Goal: Task Accomplishment & Management: Manage account settings

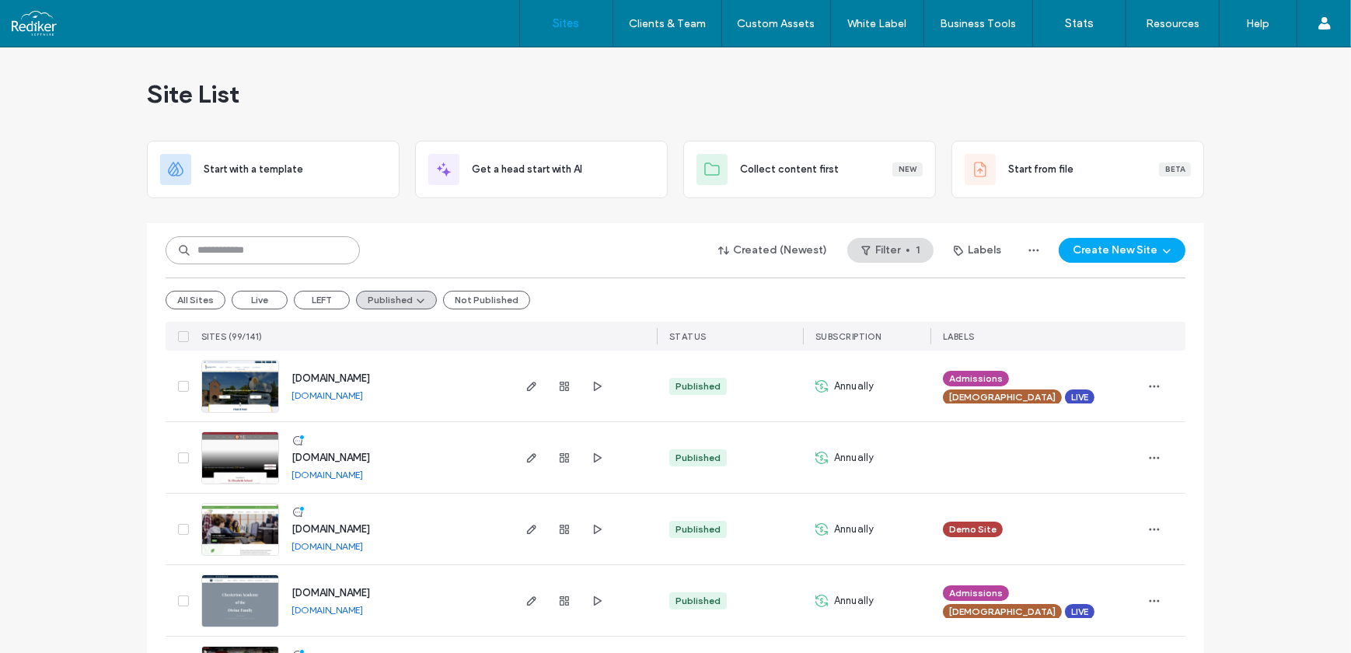
click at [259, 244] on input at bounding box center [263, 250] width 194 height 28
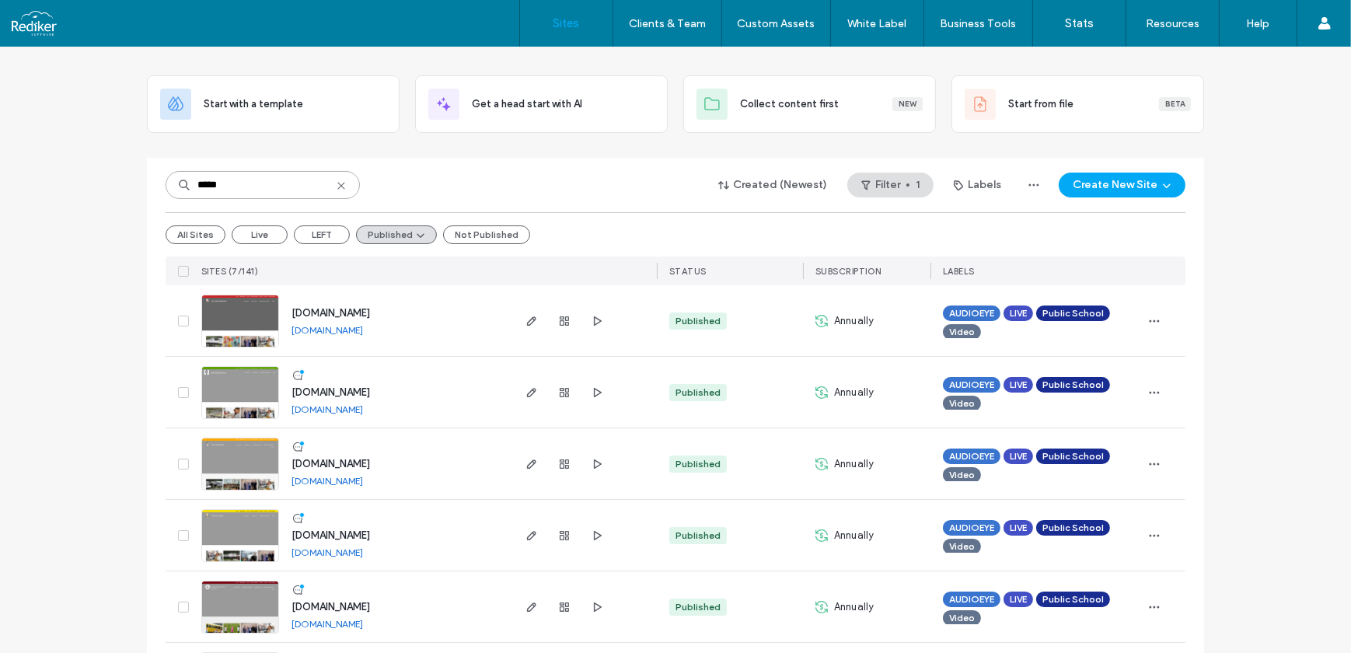
scroll to position [216, 0]
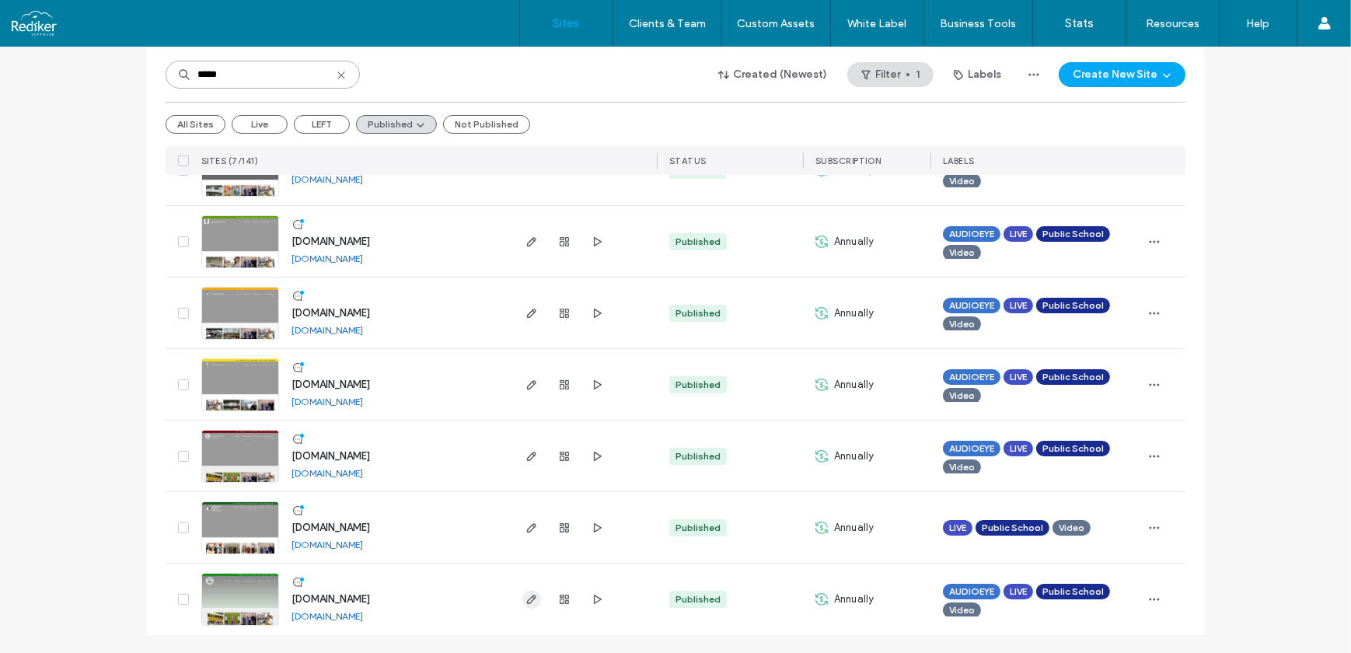
type input "*****"
click at [527, 599] on use "button" at bounding box center [531, 599] width 9 height 9
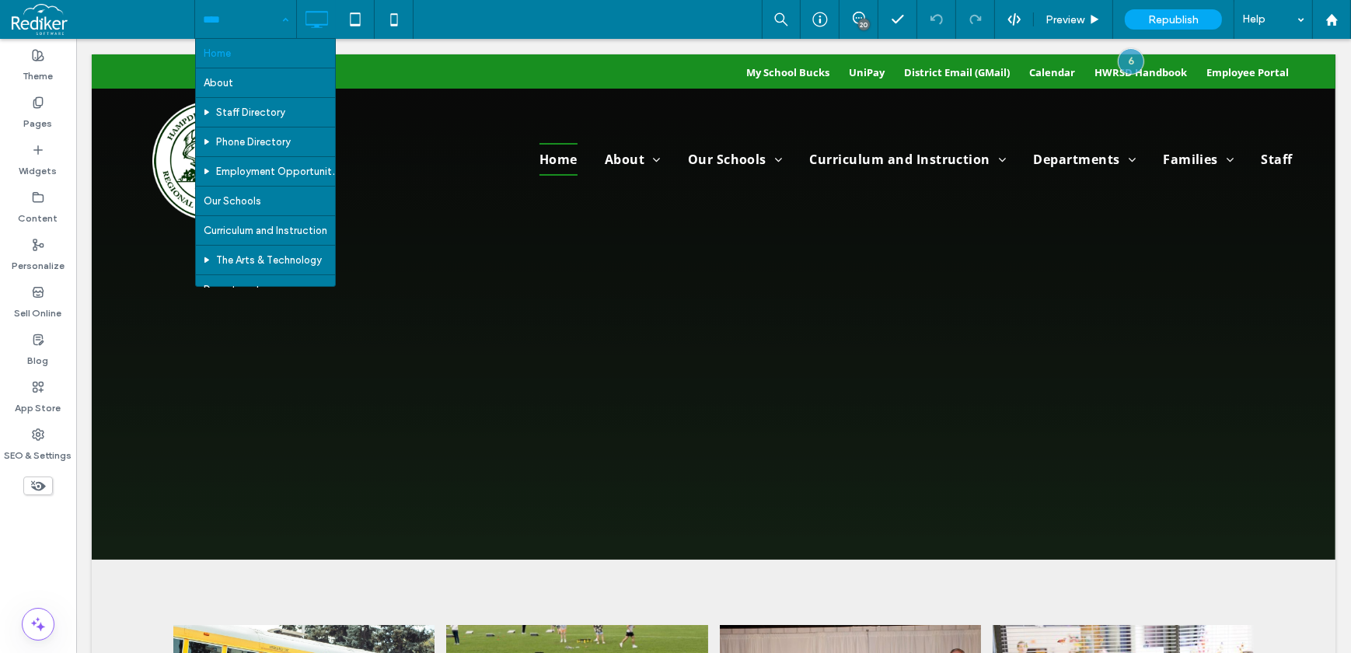
click at [235, 15] on input at bounding box center [242, 19] width 78 height 39
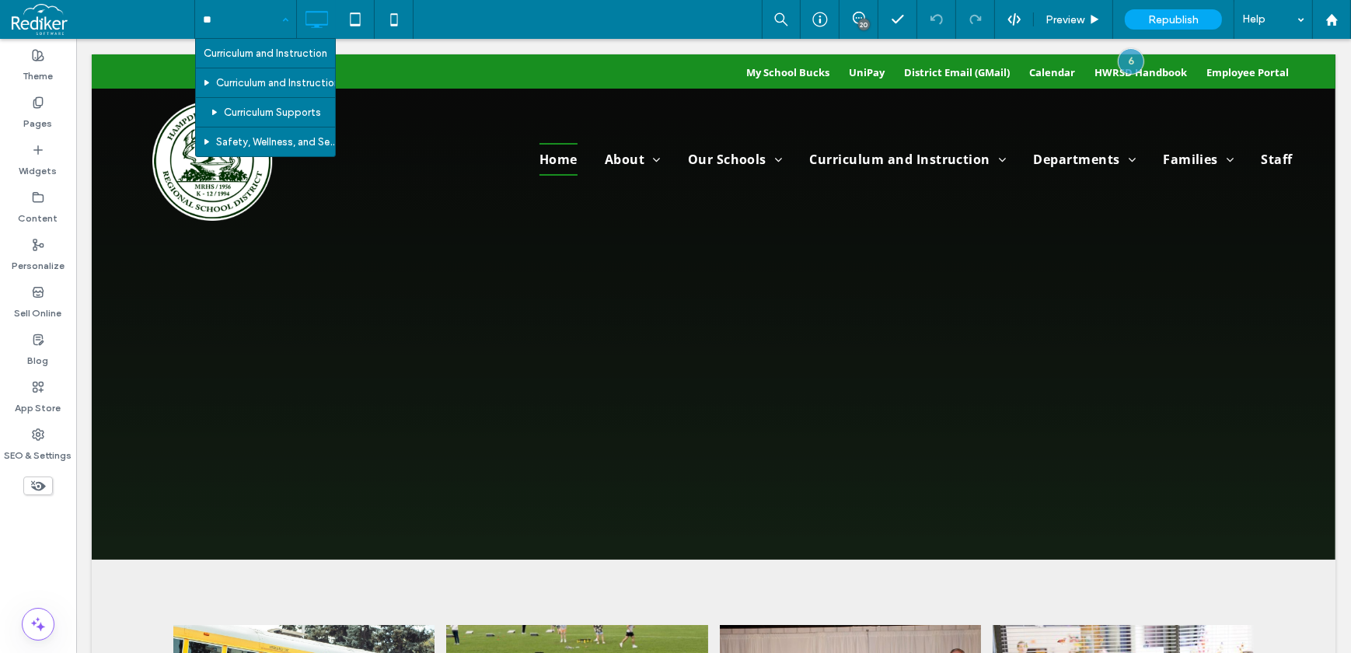
type input "***"
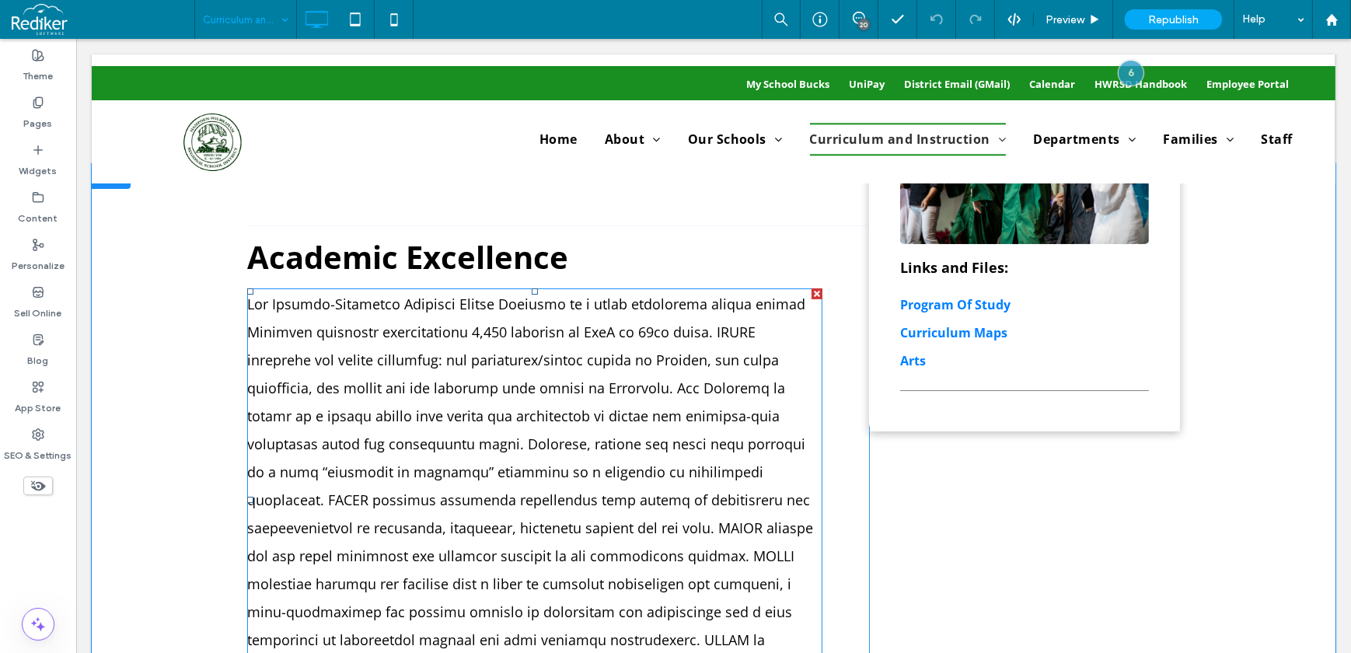
scroll to position [282, 0]
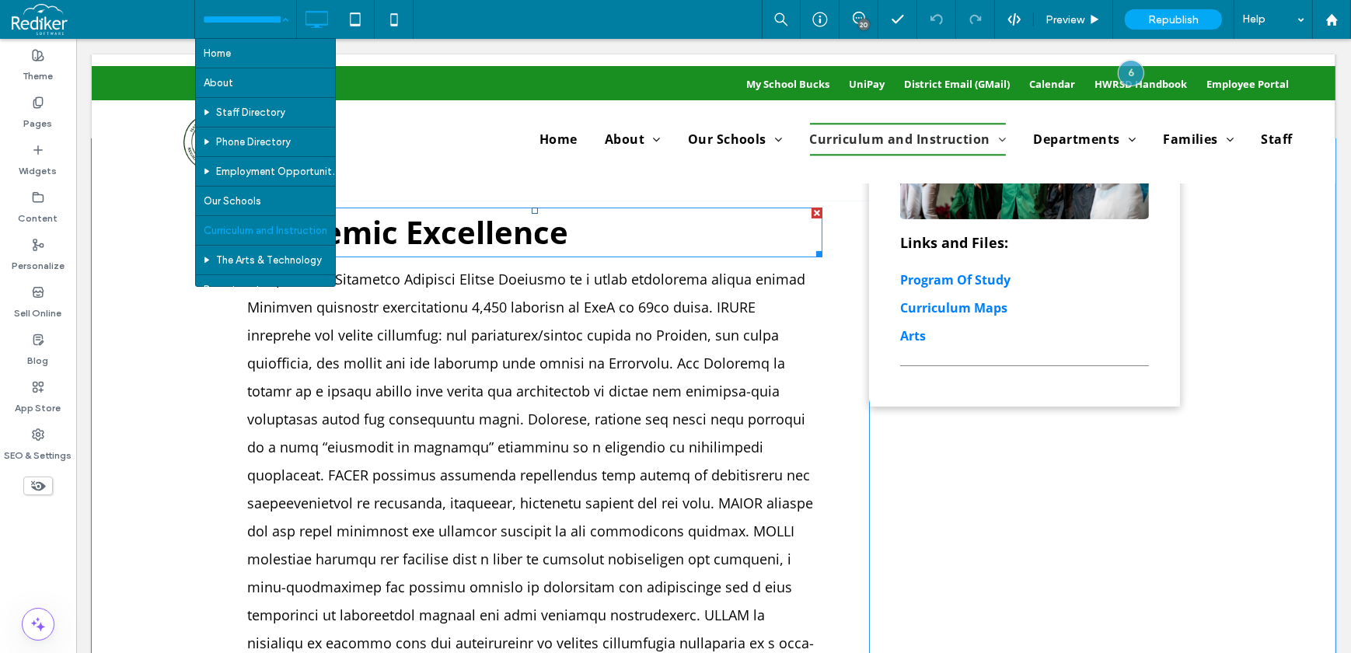
click at [511, 241] on span "Academic Excellence" at bounding box center [406, 232] width 321 height 43
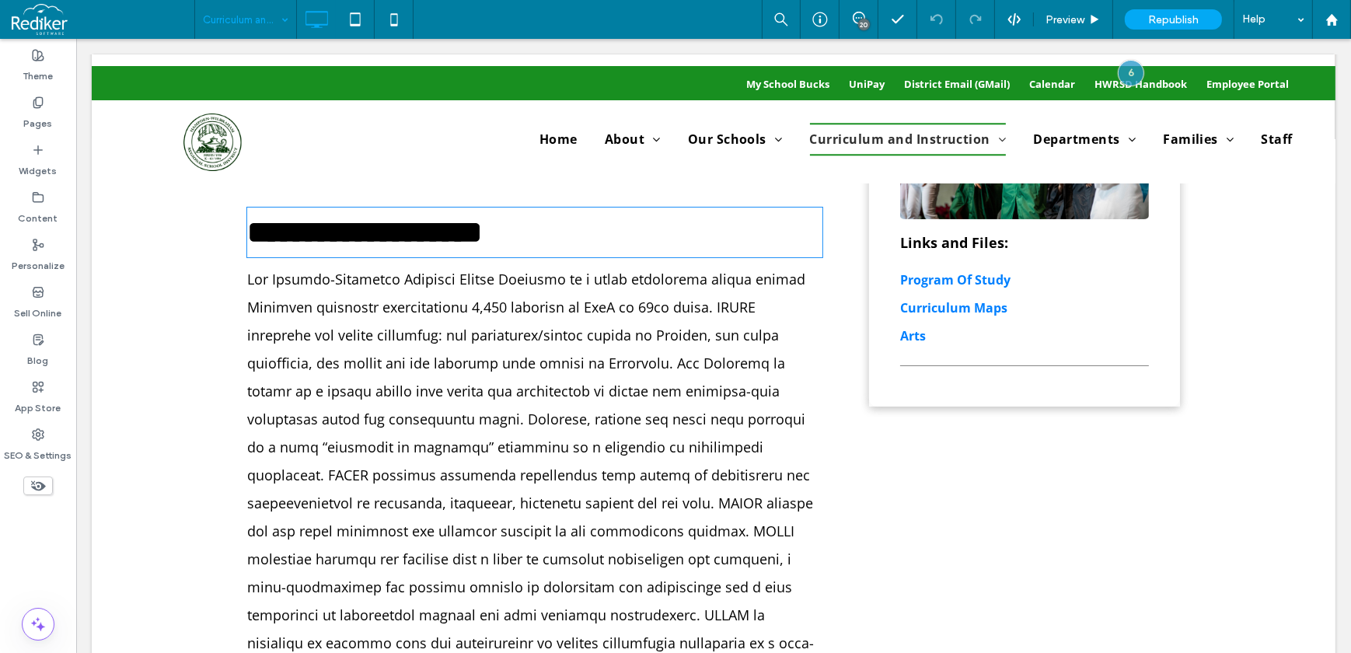
type input "*********"
type input "**"
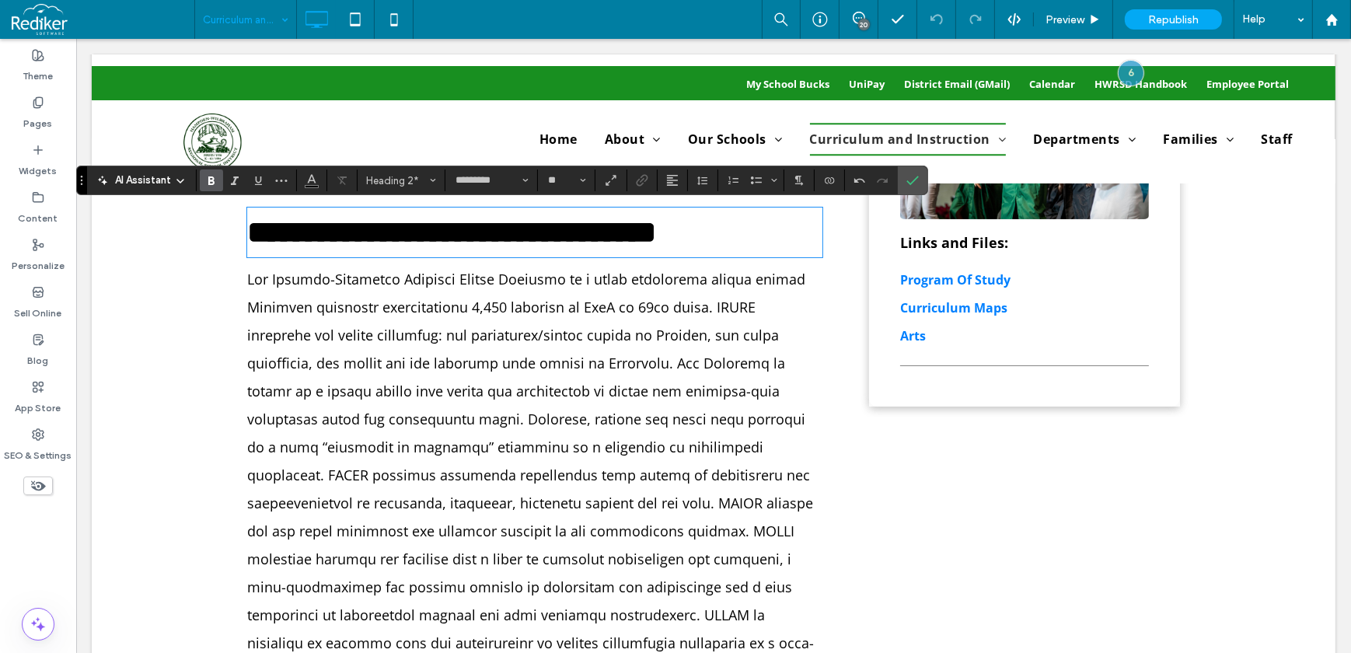
click at [485, 334] on span at bounding box center [529, 475] width 567 height 410
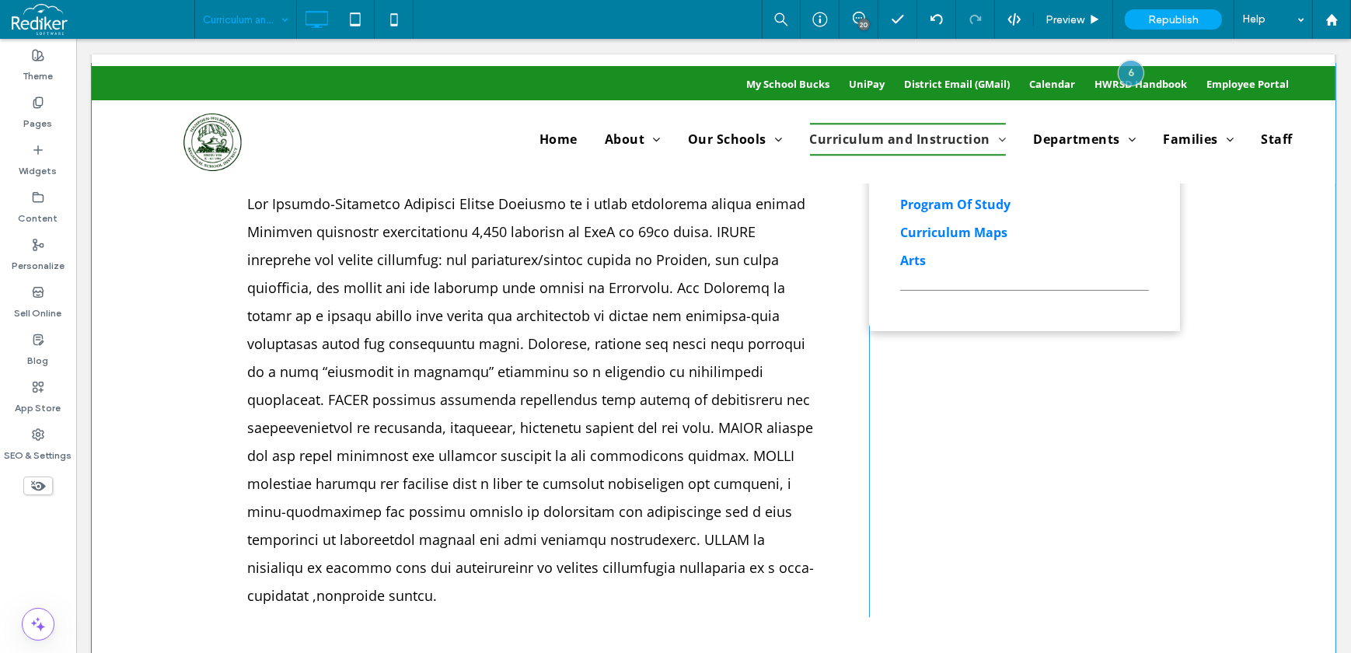
scroll to position [211, 0]
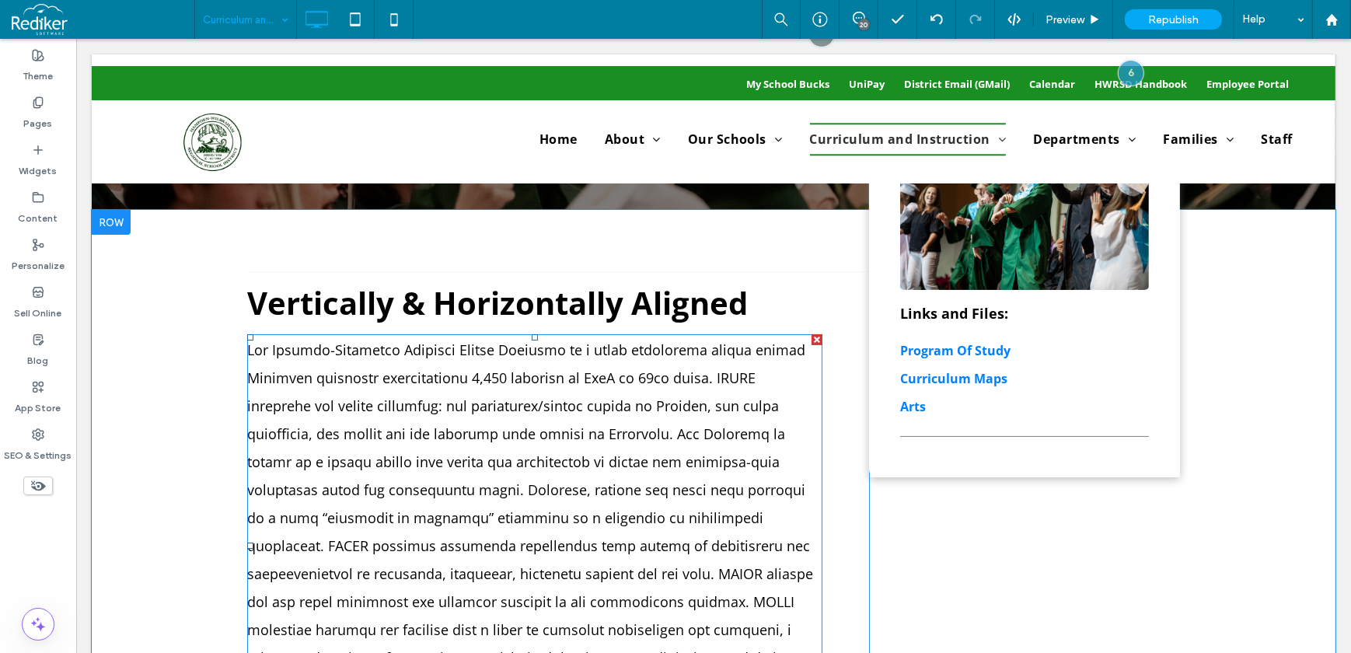
click at [617, 546] on span at bounding box center [529, 545] width 567 height 410
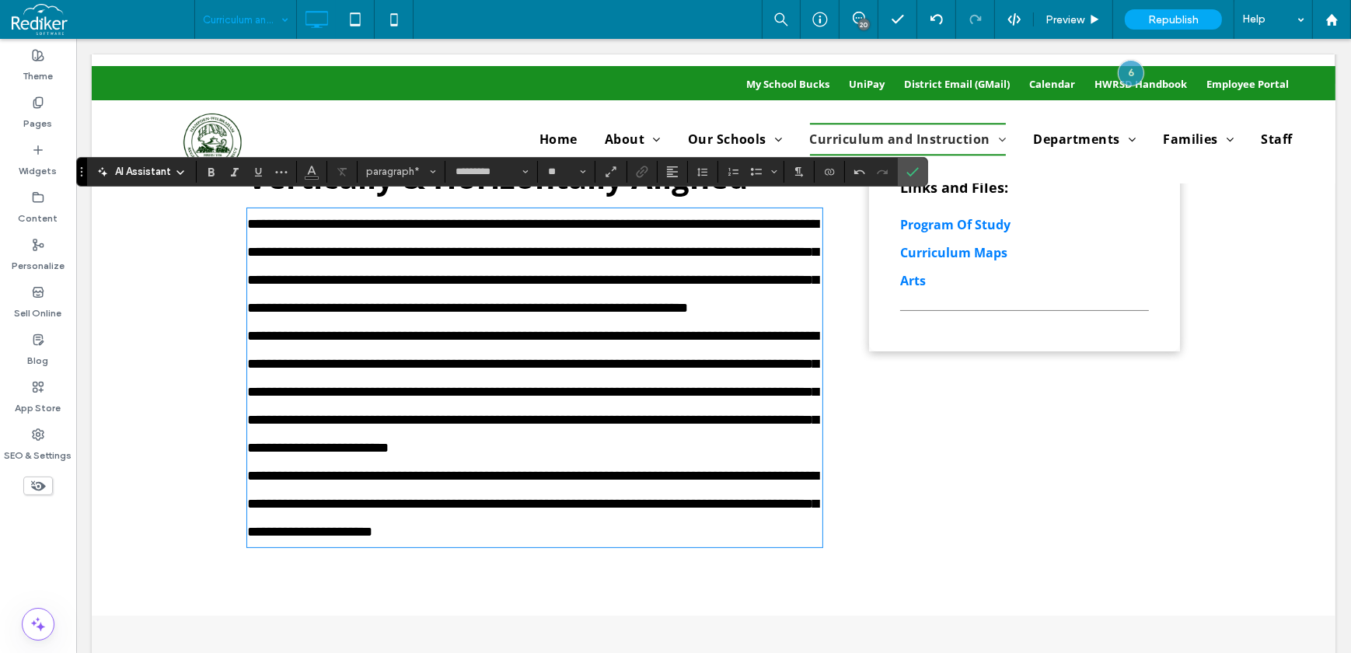
scroll to position [312, 0]
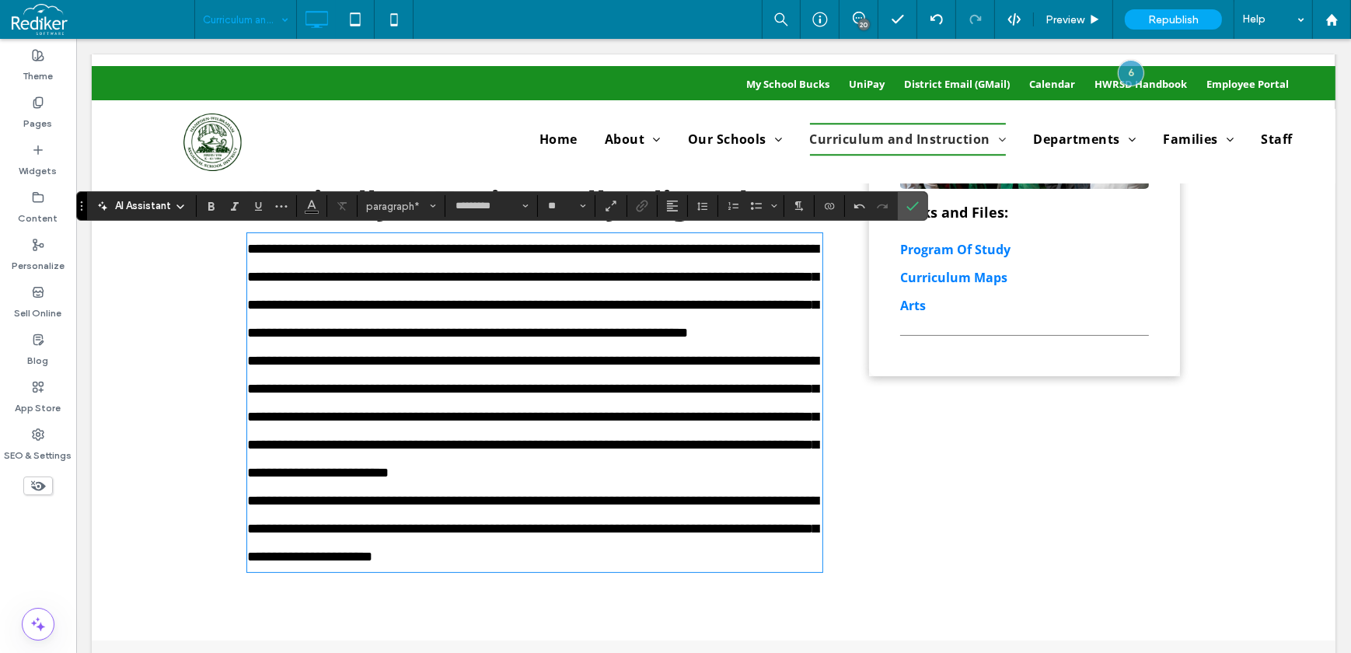
click at [644, 347] on p "**********" at bounding box center [533, 291] width 575 height 112
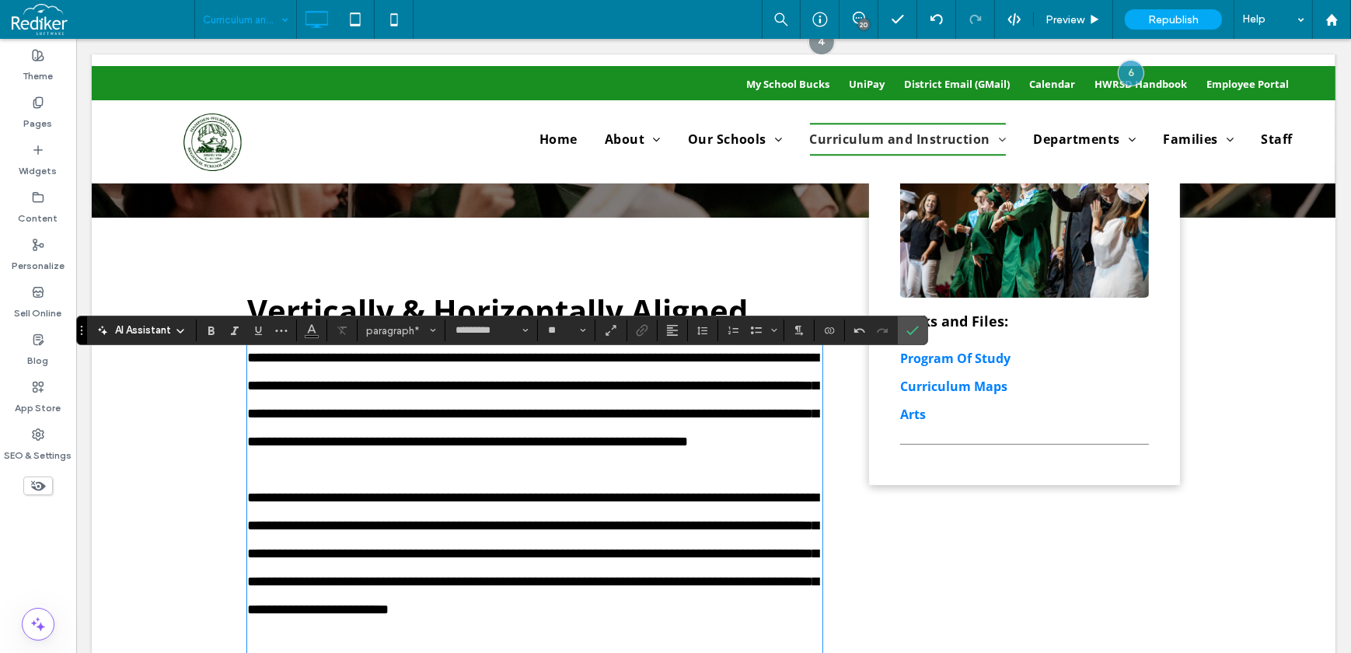
scroll to position [171, 0]
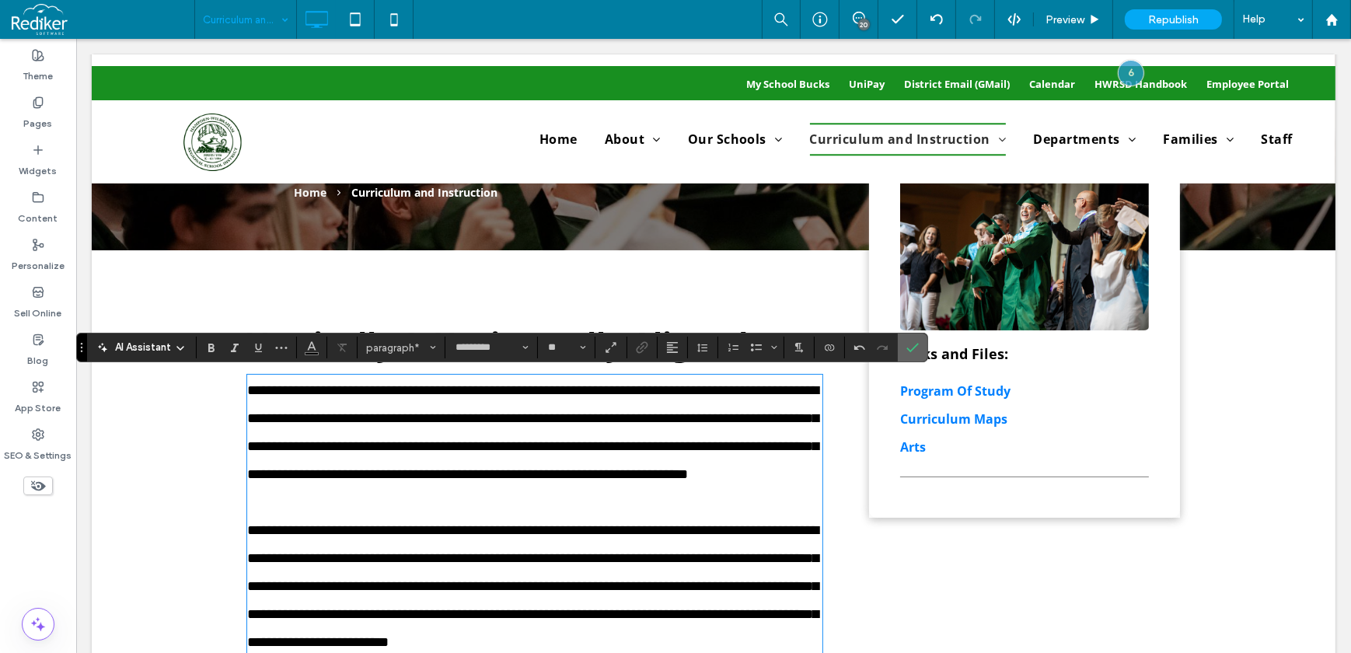
click at [909, 342] on icon "Confirm" at bounding box center [912, 347] width 12 height 12
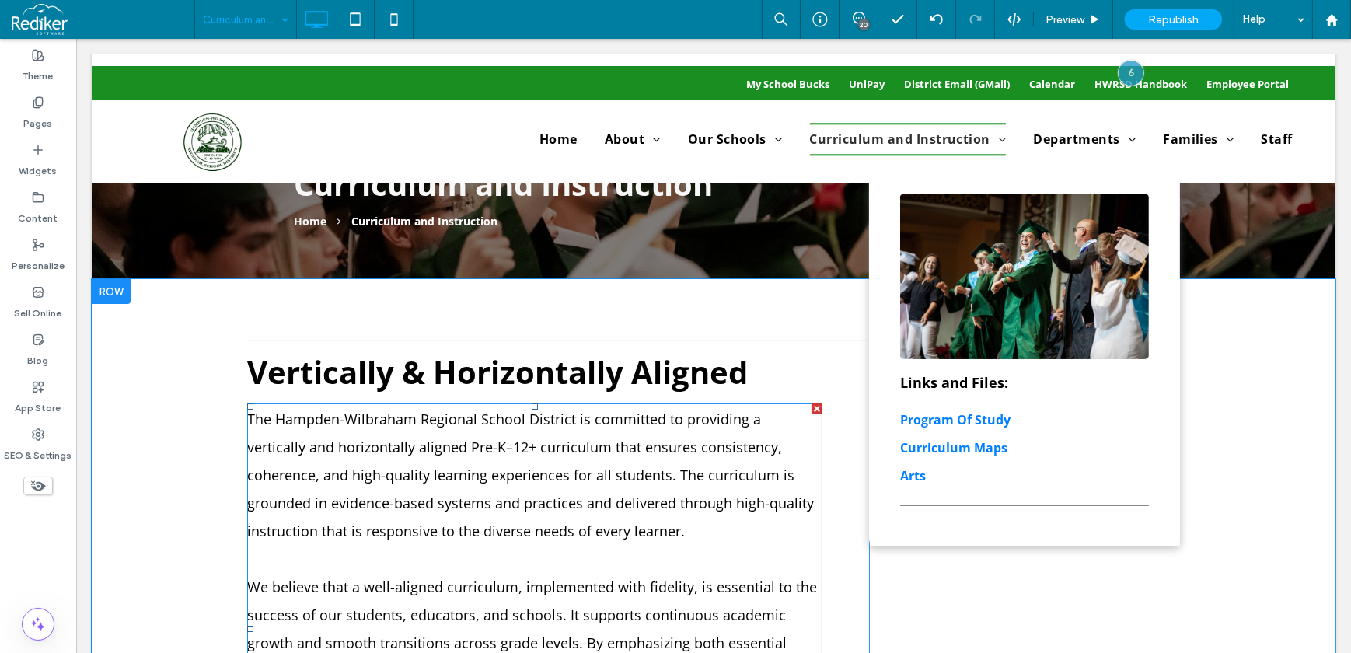
scroll to position [141, 0]
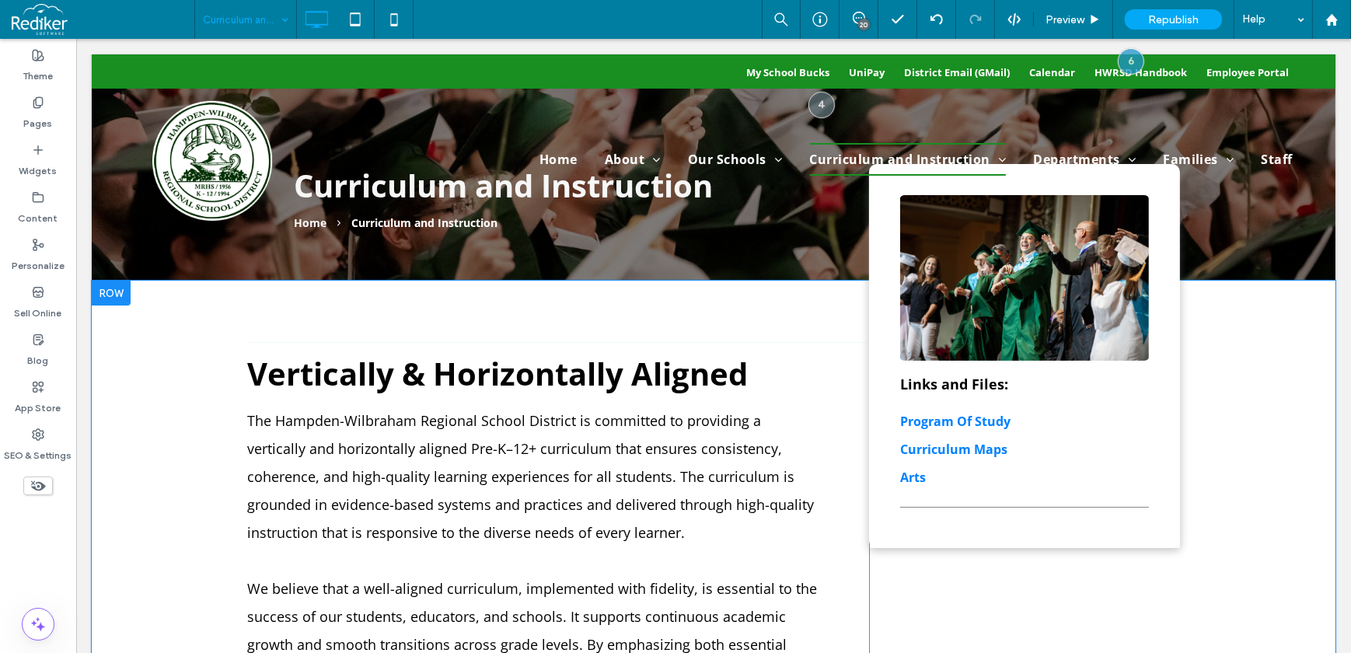
click at [122, 288] on div at bounding box center [110, 293] width 39 height 25
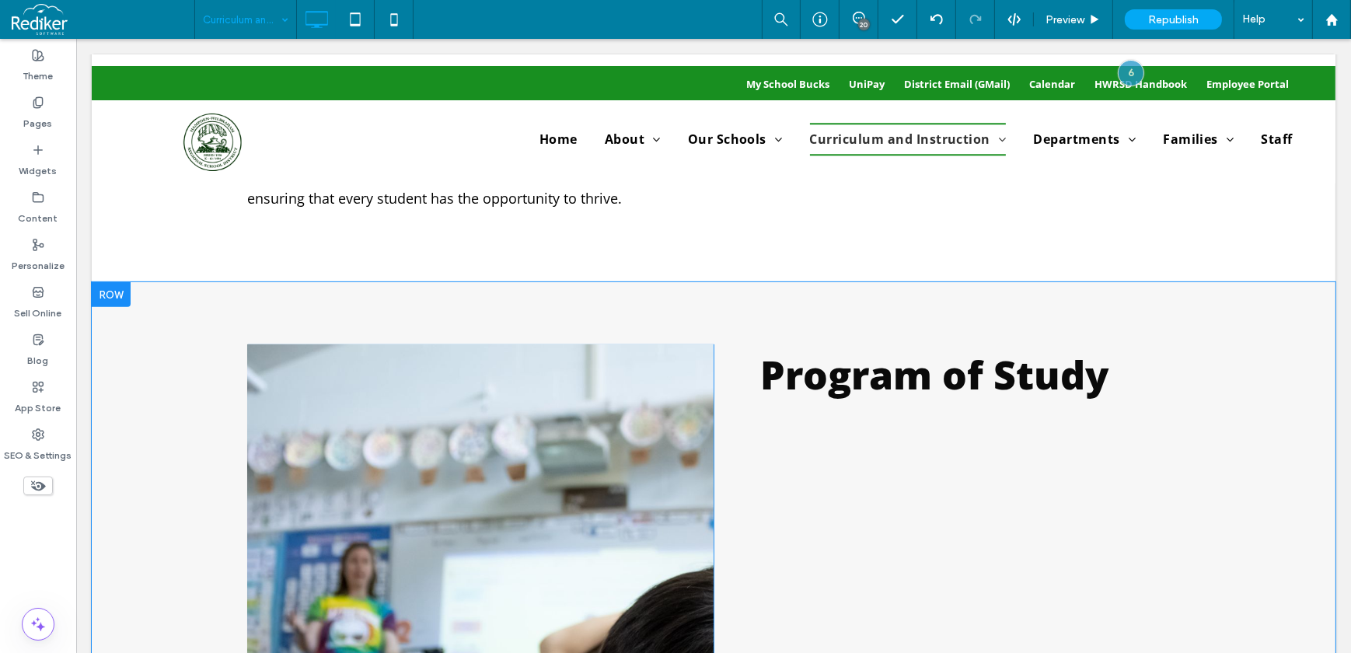
scroll to position [777, 0]
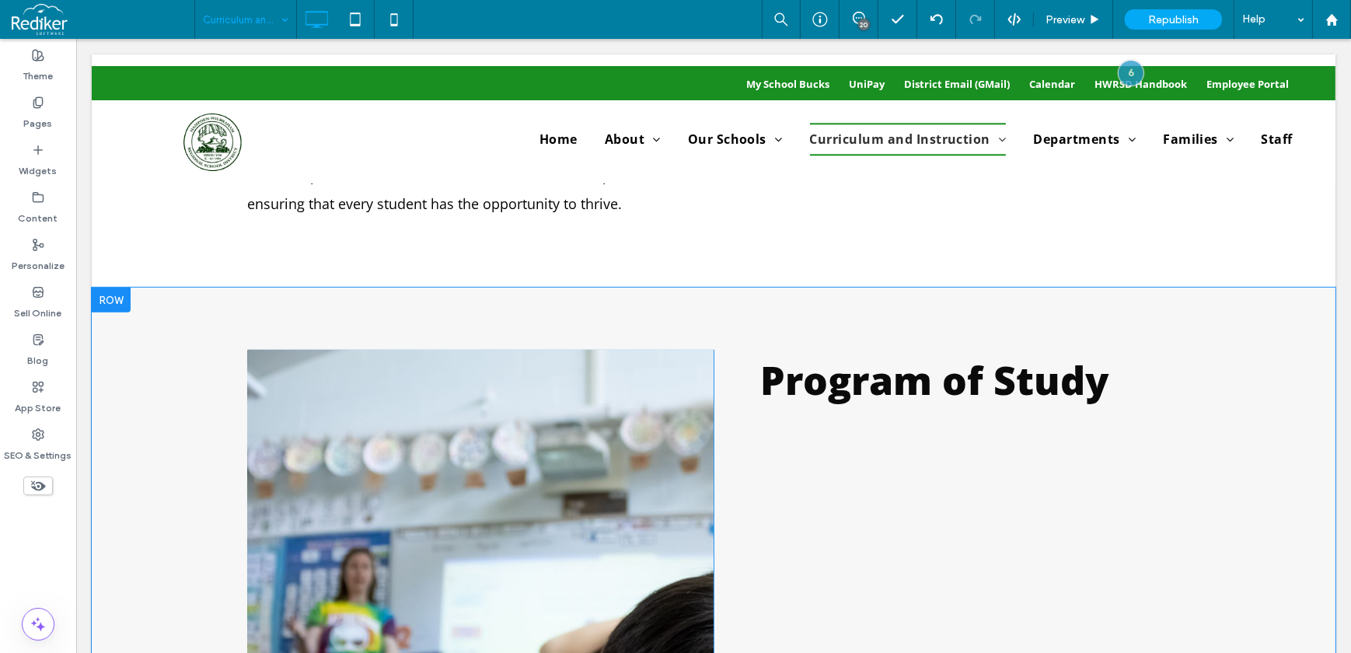
click at [127, 295] on div at bounding box center [110, 300] width 39 height 25
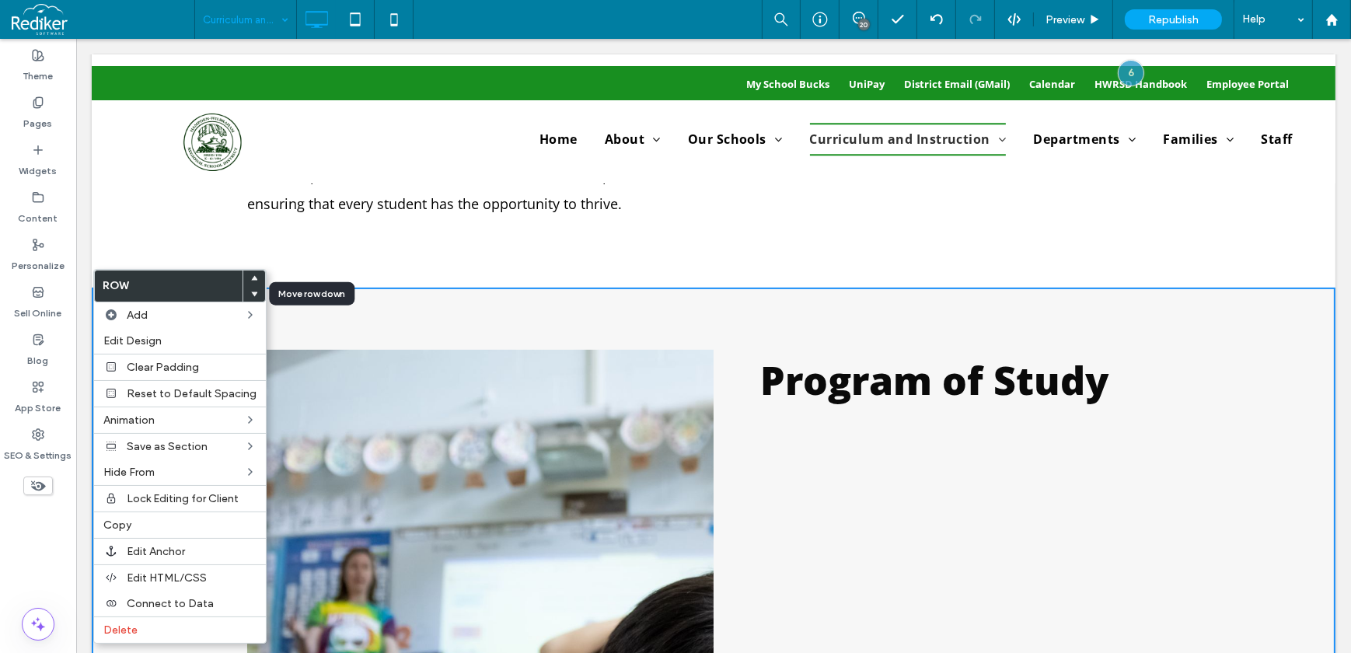
click at [253, 292] on div at bounding box center [254, 294] width 22 height 16
click at [251, 291] on icon at bounding box center [254, 294] width 6 height 6
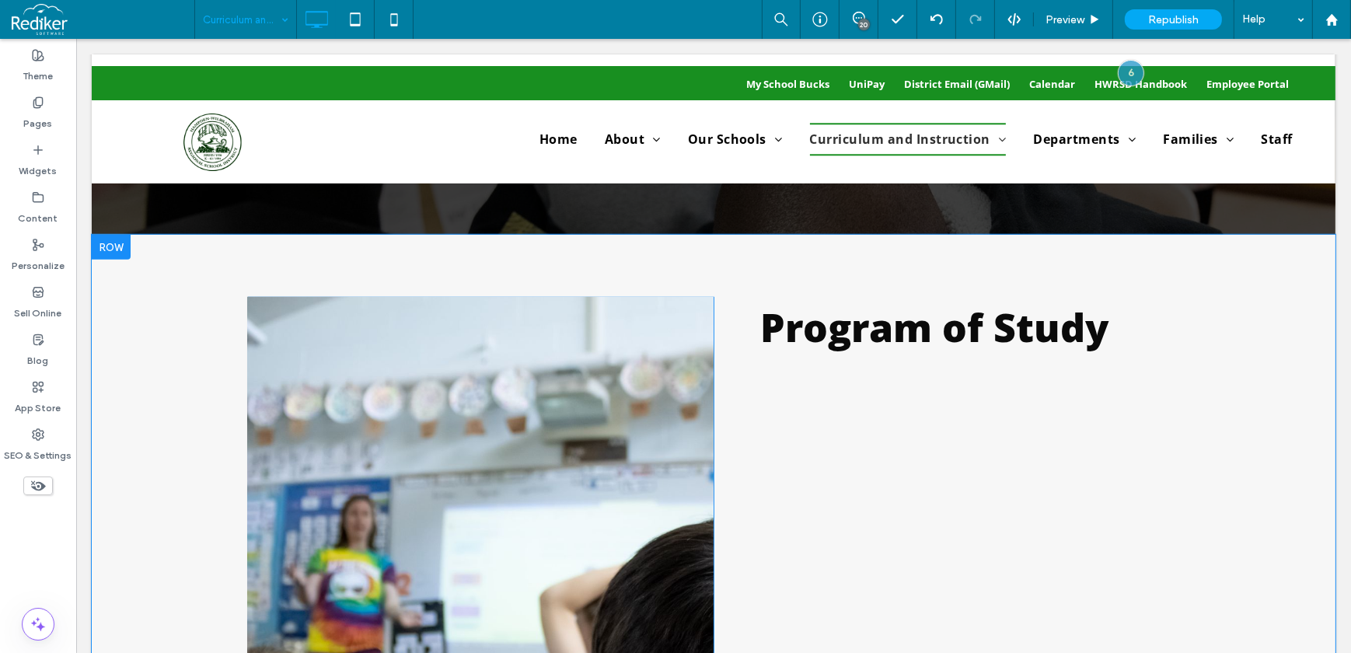
scroll to position [1625, 0]
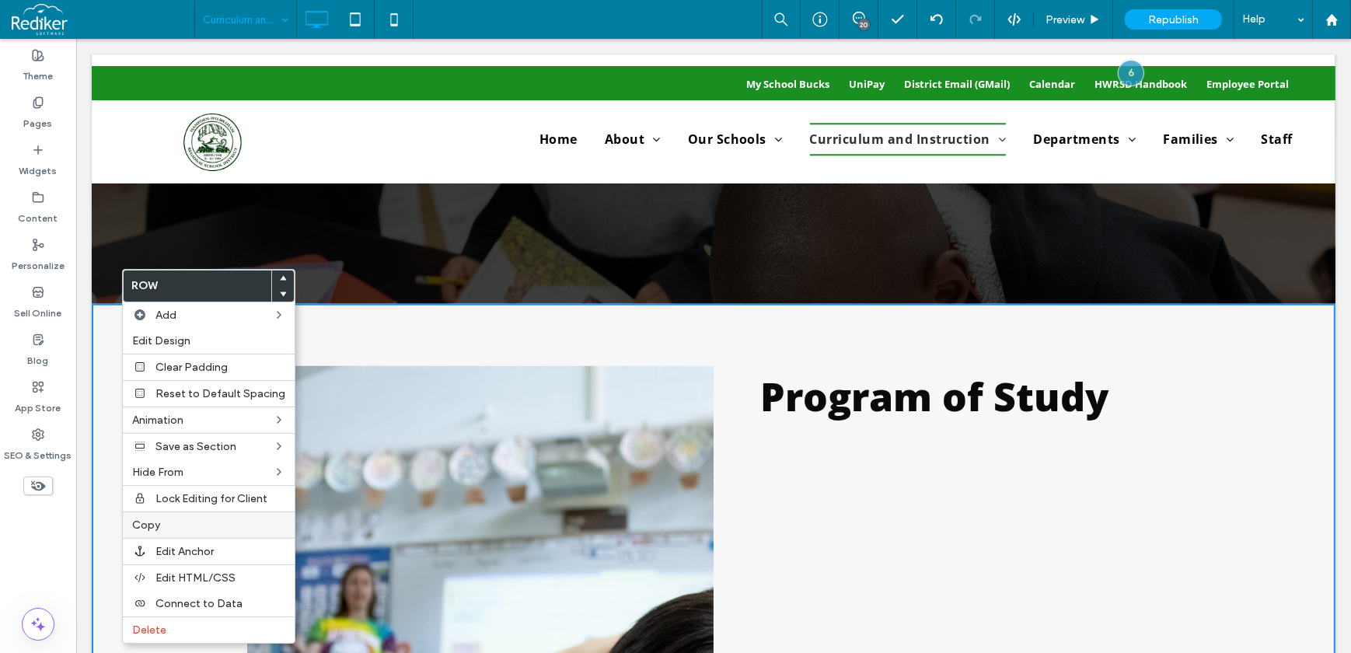
drag, startPoint x: 145, startPoint y: 532, endPoint x: 160, endPoint y: 523, distance: 17.7
click at [145, 531] on span "Copy" at bounding box center [146, 524] width 28 height 13
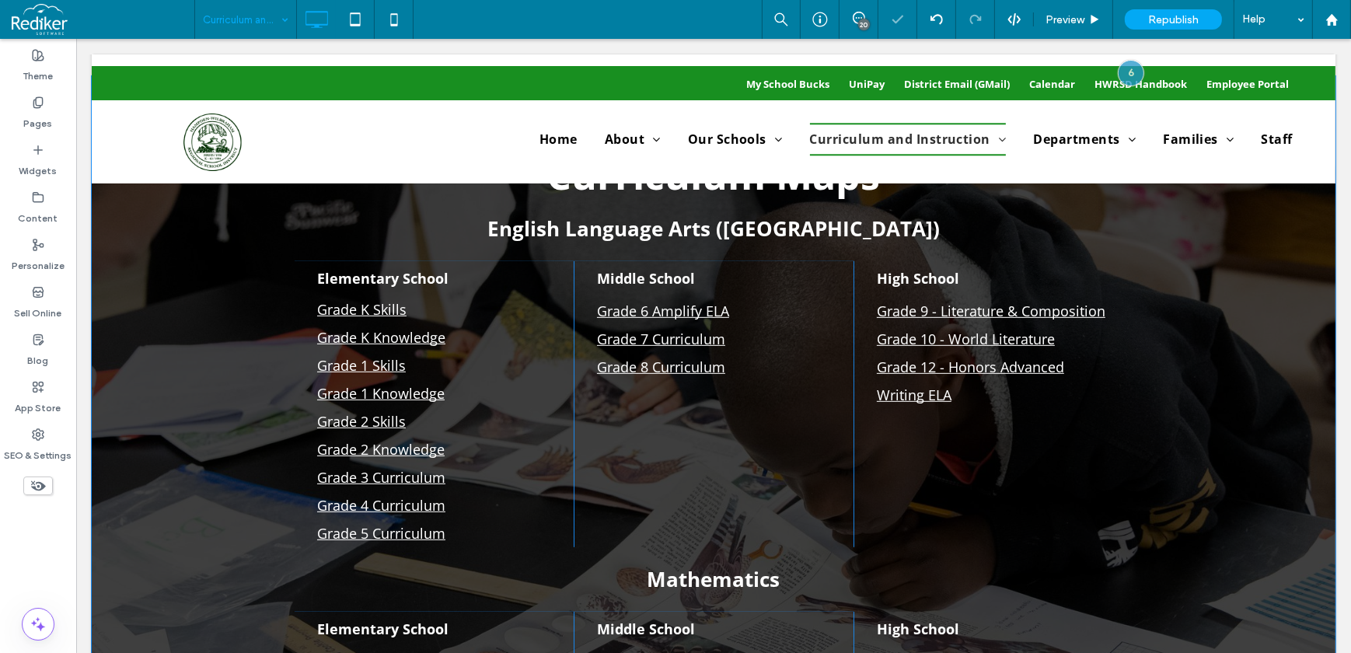
scroll to position [707, 0]
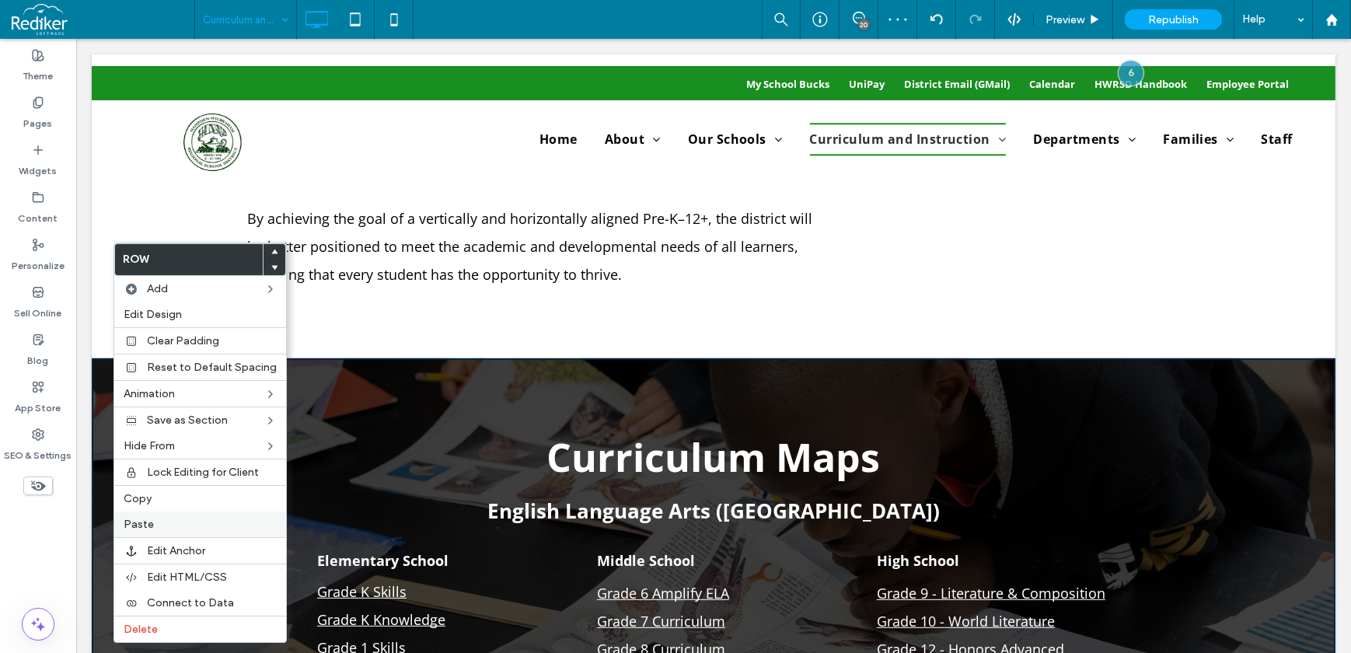
click at [151, 529] on span "Paste" at bounding box center [139, 524] width 30 height 13
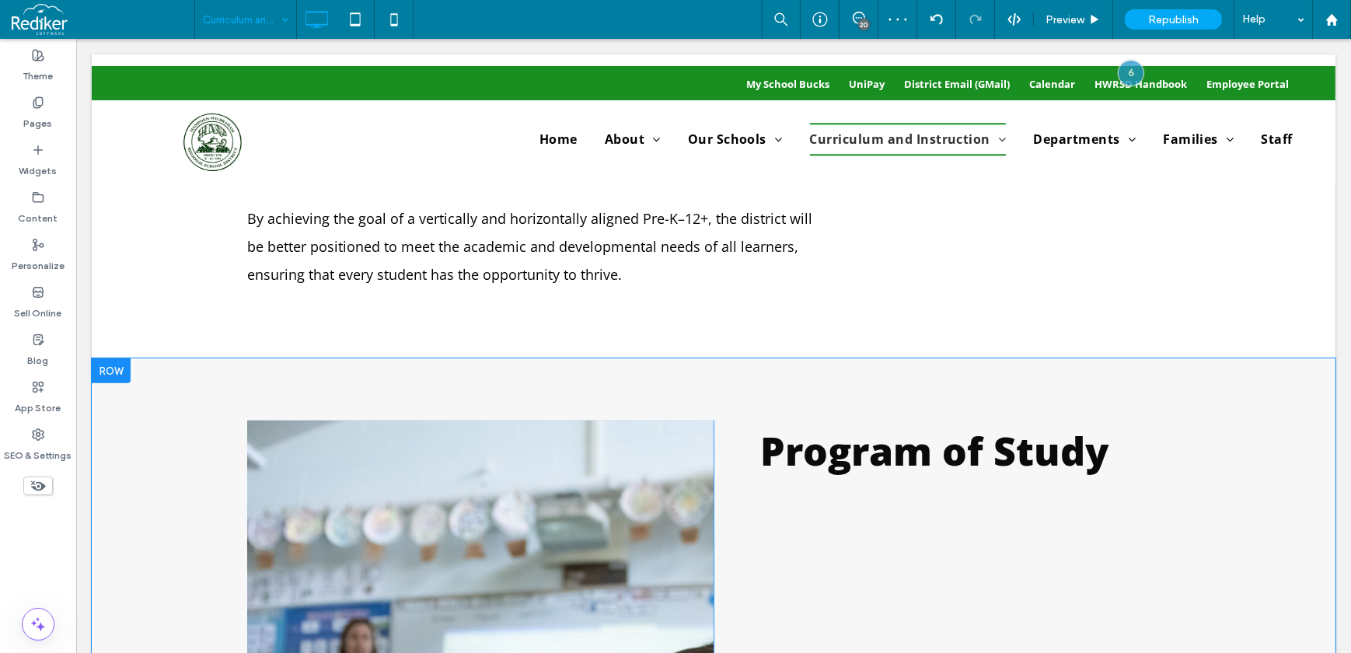
click at [111, 379] on div at bounding box center [110, 370] width 39 height 25
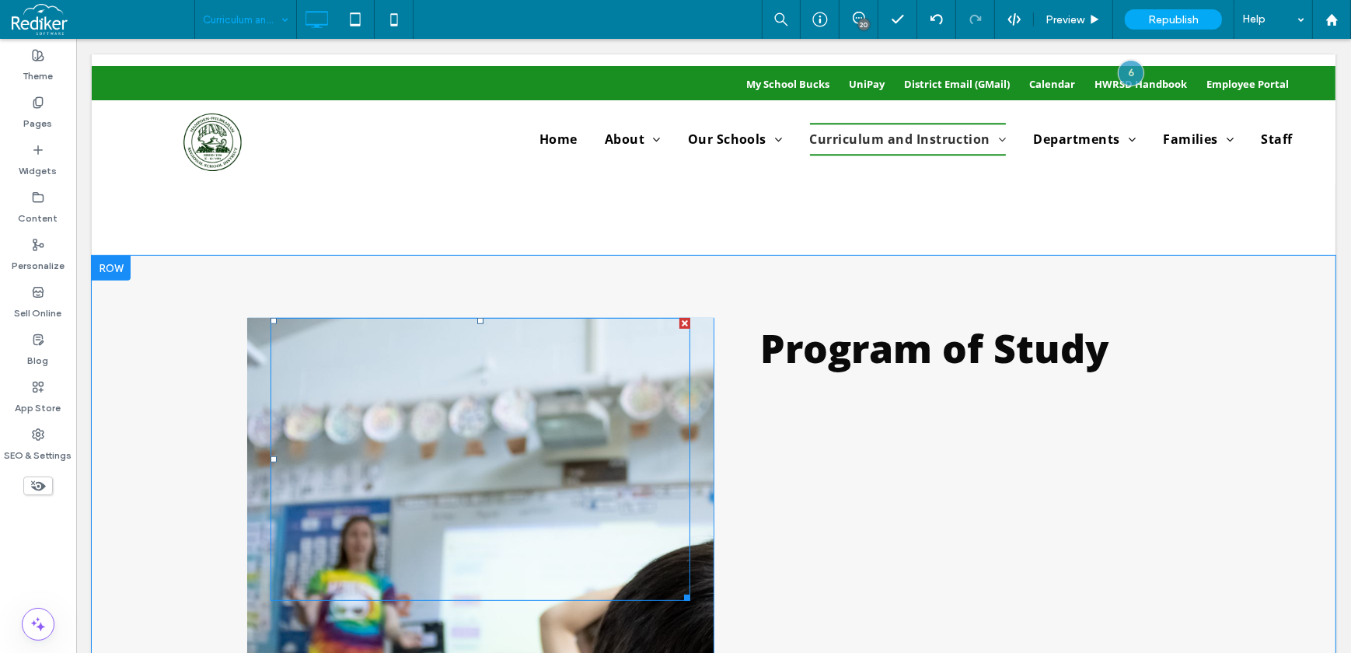
scroll to position [918, 0]
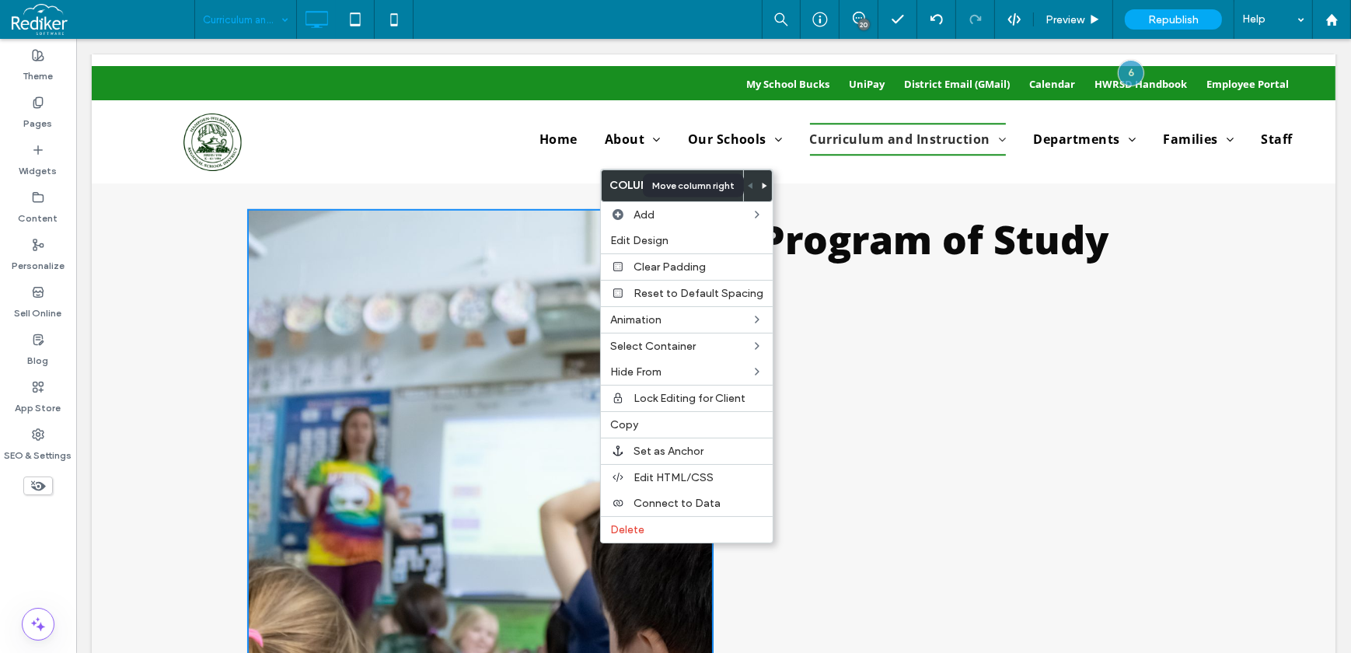
click at [764, 186] on div at bounding box center [765, 185] width 14 height 31
click at [762, 183] on icon at bounding box center [765, 186] width 6 height 6
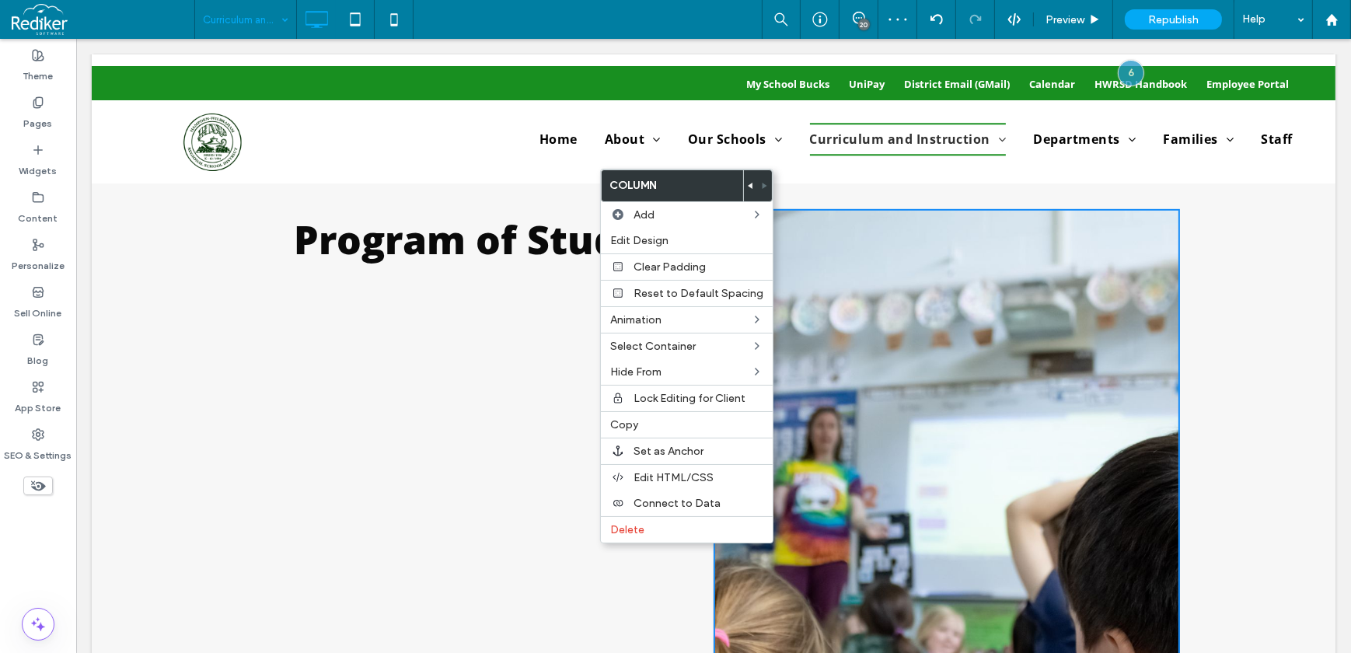
click at [940, 372] on div at bounding box center [946, 350] width 420 height 283
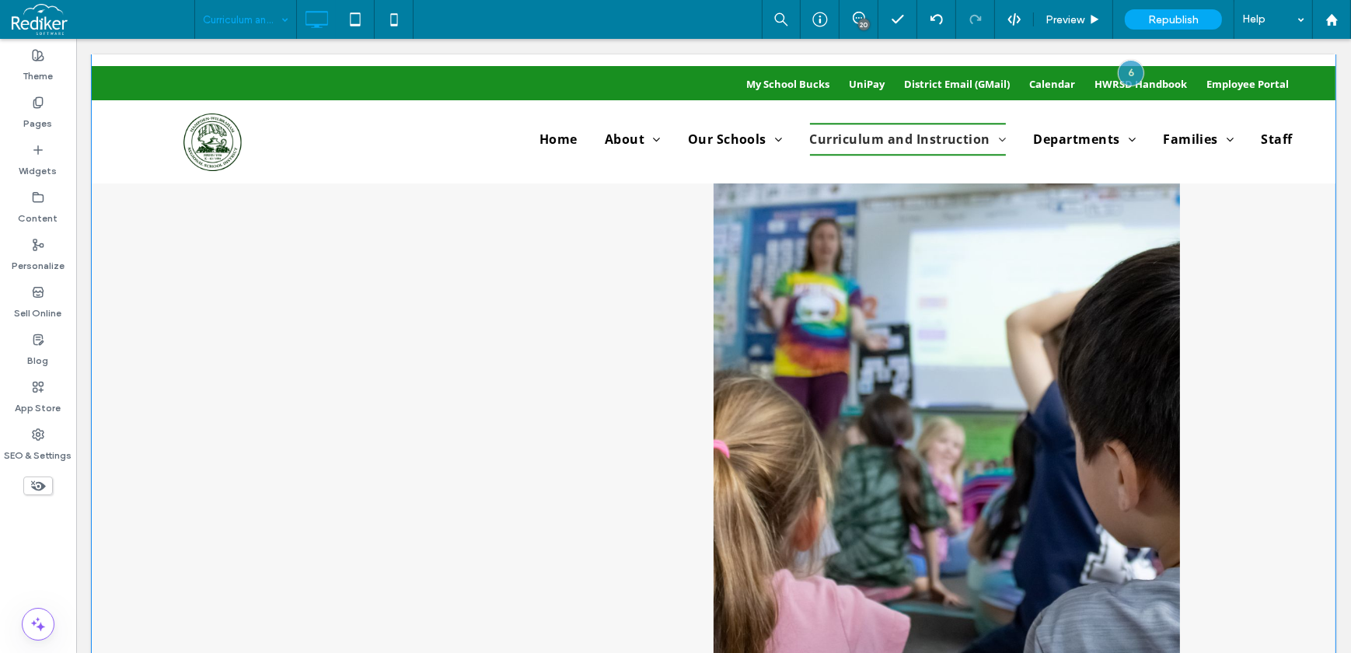
scroll to position [1272, 0]
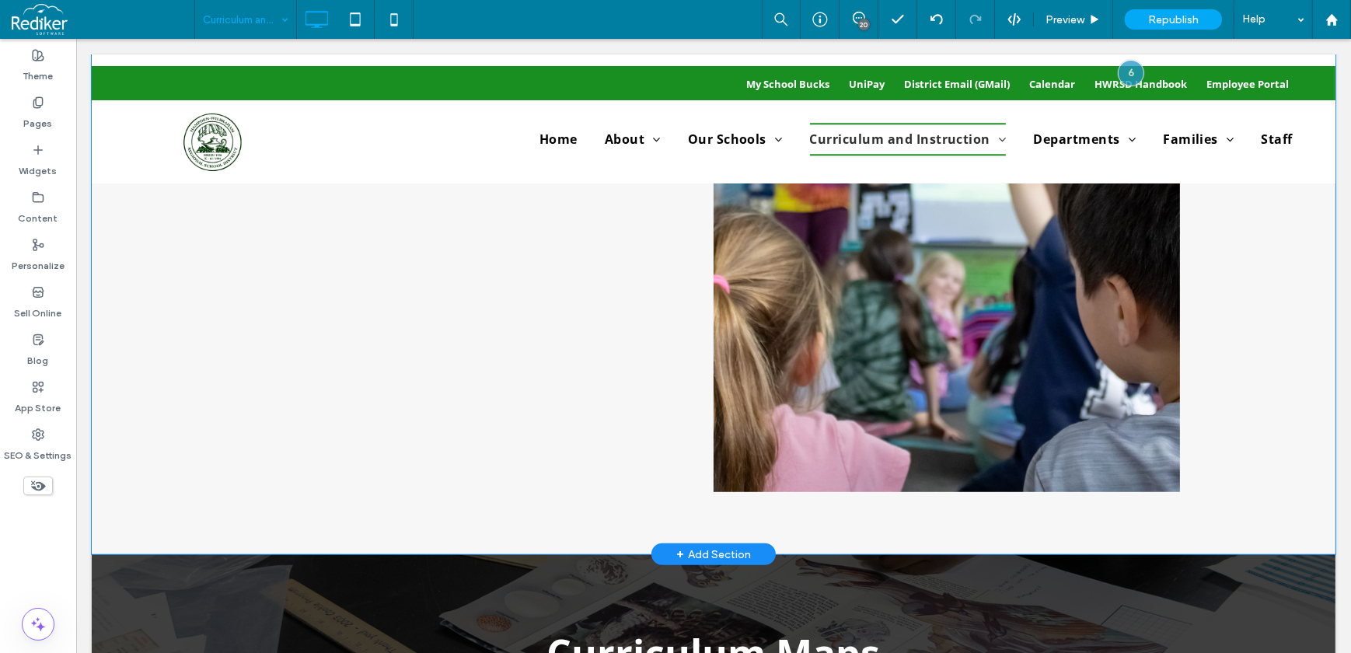
click at [866, 428] on div "Click To Paste Click To Paste" at bounding box center [946, 173] width 466 height 637
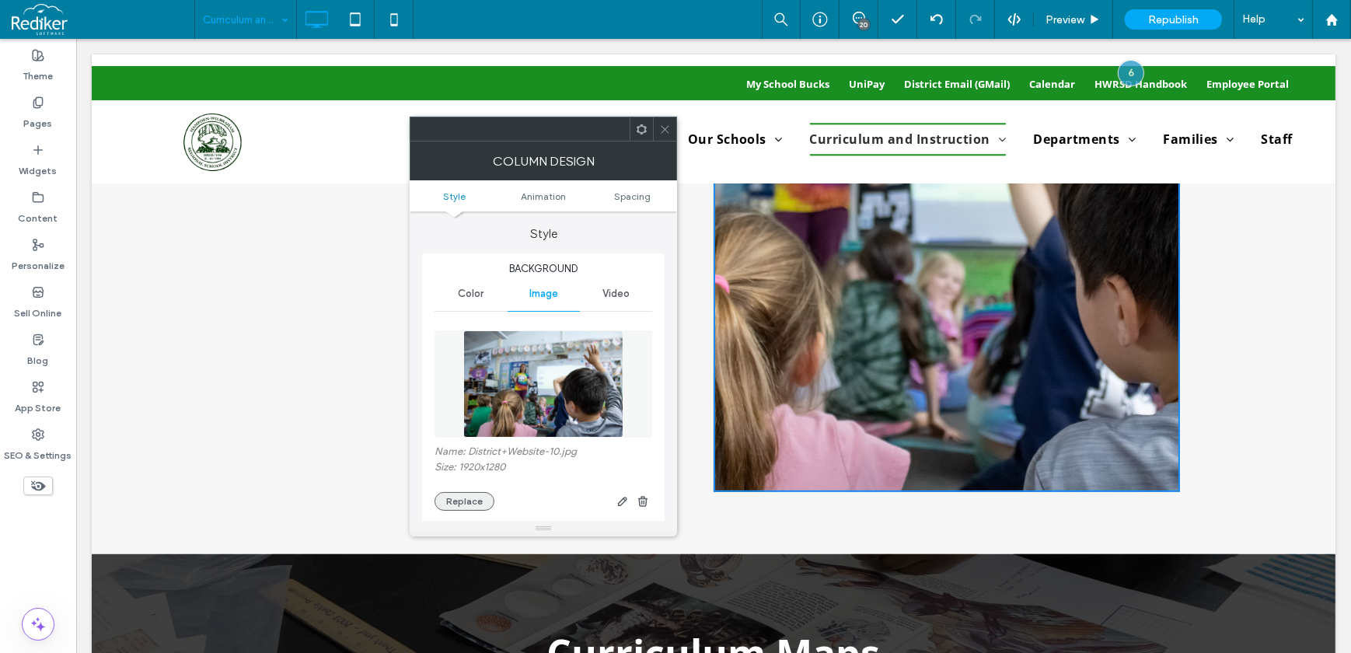
click at [461, 506] on button "Replace" at bounding box center [465, 501] width 60 height 19
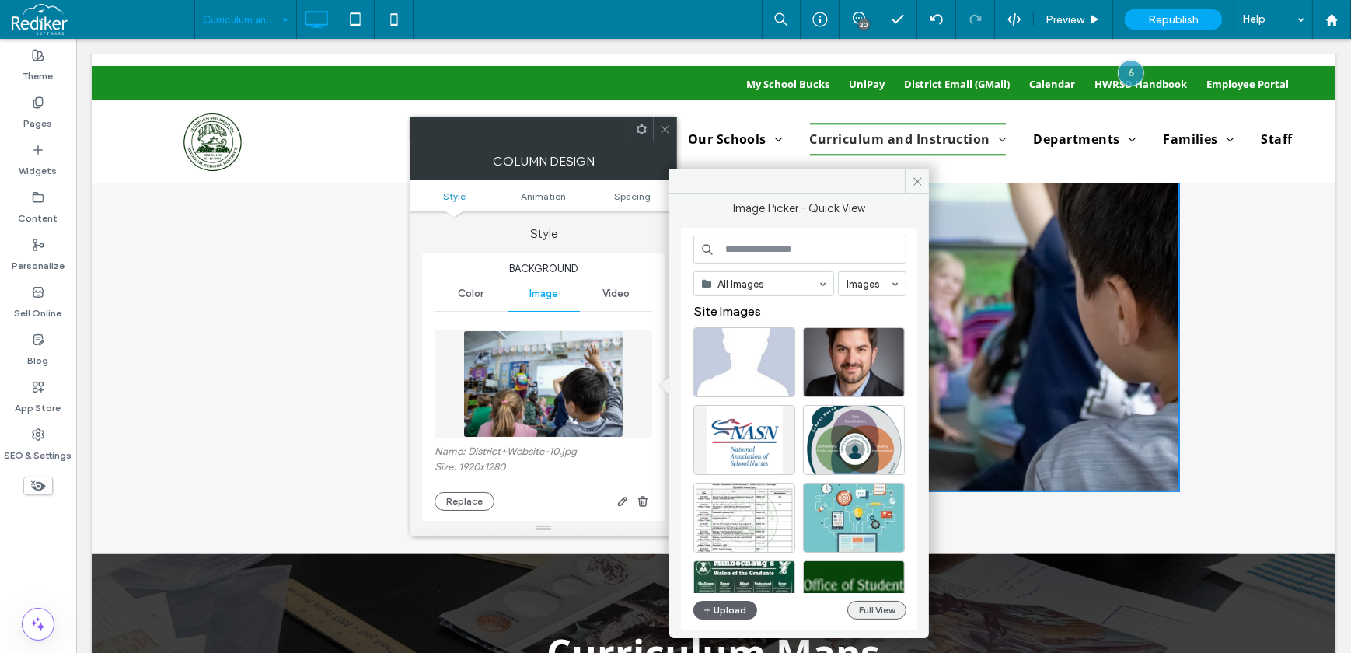
click at [880, 614] on button "Full View" at bounding box center [876, 610] width 59 height 19
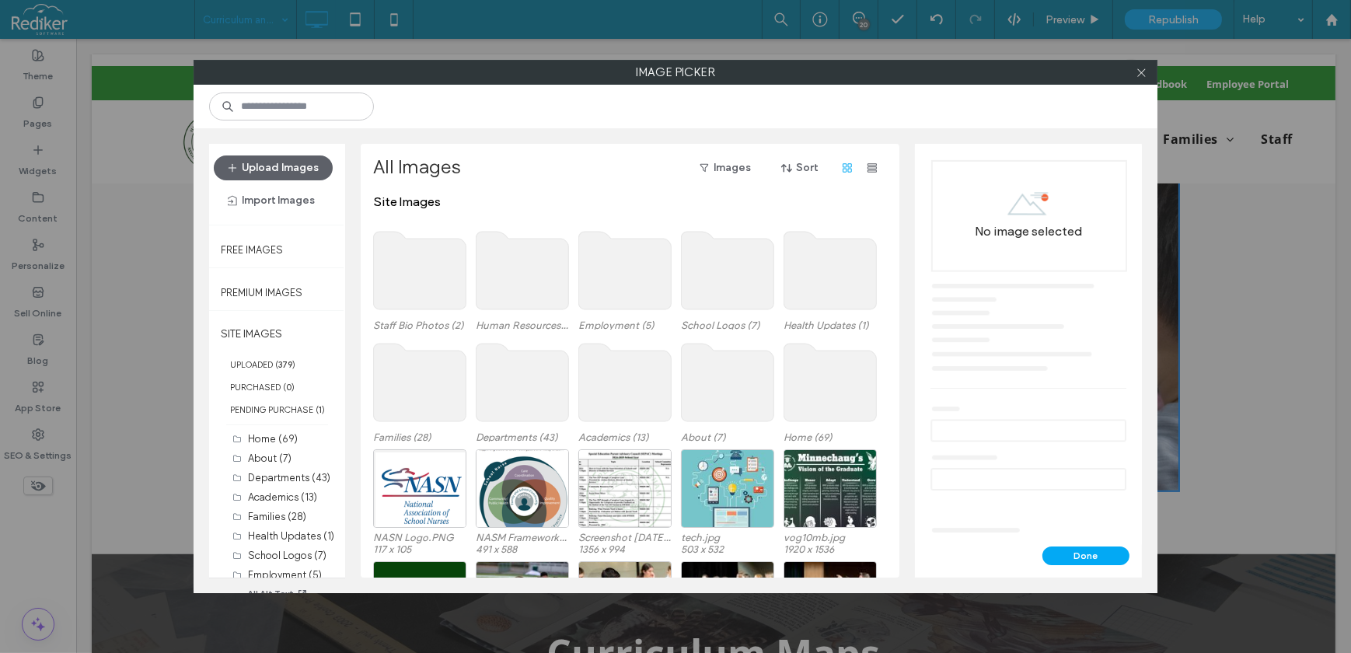
click at [590, 370] on use at bounding box center [625, 383] width 92 height 78
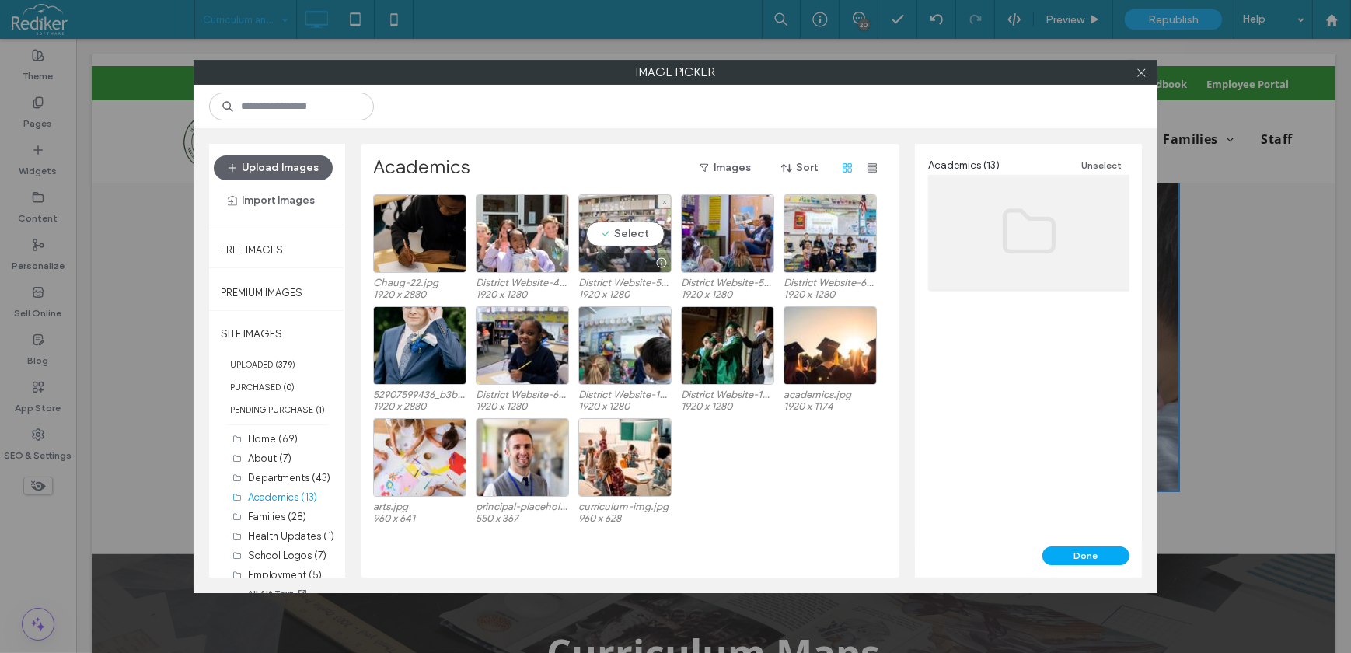
click at [654, 220] on div "Select" at bounding box center [624, 233] width 93 height 79
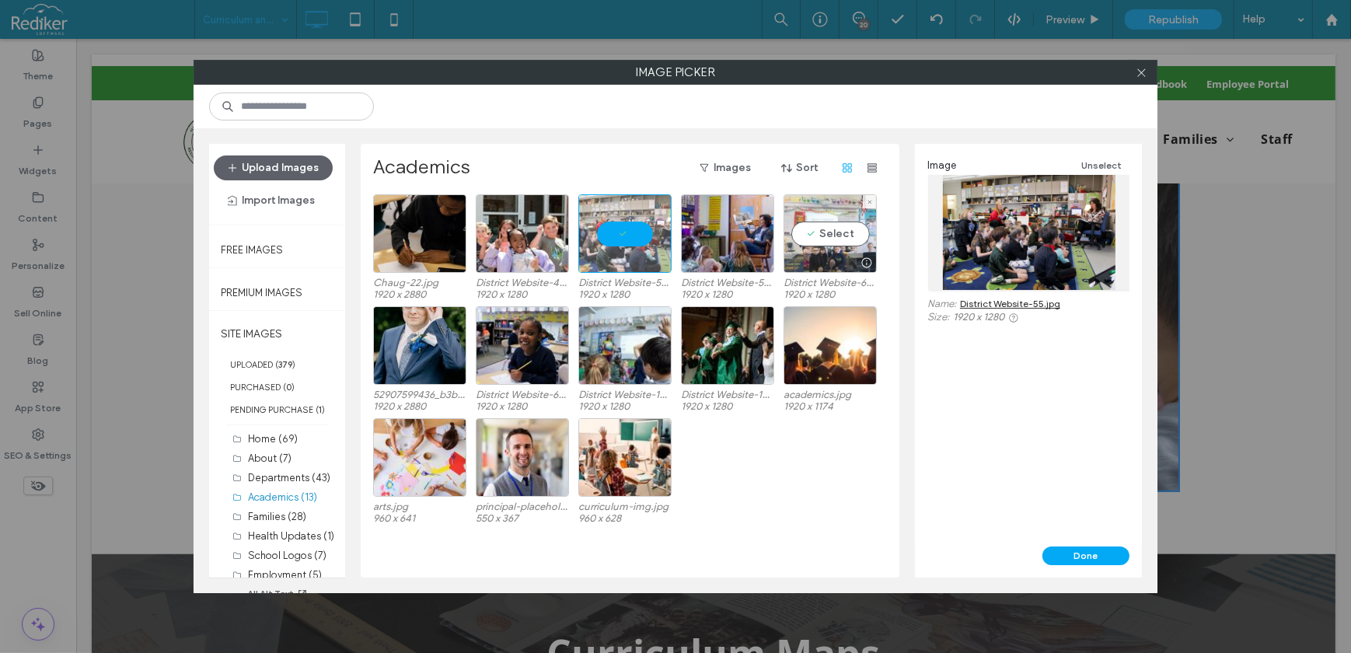
click at [825, 223] on div "Select" at bounding box center [830, 233] width 93 height 79
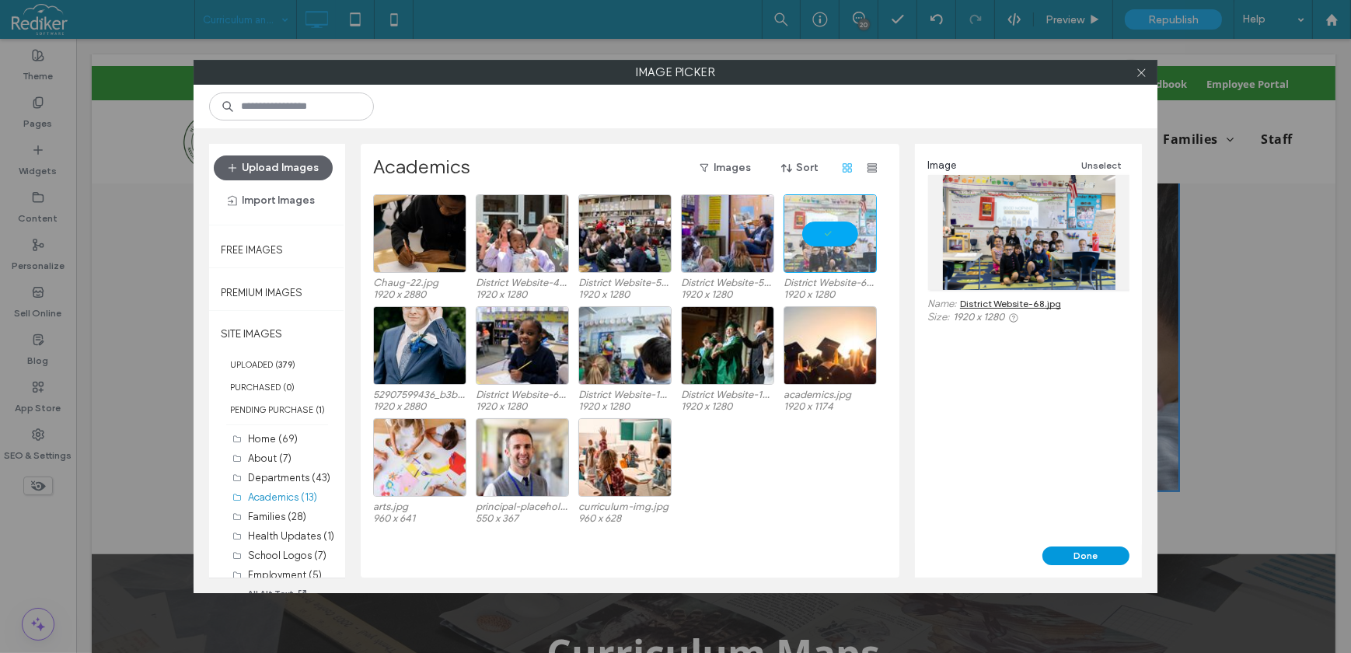
click at [1060, 558] on button "Done" at bounding box center [1085, 555] width 87 height 19
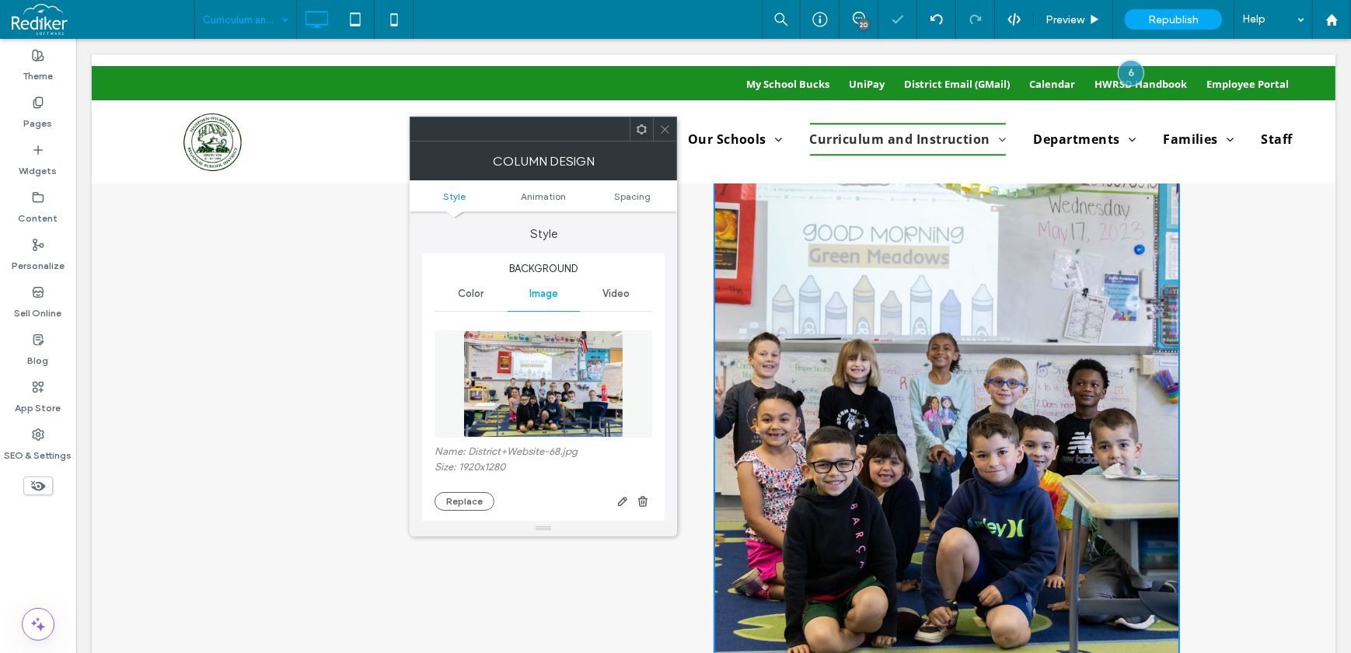
scroll to position [1059, 0]
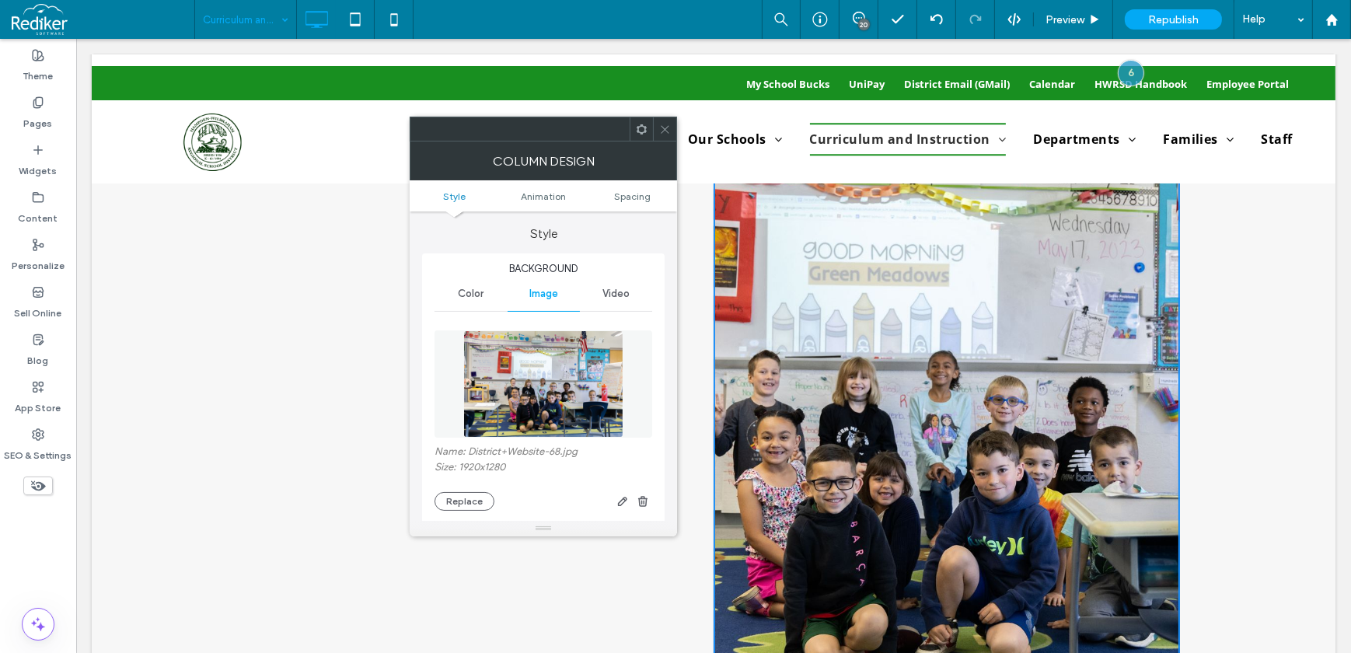
click at [668, 130] on icon at bounding box center [665, 130] width 12 height 12
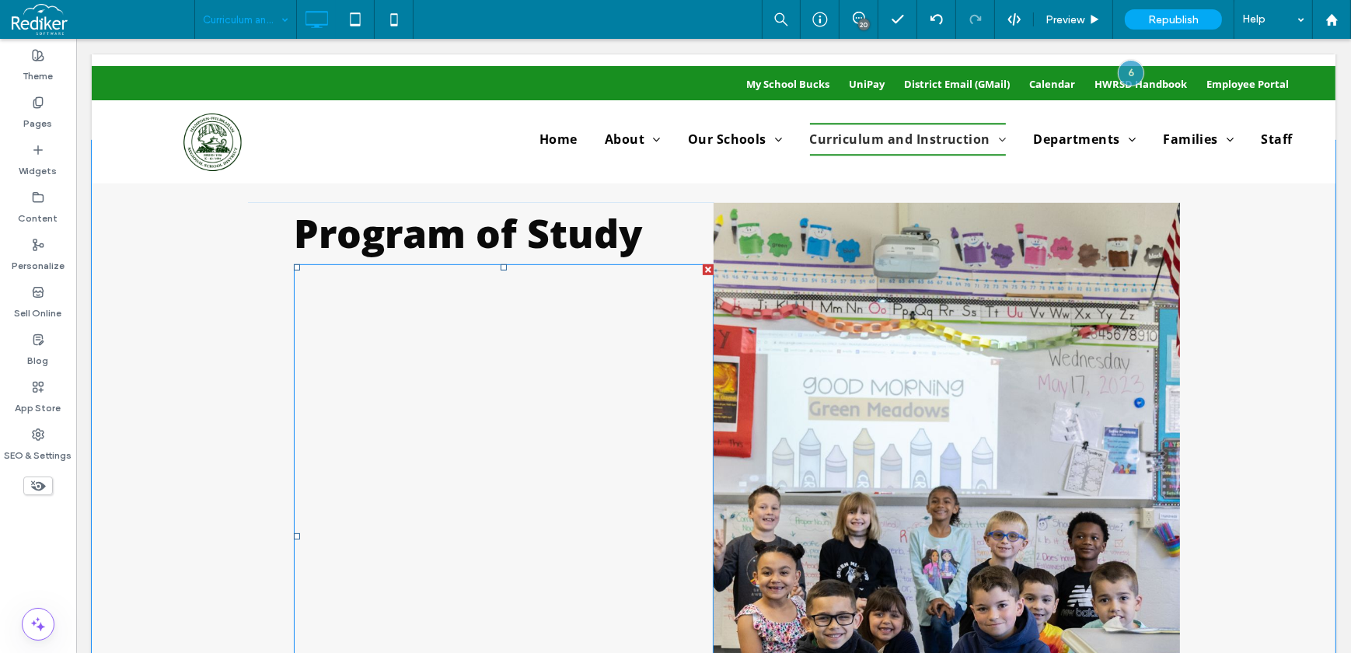
scroll to position [918, 0]
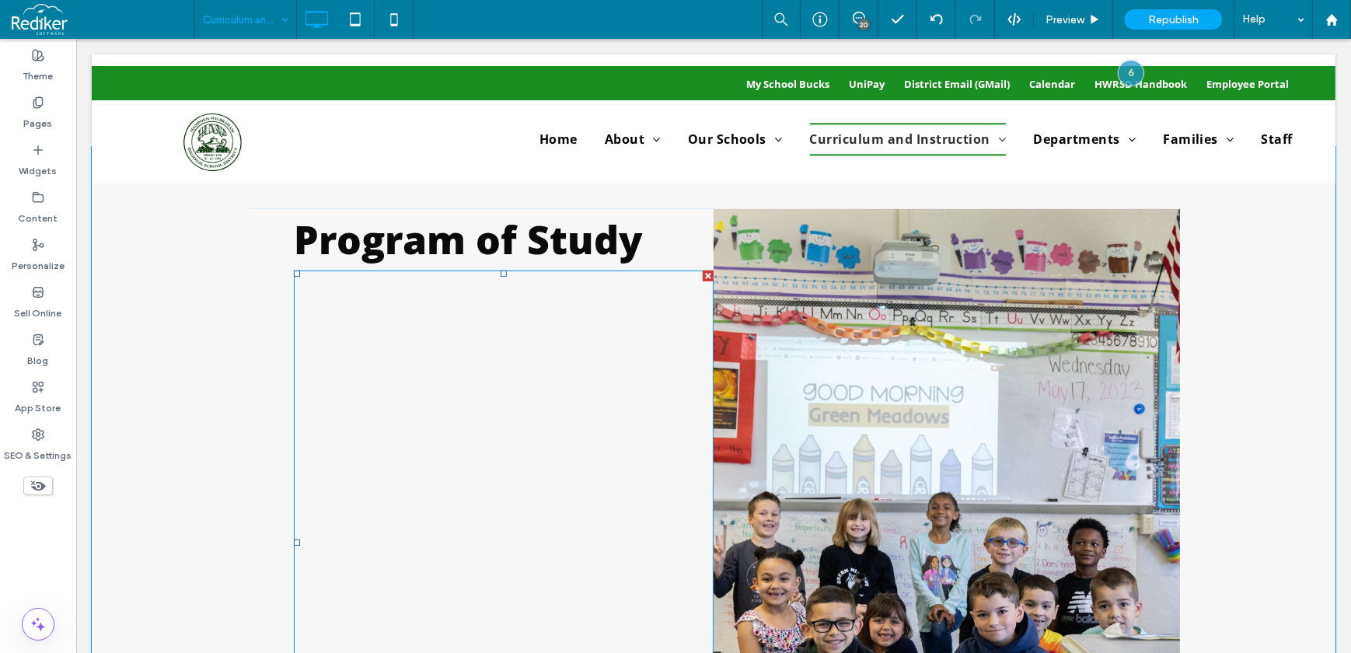
click at [702, 280] on div at bounding box center [707, 276] width 11 height 11
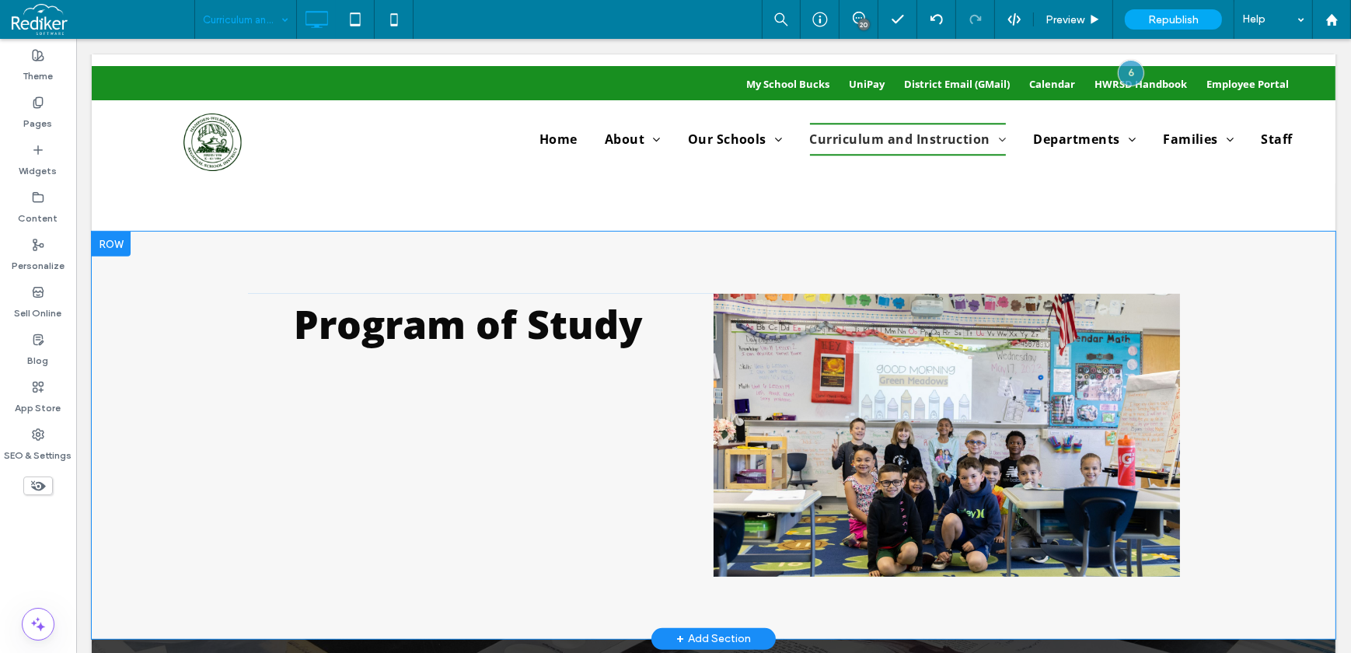
scroll to position [847, 0]
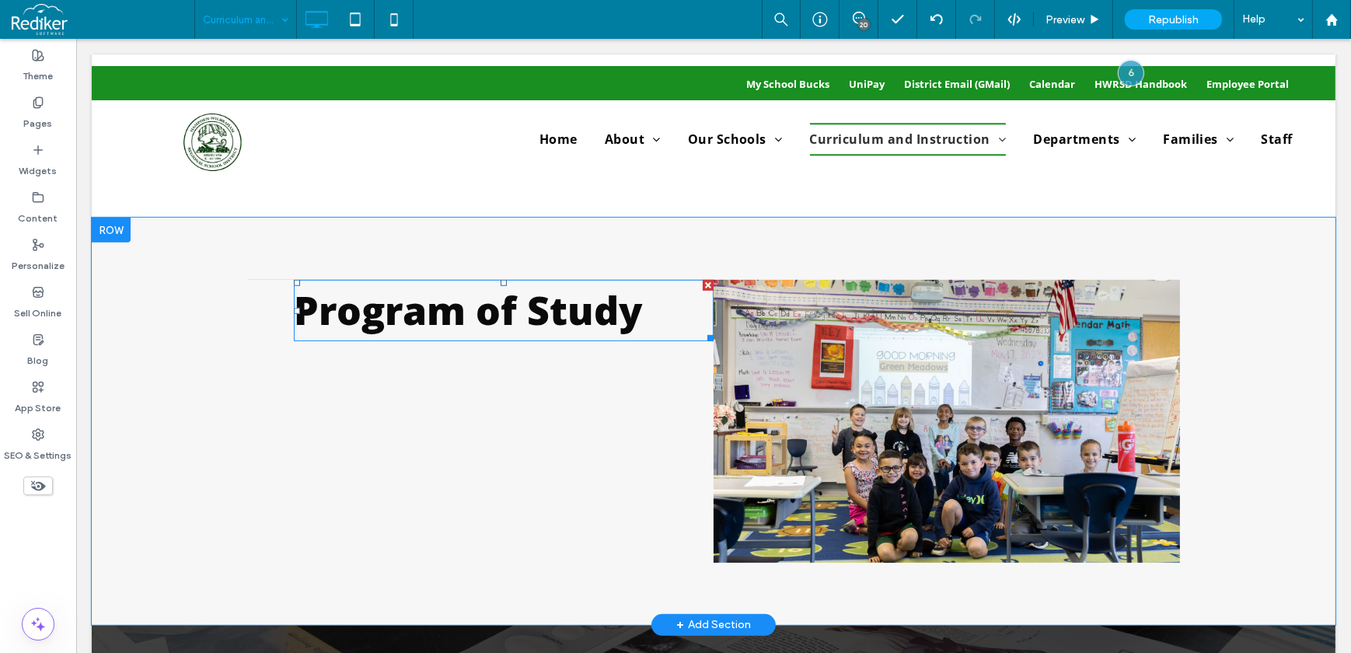
click at [424, 325] on span "Program of Study" at bounding box center [467, 310] width 349 height 53
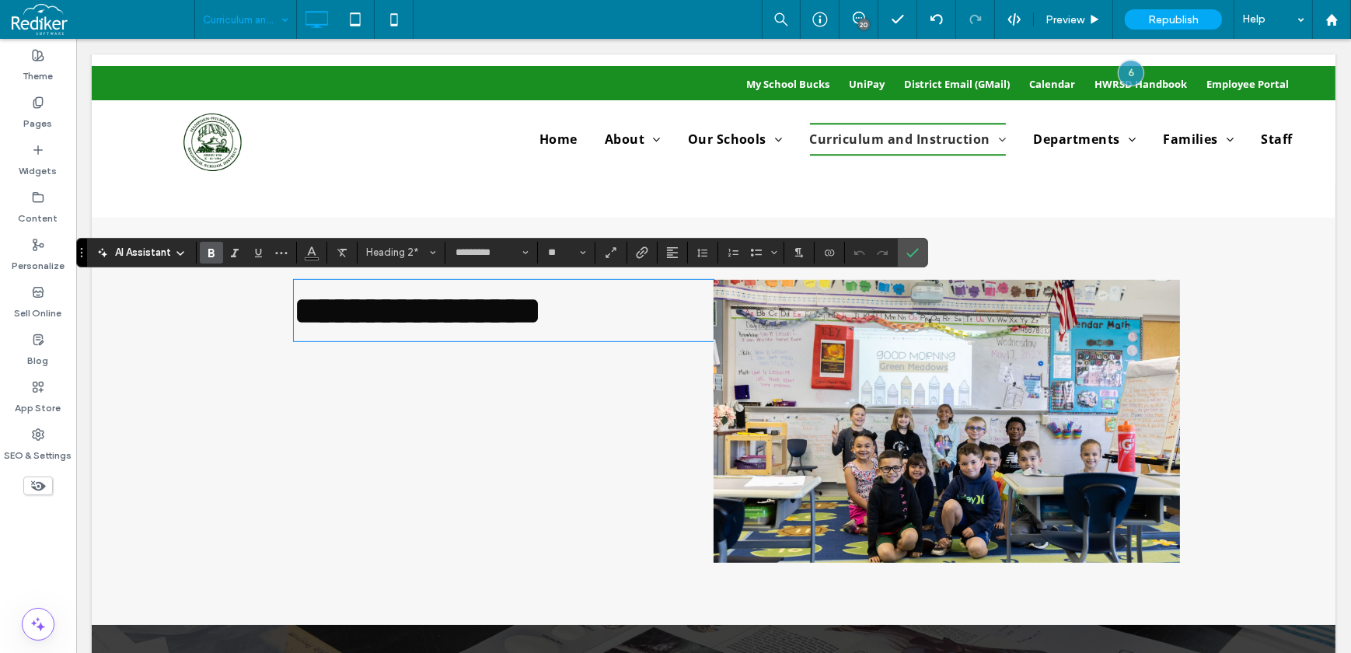
click at [540, 317] on strong "**********" at bounding box center [416, 310] width 247 height 38
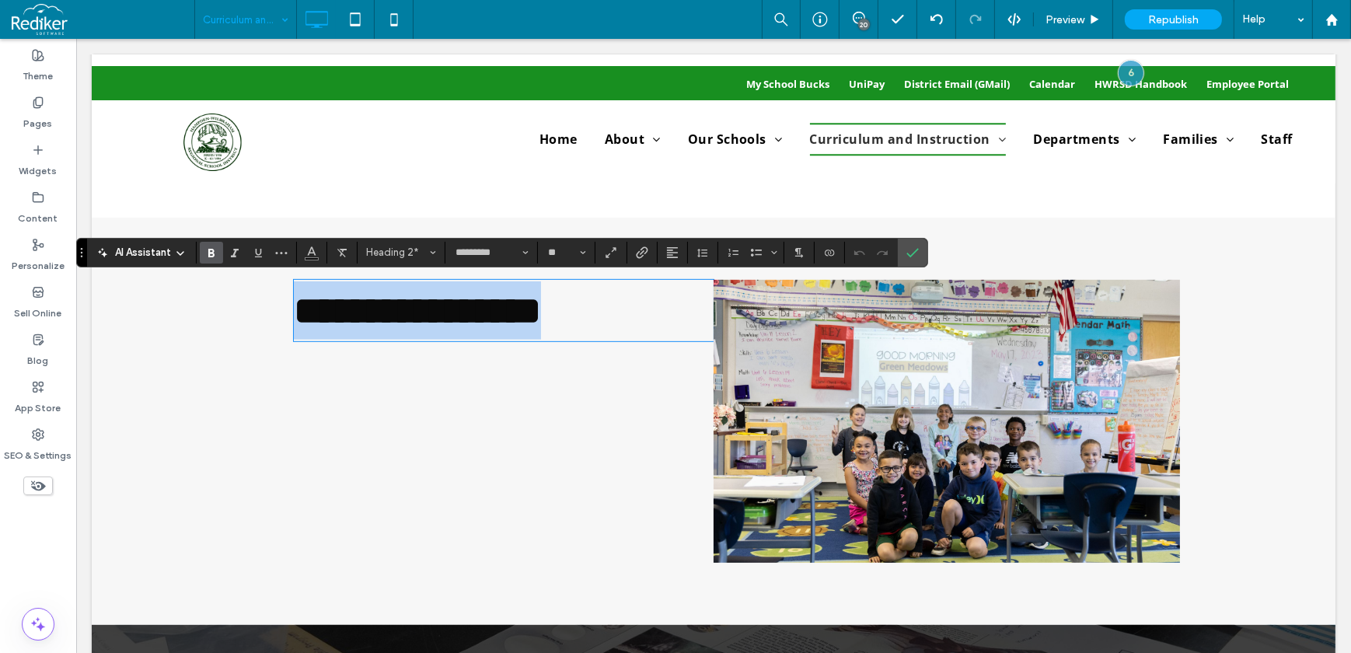
drag, startPoint x: 650, startPoint y: 319, endPoint x: -1, endPoint y: 317, distance: 650.6
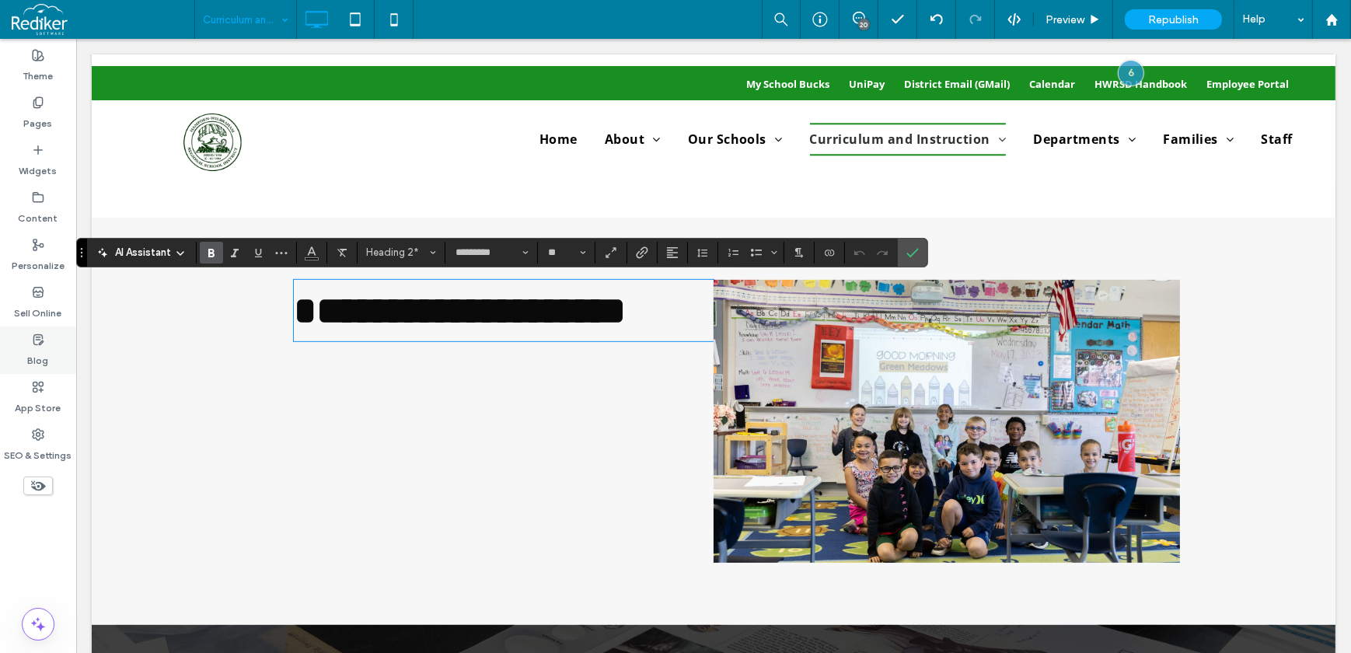
scroll to position [0, 0]
type input "**"
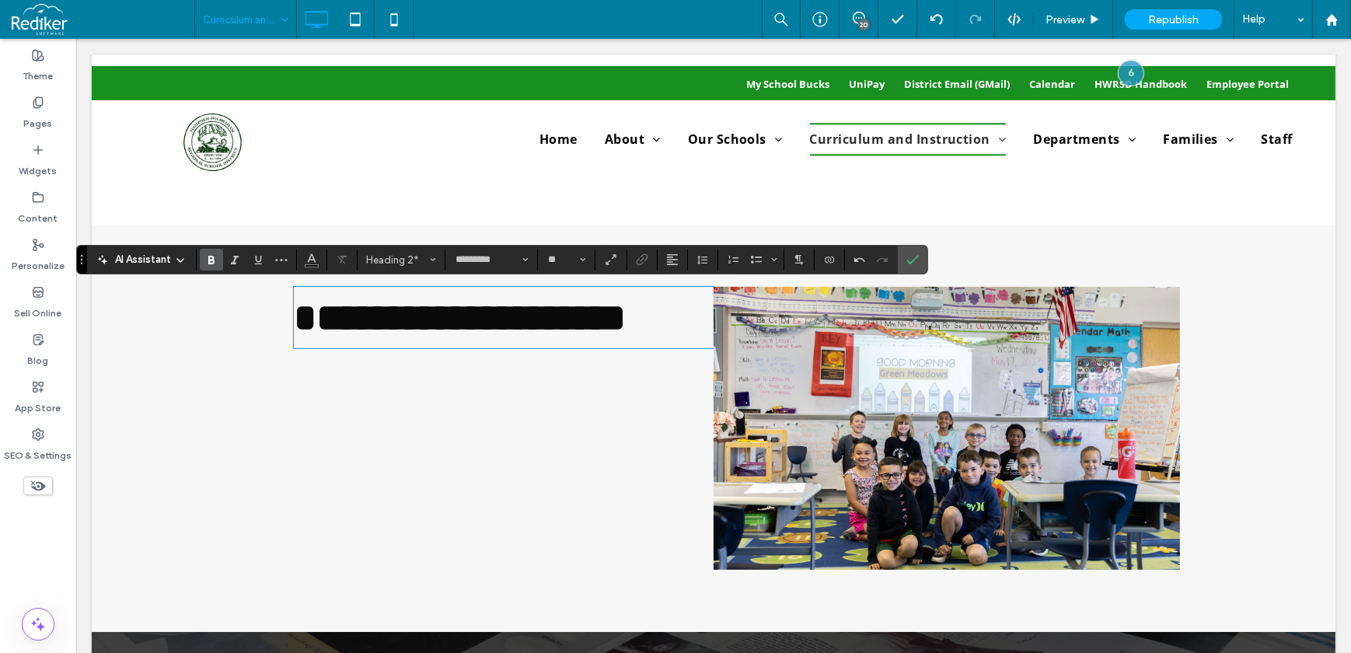
click at [298, 316] on strong "**********" at bounding box center [459, 317] width 332 height 38
click at [302, 337] on strong "**********" at bounding box center [447, 317] width 309 height 38
click at [424, 458] on div "**********" at bounding box center [479, 428] width 466 height 283
click at [917, 272] on label "Confirm" at bounding box center [912, 260] width 23 height 28
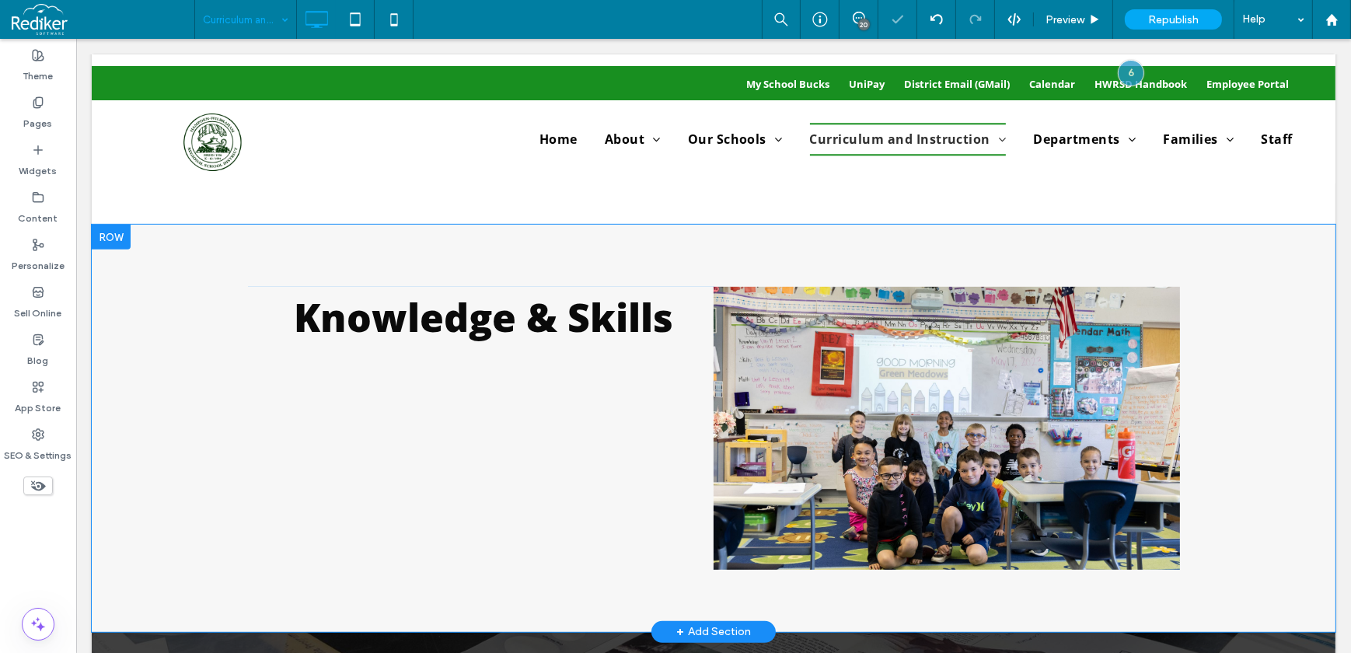
click at [614, 451] on div "Knowledge & Skills Click To Paste Click To Paste" at bounding box center [479, 428] width 466 height 283
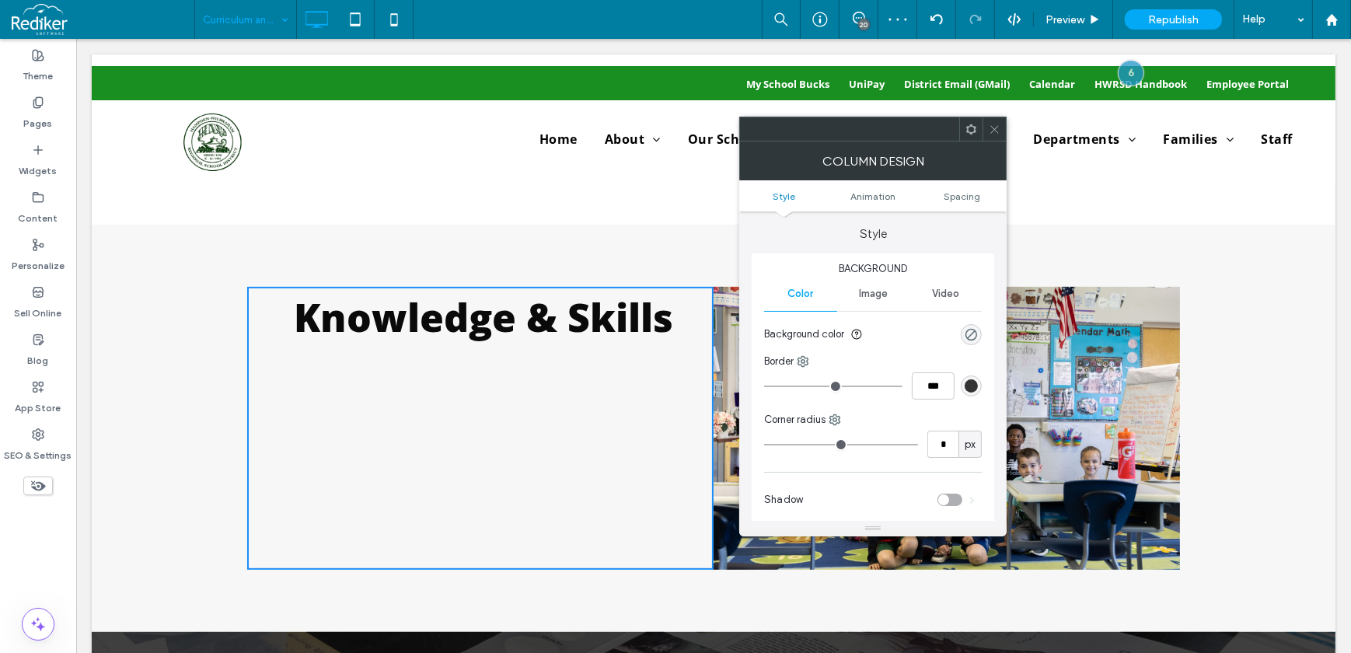
click at [992, 132] on use at bounding box center [995, 129] width 8 height 8
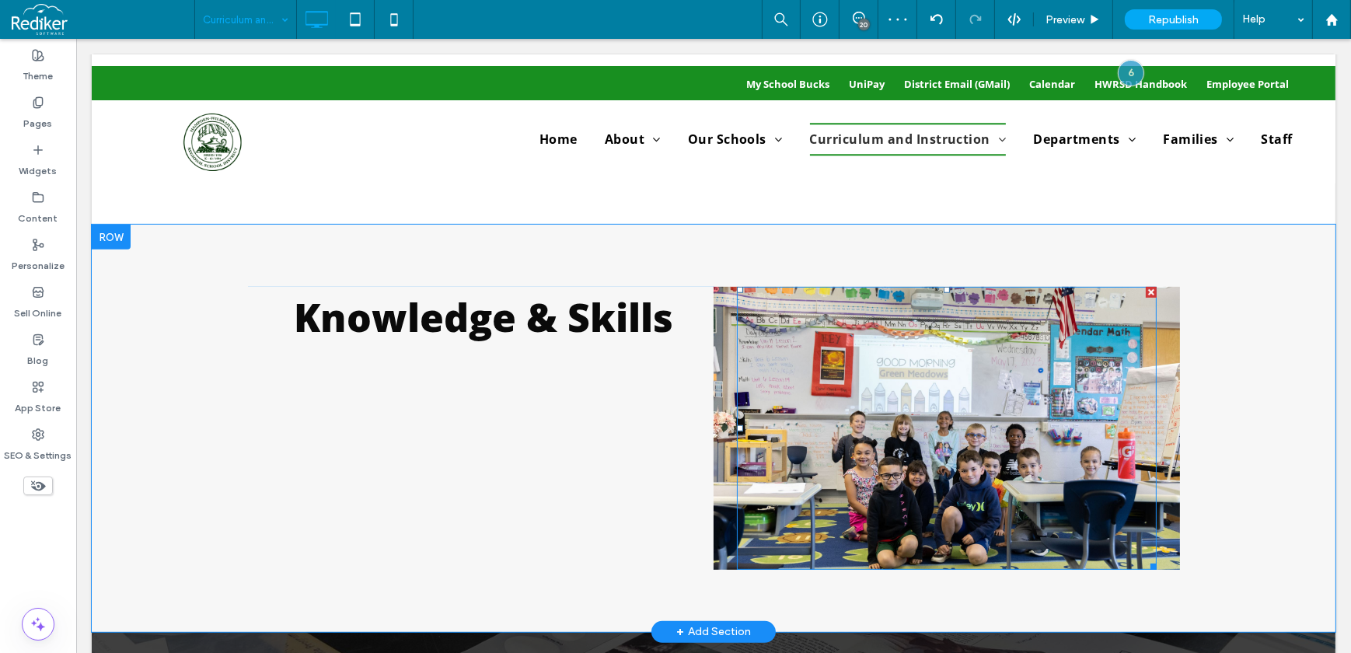
click at [1014, 411] on div at bounding box center [946, 428] width 420 height 283
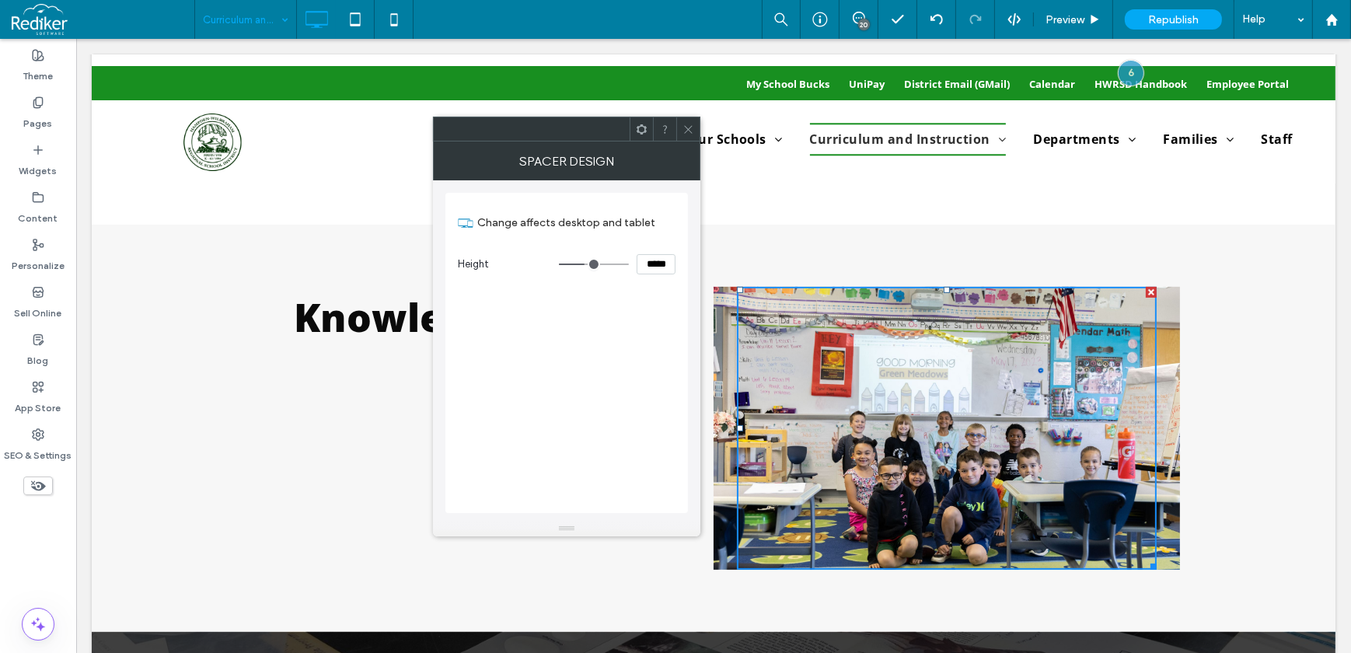
click at [699, 135] on div at bounding box center [687, 128] width 23 height 23
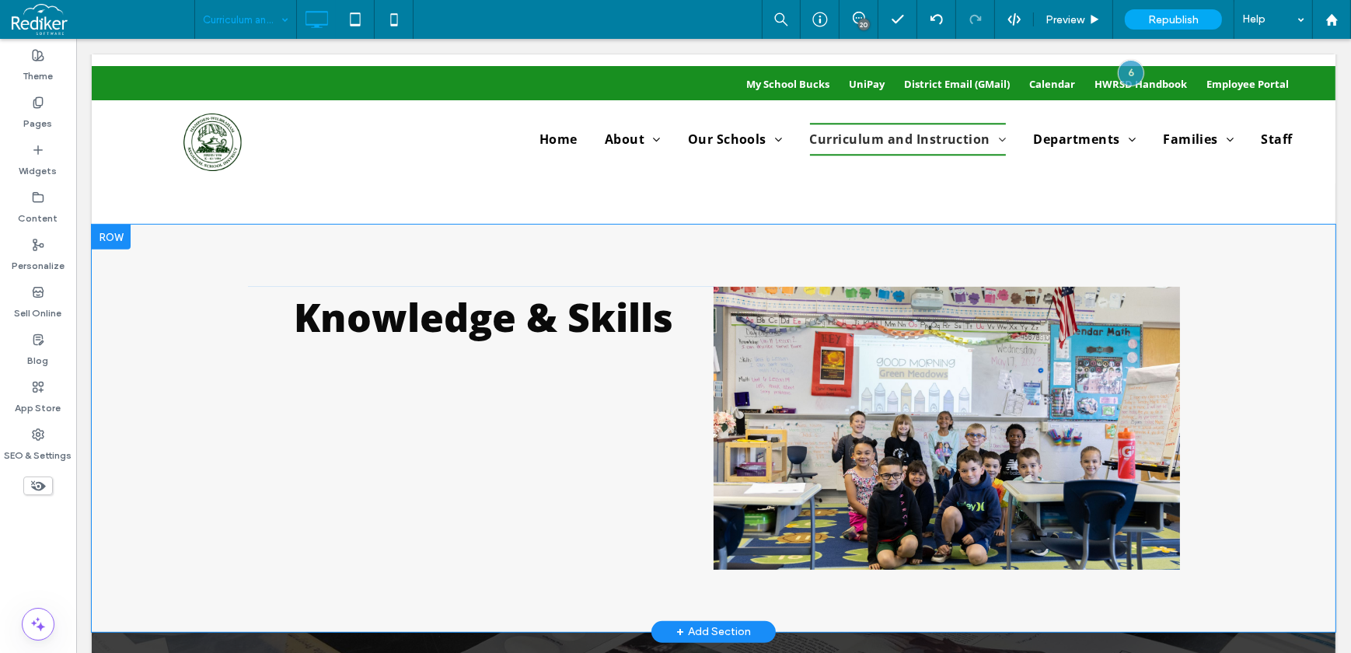
click at [1157, 410] on div "Click To Paste Click To Paste" at bounding box center [946, 428] width 466 height 283
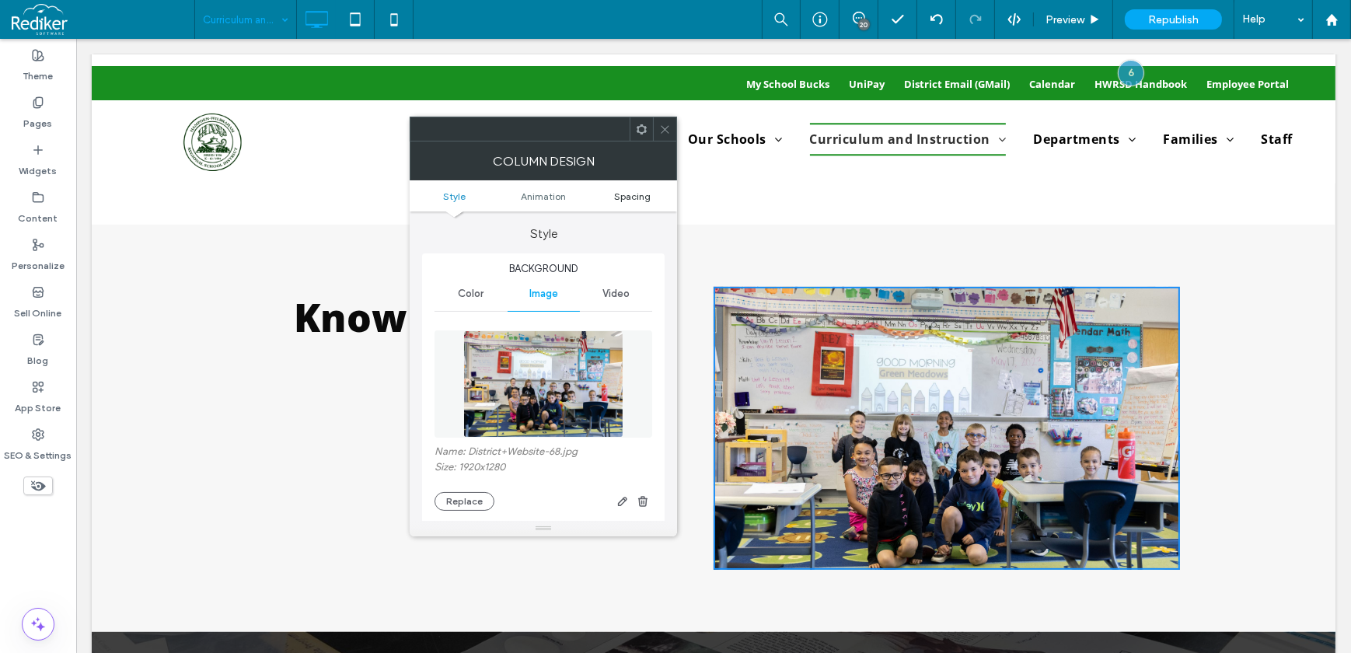
click at [623, 197] on span "Spacing" at bounding box center [632, 196] width 37 height 12
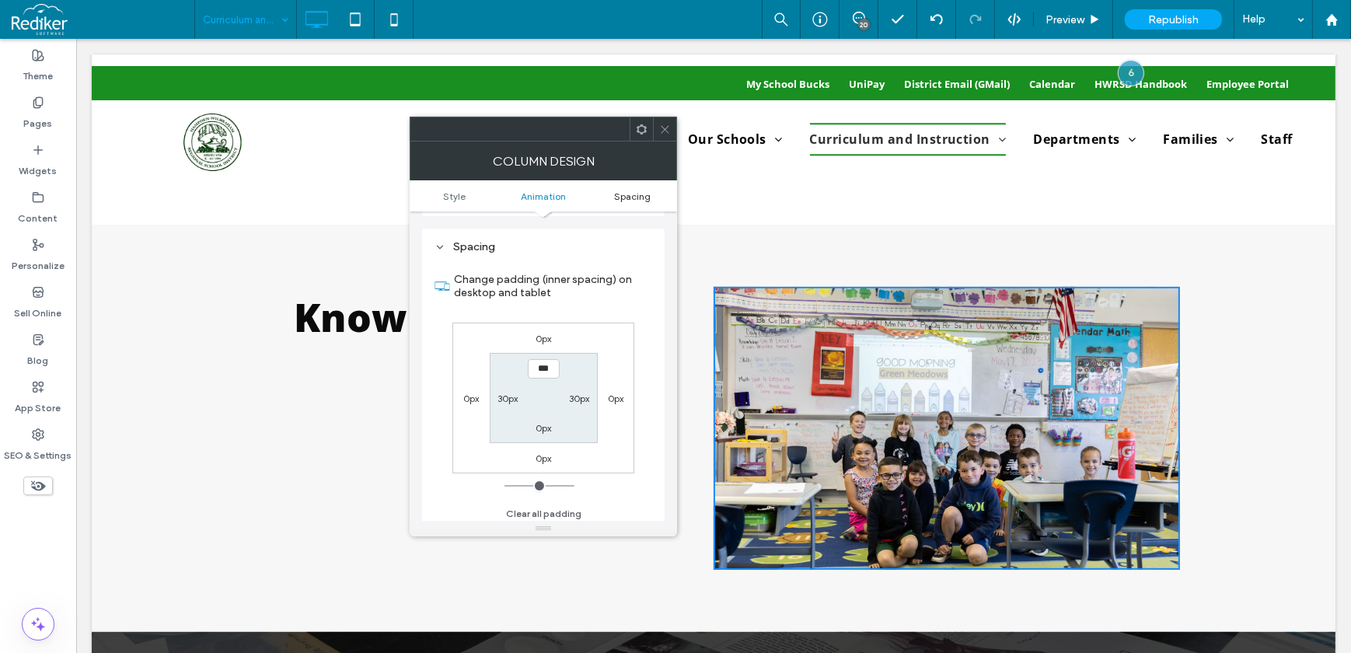
scroll to position [822, 0]
click at [673, 123] on div at bounding box center [664, 128] width 23 height 23
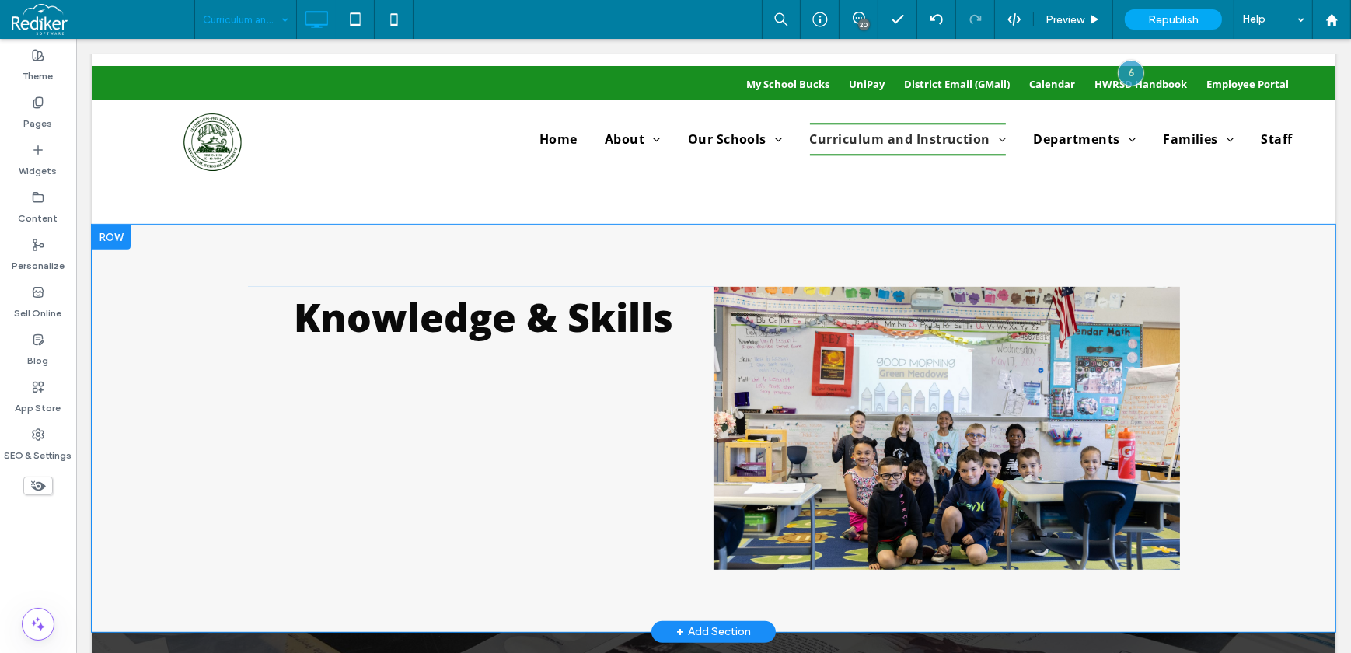
click at [653, 488] on div "Knowledge & Skills Click To Paste Click To Paste" at bounding box center [479, 428] width 466 height 283
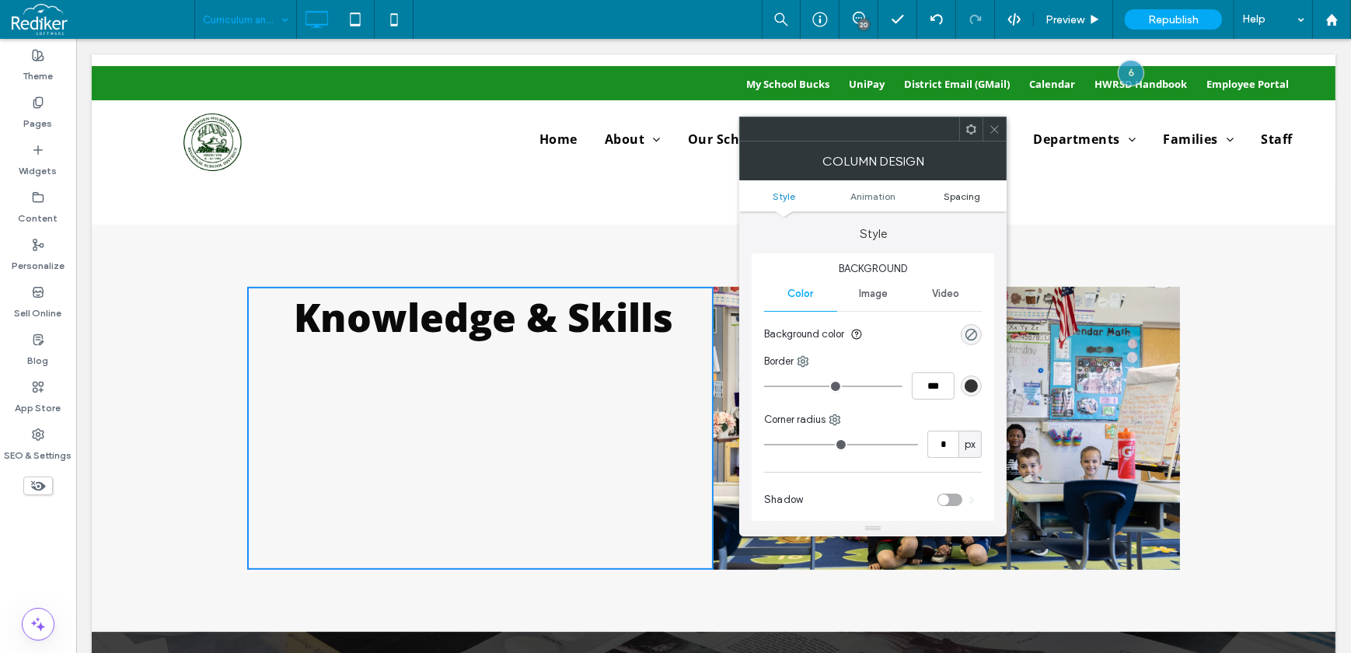
click at [970, 200] on span "Spacing" at bounding box center [962, 196] width 37 height 12
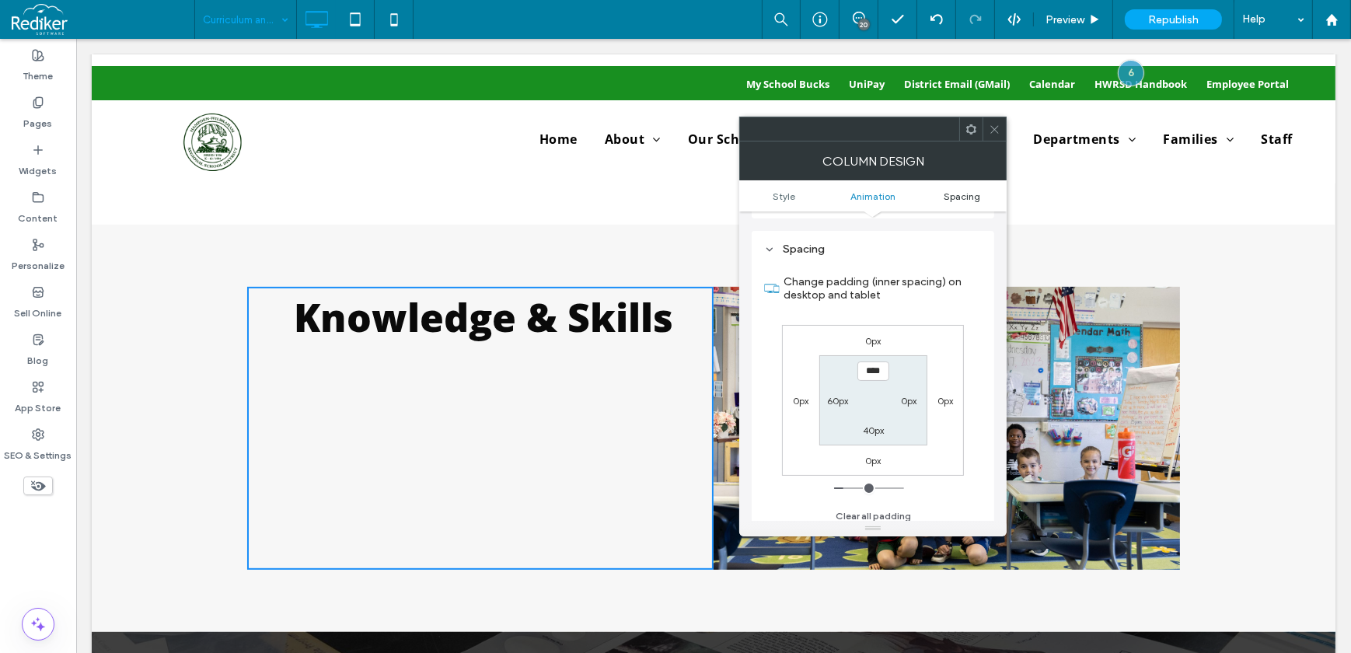
scroll to position [365, 0]
type input "**"
type input "*"
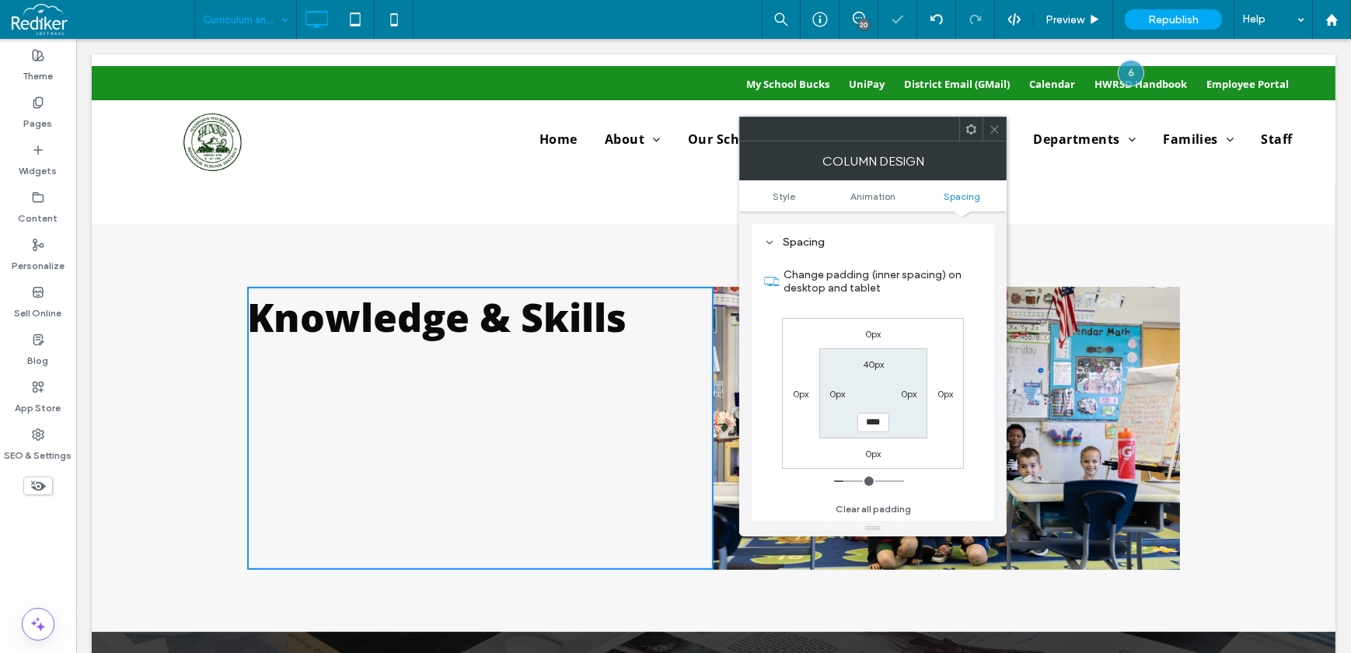
type input "*"
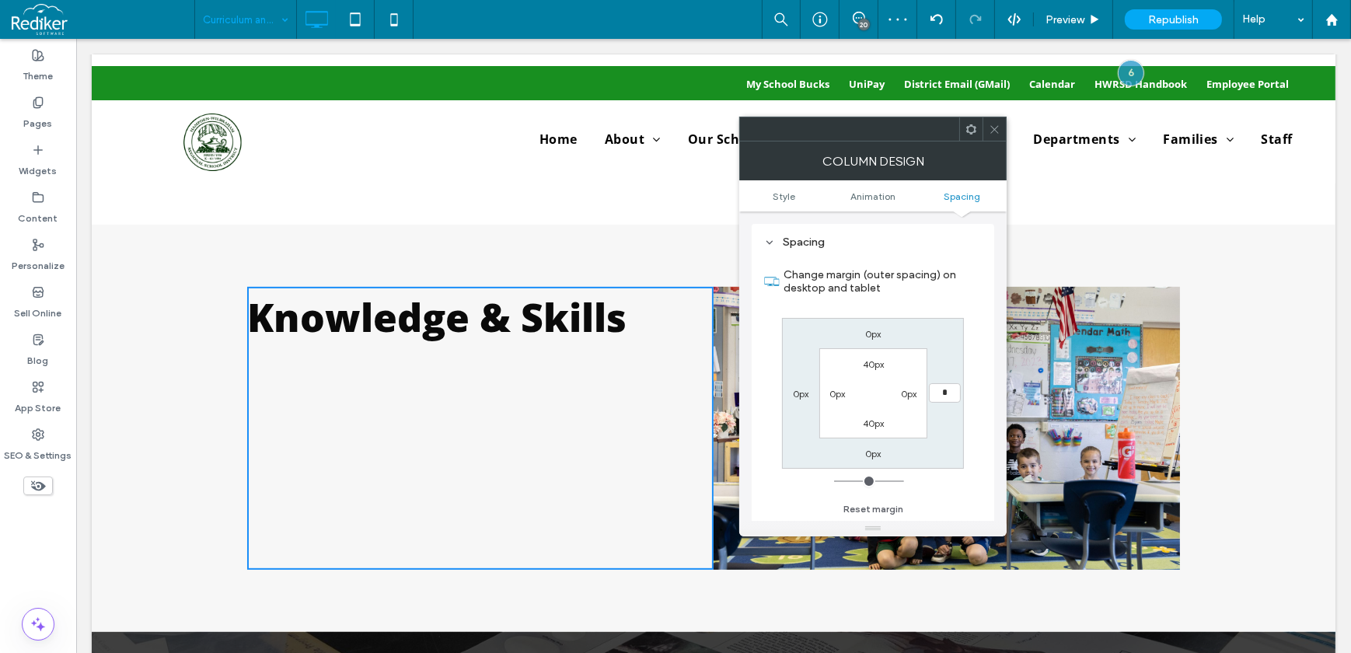
type input "**"
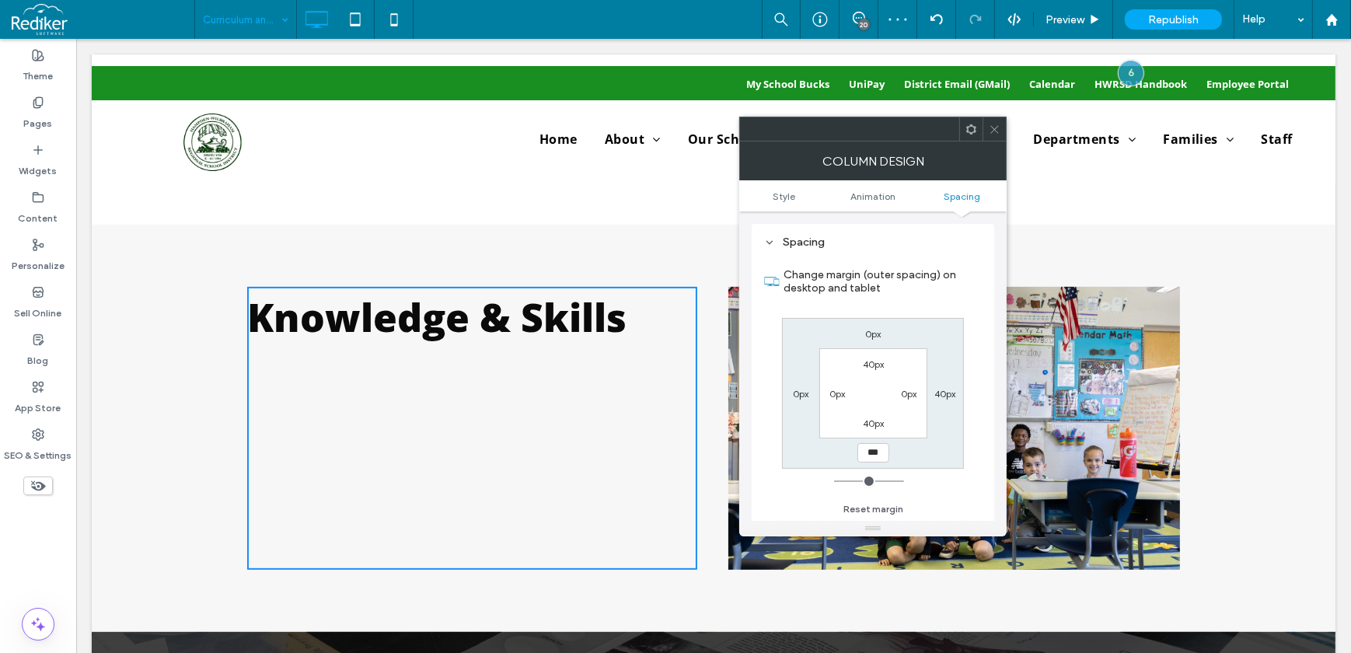
click at [999, 133] on icon at bounding box center [995, 130] width 12 height 12
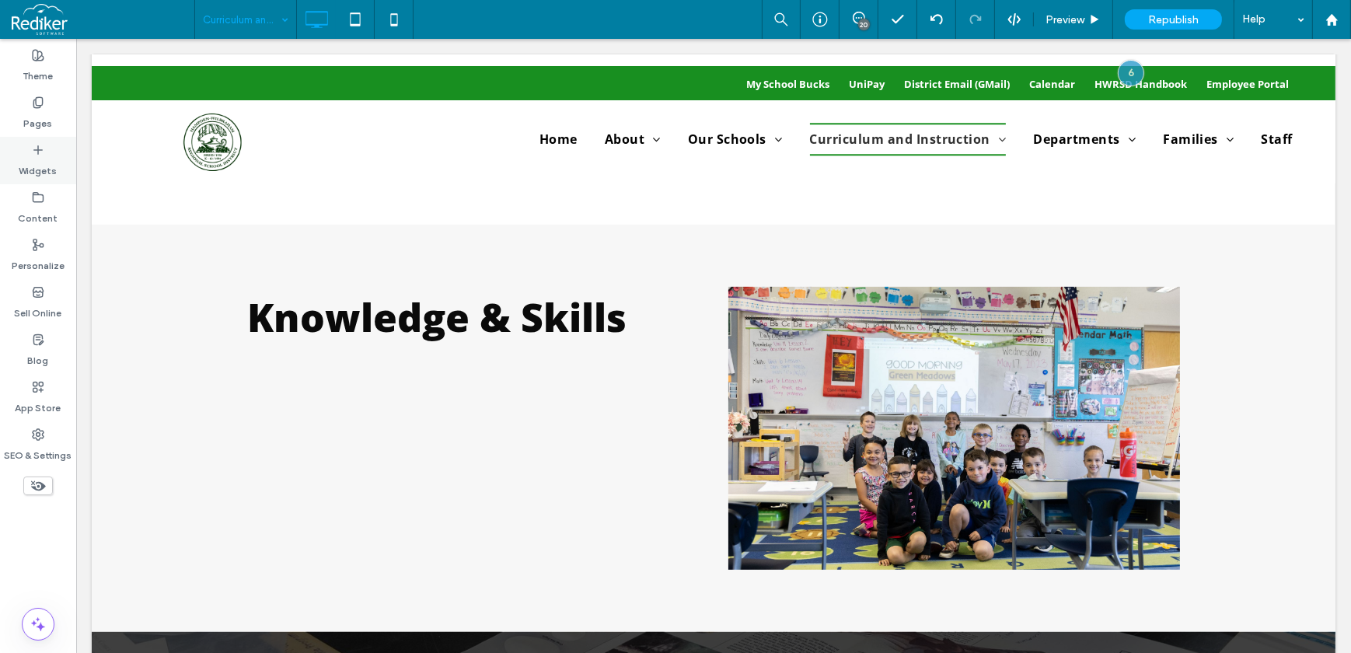
click at [46, 159] on label "Widgets" at bounding box center [38, 167] width 38 height 22
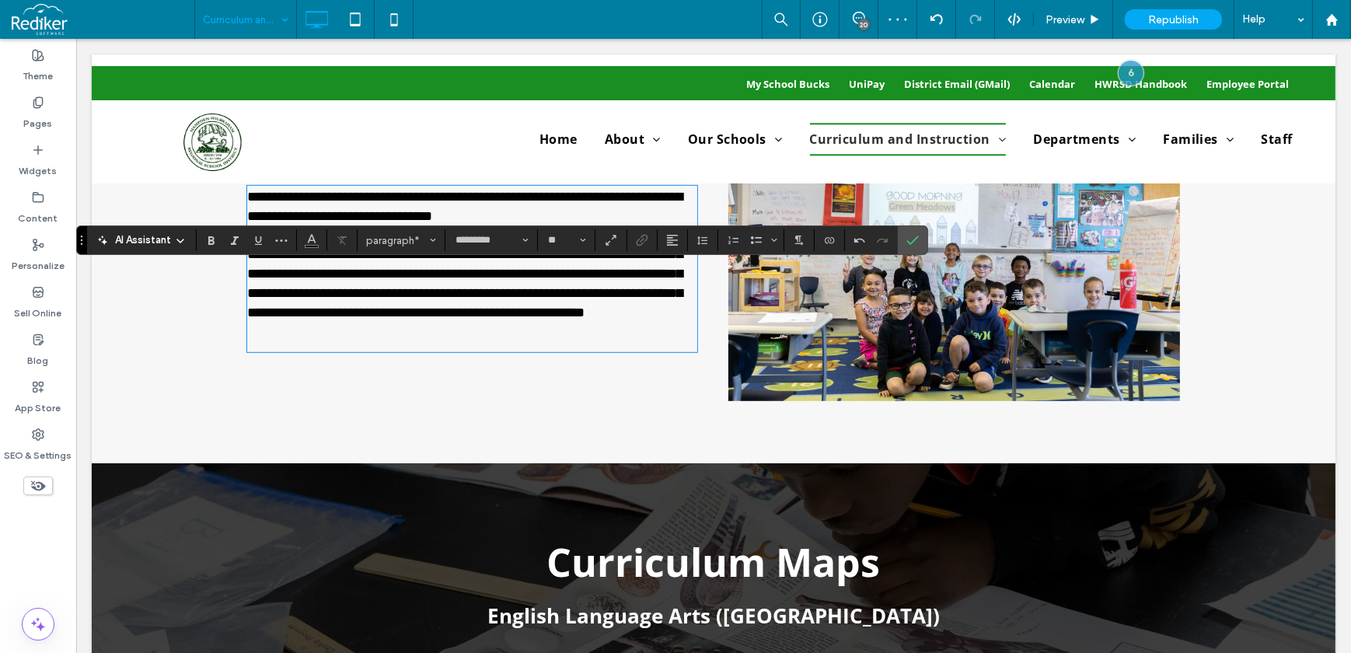
scroll to position [877, 0]
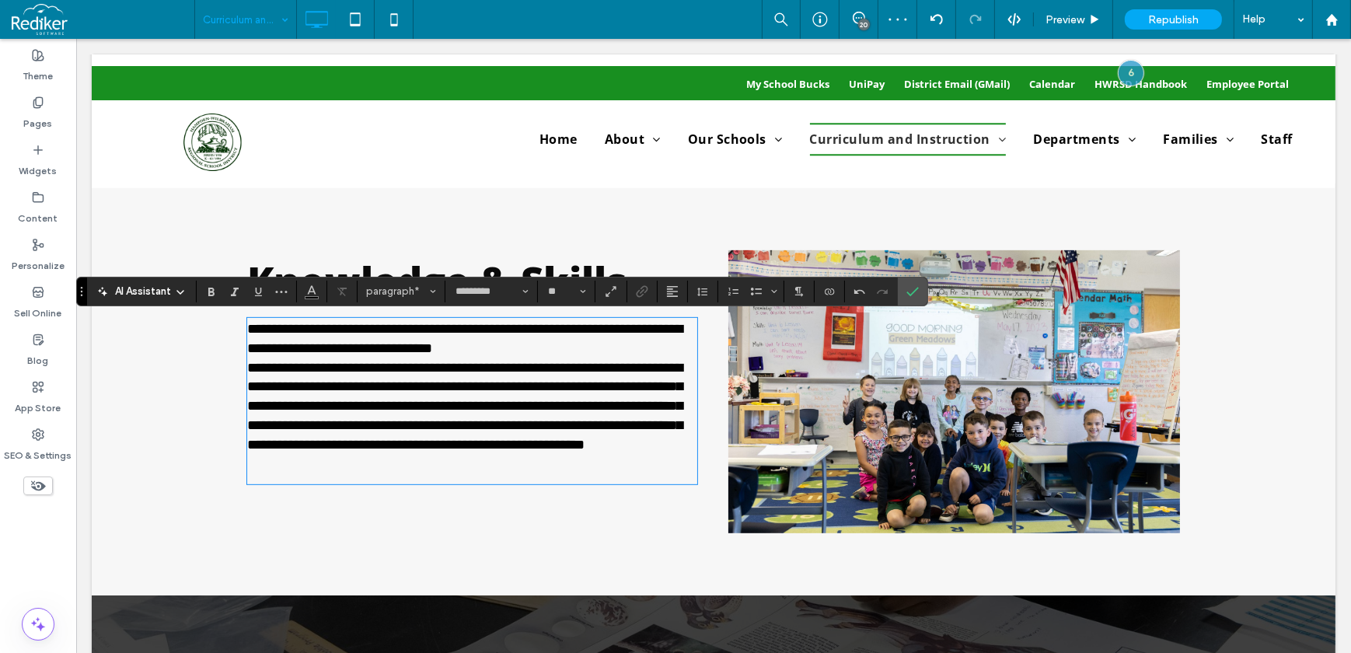
click at [555, 346] on p "**********" at bounding box center [471, 338] width 450 height 39
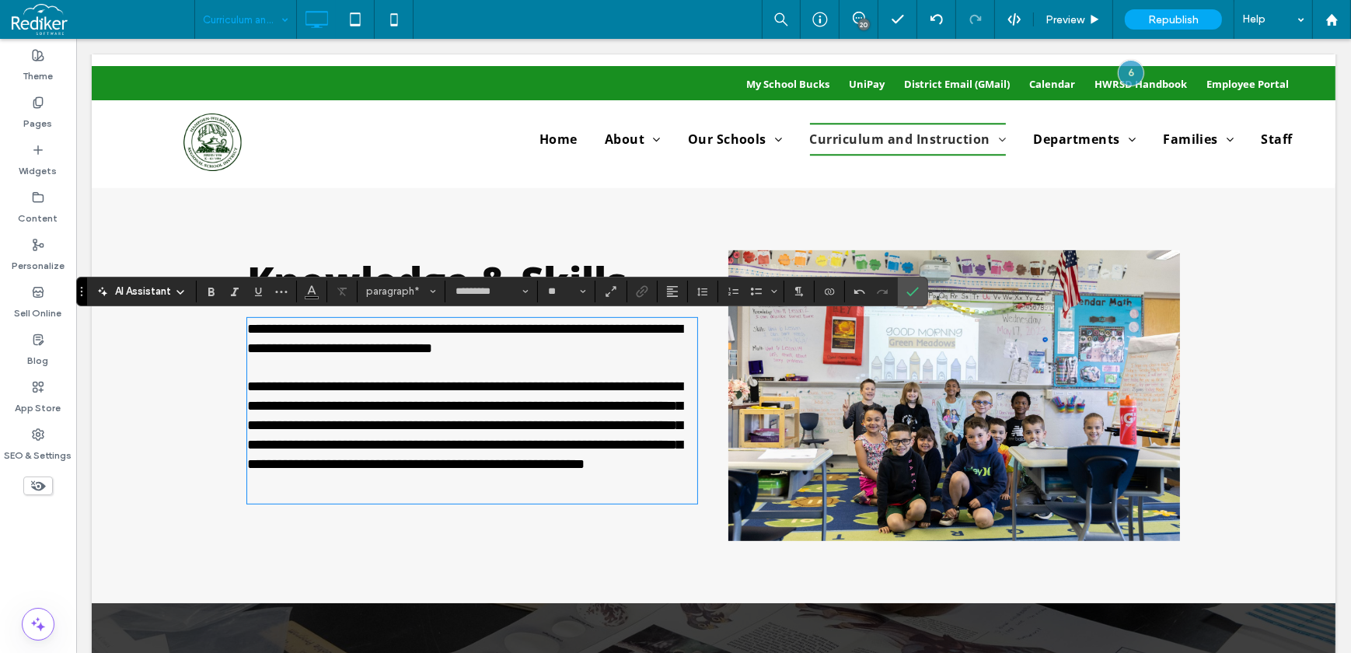
click at [621, 473] on p "**********" at bounding box center [471, 425] width 450 height 96
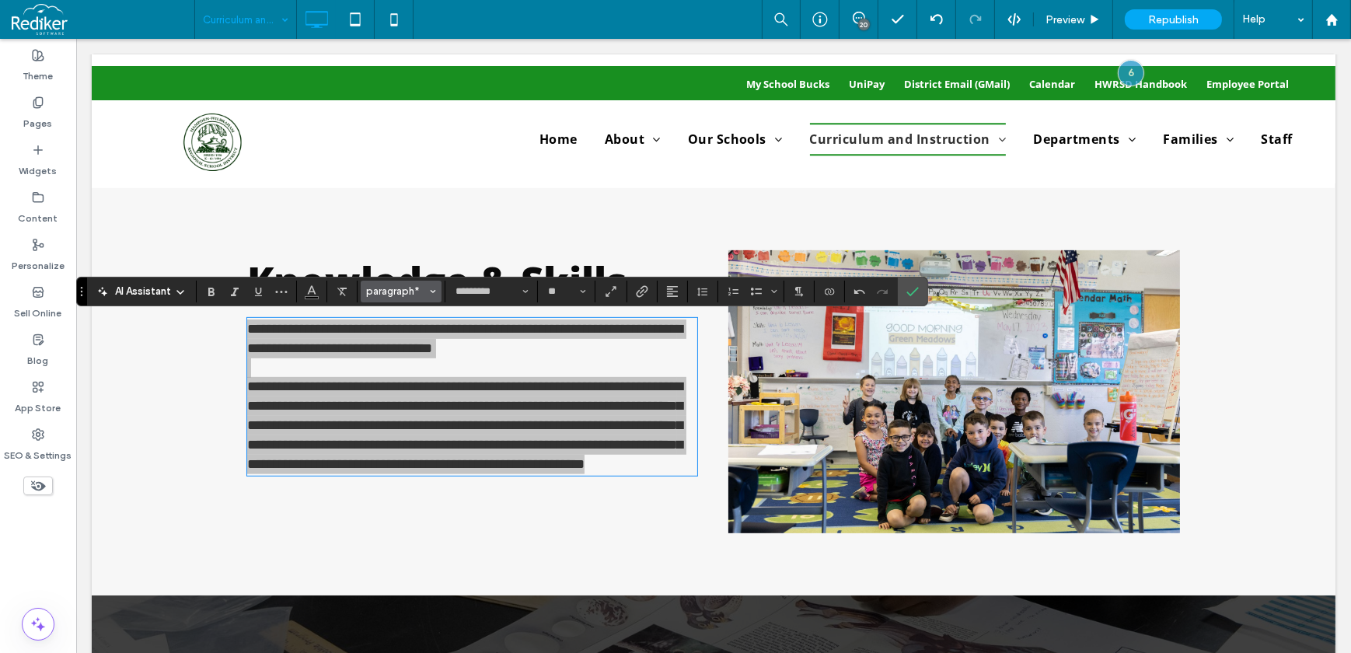
click at [396, 285] on span "paragraph*" at bounding box center [396, 291] width 61 height 12
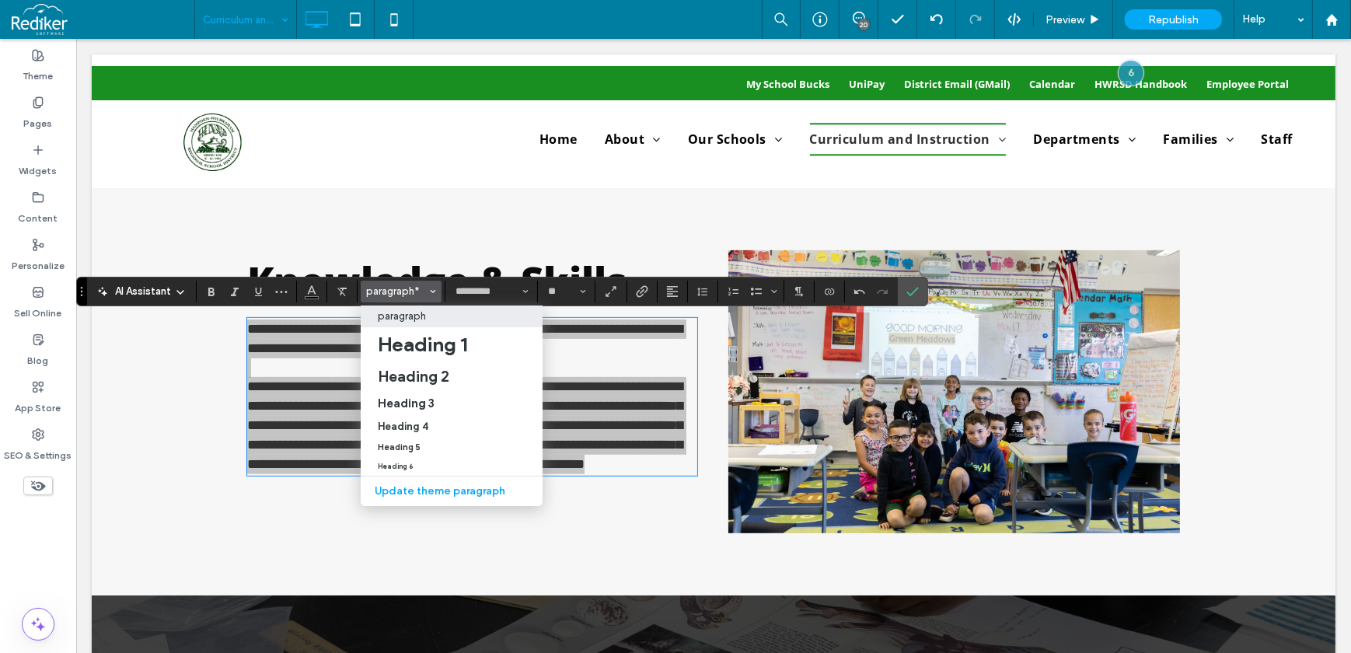
click at [396, 312] on p "paragraph" at bounding box center [402, 316] width 48 height 12
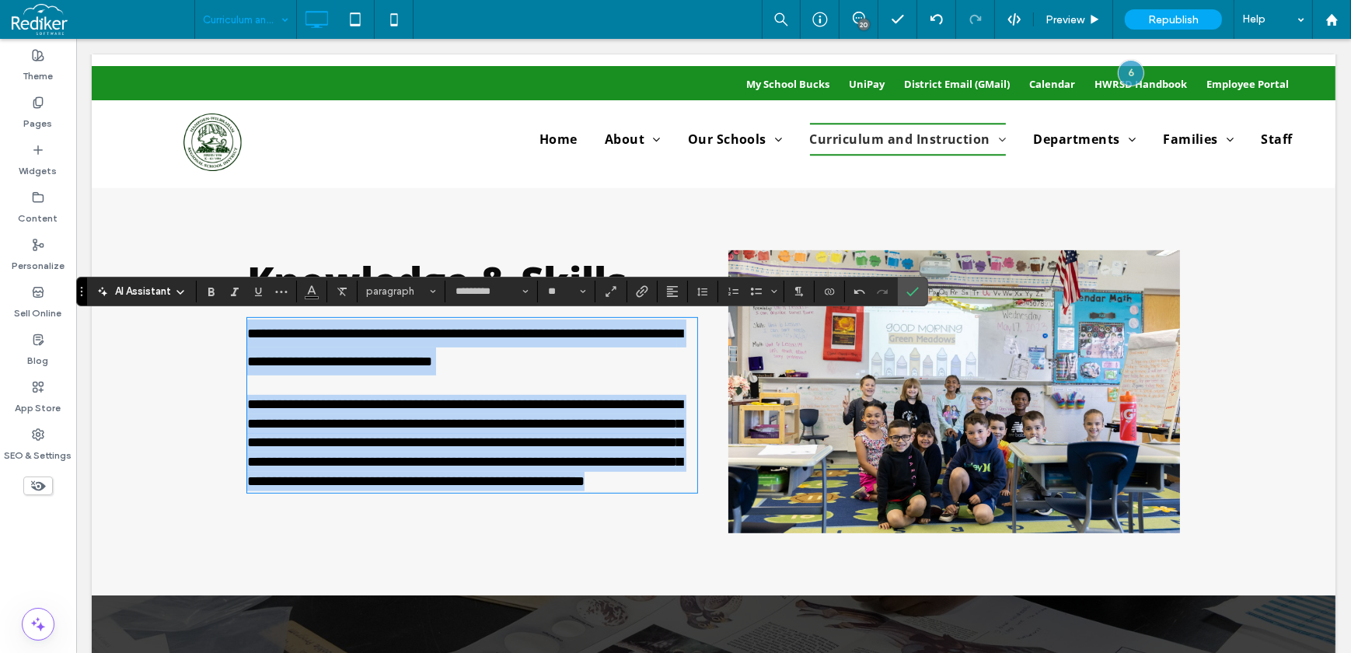
click at [571, 338] on span "**********" at bounding box center [463, 347] width 435 height 42
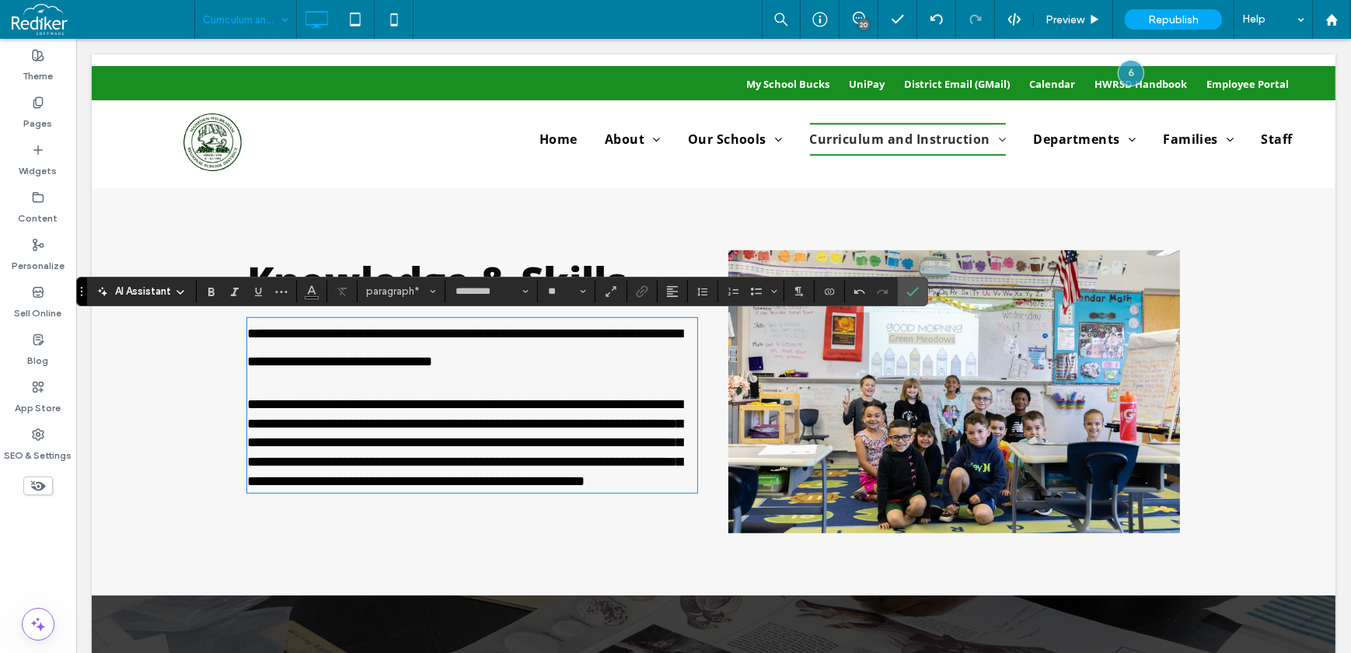
click at [437, 407] on span "**********" at bounding box center [463, 442] width 435 height 91
click at [567, 365] on p "**********" at bounding box center [471, 347] width 450 height 56
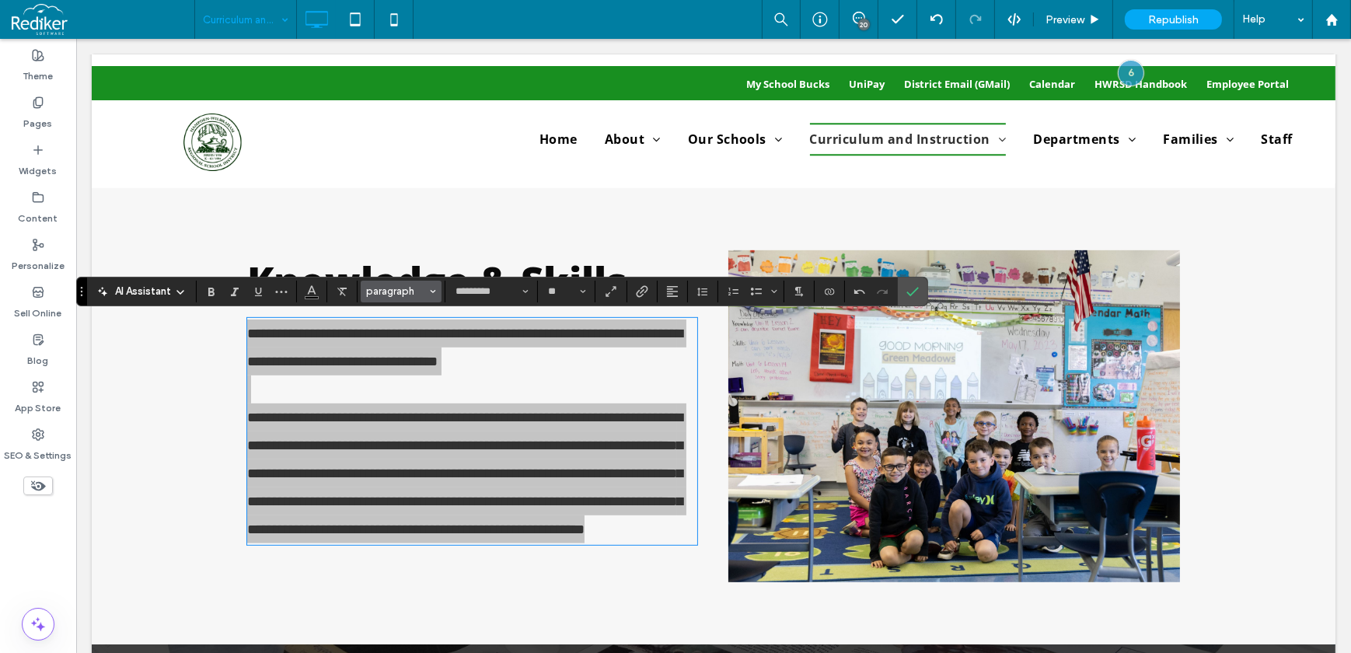
click at [413, 287] on span "paragraph" at bounding box center [396, 291] width 61 height 12
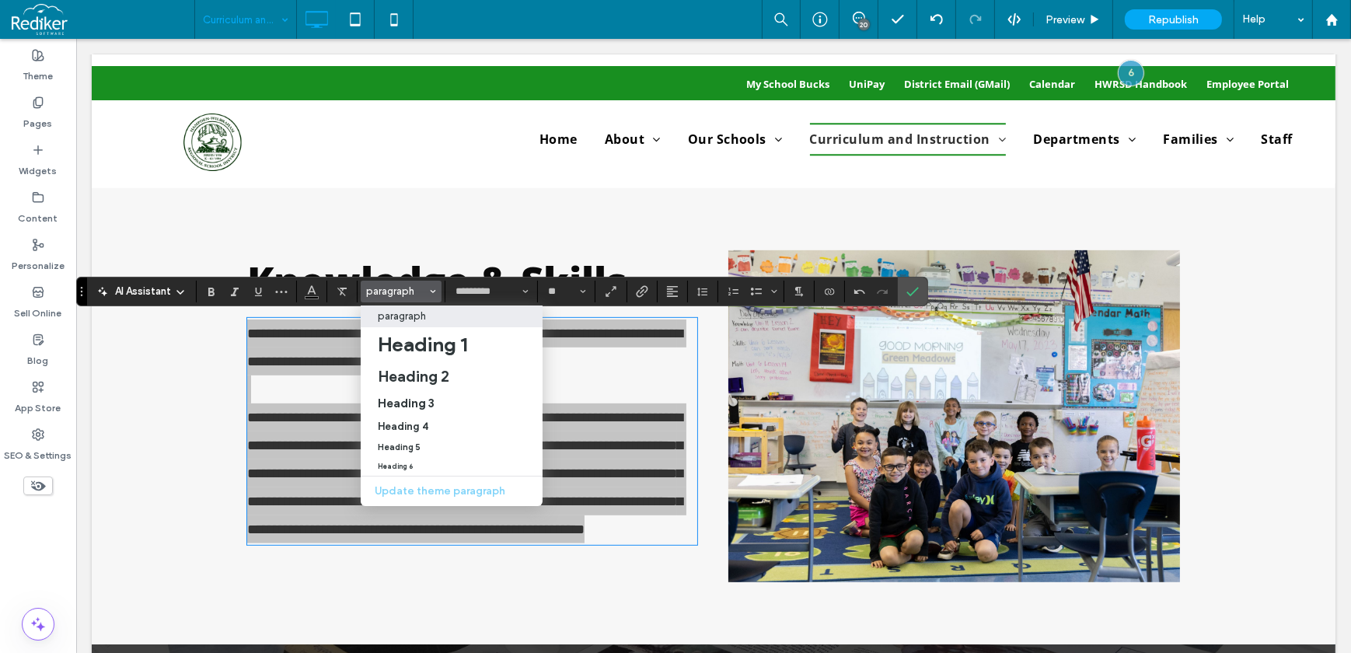
click at [414, 321] on p "paragraph" at bounding box center [402, 316] width 48 height 12
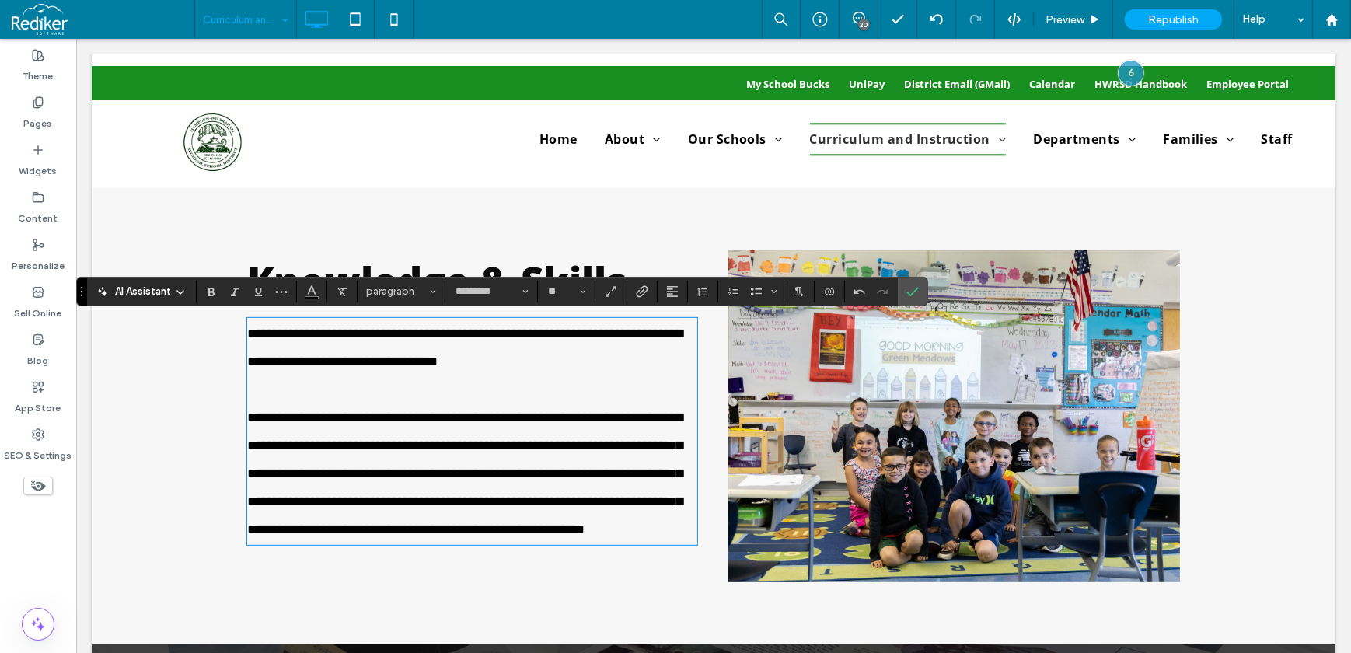
click at [407, 469] on span "**********" at bounding box center [463, 473] width 435 height 126
click at [554, 543] on p "**********" at bounding box center [471, 473] width 450 height 140
click at [410, 302] on button "paragraph*" at bounding box center [401, 292] width 81 height 22
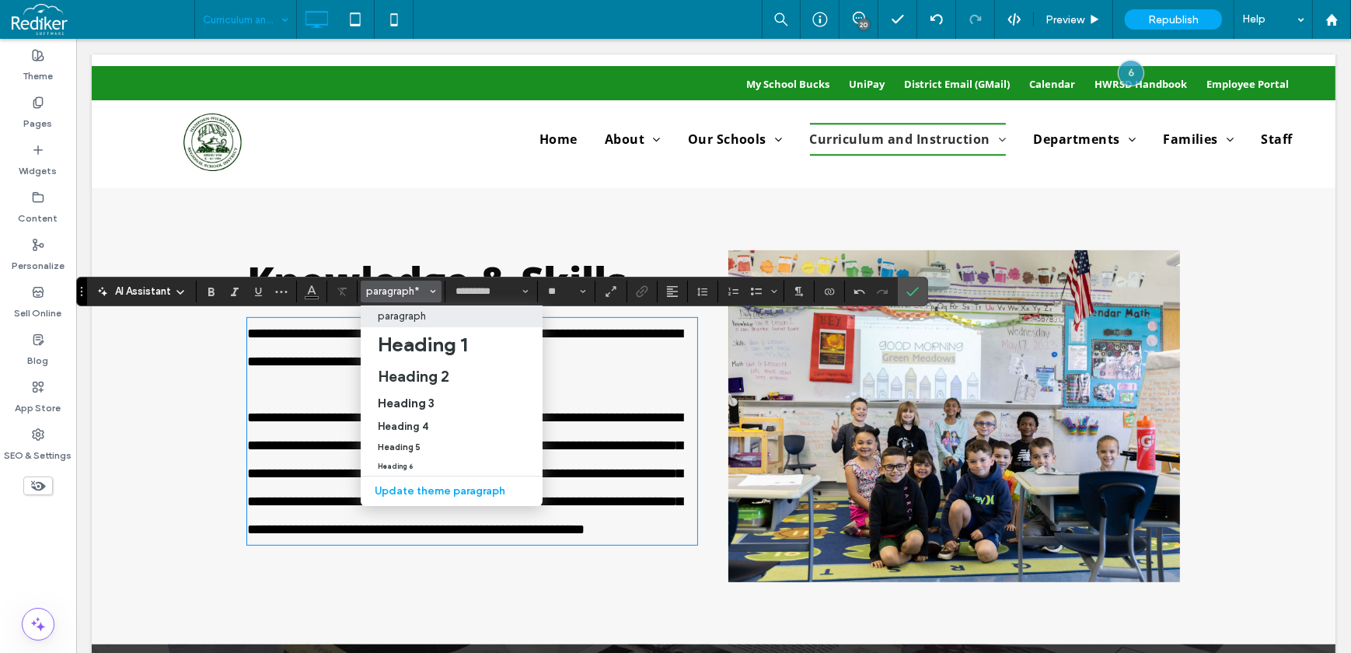
click at [424, 322] on p "paragraph" at bounding box center [402, 316] width 48 height 12
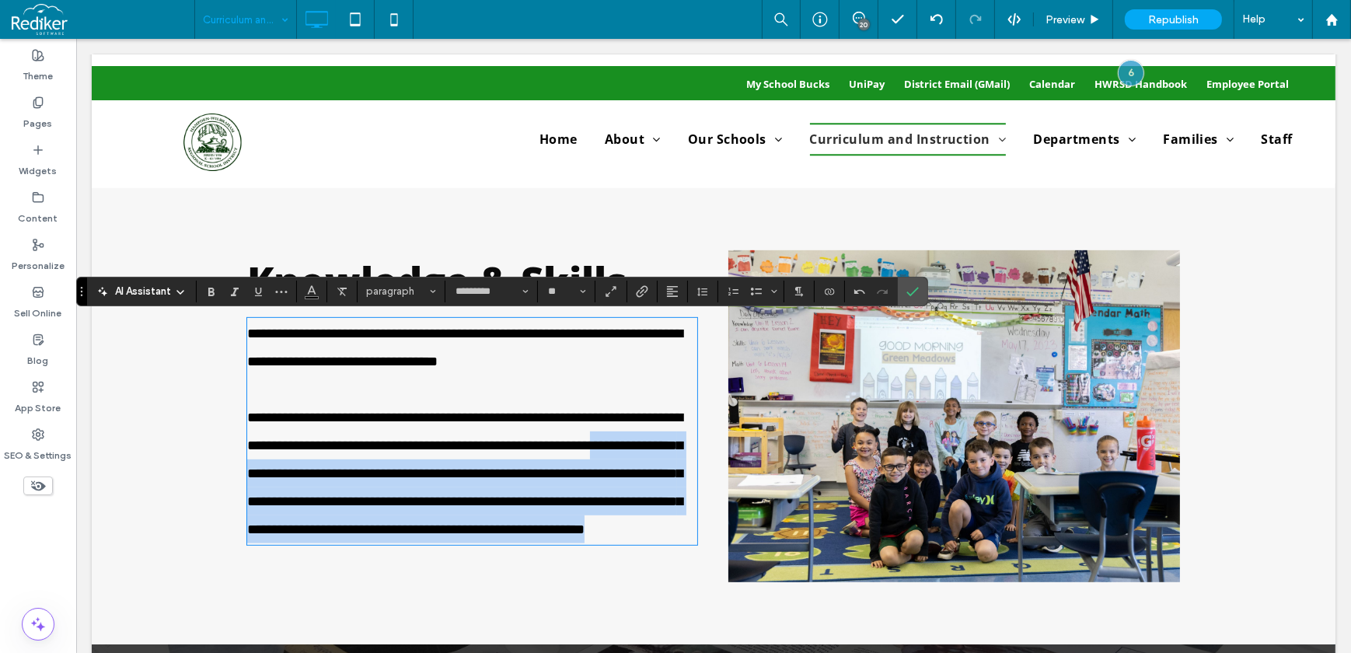
drag, startPoint x: 540, startPoint y: 566, endPoint x: 302, endPoint y: 480, distance: 253.5
click at [302, 480] on p "**********" at bounding box center [471, 473] width 450 height 140
drag, startPoint x: 548, startPoint y: 549, endPoint x: 560, endPoint y: 549, distance: 12.4
click at [549, 543] on p "**********" at bounding box center [471, 473] width 450 height 140
click at [584, 543] on p "**********" at bounding box center [471, 473] width 450 height 140
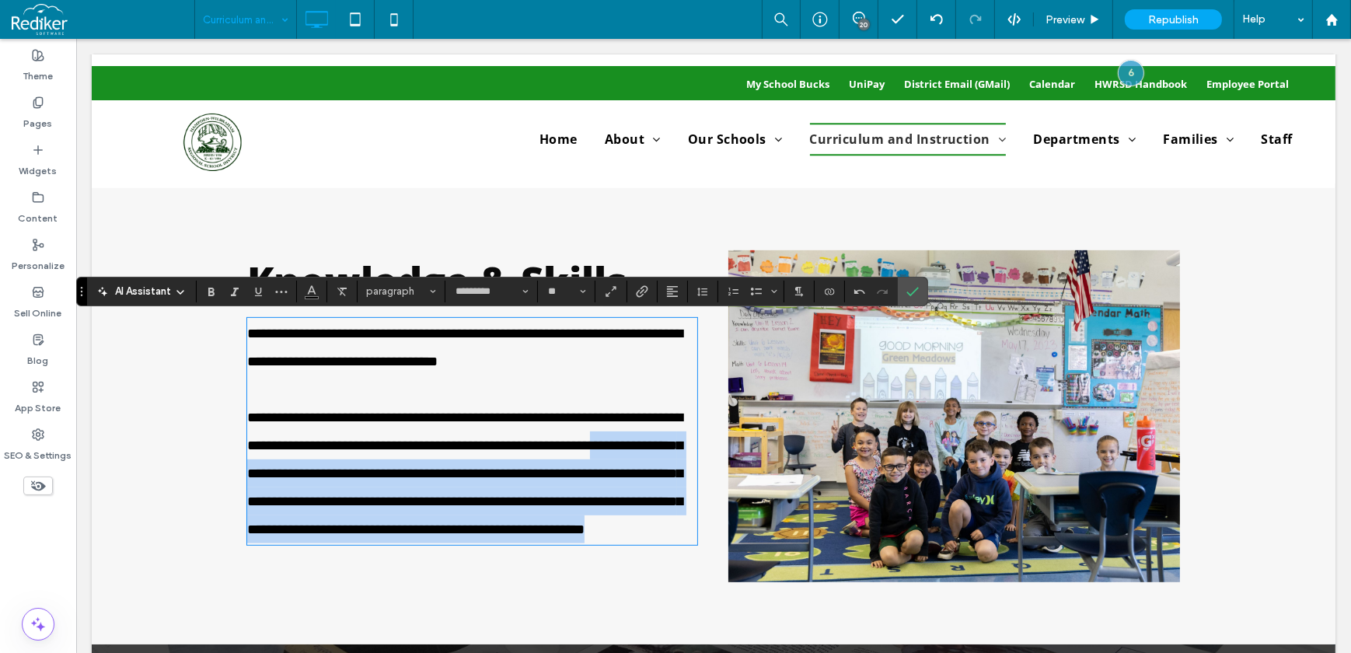
click at [567, 543] on p "**********" at bounding box center [471, 473] width 450 height 140
click at [564, 482] on p "**********" at bounding box center [471, 473] width 450 height 140
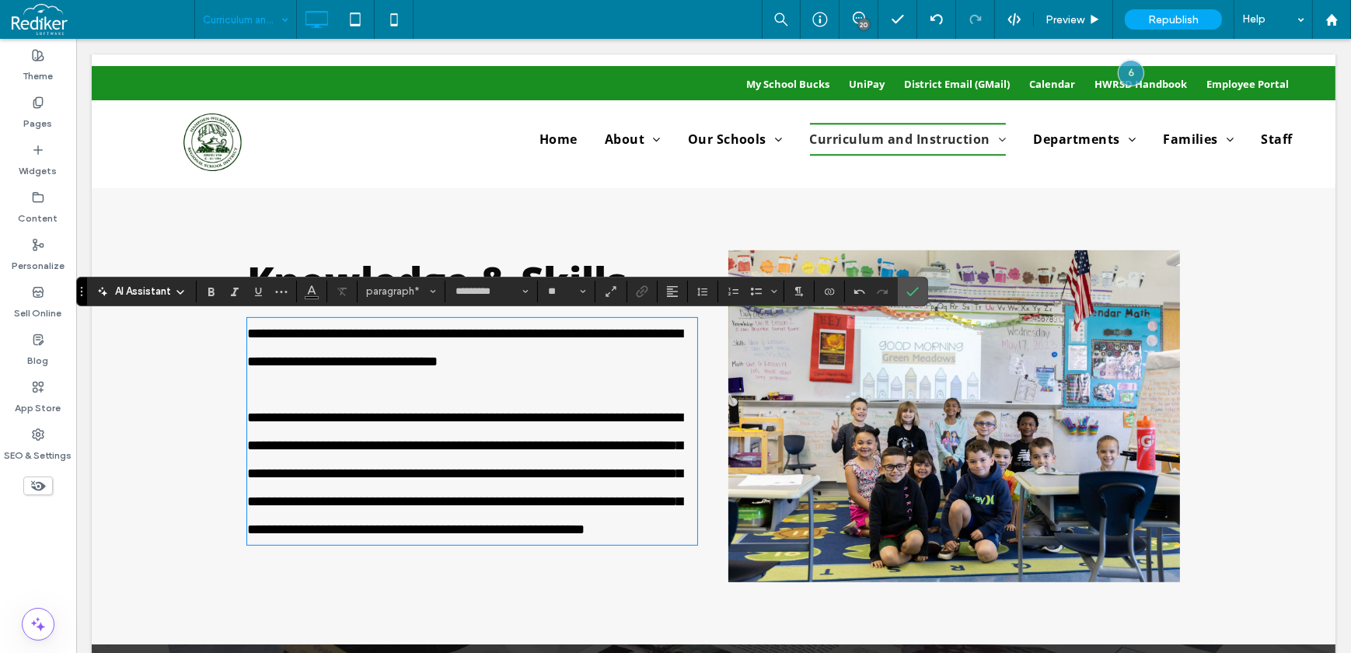
click at [566, 543] on p "**********" at bounding box center [471, 473] width 450 height 140
click at [496, 372] on p "**********" at bounding box center [471, 347] width 450 height 56
click at [487, 347] on p "**********" at bounding box center [471, 347] width 450 height 56
click at [481, 441] on span "**********" at bounding box center [463, 473] width 435 height 126
click at [920, 294] on label "Confirm" at bounding box center [912, 291] width 23 height 28
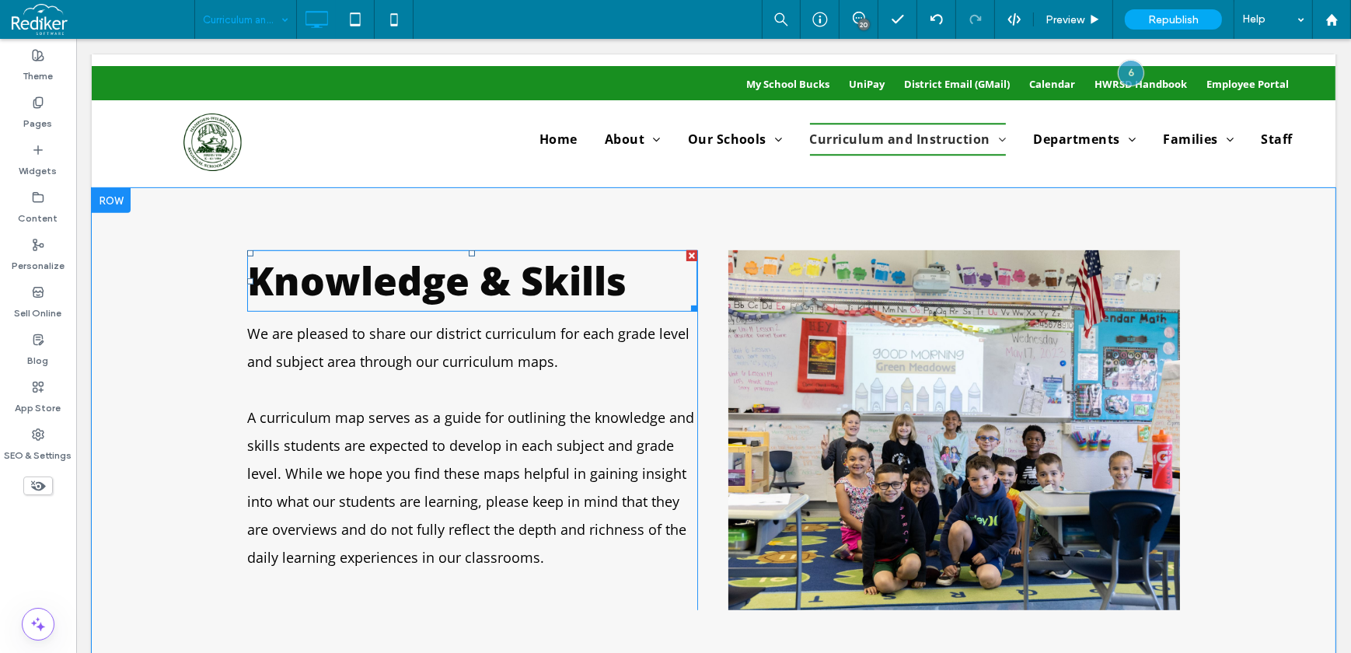
click at [686, 250] on div at bounding box center [691, 255] width 11 height 11
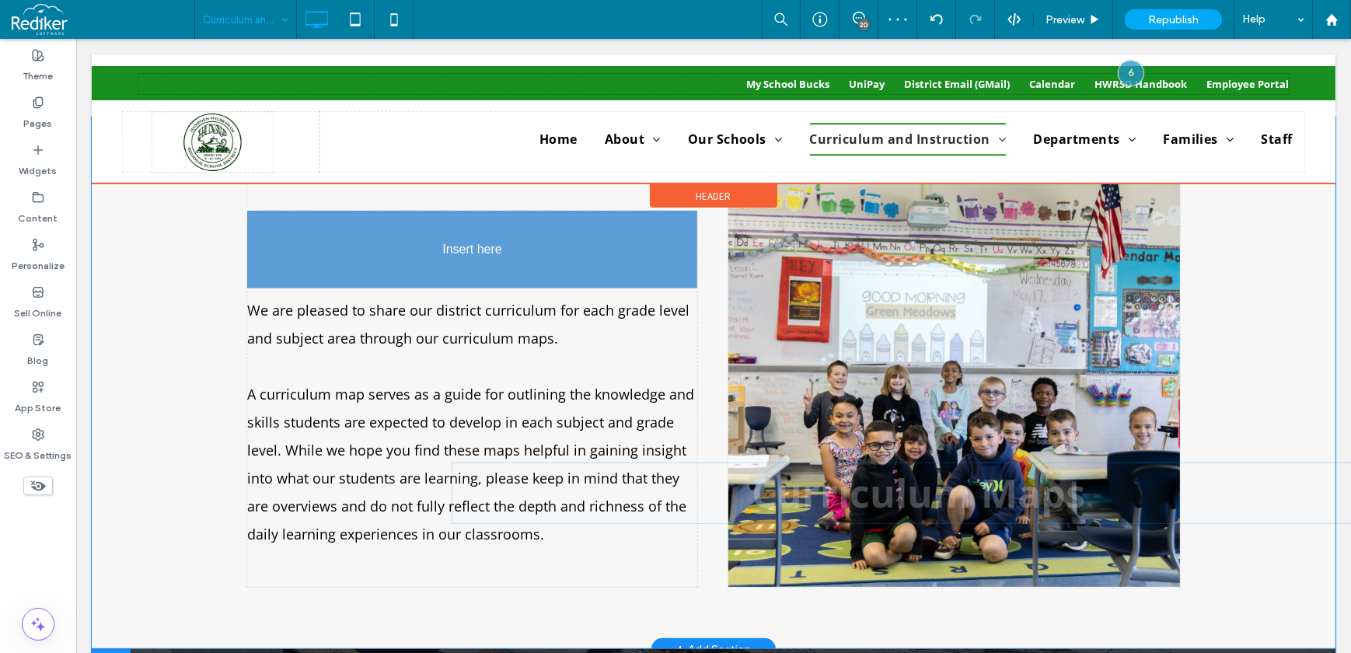
scroll to position [806, 0]
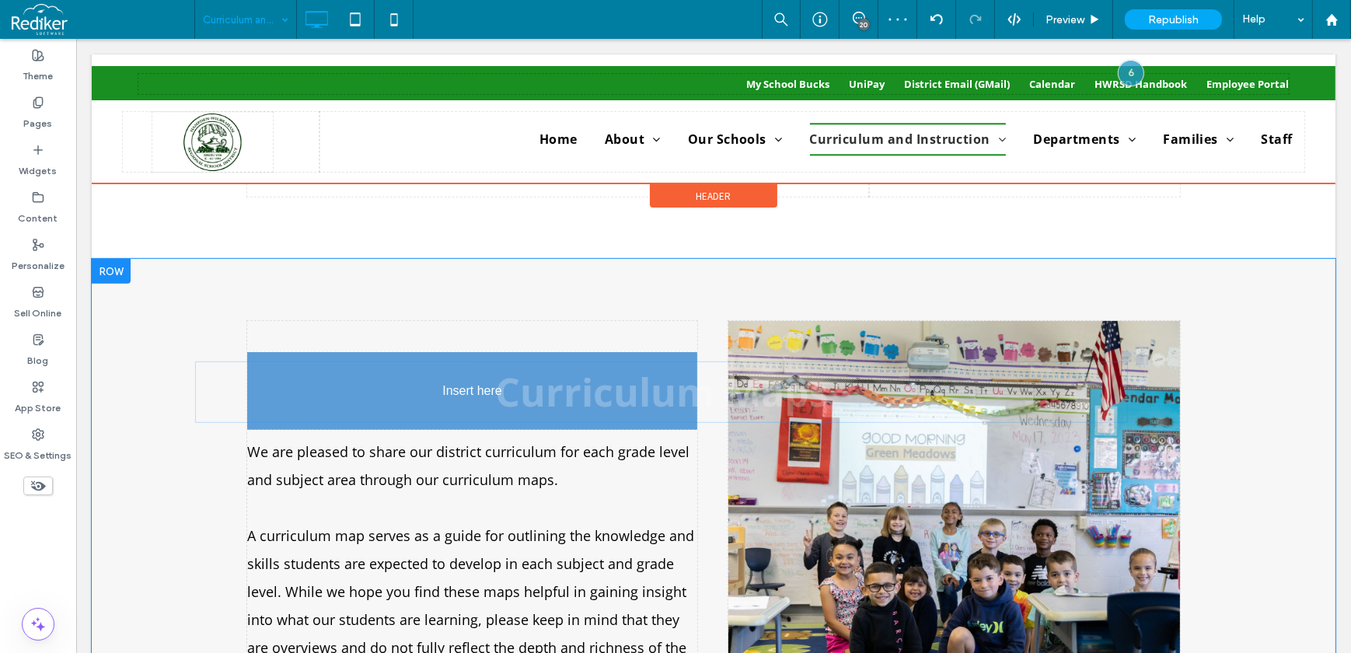
drag, startPoint x: 669, startPoint y: 535, endPoint x: 395, endPoint y: 396, distance: 307.6
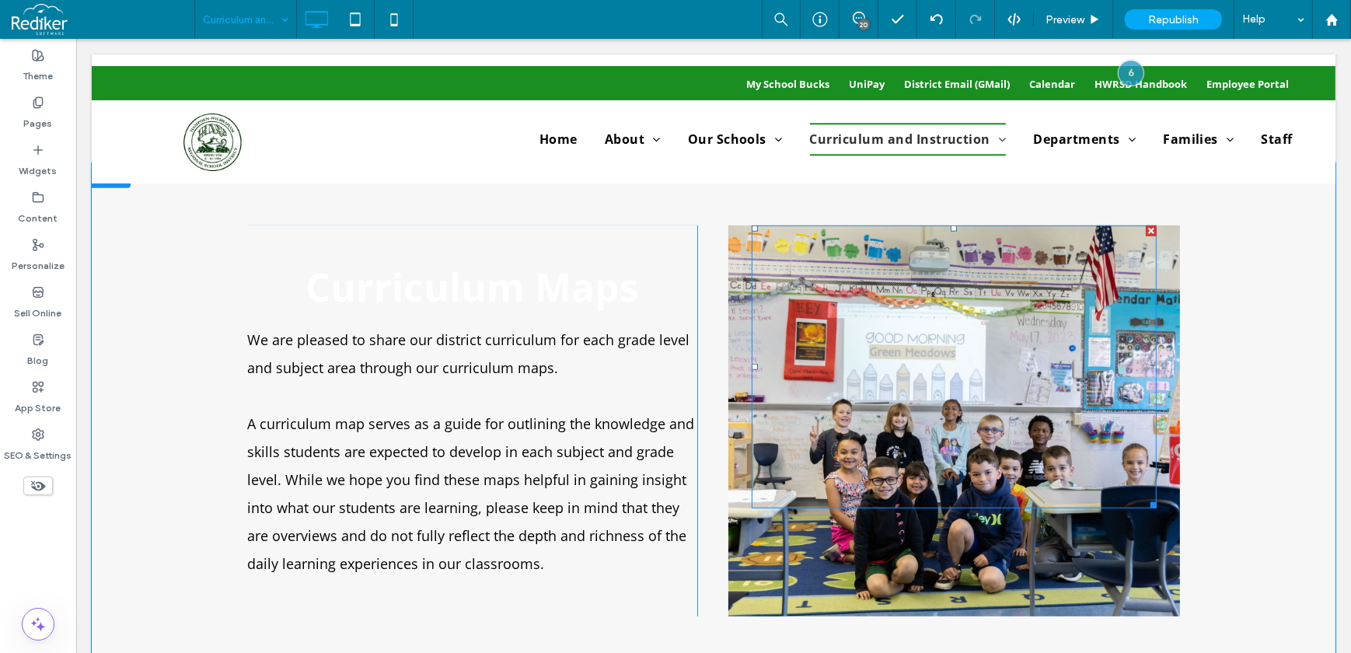
scroll to position [877, 0]
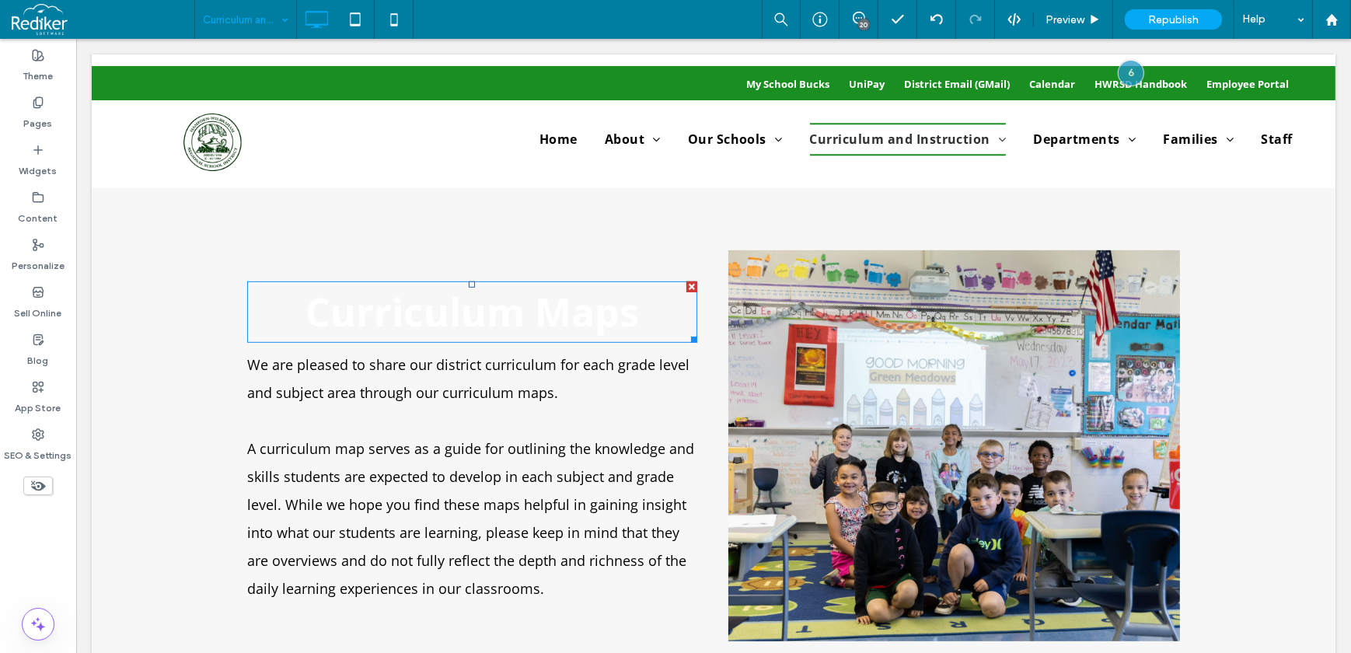
click at [413, 293] on span "Curriculum Maps" at bounding box center [471, 311] width 333 height 53
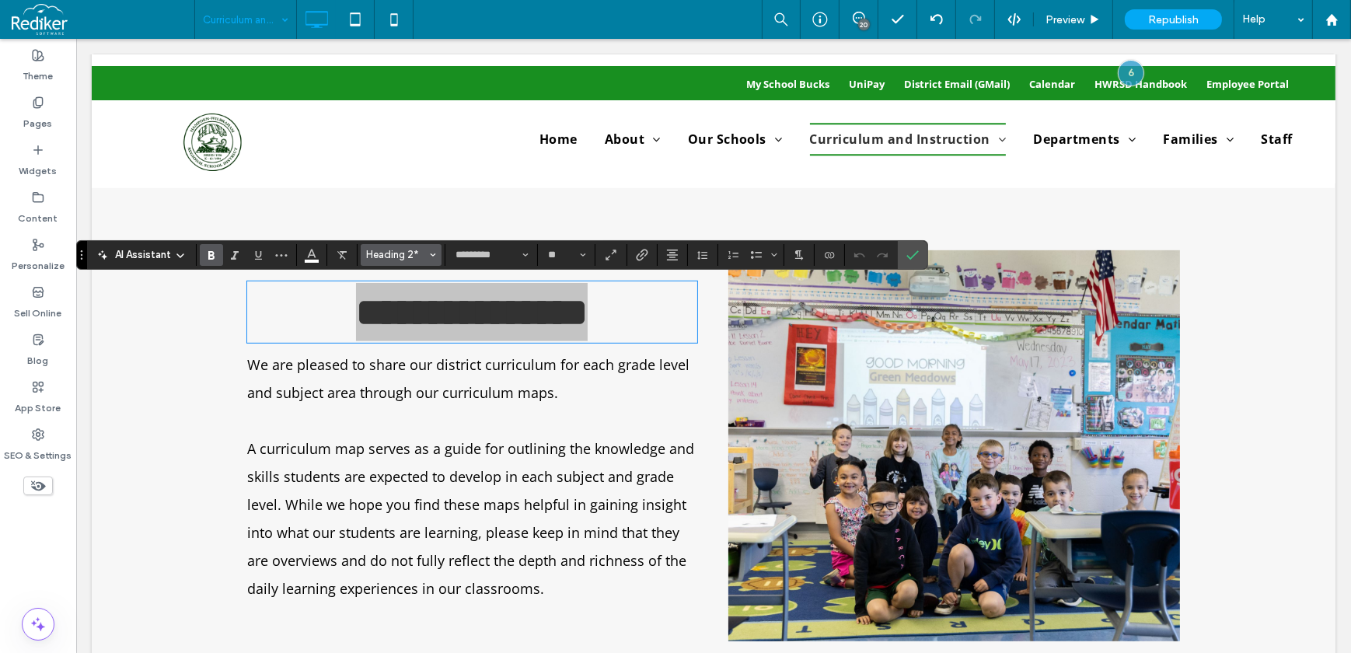
click at [384, 246] on button "Heading 2*" at bounding box center [401, 255] width 81 height 22
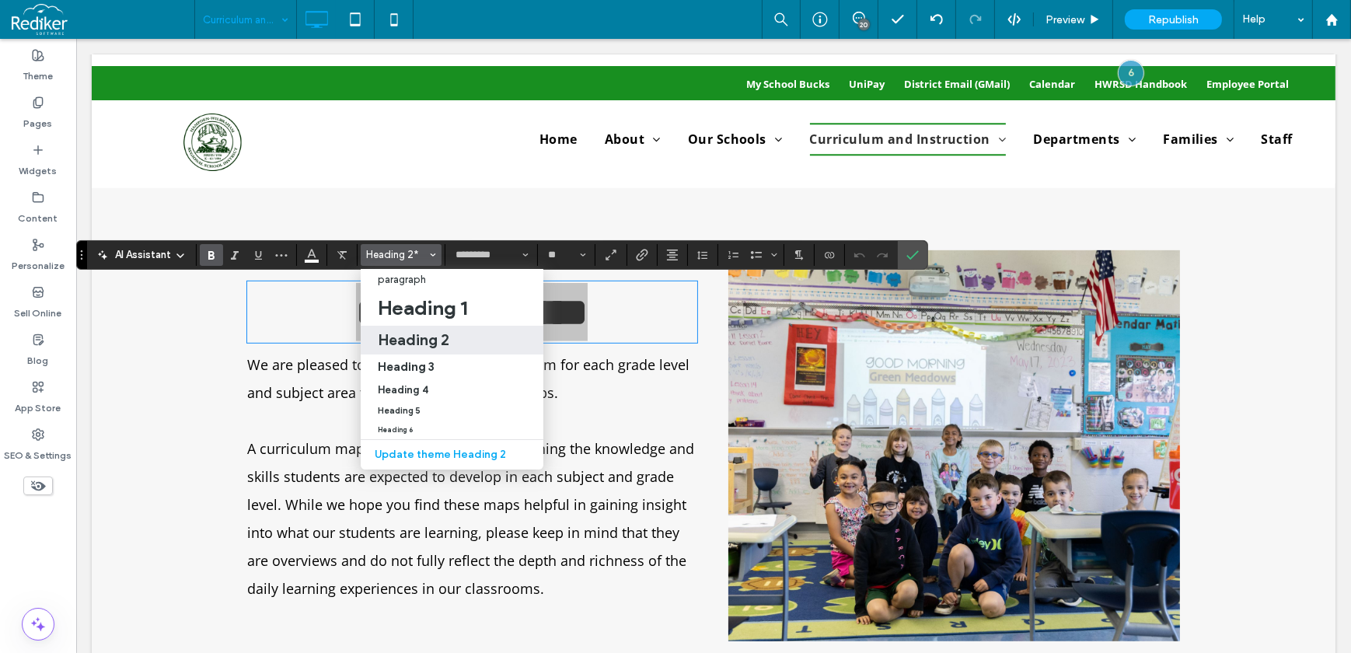
drag, startPoint x: 412, startPoint y: 338, endPoint x: 336, endPoint y: 300, distance: 85.2
click at [412, 338] on h2 "Heading 2" at bounding box center [414, 339] width 72 height 19
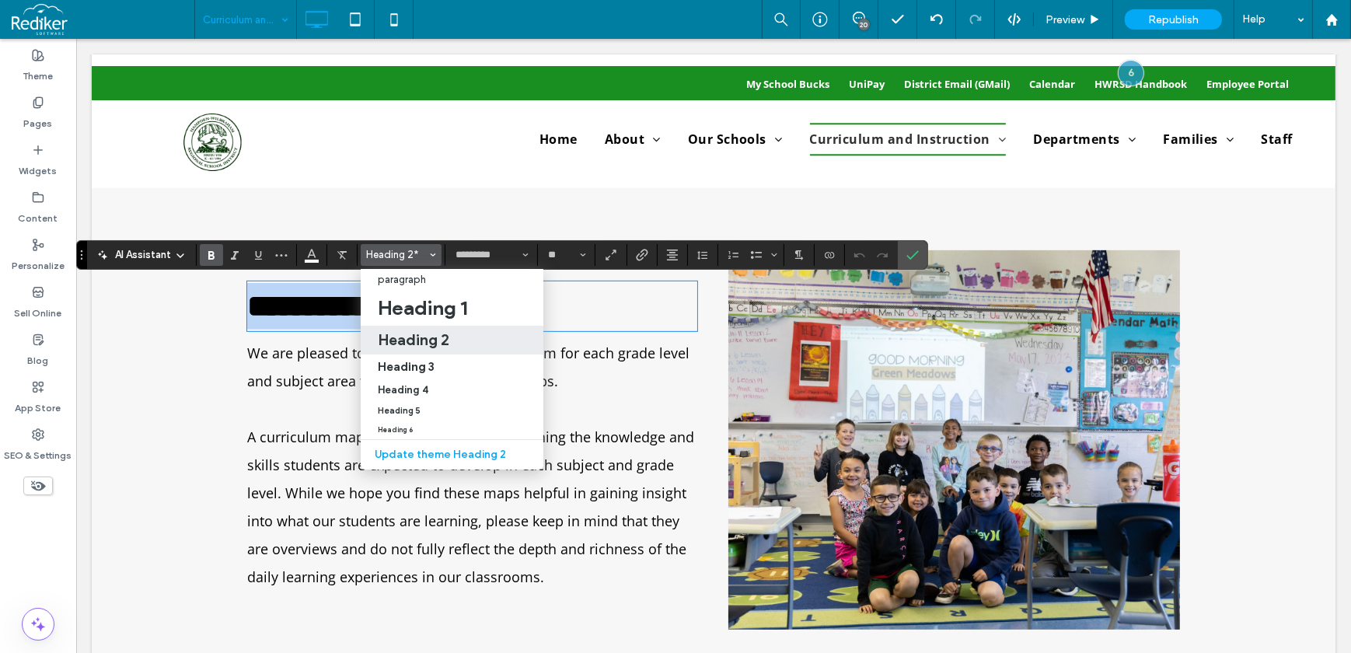
type input "**"
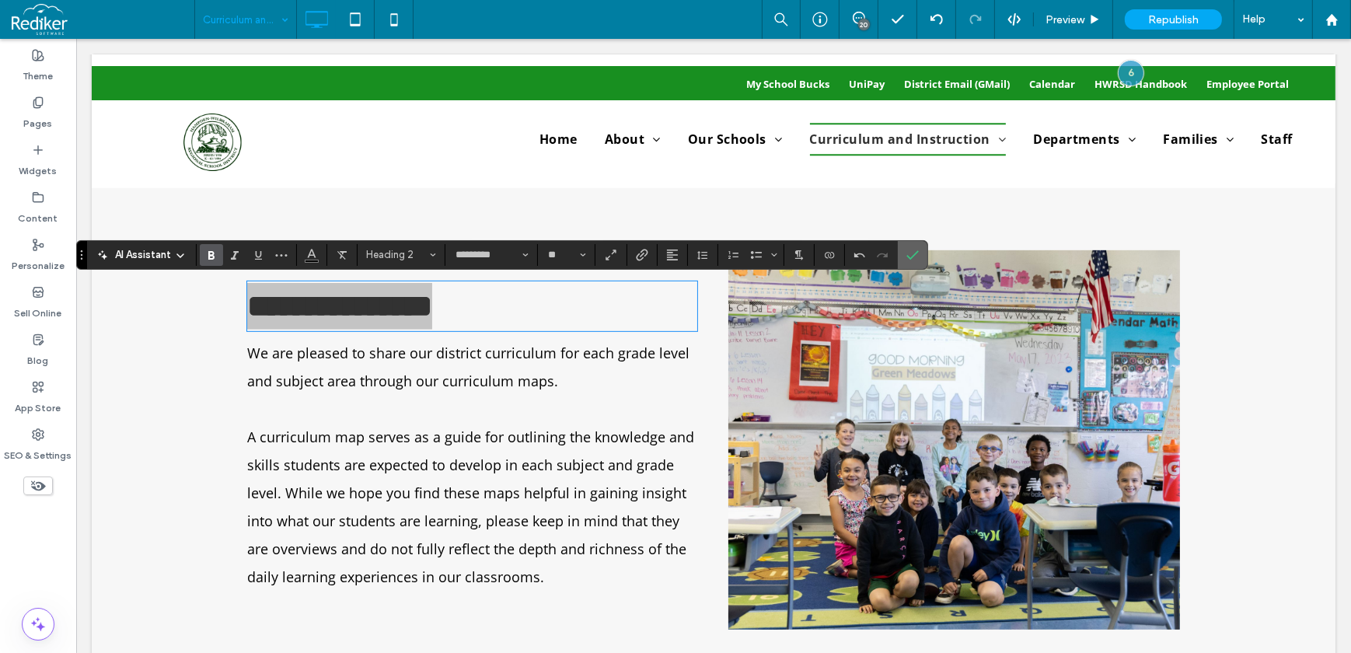
click at [915, 249] on icon "Confirm" at bounding box center [912, 255] width 12 height 12
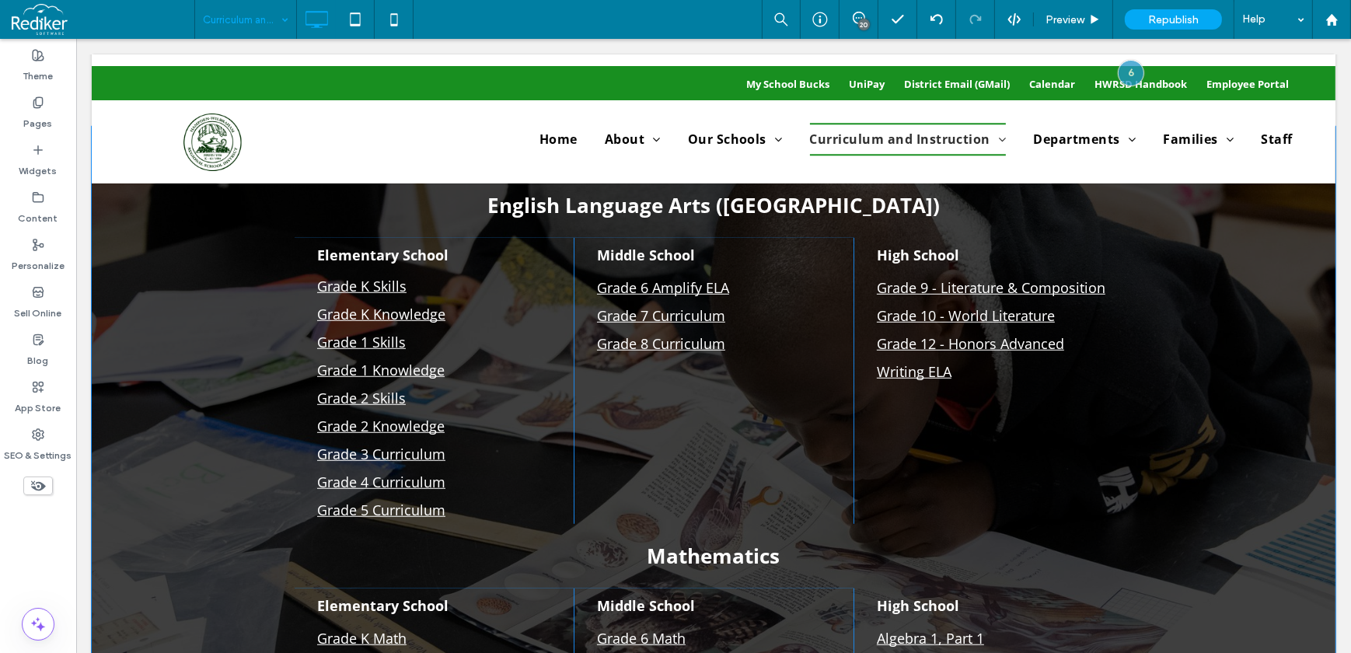
scroll to position [1371, 0]
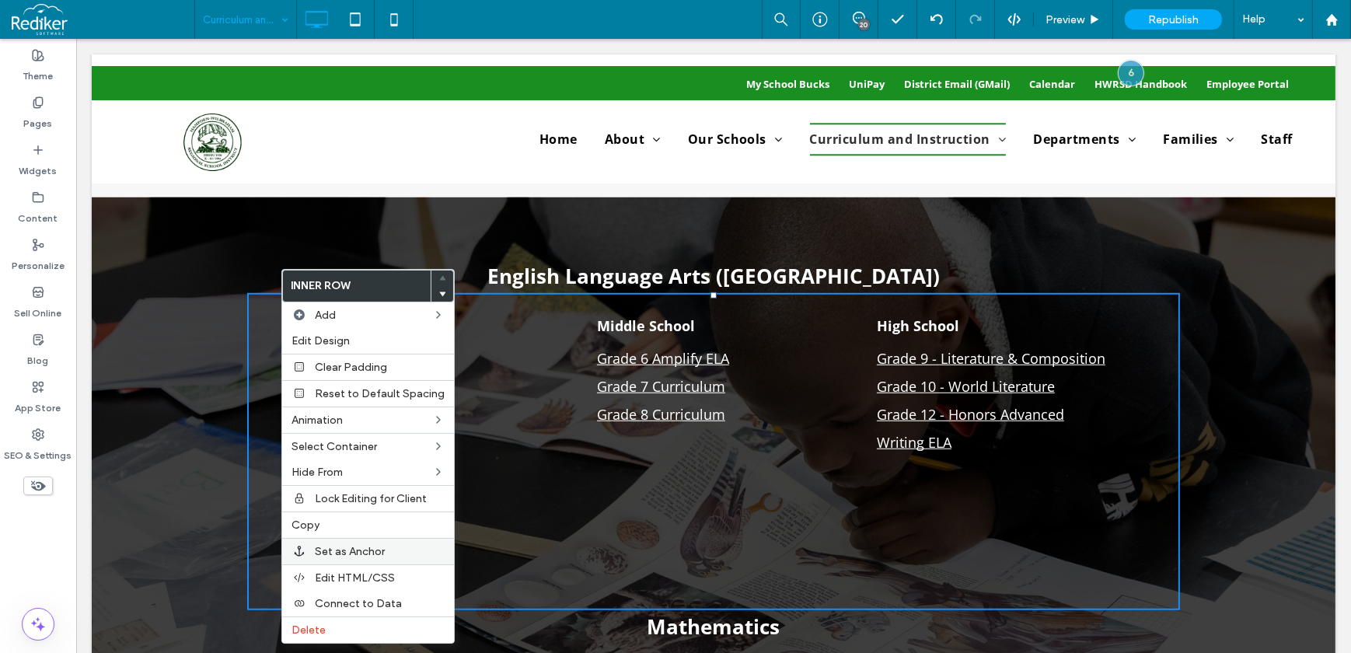
click at [359, 546] on span "Set as Anchor" at bounding box center [350, 551] width 70 height 13
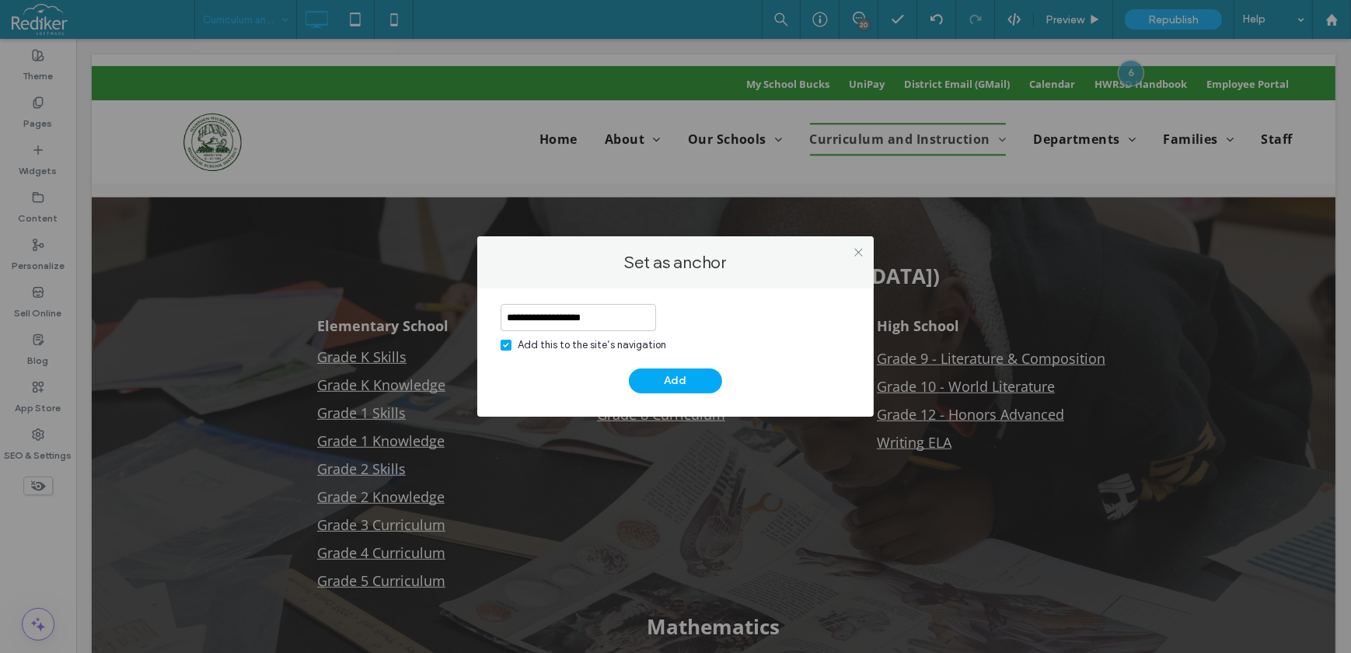
type input "**********"
click at [538, 341] on div "Add this to the site’s navigation" at bounding box center [592, 345] width 148 height 16
click at [658, 375] on button "Add" at bounding box center [675, 380] width 93 height 25
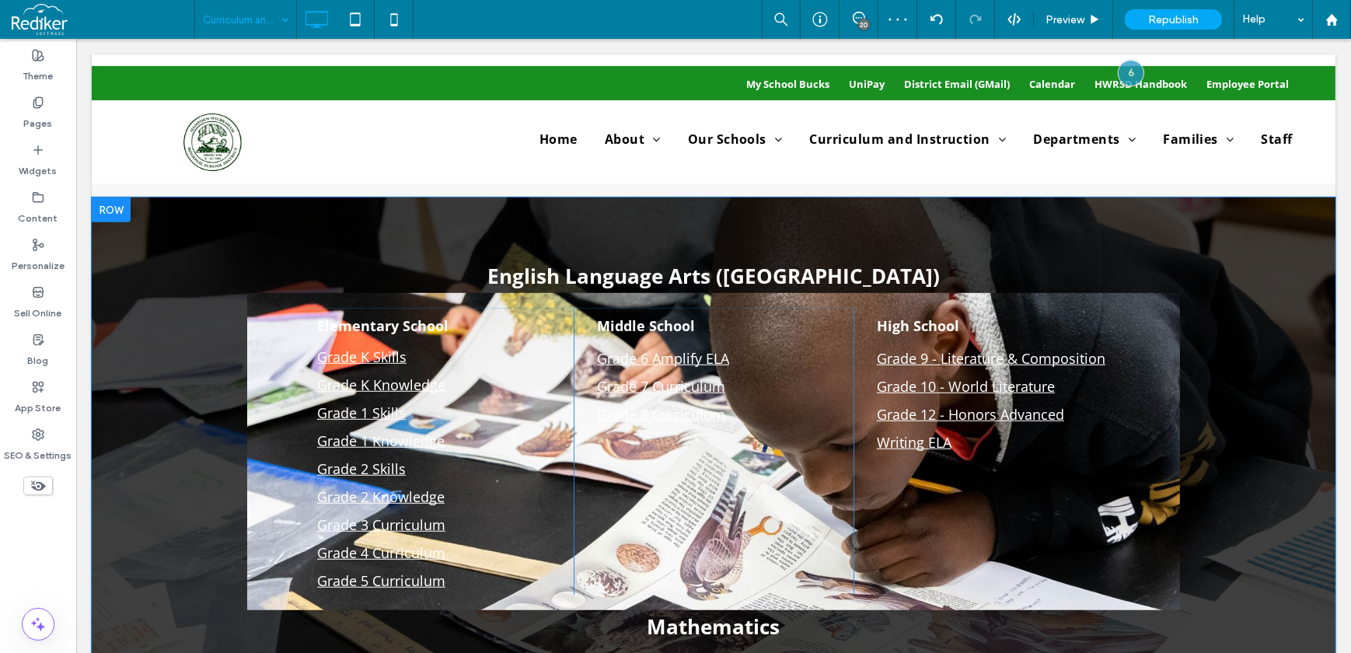
click at [1275, 310] on div "English Language Arts (ELA) Elementary School Grade K Skills Grade K Knowledge …" at bounding box center [713, 592] width 1244 height 790
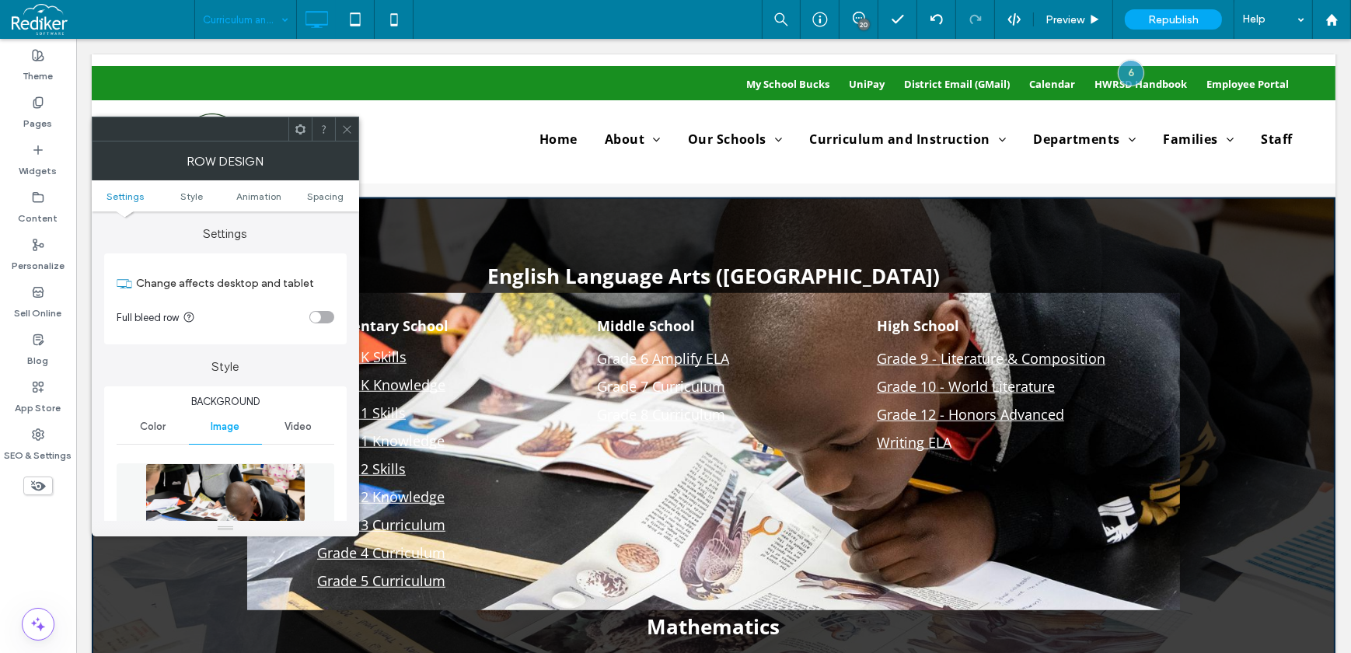
click at [354, 130] on div at bounding box center [346, 128] width 23 height 23
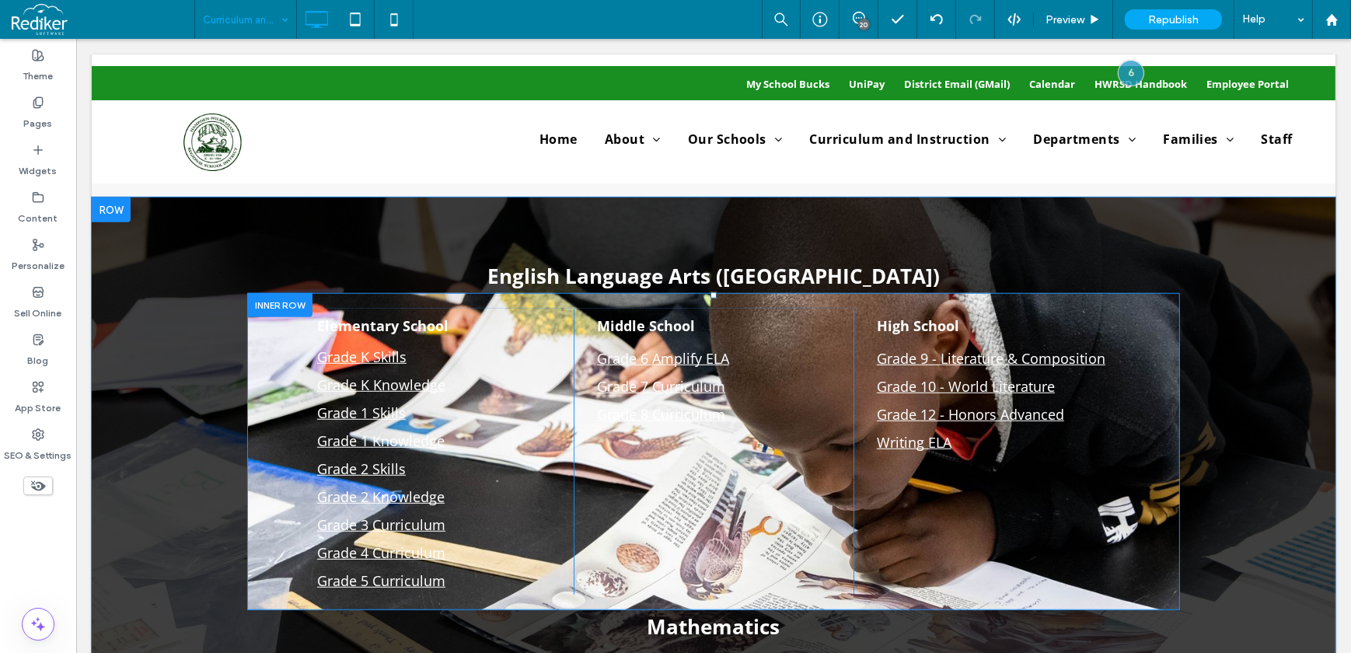
click at [274, 311] on div at bounding box center [278, 305] width 65 height 24
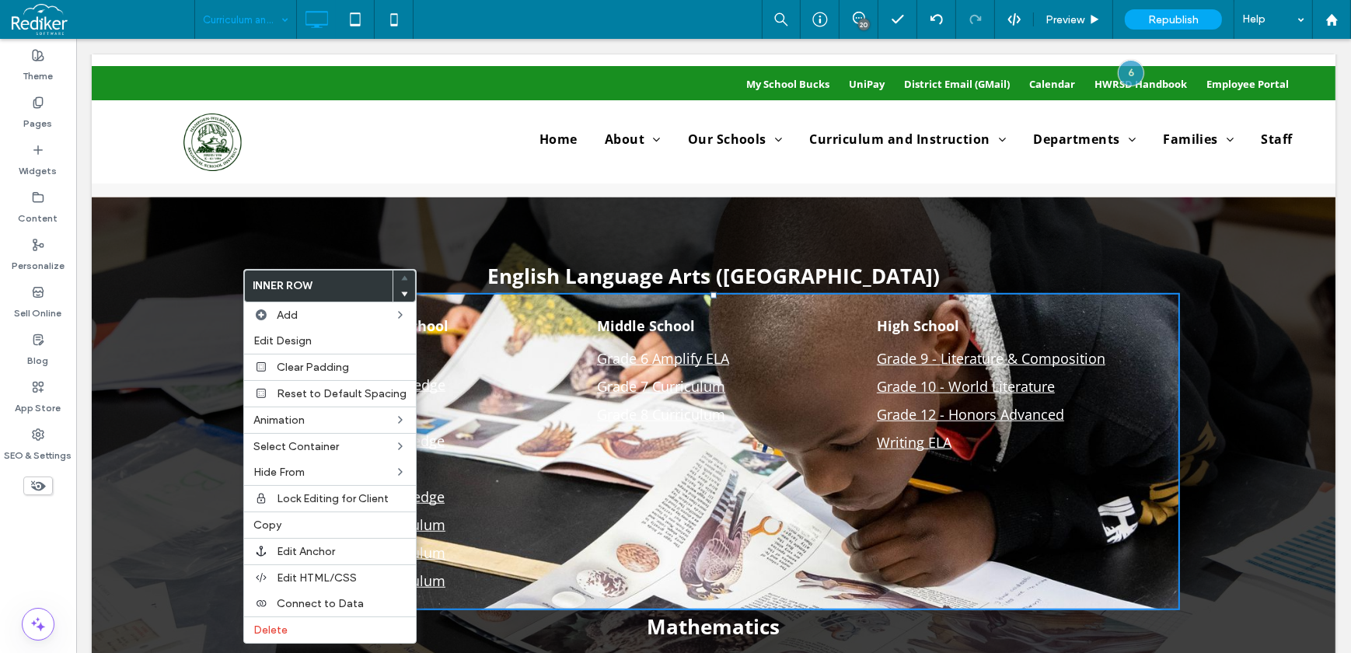
click at [513, 253] on div "English Language Arts (ELA) Elementary School Grade K Skills Grade K Knowledge …" at bounding box center [713, 592] width 1244 height 790
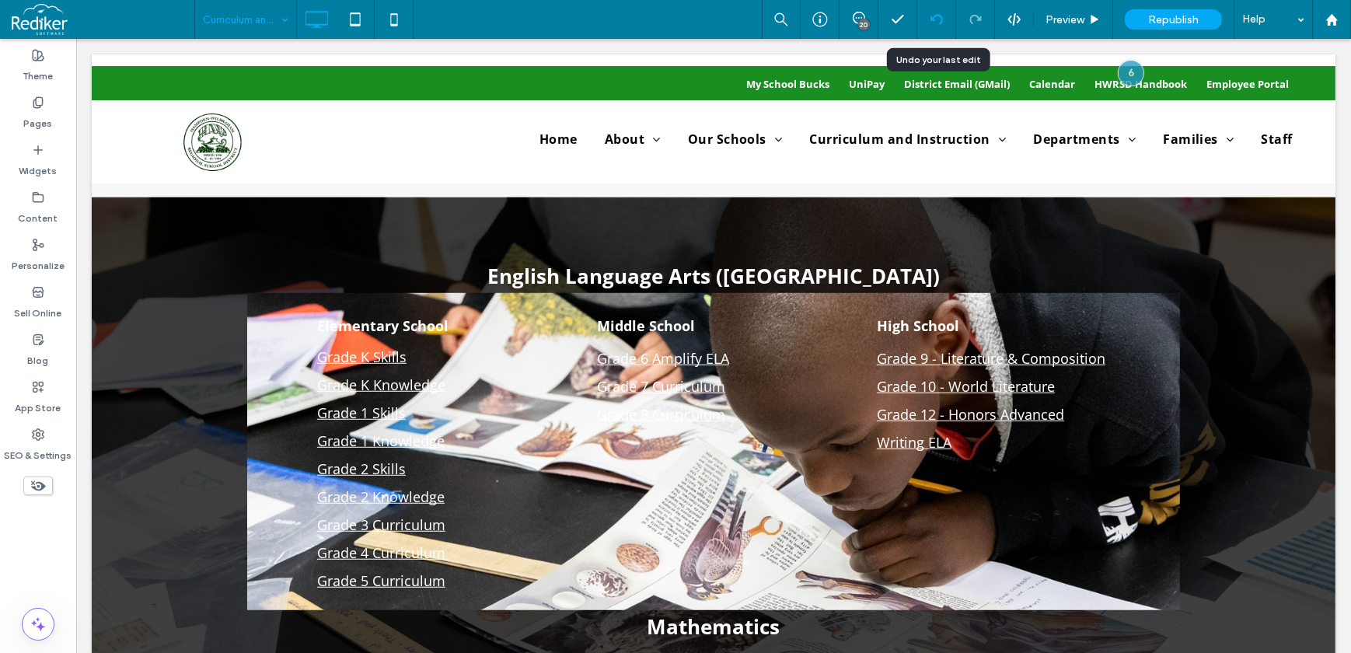
click at [945, 23] on div at bounding box center [936, 19] width 38 height 12
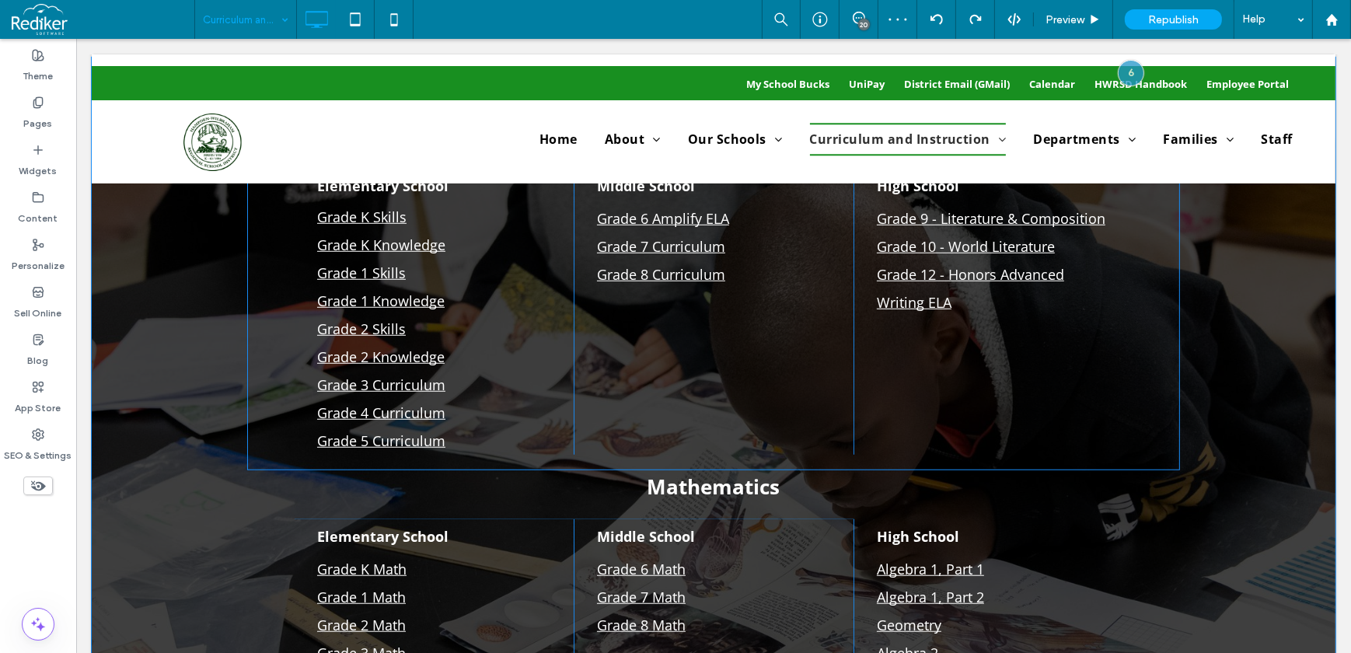
scroll to position [1398, 0]
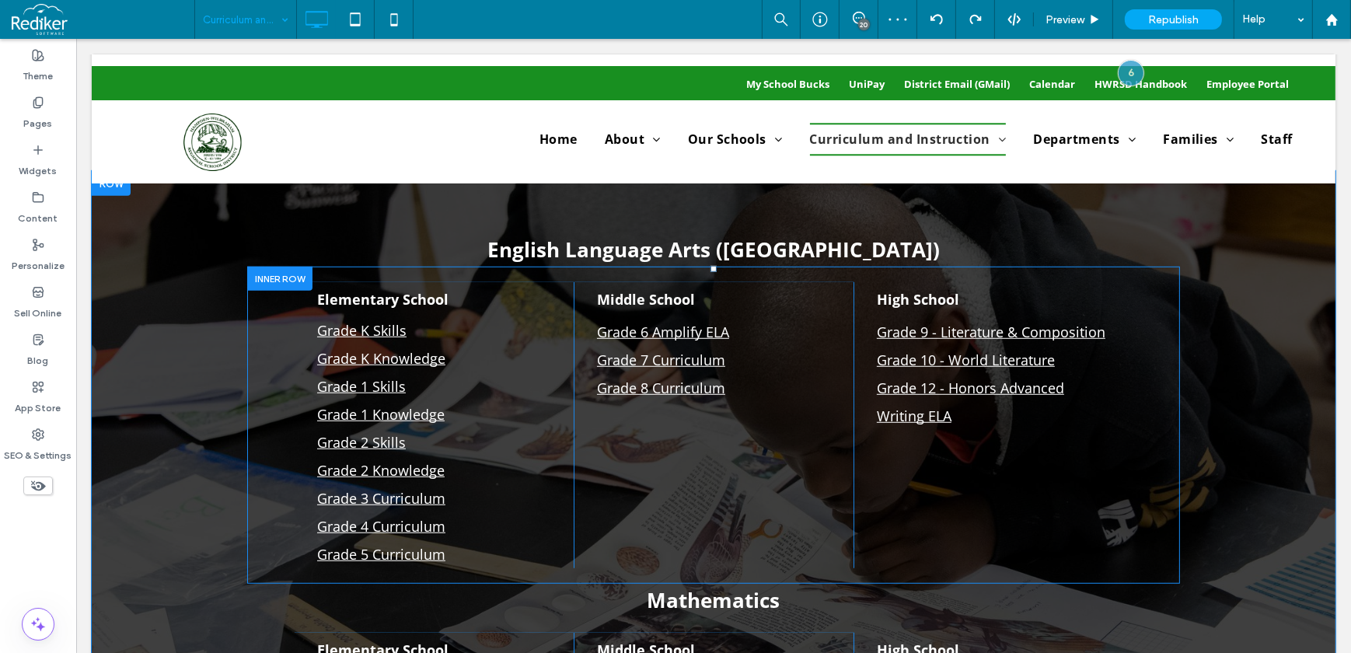
click at [281, 280] on div at bounding box center [278, 279] width 65 height 24
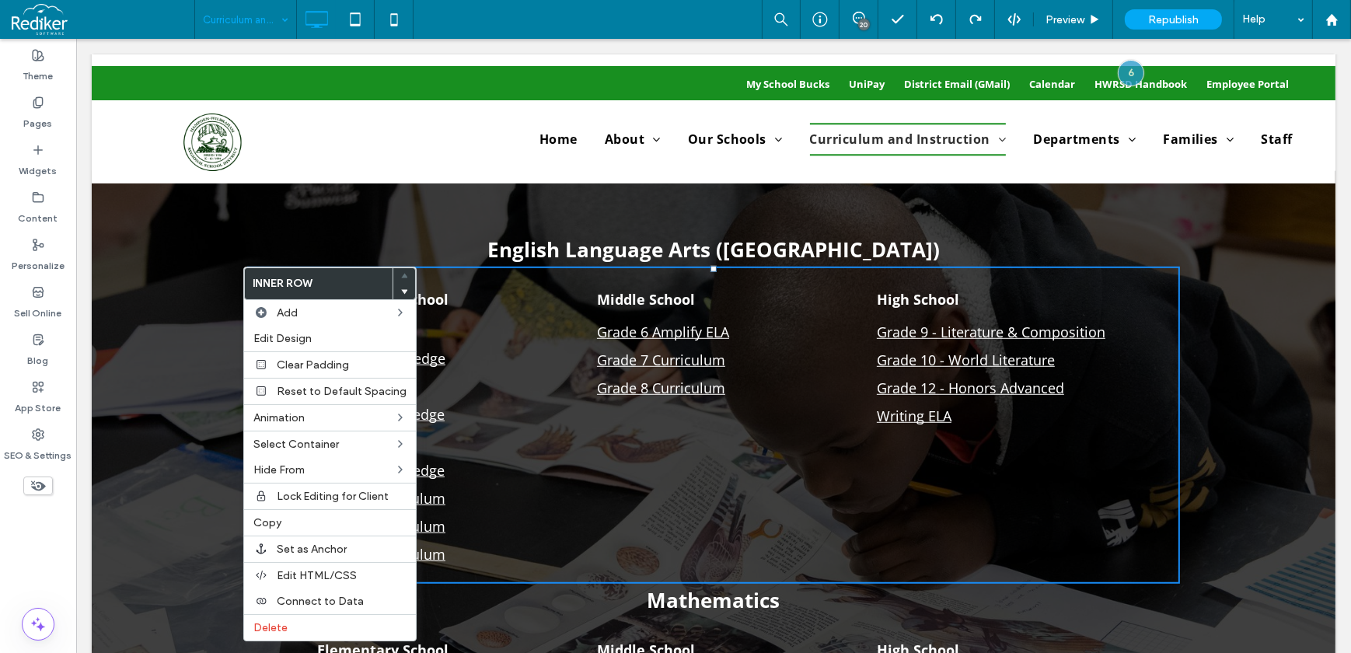
click at [205, 260] on div "English Language Arts (ELA) Elementary School Grade K Skills Grade K Knowledge …" at bounding box center [713, 566] width 1244 height 790
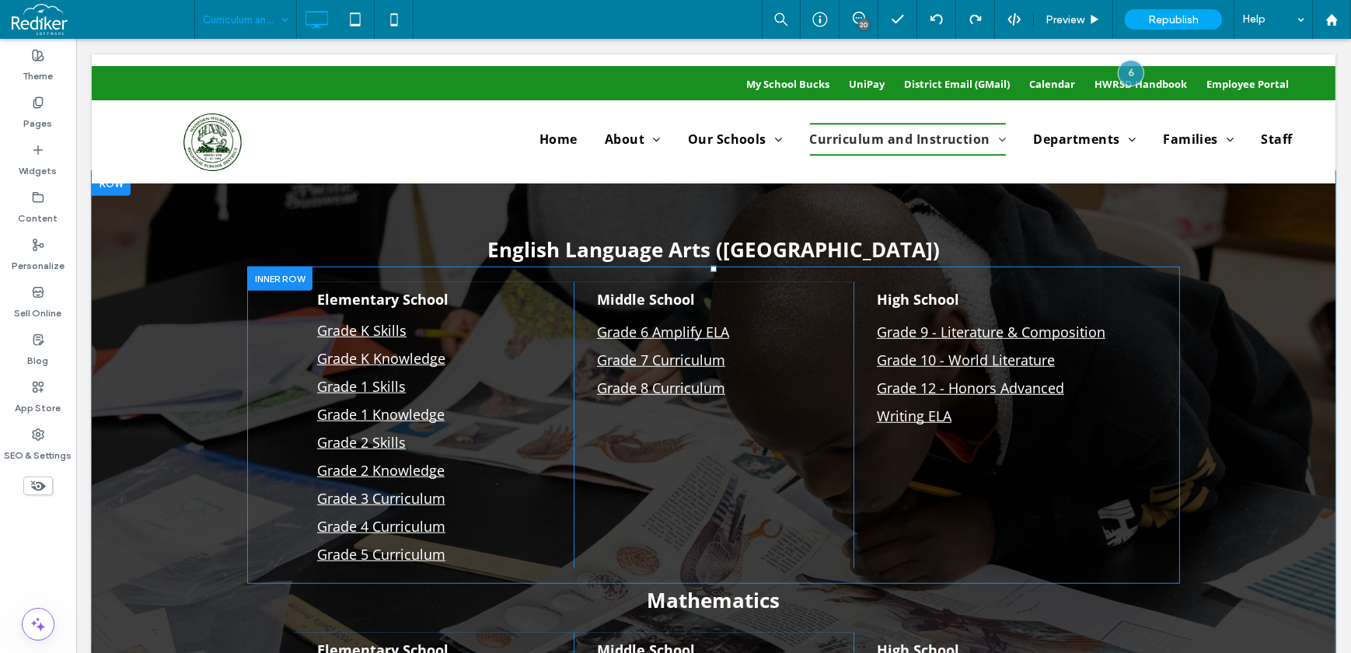
click at [296, 269] on div at bounding box center [278, 279] width 65 height 24
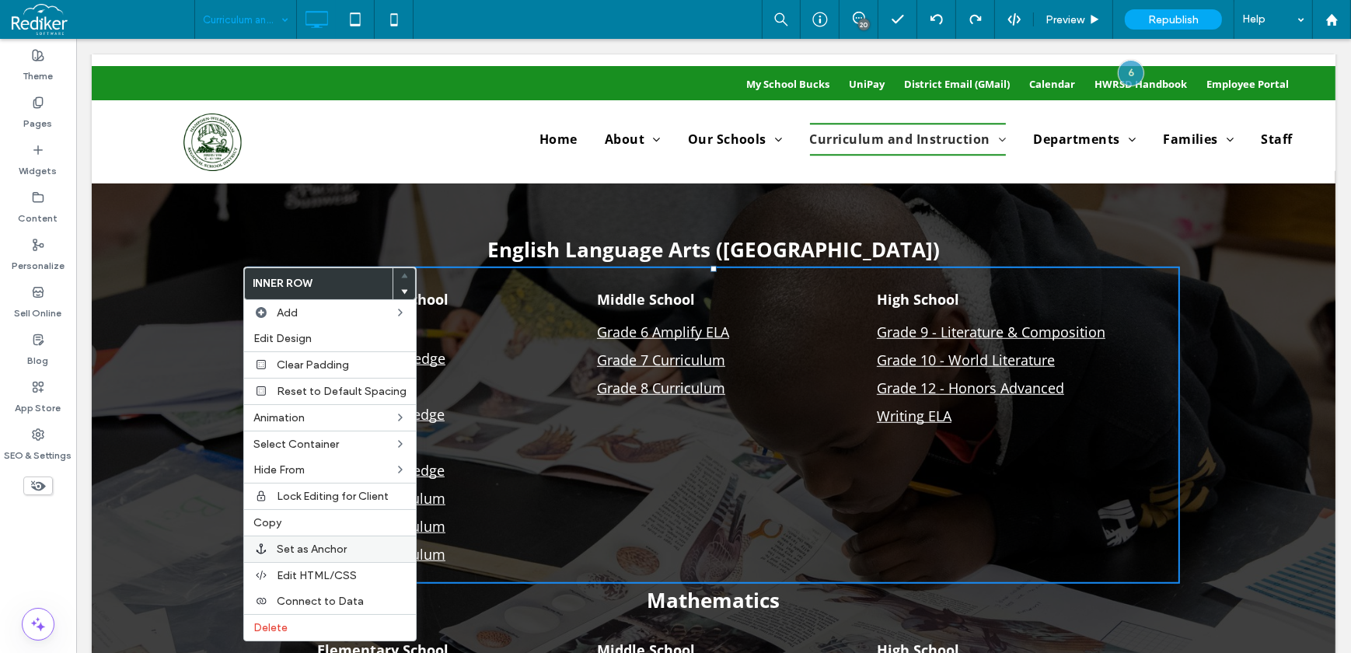
click at [339, 540] on div "Set as Anchor" at bounding box center [330, 549] width 172 height 26
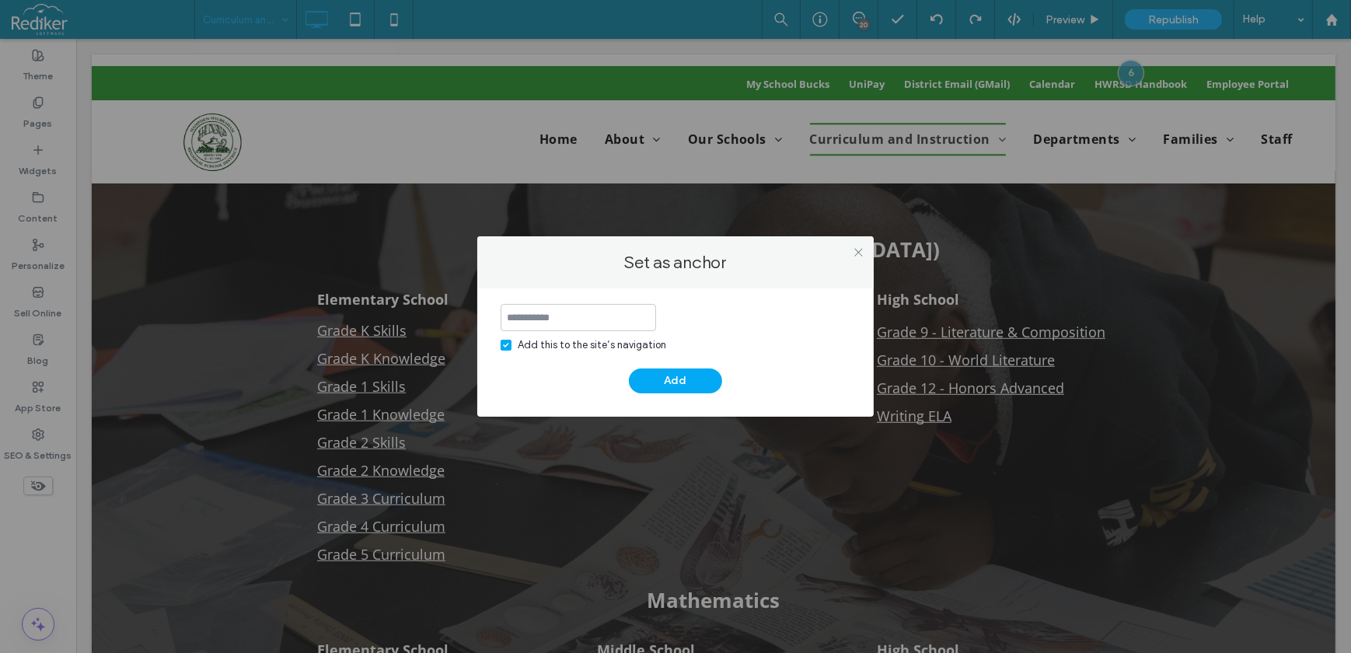
click at [531, 340] on div "Add this to the site’s navigation" at bounding box center [592, 345] width 148 height 16
click at [529, 311] on input at bounding box center [578, 317] width 155 height 27
type input "**********"
click at [658, 386] on button "Add" at bounding box center [675, 380] width 93 height 25
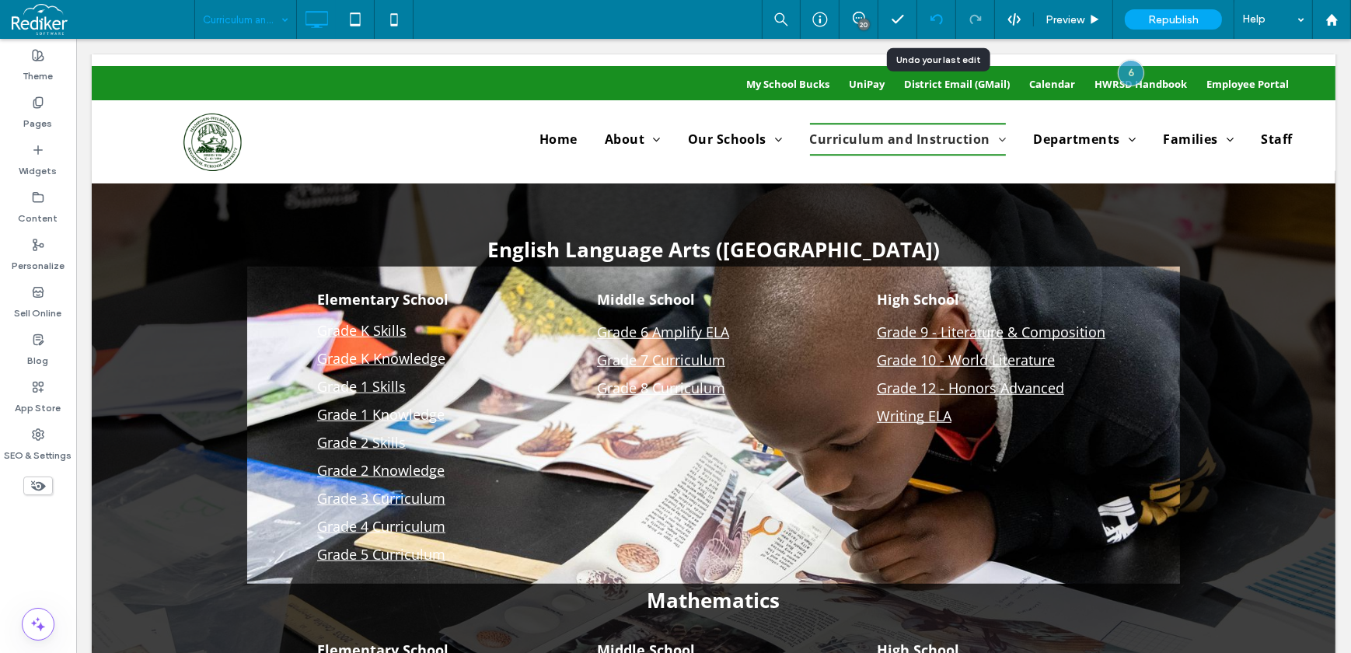
click at [936, 19] on icon at bounding box center [936, 19] width 12 height 12
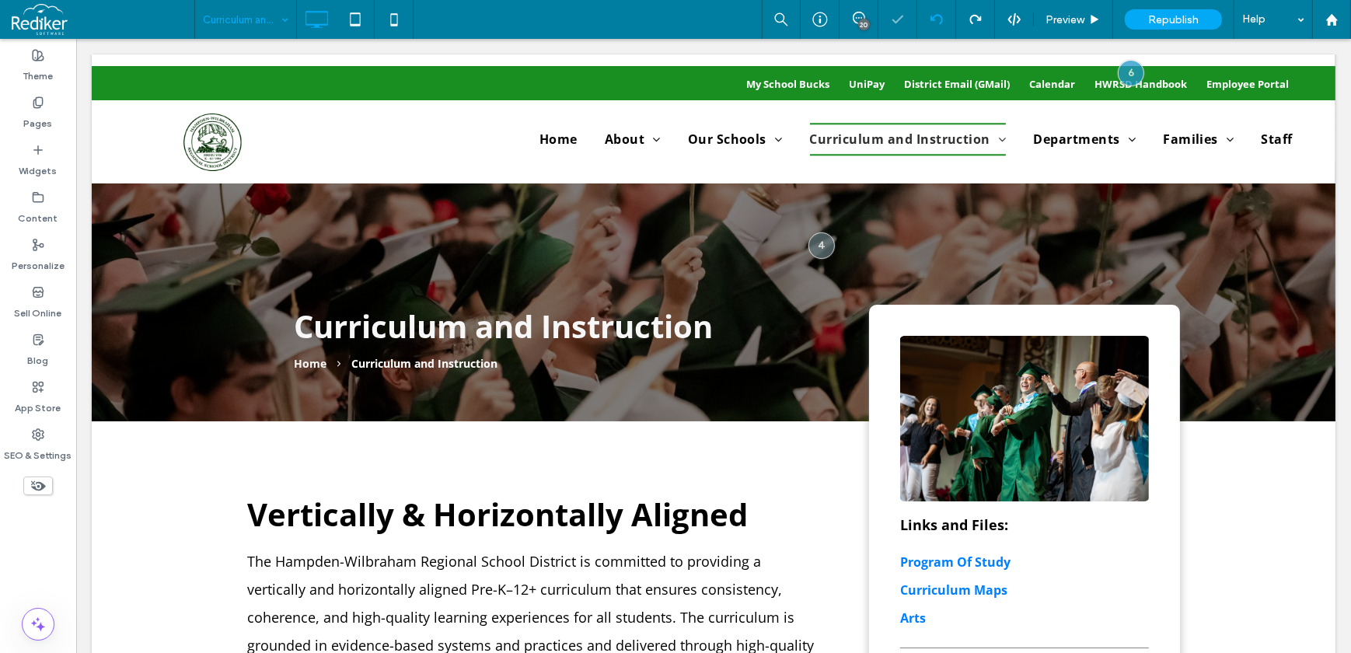
scroll to position [1695, 0]
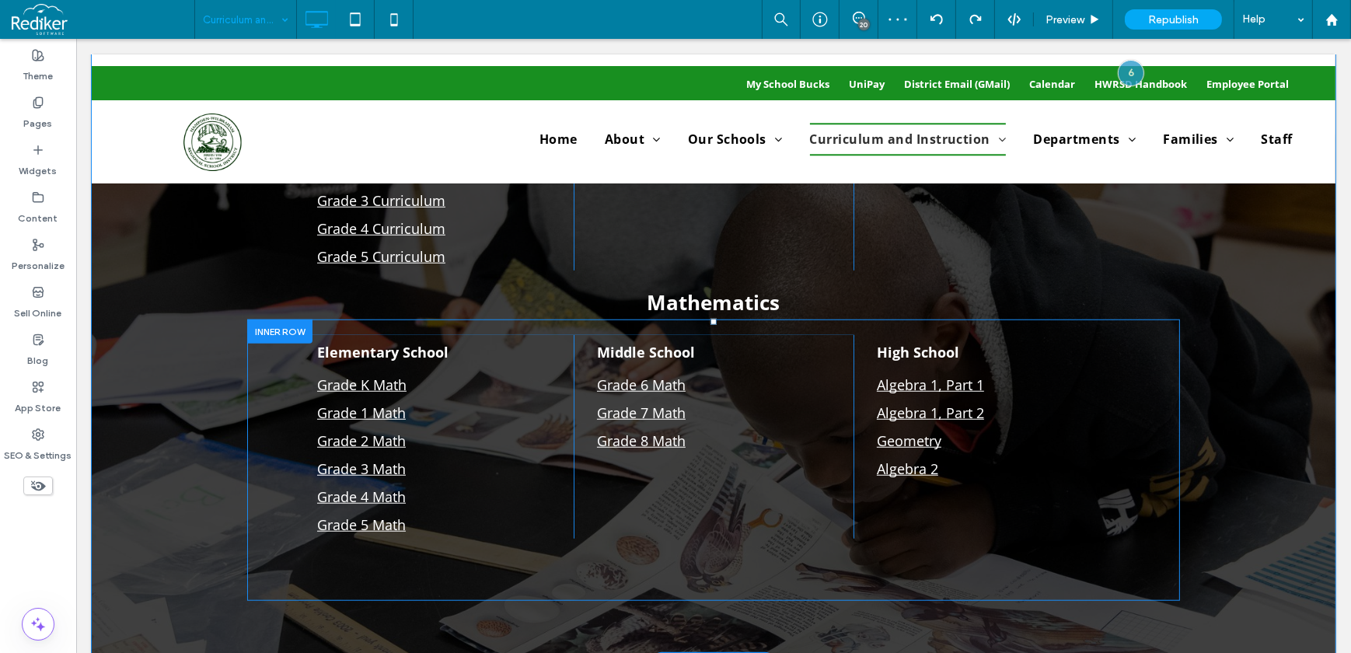
click at [266, 342] on div at bounding box center [278, 331] width 65 height 24
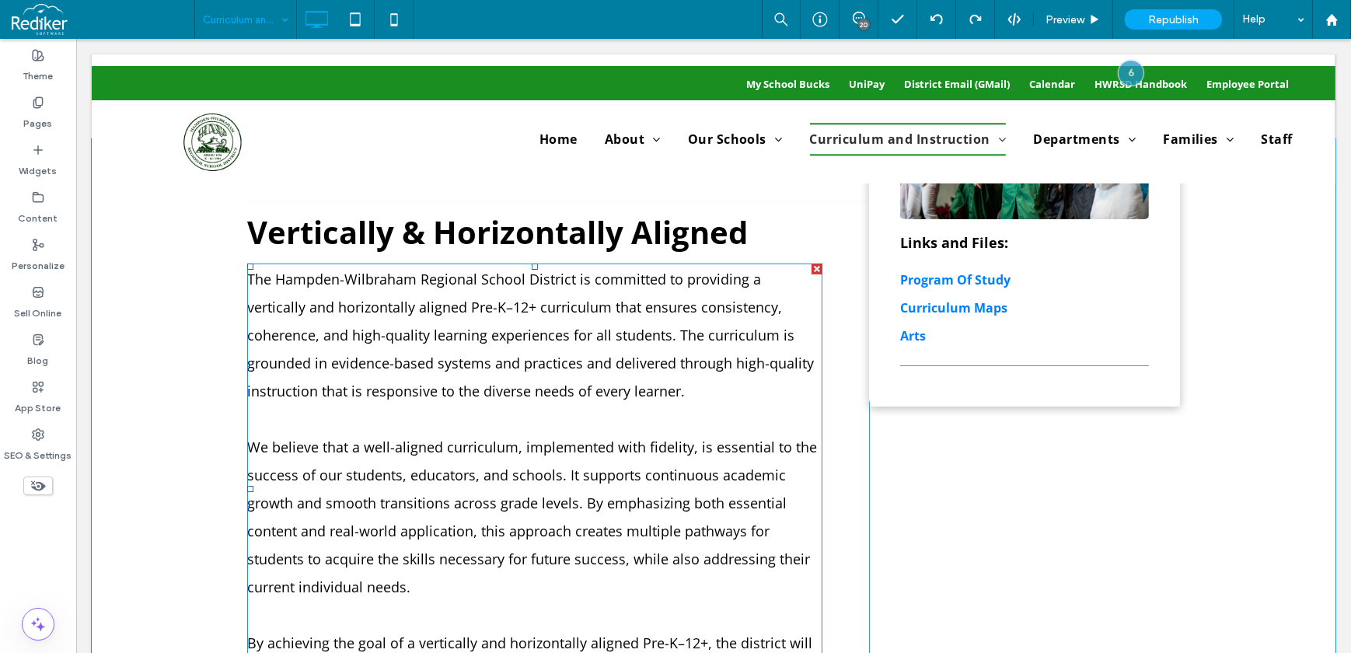
scroll to position [211, 0]
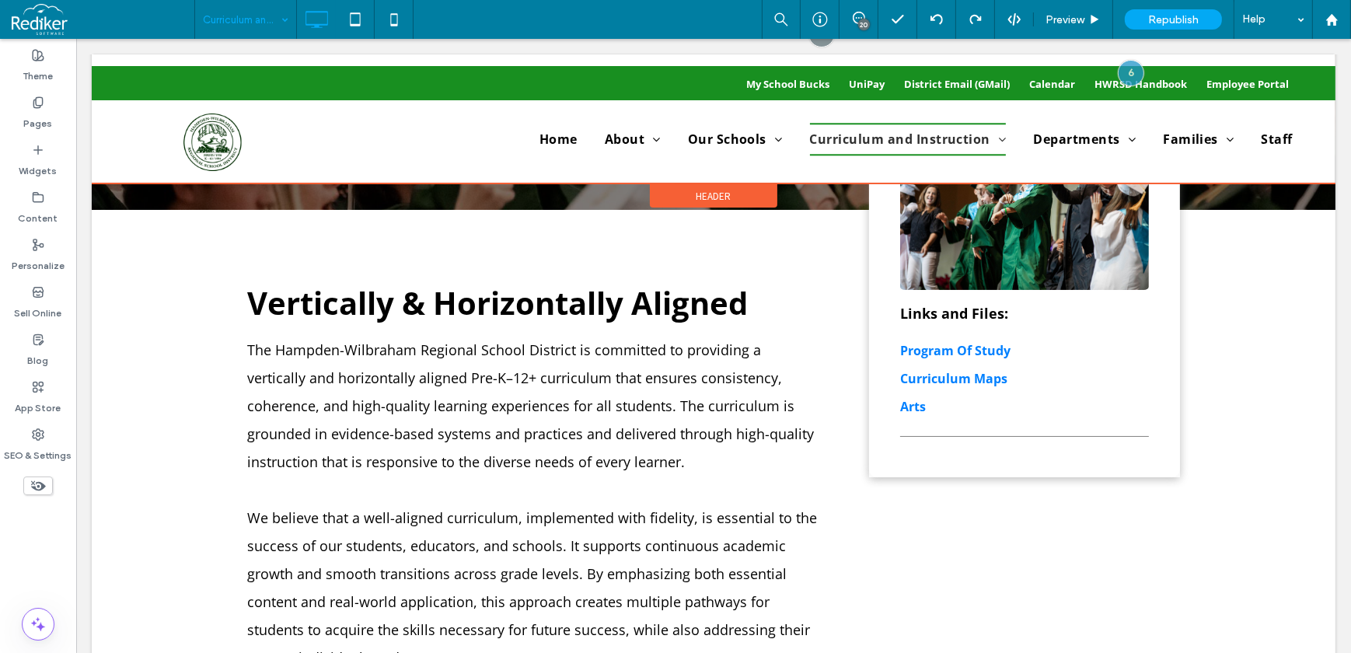
click at [935, 140] on div at bounding box center [713, 118] width 1244 height 129
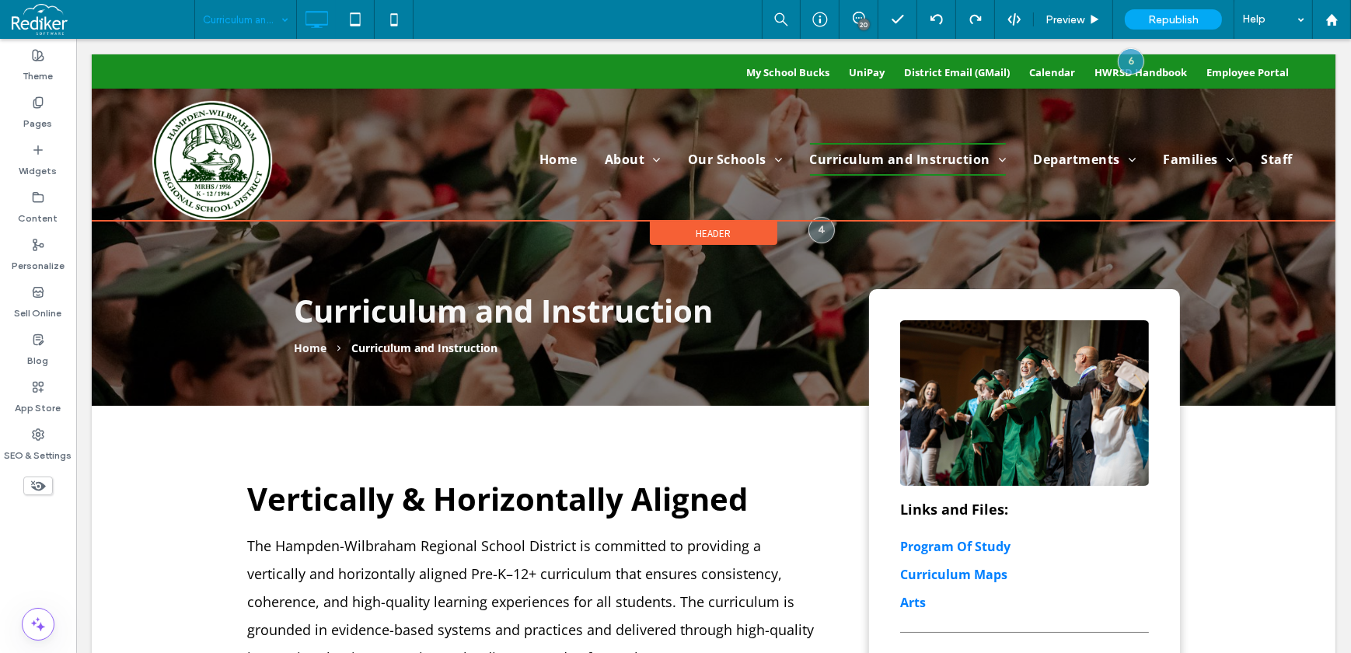
scroll to position [0, 0]
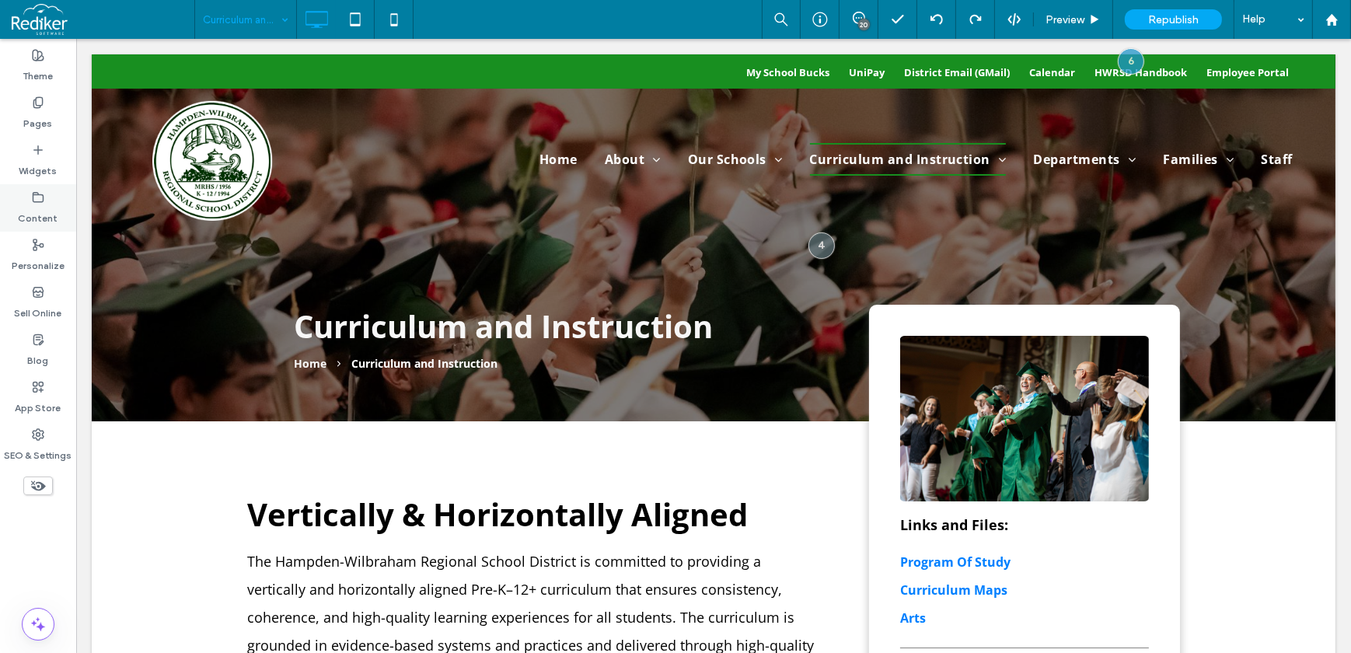
click at [25, 201] on div "Content" at bounding box center [38, 207] width 76 height 47
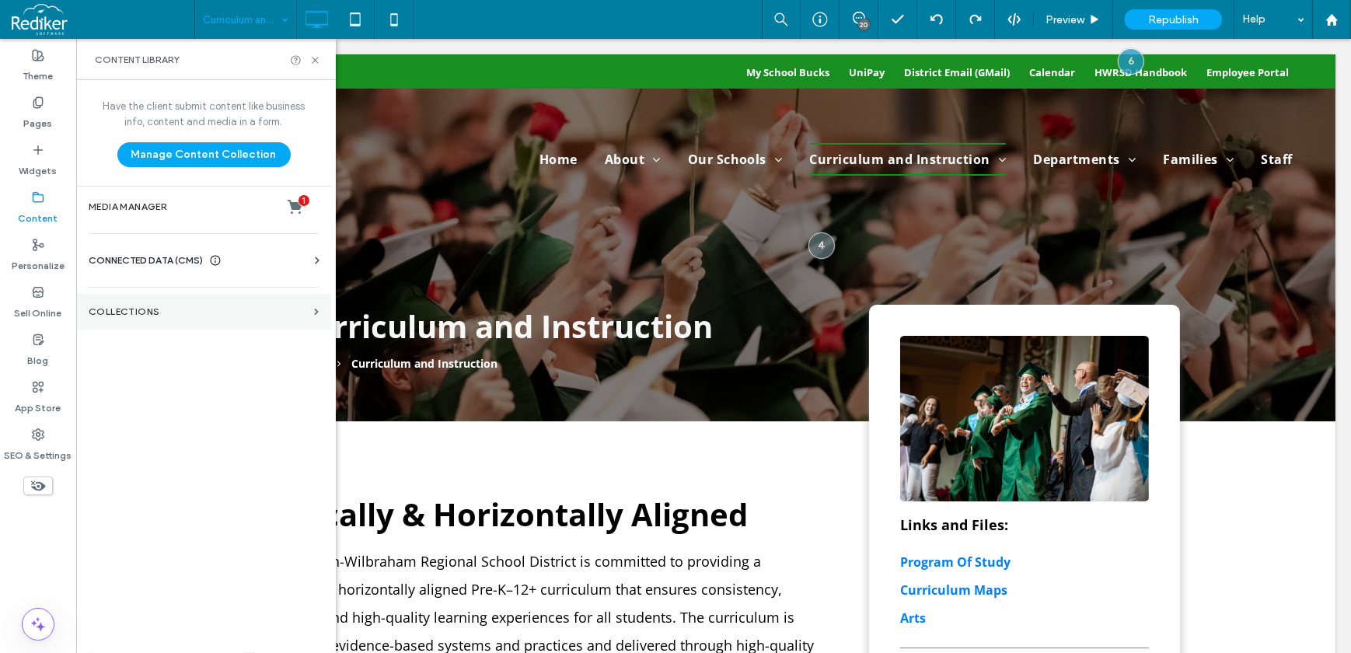
click at [131, 315] on label "Collections" at bounding box center [198, 311] width 219 height 11
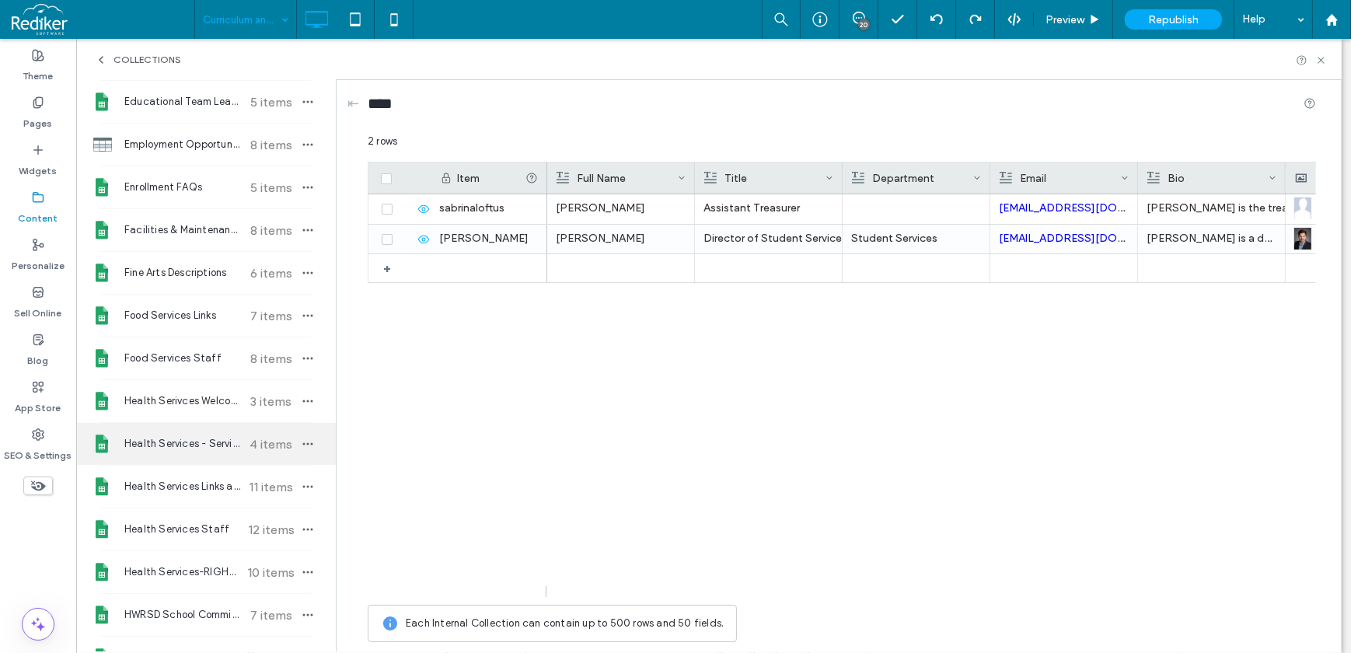
scroll to position [777, 0]
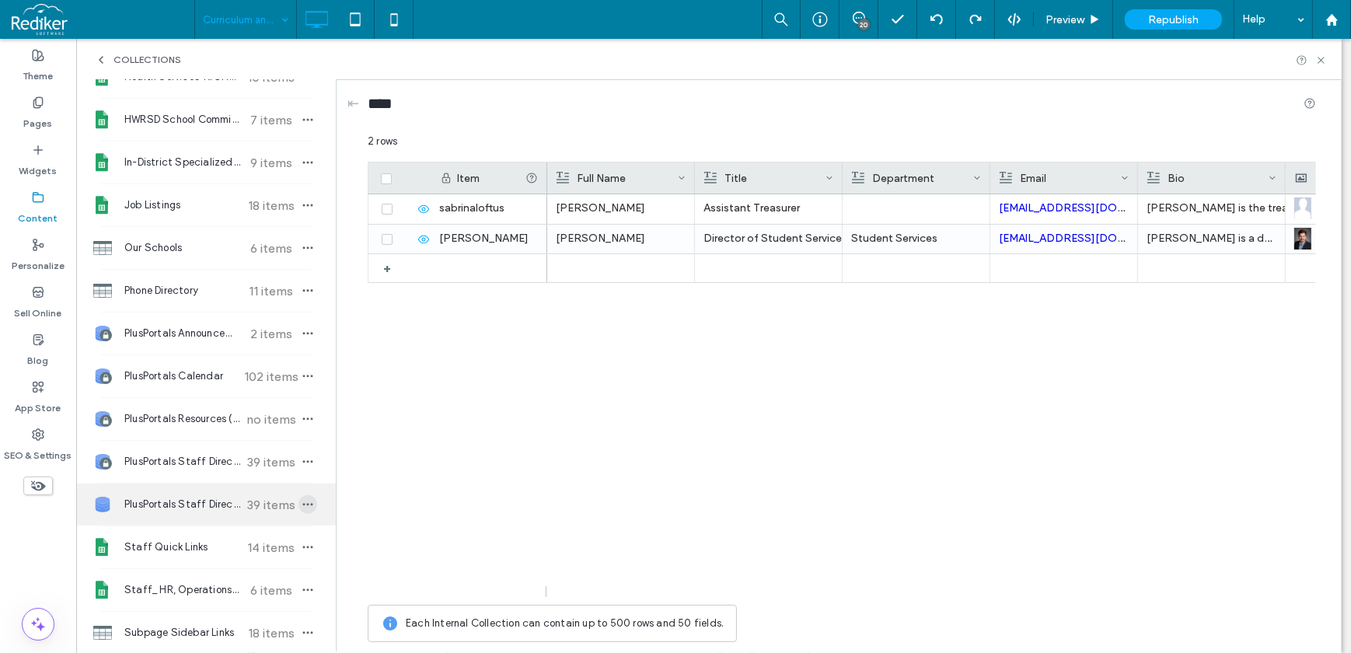
click at [306, 502] on span "button" at bounding box center [307, 504] width 19 height 19
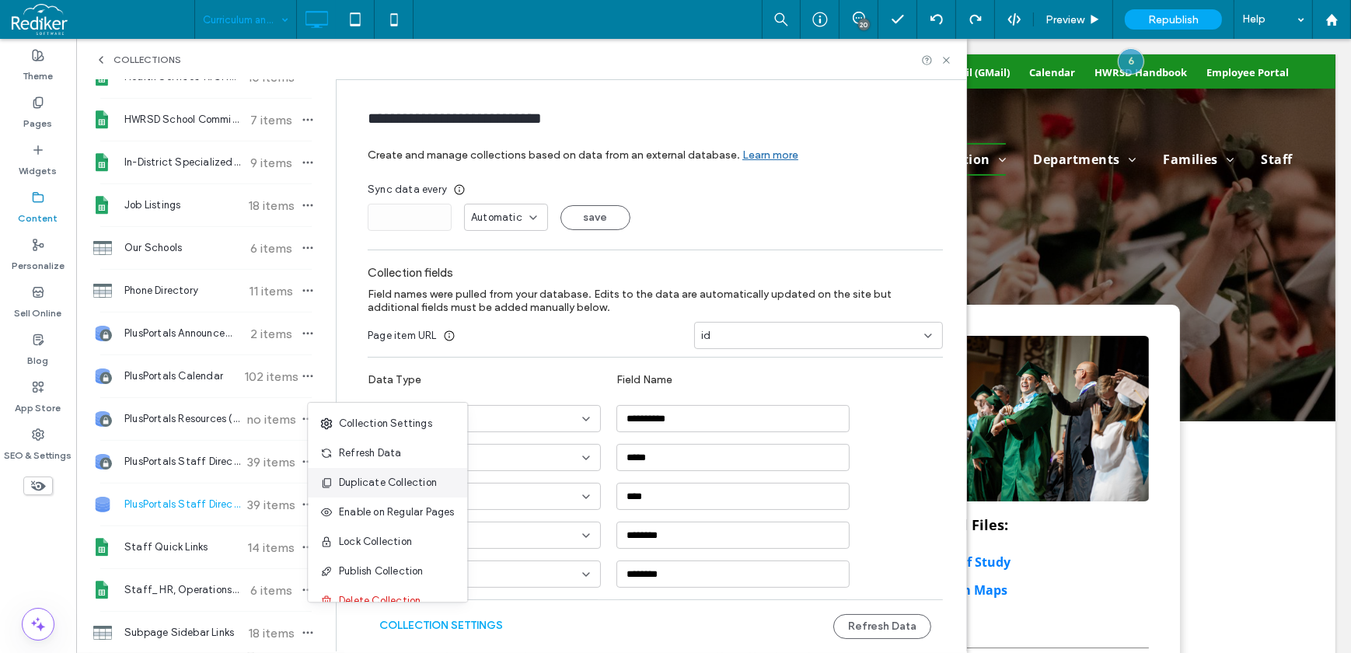
scroll to position [19, 0]
click at [370, 527] on span "Lock Collection" at bounding box center [375, 523] width 73 height 16
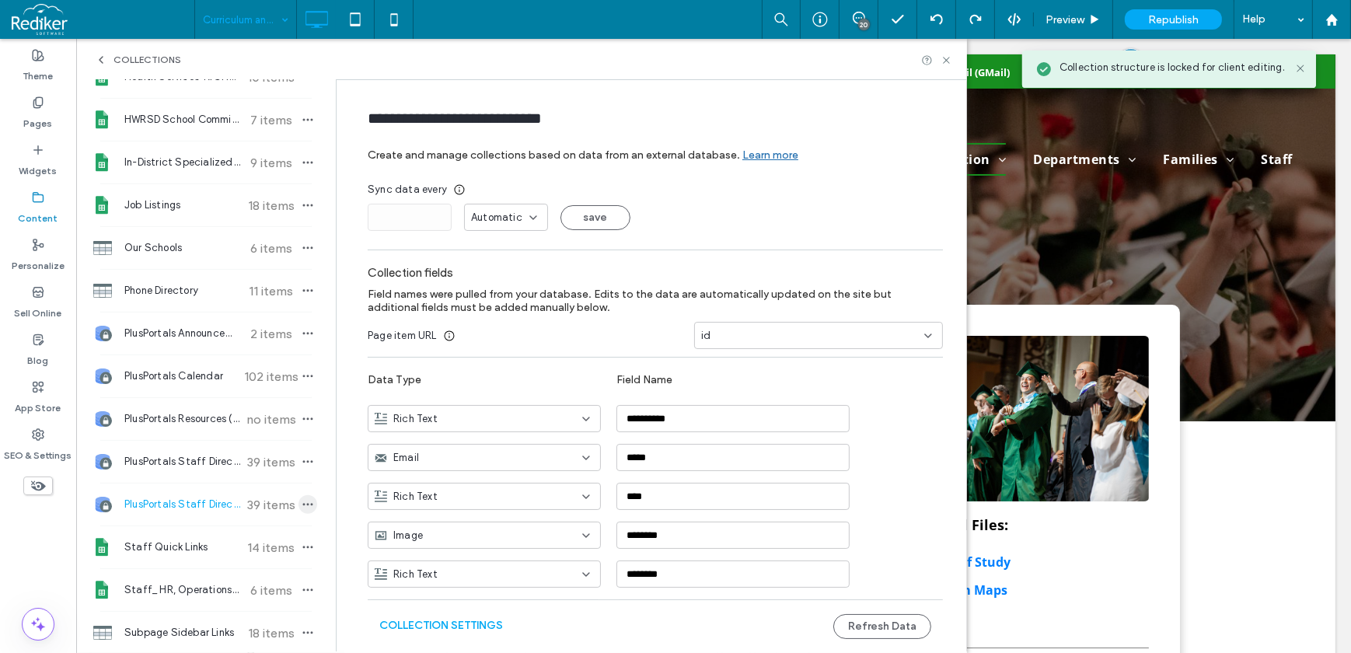
click at [303, 504] on use "button" at bounding box center [308, 505] width 10 height 2
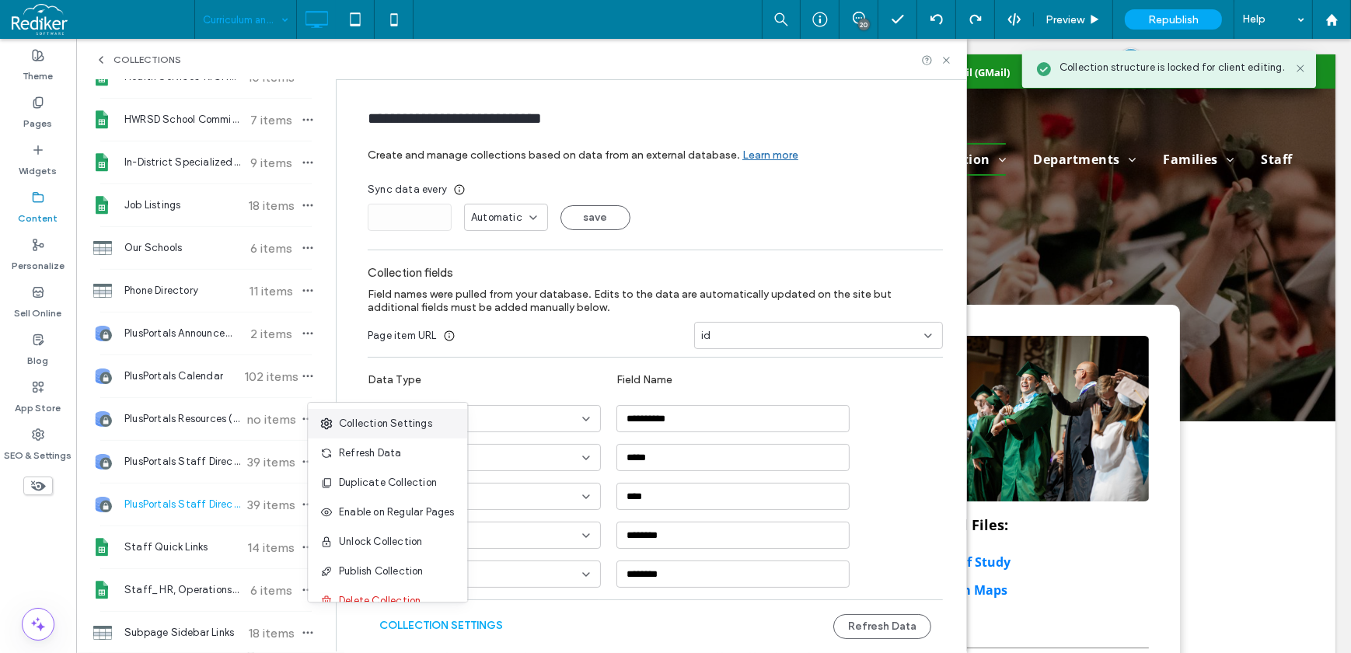
click at [380, 422] on span "Collection Settings" at bounding box center [385, 424] width 93 height 16
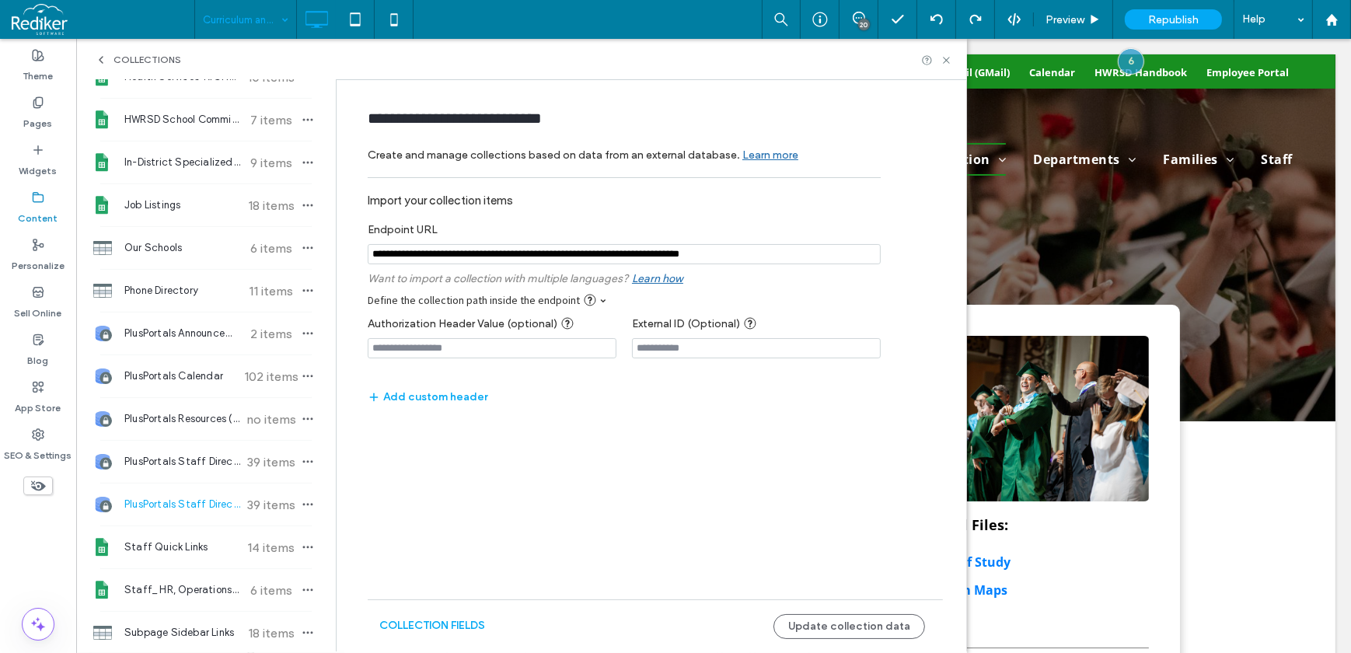
click at [829, 260] on input "notEmpty" at bounding box center [624, 254] width 513 height 20
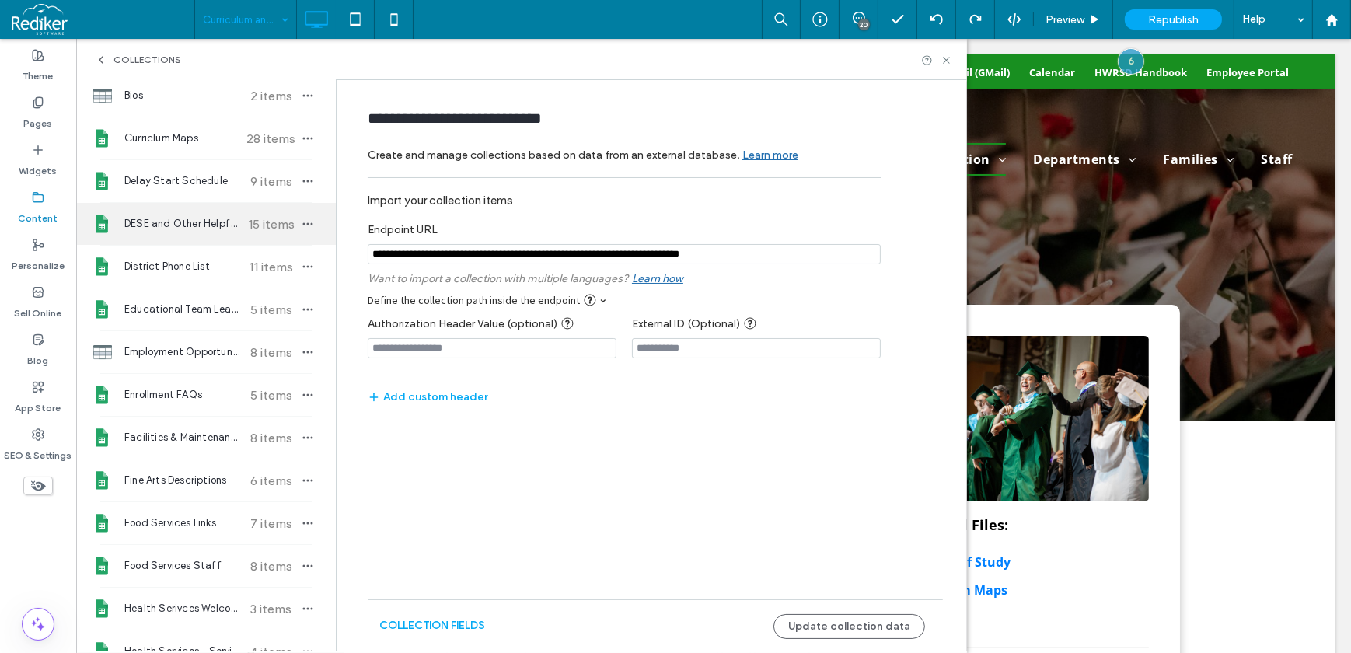
scroll to position [0, 0]
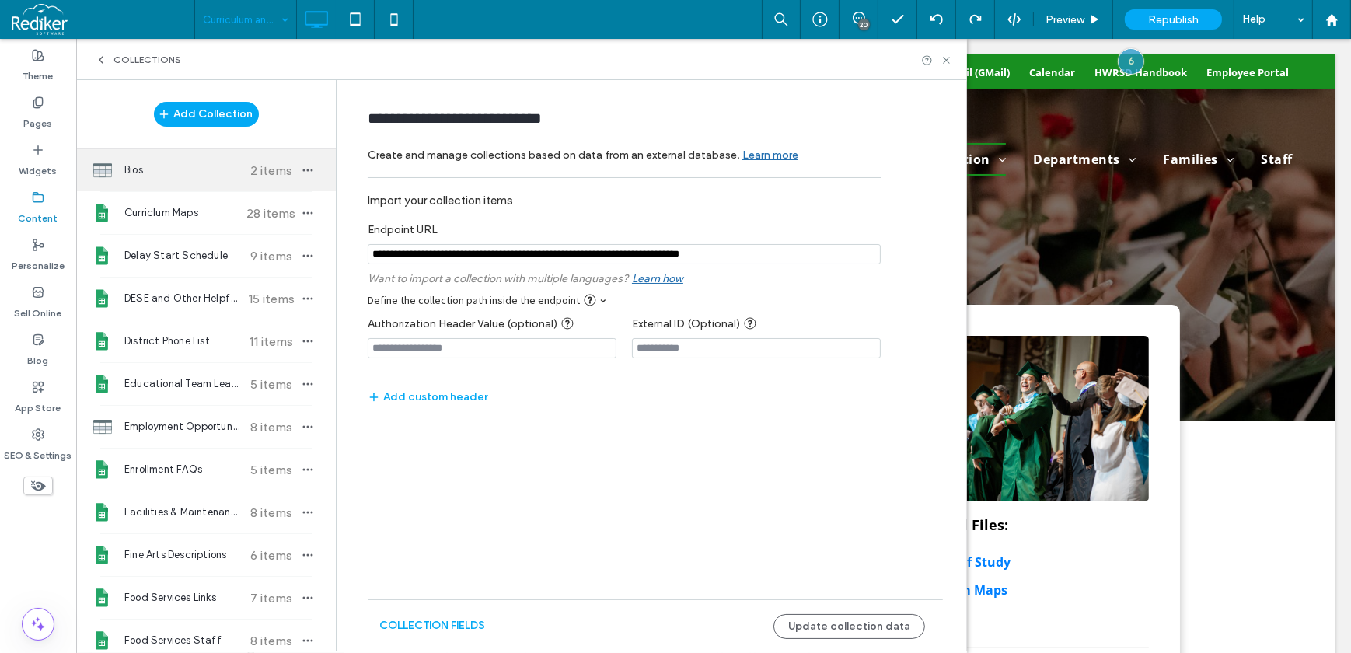
click at [159, 173] on span "Bios" at bounding box center [182, 170] width 116 height 16
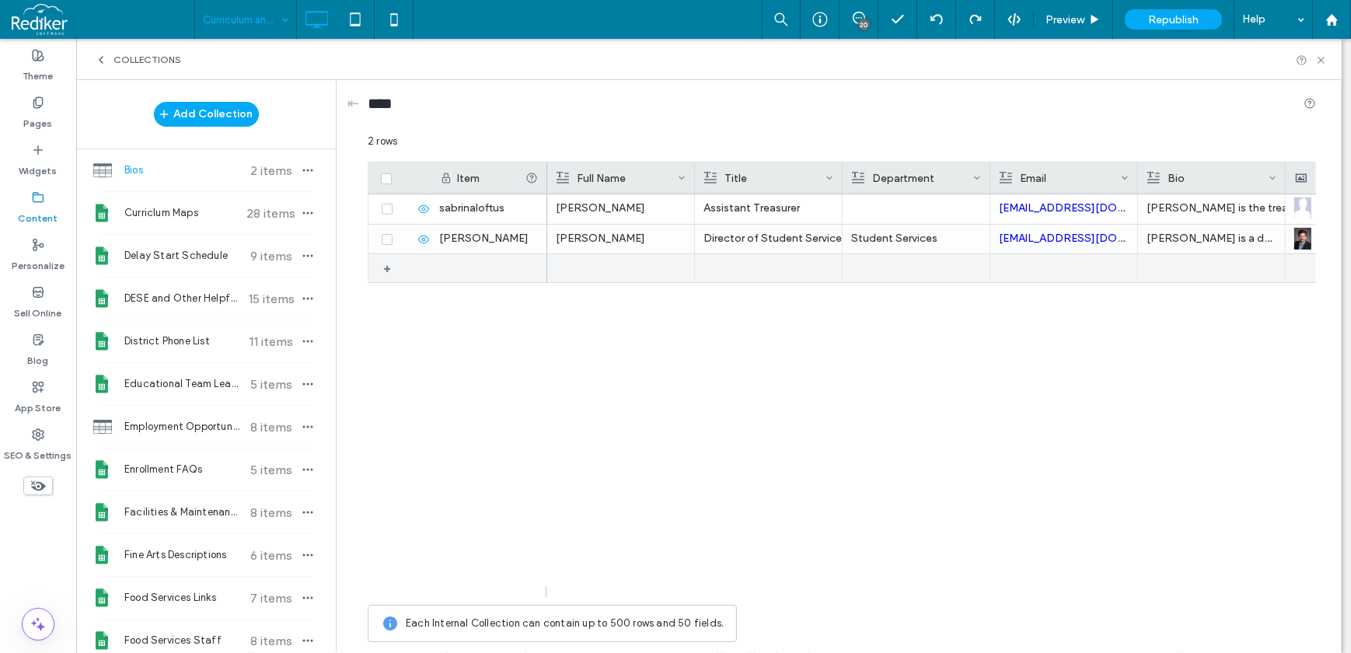
click at [386, 267] on div "+" at bounding box center [392, 268] width 19 height 28
click at [604, 264] on div at bounding box center [621, 268] width 129 height 27
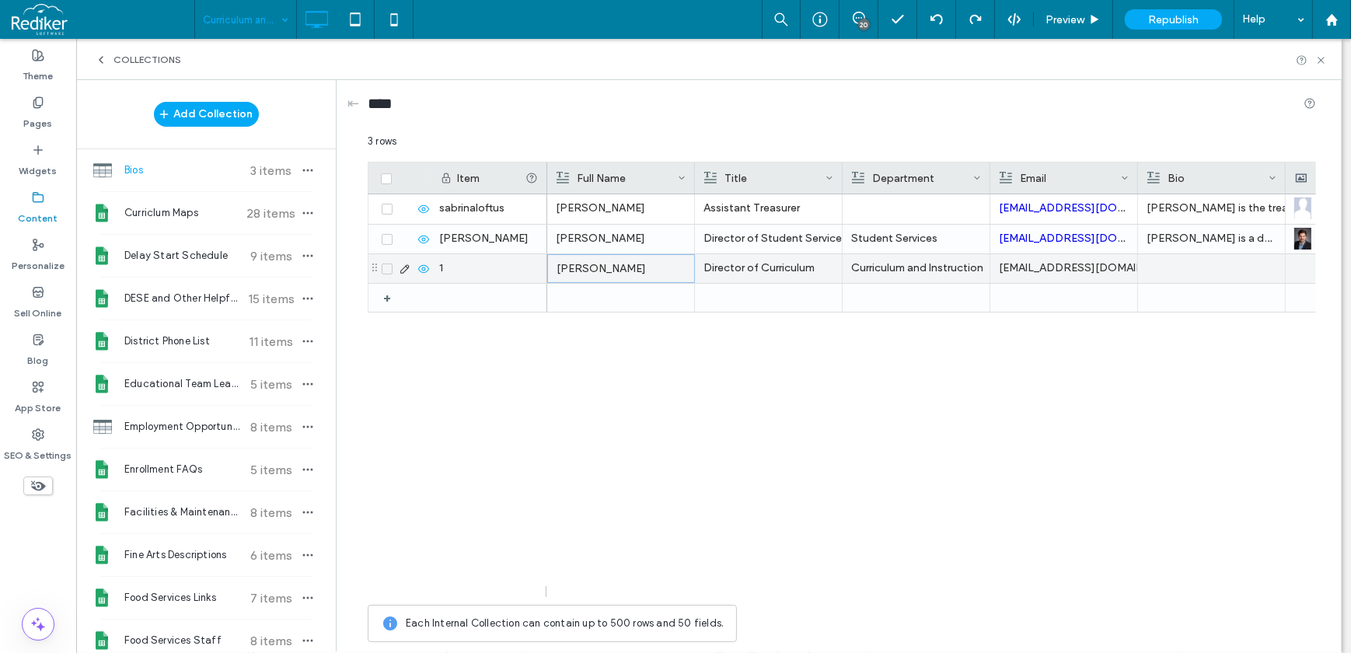
click at [604, 263] on div "[PERSON_NAME]" at bounding box center [621, 269] width 129 height 28
click at [498, 268] on div "1" at bounding box center [489, 268] width 117 height 29
click at [464, 269] on div "lisa curtin" at bounding box center [489, 268] width 117 height 29
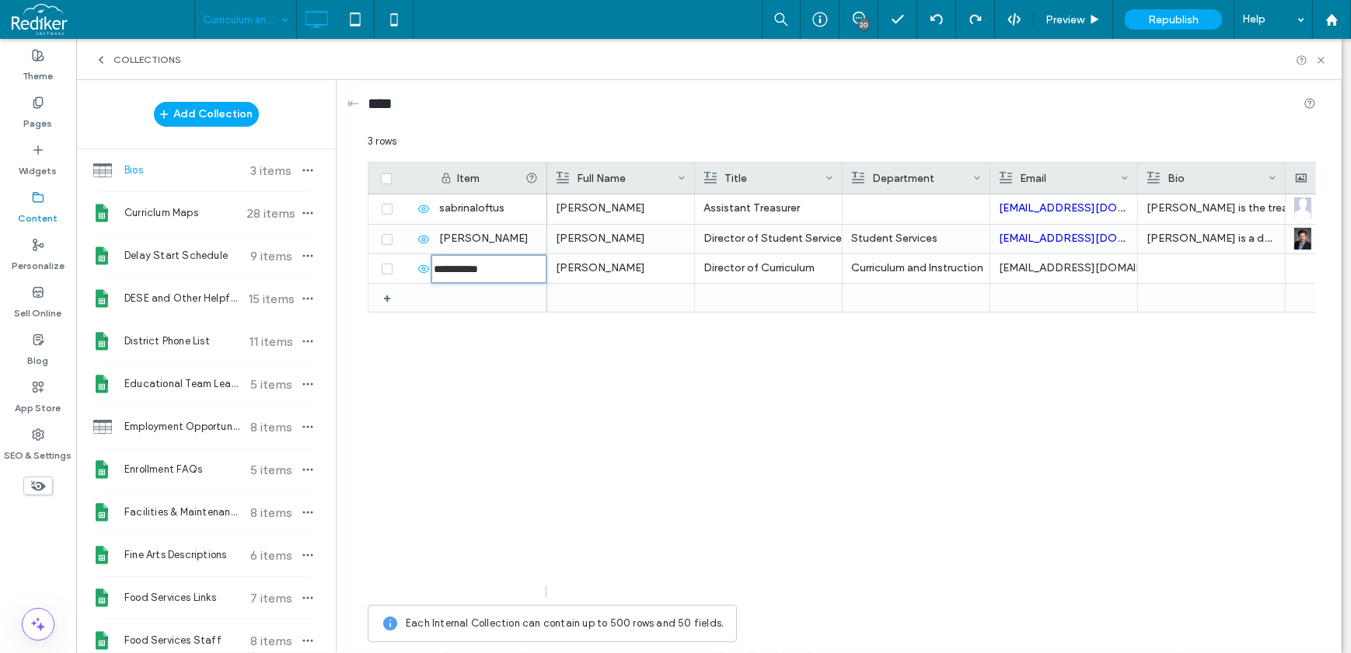
type input "**********"
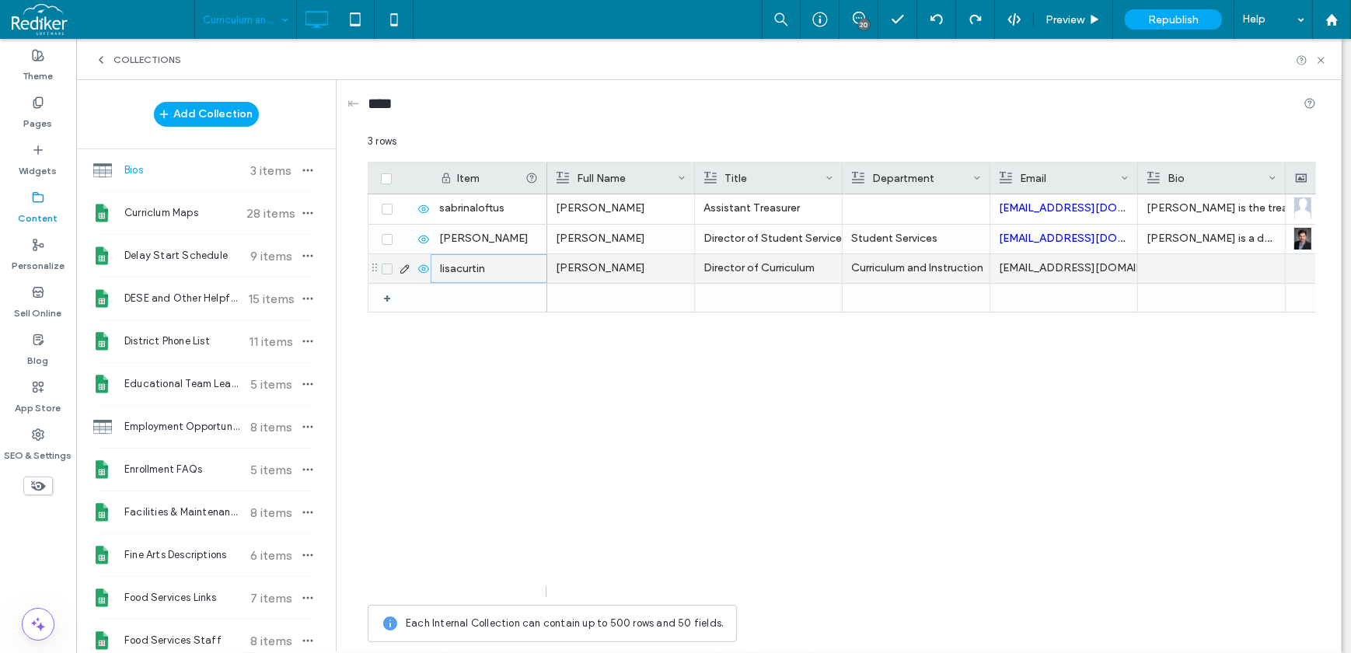
click at [1088, 270] on div "[EMAIL_ADDRESS][DOMAIN_NAME]" at bounding box center [1064, 268] width 130 height 28
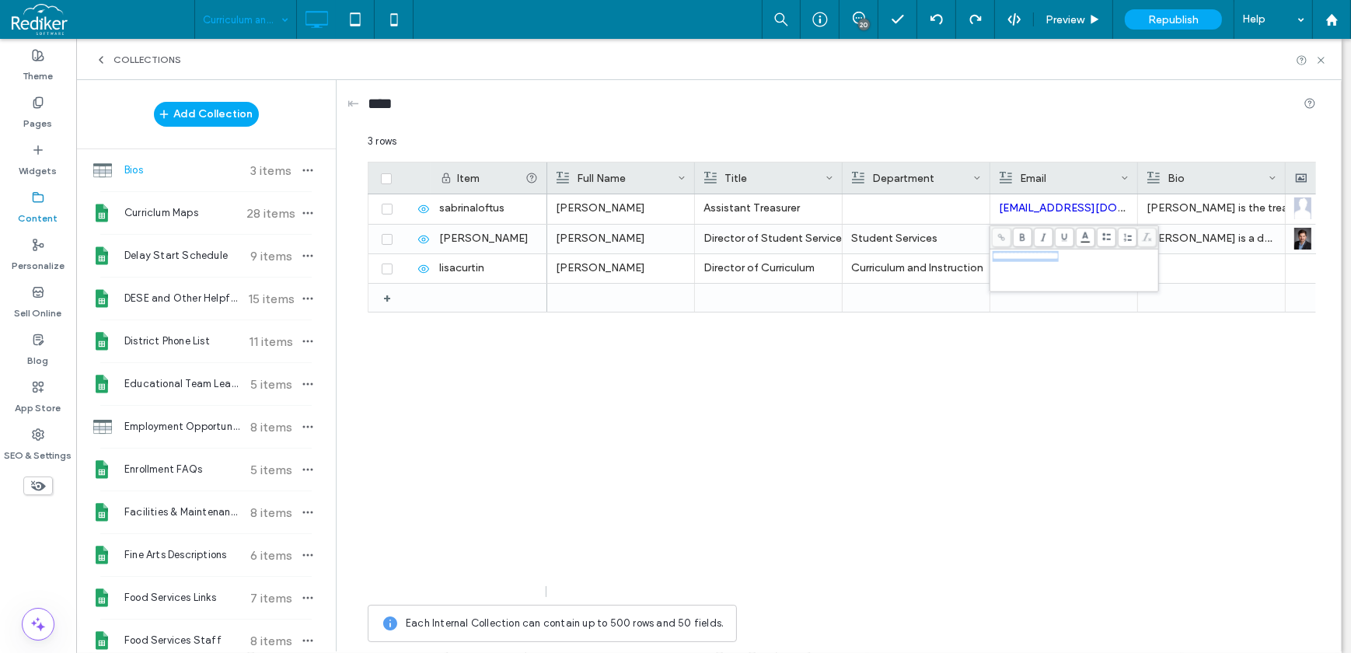
drag, startPoint x: 1094, startPoint y: 256, endPoint x: 993, endPoint y: 261, distance: 102.0
click at [993, 261] on div "**********" at bounding box center [1075, 256] width 164 height 11
copy span "**********"
click at [1001, 231] on span at bounding box center [1001, 237] width 19 height 19
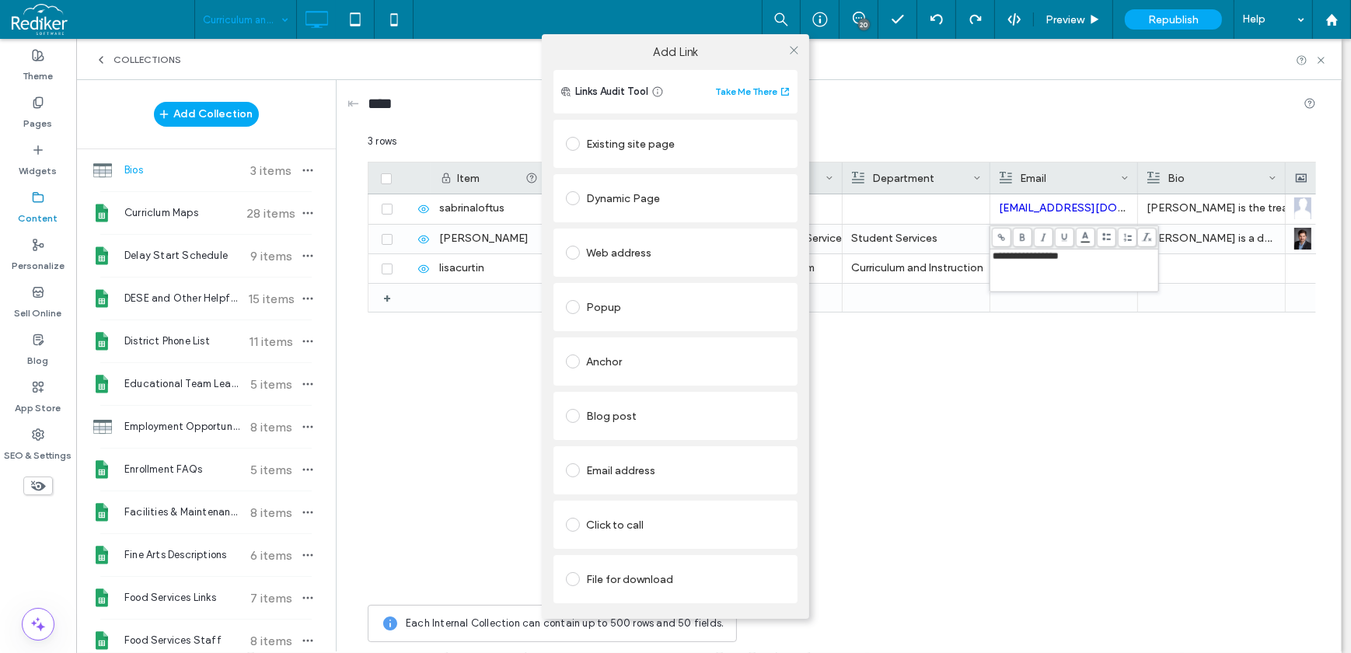
click at [633, 468] on div "Email address" at bounding box center [675, 470] width 219 height 25
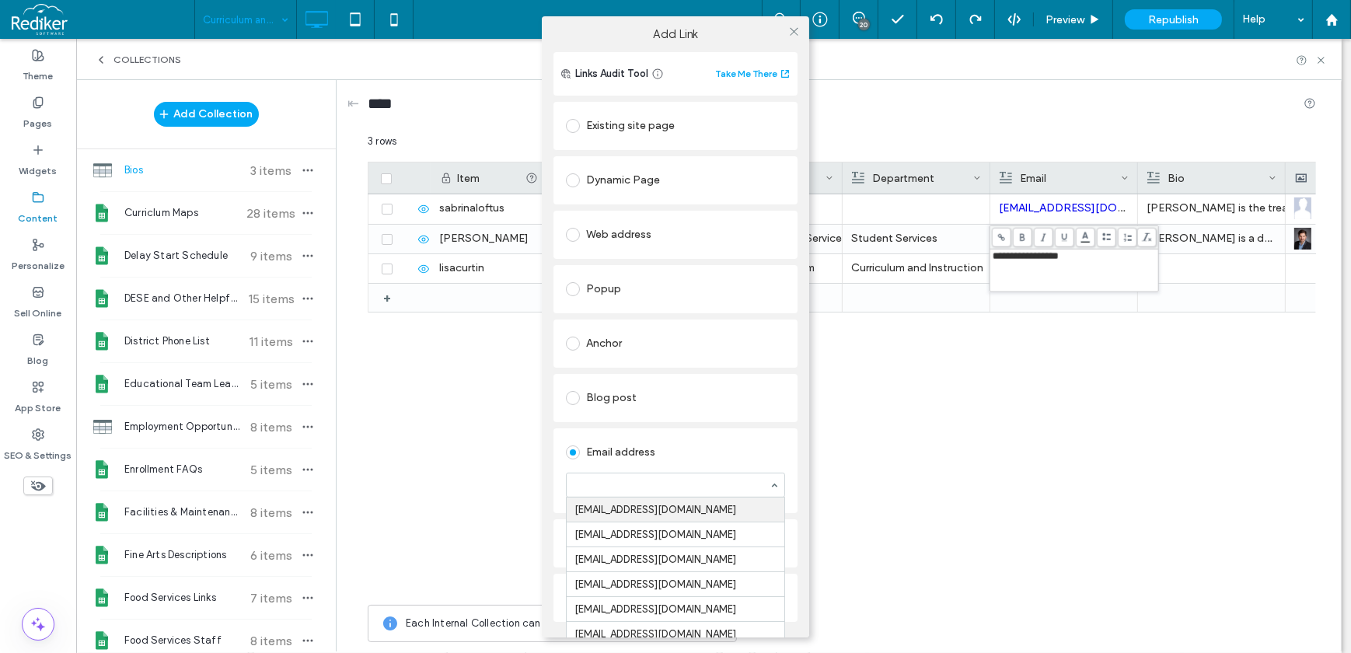
paste input "**********"
type input "**********"
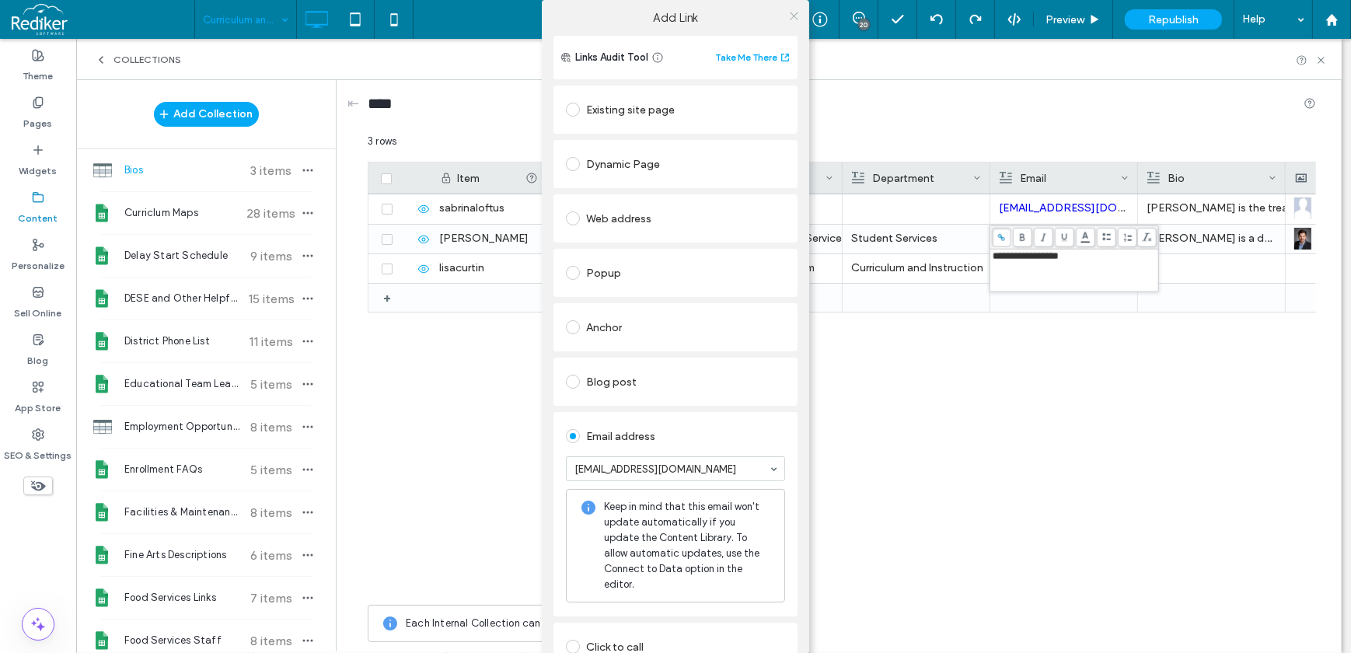
click at [788, 16] on icon at bounding box center [794, 16] width 12 height 12
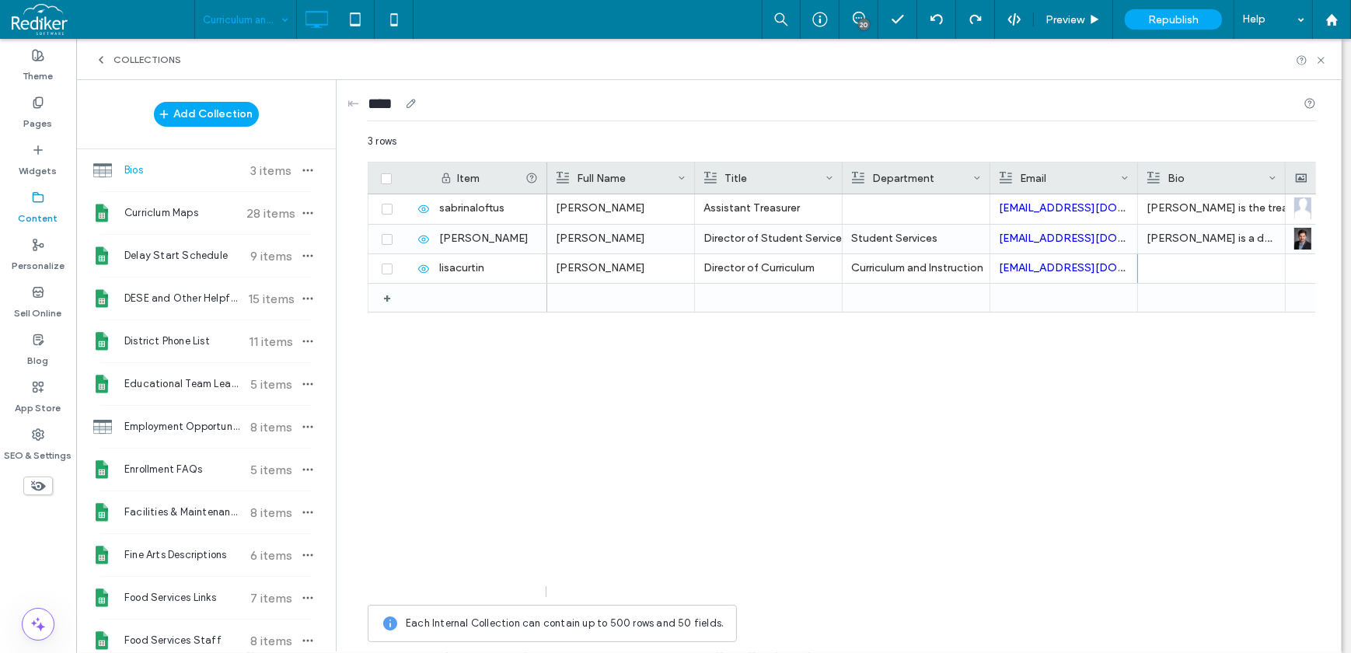
click at [1039, 117] on div "****" at bounding box center [842, 106] width 948 height 29
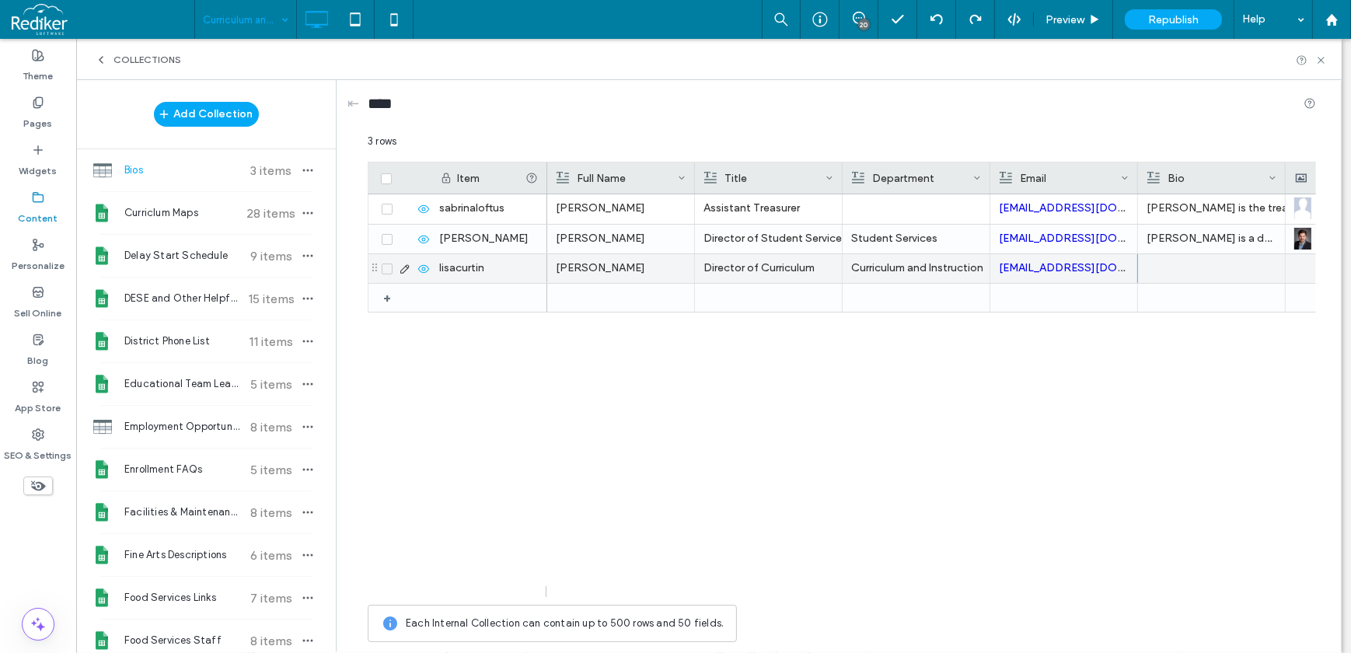
click at [1303, 264] on div at bounding box center [1359, 268] width 130 height 29
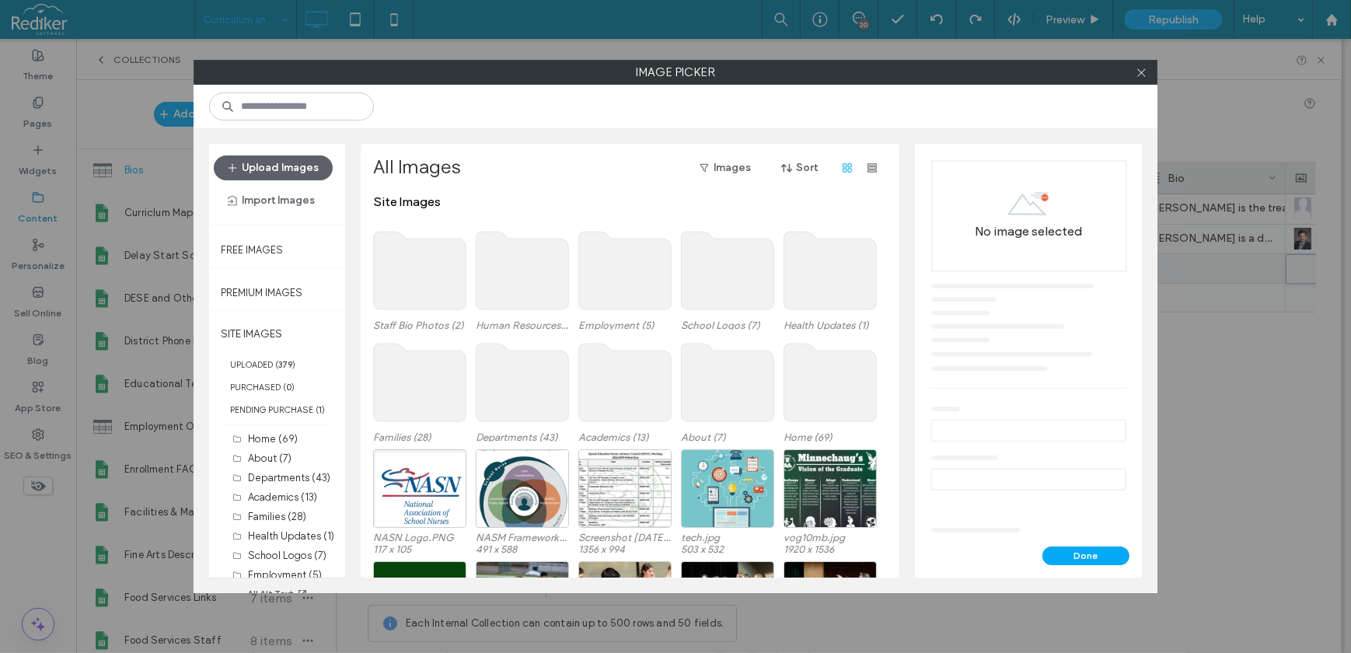
click at [414, 288] on use at bounding box center [420, 271] width 92 height 78
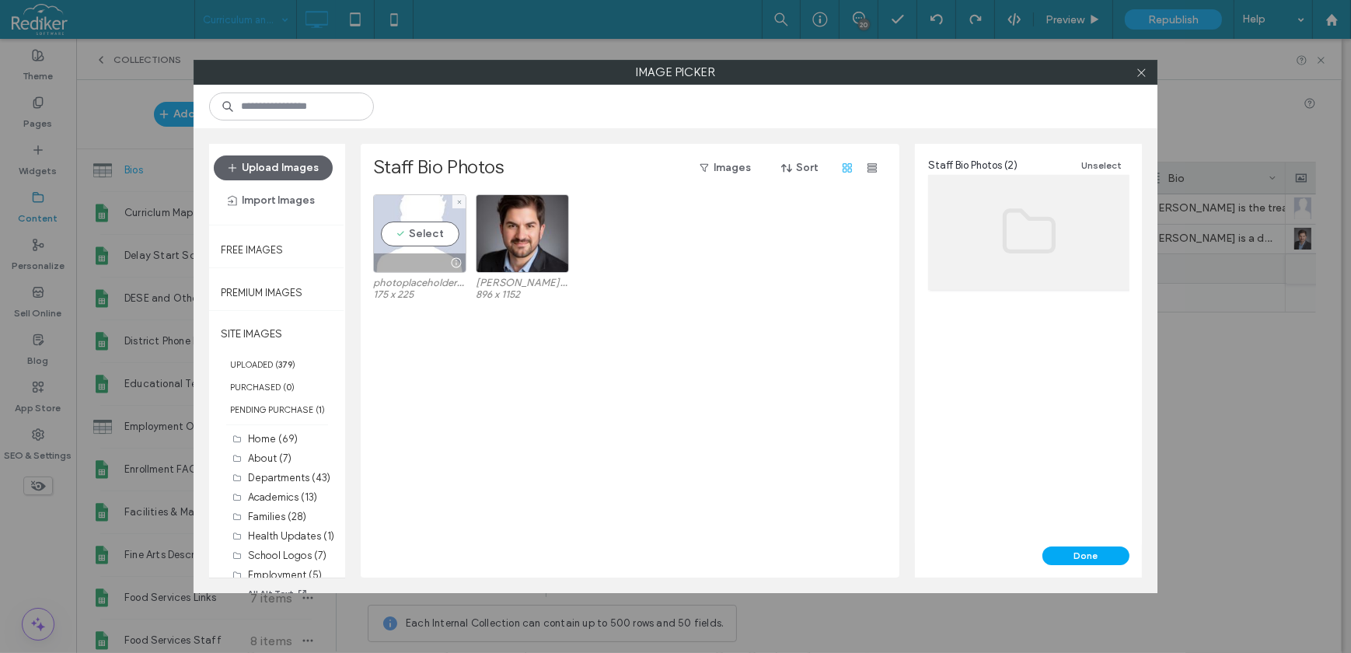
click at [407, 236] on div "Select" at bounding box center [419, 233] width 93 height 79
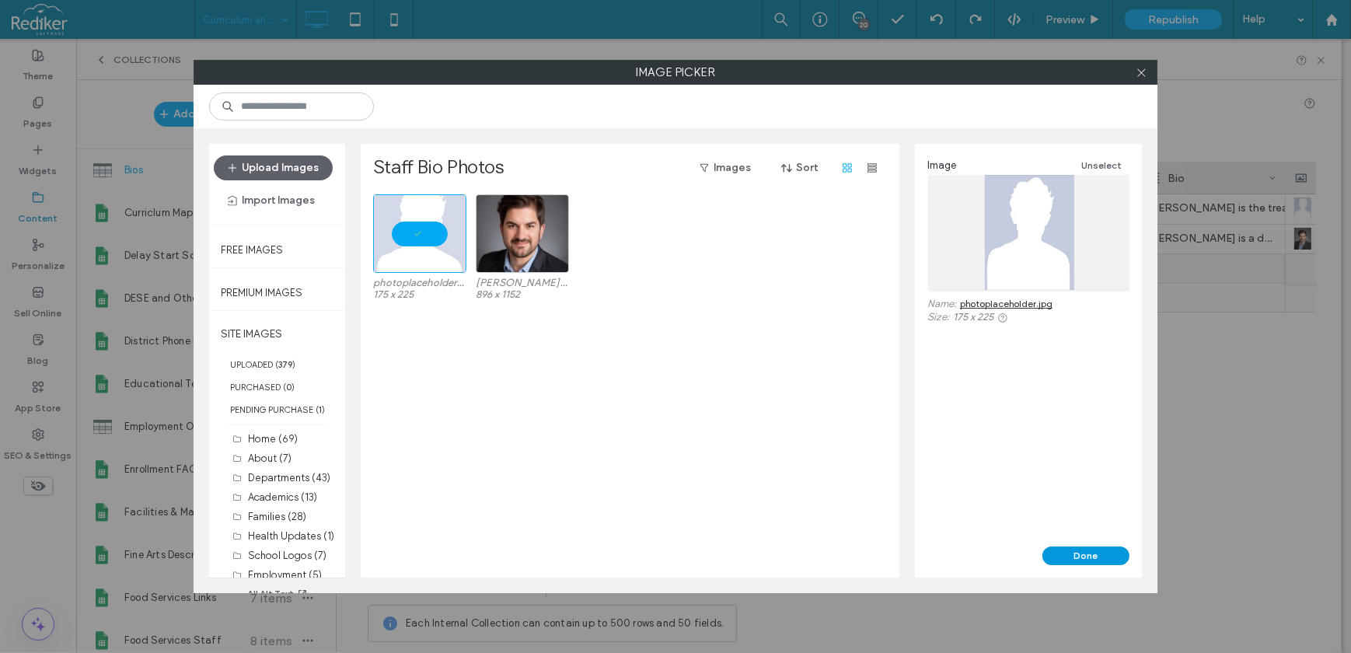
click at [1070, 558] on button "Done" at bounding box center [1085, 555] width 87 height 19
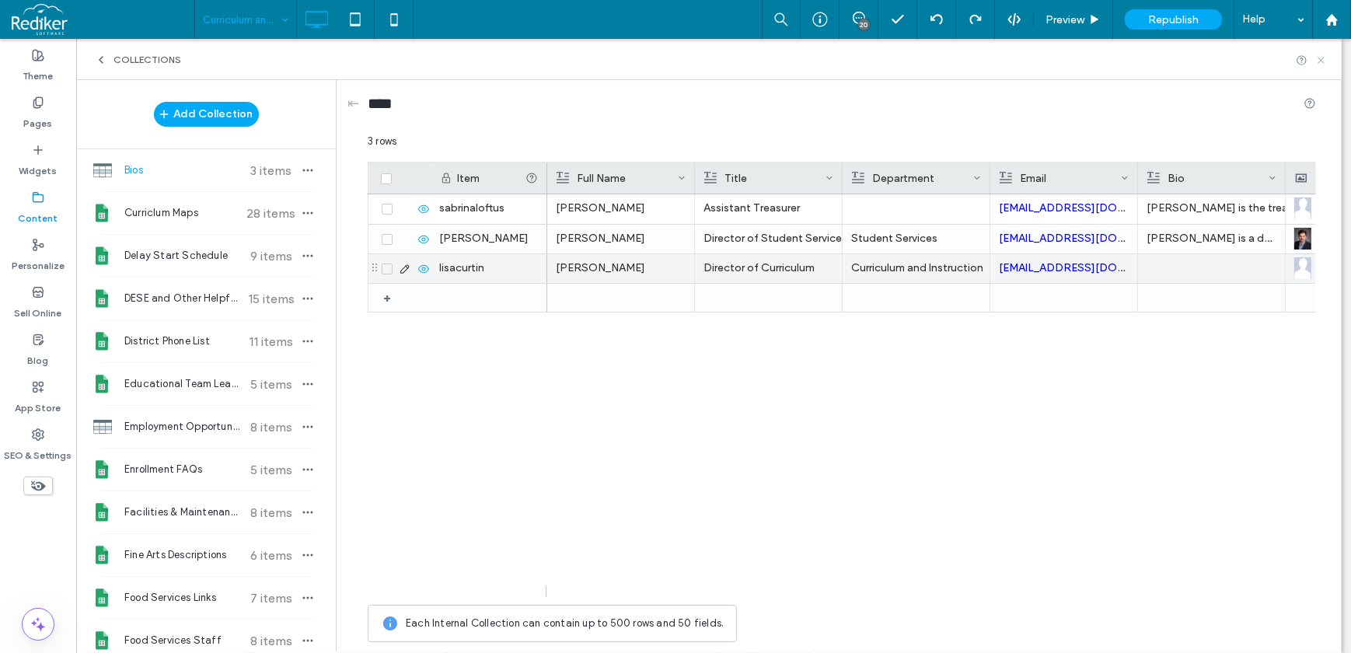
click at [1324, 58] on icon at bounding box center [1321, 60] width 12 height 12
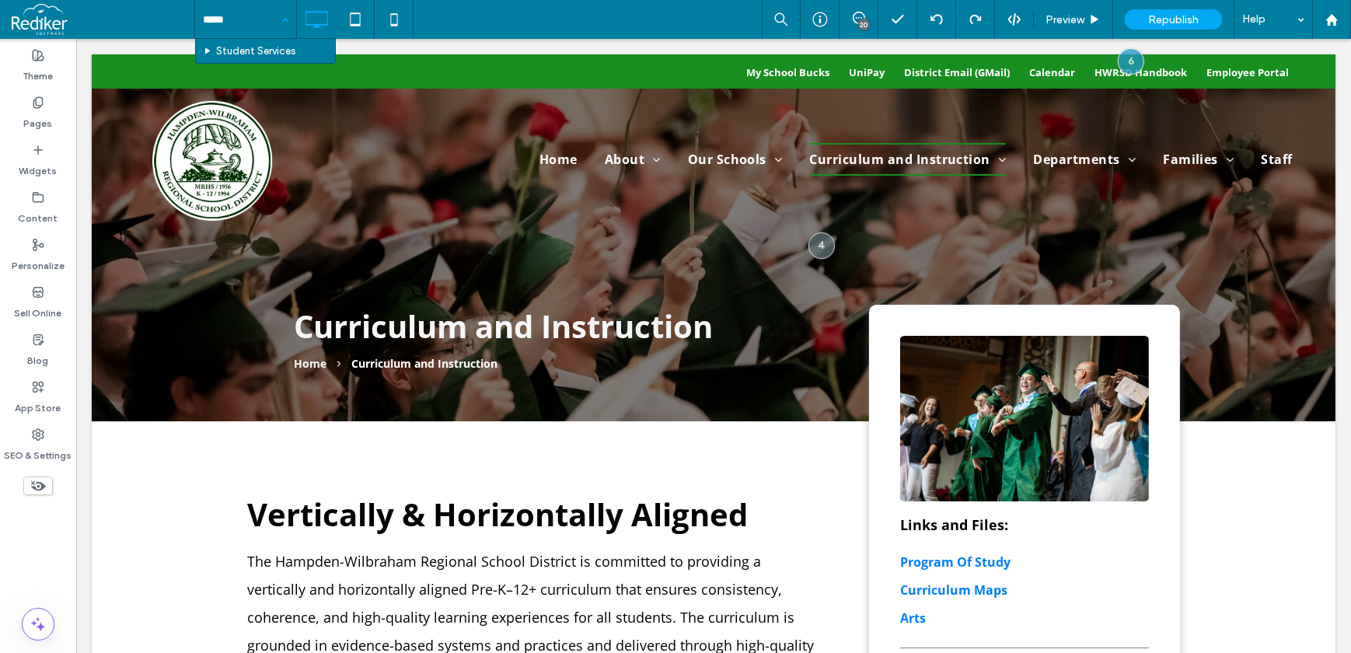
type input "******"
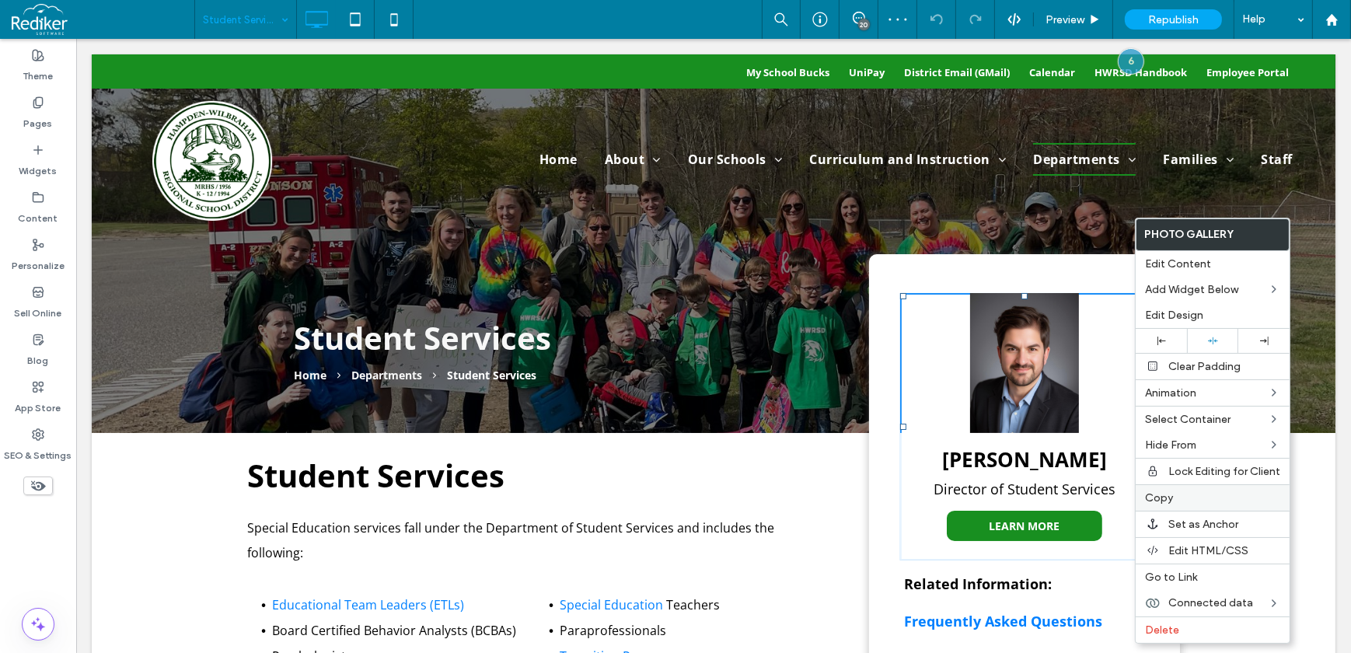
click at [1188, 498] on label "Copy" at bounding box center [1212, 497] width 135 height 13
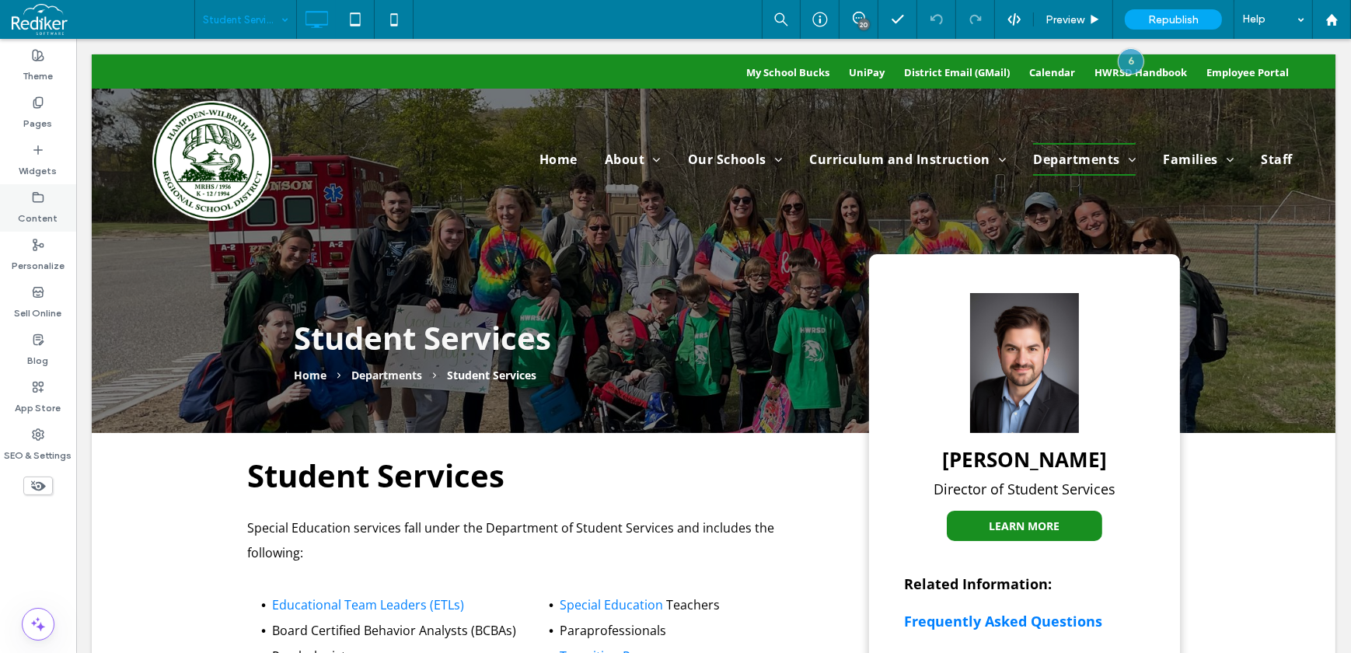
click at [40, 187] on div "Content" at bounding box center [38, 207] width 76 height 47
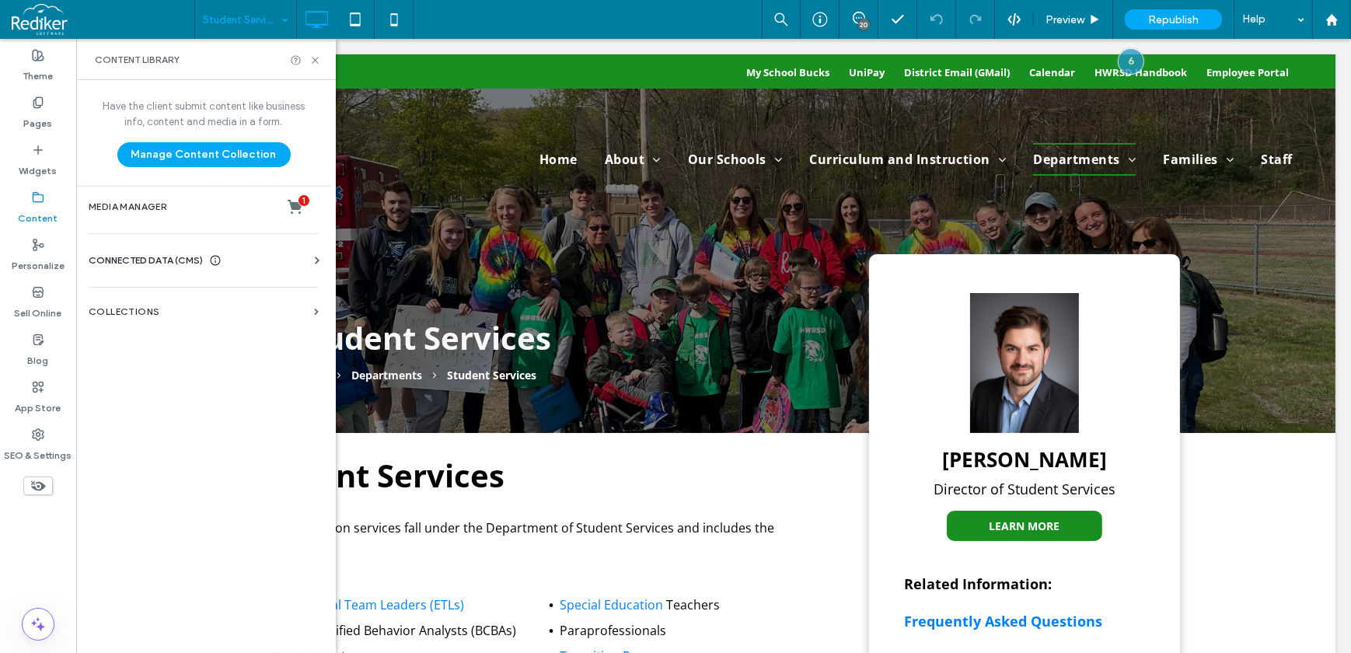
click at [43, 204] on label "Content" at bounding box center [39, 215] width 40 height 22
click at [37, 201] on use at bounding box center [38, 196] width 10 height 9
click at [113, 296] on section "Collections" at bounding box center [203, 312] width 255 height 36
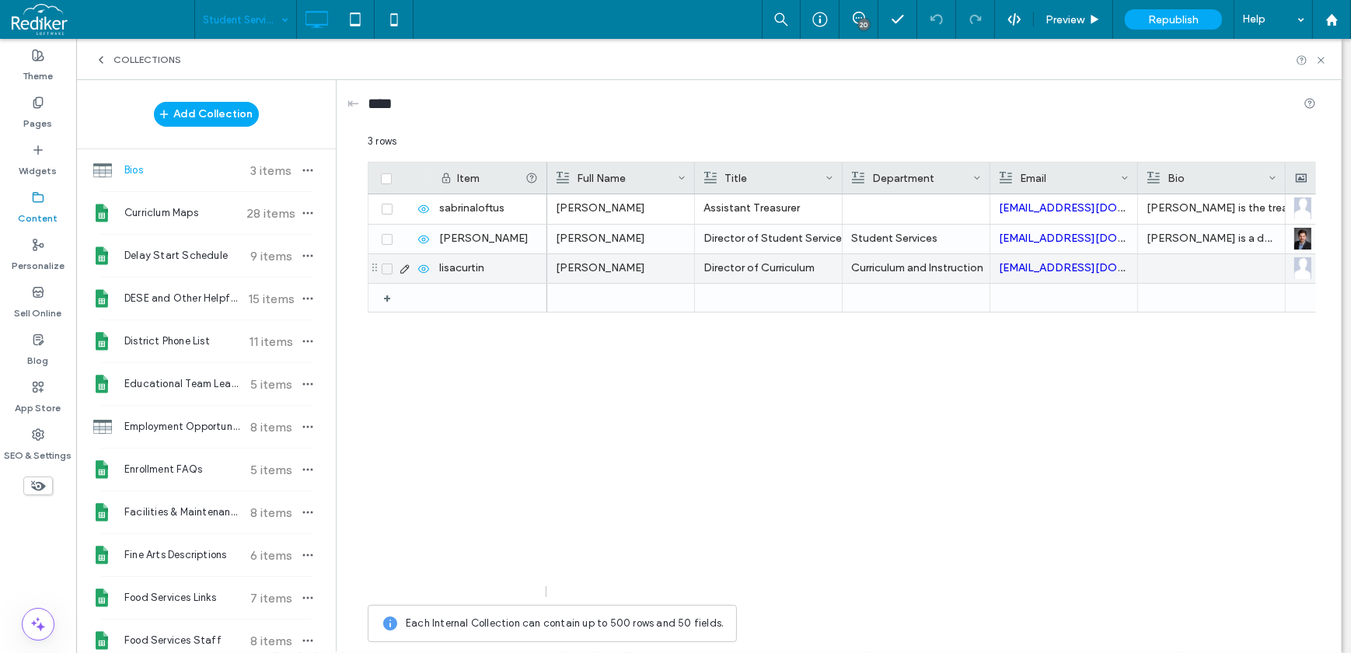
click at [1138, 269] on div at bounding box center [1212, 268] width 148 height 29
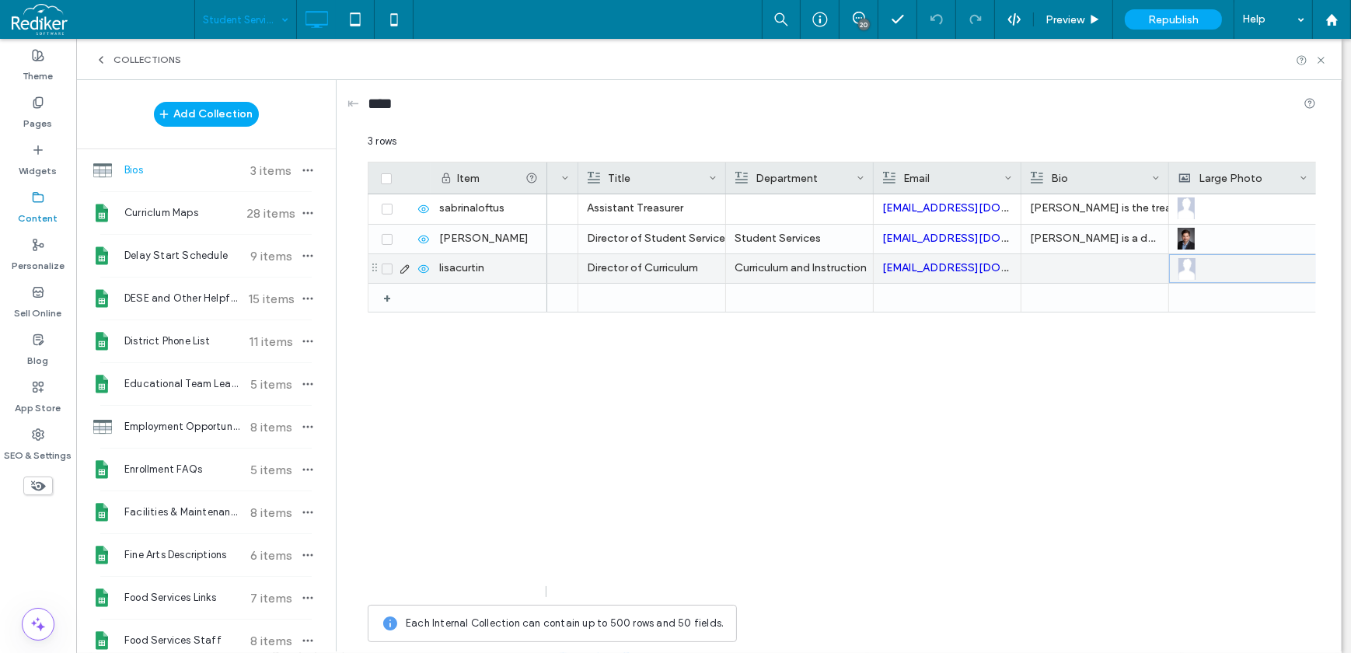
scroll to position [0, 264]
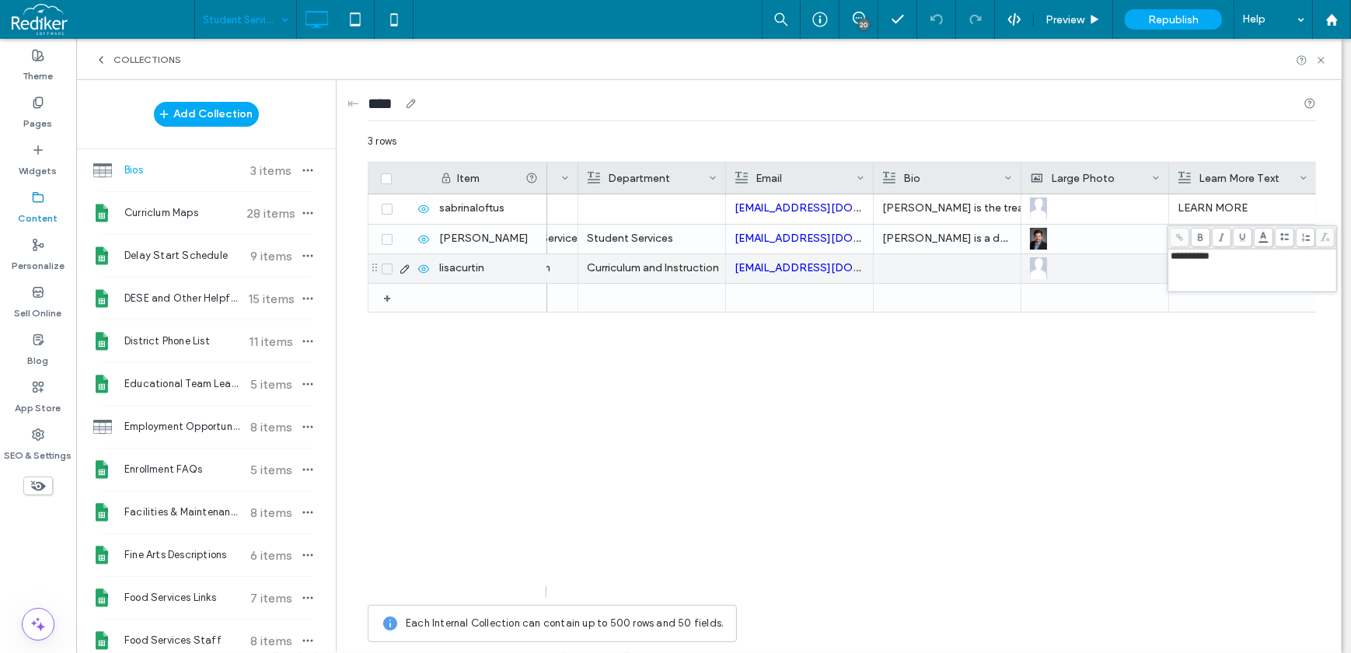
click at [1143, 117] on div "****" at bounding box center [842, 106] width 948 height 29
click at [1324, 55] on icon at bounding box center [1321, 60] width 12 height 12
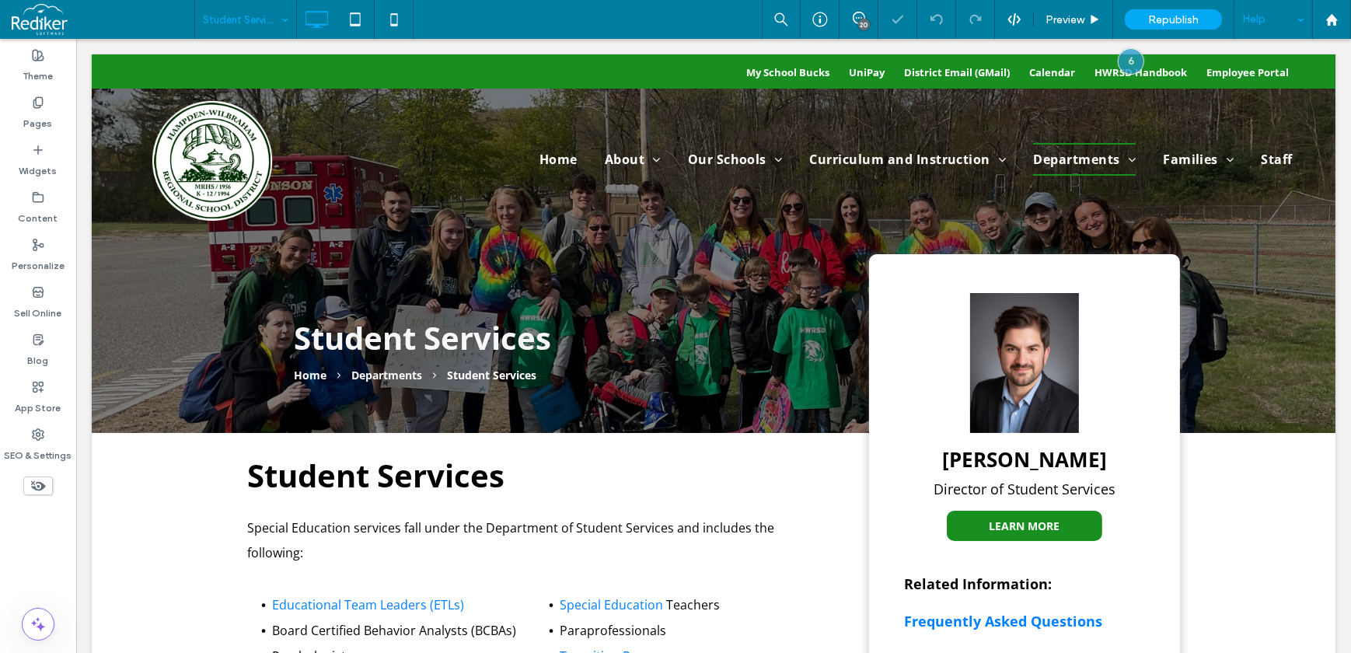
scroll to position [0, 0]
click at [1096, 17] on use at bounding box center [1095, 19] width 8 height 9
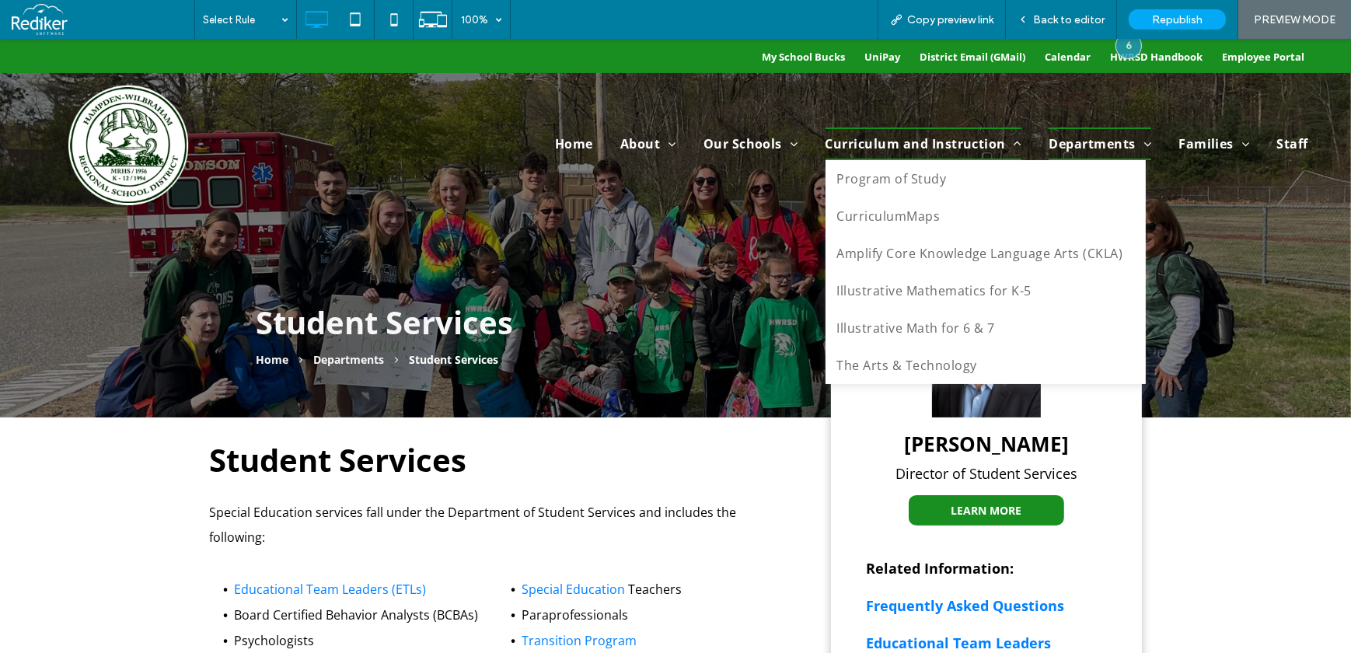
click at [948, 143] on span "Curriculum and Instruction" at bounding box center [923, 143] width 197 height 33
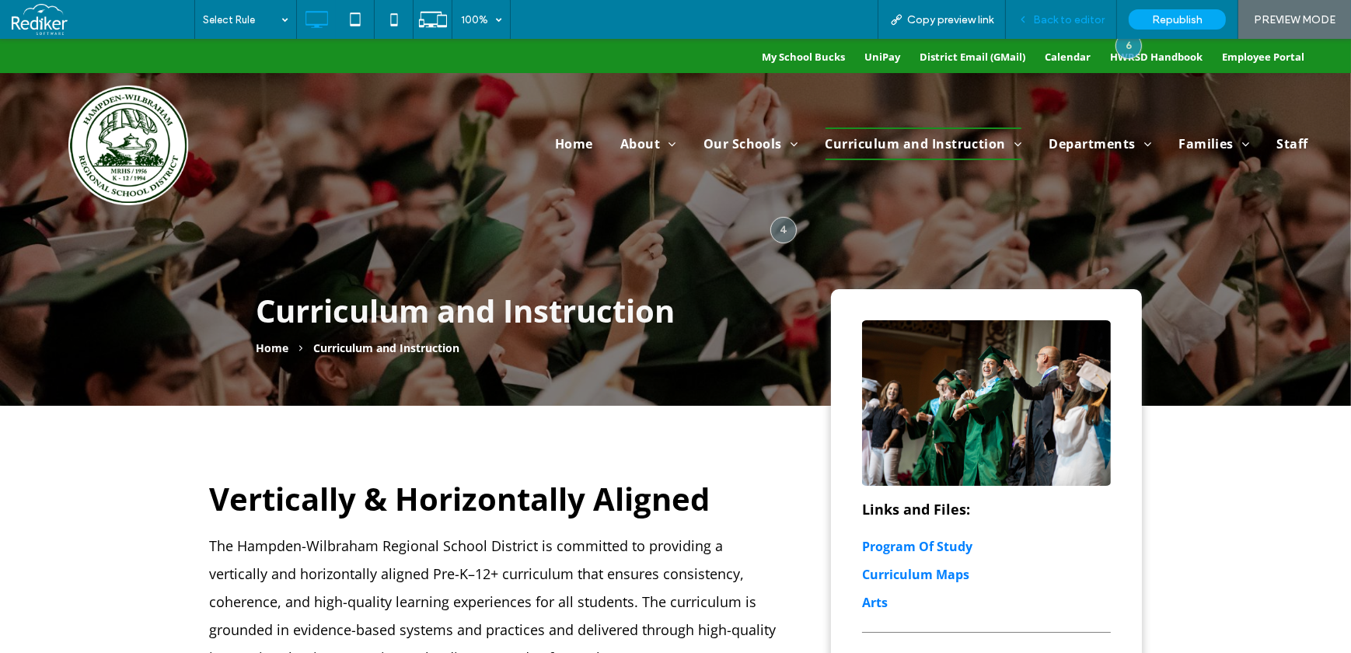
click at [1070, 17] on span "Back to editor" at bounding box center [1069, 19] width 72 height 13
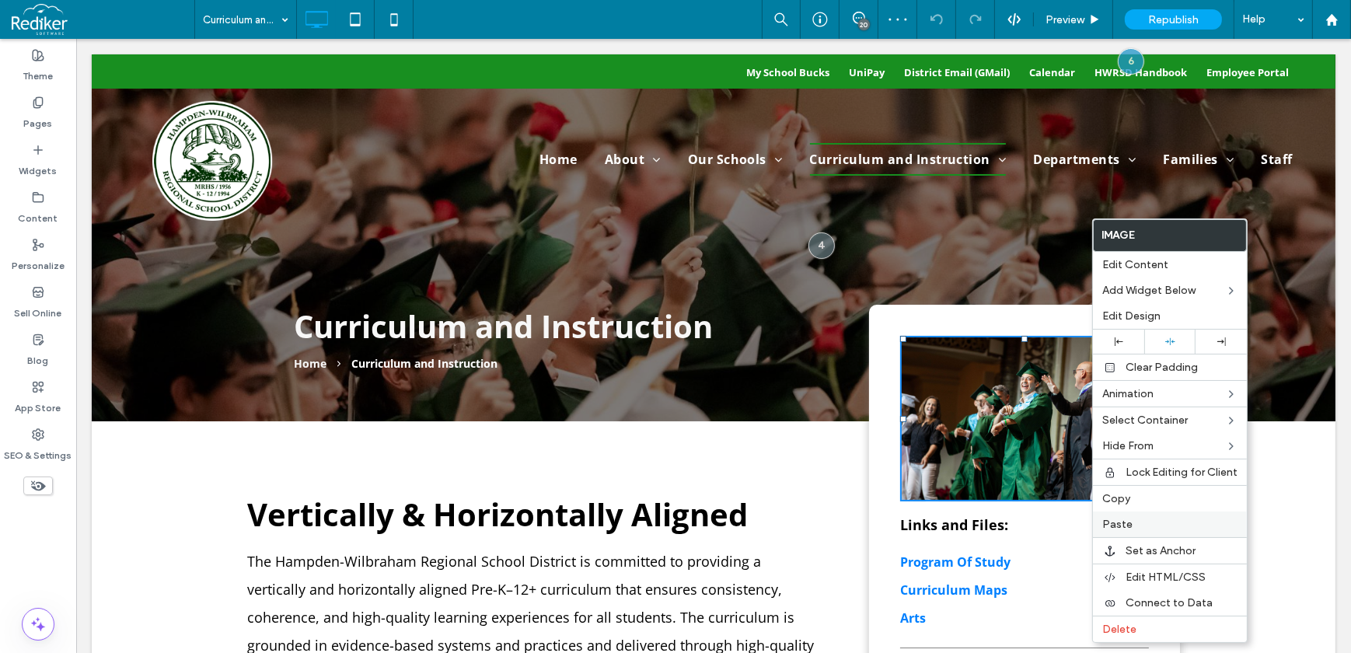
click at [1129, 529] on span "Paste" at bounding box center [1117, 524] width 30 height 13
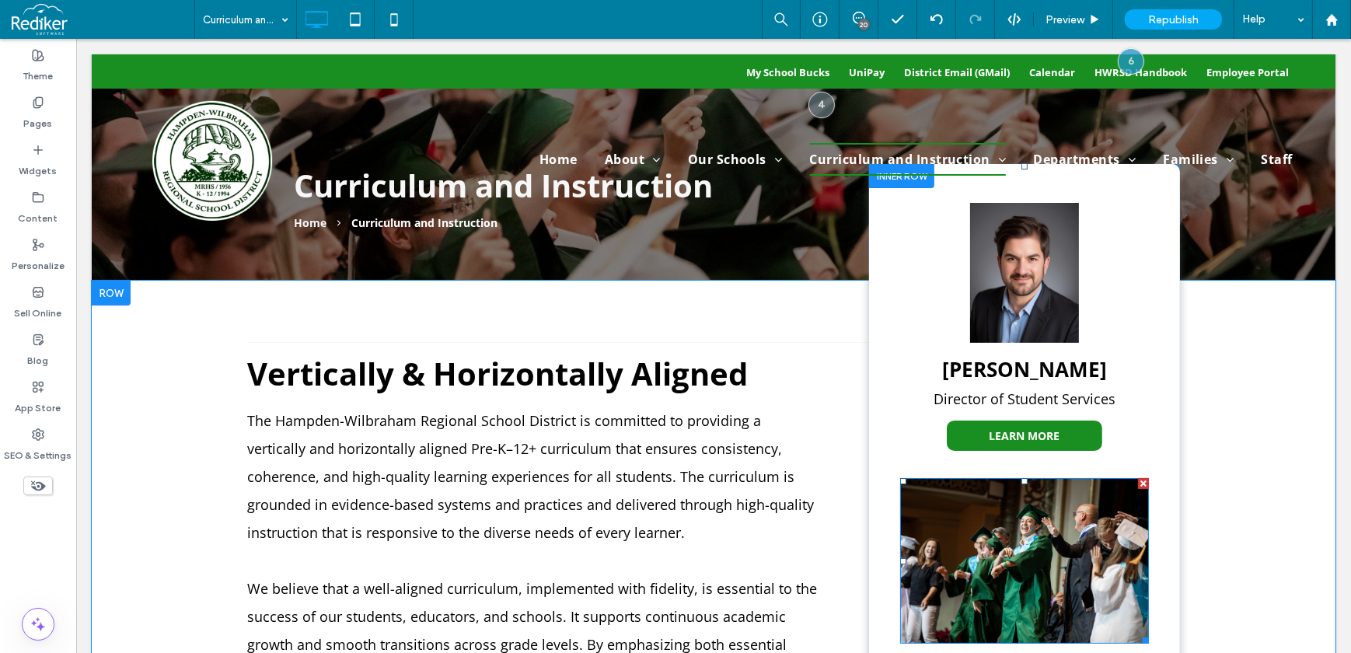
click at [1141, 483] on div at bounding box center [1142, 483] width 11 height 11
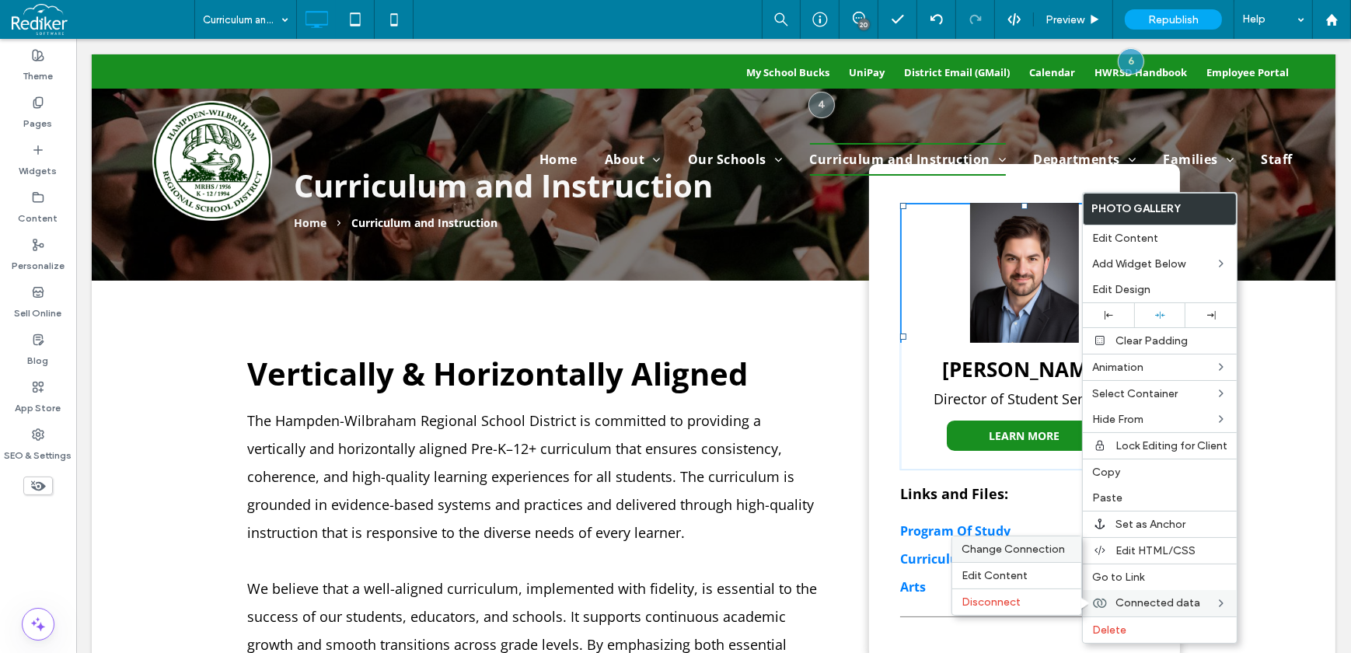
click at [1021, 559] on div "Change Connection" at bounding box center [1016, 549] width 129 height 26
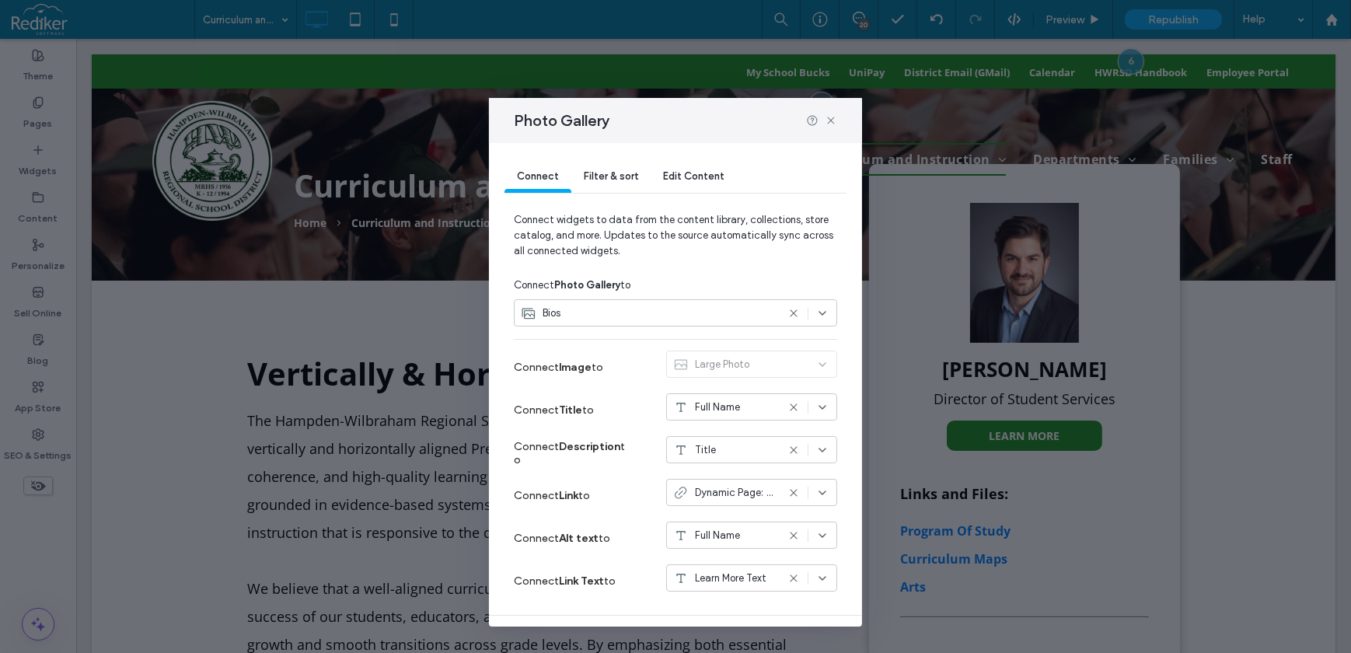
click at [605, 167] on div "Filter & sort" at bounding box center [610, 177] width 79 height 31
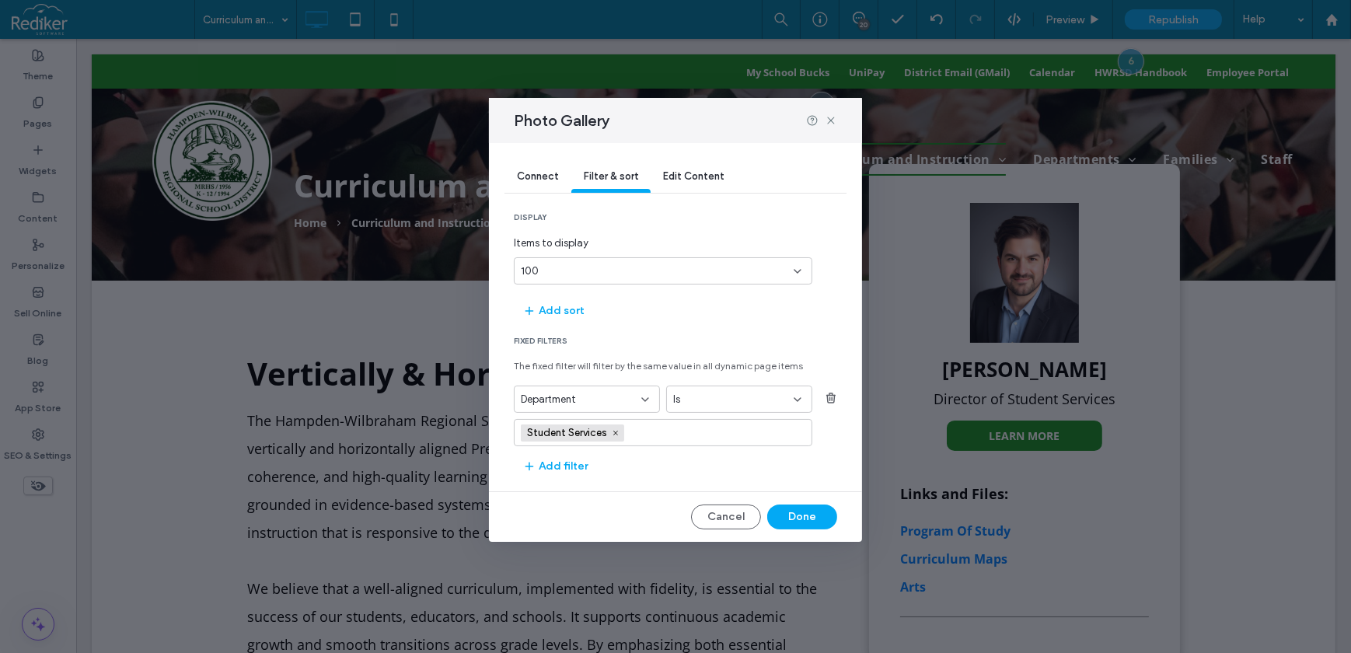
click at [620, 427] on span "Student Services" at bounding box center [572, 432] width 103 height 17
click at [617, 435] on icon at bounding box center [616, 433] width 8 height 8
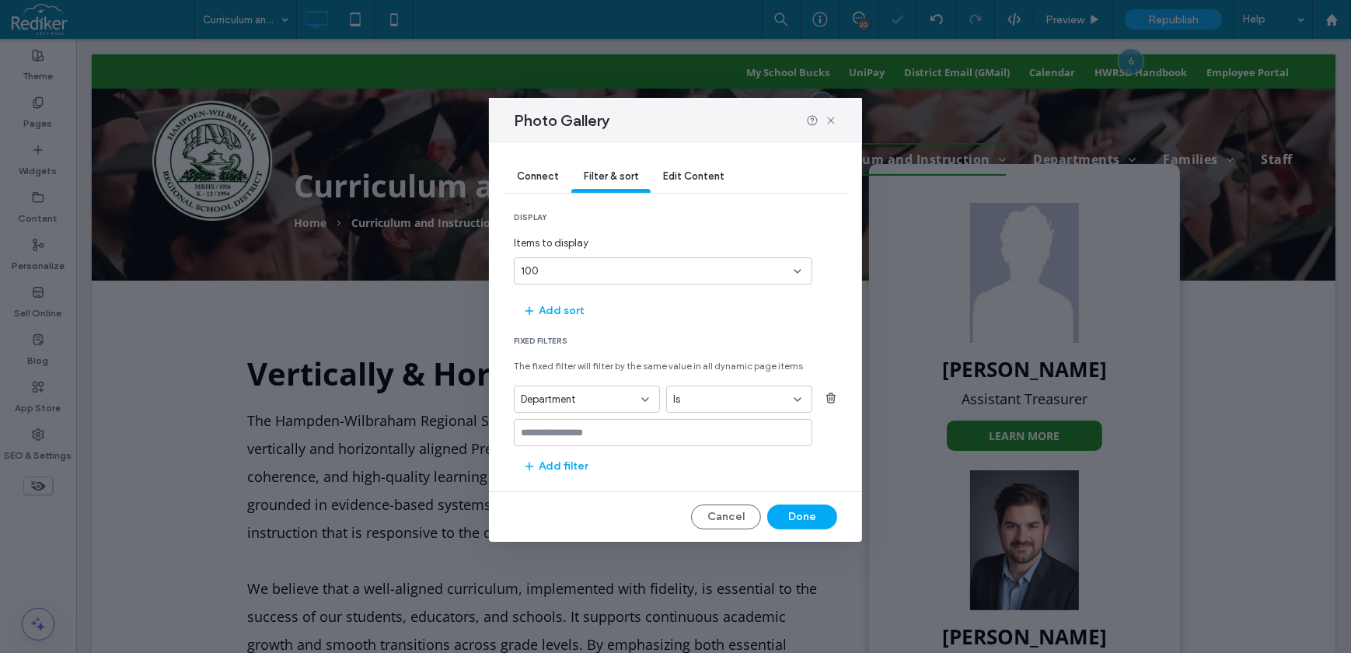
click at [617, 434] on input "values-textbox" at bounding box center [657, 433] width 273 height 12
type input "**********"
click at [610, 456] on div "Curriculum and Instruction (Click enter to add)" at bounding box center [663, 458] width 283 height 12
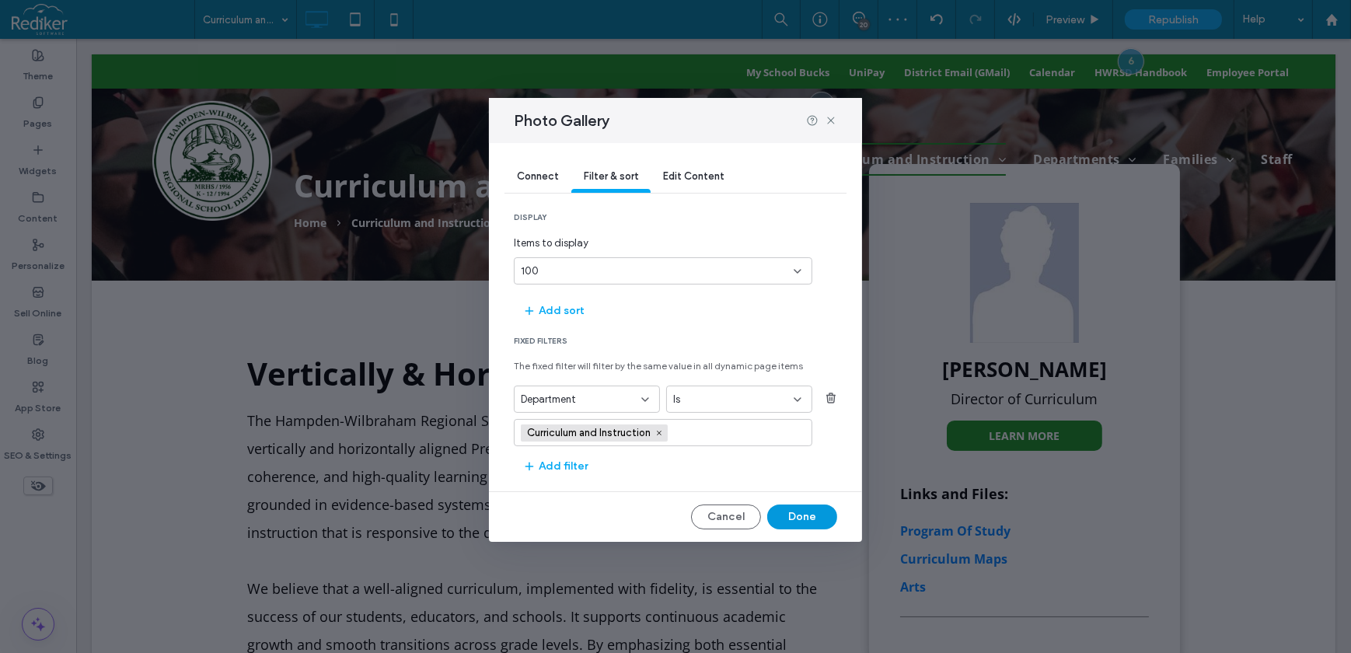
click at [783, 511] on button "Done" at bounding box center [802, 516] width 70 height 25
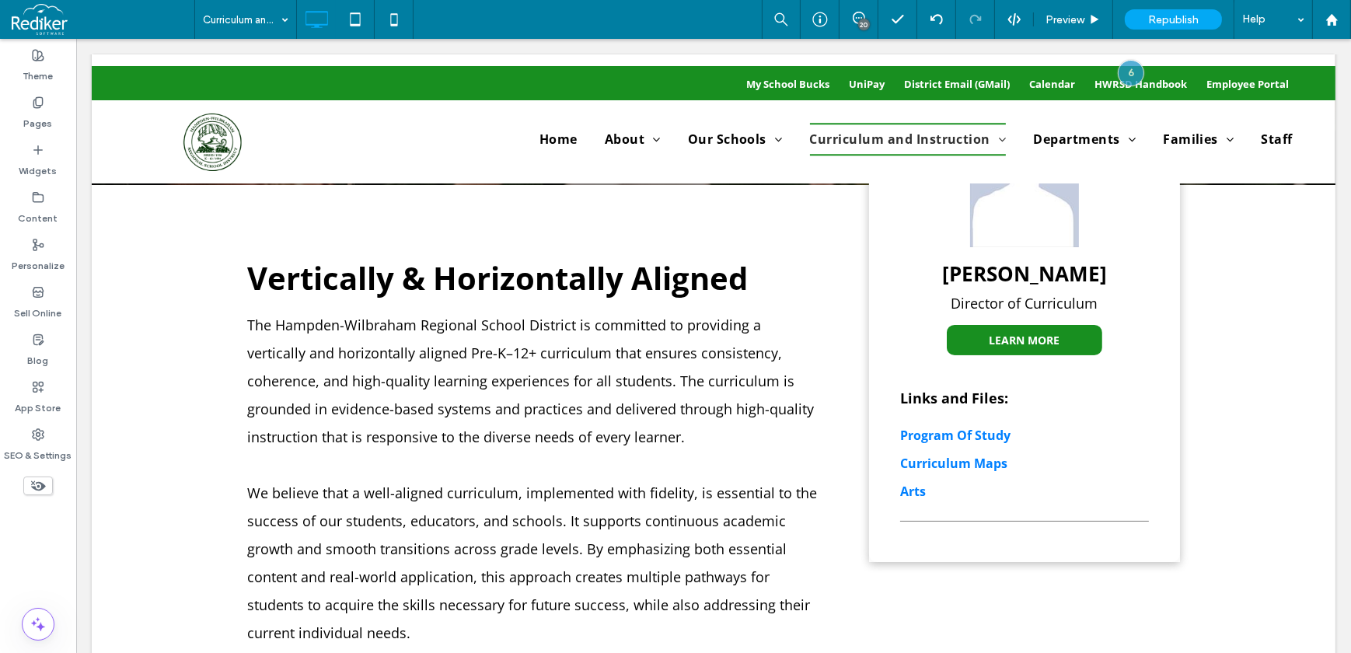
scroll to position [211, 0]
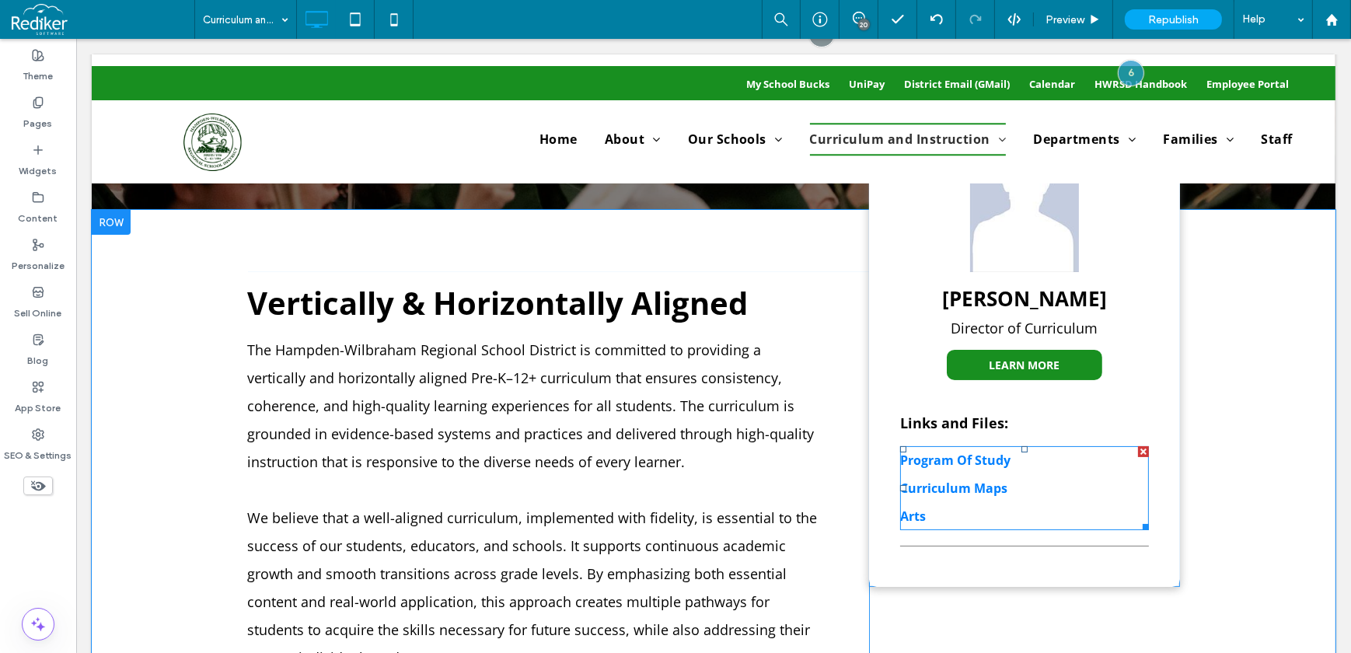
click at [994, 483] on span at bounding box center [1023, 488] width 249 height 84
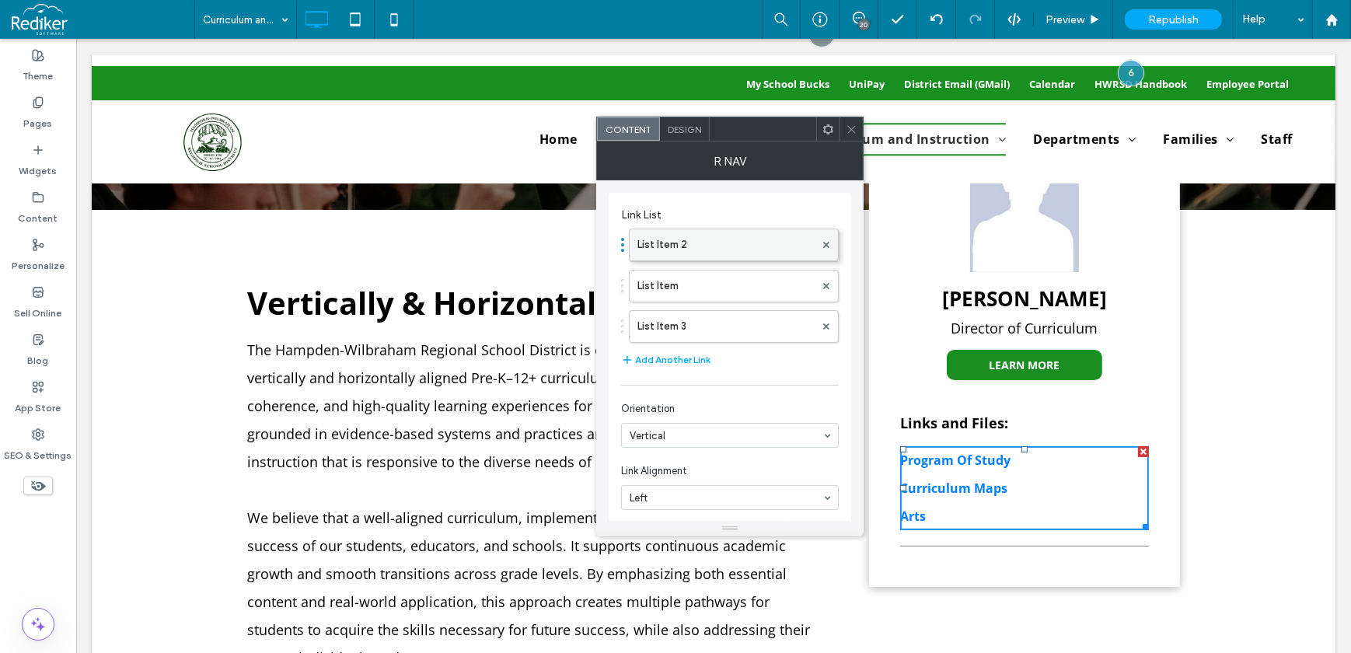
drag, startPoint x: 722, startPoint y: 288, endPoint x: 730, endPoint y: 237, distance: 51.1
click at [853, 131] on use at bounding box center [852, 129] width 8 height 8
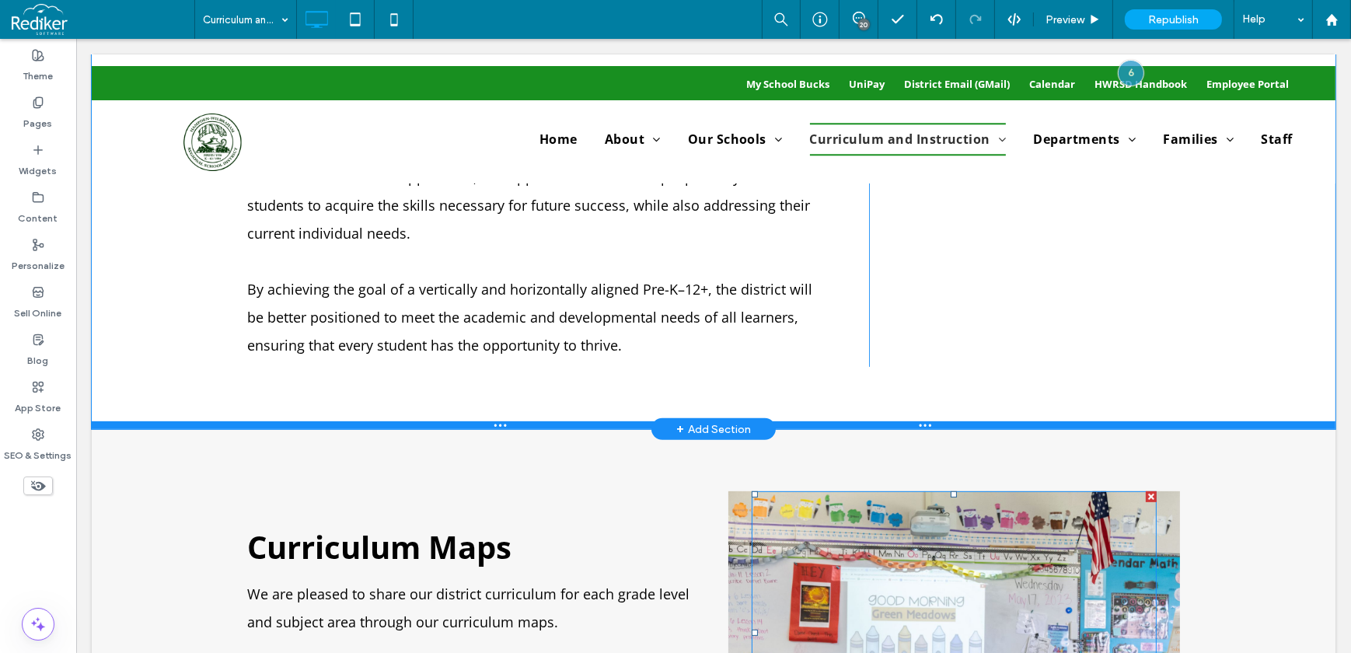
scroll to position [847, 0]
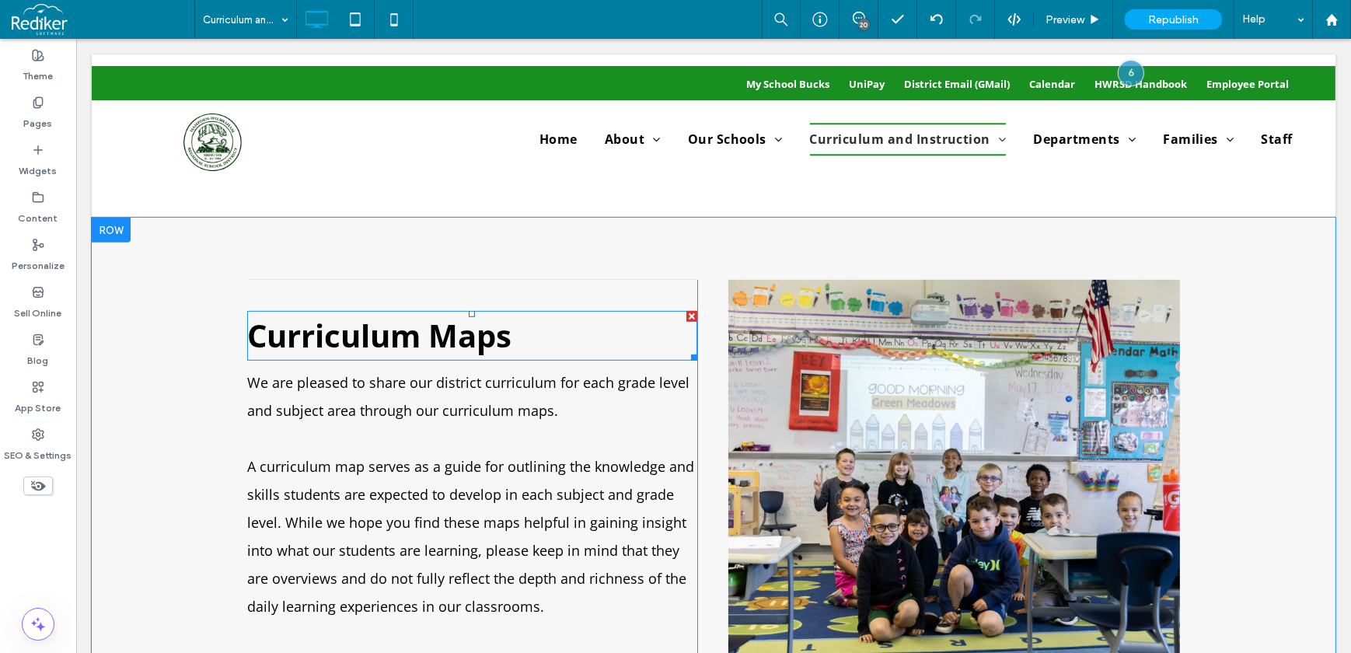
click at [560, 333] on h2 "Curriculum Maps" at bounding box center [471, 335] width 450 height 47
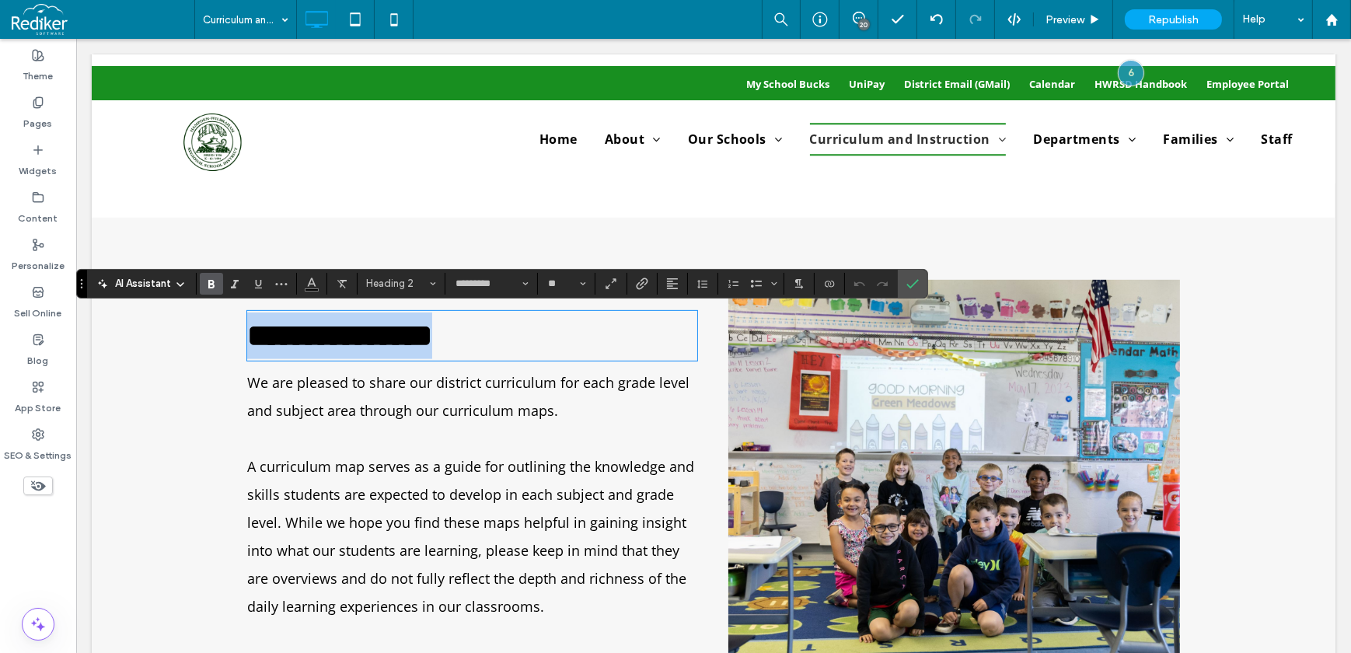
click at [560, 333] on h2 "**********" at bounding box center [471, 335] width 450 height 47
click at [93, 438] on div "**********" at bounding box center [713, 470] width 1244 height 504
click at [916, 284] on icon "Confirm" at bounding box center [912, 283] width 12 height 12
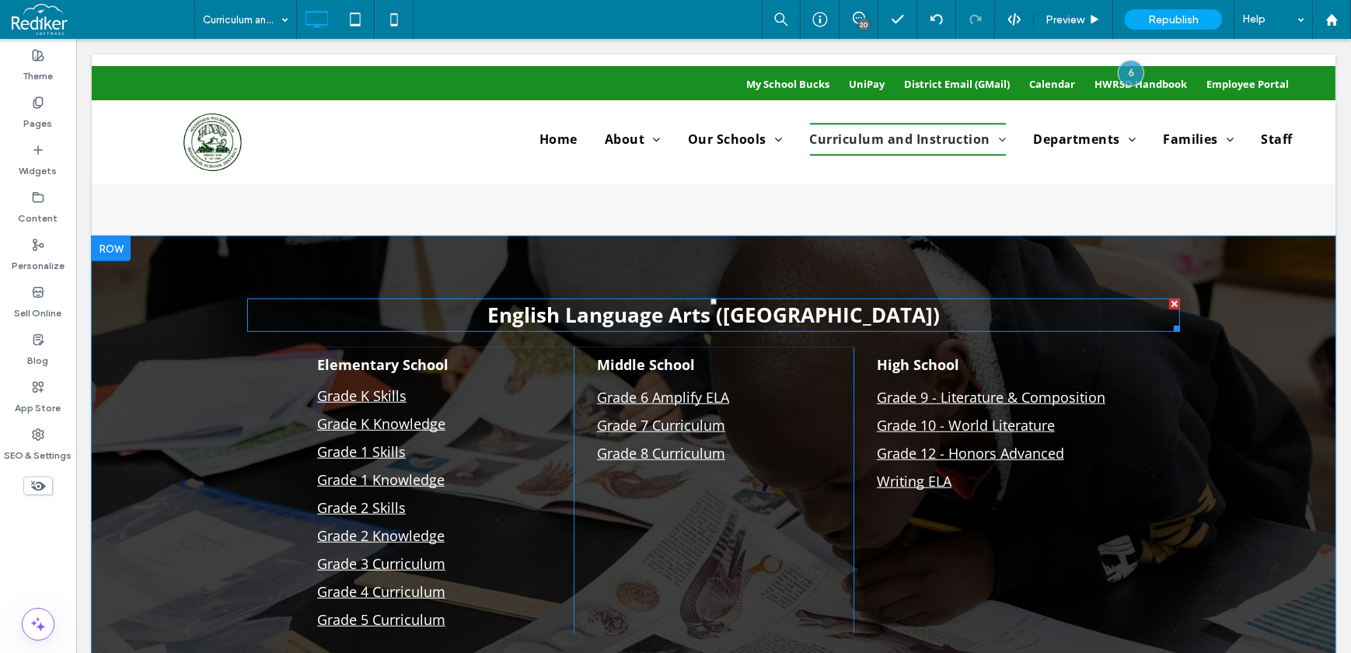
scroll to position [1342, 0]
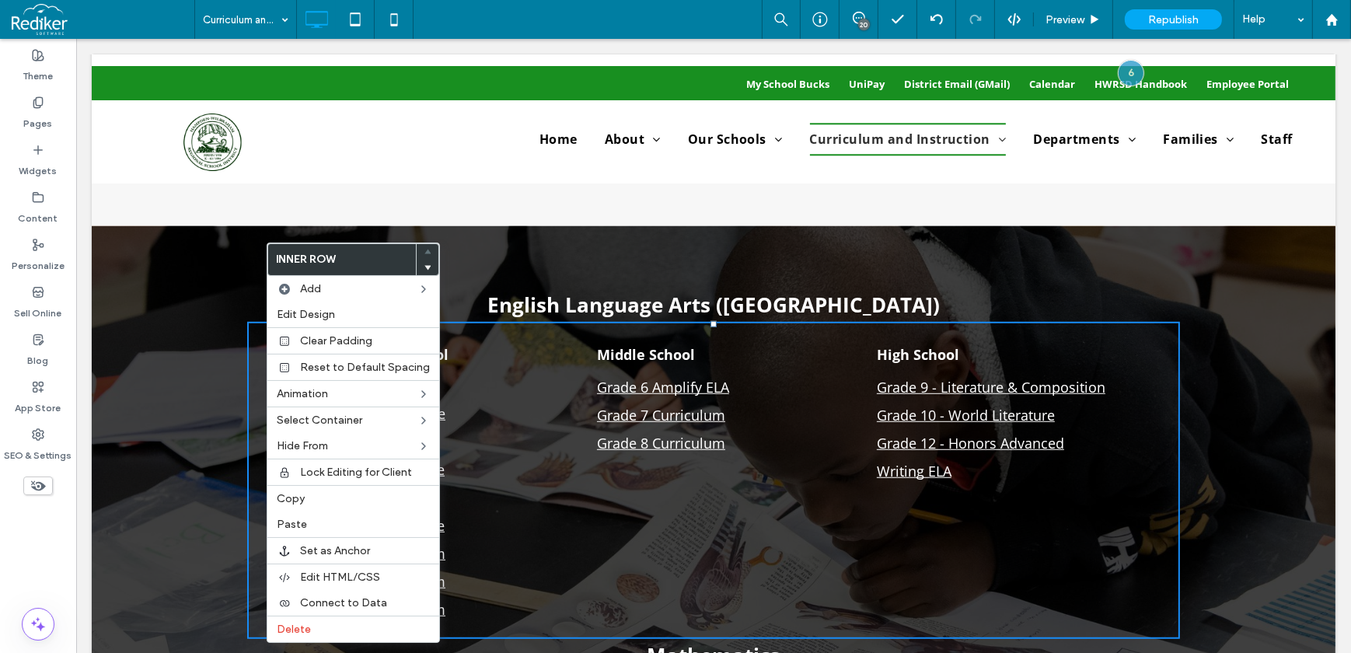
click at [177, 376] on div "English Language Arts (ELA) Elementary School Grade K Skills Grade K Knowledge …" at bounding box center [713, 621] width 1244 height 790
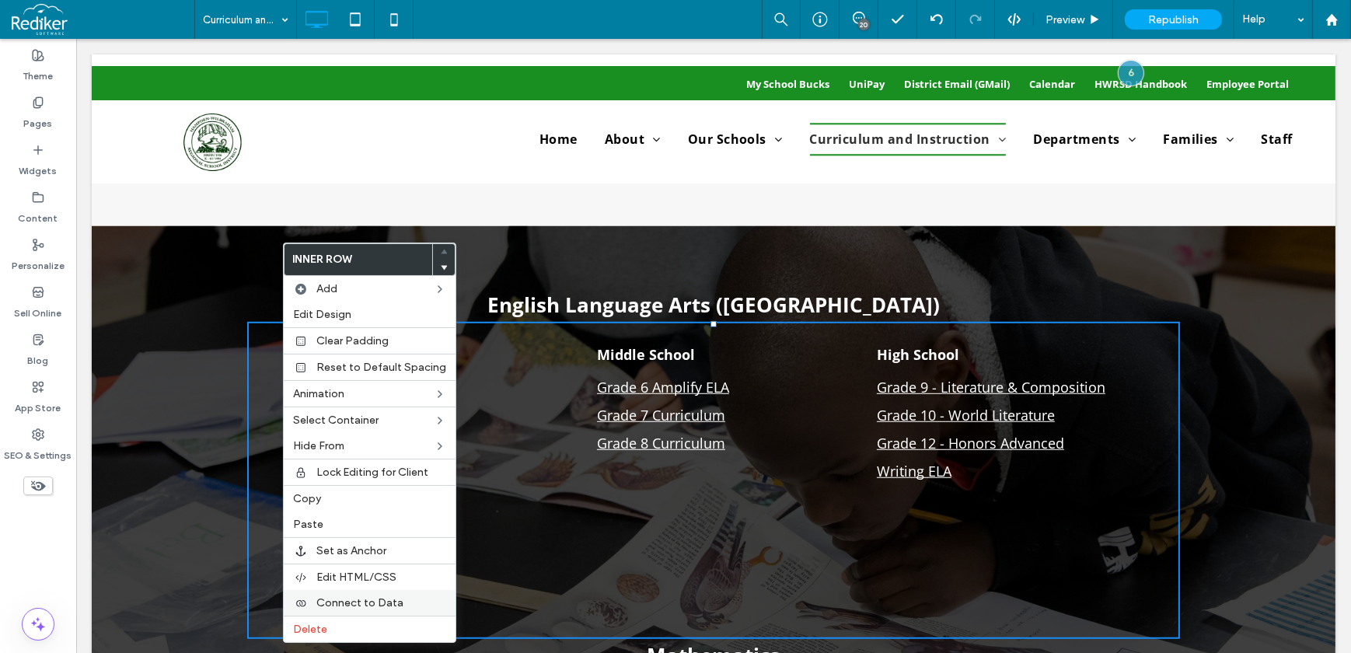
click at [343, 594] on div "Connect to Data" at bounding box center [370, 603] width 172 height 26
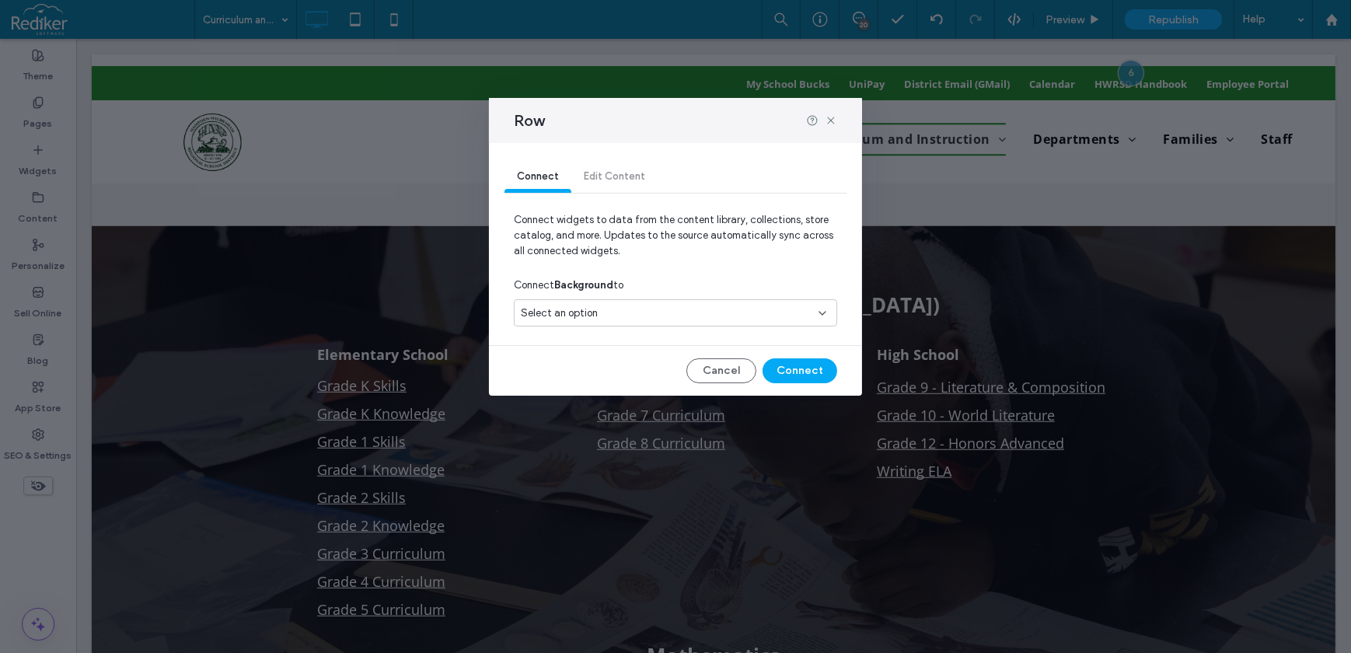
click at [579, 314] on span "Select an option" at bounding box center [559, 313] width 77 height 16
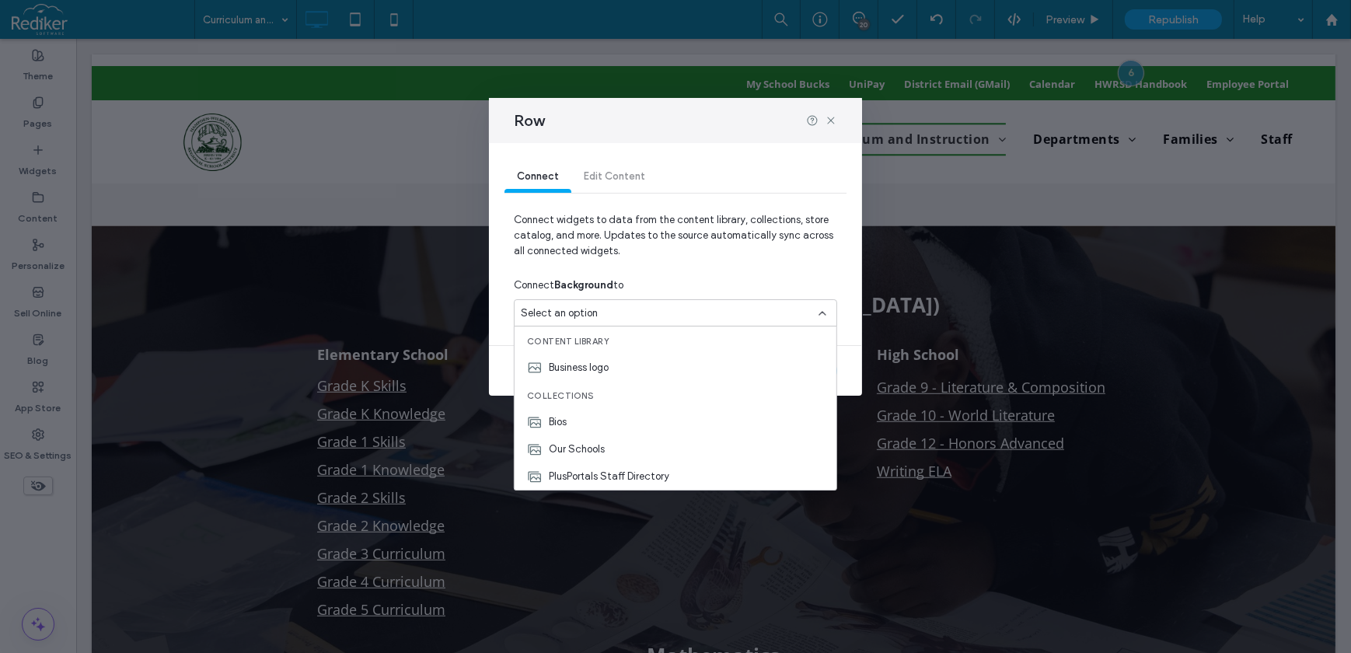
click at [672, 255] on span "Connect widgets to data from the content library, collections, store catalog, a…" at bounding box center [675, 241] width 323 height 59
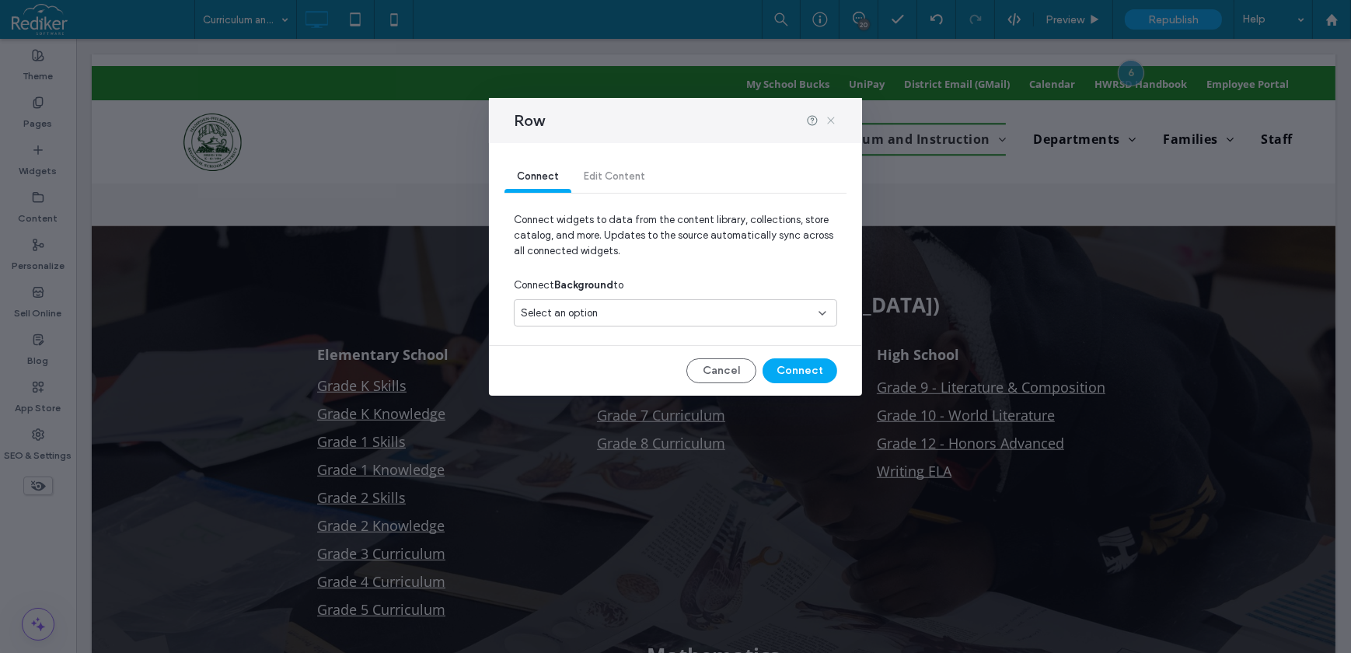
click at [833, 119] on icon at bounding box center [831, 120] width 12 height 12
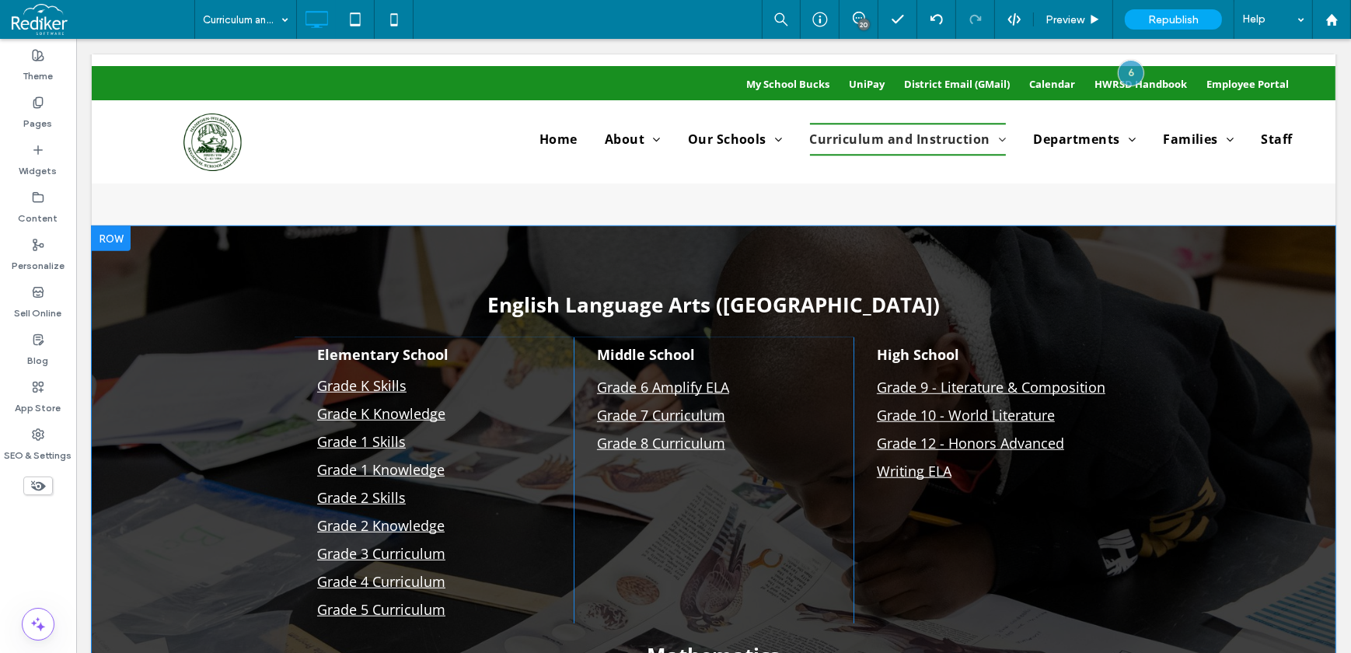
scroll to position [1272, 0]
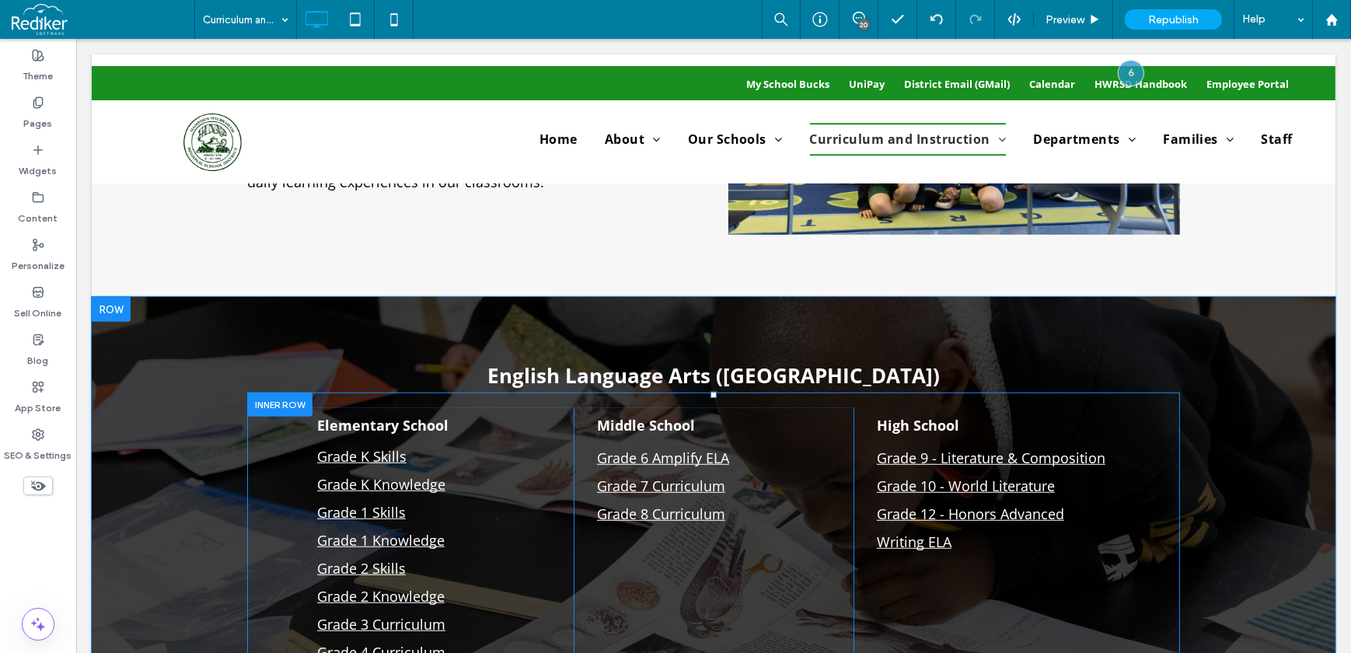
click at [289, 397] on div at bounding box center [278, 405] width 65 height 24
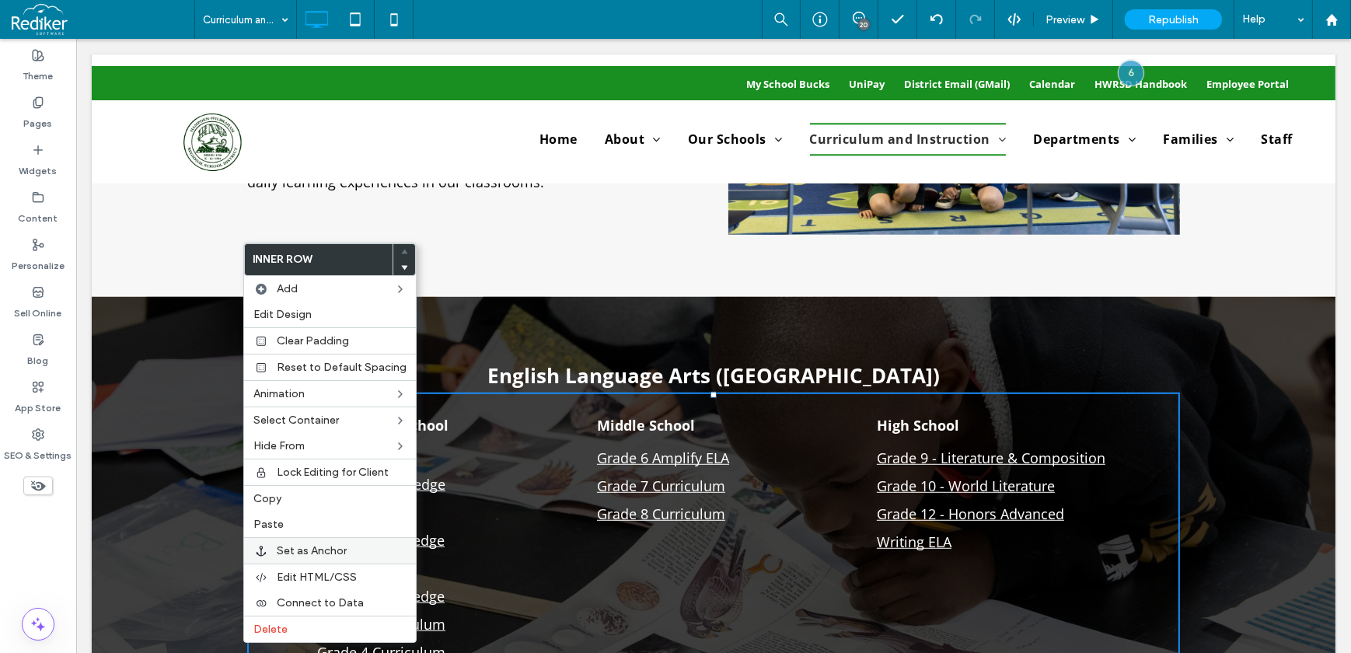
click at [302, 557] on span "Set as Anchor" at bounding box center [312, 550] width 70 height 13
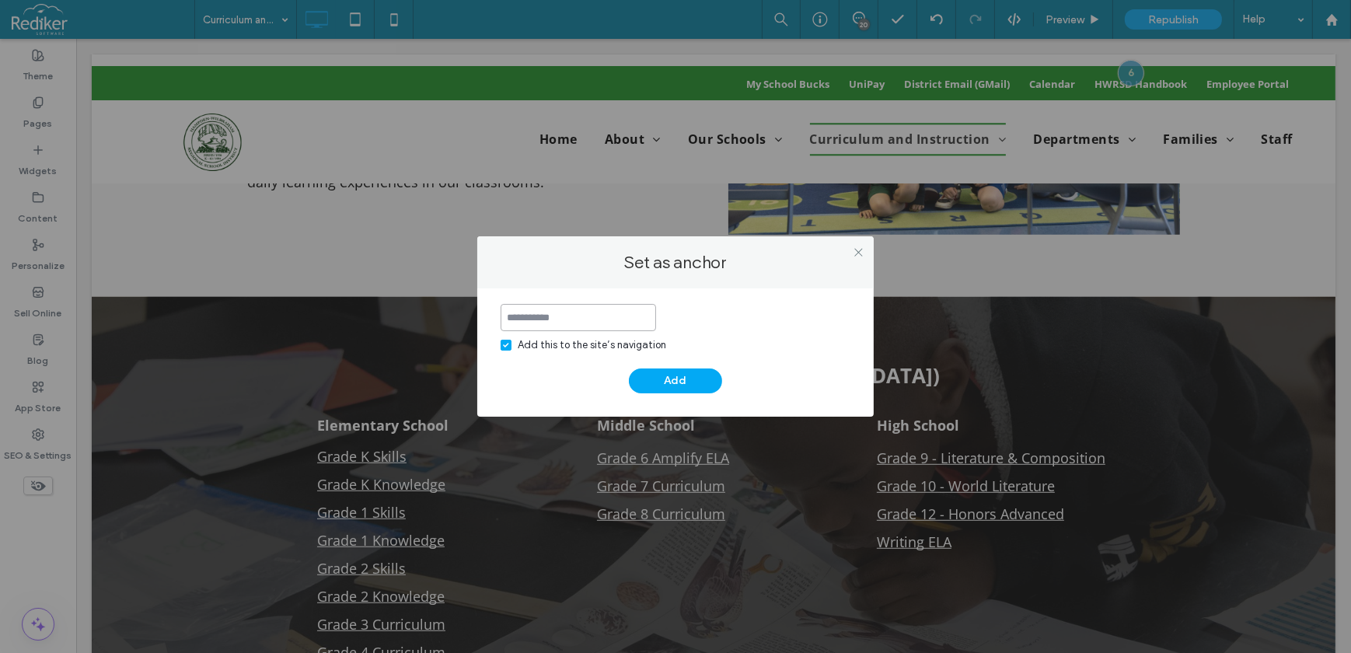
click at [607, 318] on input at bounding box center [578, 317] width 155 height 27
type input "**********"
click at [628, 344] on div "Add this to the site’s navigation" at bounding box center [592, 345] width 148 height 16
click at [675, 375] on button "Add" at bounding box center [675, 380] width 93 height 25
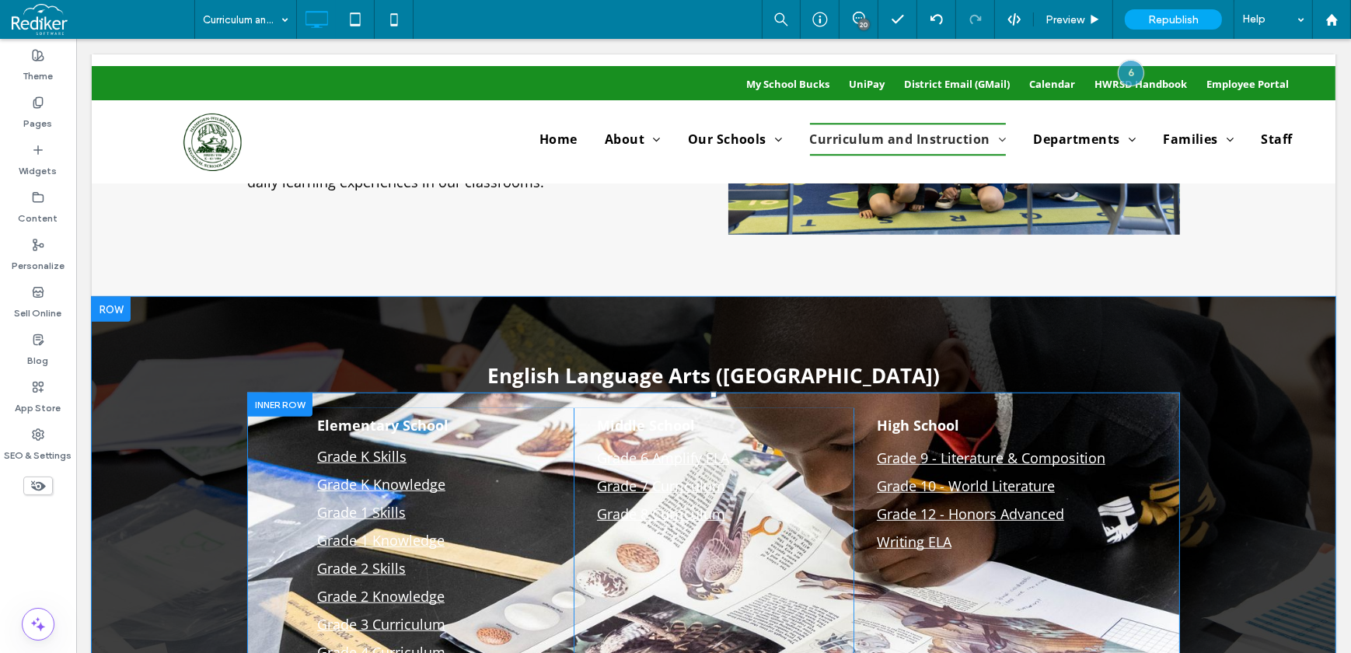
click at [274, 393] on div at bounding box center [278, 405] width 65 height 24
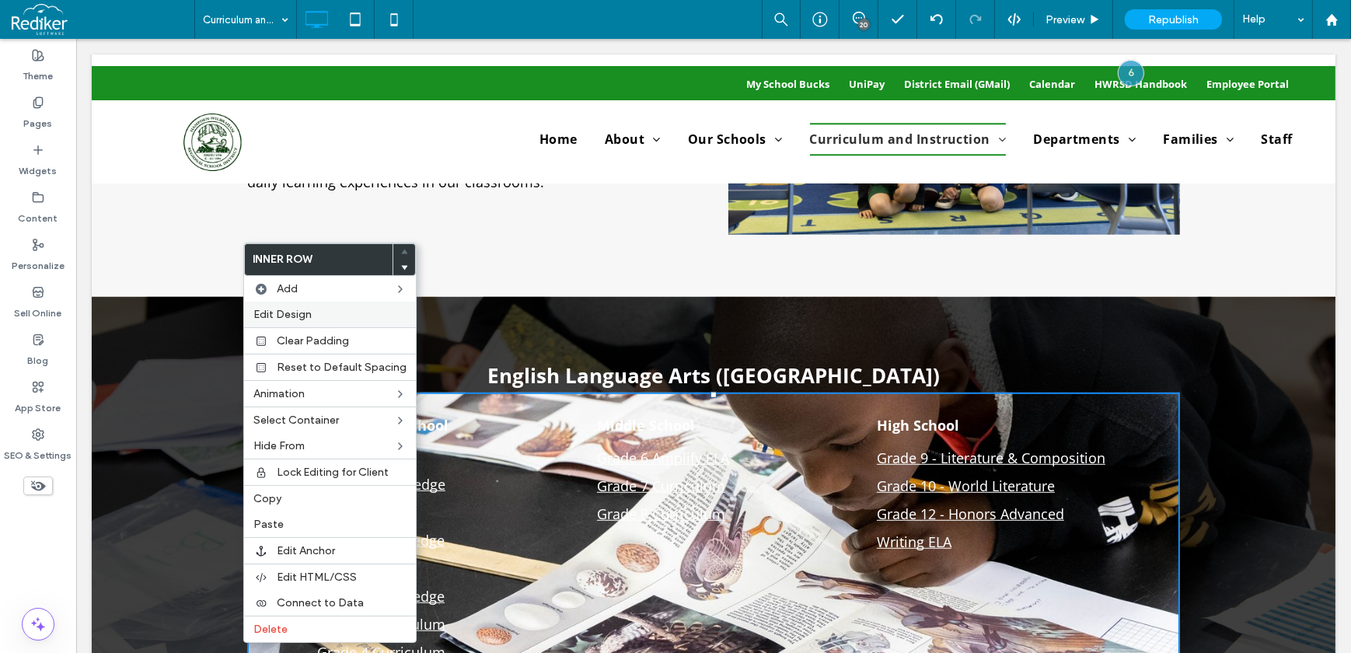
click at [309, 313] on span "Edit Design" at bounding box center [282, 314] width 58 height 13
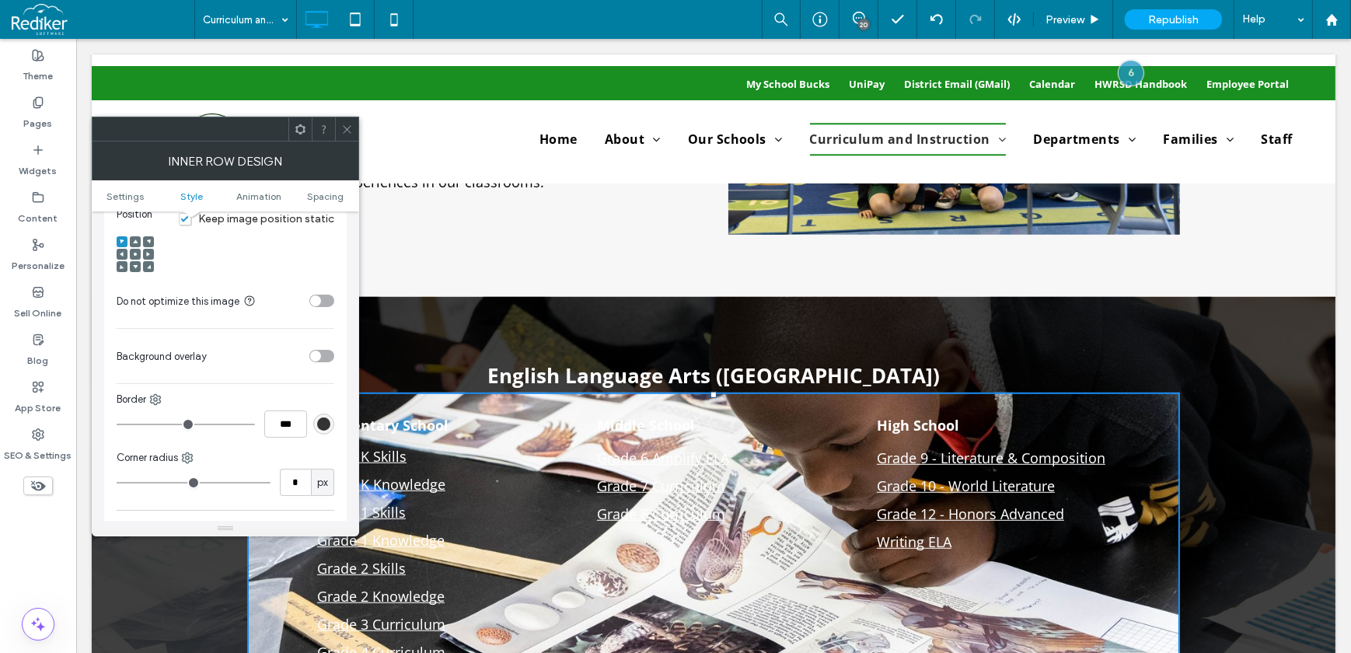
scroll to position [565, 0]
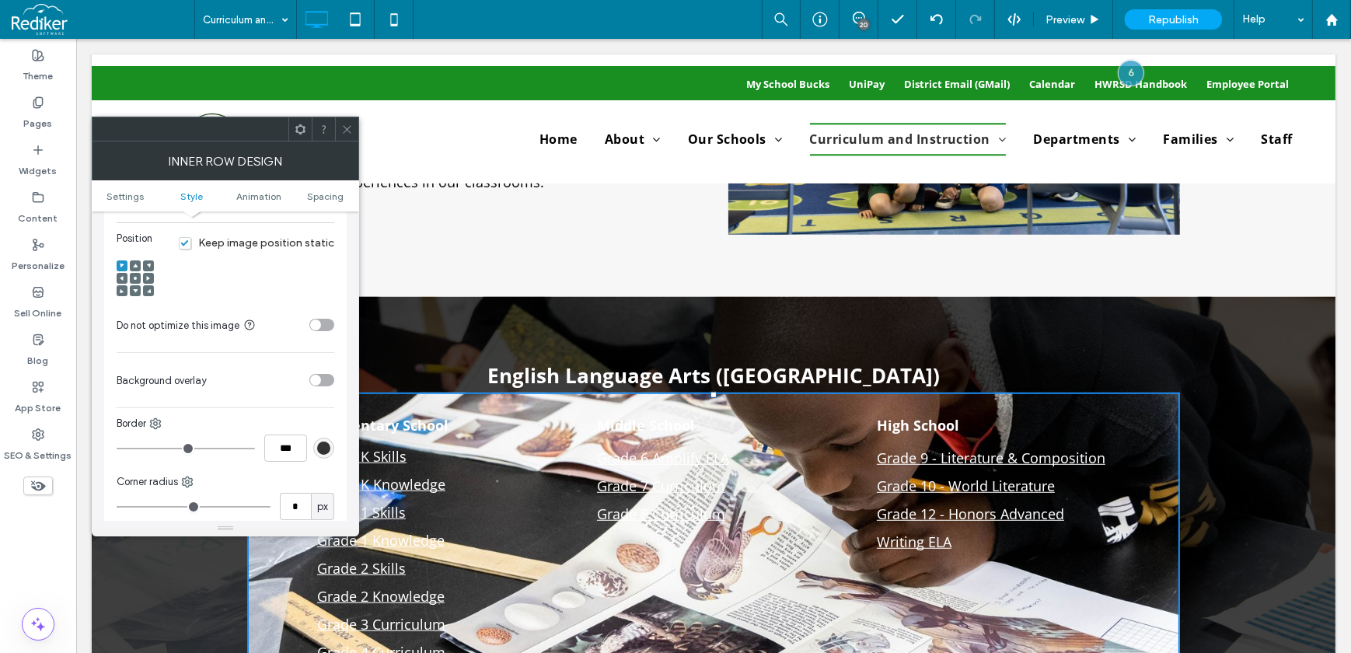
click at [322, 380] on div "toggle" at bounding box center [321, 380] width 25 height 12
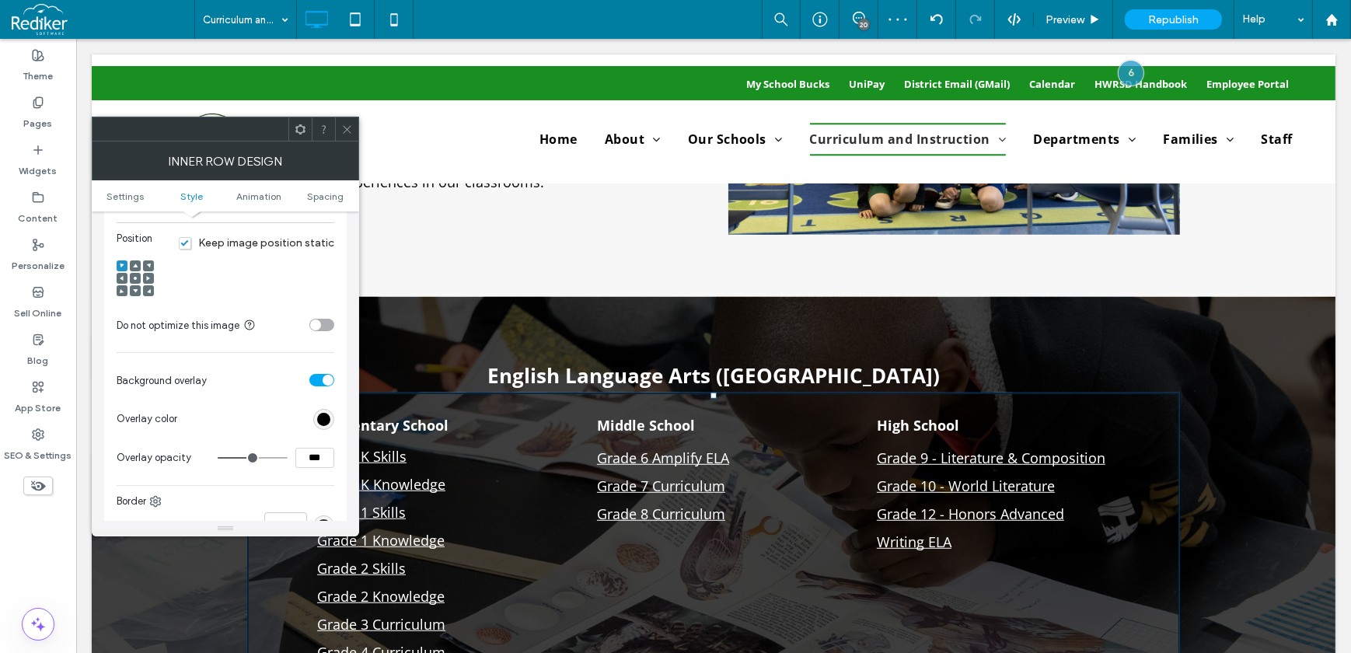
click at [346, 128] on use at bounding box center [347, 129] width 8 height 8
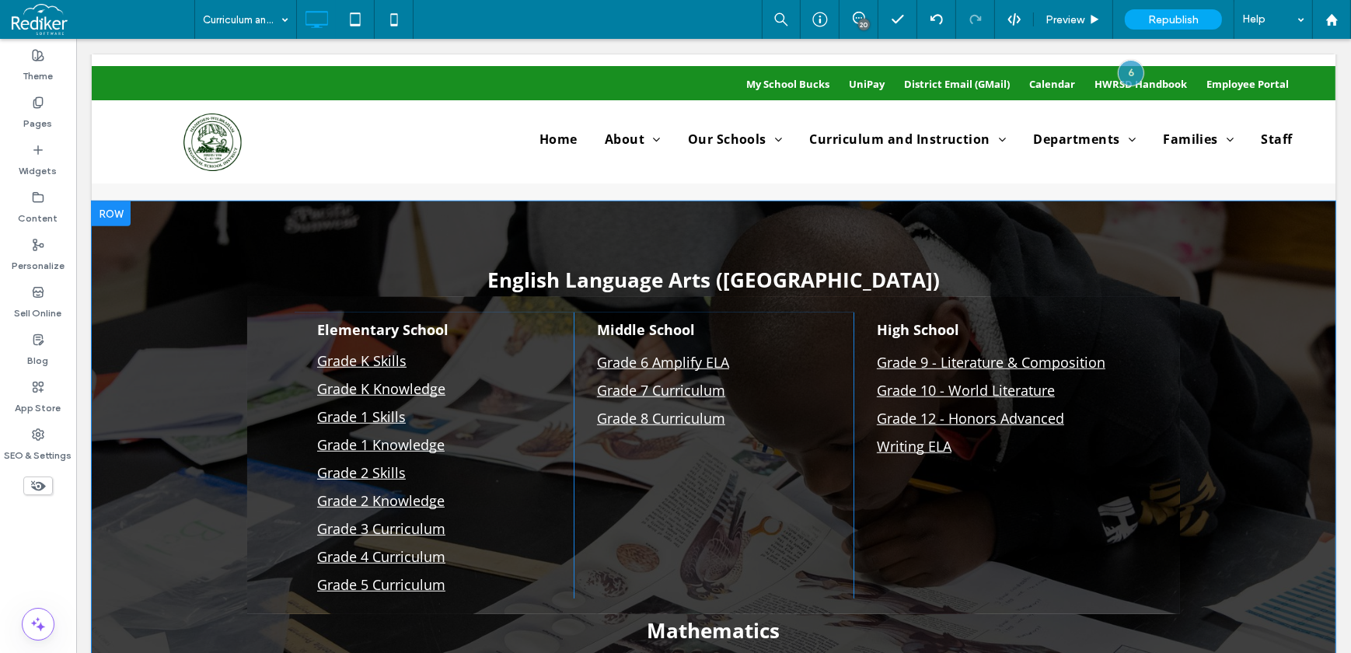
scroll to position [1342, 0]
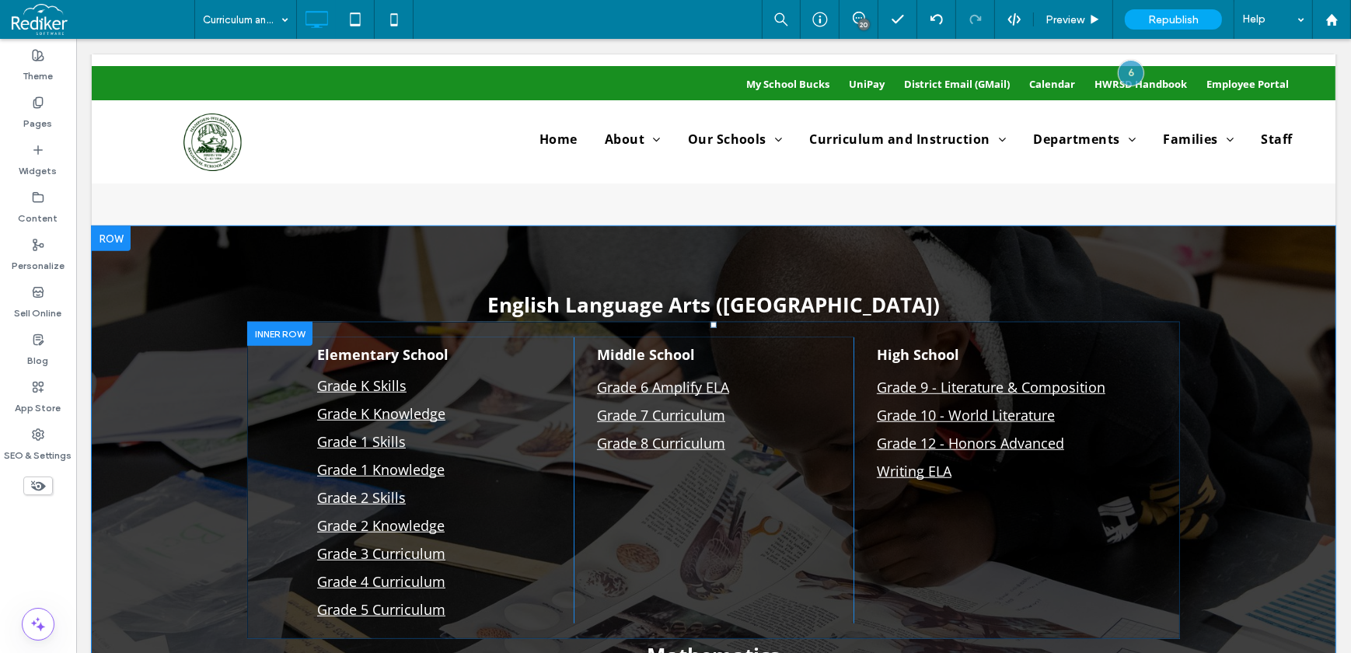
click at [270, 328] on div at bounding box center [278, 334] width 65 height 24
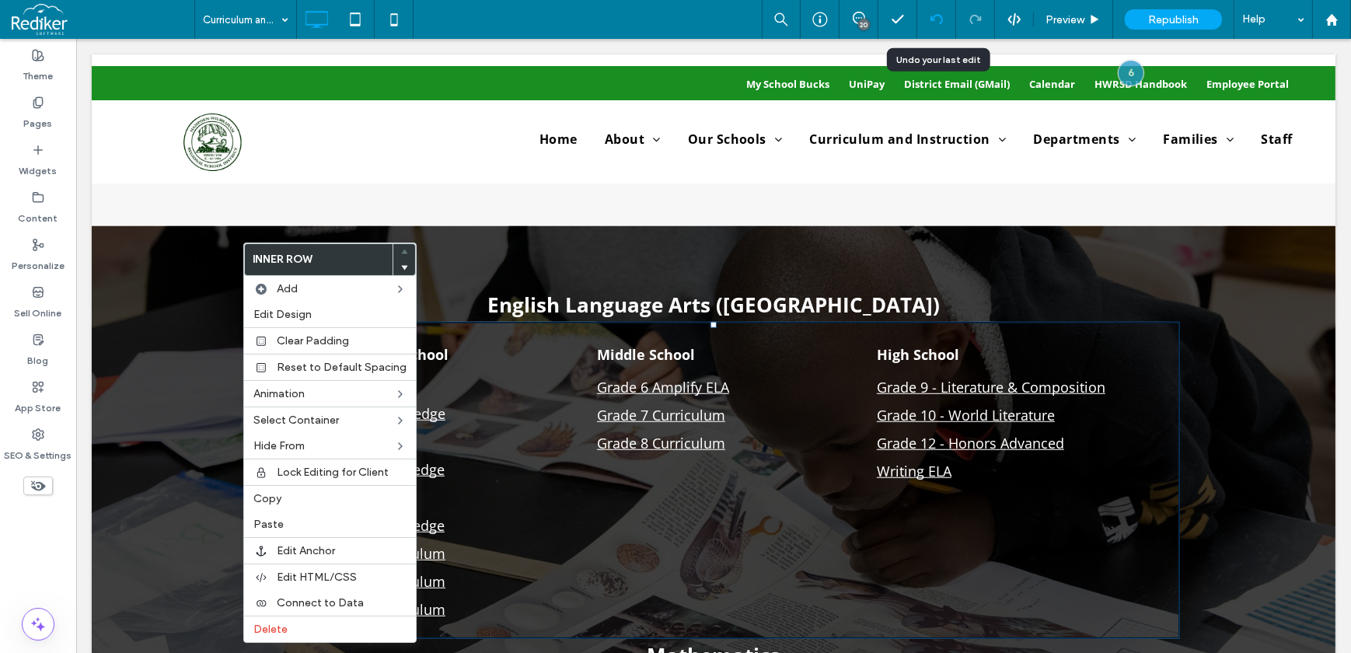
click at [929, 15] on div at bounding box center [936, 19] width 38 height 12
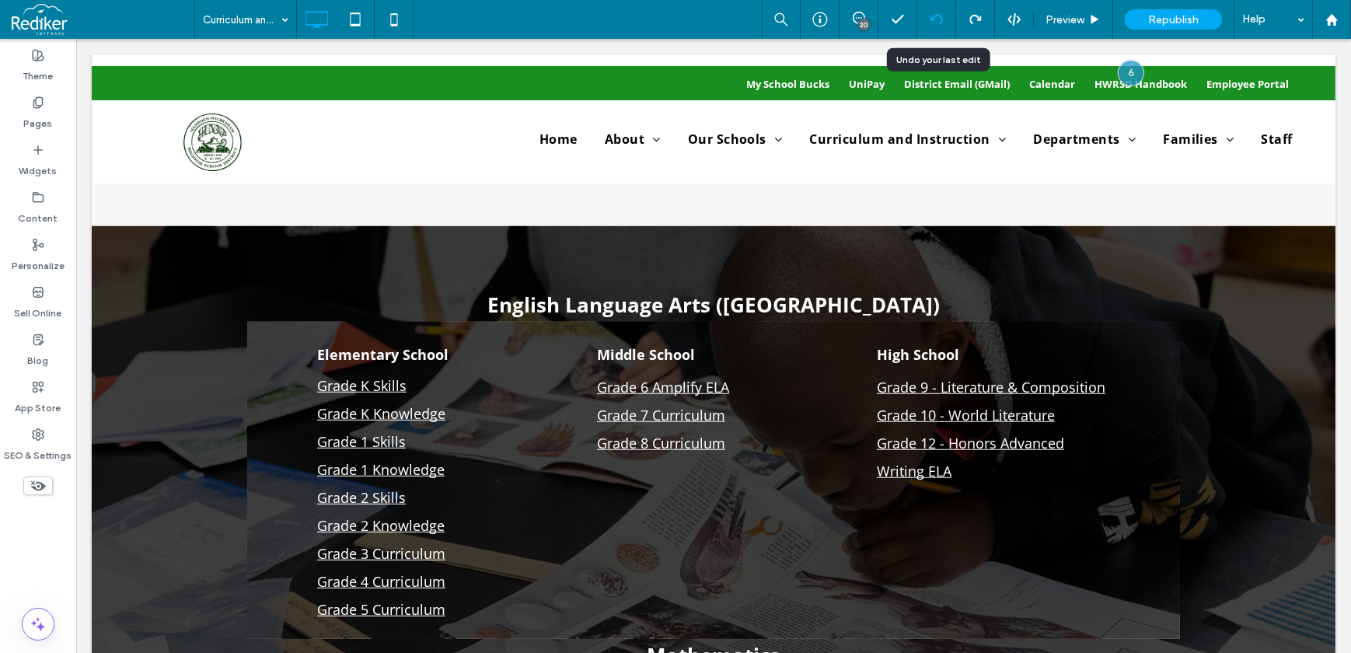
click at [944, 21] on div at bounding box center [936, 19] width 38 height 12
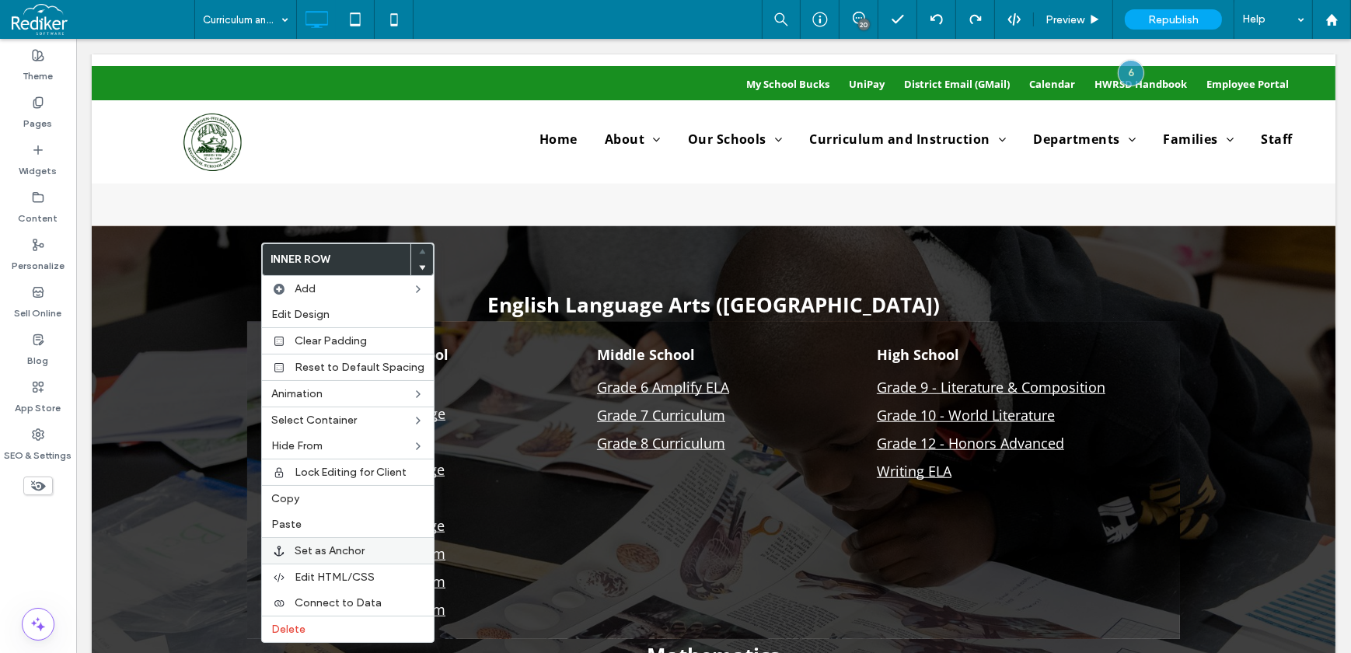
click at [333, 555] on span "Set as Anchor" at bounding box center [330, 550] width 70 height 13
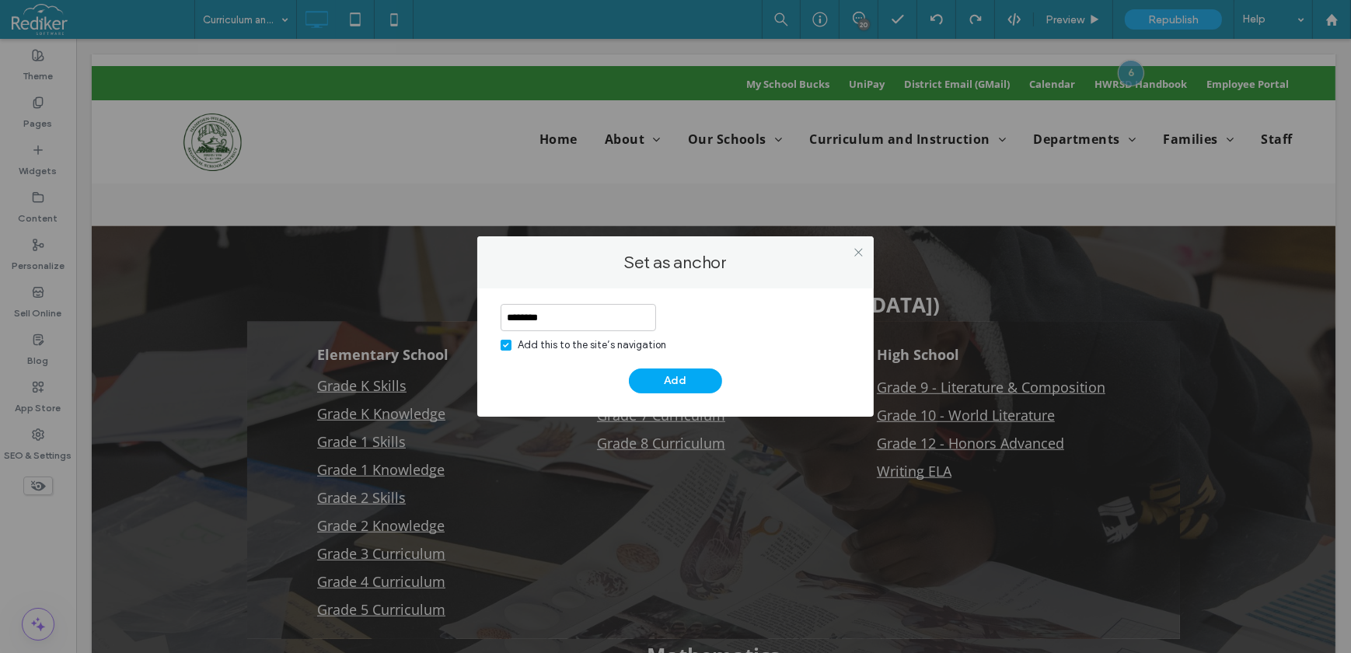
type input "********"
click at [507, 341] on span at bounding box center [506, 345] width 11 height 11
click at [668, 386] on button "Add" at bounding box center [675, 380] width 93 height 25
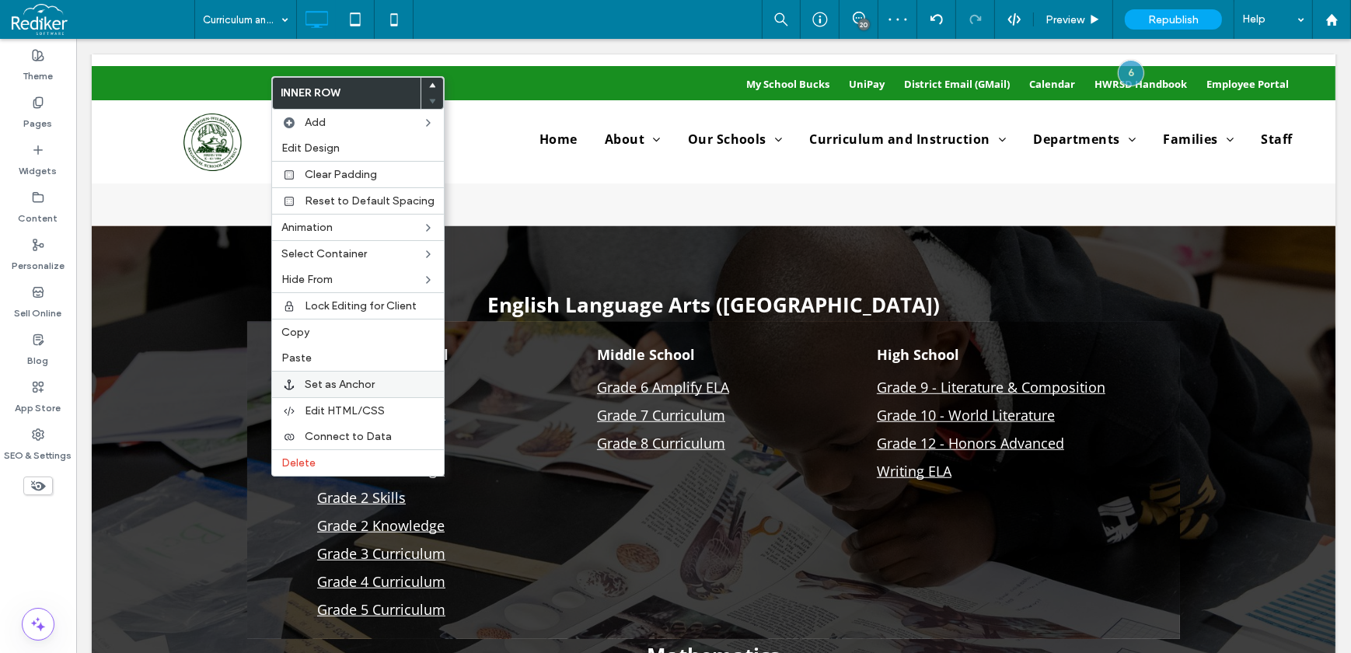
click at [334, 382] on span "Set as Anchor" at bounding box center [340, 384] width 70 height 13
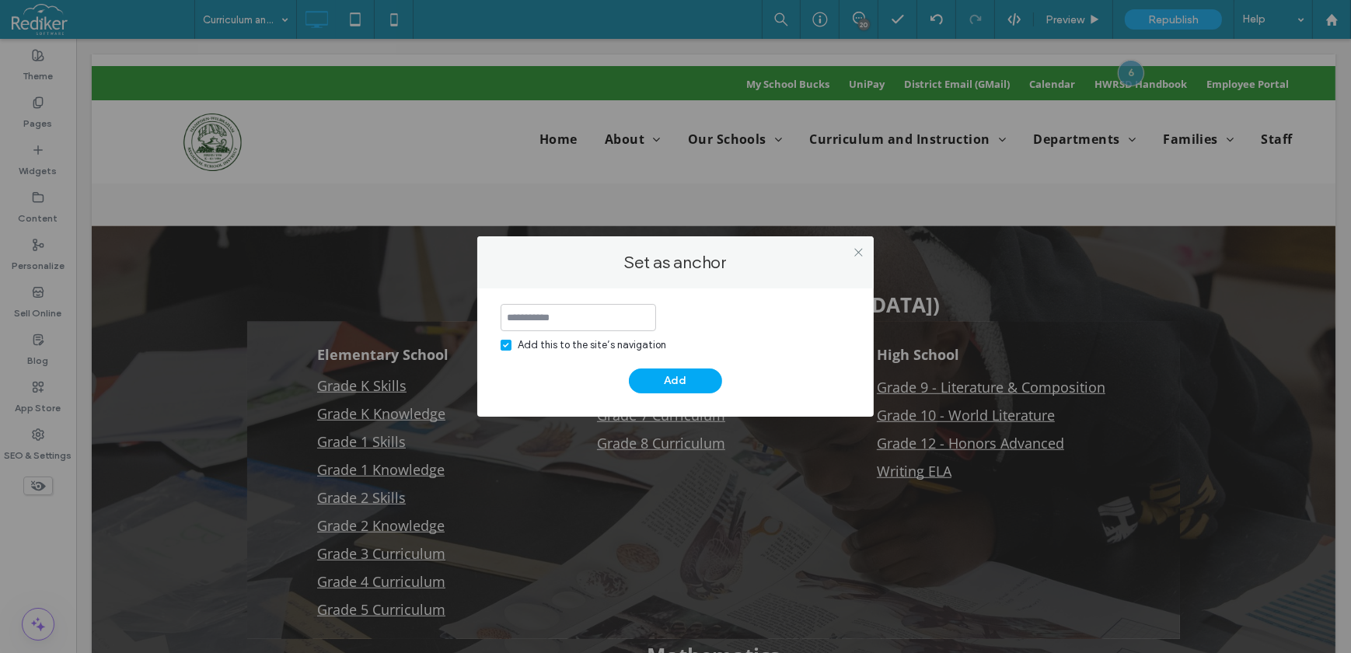
click at [512, 350] on label "Add this to the site’s navigation" at bounding box center [584, 345] width 166 height 16
click at [528, 316] on input at bounding box center [578, 317] width 155 height 27
type input "*********"
click at [693, 380] on button "Add" at bounding box center [675, 380] width 93 height 25
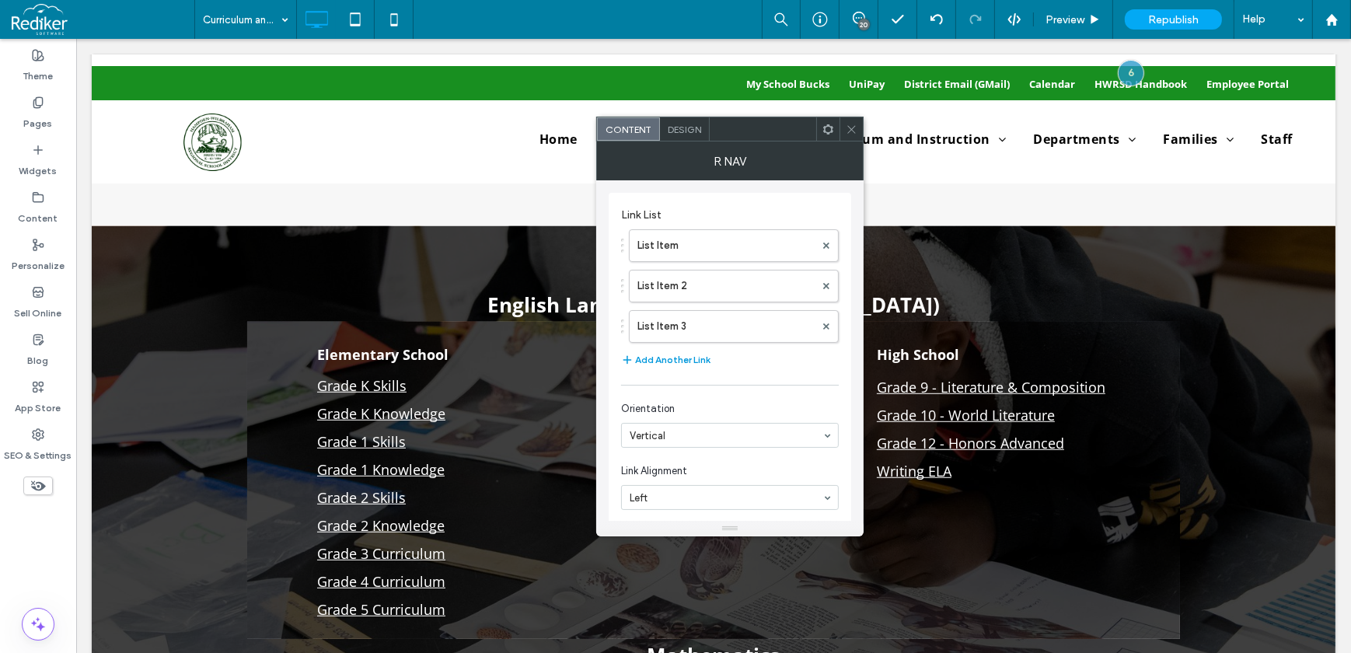
click at [689, 361] on button "Add Another Link" at bounding box center [665, 360] width 89 height 19
click at [703, 360] on label "List Item 4" at bounding box center [725, 366] width 177 height 31
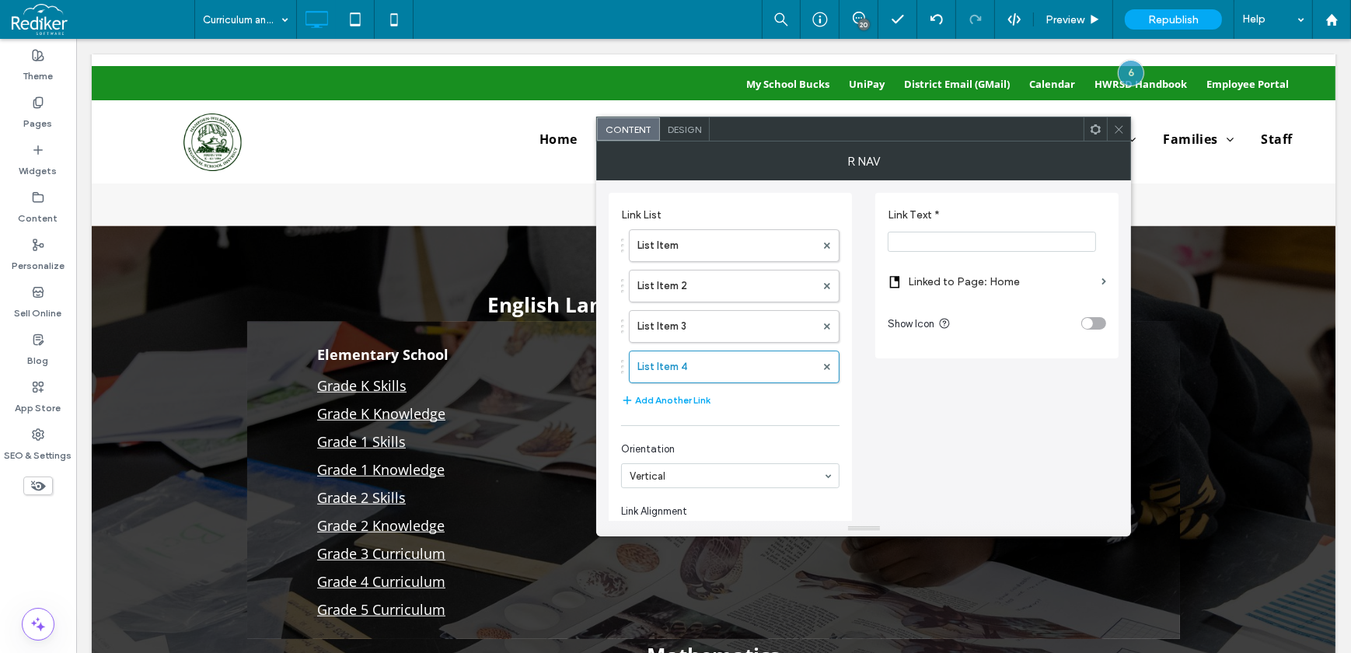
click at [931, 241] on input "Link Text *" at bounding box center [992, 242] width 208 height 20
click at [1049, 280] on label "Linked to Page: Home" at bounding box center [1001, 281] width 187 height 29
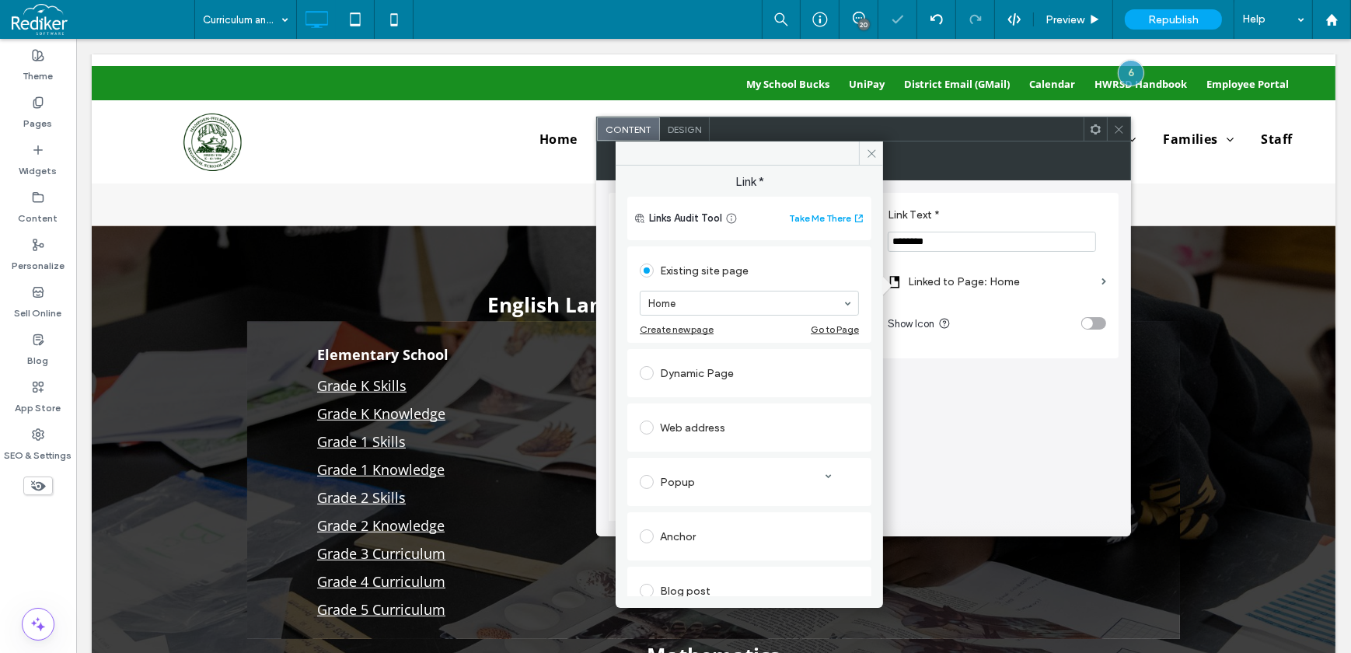
click at [721, 542] on div "Anchor" at bounding box center [749, 536] width 219 height 25
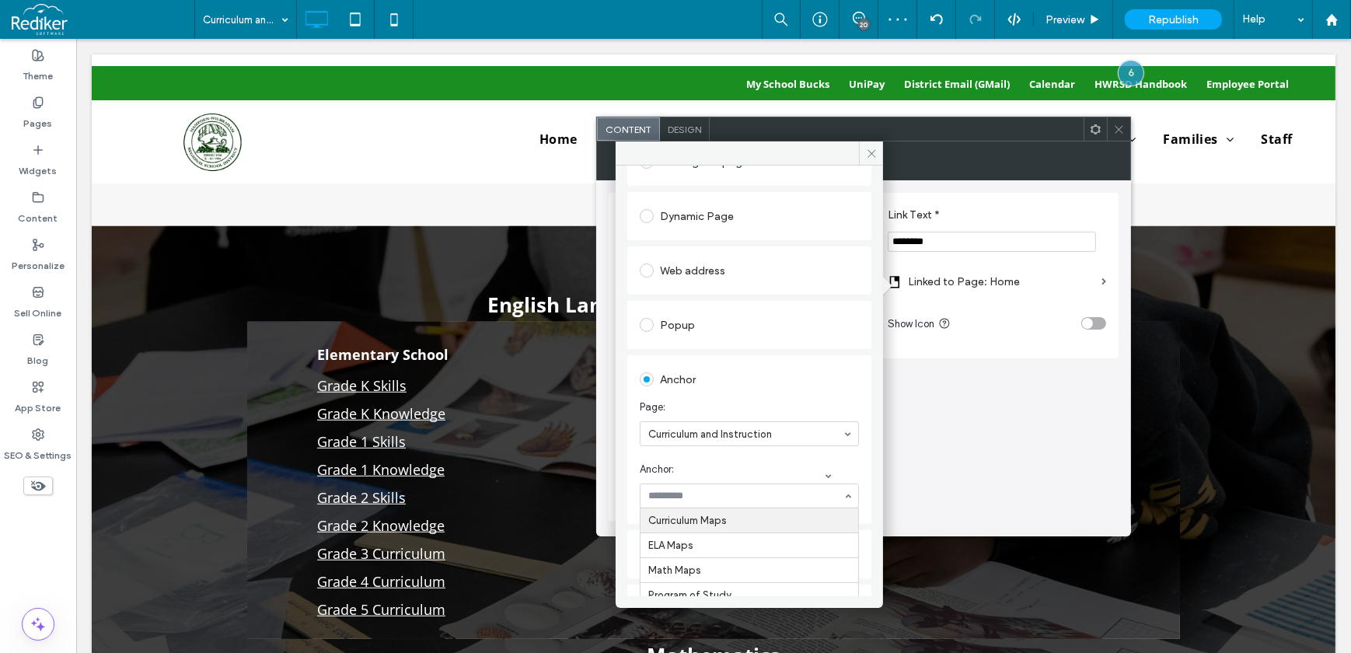
scroll to position [141, 0]
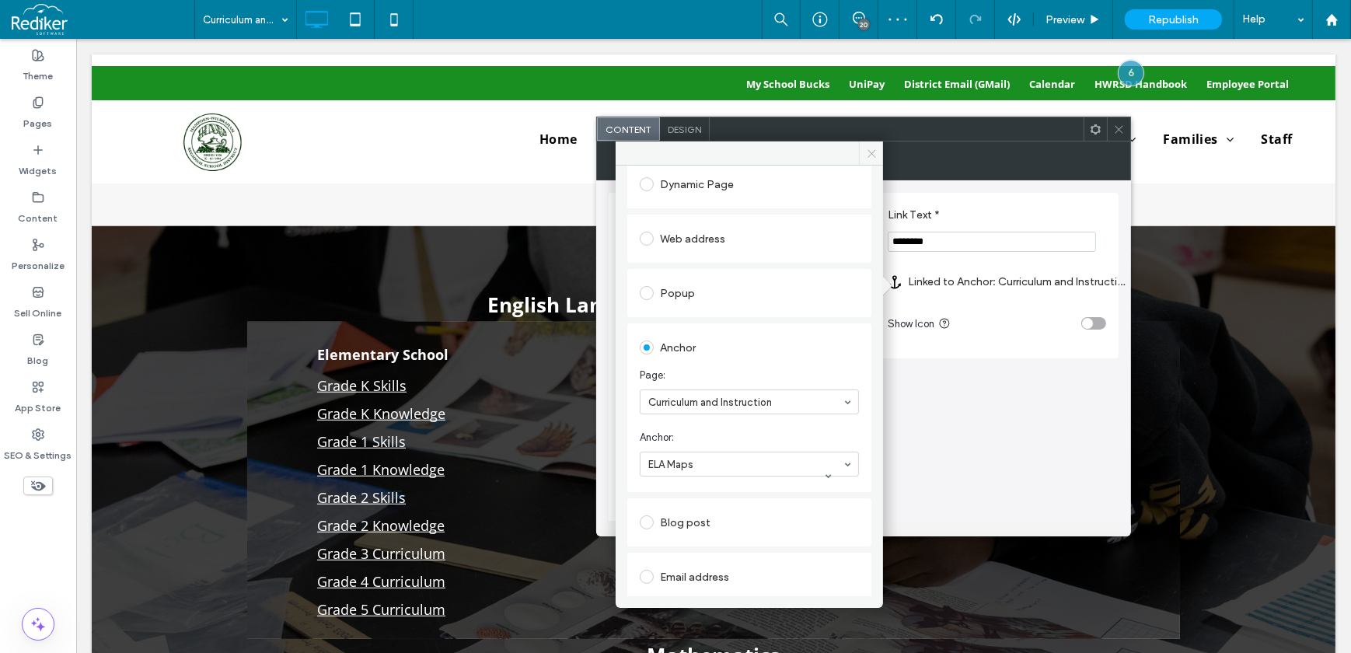
click at [863, 148] on span at bounding box center [871, 152] width 24 height 23
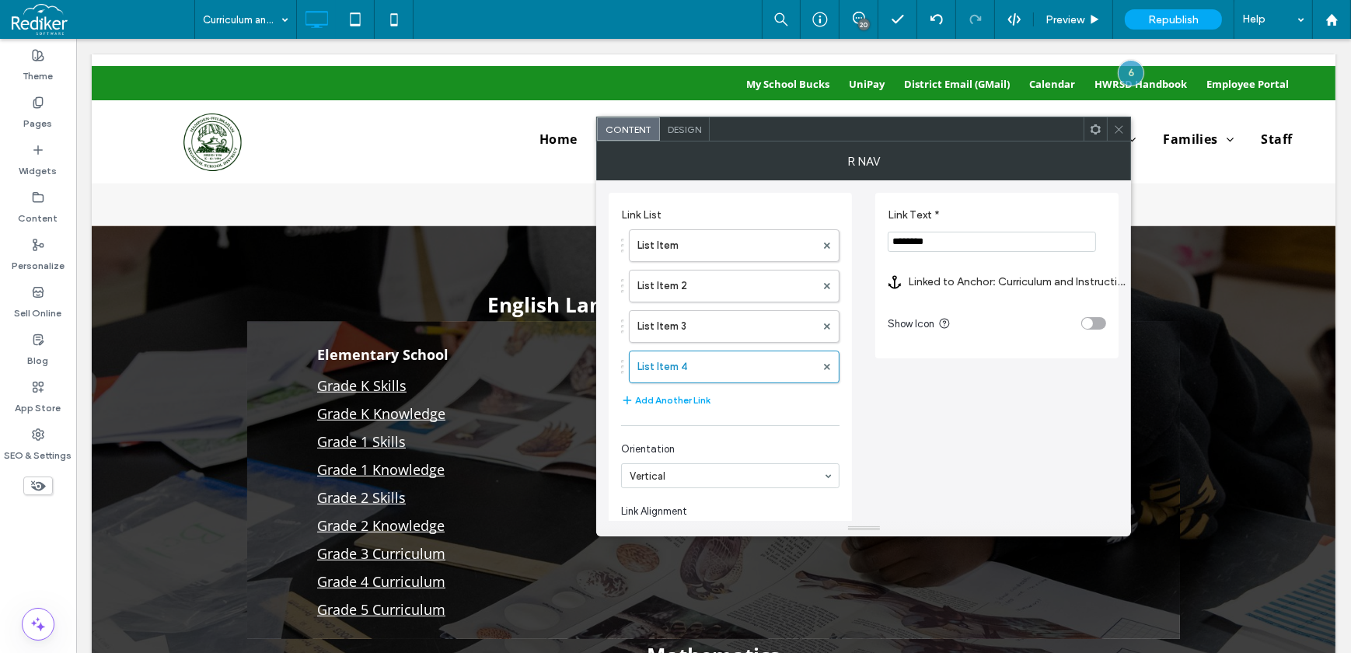
click at [909, 239] on input "********" at bounding box center [992, 242] width 208 height 20
type input "***"
click at [690, 398] on button "Add Another Link" at bounding box center [665, 400] width 89 height 19
click at [704, 404] on label "List Item 5" at bounding box center [726, 407] width 178 height 31
click at [904, 246] on input "Link Text *" at bounding box center [992, 242] width 208 height 20
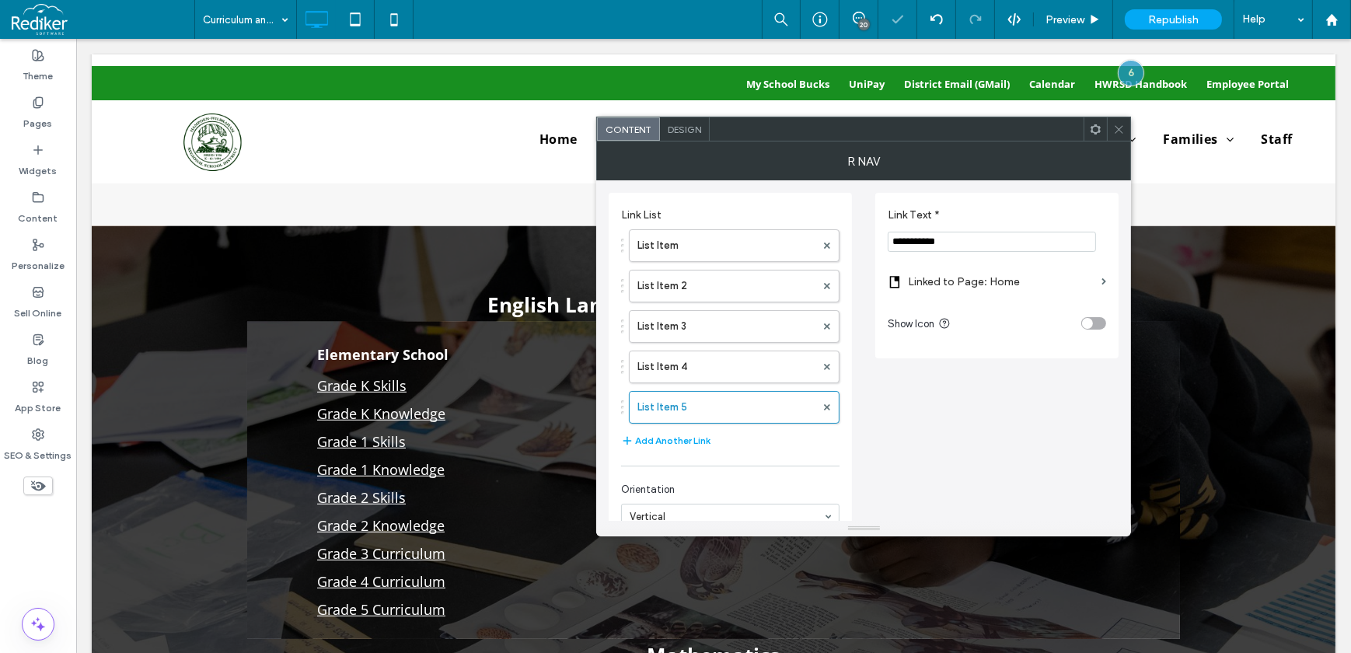
type input "**********"
click at [986, 289] on label "Linked to Page: Home" at bounding box center [1001, 281] width 187 height 29
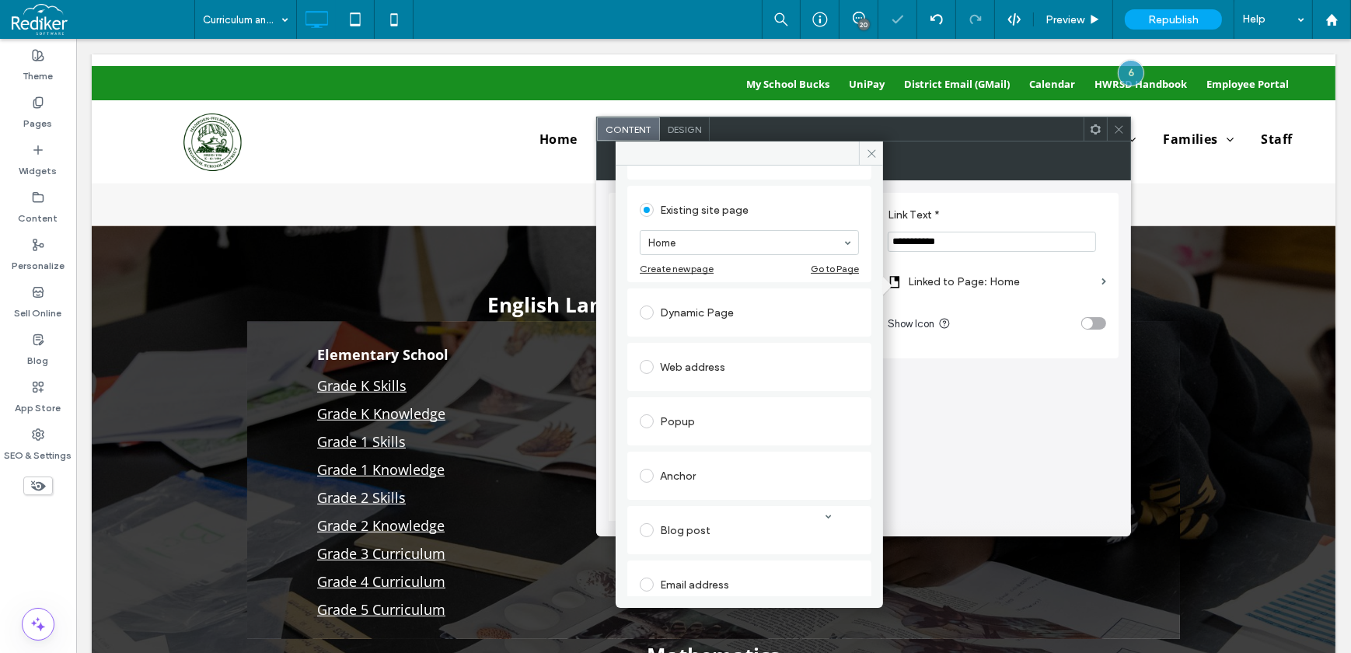
scroll to position [181, 0]
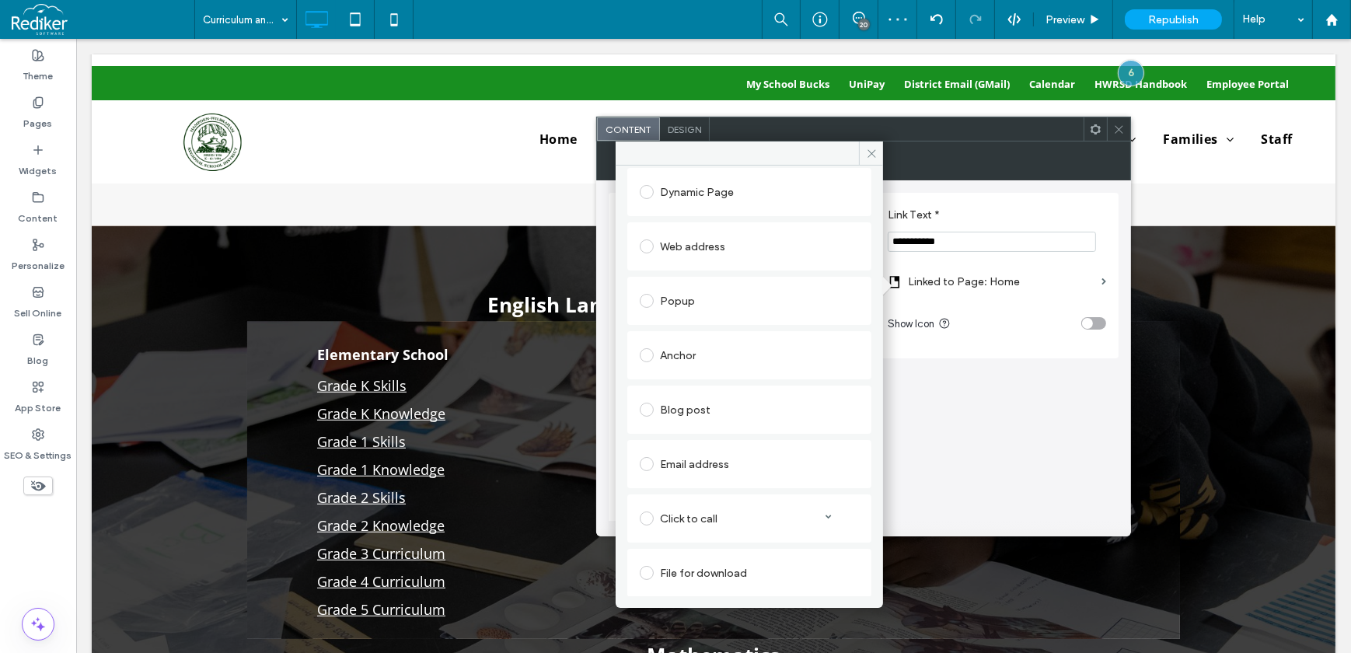
click at [677, 354] on div "Anchor" at bounding box center [749, 355] width 219 height 25
click at [878, 152] on span at bounding box center [871, 152] width 24 height 23
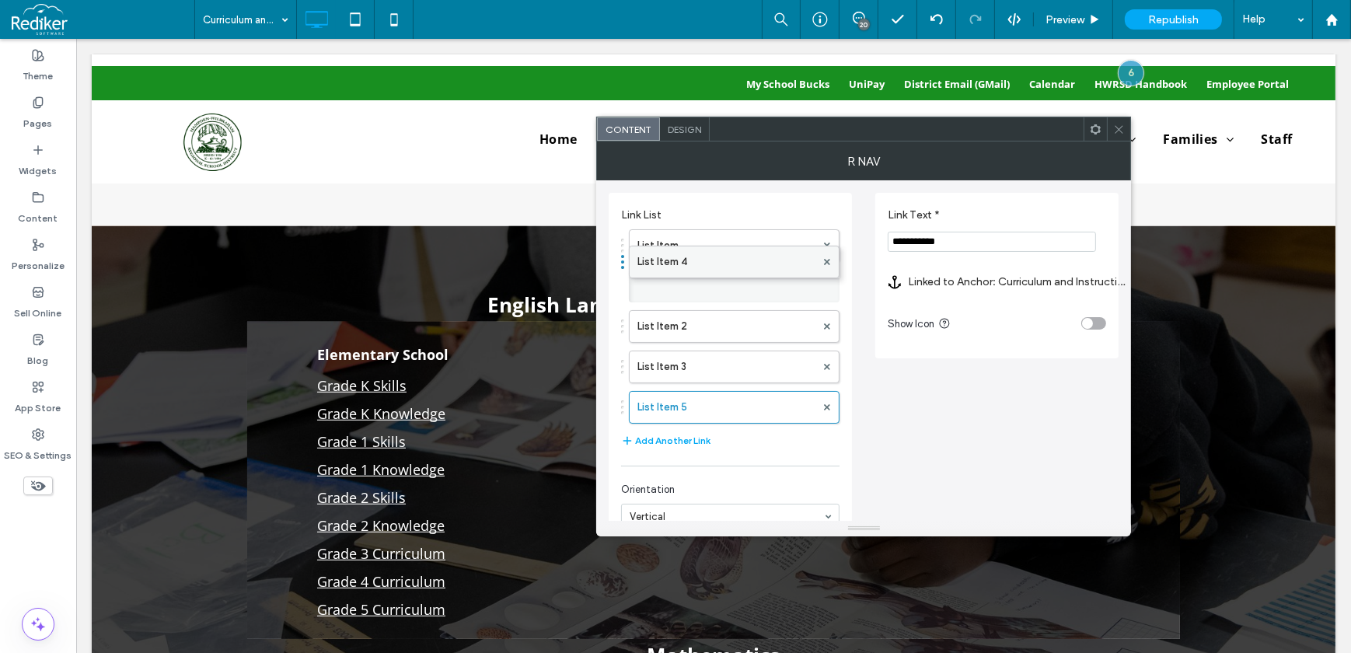
drag, startPoint x: 698, startPoint y: 368, endPoint x: 700, endPoint y: 257, distance: 111.9
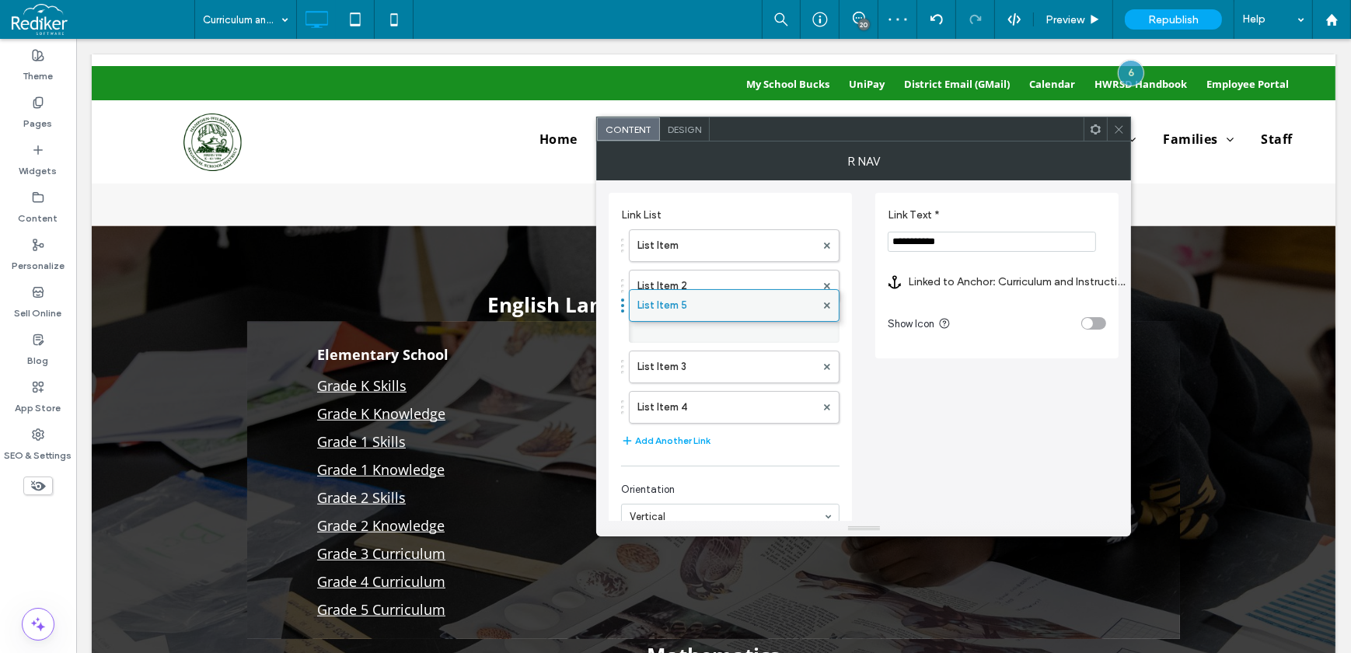
drag, startPoint x: 686, startPoint y: 404, endPoint x: 692, endPoint y: 295, distance: 109.0
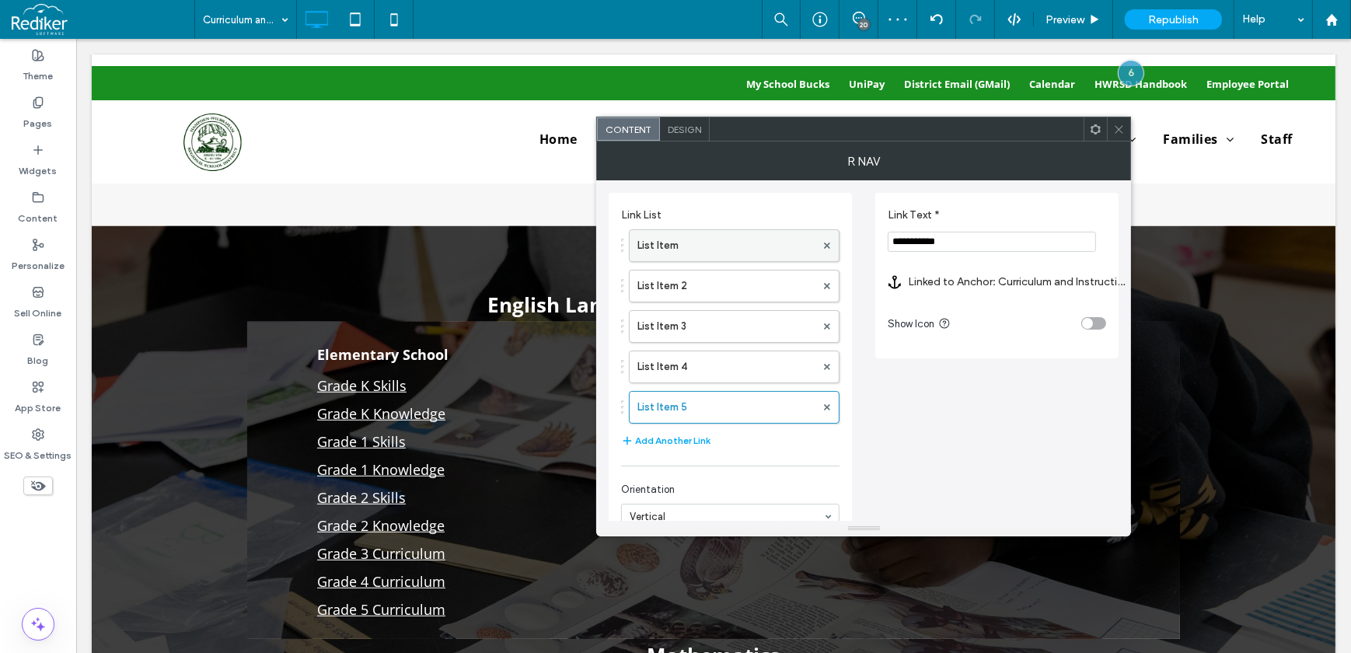
click at [699, 248] on label "List Item" at bounding box center [726, 245] width 178 height 31
click at [708, 287] on label "List Item 2" at bounding box center [726, 286] width 178 height 31
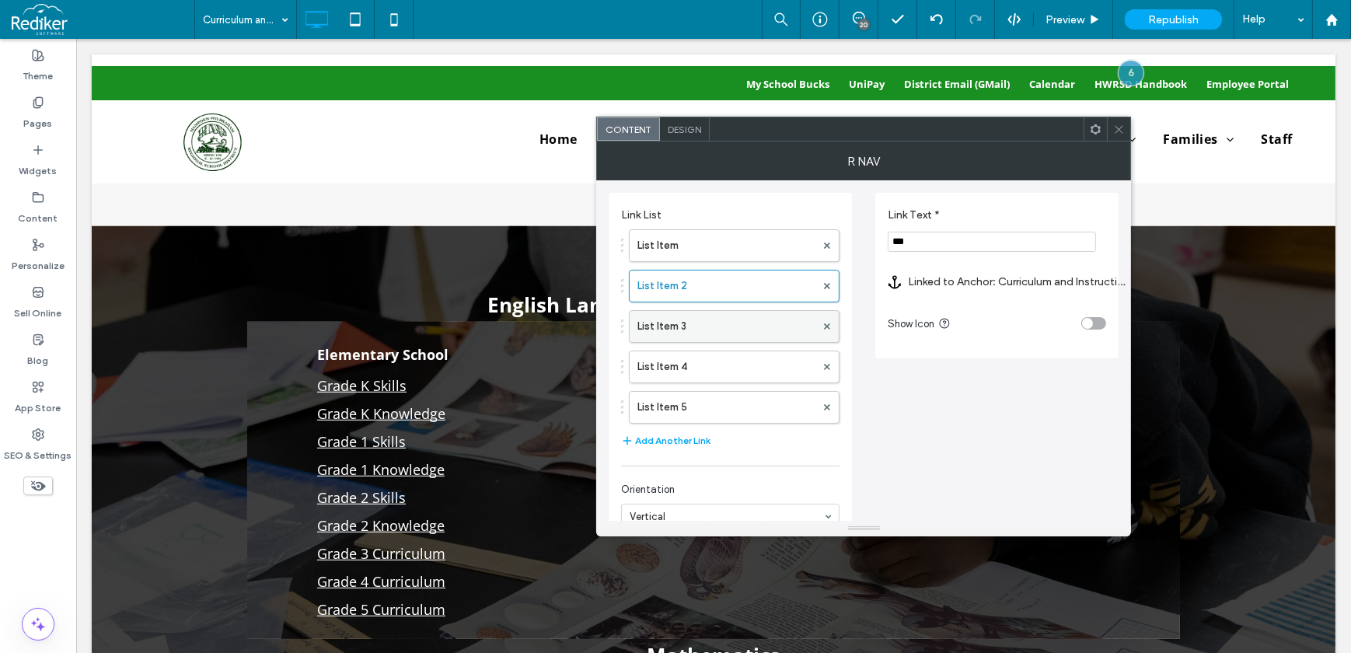
click at [713, 325] on label "List Item 3" at bounding box center [726, 326] width 178 height 31
click at [717, 279] on label "List Item 2" at bounding box center [726, 286] width 178 height 31
drag, startPoint x: 909, startPoint y: 239, endPoint x: 862, endPoint y: 234, distance: 47.0
click at [862, 234] on div "Link List List Item List Item 2 List Item 3 List Item 4 List Item 5 Add Another…" at bounding box center [864, 405] width 510 height 450
type input "**********"
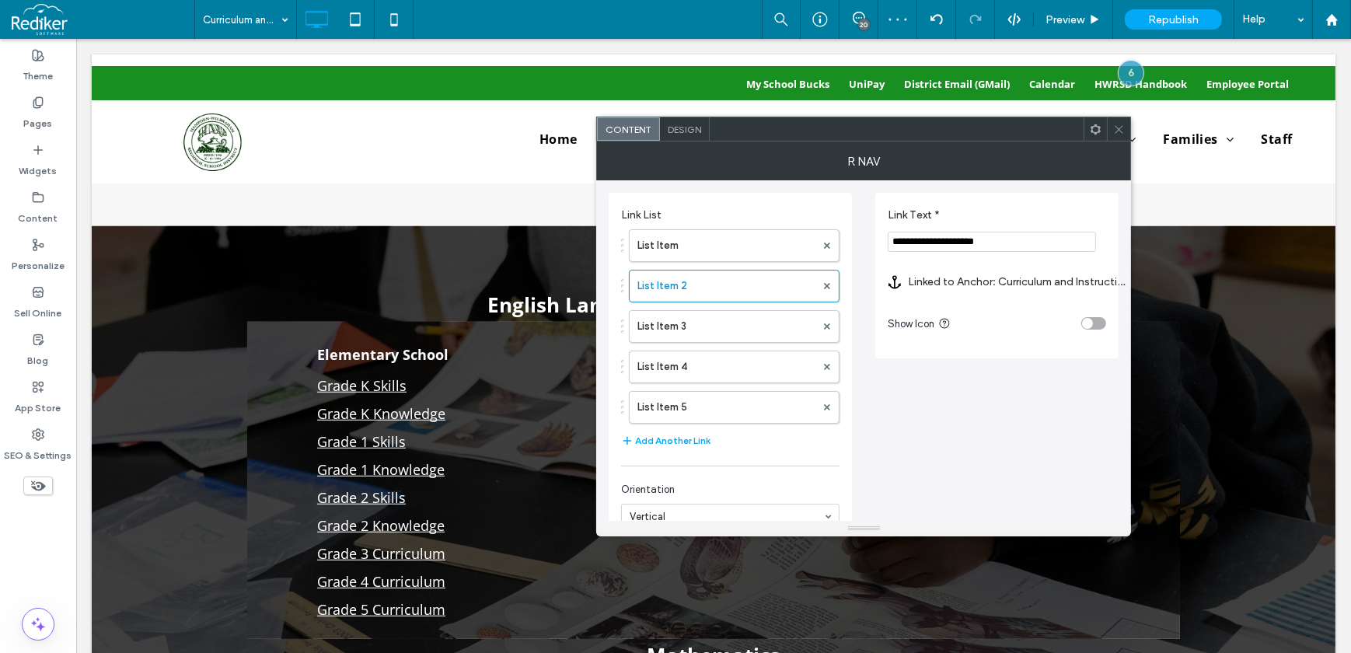
click at [1116, 132] on icon at bounding box center [1119, 130] width 12 height 12
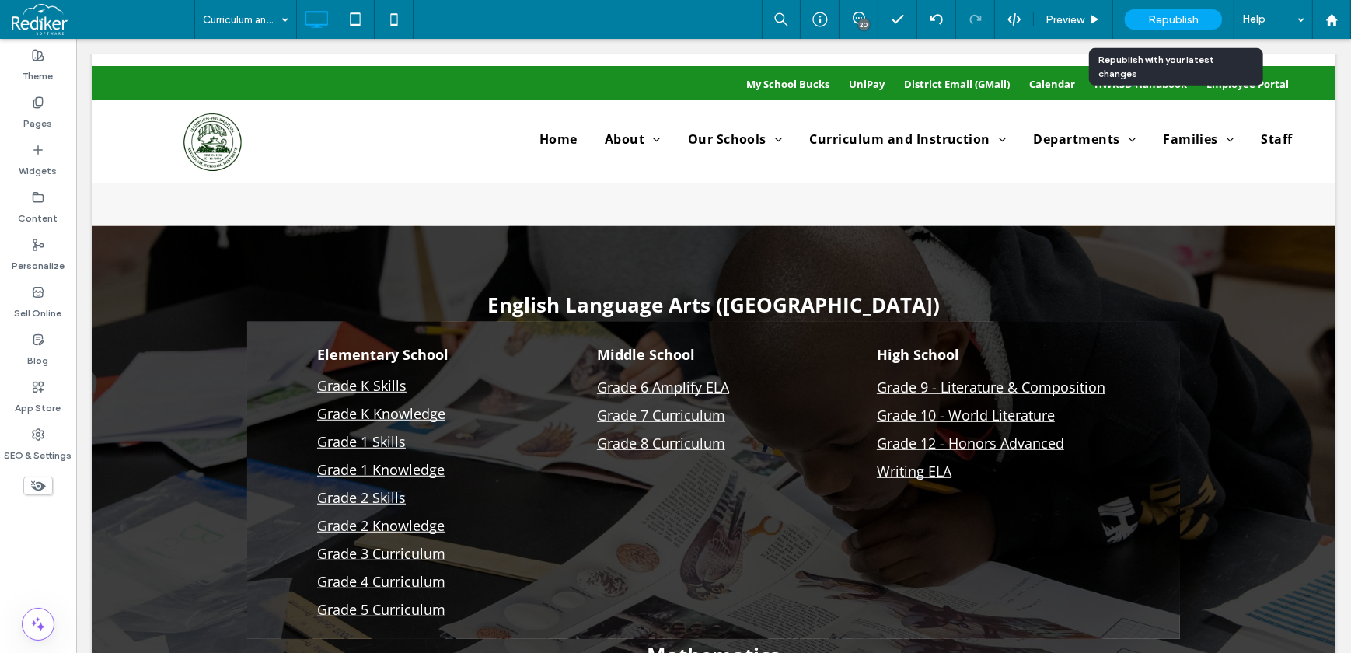
click at [1177, 23] on span "Republish" at bounding box center [1173, 19] width 51 height 13
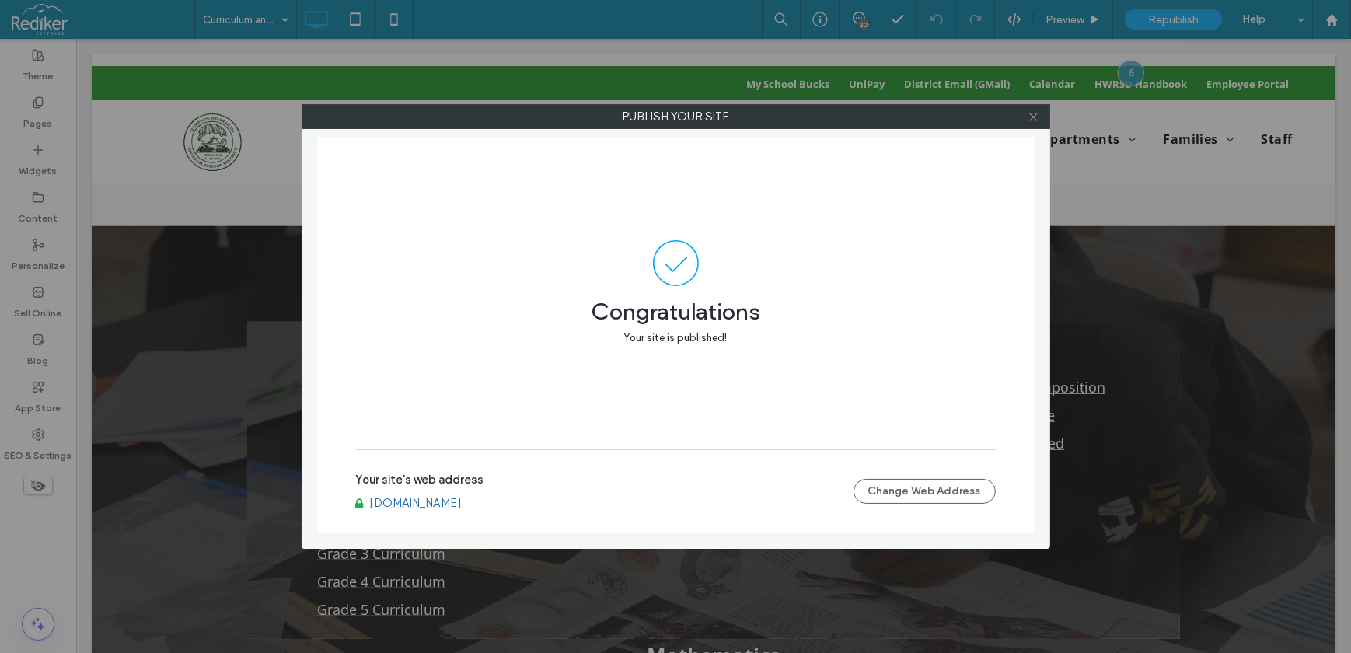
click at [1035, 118] on use at bounding box center [1033, 117] width 8 height 8
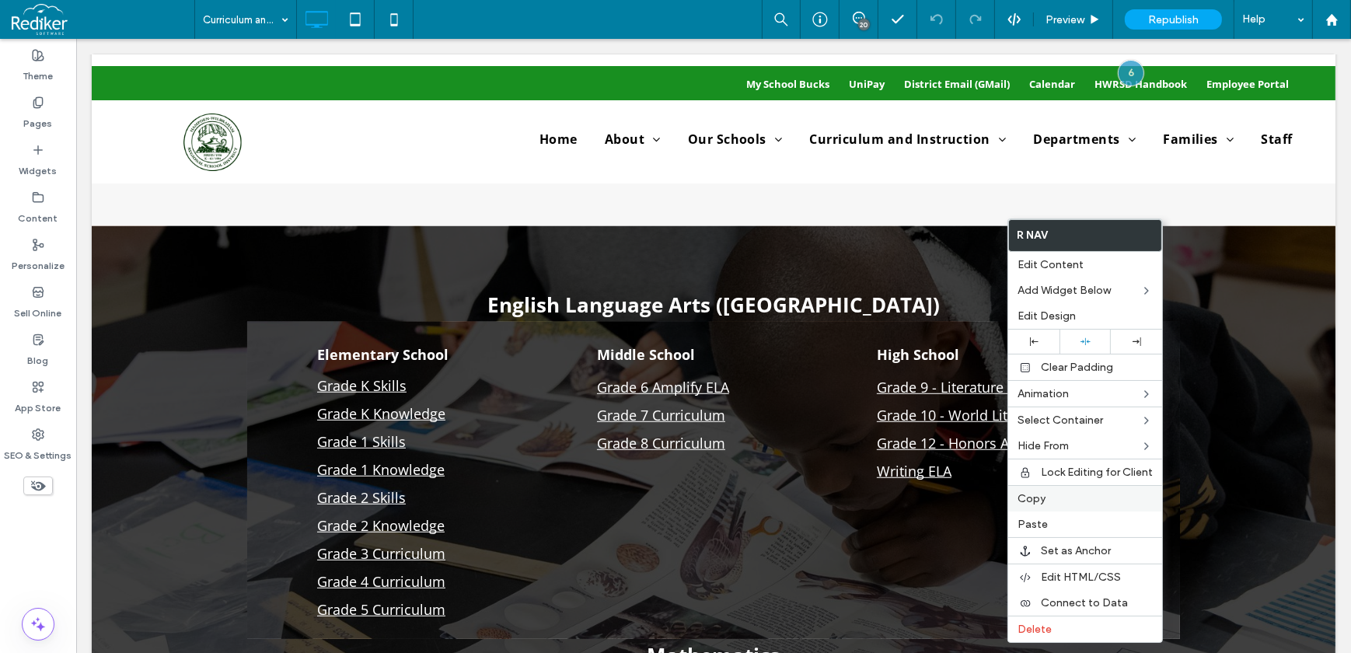
click at [1042, 497] on span "Copy" at bounding box center [1031, 498] width 28 height 13
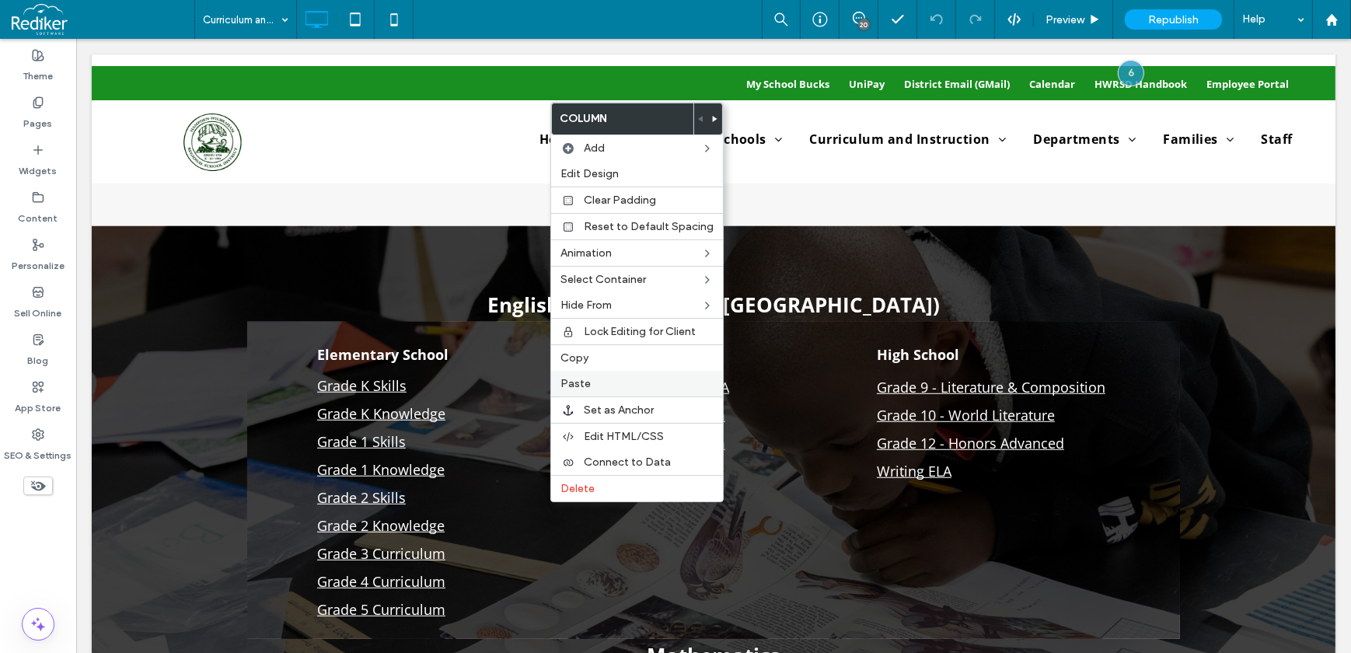
click at [585, 384] on span "Paste" at bounding box center [575, 383] width 30 height 13
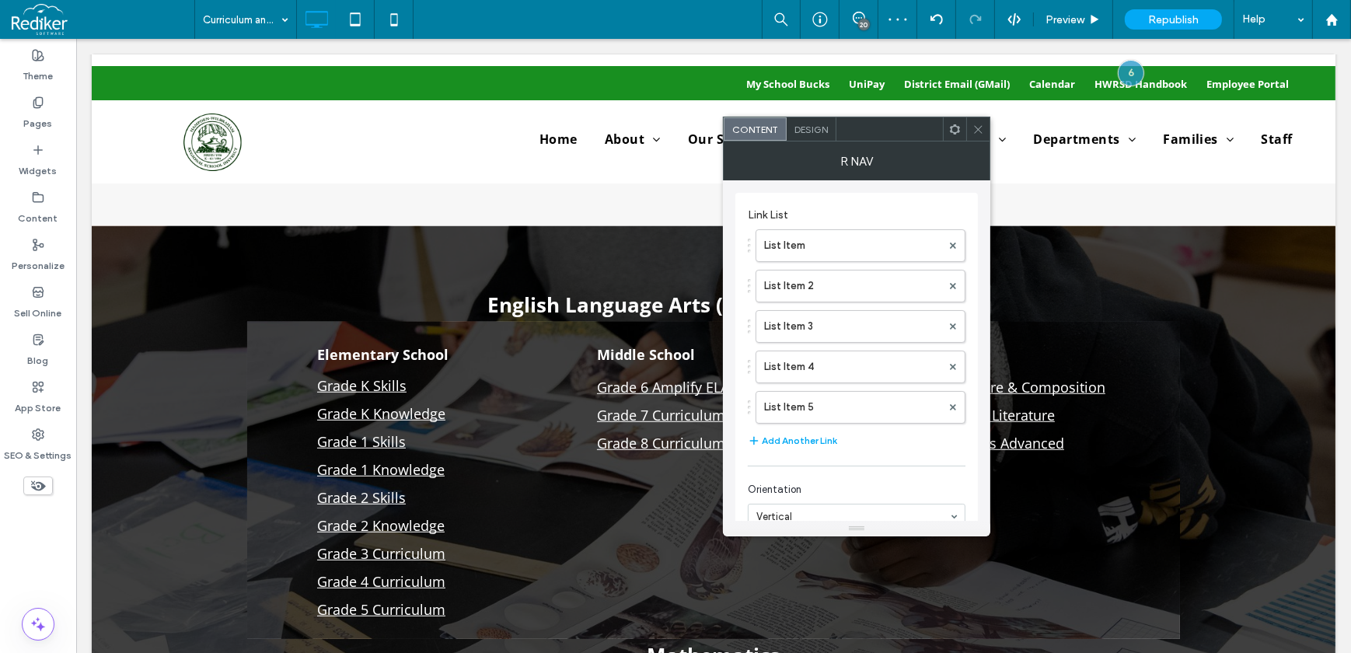
drag, startPoint x: 953, startPoint y: 407, endPoint x: 952, endPoint y: 400, distance: 7.8
click at [953, 408] on icon at bounding box center [953, 407] width 6 height 6
click at [950, 362] on span at bounding box center [953, 366] width 6 height 23
click at [955, 238] on span at bounding box center [953, 245] width 6 height 23
click at [987, 130] on div at bounding box center [977, 128] width 23 height 23
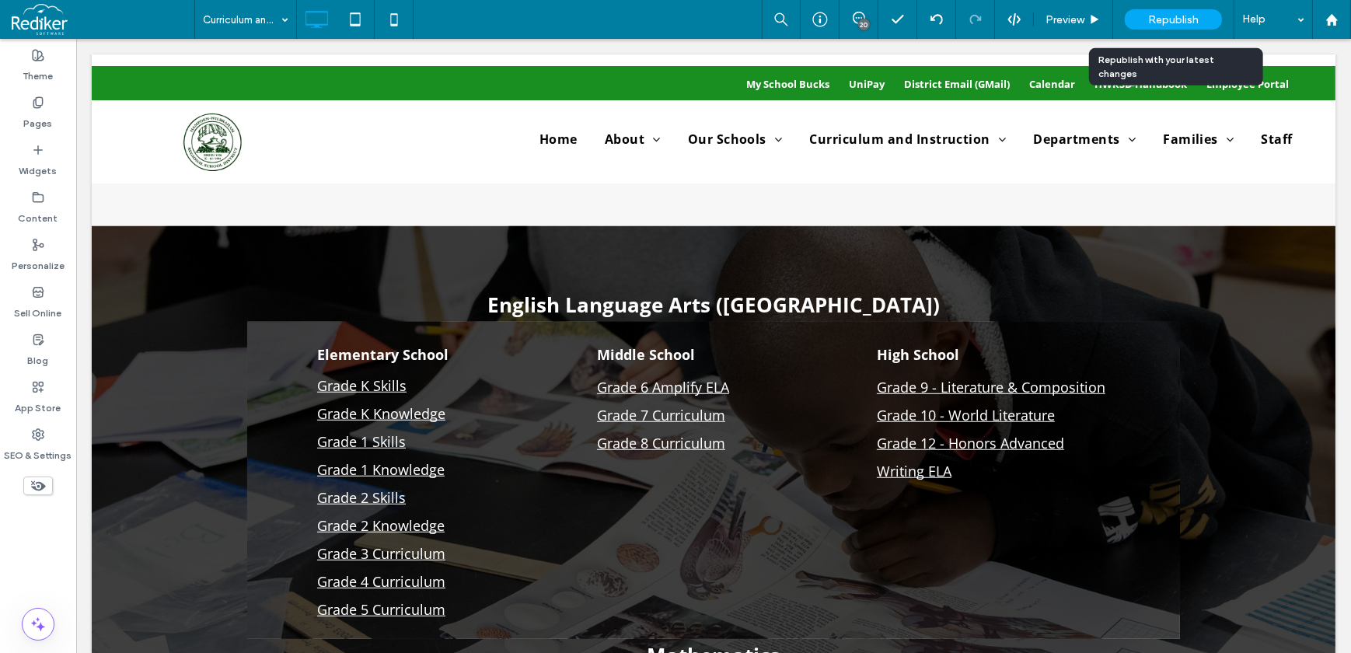
click at [1186, 14] on span "Republish" at bounding box center [1173, 19] width 51 height 13
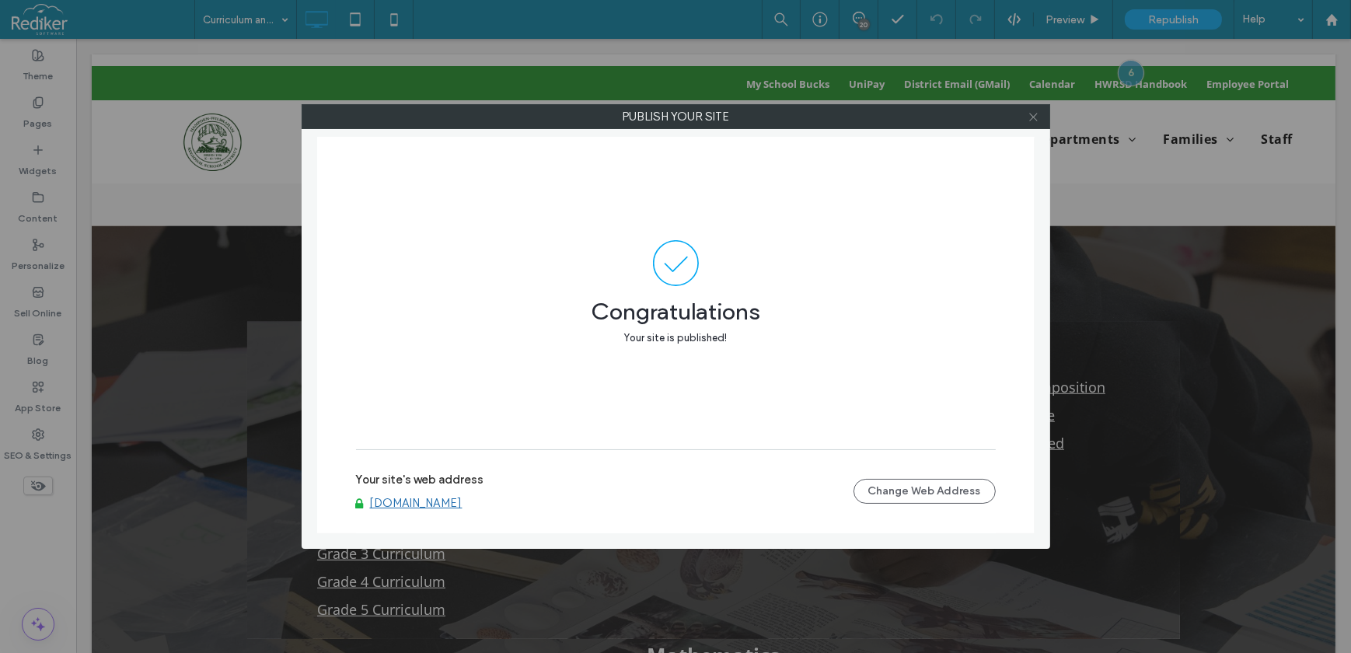
click at [1028, 119] on icon at bounding box center [1034, 117] width 12 height 12
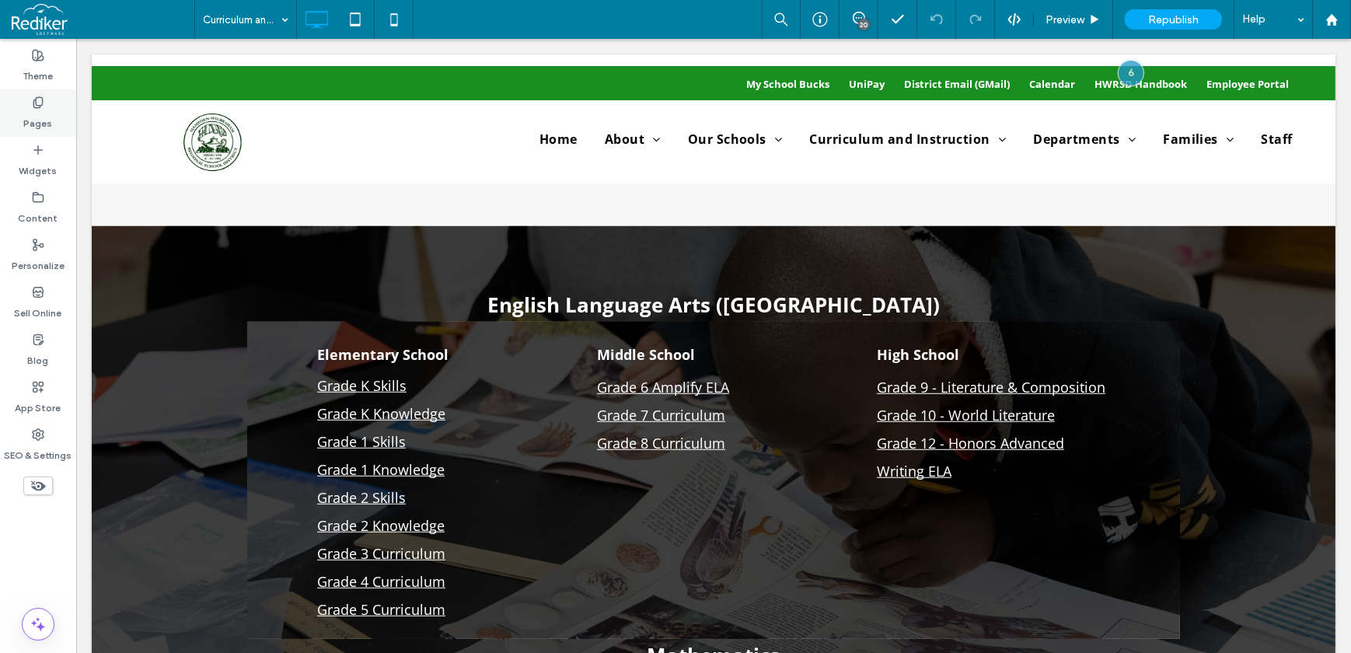
click at [24, 101] on div "Pages" at bounding box center [38, 112] width 76 height 47
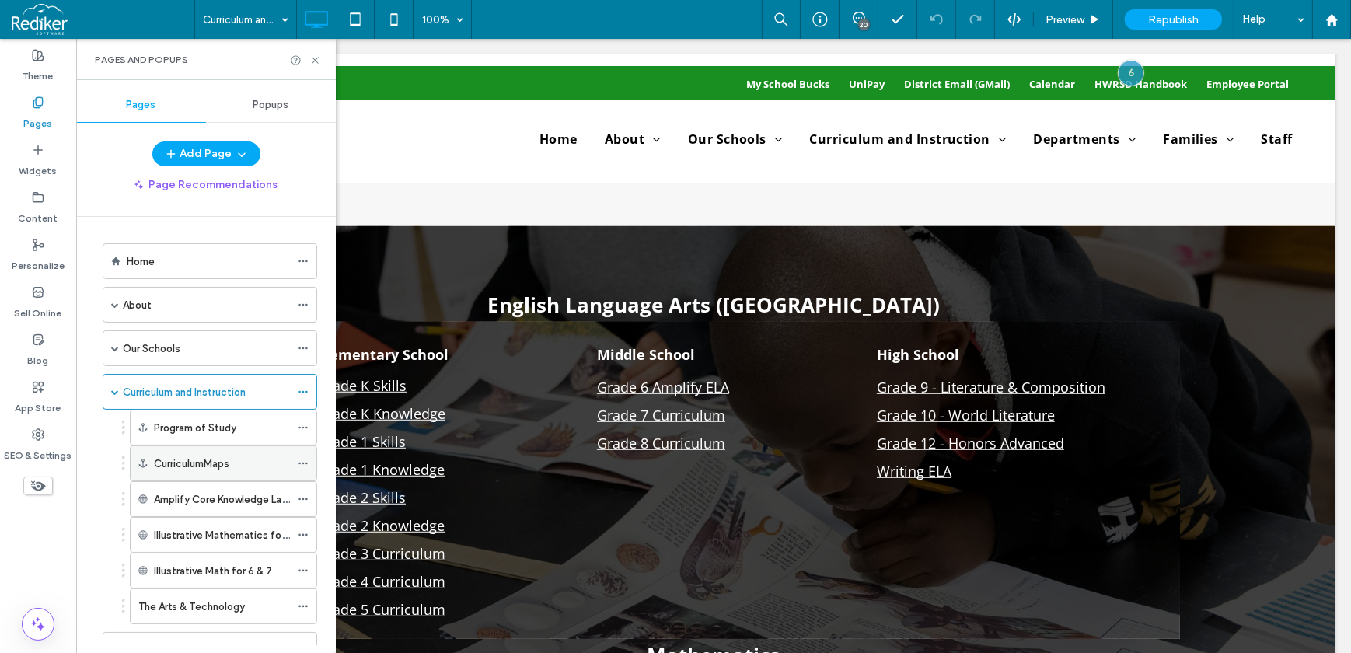
click at [307, 458] on icon at bounding box center [303, 463] width 11 height 11
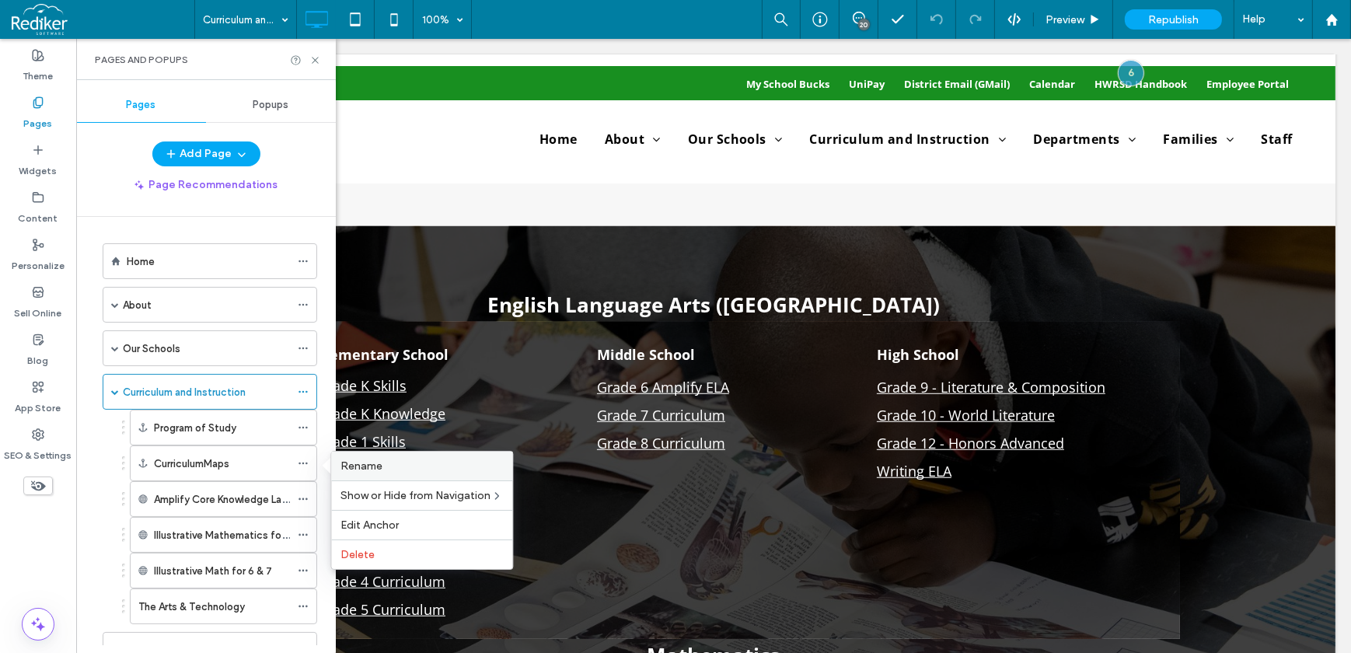
click at [379, 472] on div "Rename" at bounding box center [421, 466] width 181 height 29
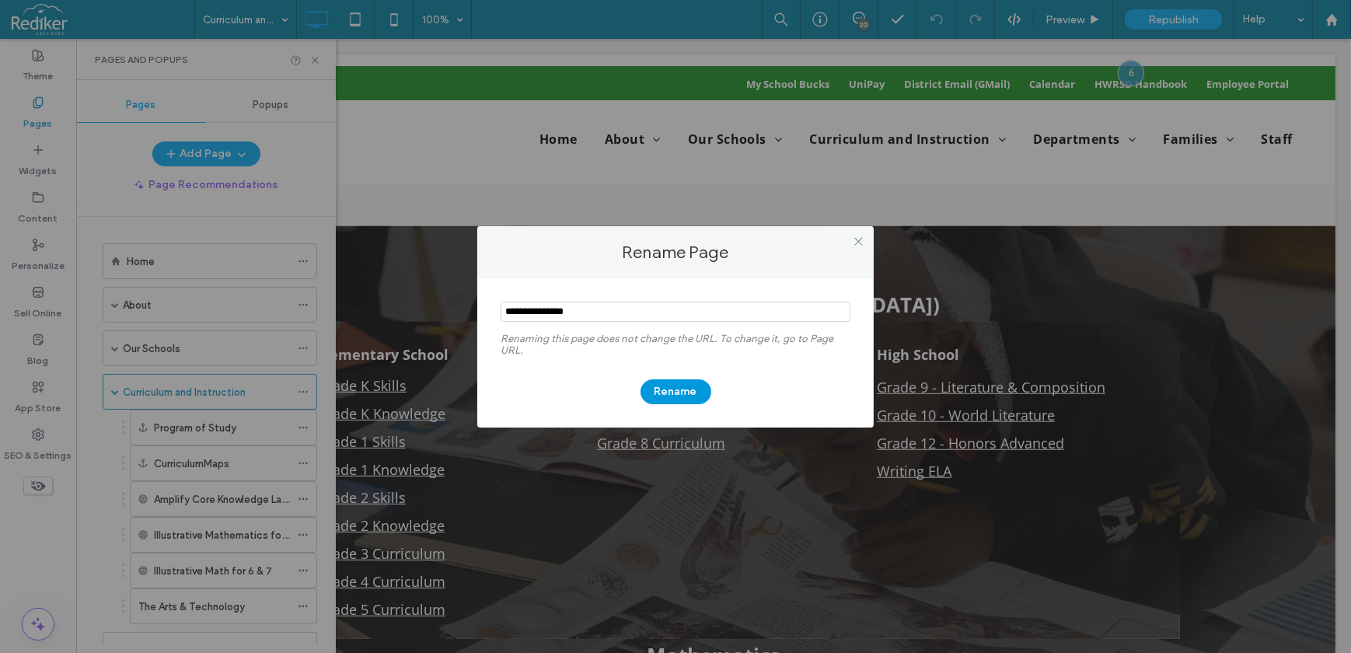
type input "**********"
click at [674, 385] on button "Rename" at bounding box center [675, 391] width 71 height 25
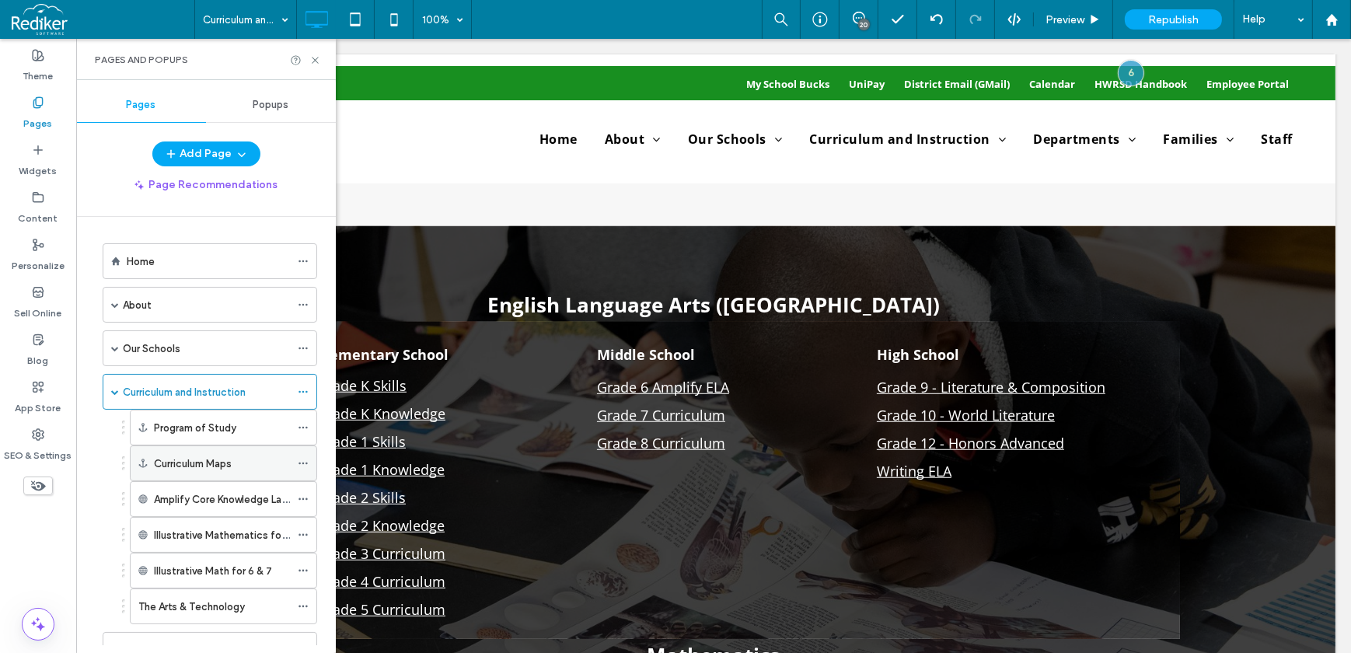
click at [305, 459] on icon at bounding box center [303, 463] width 11 height 11
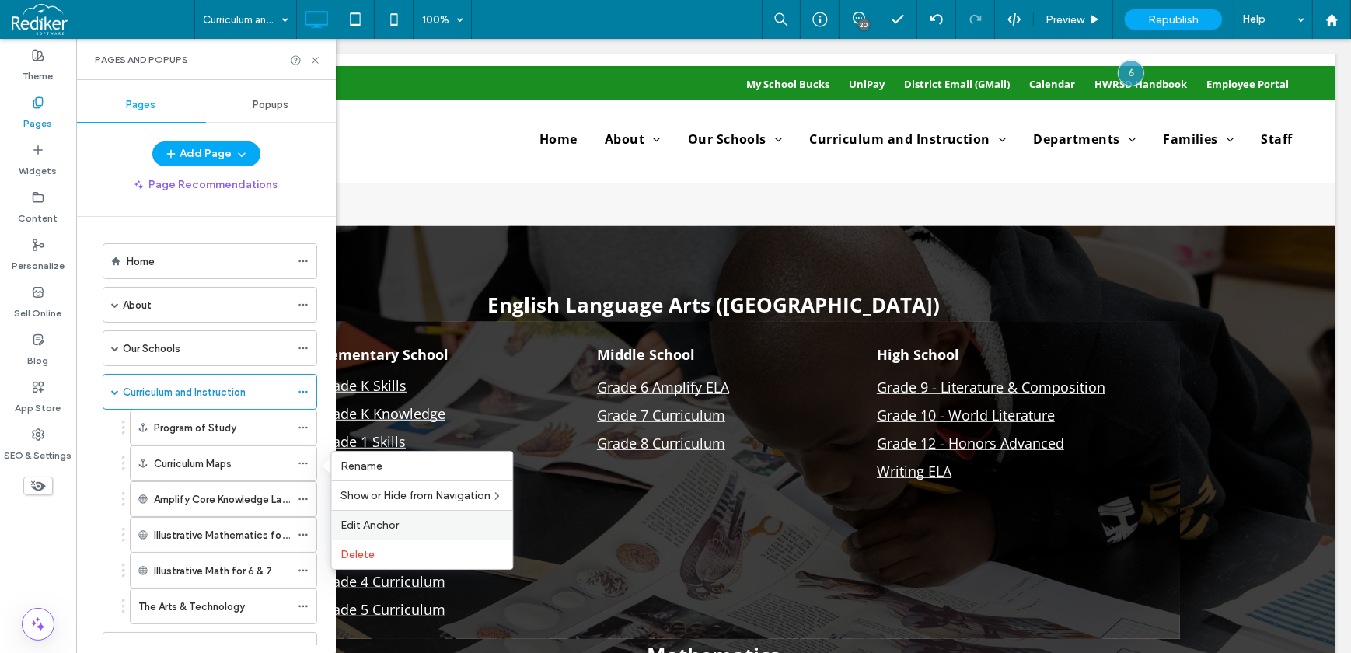
click at [393, 515] on div "Edit Anchor" at bounding box center [421, 525] width 181 height 30
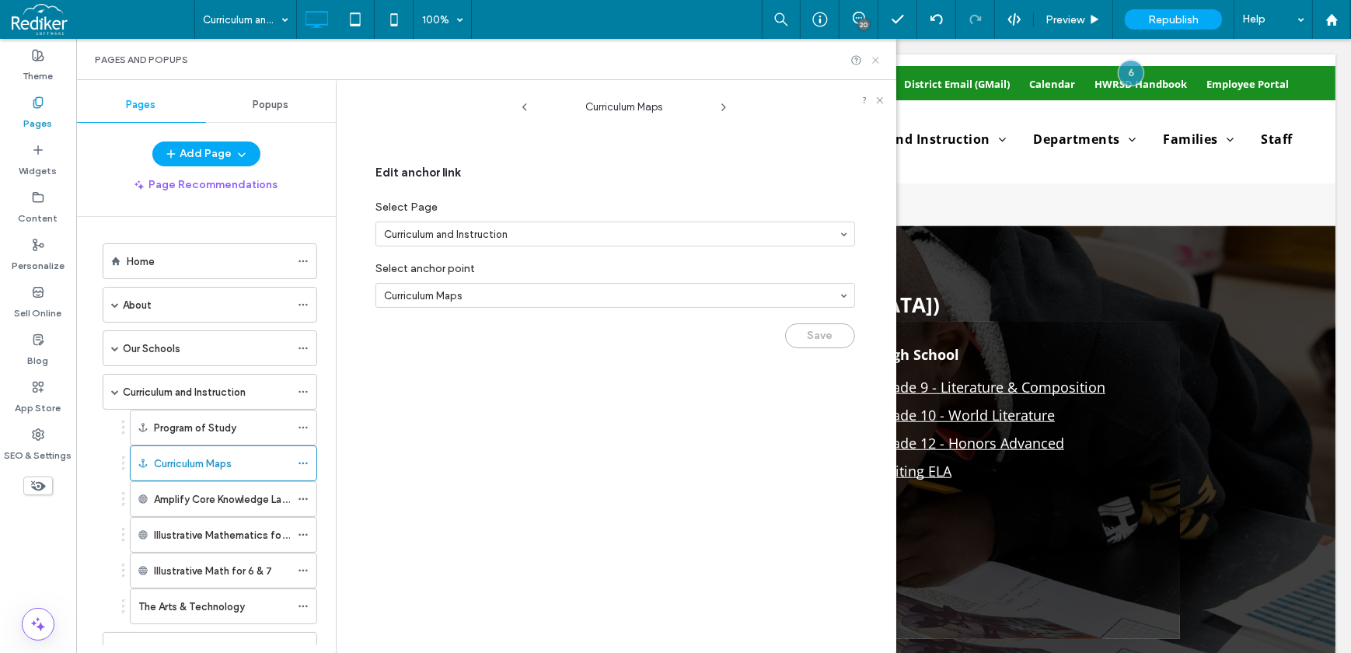
click at [878, 57] on use at bounding box center [875, 60] width 6 height 6
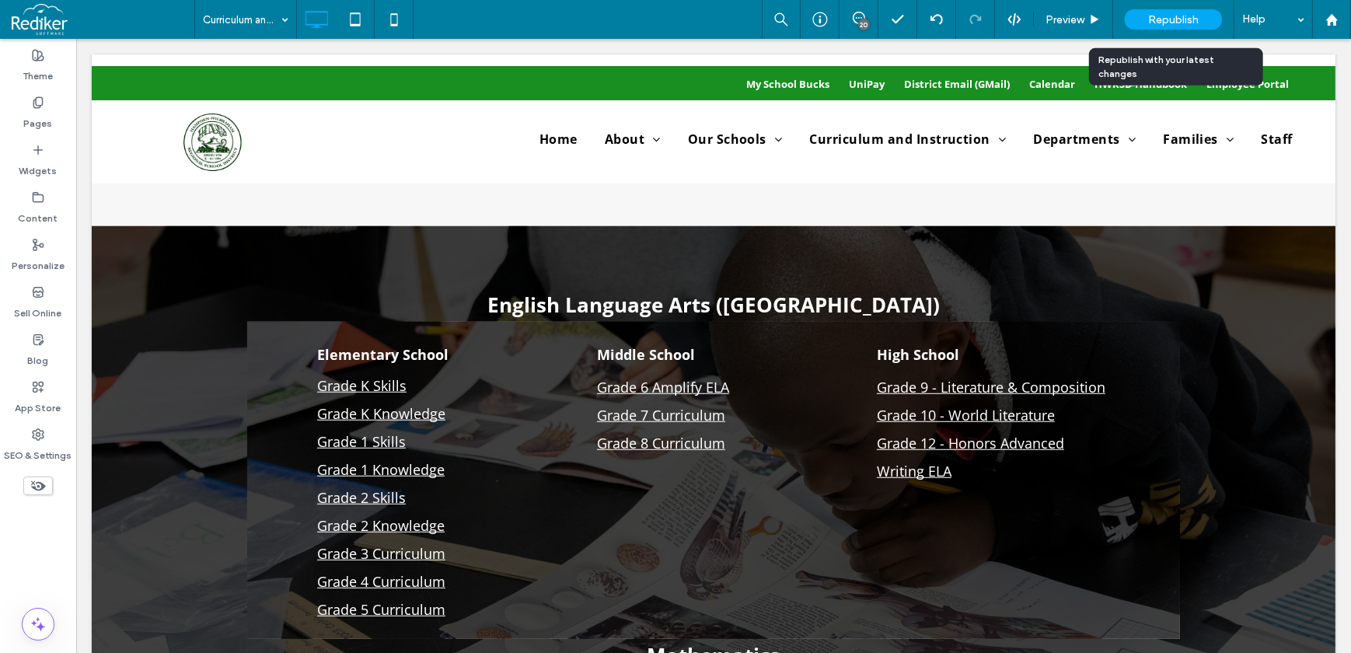
click at [1174, 17] on span "Republish" at bounding box center [1173, 19] width 51 height 13
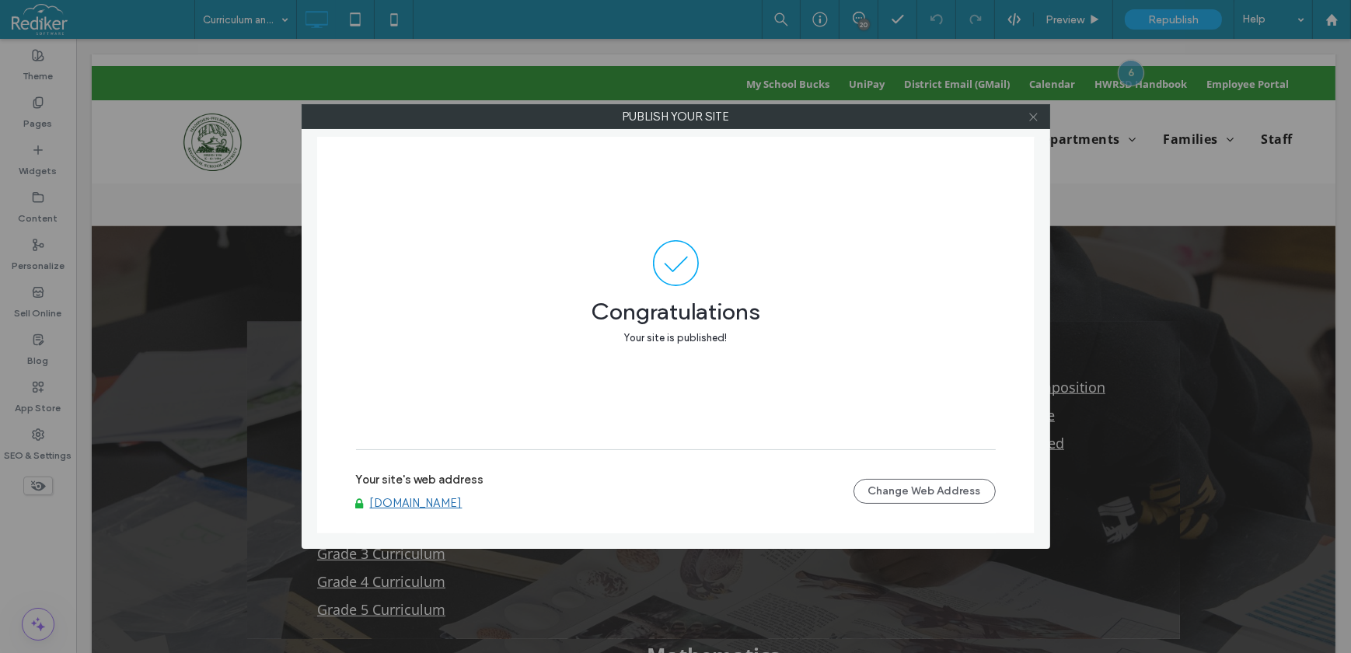
click at [1029, 120] on icon at bounding box center [1034, 117] width 12 height 12
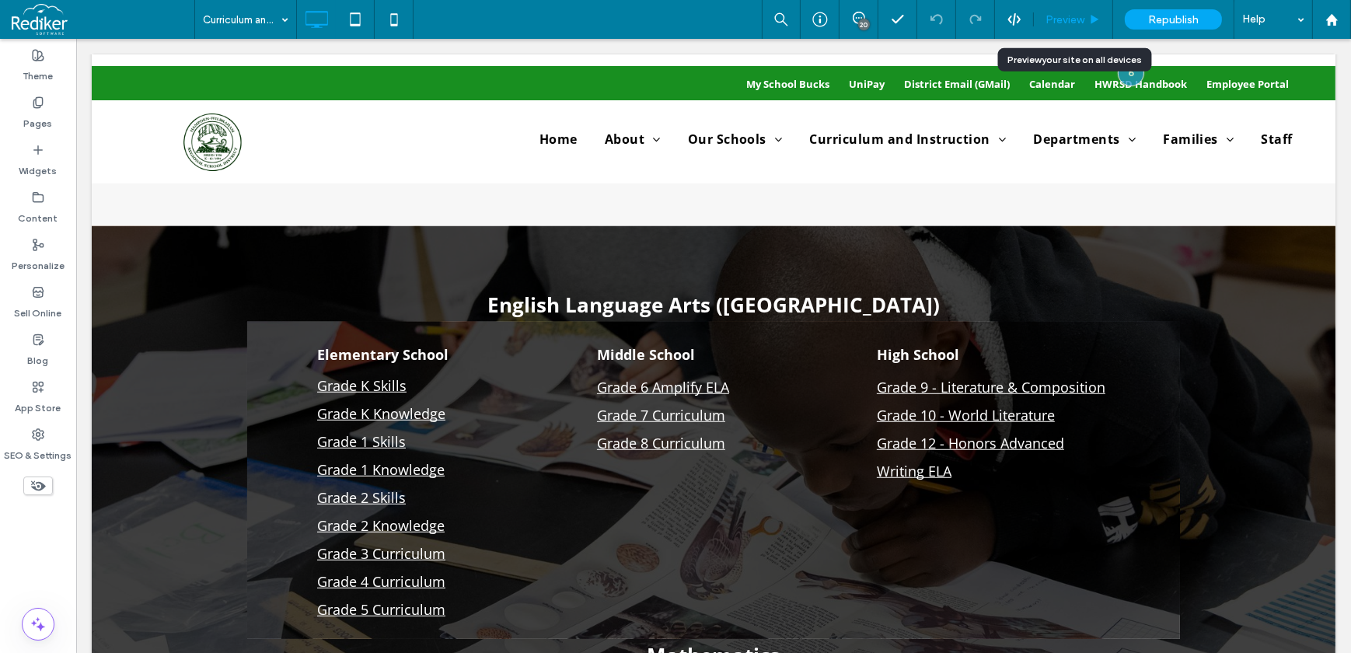
click at [1095, 28] on div "Preview" at bounding box center [1073, 19] width 79 height 39
click at [1077, 10] on div "Preview" at bounding box center [1073, 19] width 79 height 39
click at [1092, 19] on use at bounding box center [1095, 19] width 8 height 9
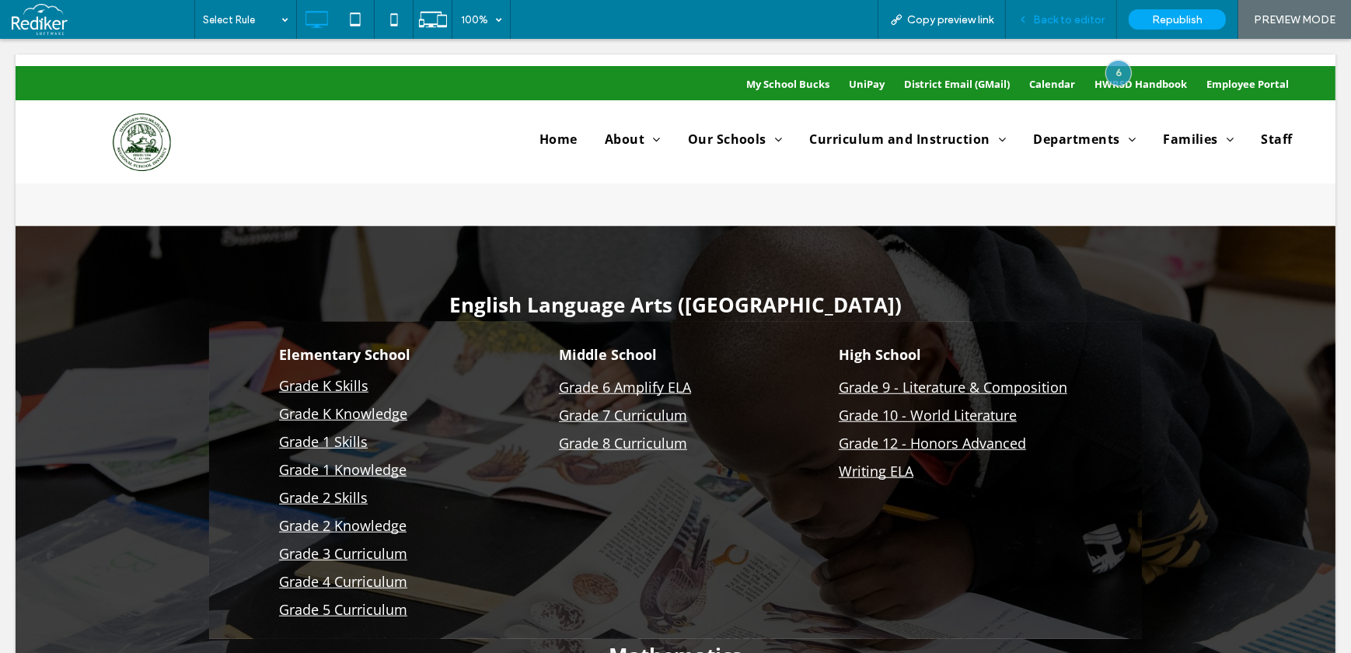
click at [1096, 18] on span "Back to editor" at bounding box center [1069, 19] width 72 height 13
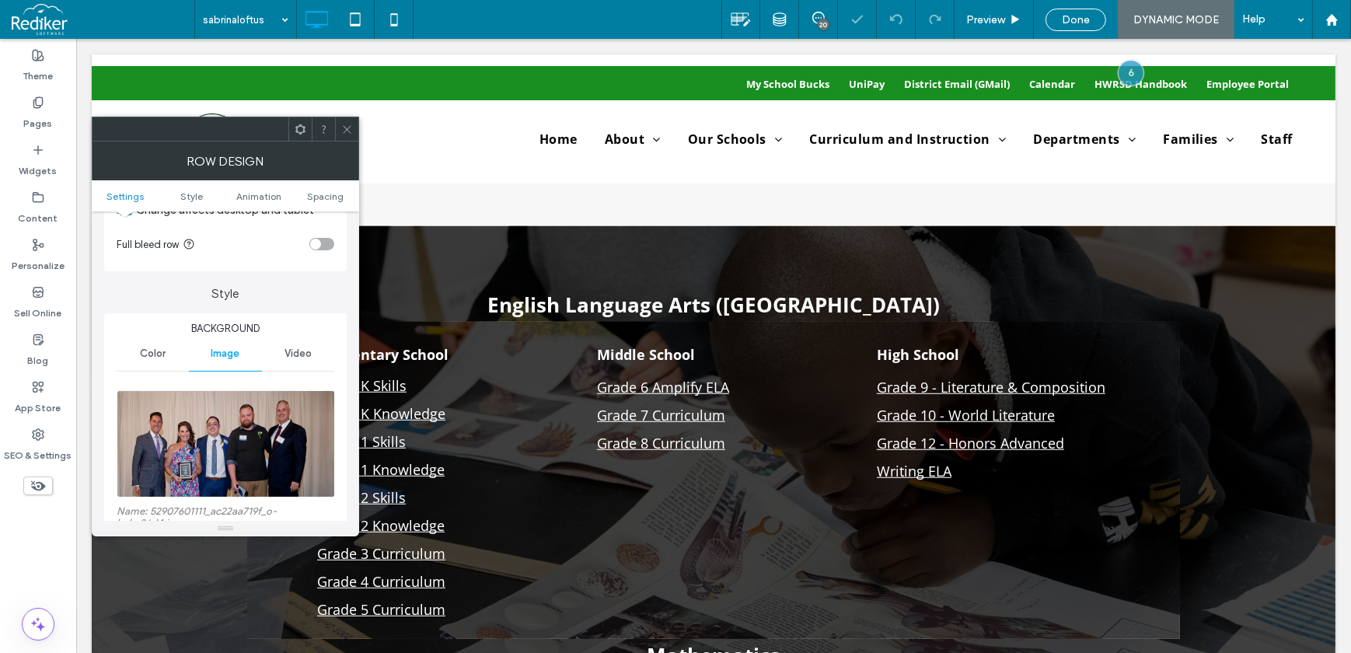
scroll to position [141, 0]
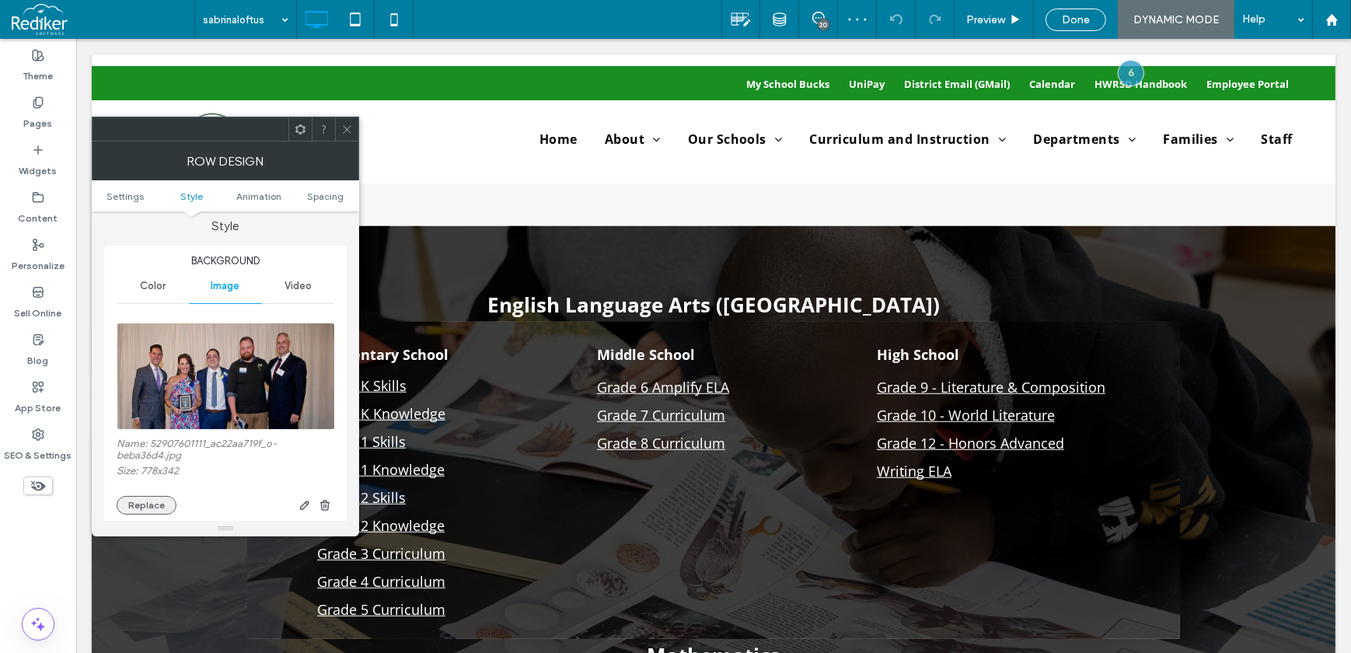
click at [148, 505] on button "Replace" at bounding box center [147, 505] width 60 height 19
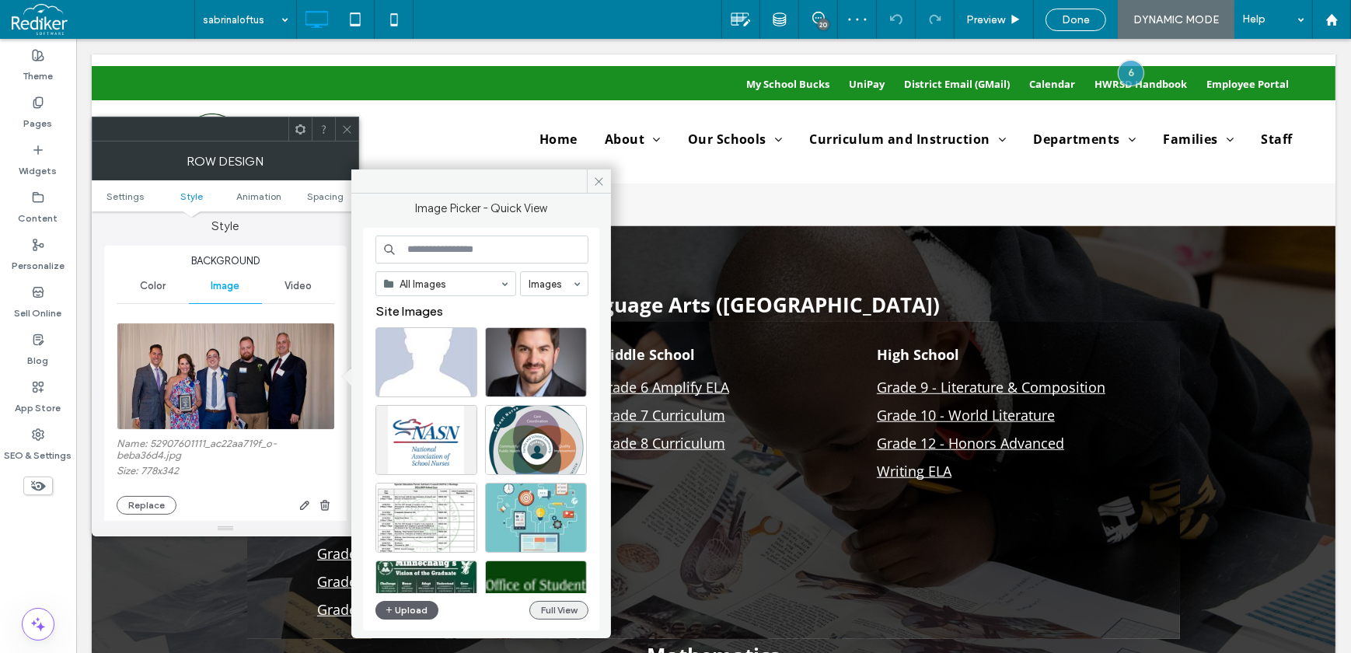
click at [545, 606] on button "Full View" at bounding box center [558, 610] width 59 height 19
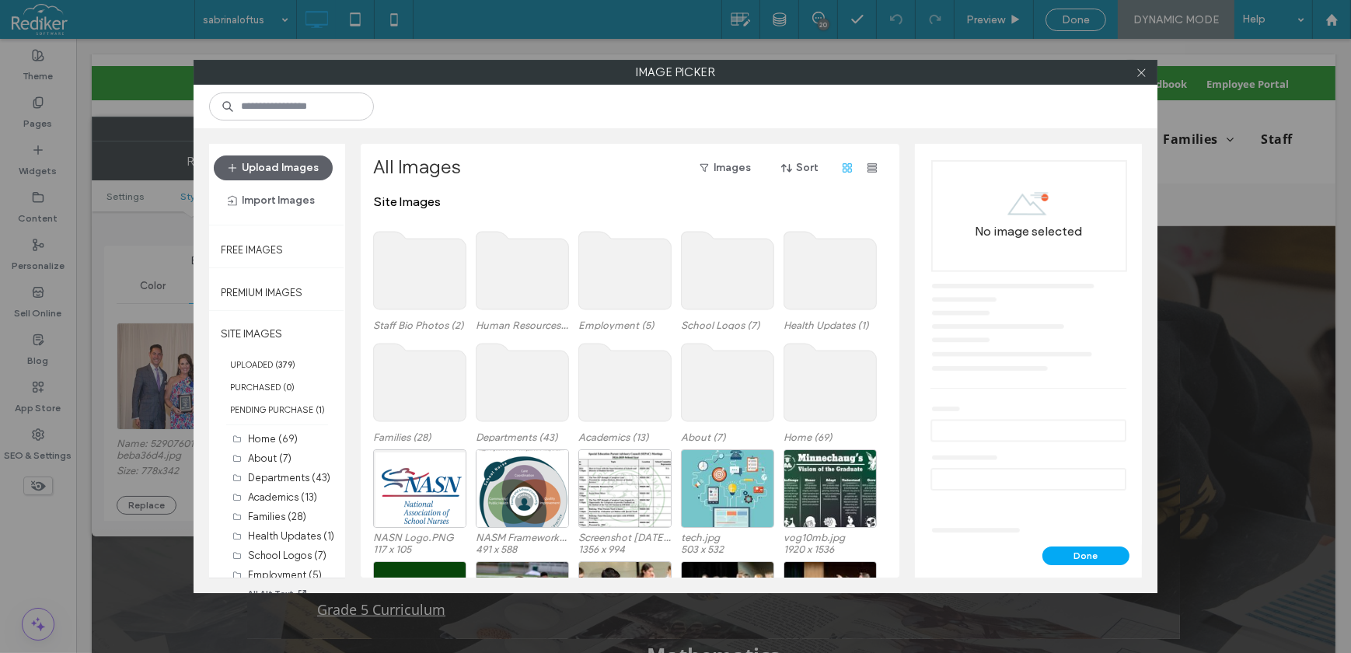
click at [816, 365] on use at bounding box center [830, 383] width 92 height 78
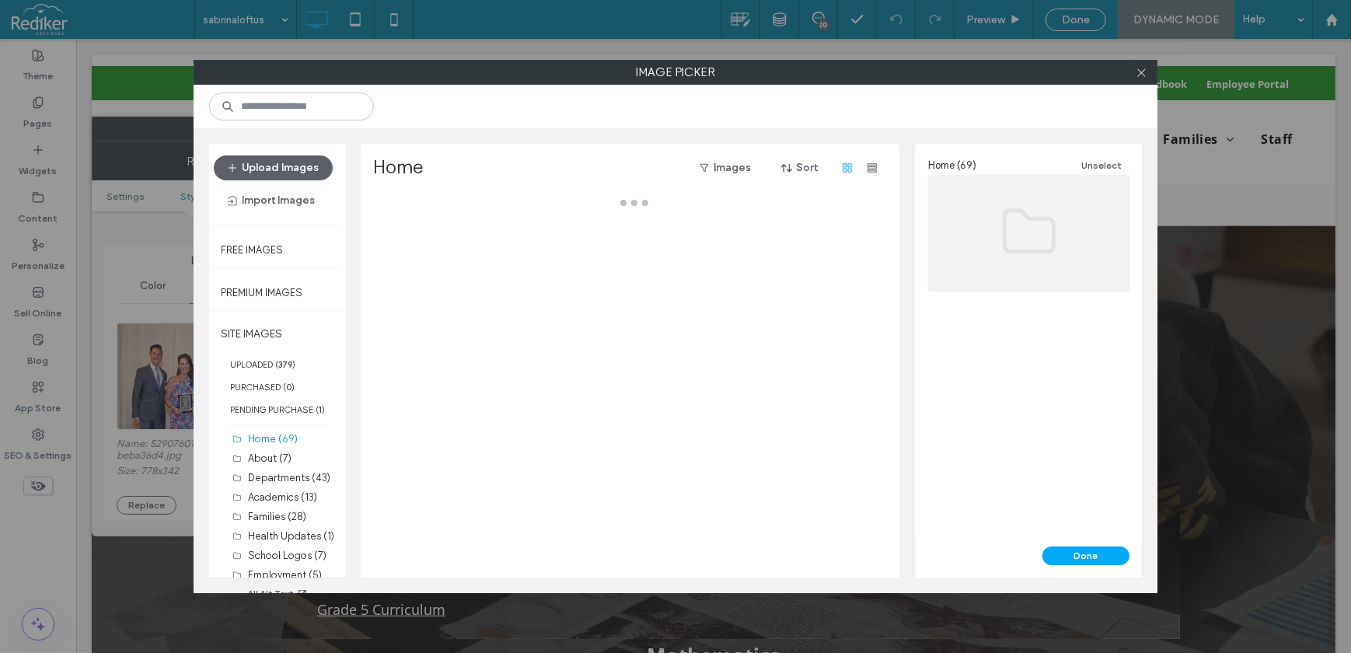
click at [816, 365] on div at bounding box center [634, 385] width 522 height 383
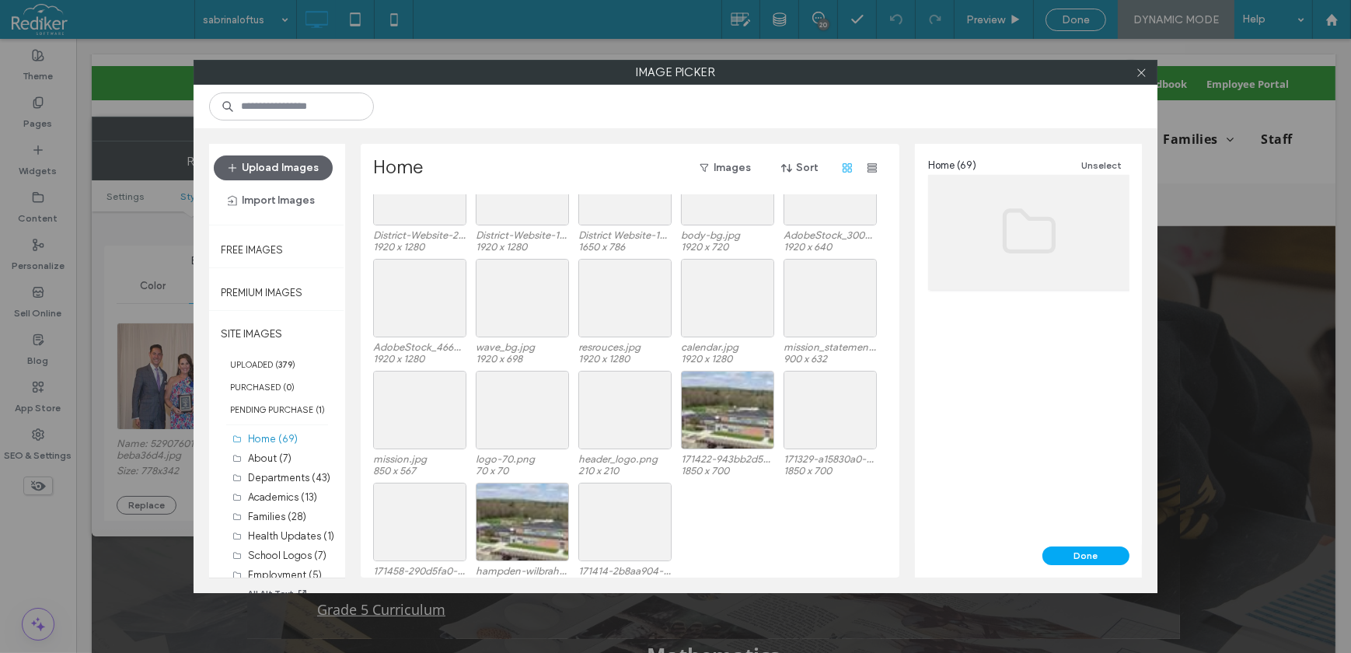
scroll to position [1183, 0]
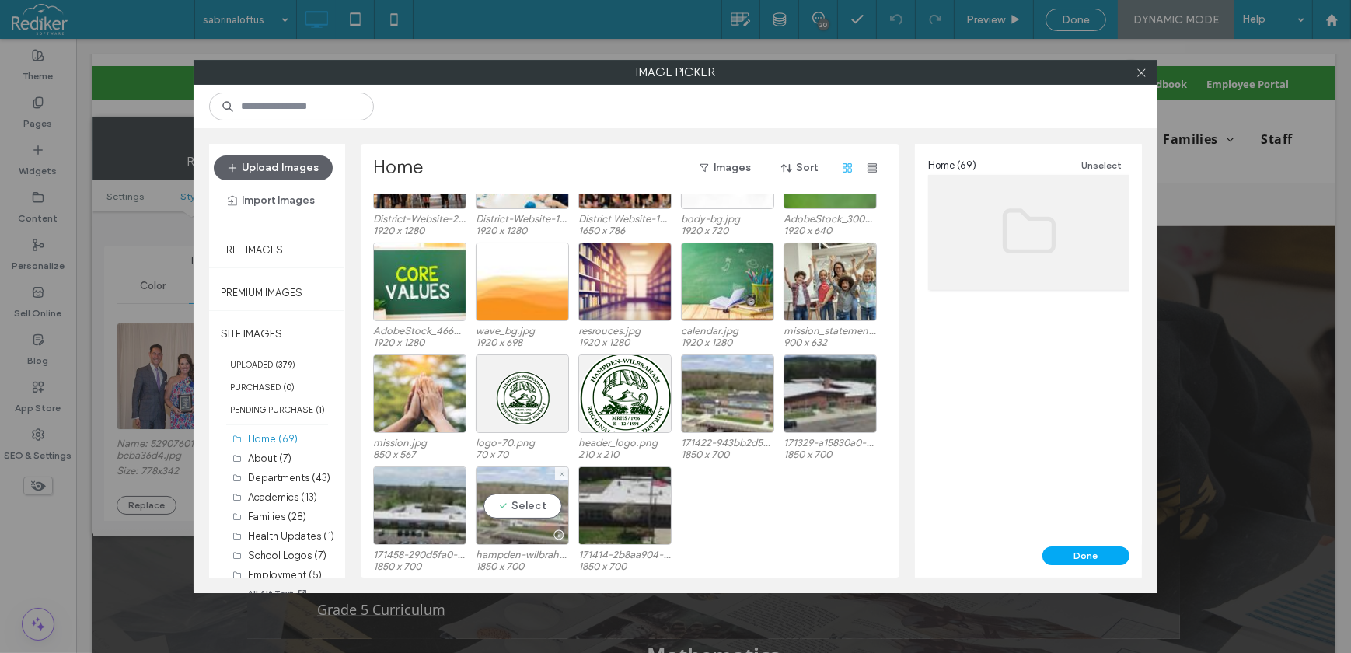
click at [522, 487] on div "Select" at bounding box center [522, 505] width 93 height 79
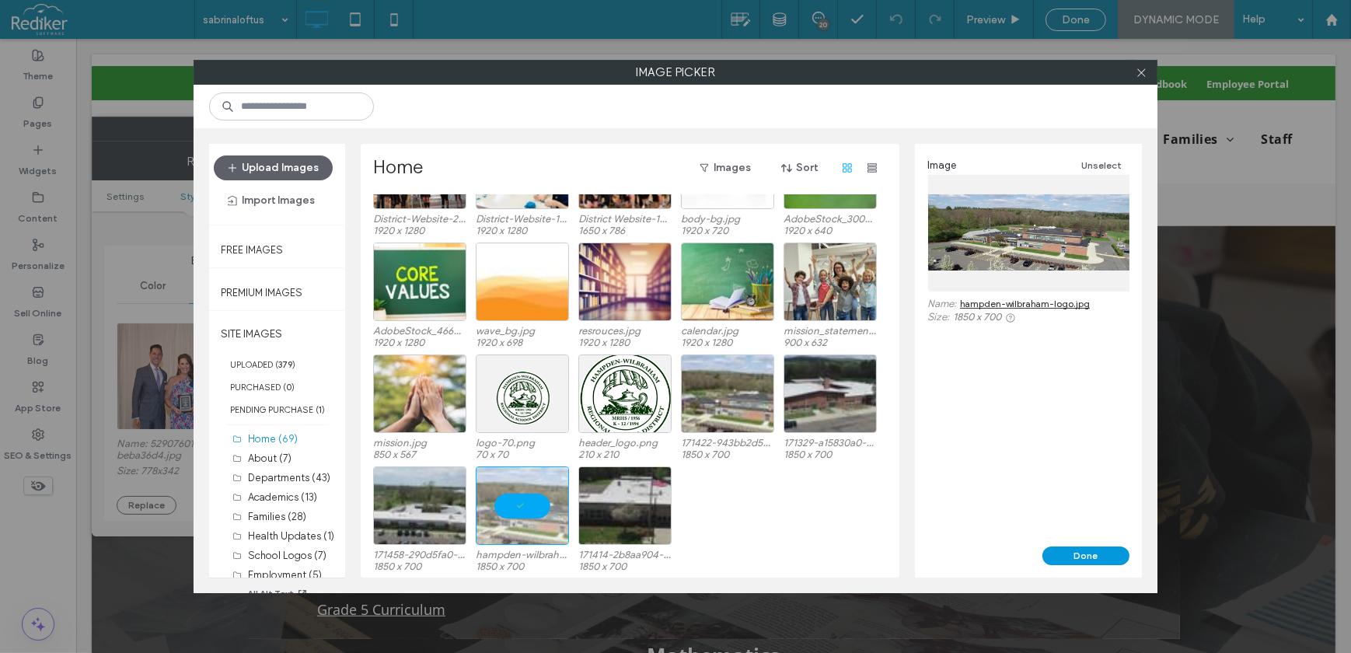
click at [1065, 546] on button "Done" at bounding box center [1085, 555] width 87 height 19
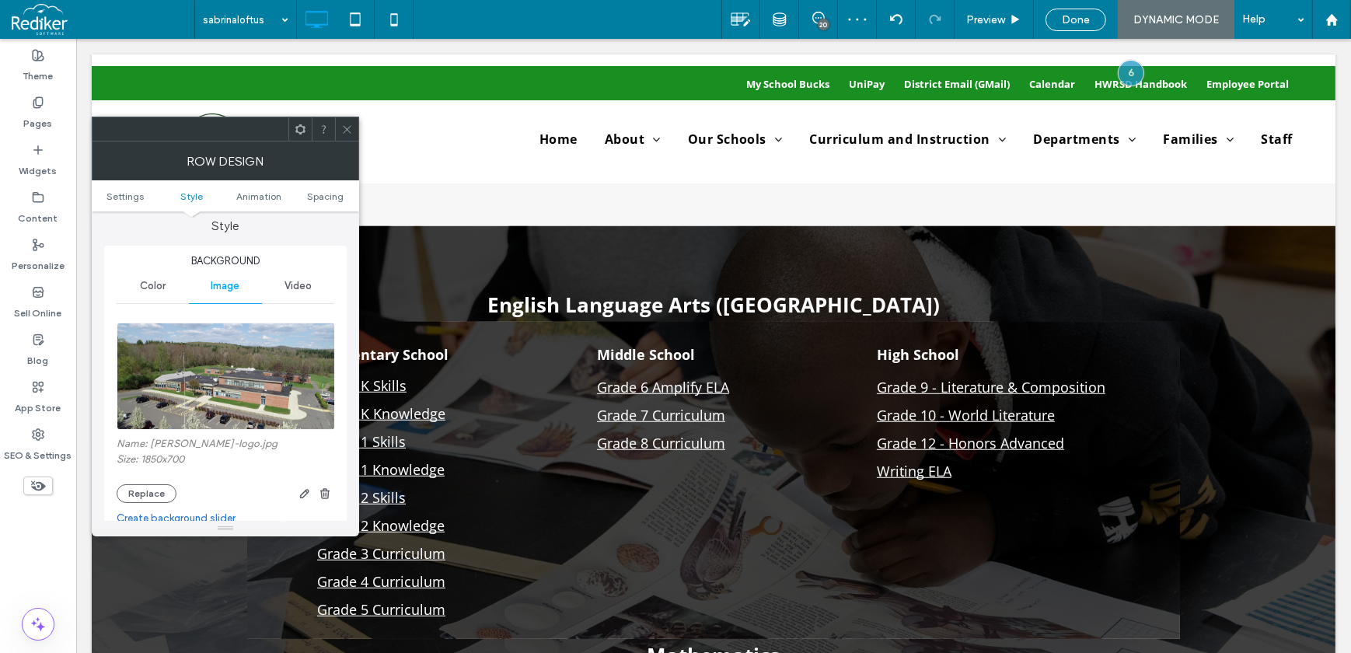
drag, startPoint x: 351, startPoint y: 129, endPoint x: 351, endPoint y: 144, distance: 14.8
click at [351, 131] on icon at bounding box center [347, 130] width 12 height 12
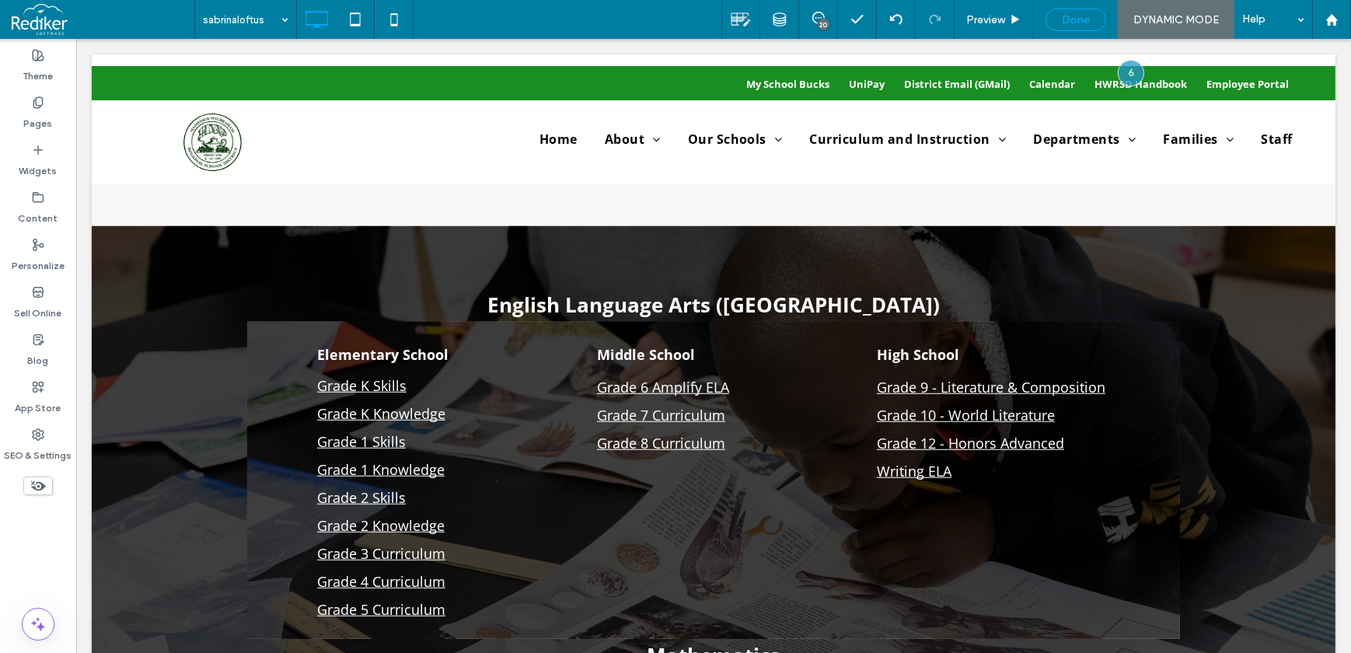
click at [1084, 24] on span "Done" at bounding box center [1076, 19] width 28 height 13
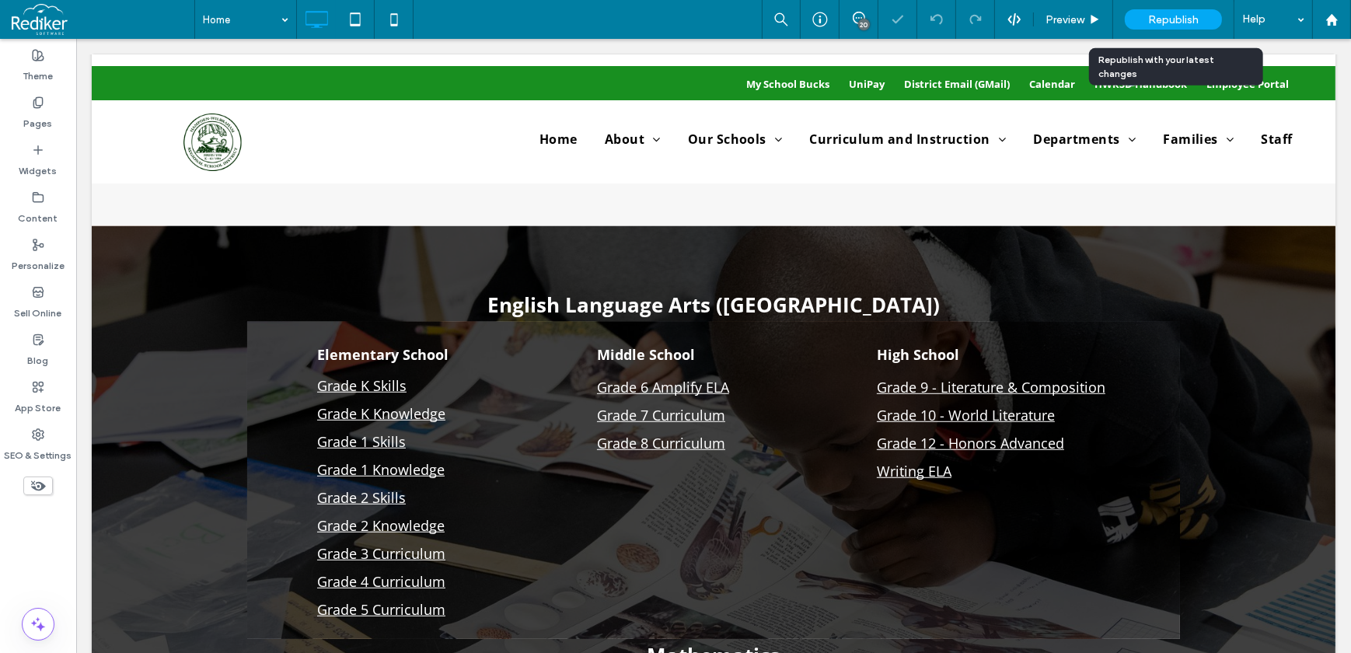
click at [1201, 14] on div "Republish" at bounding box center [1173, 19] width 97 height 20
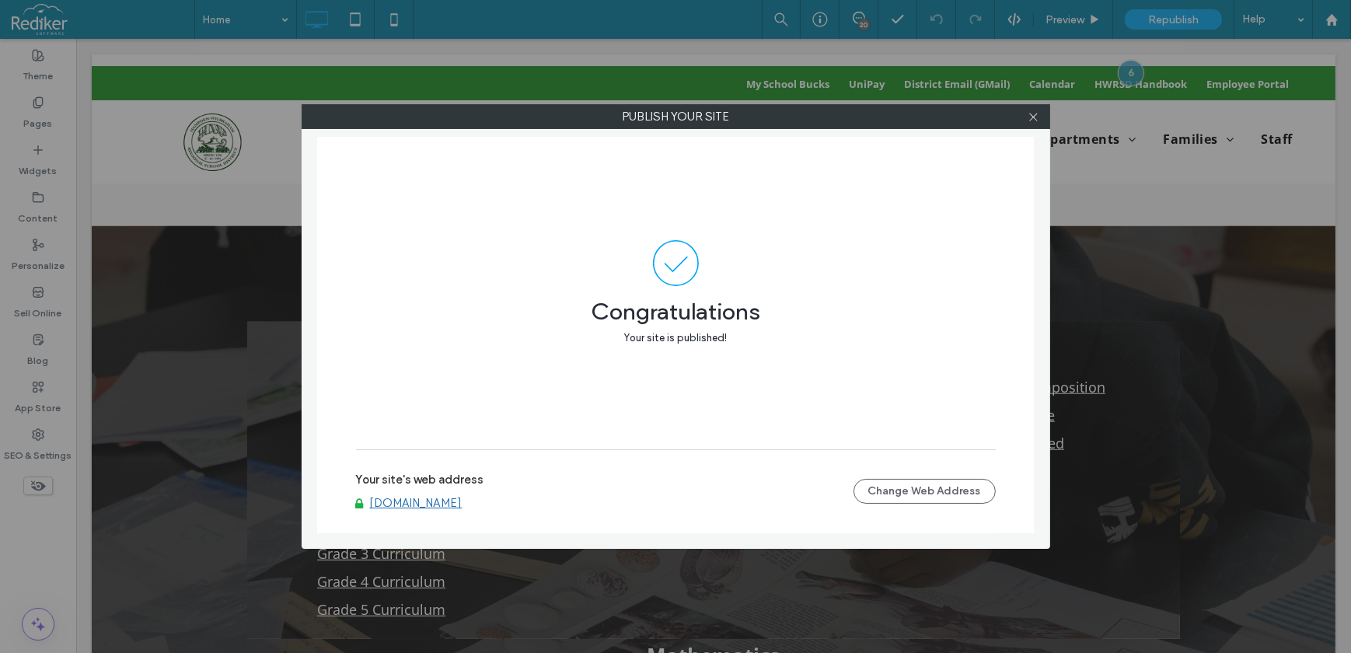
drag, startPoint x: 1032, startPoint y: 113, endPoint x: 1026, endPoint y: 125, distance: 13.9
click at [1032, 113] on icon at bounding box center [1034, 117] width 12 height 12
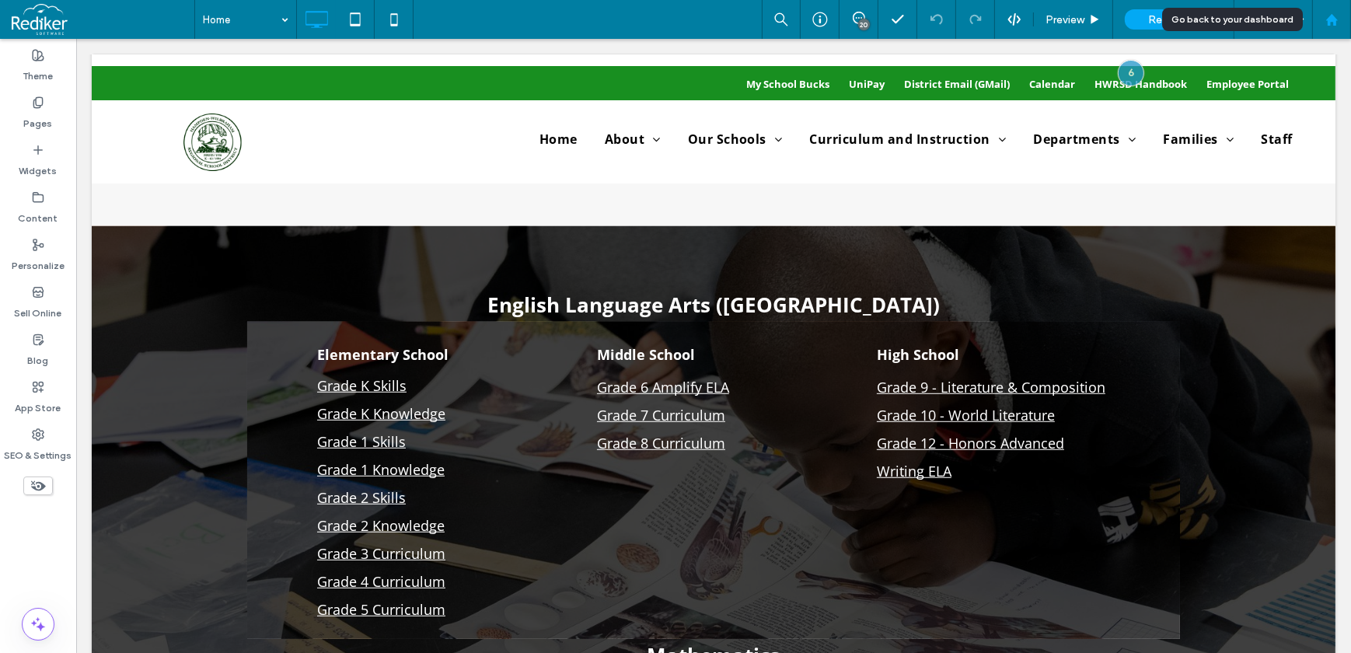
click at [1335, 19] on use at bounding box center [1331, 19] width 12 height 12
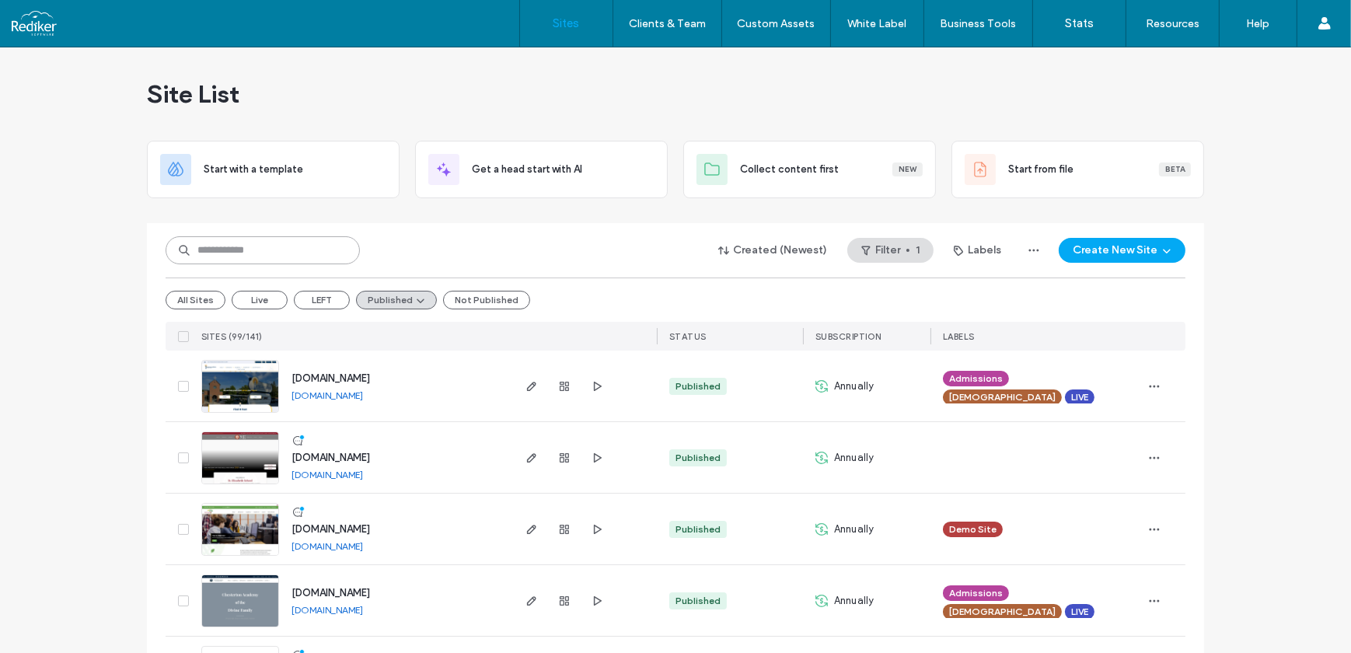
click at [225, 247] on input at bounding box center [263, 250] width 194 height 28
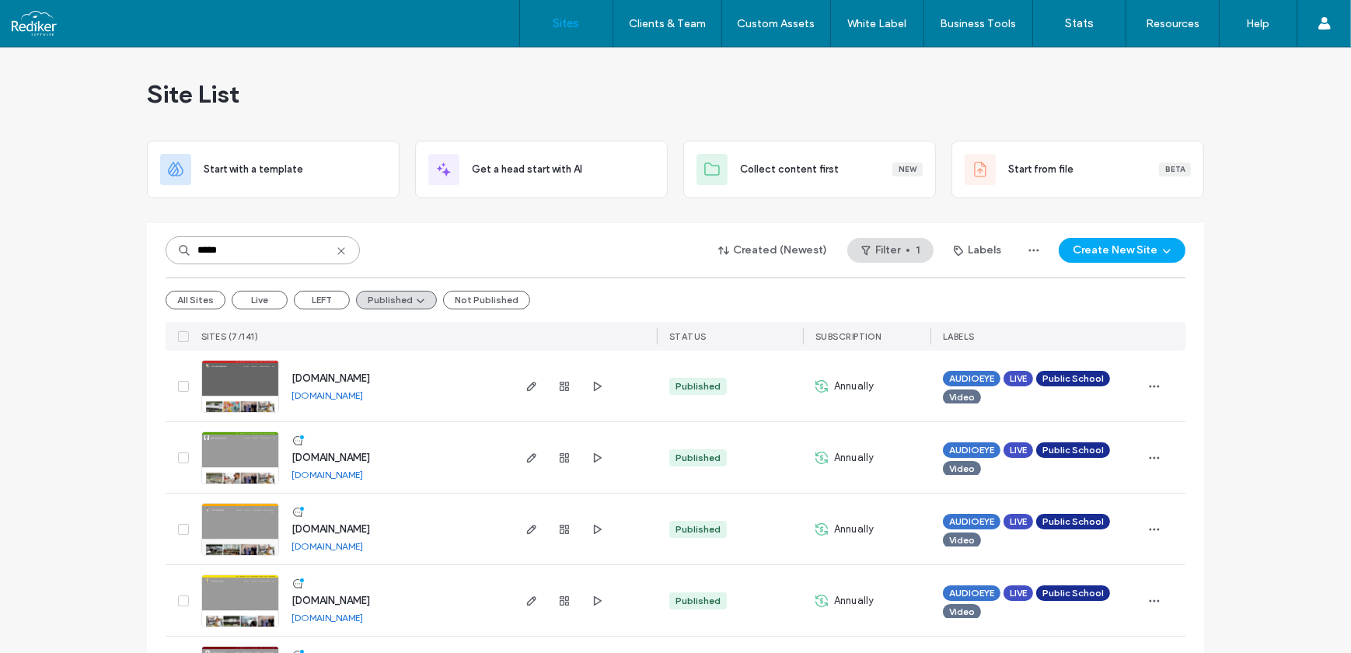
type input "*****"
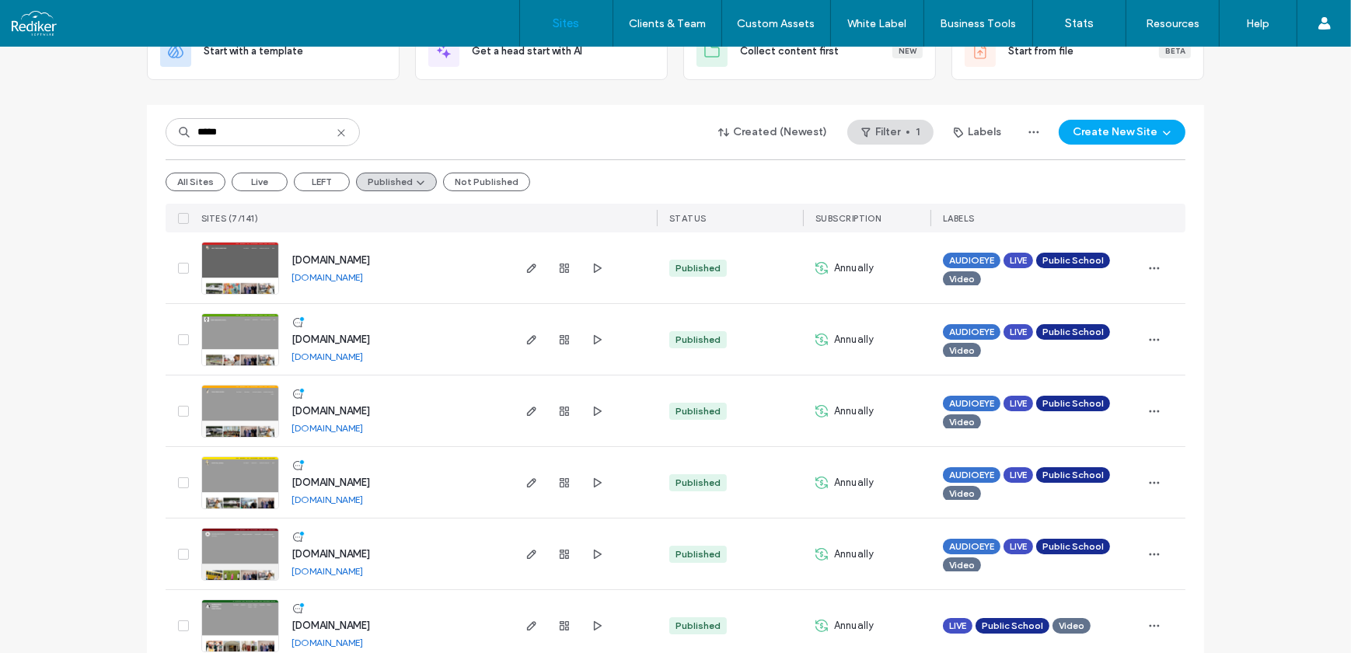
scroll to position [216, 0]
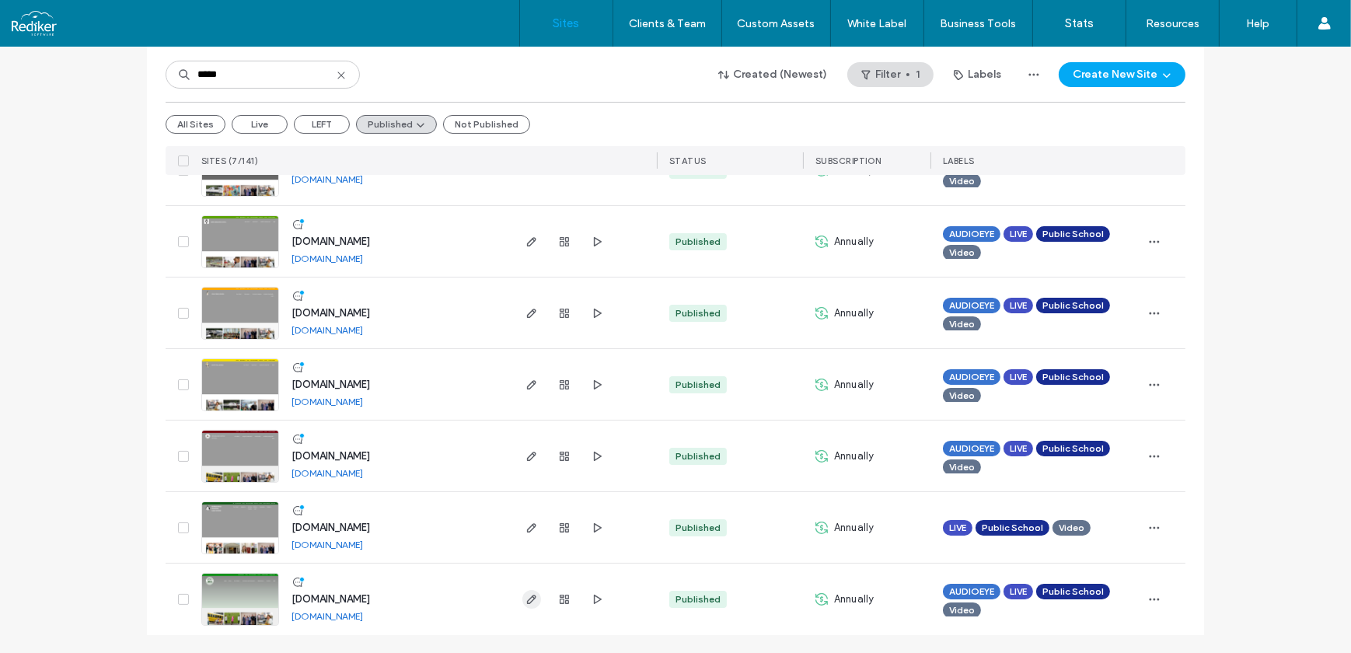
click at [527, 599] on use "button" at bounding box center [531, 599] width 9 height 9
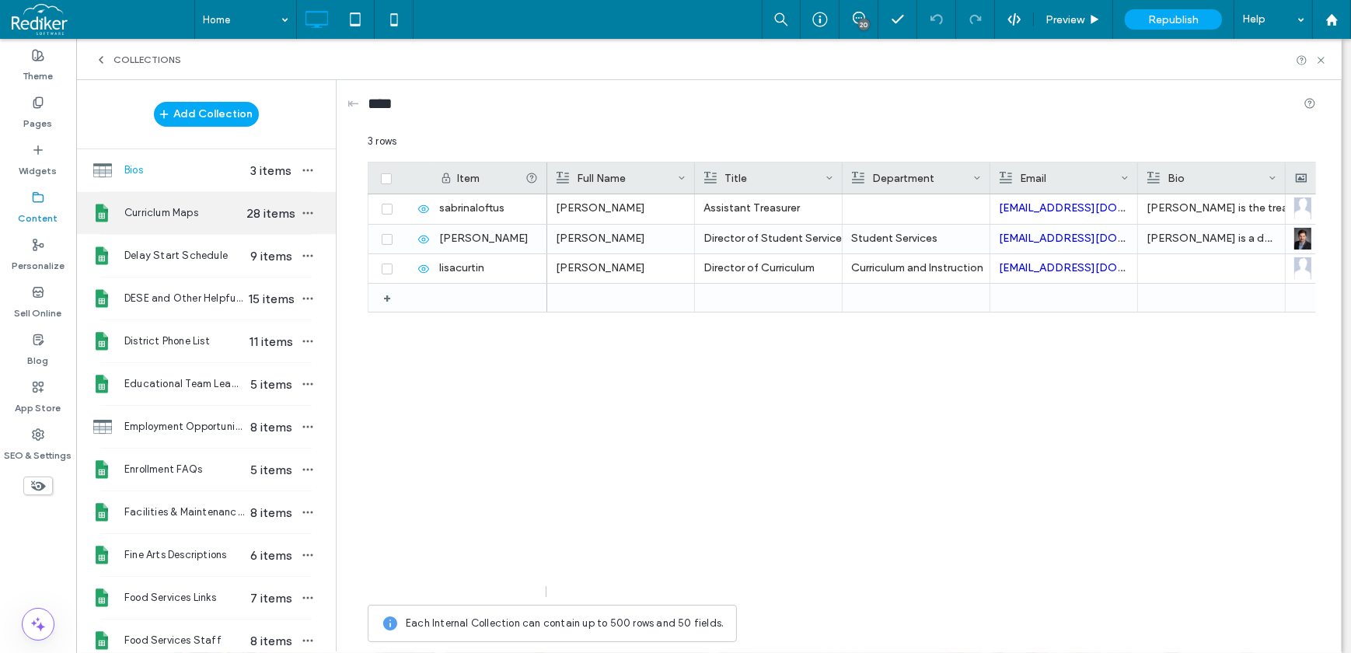
click at [194, 209] on span "Curriclum Maps" at bounding box center [184, 213] width 120 height 16
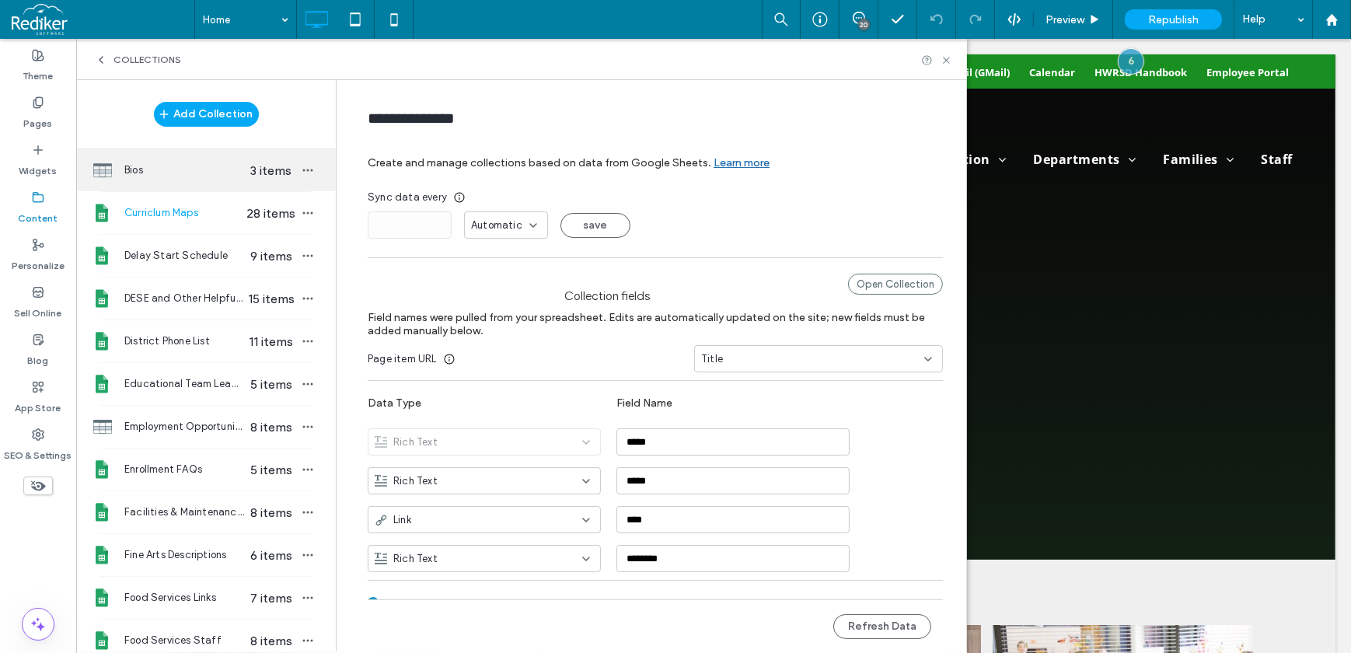
click at [150, 171] on span "Bios" at bounding box center [184, 170] width 120 height 16
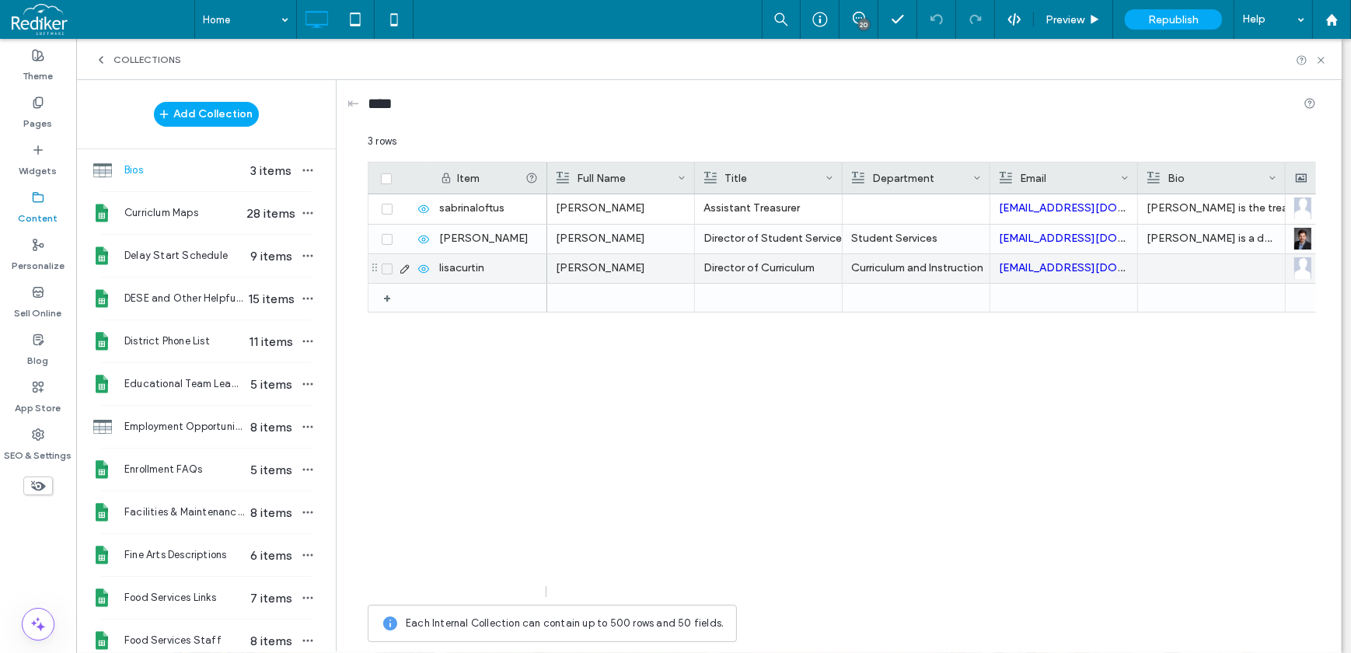
click at [1192, 268] on div at bounding box center [1212, 268] width 130 height 29
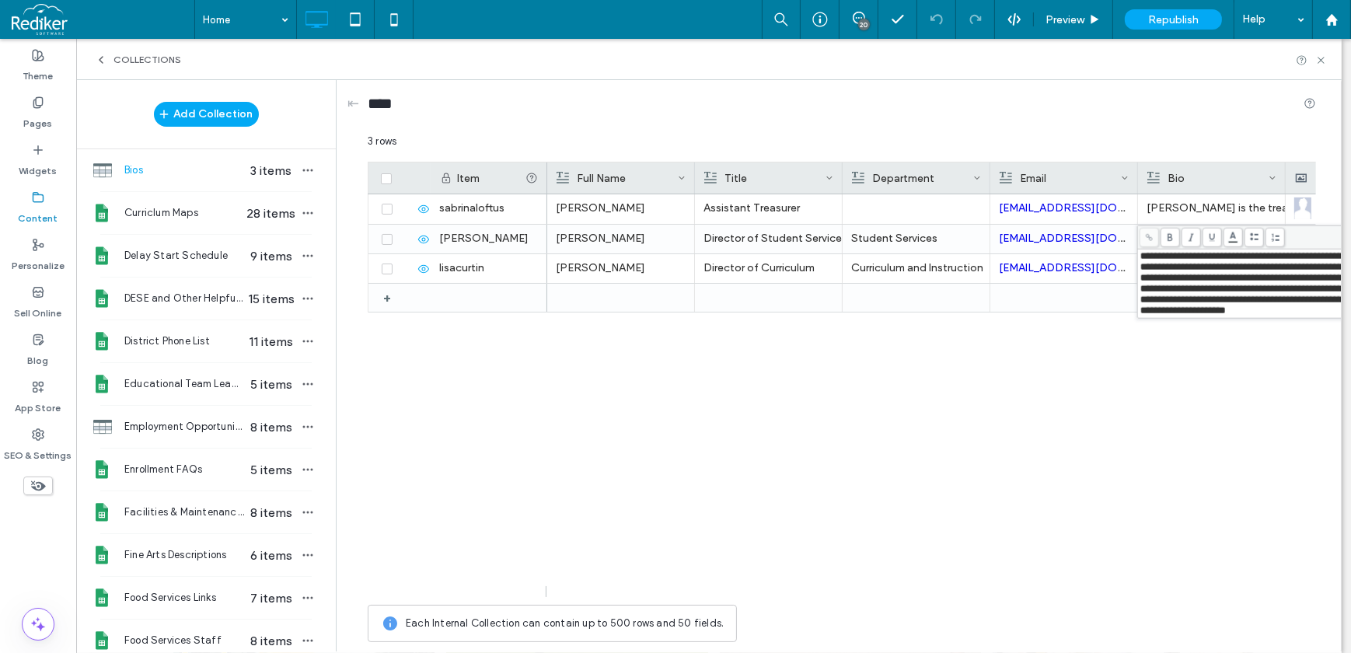
click at [1106, 573] on div "Sabrina Loftus Assistant Treasurer sloftus@hwrsd.org Sabrina Loftus is the trea…" at bounding box center [931, 395] width 769 height 403
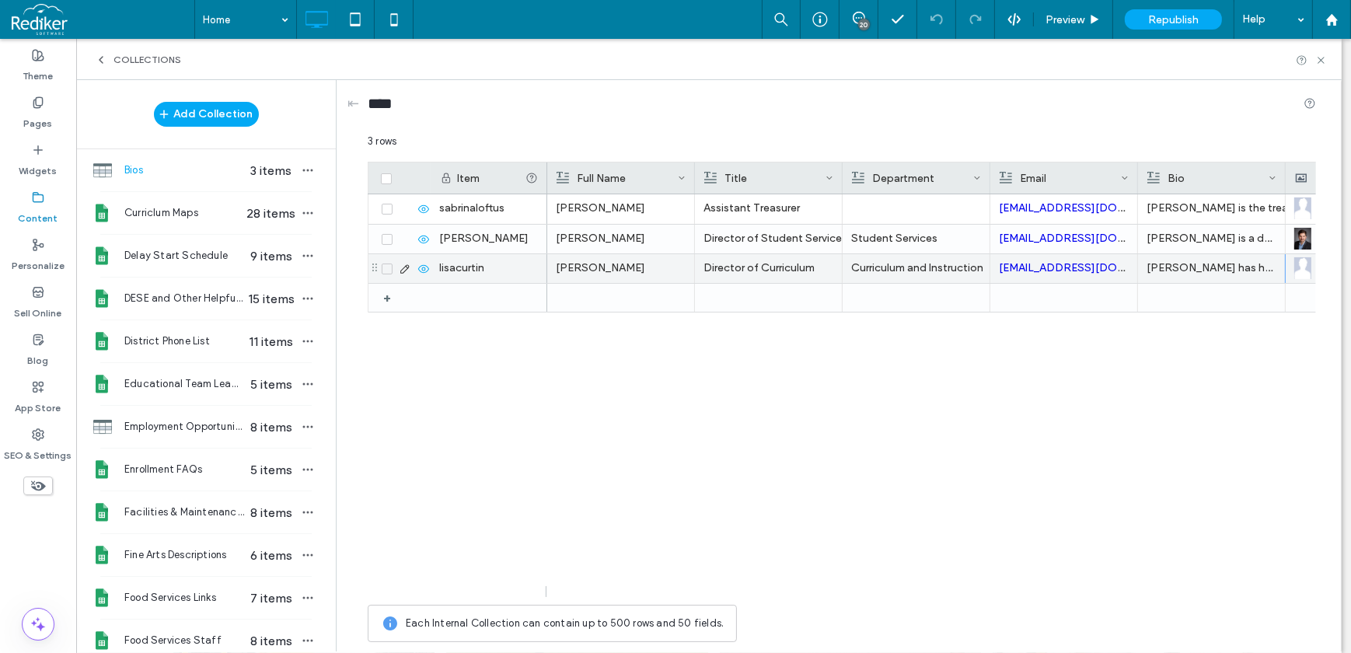
click at [1210, 272] on p "[PERSON_NAME] has held a variety of roles throughout her career in education, i…" at bounding box center [1212, 268] width 130 height 28
click at [1196, 269] on p "[PERSON_NAME] has held a variety of roles throughout her career in education, i…" at bounding box center [1211, 269] width 129 height 28
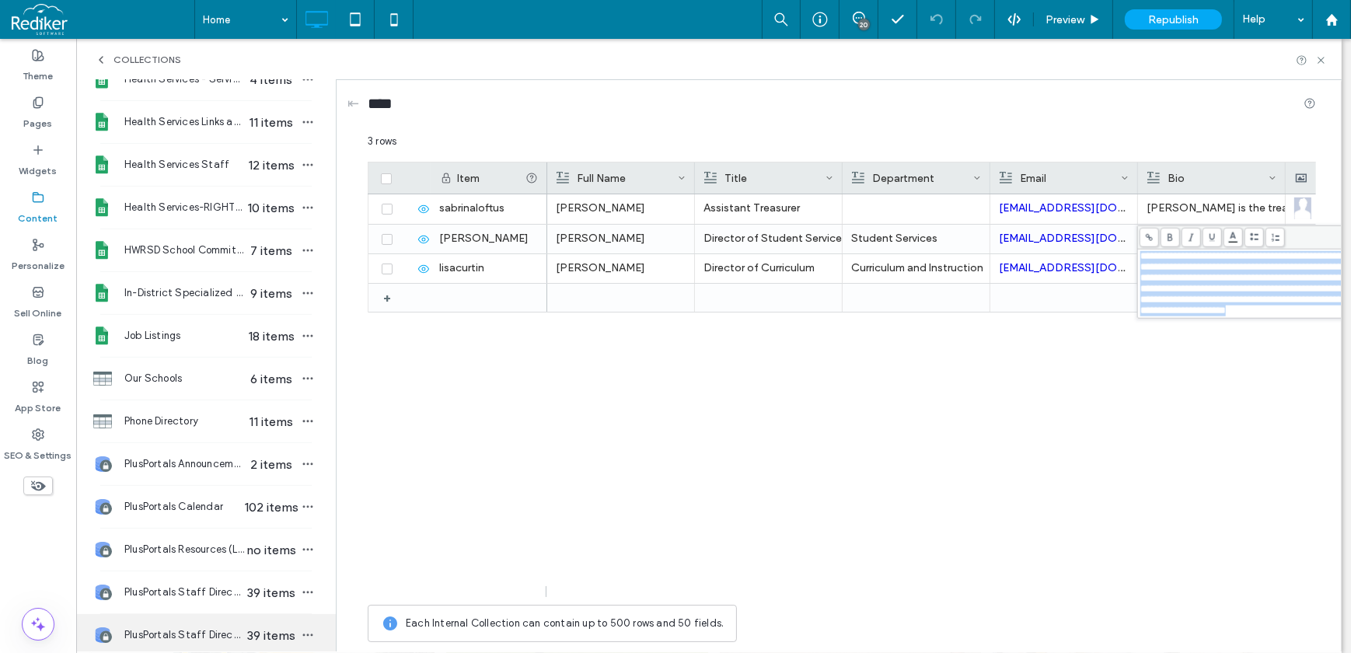
scroll to position [847, 0]
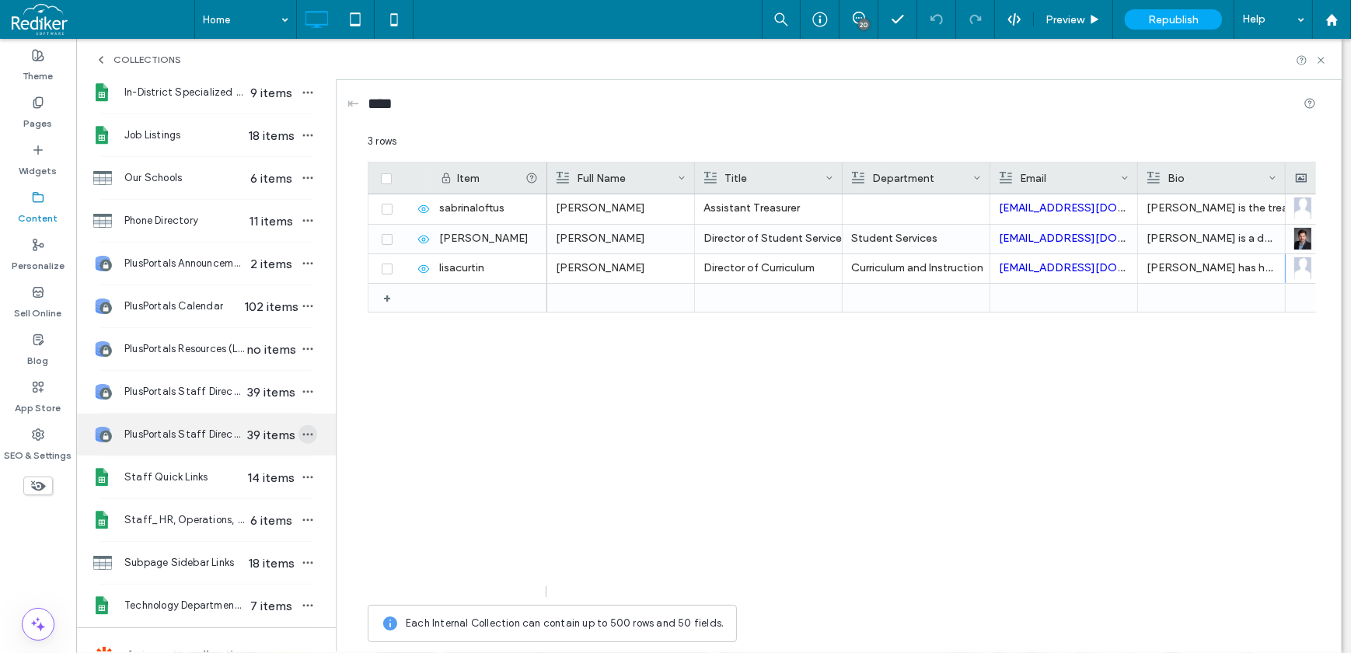
click at [302, 435] on icon "button" at bounding box center [308, 434] width 12 height 12
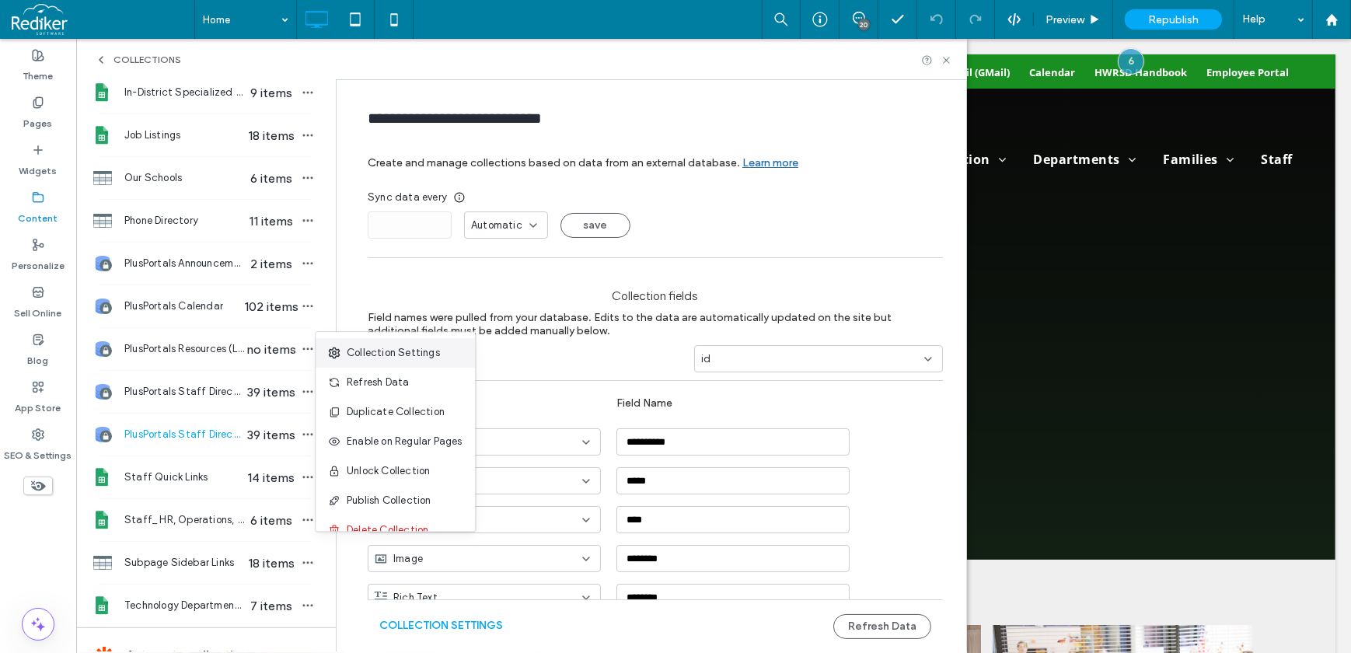
click at [397, 358] on span "Collection Settings" at bounding box center [393, 353] width 93 height 16
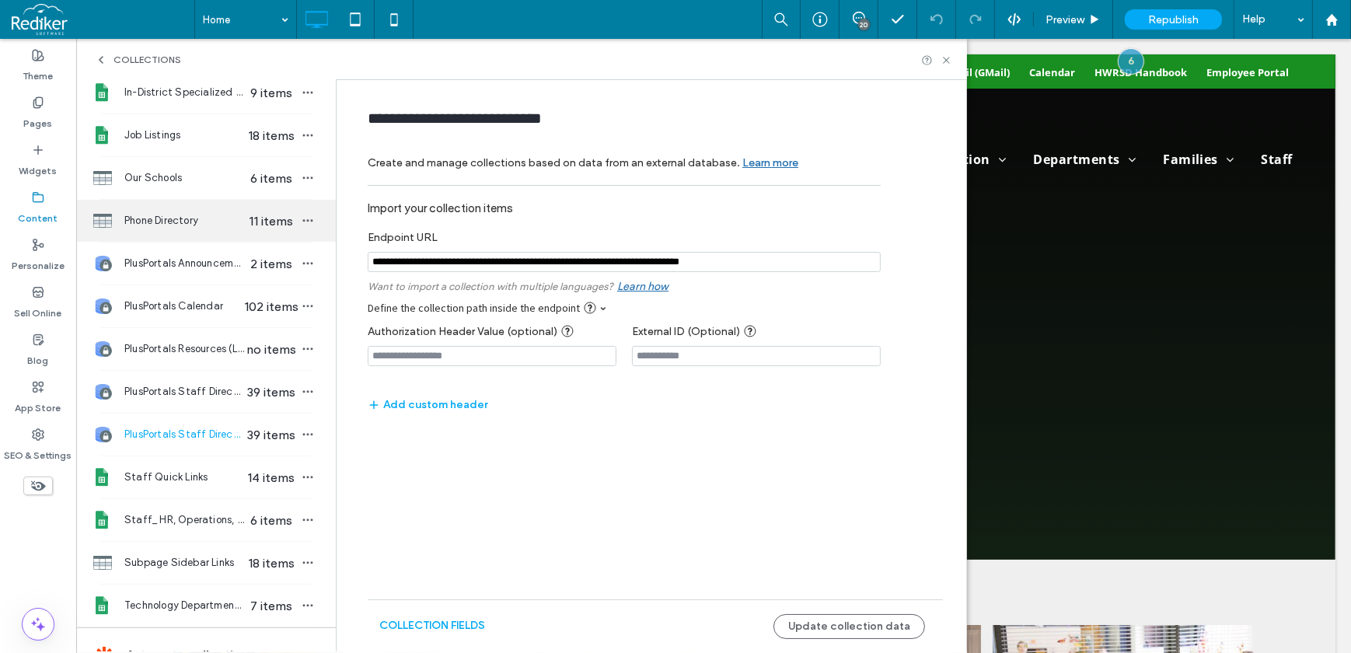
drag, startPoint x: 768, startPoint y: 267, endPoint x: 309, endPoint y: 237, distance: 459.6
click at [309, 237] on div "Add Collection Bios 3 items Curriclum Maps 28 items Delay Start Schedule 9 item…" at bounding box center [521, 365] width 891 height 571
click at [38, 100] on icon at bounding box center [38, 102] width 12 height 12
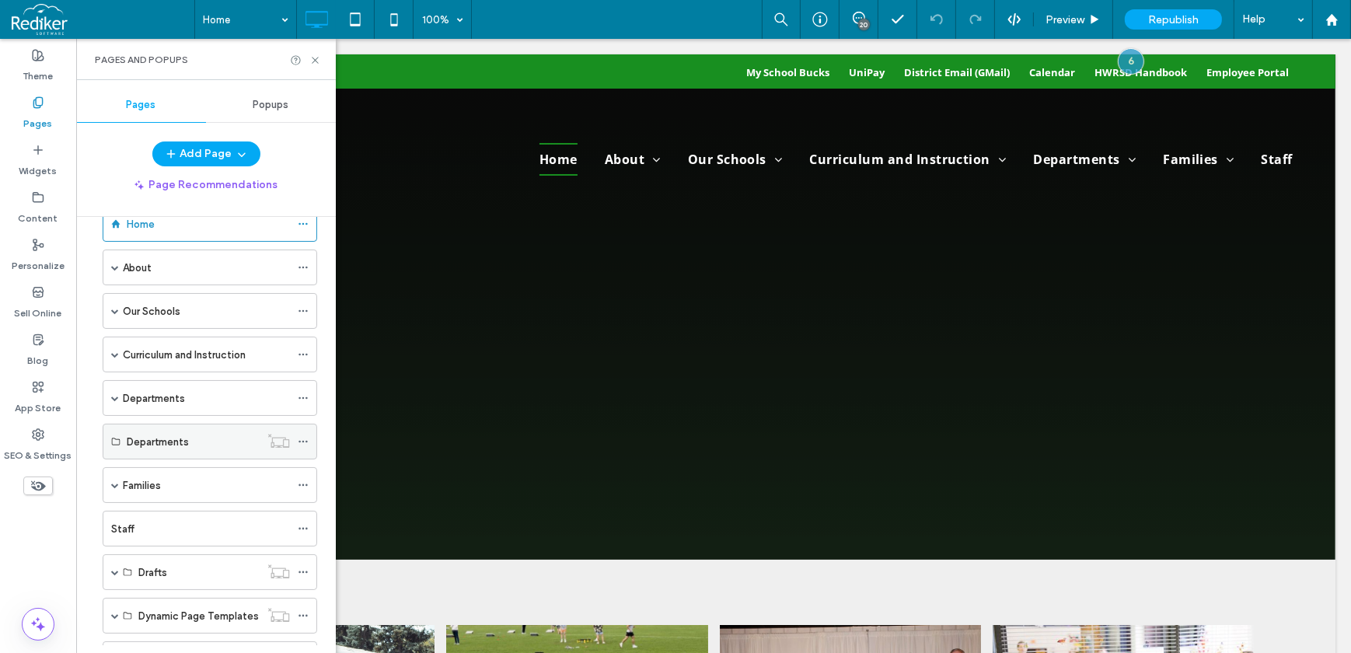
scroll to position [70, 0]
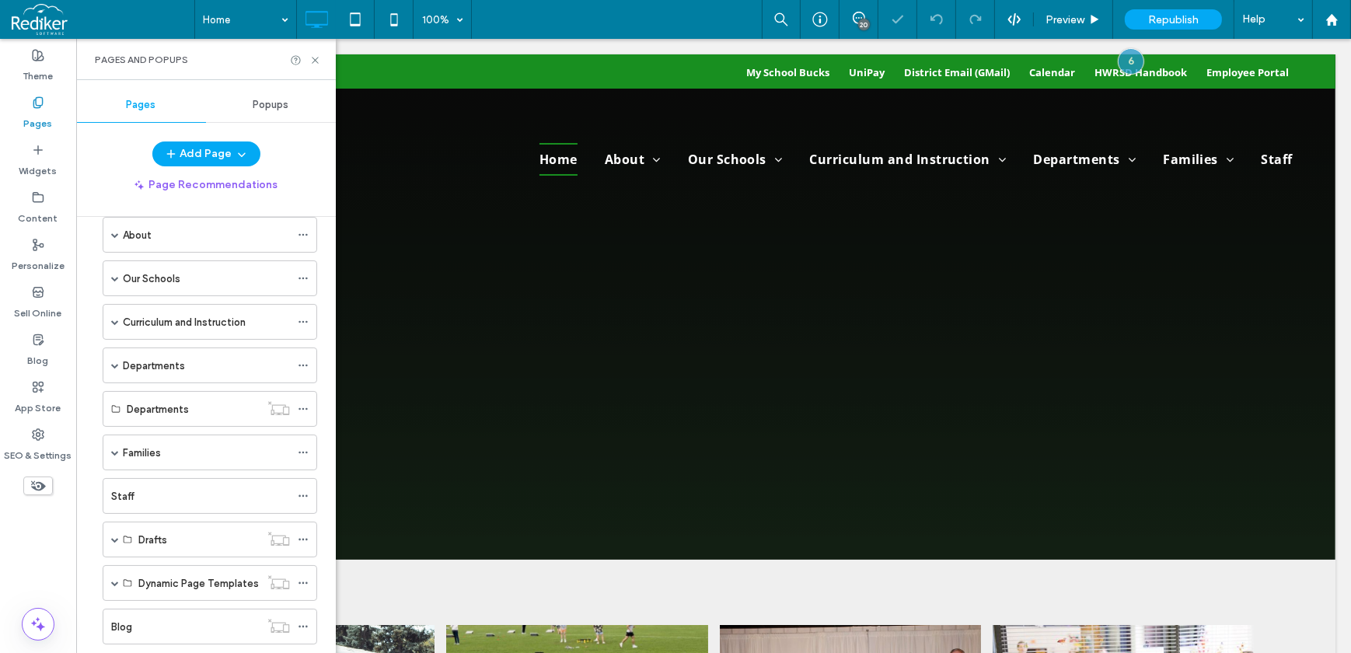
click at [101, 358] on div "Departments" at bounding box center [206, 365] width 222 height 36
click at [117, 361] on span at bounding box center [115, 365] width 8 height 8
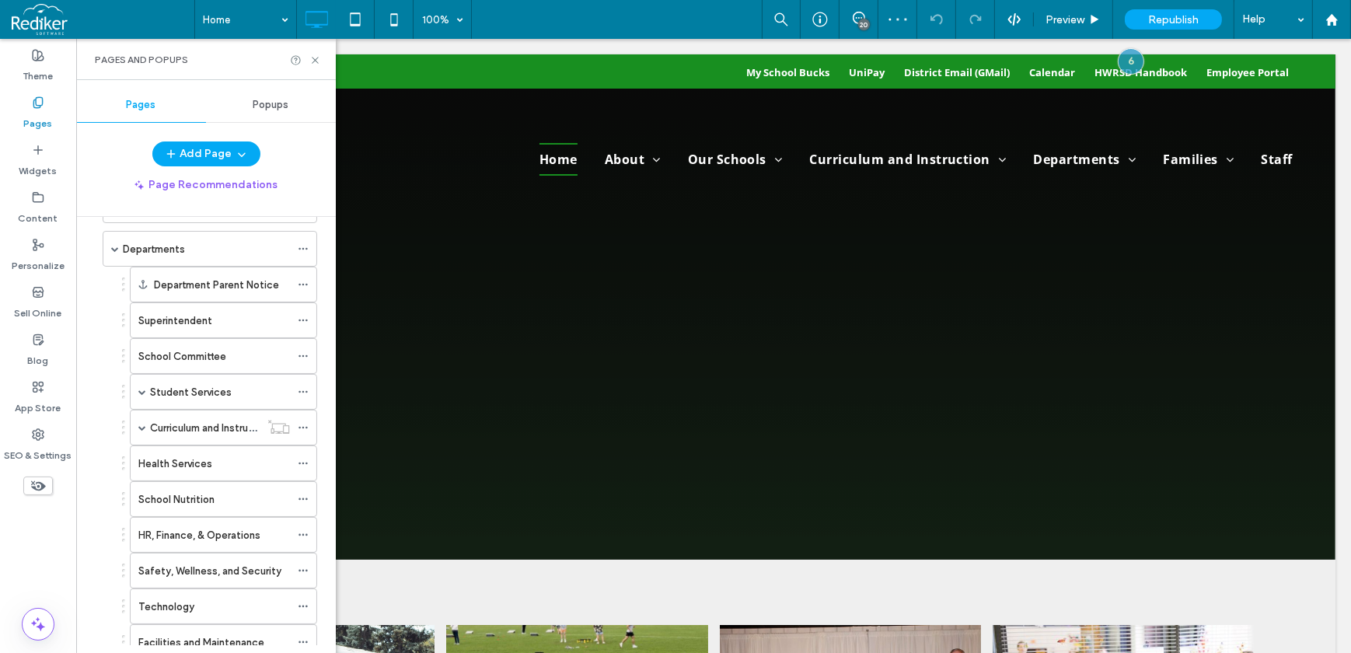
scroll to position [211, 0]
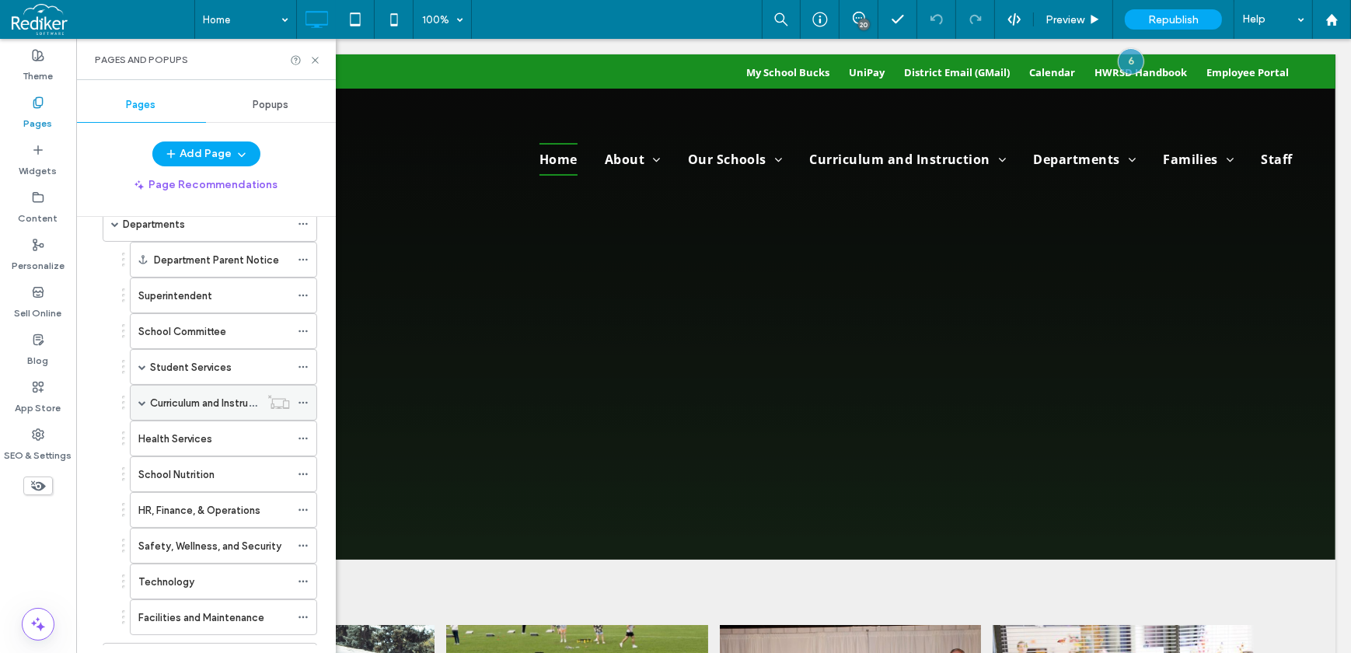
click at [146, 397] on div "Curriculum and Instruction" at bounding box center [223, 403] width 187 height 36
click at [141, 400] on span at bounding box center [142, 403] width 8 height 8
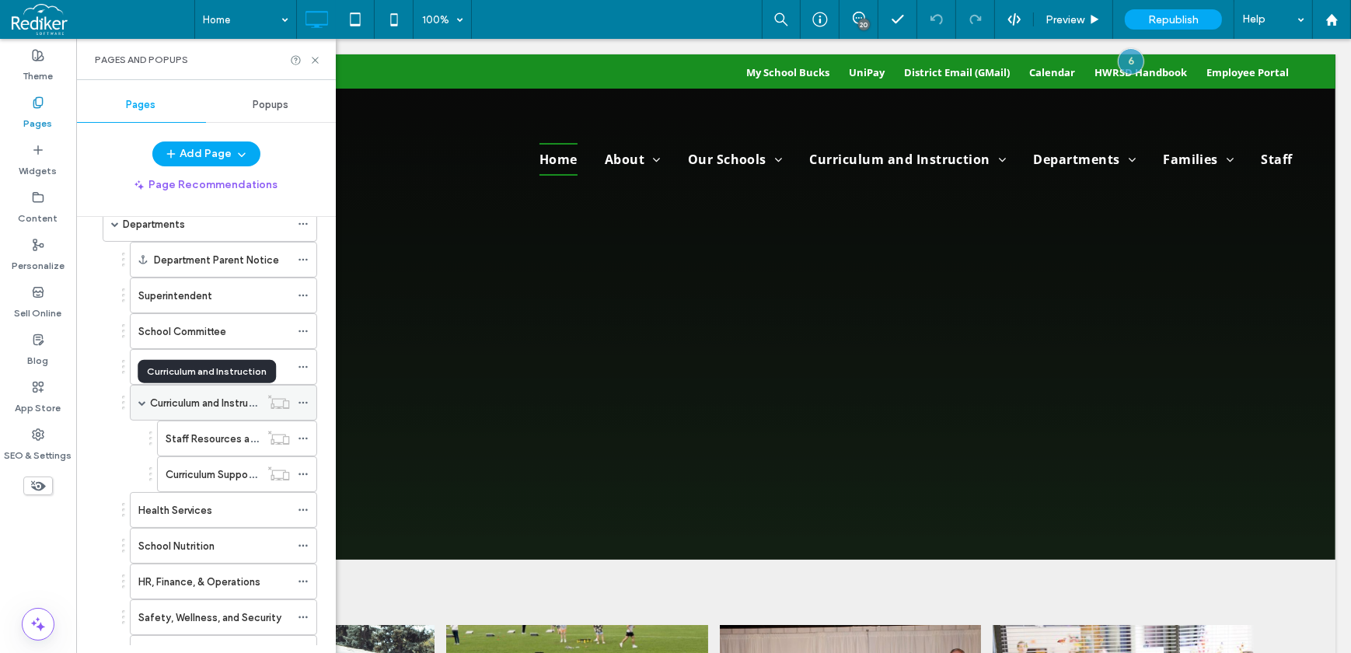
click at [182, 393] on label "Curriculum and Instruction" at bounding box center [211, 402] width 123 height 27
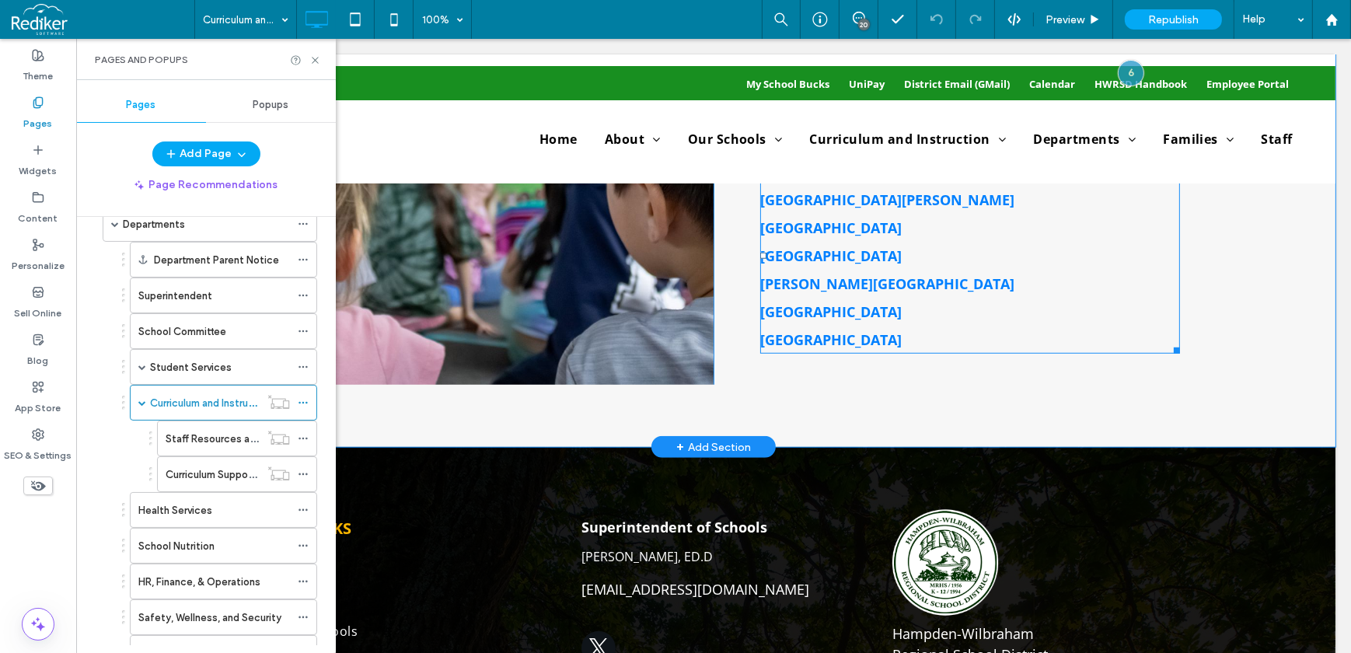
scroll to position [1245, 0]
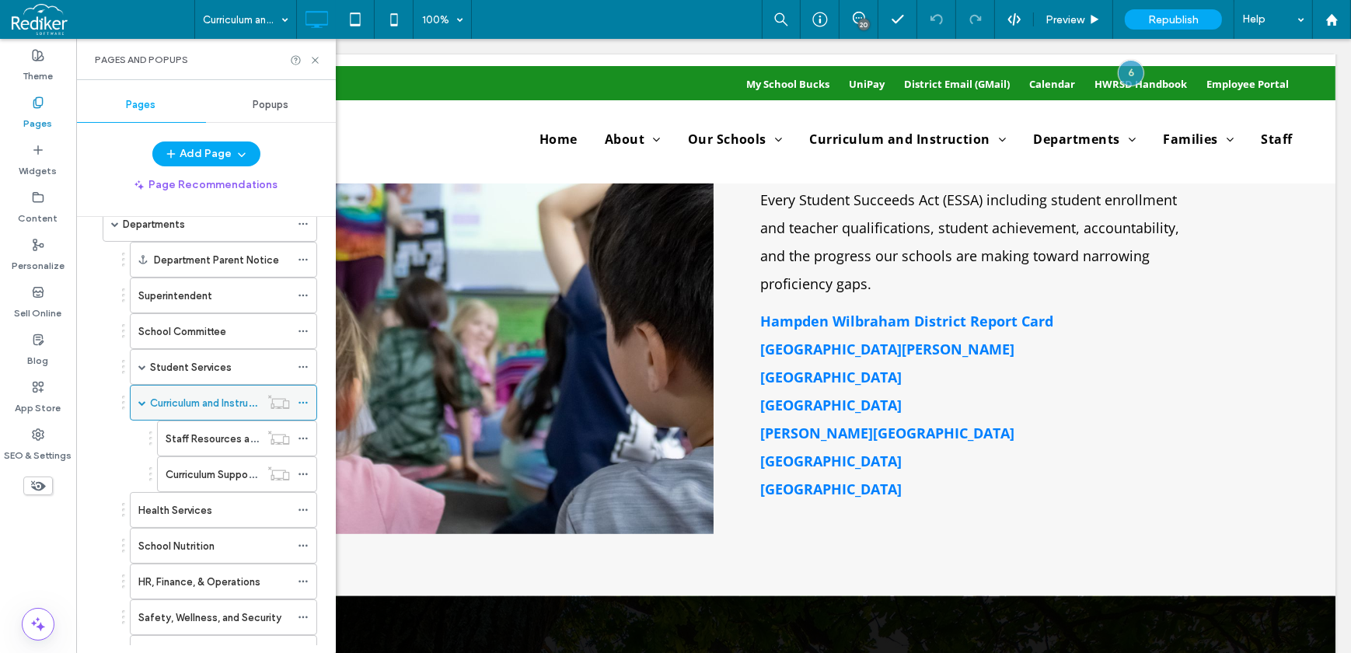
click at [305, 401] on icon at bounding box center [303, 402] width 11 height 11
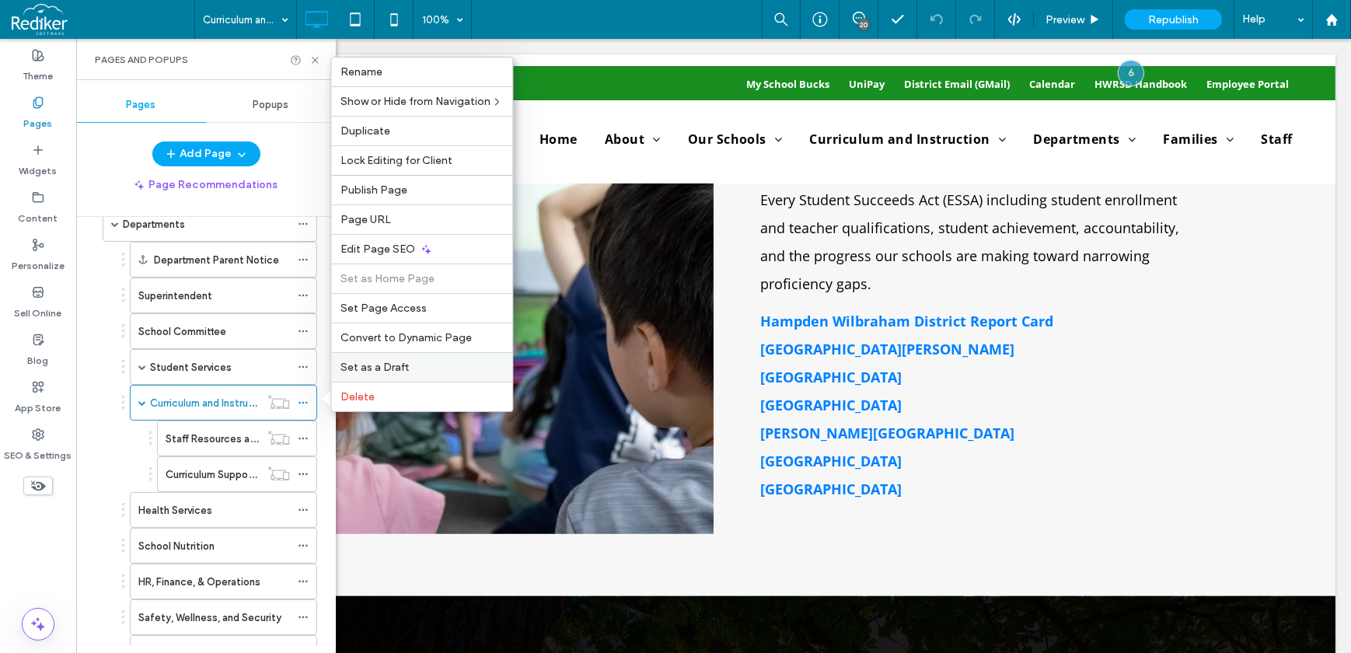
click at [374, 367] on span "Set as a Draft" at bounding box center [374, 367] width 68 height 13
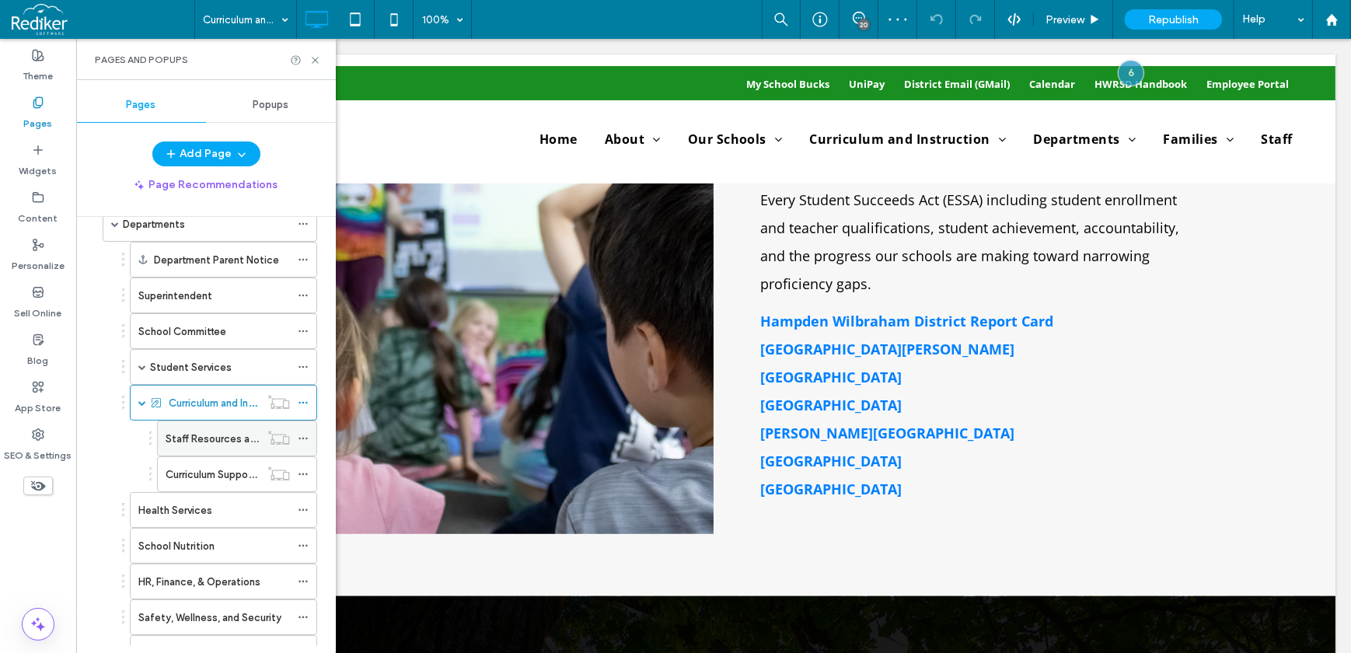
click at [305, 433] on icon at bounding box center [303, 438] width 11 height 11
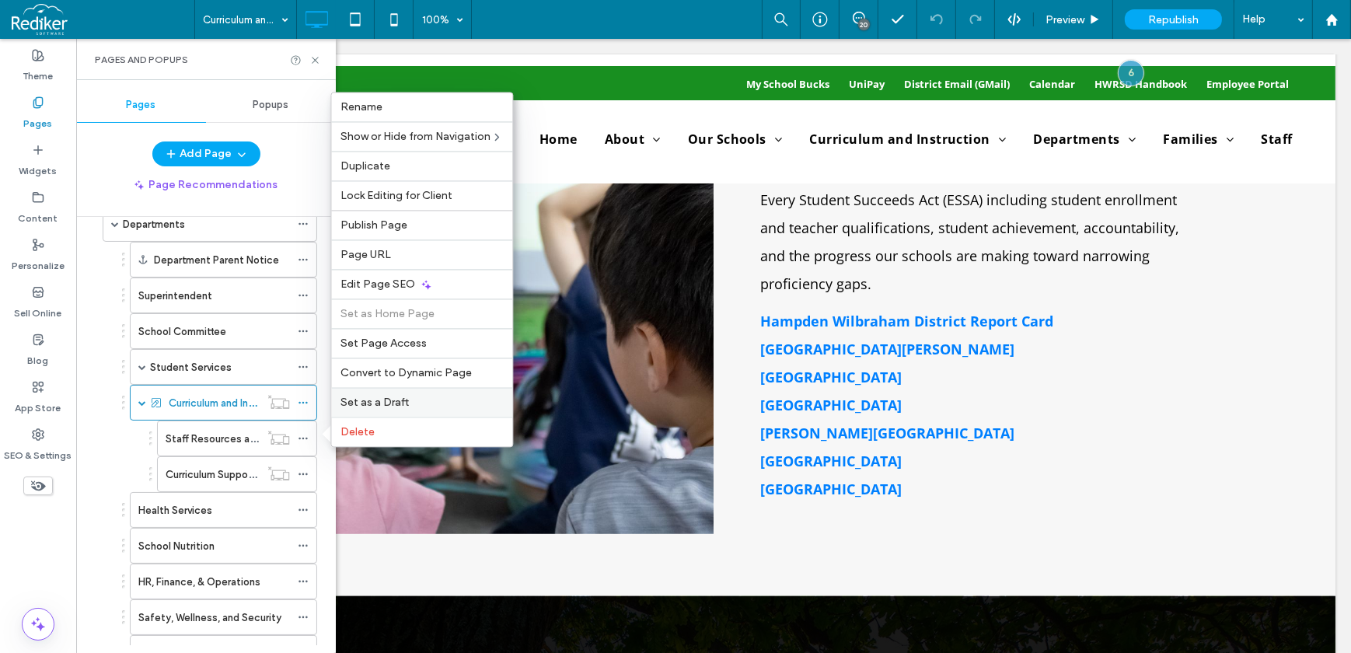
drag, startPoint x: 387, startPoint y: 402, endPoint x: 311, endPoint y: 363, distance: 85.5
click at [387, 402] on span "Set as a Draft" at bounding box center [374, 402] width 68 height 13
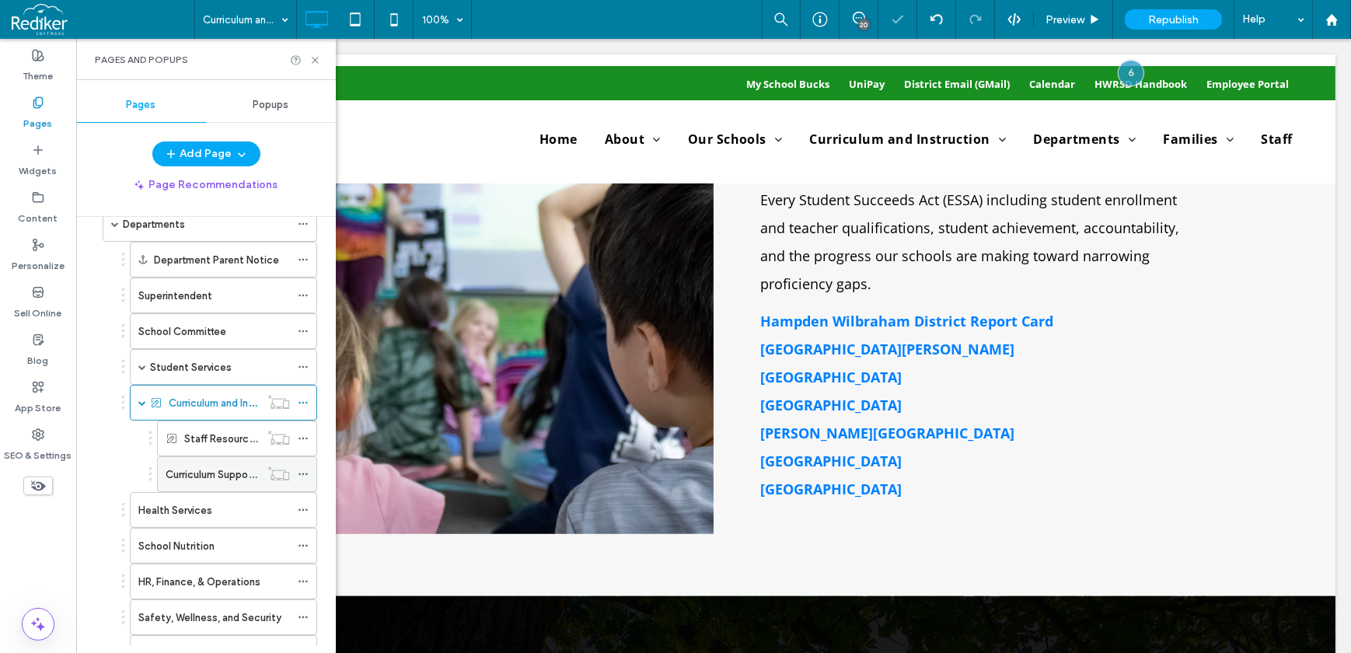
click at [309, 471] on div at bounding box center [307, 473] width 19 height 23
click at [305, 473] on use at bounding box center [302, 474] width 9 height 2
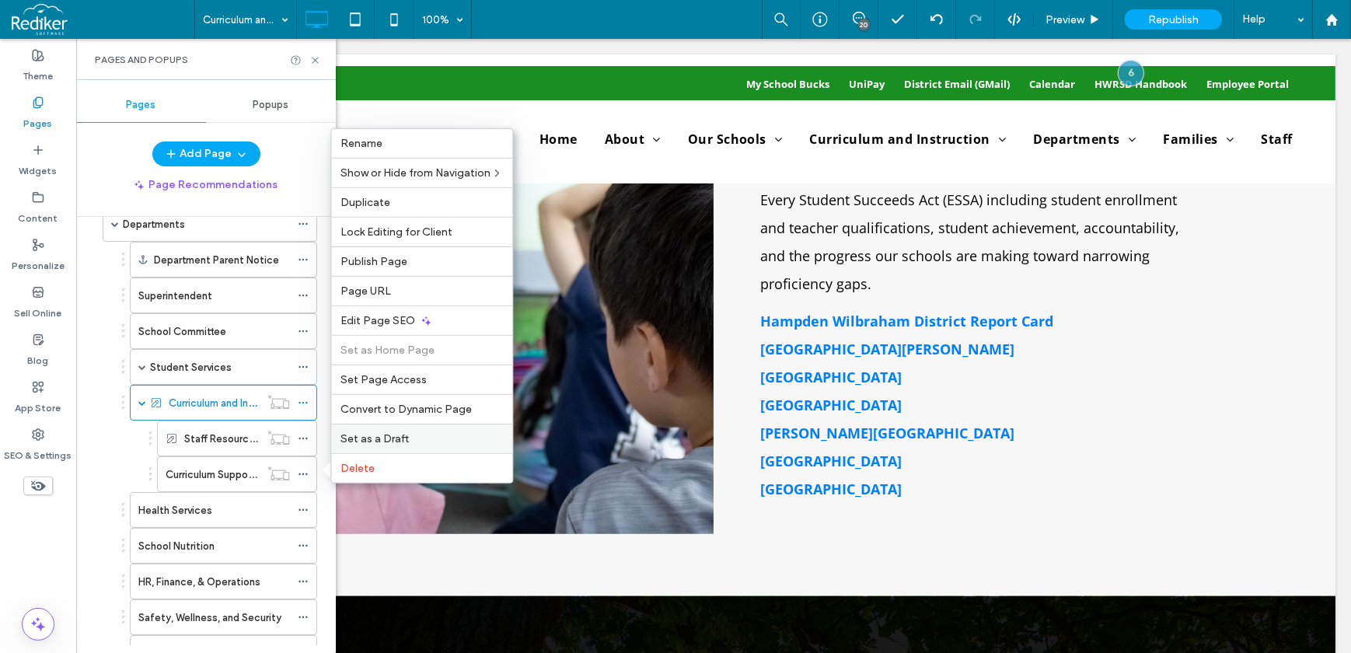
drag, startPoint x: 366, startPoint y: 440, endPoint x: 290, endPoint y: 399, distance: 86.6
click at [366, 440] on span "Set as a Draft" at bounding box center [374, 438] width 68 height 13
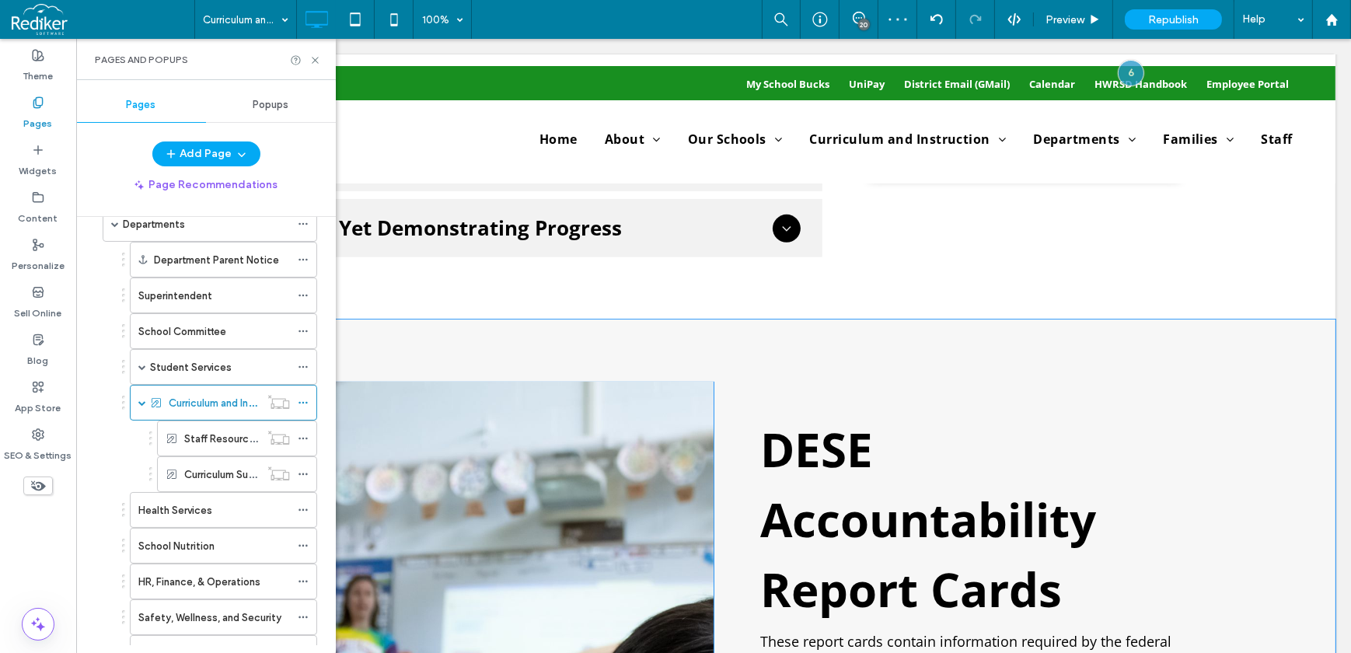
scroll to position [751, 0]
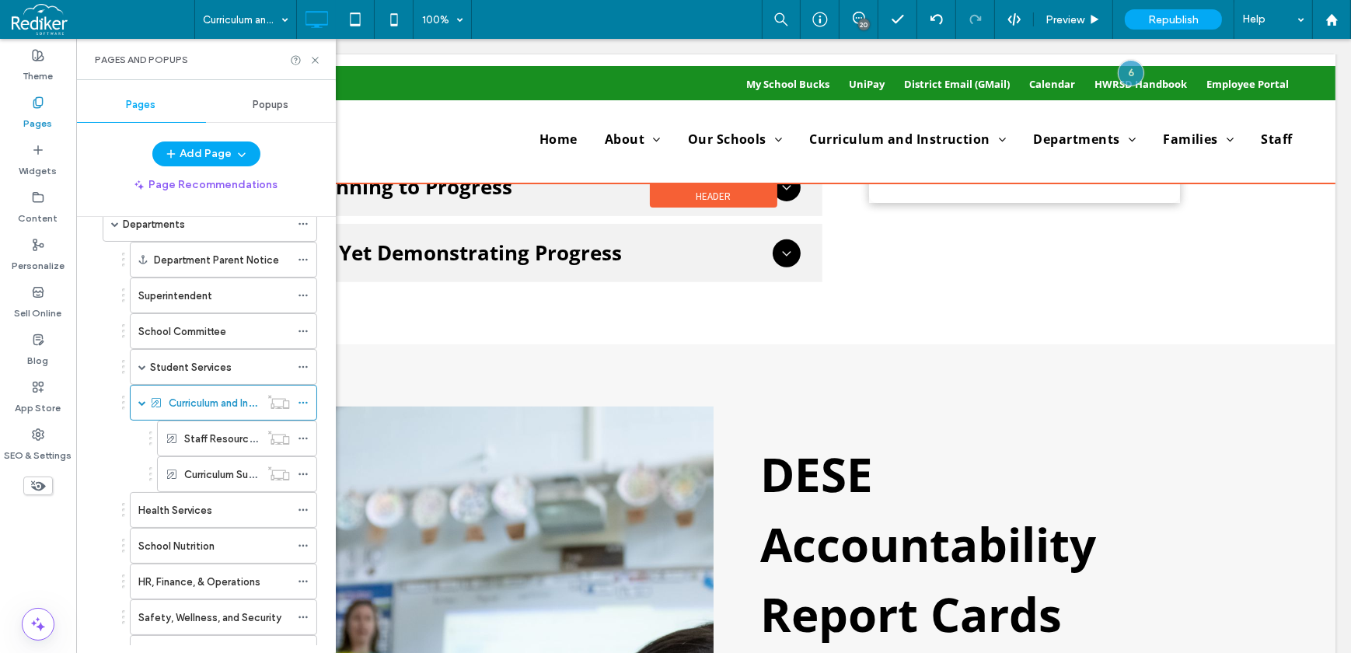
click at [840, 132] on div at bounding box center [713, 118] width 1244 height 129
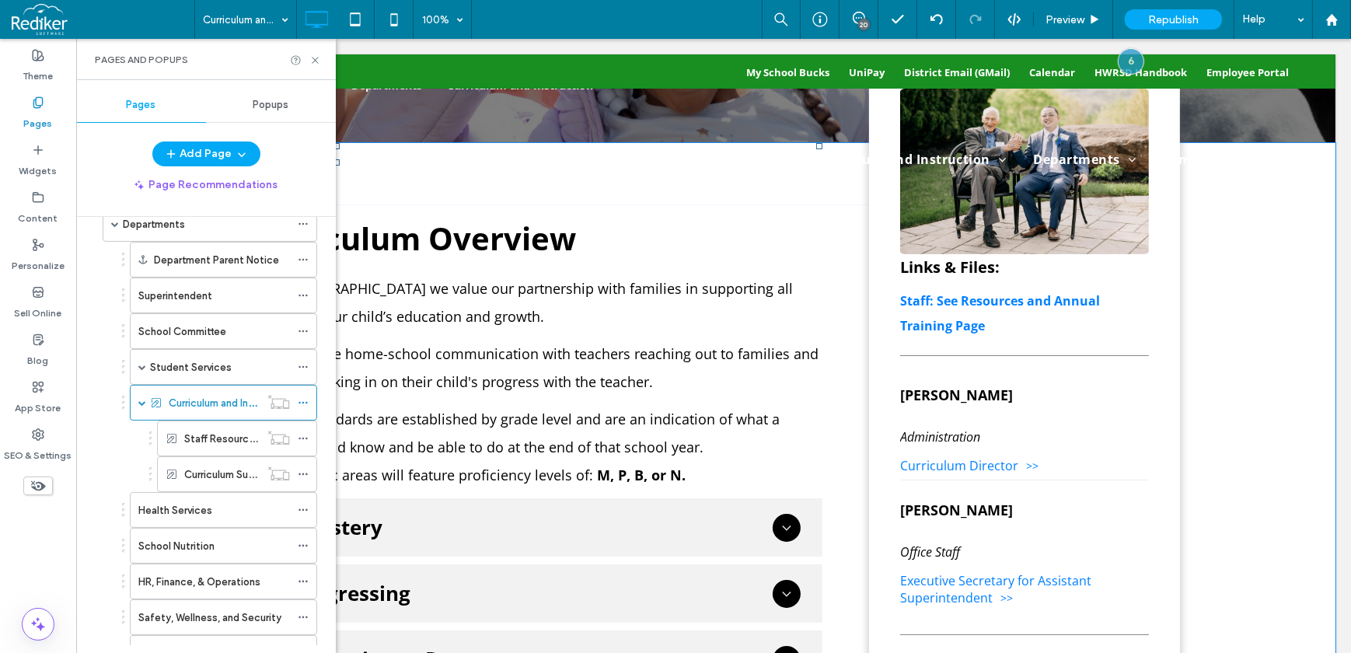
scroll to position [424, 0]
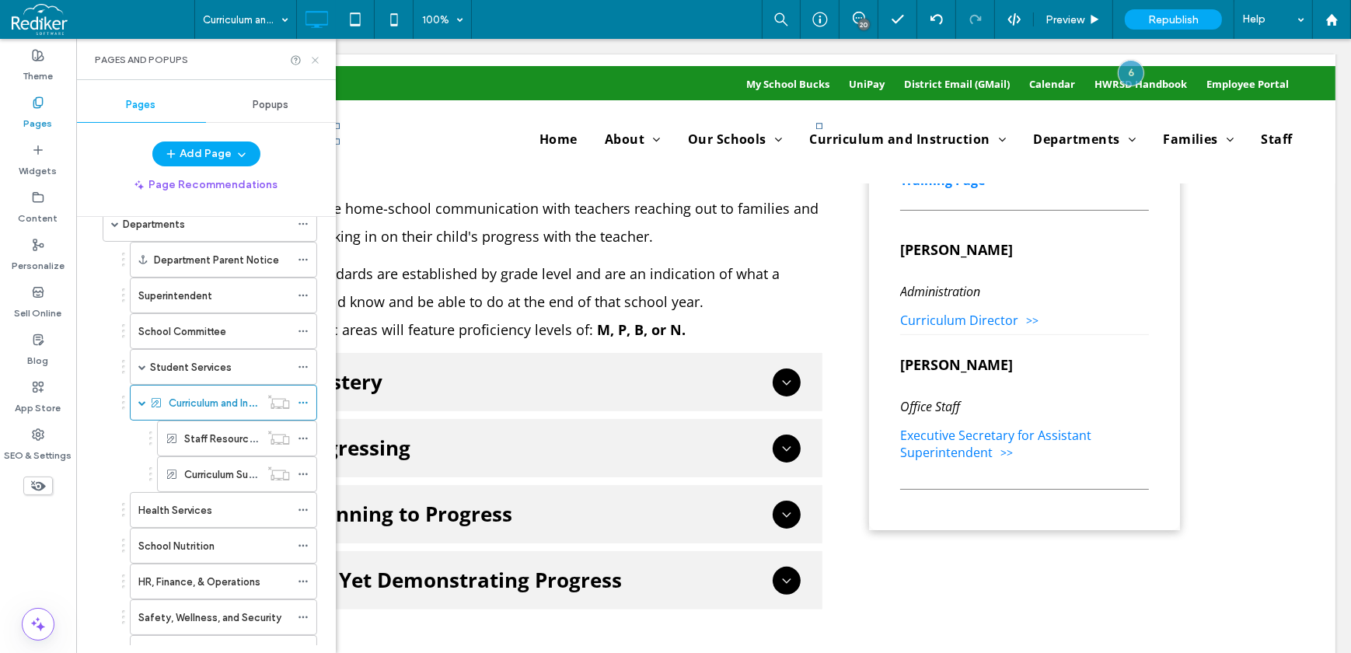
click at [314, 60] on icon at bounding box center [315, 60] width 12 height 12
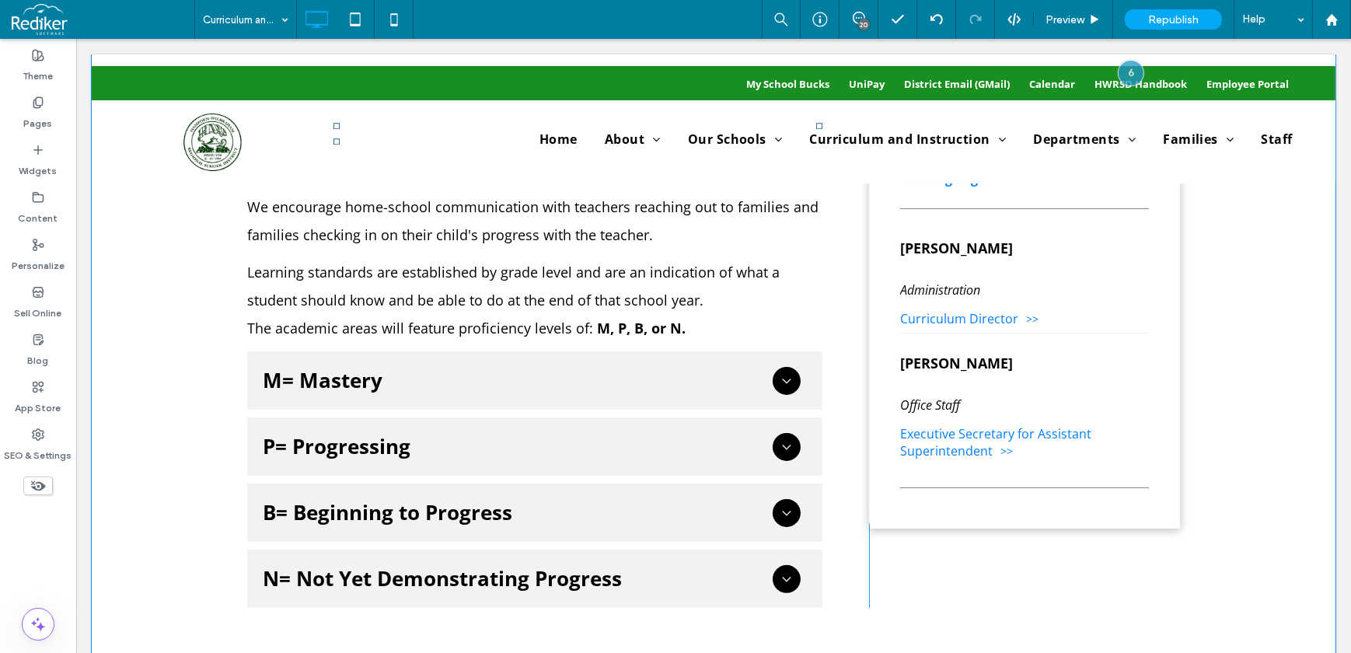
scroll to position [0, 0]
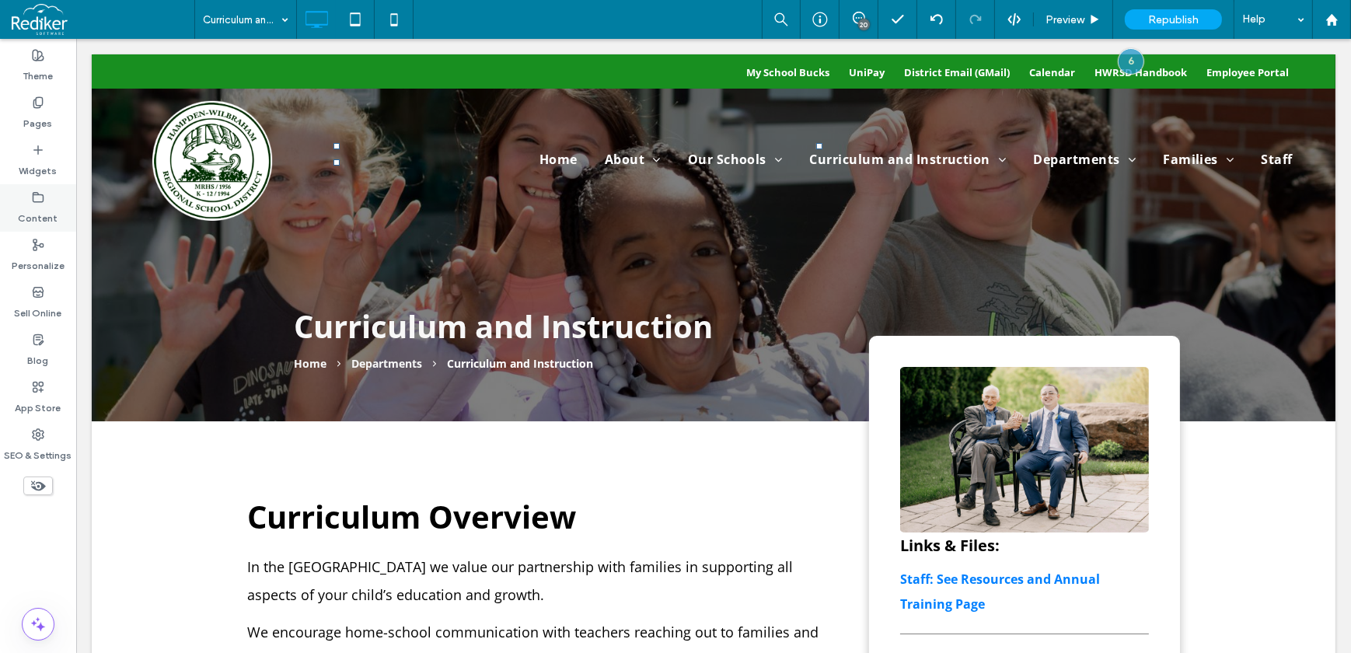
click at [57, 204] on div "Content" at bounding box center [38, 207] width 76 height 47
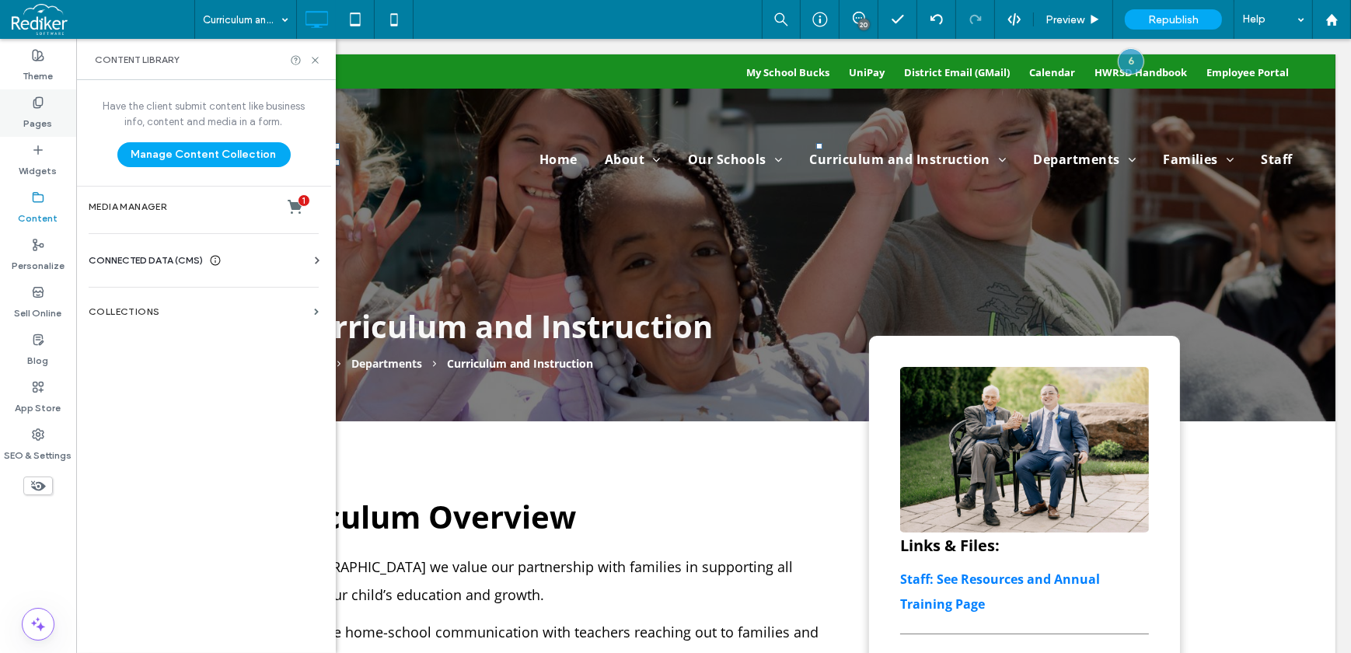
click at [46, 127] on label "Pages" at bounding box center [38, 120] width 29 height 22
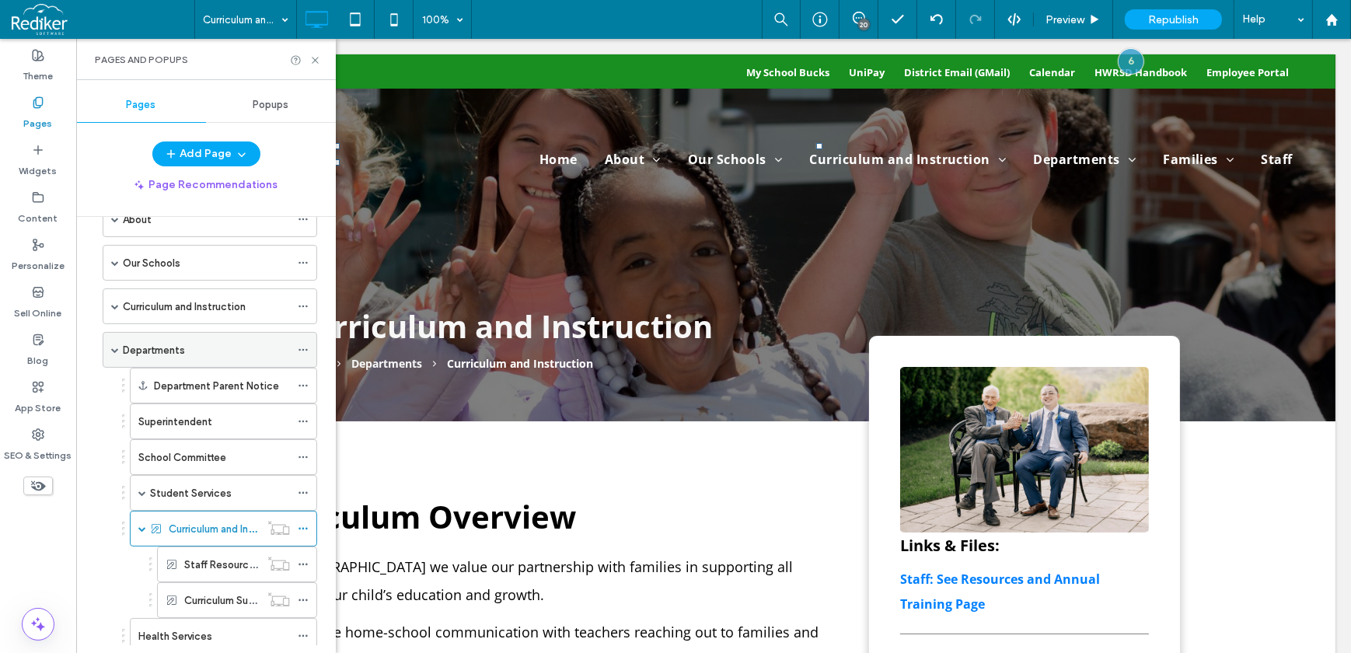
scroll to position [211, 0]
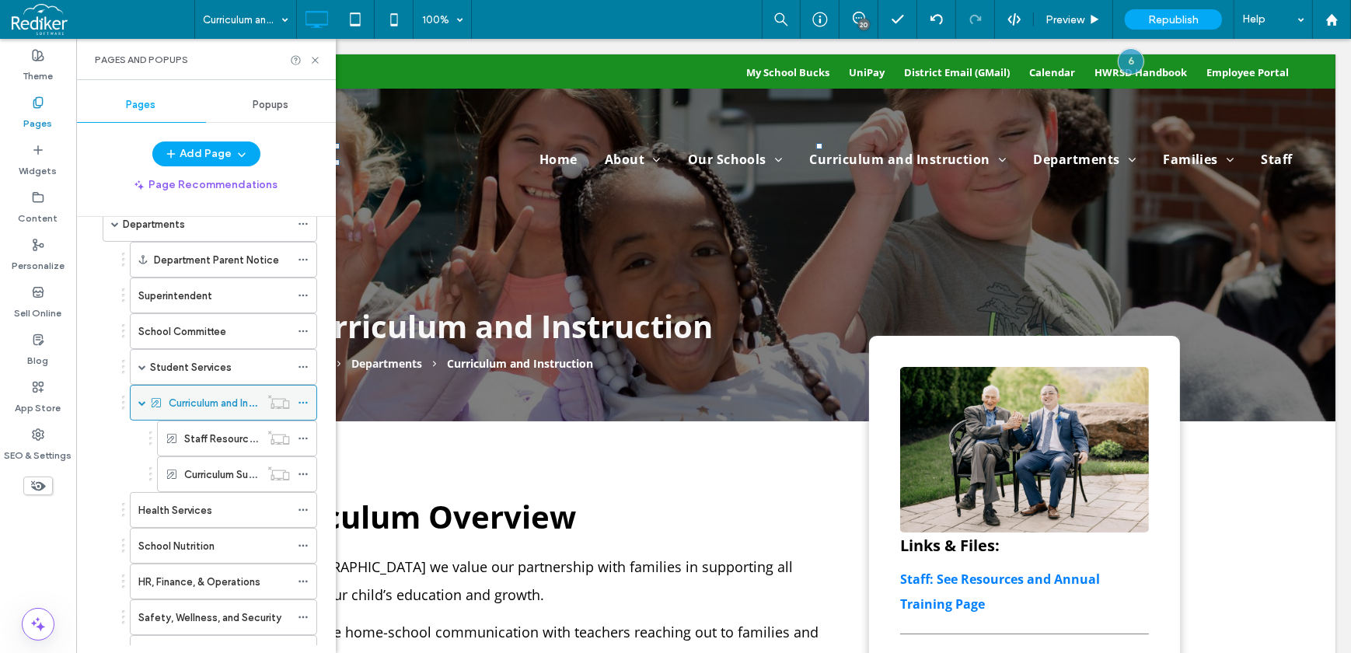
click at [143, 401] on span at bounding box center [142, 403] width 8 height 8
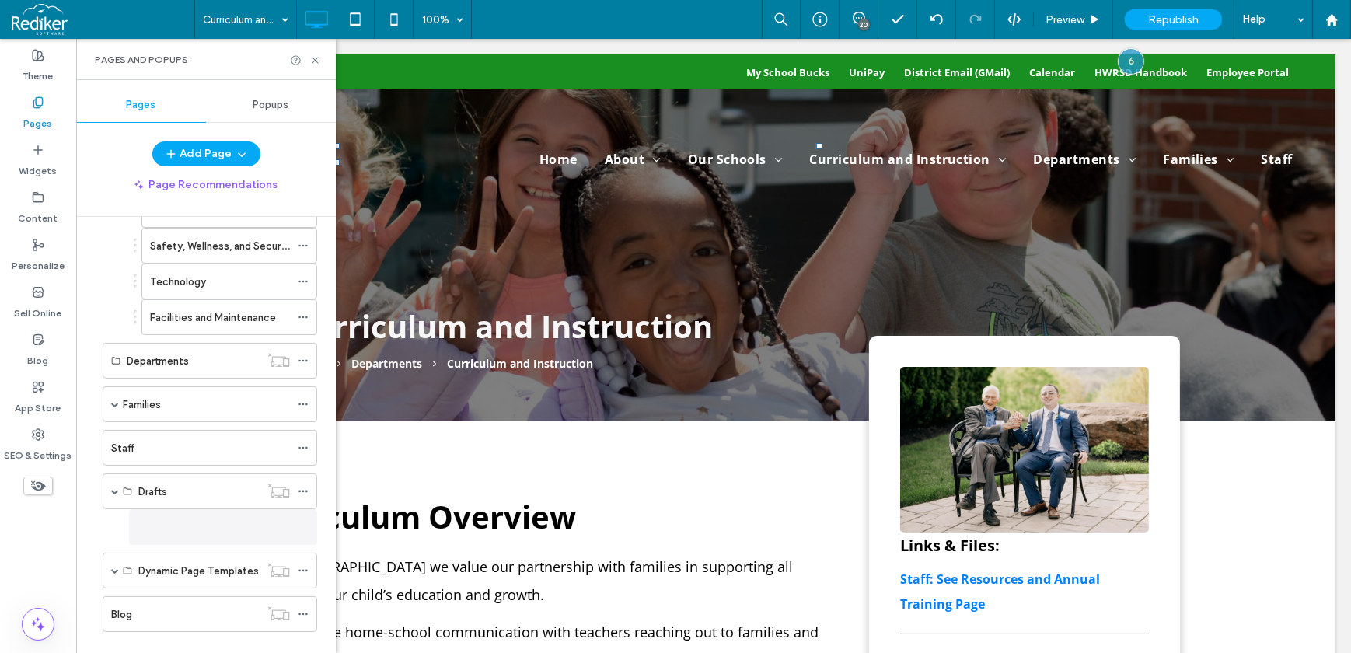
scroll to position [497, 0]
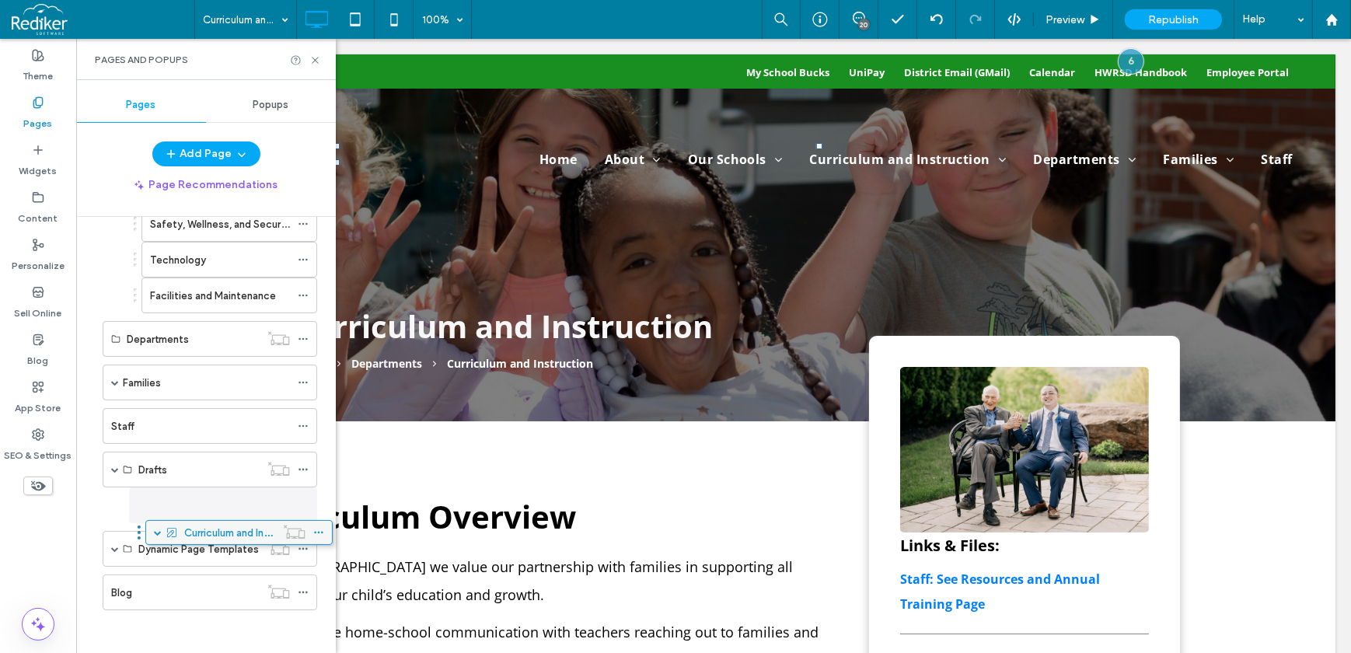
drag, startPoint x: 219, startPoint y: 394, endPoint x: 235, endPoint y: 524, distance: 130.7
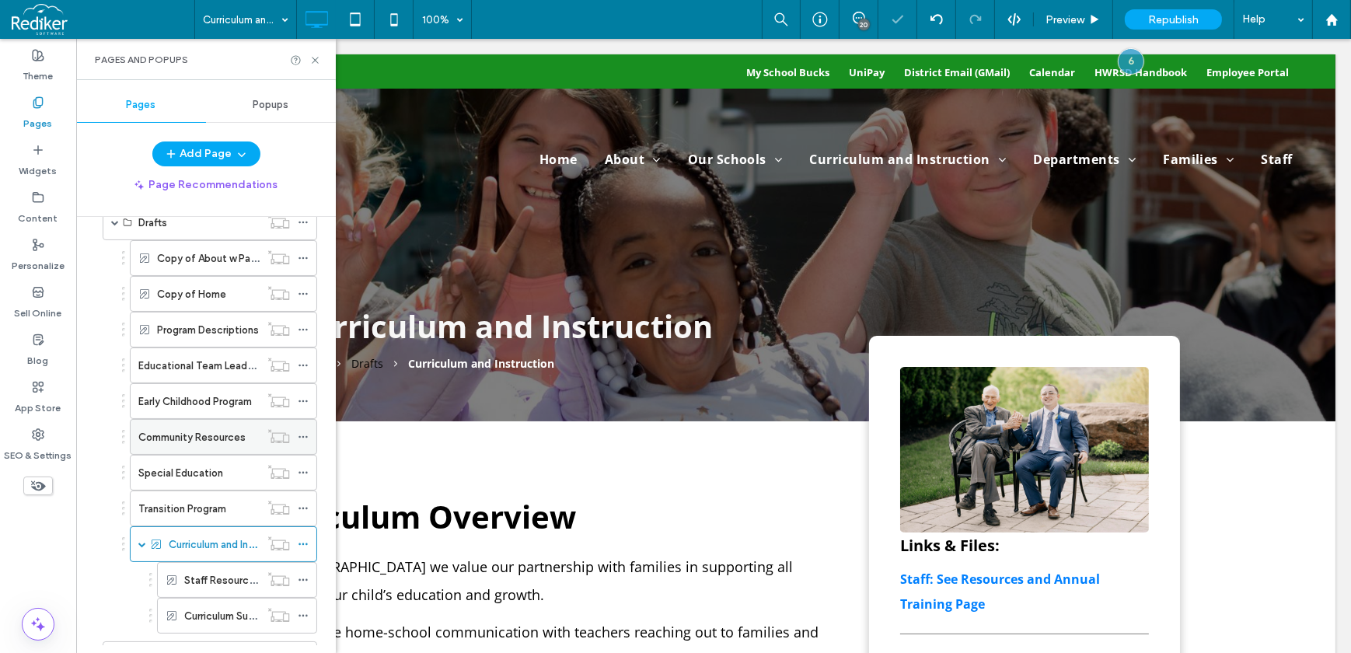
scroll to position [745, 0]
click at [142, 539] on span at bounding box center [142, 543] width 8 height 8
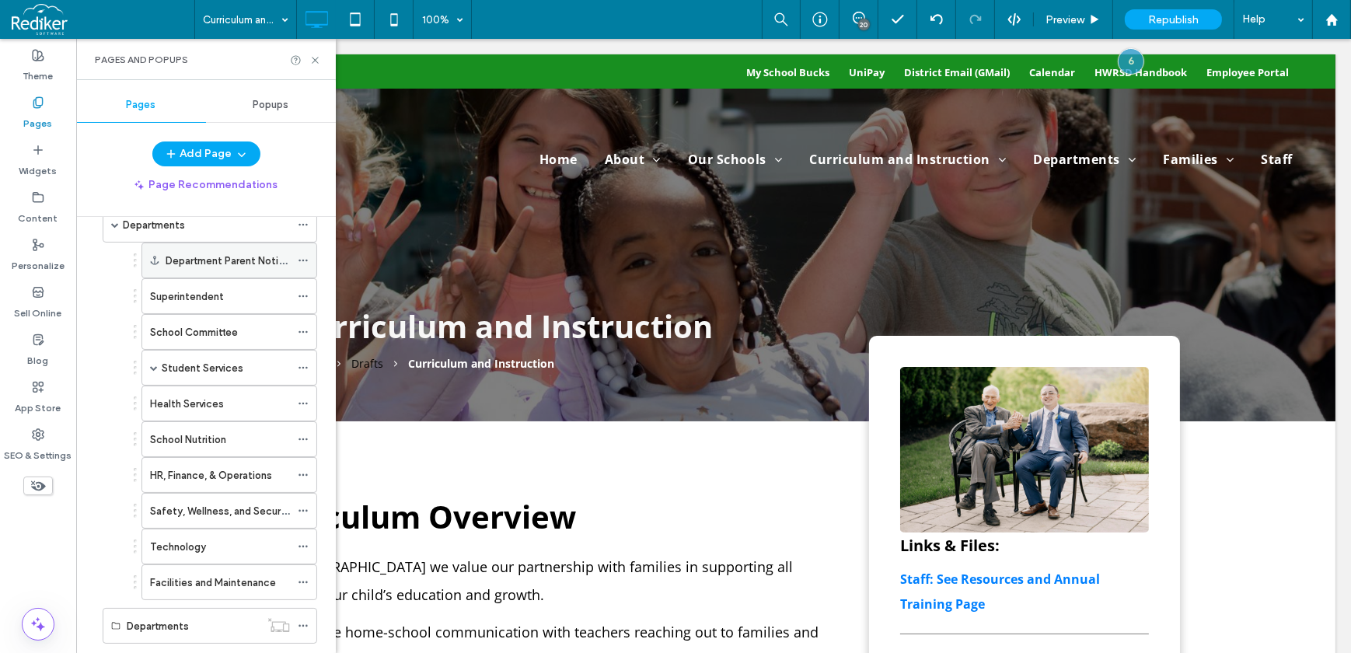
scroll to position [211, 0]
click at [221, 478] on label "HR, Finance, & Operations" at bounding box center [211, 474] width 122 height 27
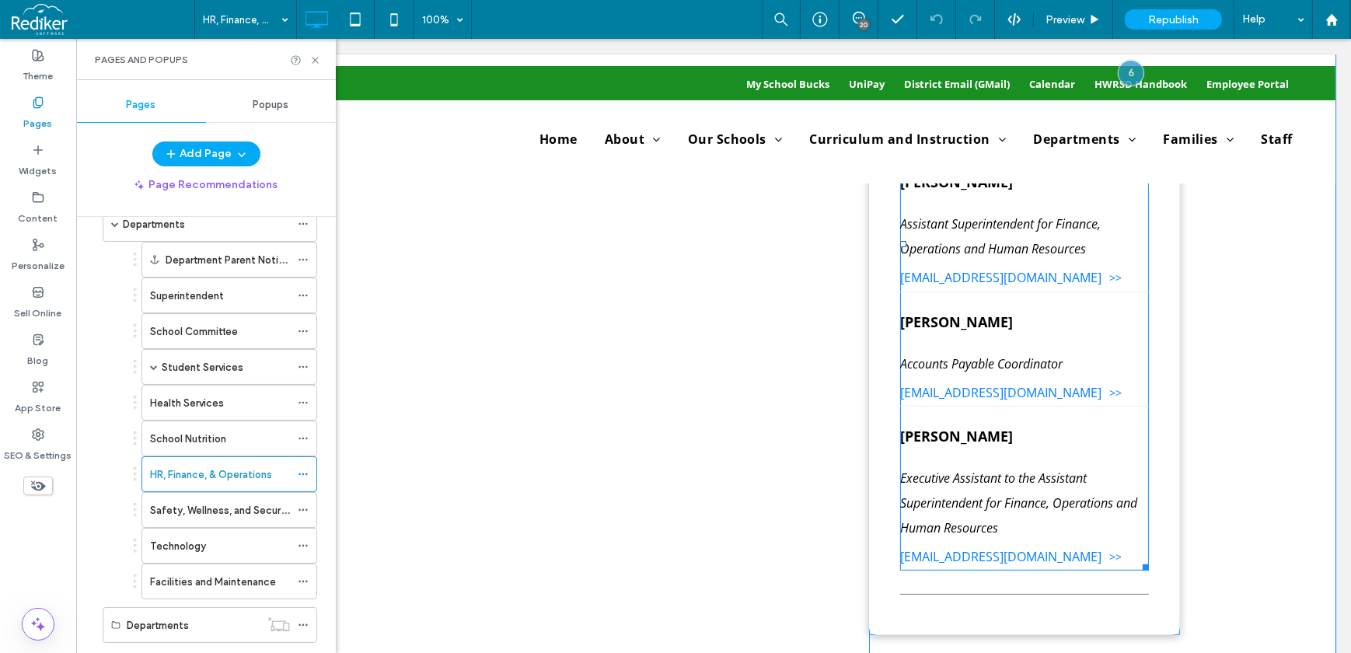
scroll to position [494, 0]
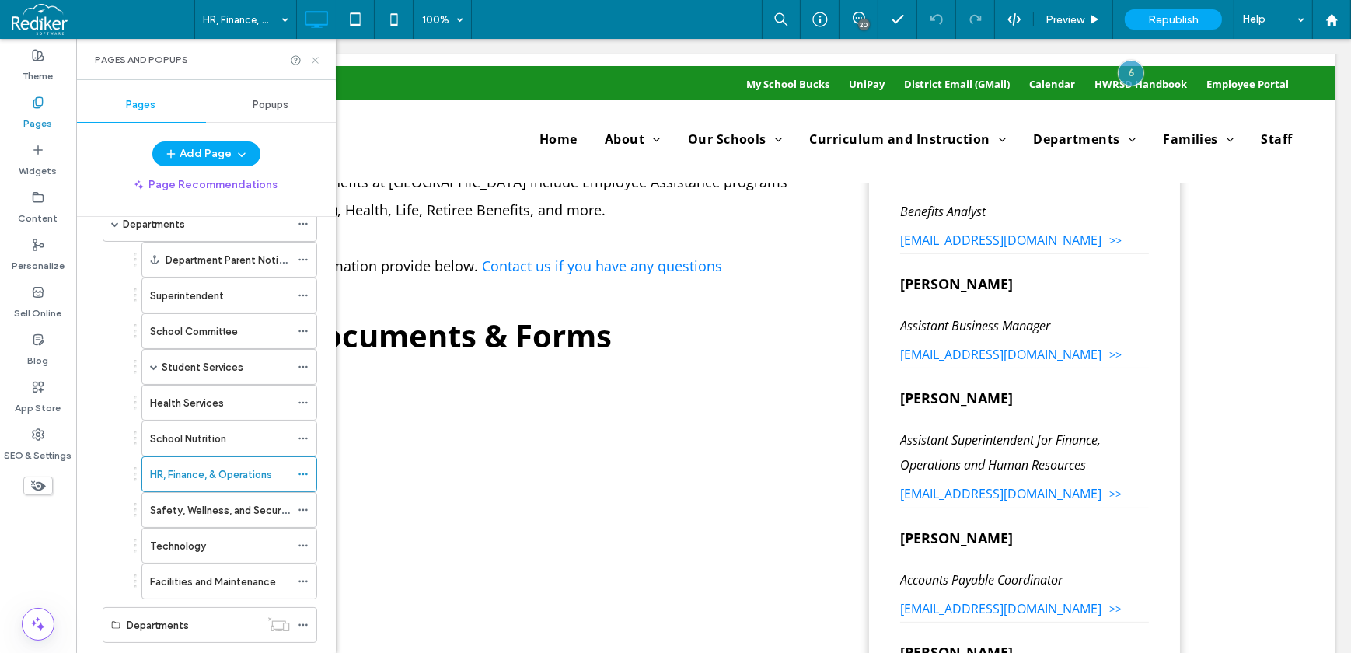
click at [316, 58] on use at bounding box center [315, 60] width 6 height 6
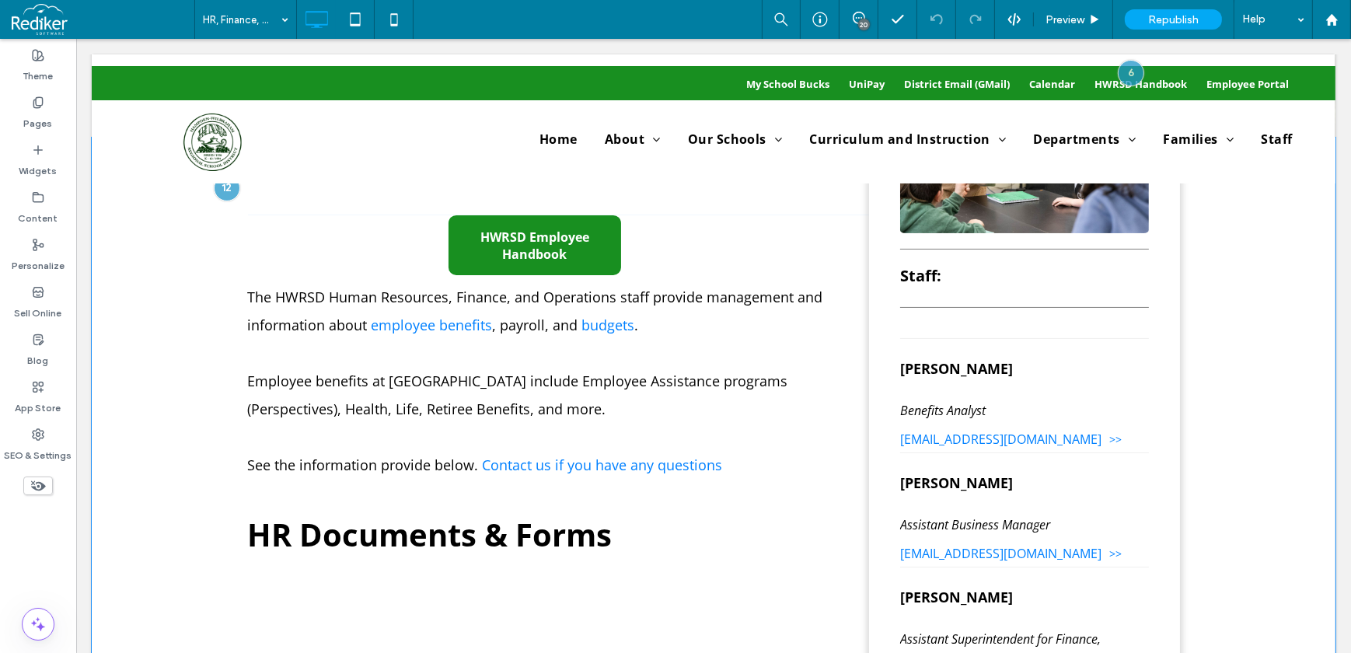
scroll to position [141, 0]
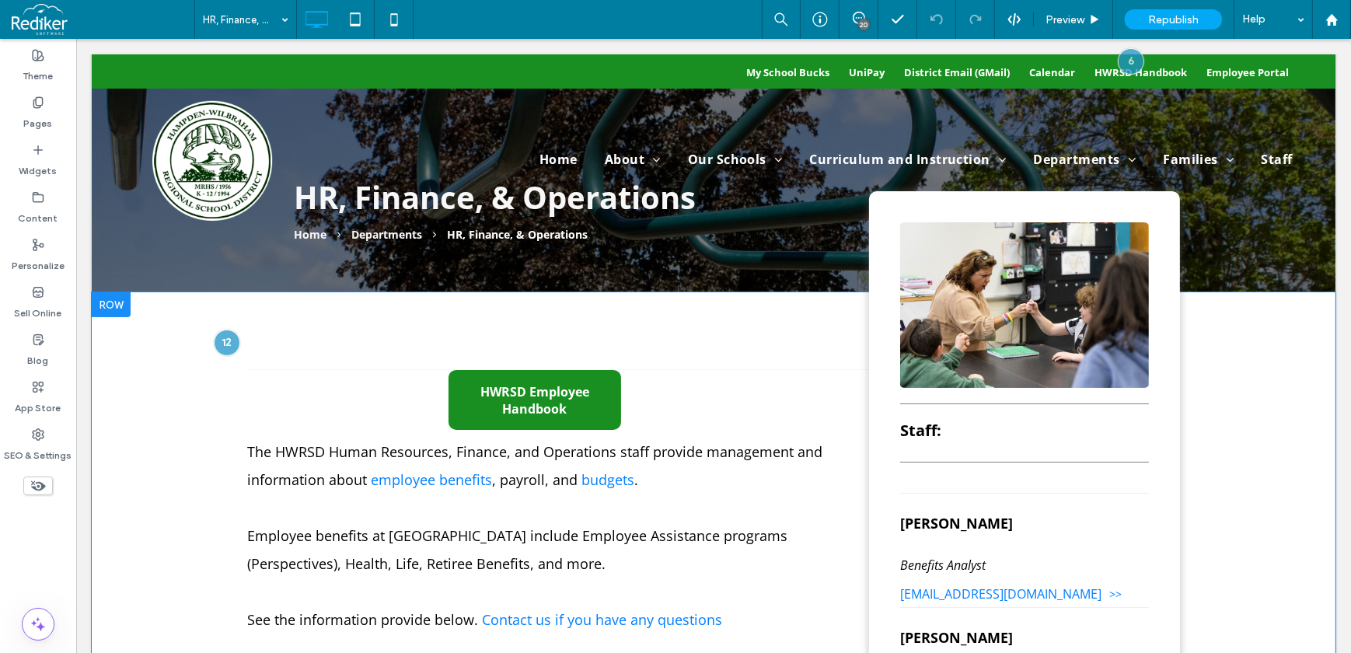
click at [107, 306] on div at bounding box center [110, 304] width 39 height 25
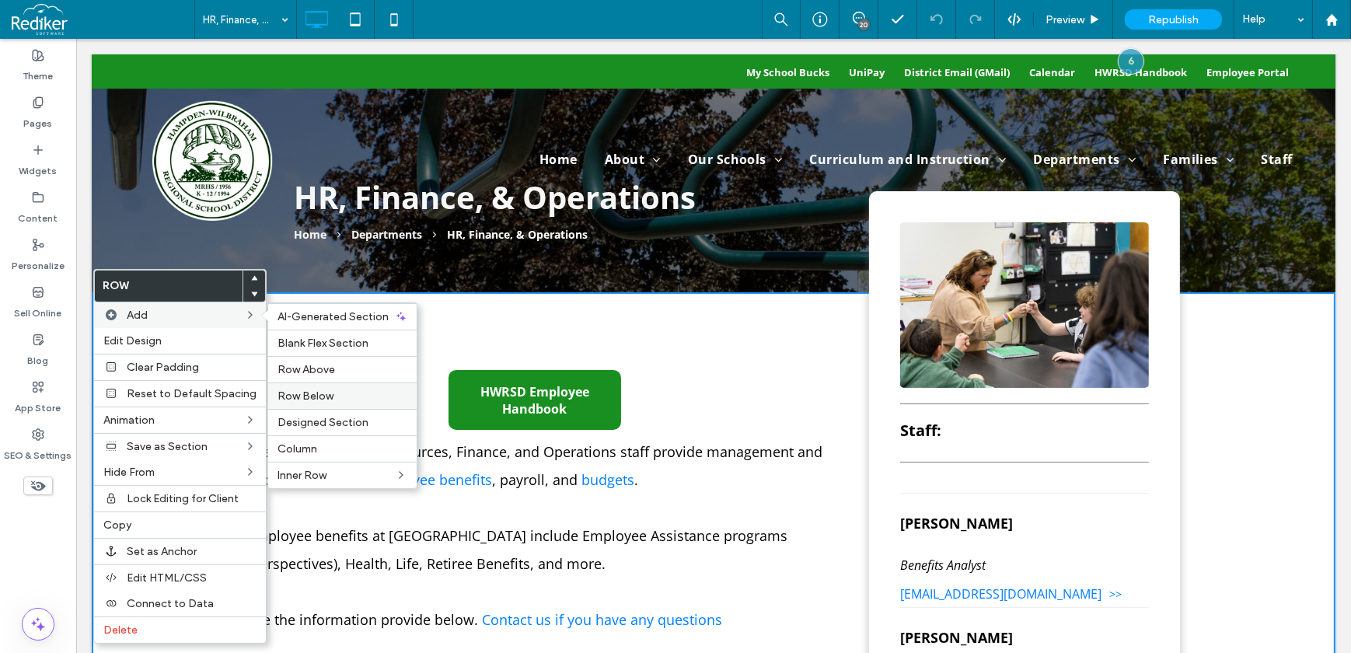
click at [324, 395] on span "Row Below" at bounding box center [305, 395] width 56 height 13
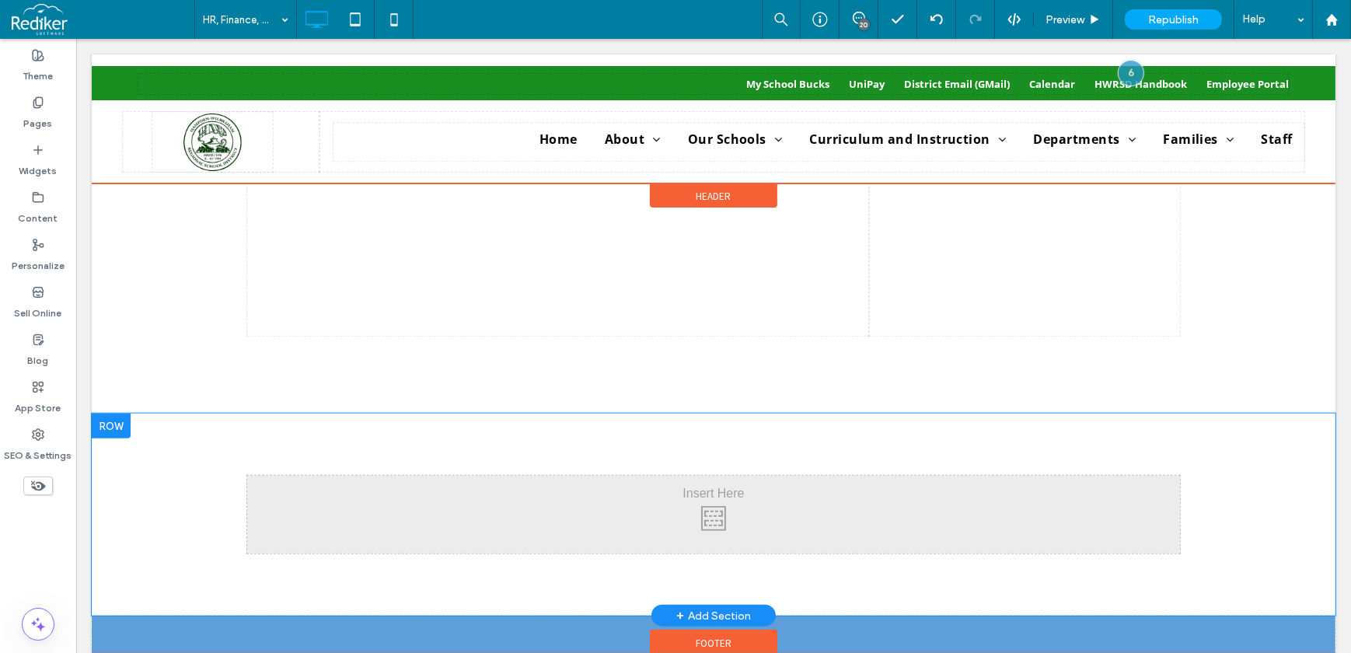
scroll to position [1695, 0]
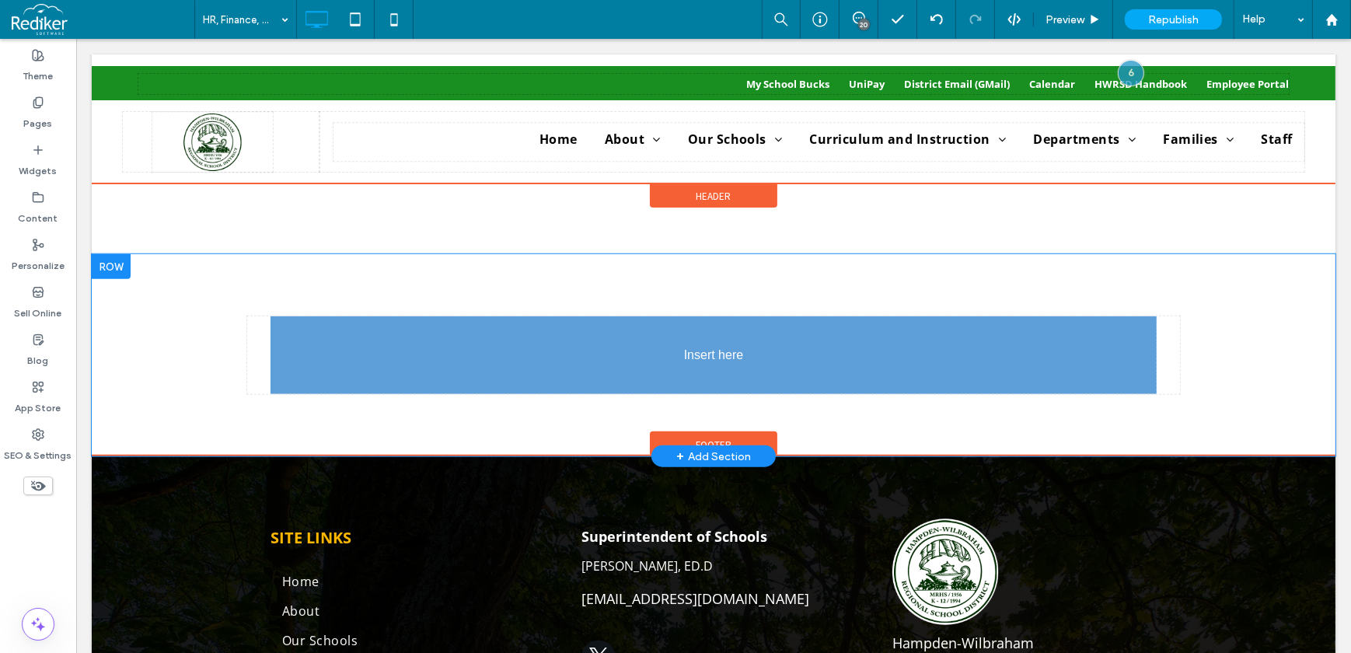
drag, startPoint x: 388, startPoint y: 358, endPoint x: 455, endPoint y: 369, distance: 67.9
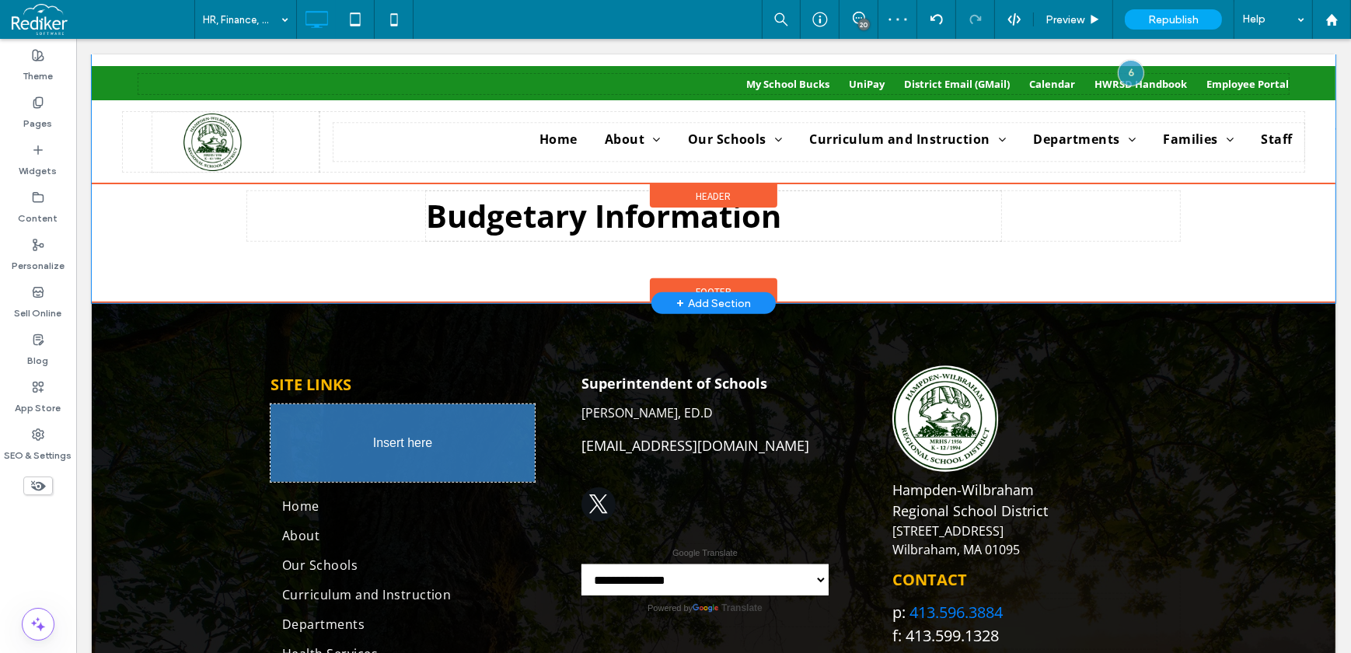
scroll to position [1377, 0]
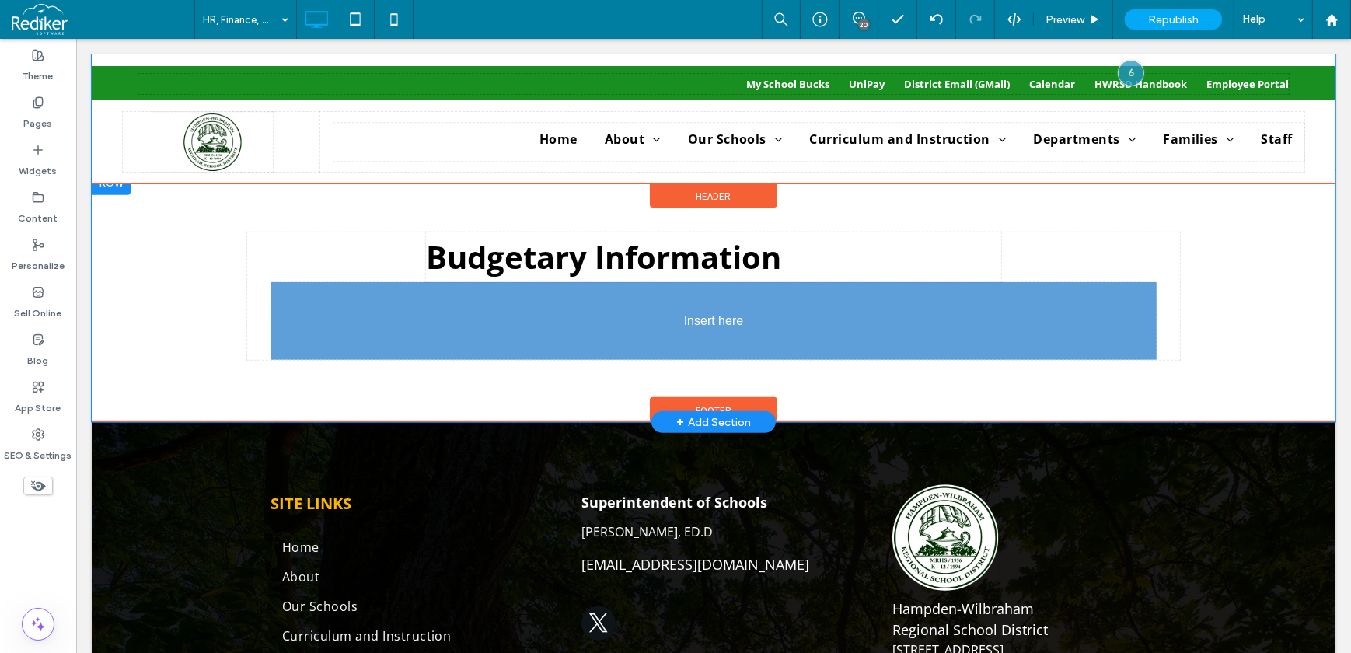
drag, startPoint x: 349, startPoint y: 494, endPoint x: 528, endPoint y: 340, distance: 235.4
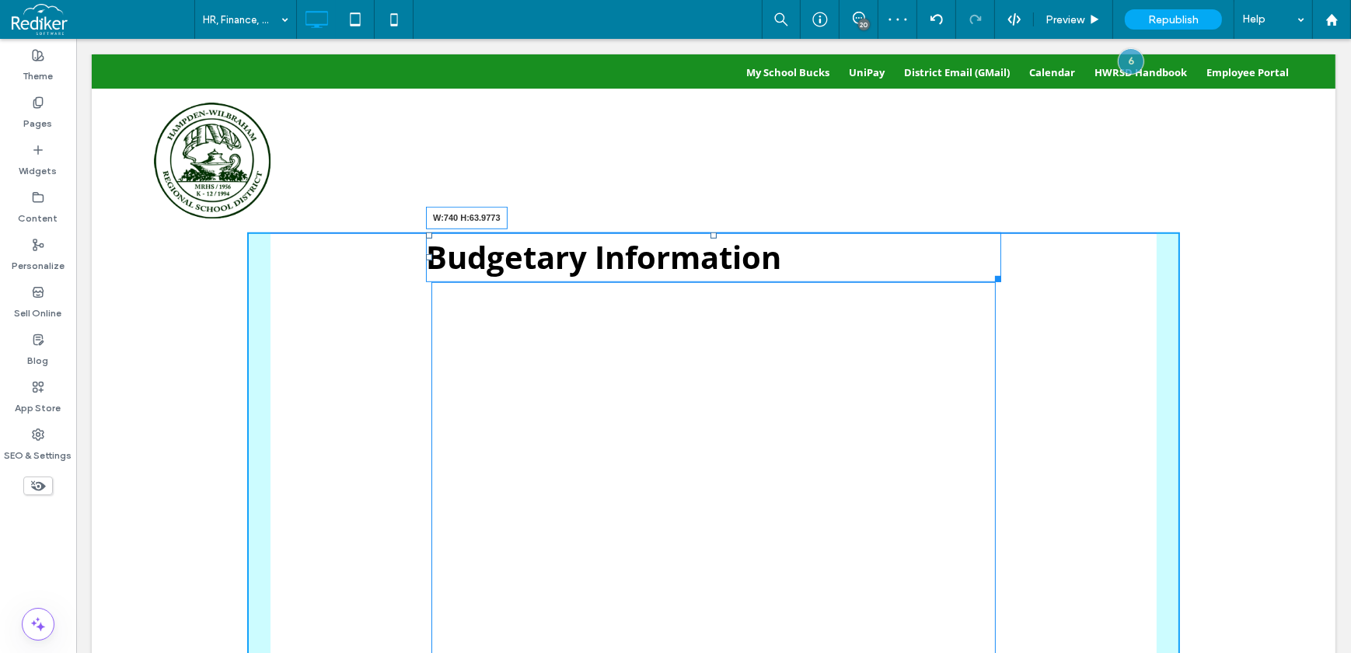
drag, startPoint x: 984, startPoint y: 277, endPoint x: 1281, endPoint y: 308, distance: 298.6
click at [1281, 308] on div "Click To Paste Click To Paste Budgetary Information W:740 H:63.9773 Row + Add S…" at bounding box center [713, 458] width 1244 height 577
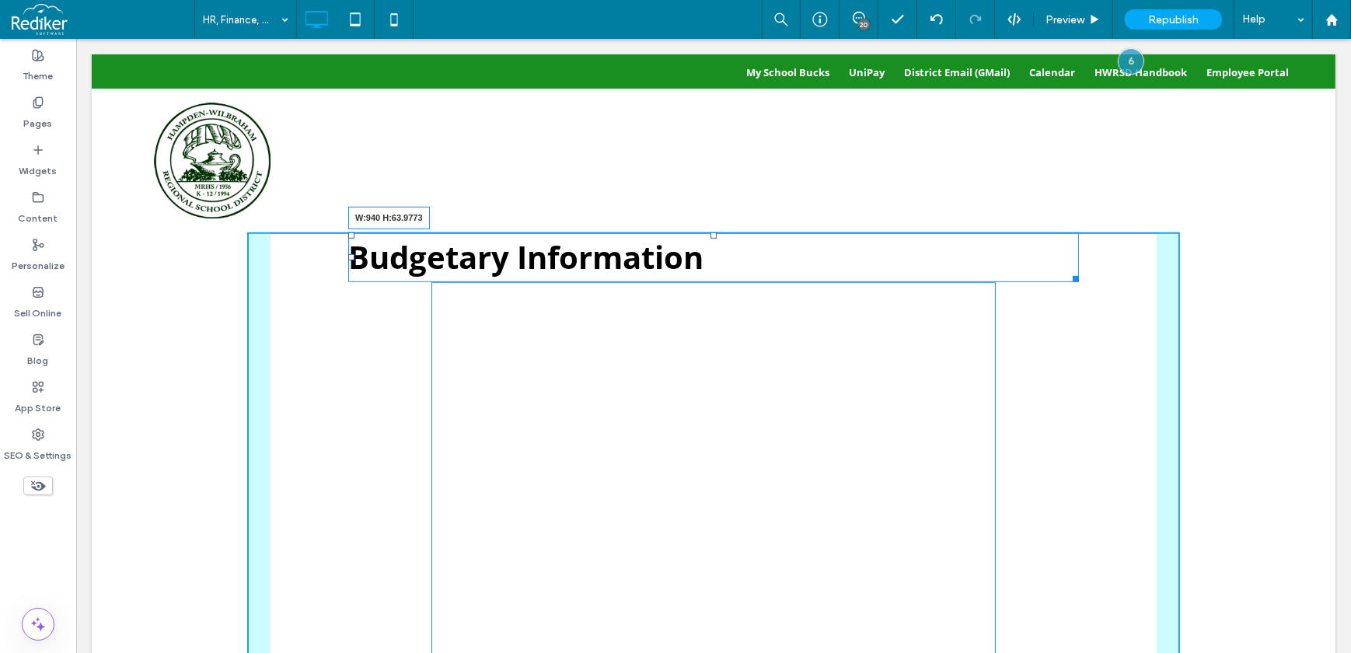
drag, startPoint x: 1063, startPoint y: 279, endPoint x: 1352, endPoint y: 272, distance: 289.2
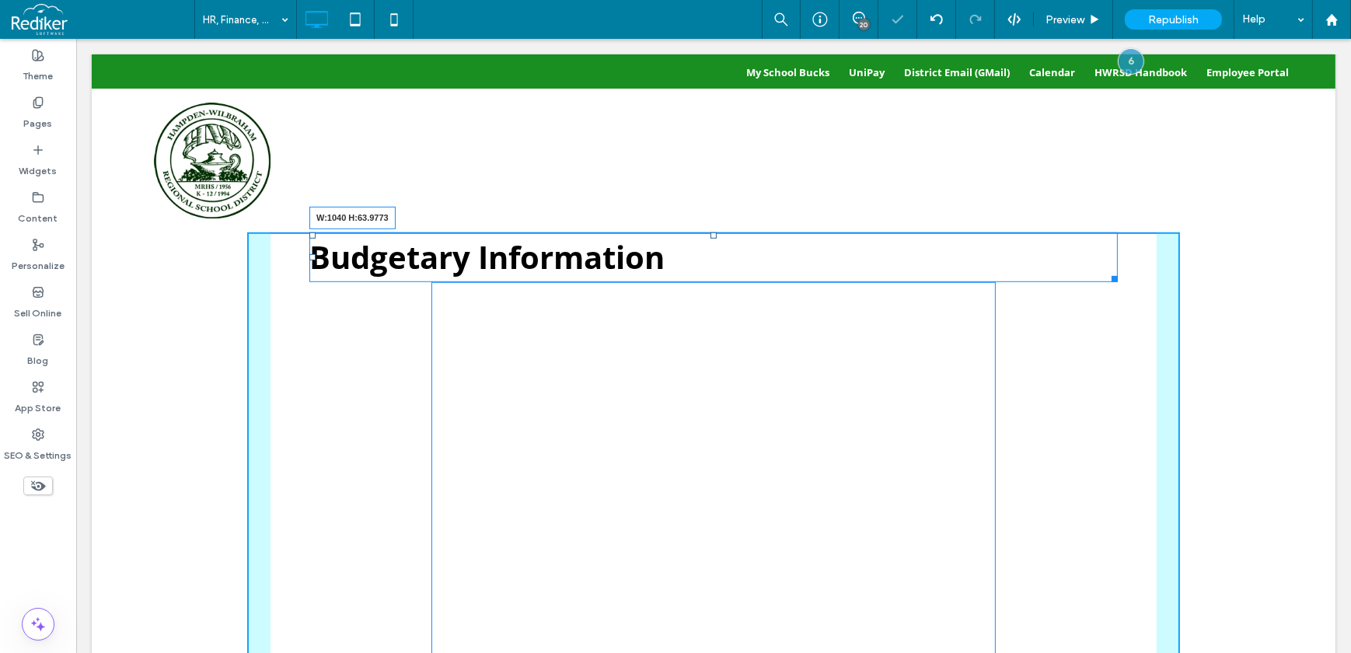
drag, startPoint x: 1104, startPoint y: 277, endPoint x: 1419, endPoint y: 301, distance: 315.7
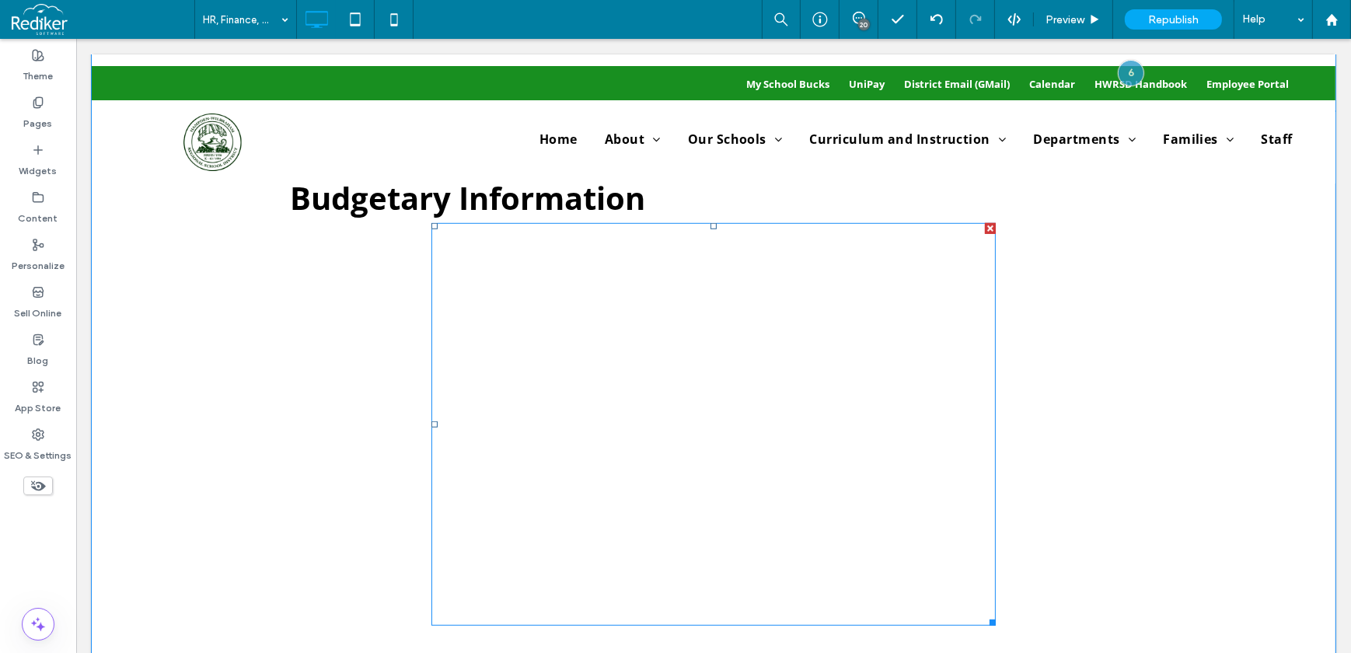
scroll to position [1306, 0]
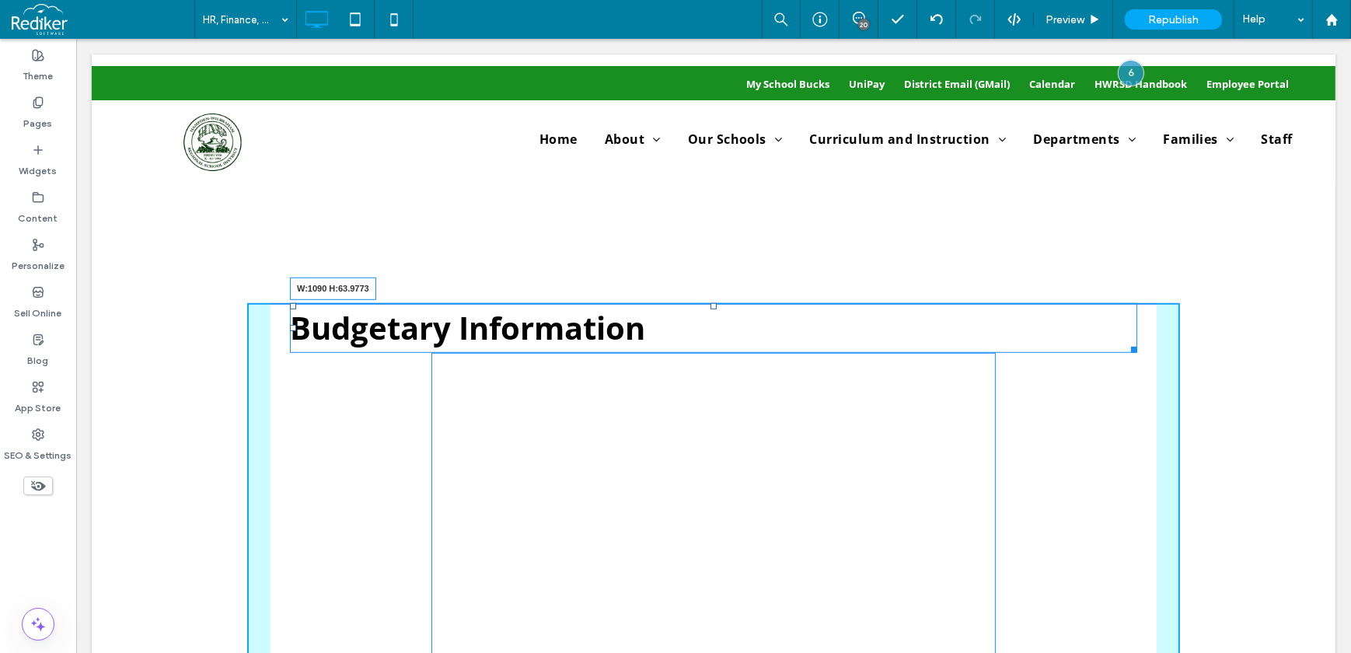
drag, startPoint x: 1134, startPoint y: 344, endPoint x: 1249, endPoint y: 446, distance: 153.6
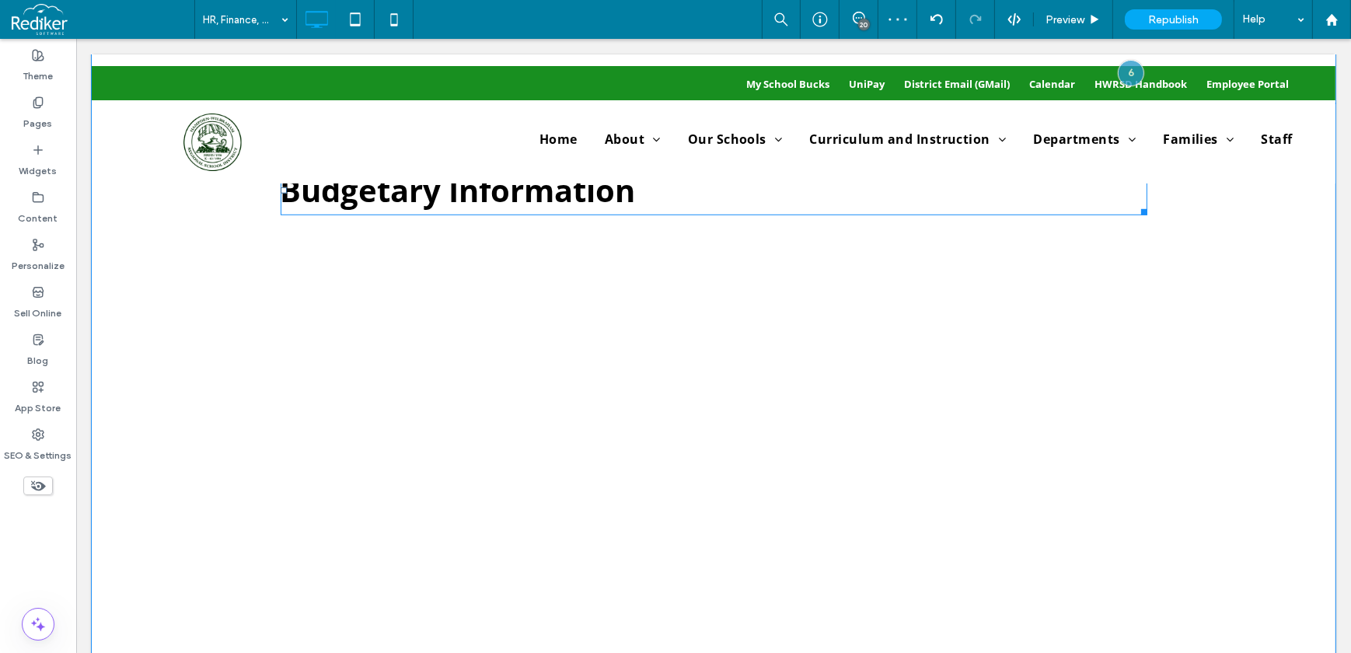
scroll to position [1447, 0]
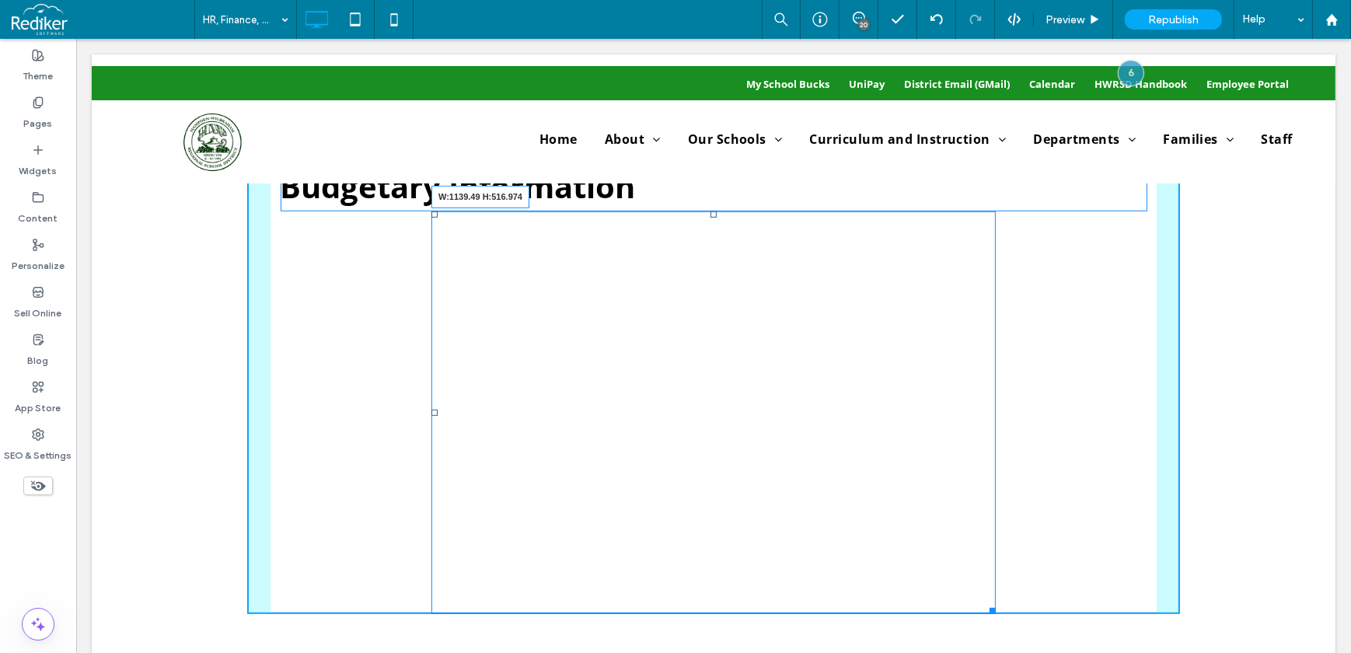
drag, startPoint x: 983, startPoint y: 604, endPoint x: 1313, endPoint y: 603, distance: 330.4
click at [1313, 603] on div "Click To Paste Click To Paste Budgetary Information W:1139.49 H:516.974 Row + A…" at bounding box center [713, 387] width 1244 height 577
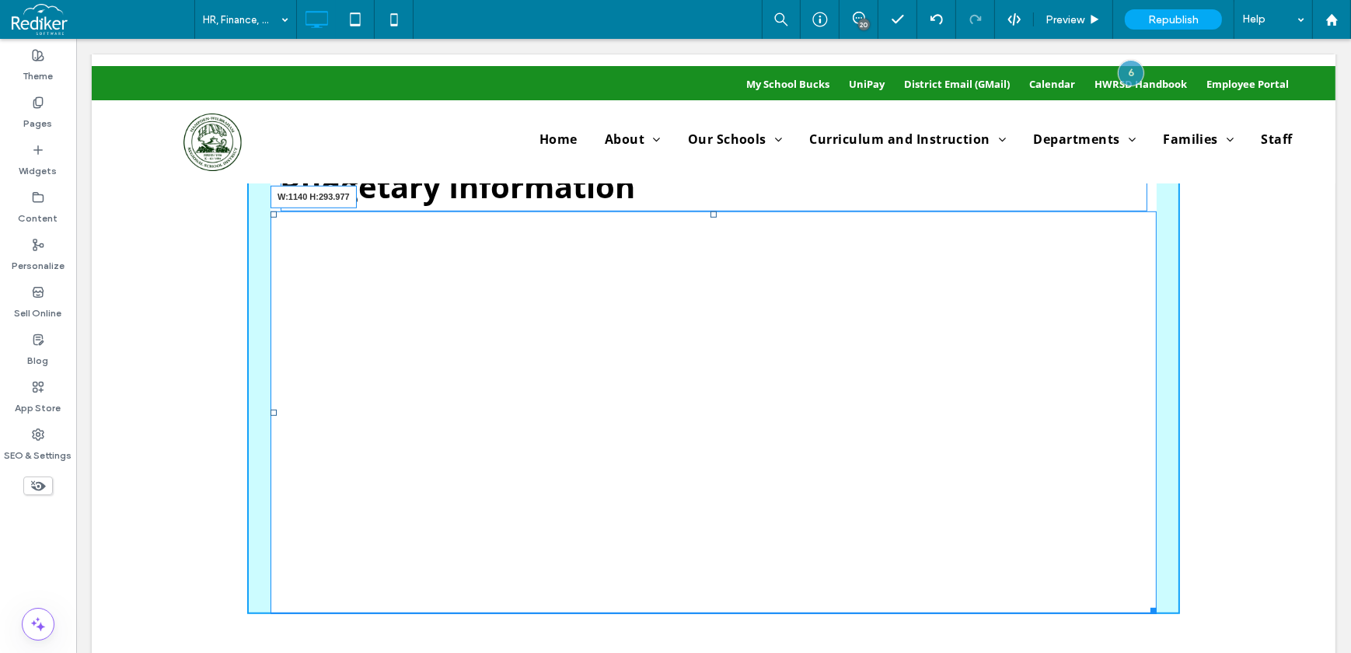
drag, startPoint x: 1143, startPoint y: 605, endPoint x: 1352, endPoint y: 432, distance: 270.5
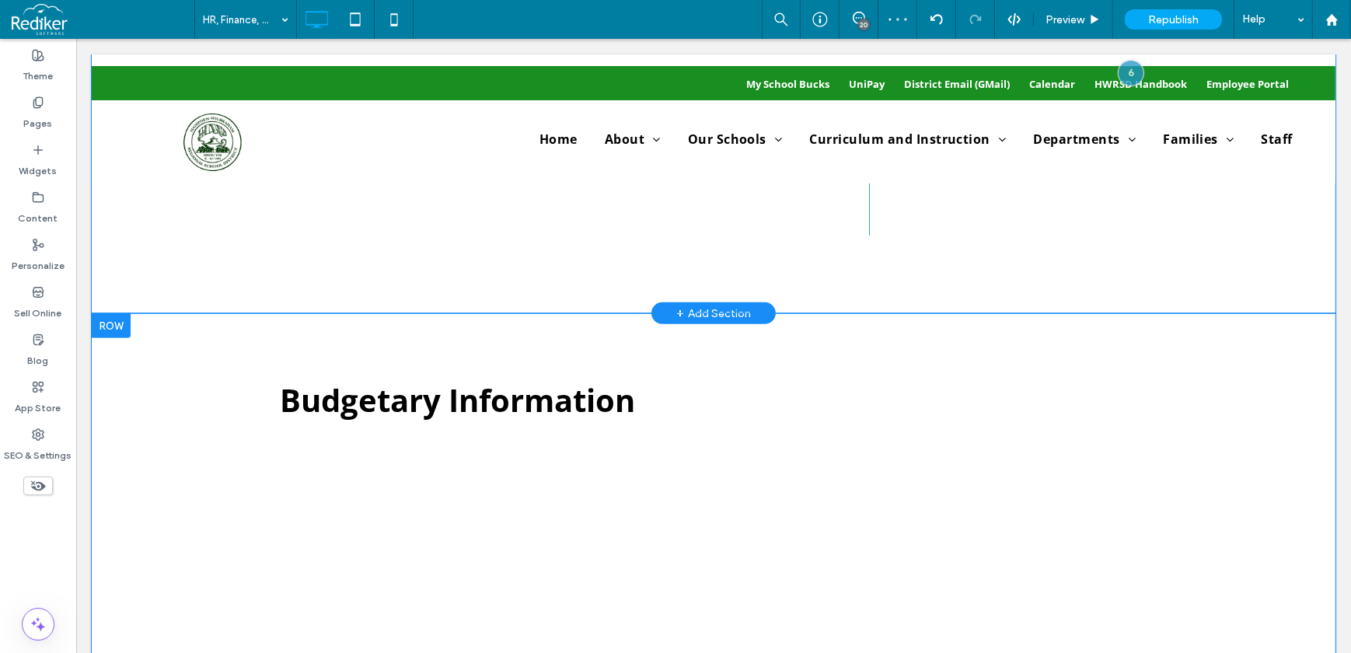
scroll to position [1236, 0]
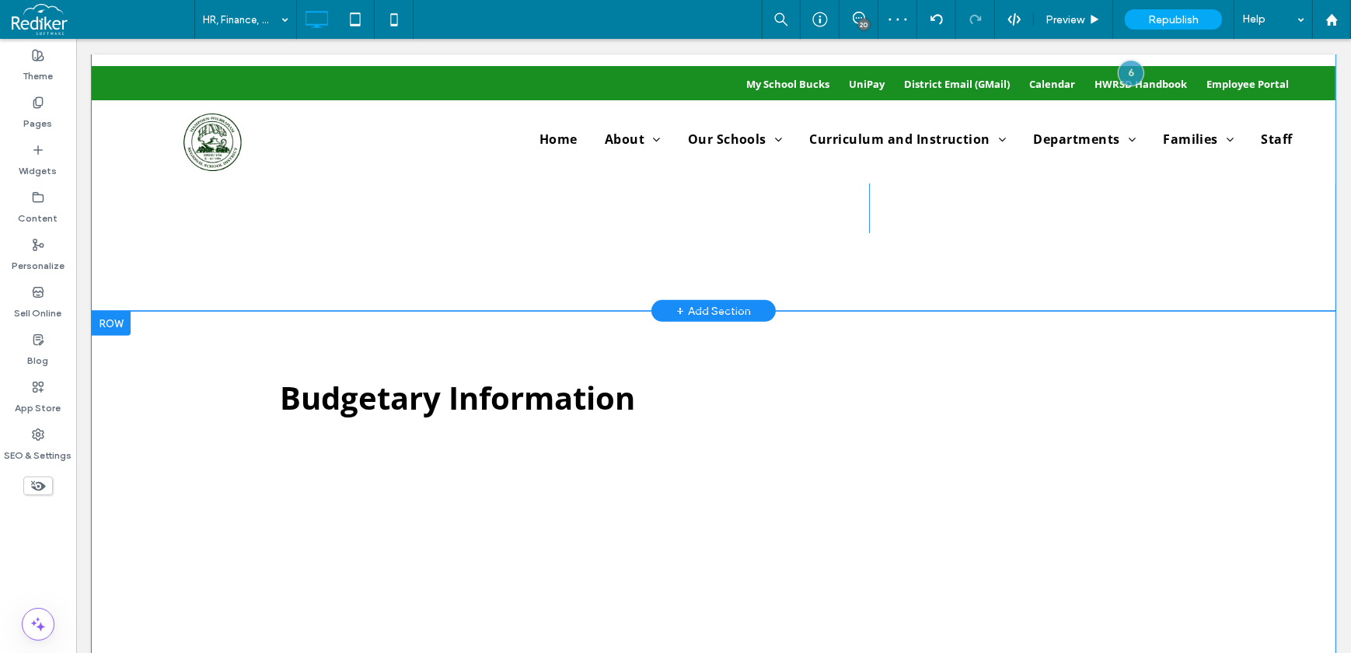
click at [112, 320] on div at bounding box center [110, 323] width 39 height 25
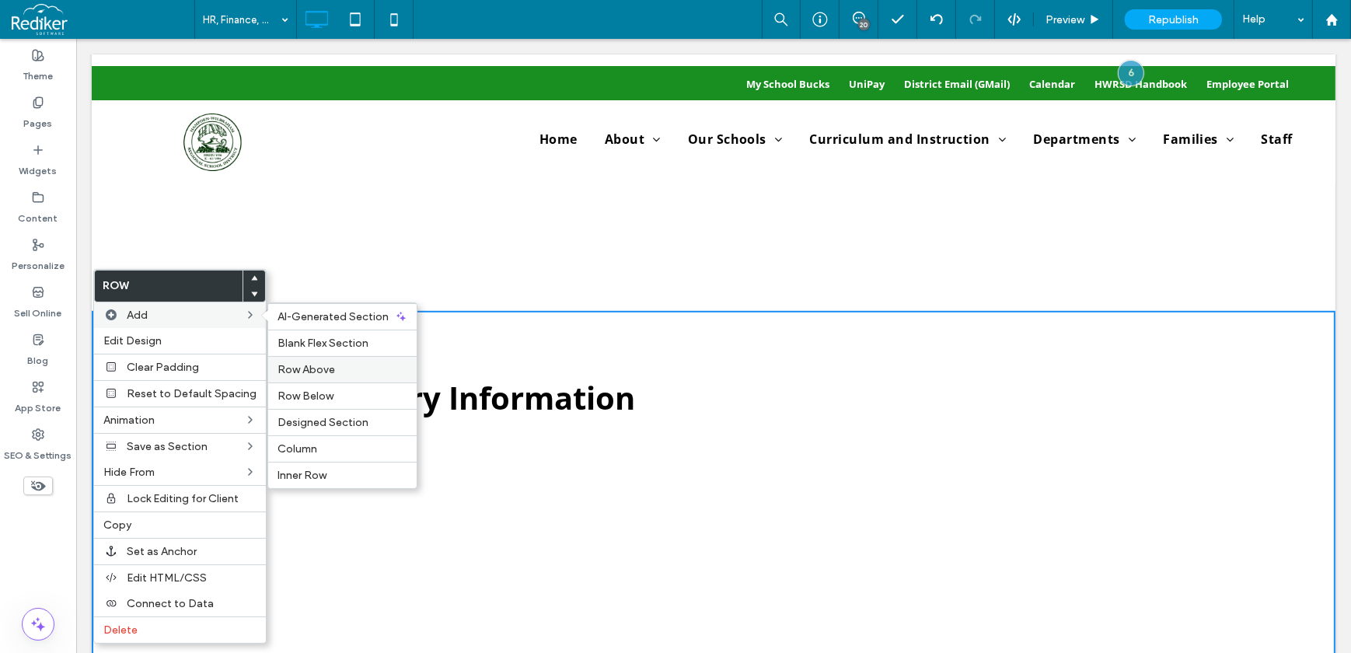
click at [303, 372] on span "Row Above" at bounding box center [306, 369] width 58 height 13
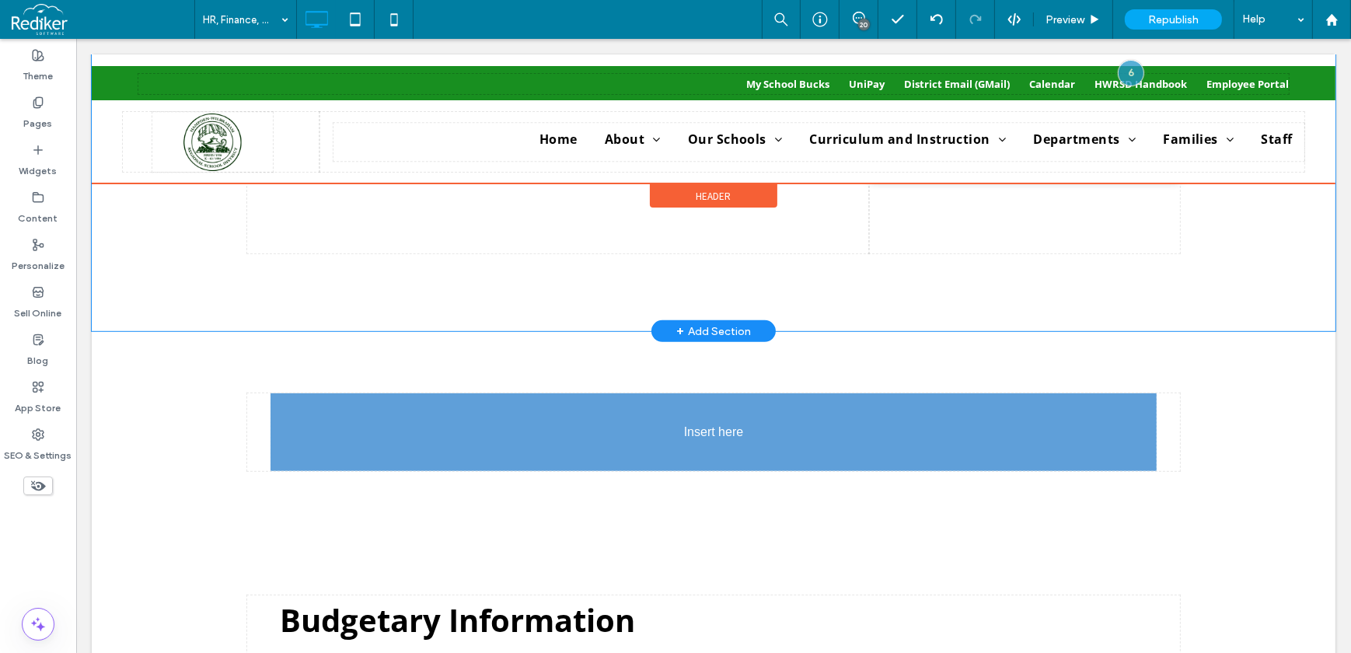
scroll to position [1165, 0]
drag, startPoint x: 379, startPoint y: 364, endPoint x: 489, endPoint y: 412, distance: 119.7
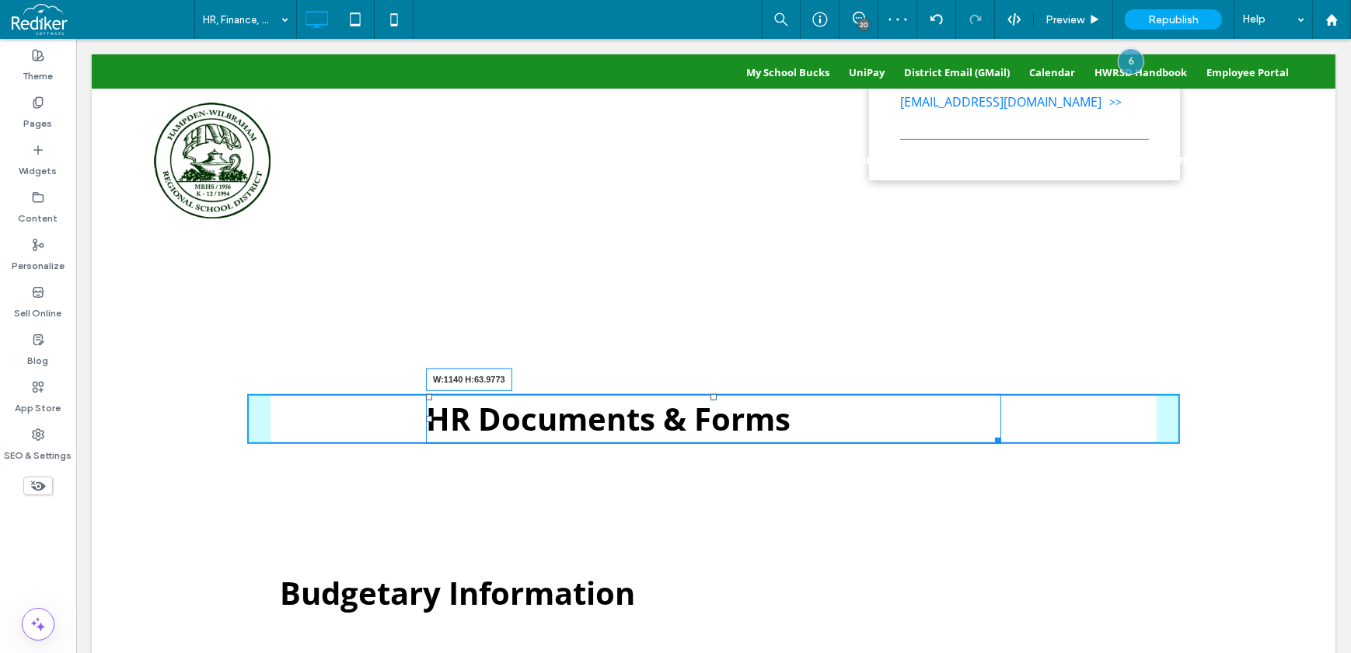
drag, startPoint x: 991, startPoint y: 435, endPoint x: 968, endPoint y: 452, distance: 28.9
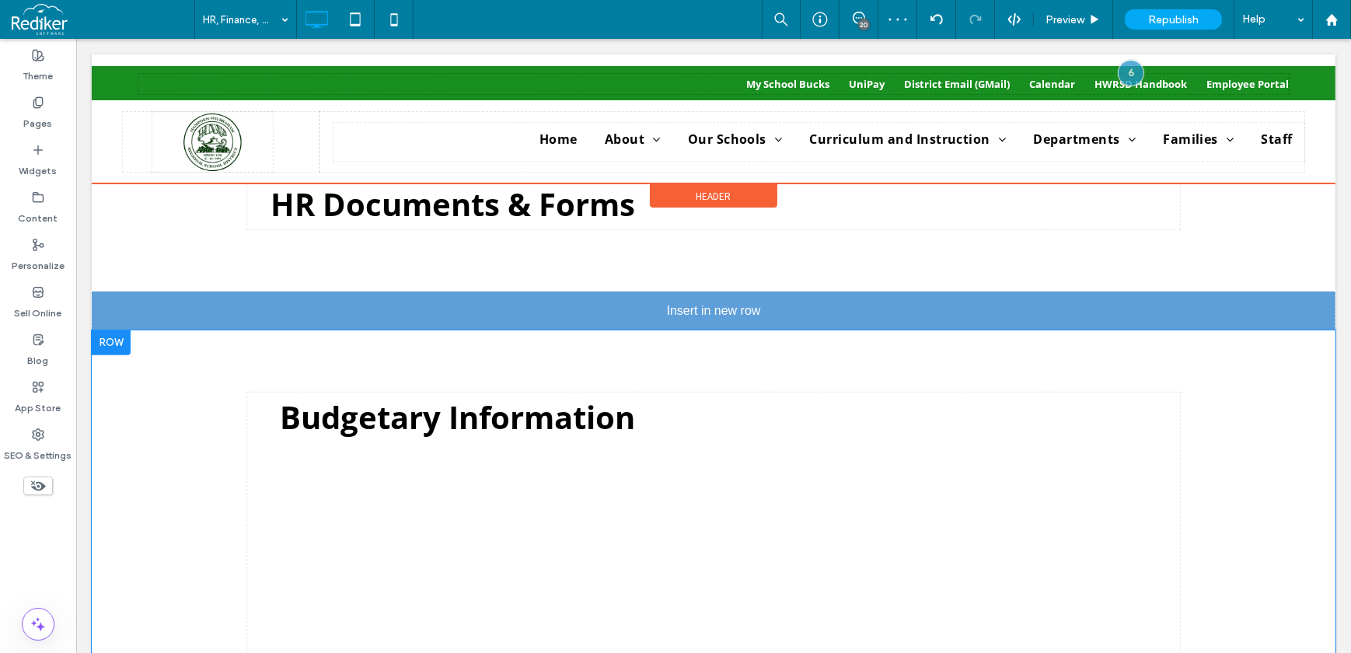
scroll to position [1236, 0]
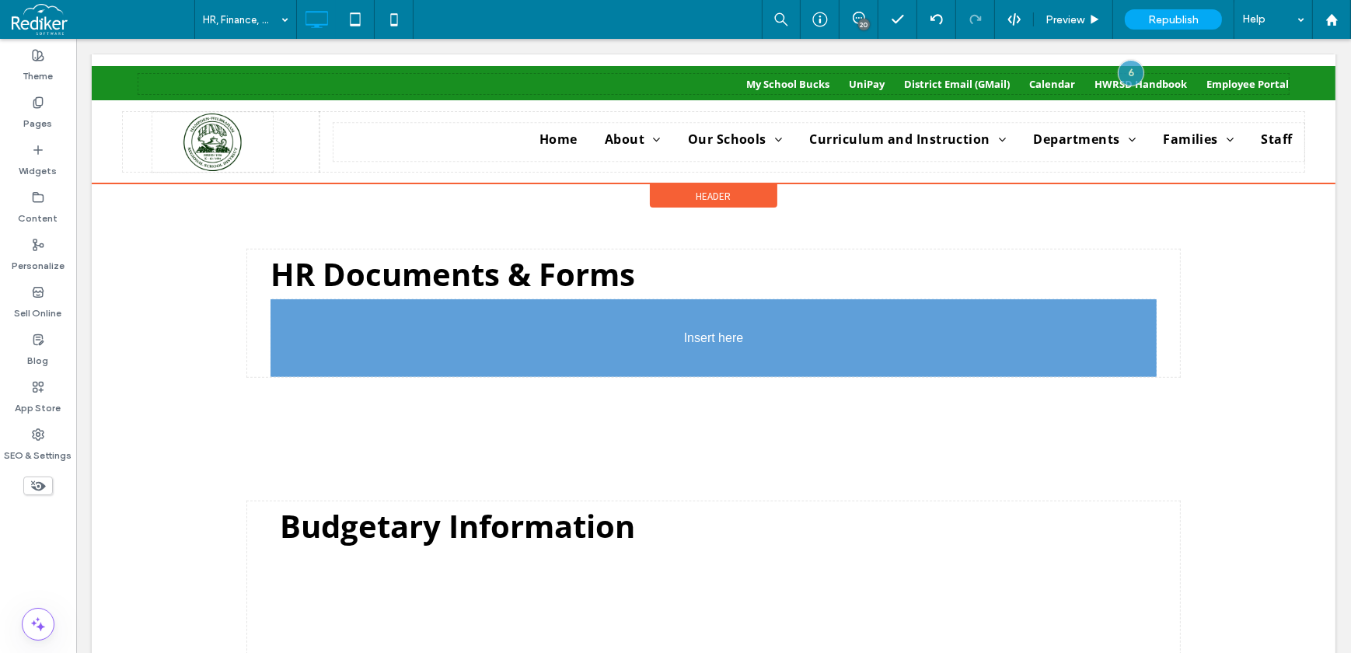
drag, startPoint x: 749, startPoint y: 288, endPoint x: 577, endPoint y: 342, distance: 180.0
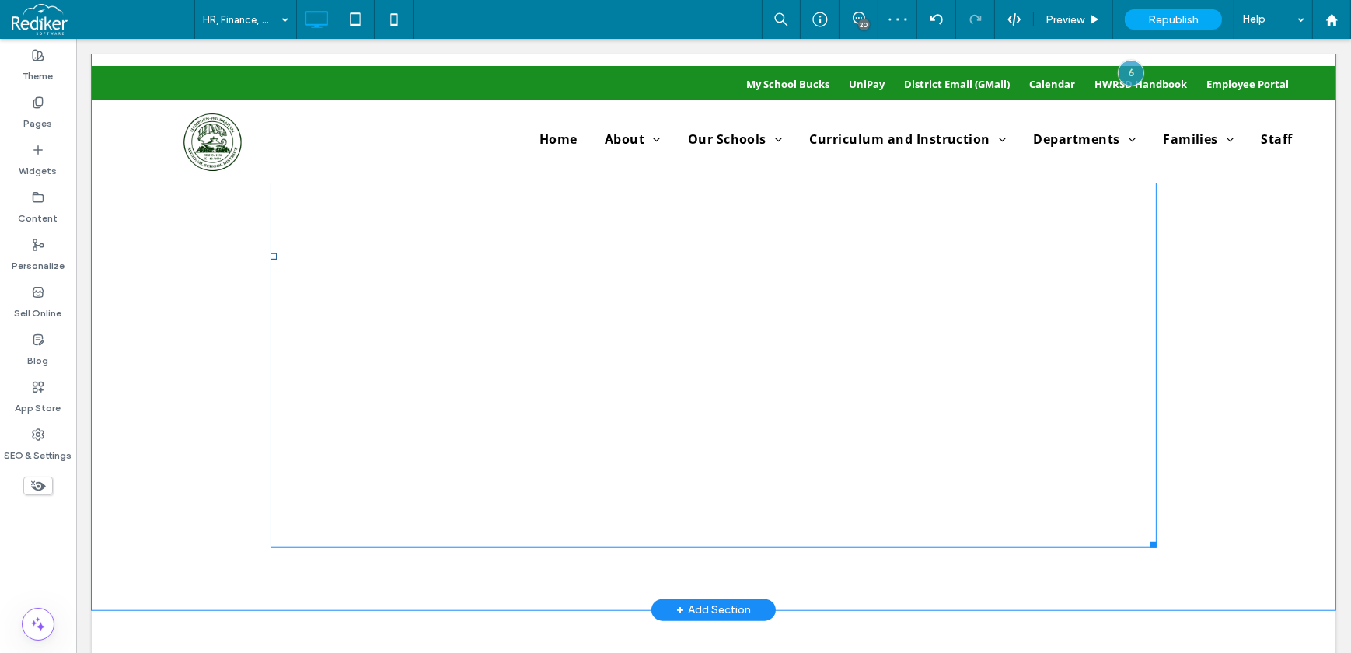
scroll to position [1518, 0]
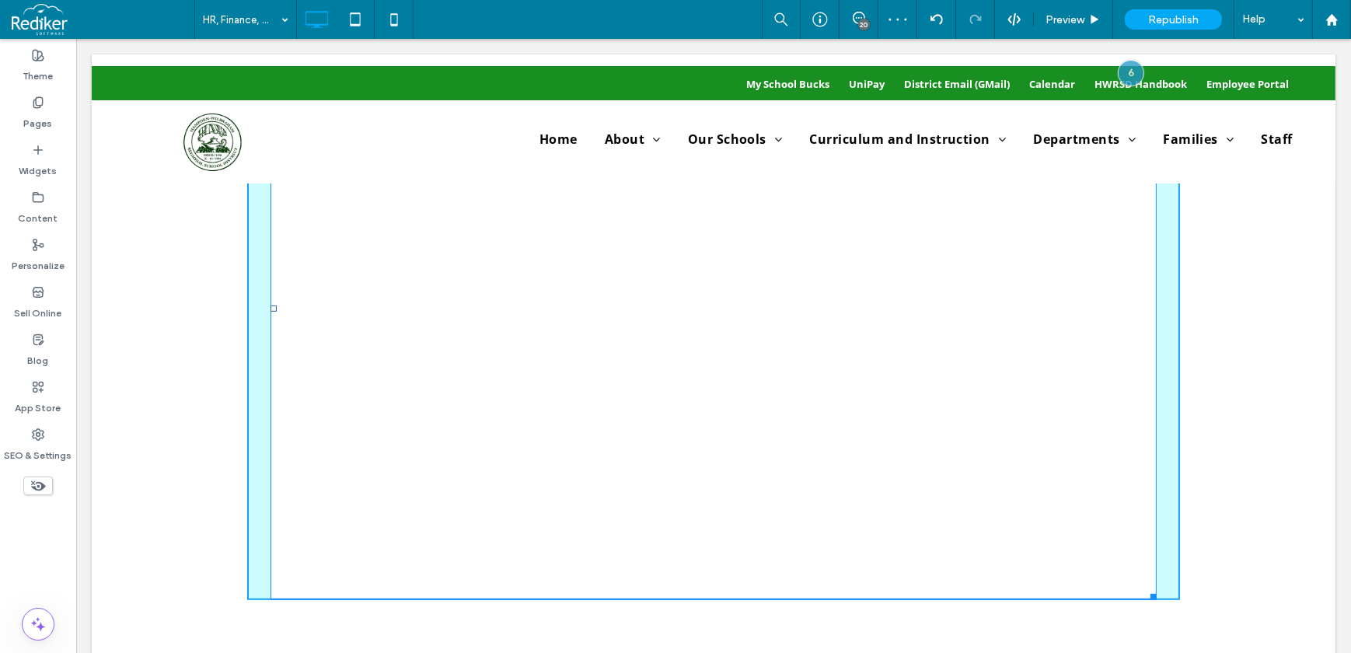
drag, startPoint x: 1148, startPoint y: 591, endPoint x: 1195, endPoint y: 452, distance: 146.3
click at [1195, 452] on div "Click To Paste Click To Paste HR Documents & Forms W:1140 H:750 Row + Add Secti…" at bounding box center [713, 283] width 1244 height 757
drag, startPoint x: 1142, startPoint y: 588, endPoint x: 1169, endPoint y: 549, distance: 47.4
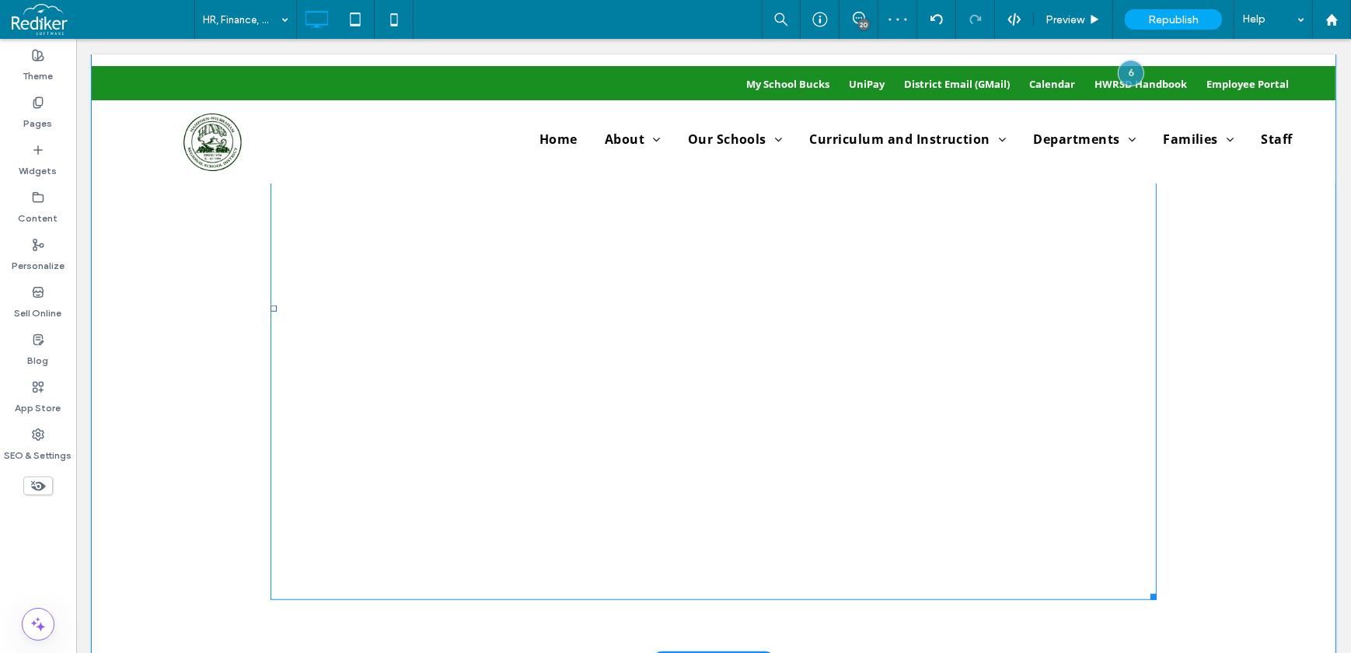
click at [270, 17] on span at bounding box center [270, 17] width 0 height 0
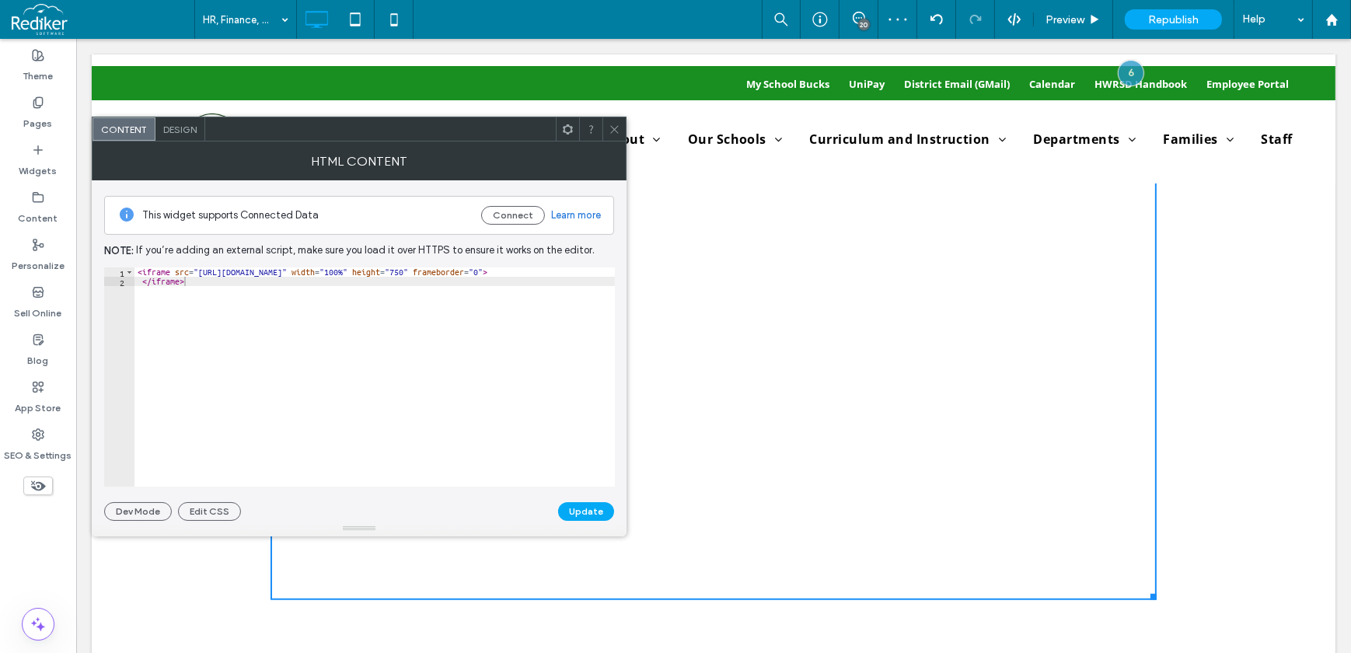
click at [174, 121] on div "Design" at bounding box center [180, 128] width 50 height 23
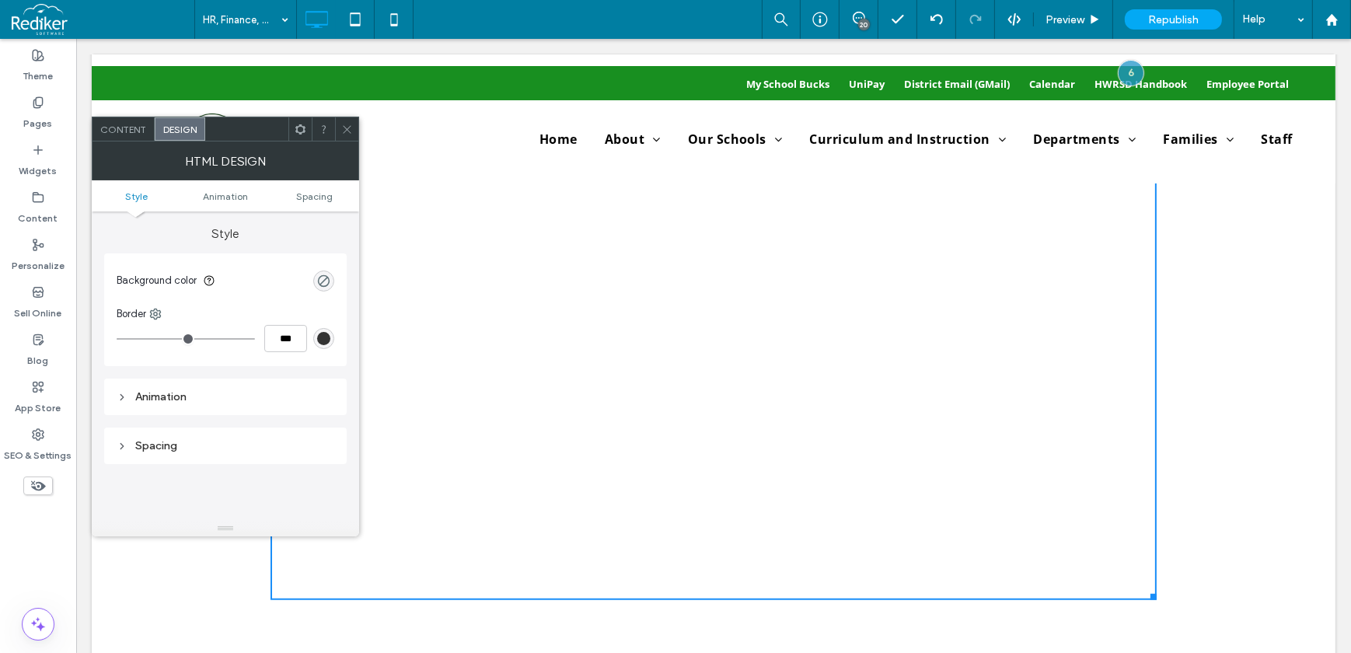
click at [122, 127] on span "Content" at bounding box center [123, 130] width 46 height 12
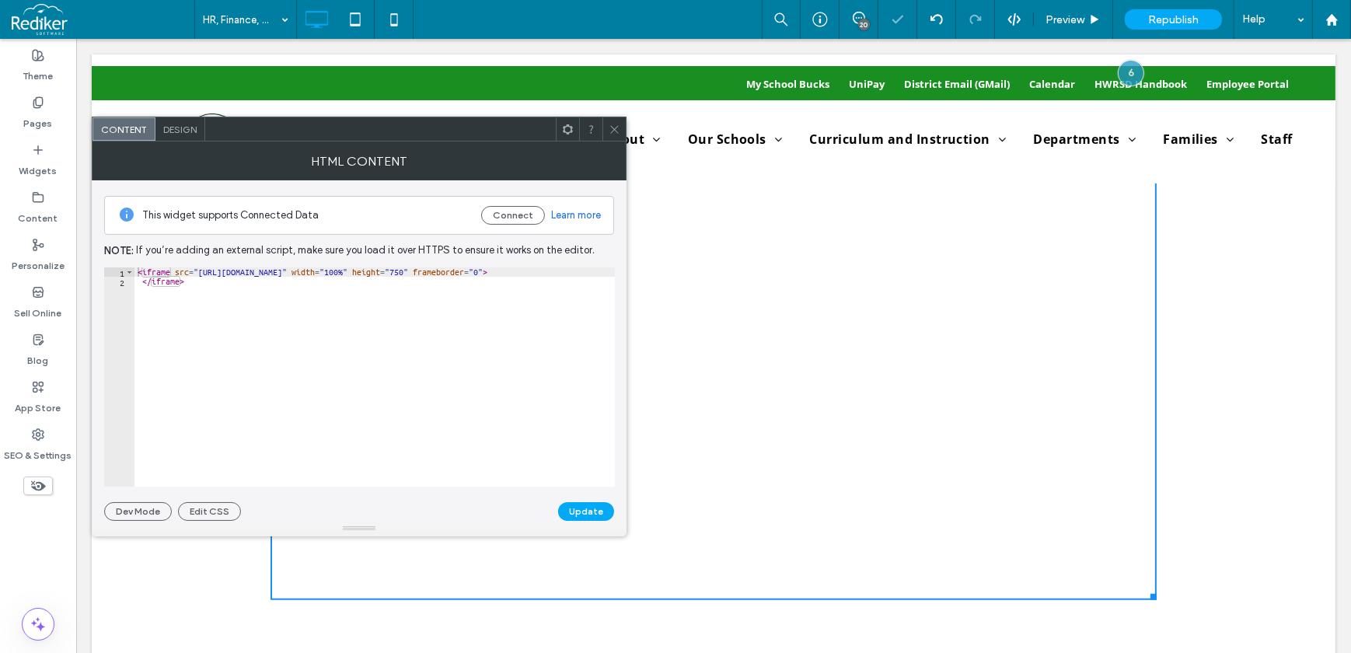
click at [343, 264] on div "This widget supports Connected Data Connect Learn more Note: If you’re adding a…" at bounding box center [359, 350] width 510 height 340
click at [343, 272] on div "< iframe src = "https://drive.google.com/embeddedfolderview?id=1I3EK_yKyA7inHgr…" at bounding box center [468, 386] width 668 height 238
type textarea "**********"
click at [610, 511] on button "Update" at bounding box center [586, 511] width 56 height 19
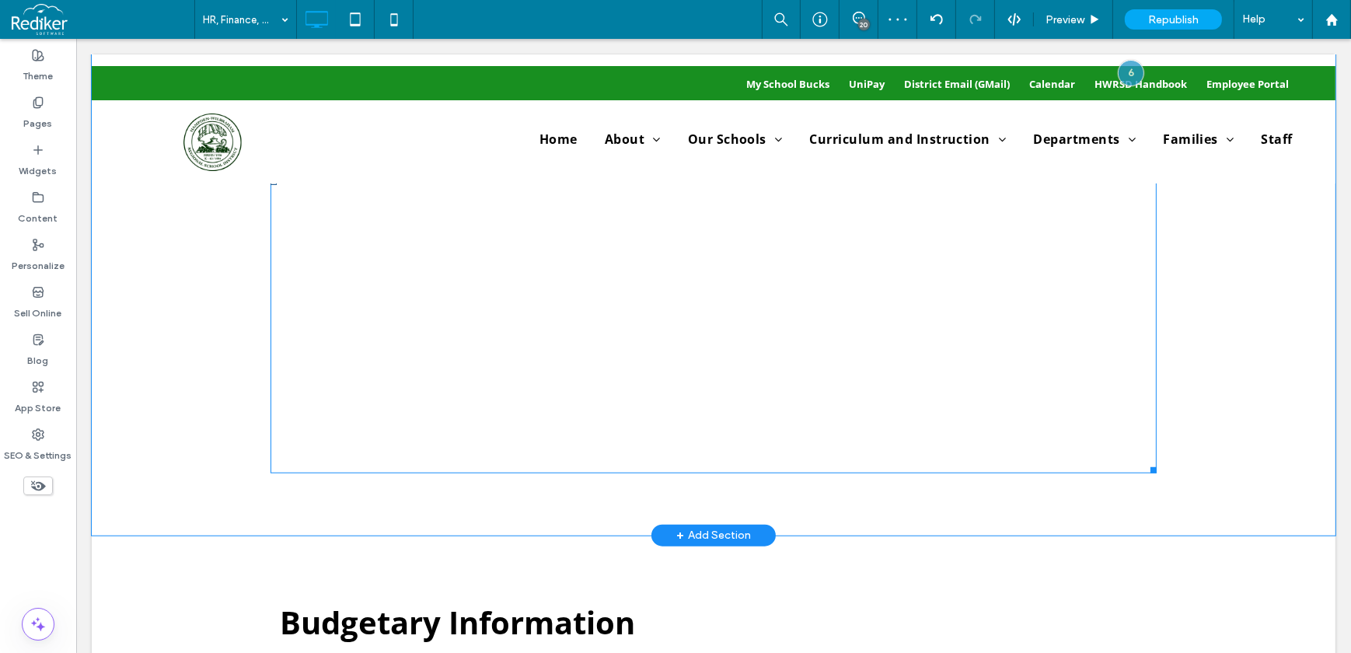
scroll to position [1484, 0]
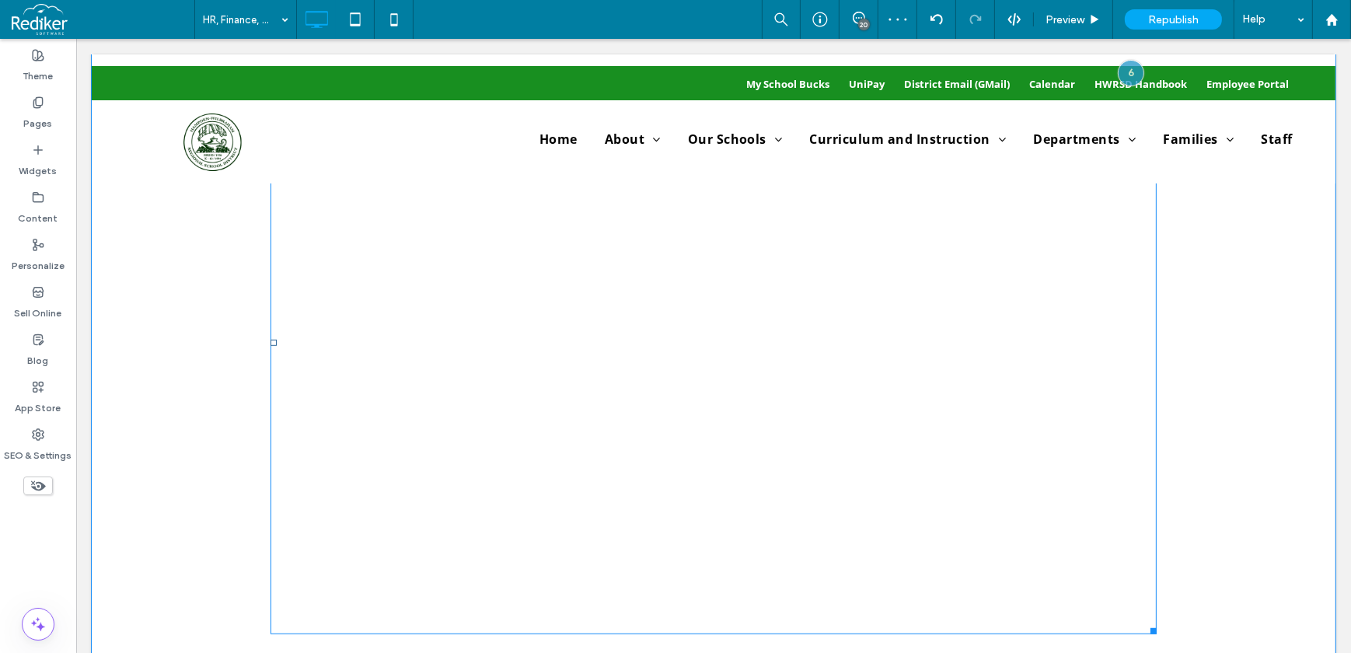
click at [999, 417] on span at bounding box center [713, 342] width 886 height 583
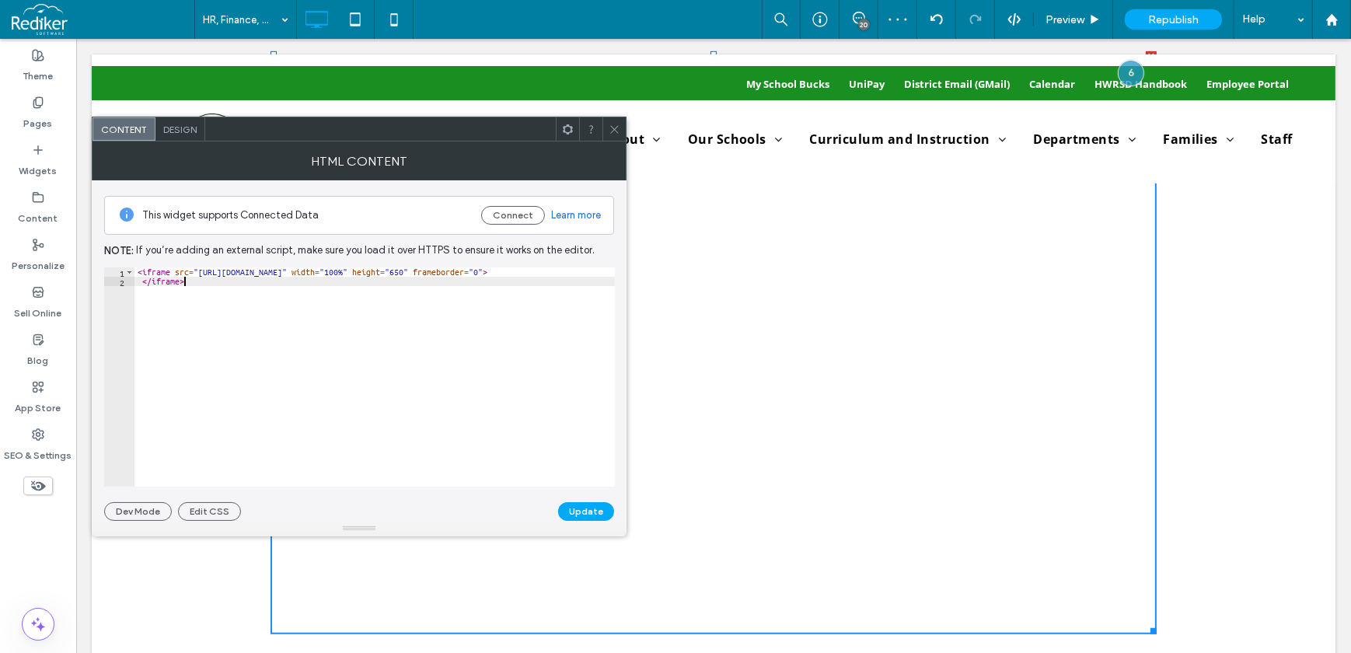
click at [532, 277] on div "< iframe src = "https://drive.google.com/embeddedfolderview?id=1I3EK_yKyA7inHgr…" at bounding box center [468, 386] width 668 height 238
click at [560, 268] on div "< iframe src = "https://drive.google.com/embeddedfolderview?id=1I3EK_yKyA7inHgr…" at bounding box center [468, 386] width 668 height 238
type textarea "**********"
click at [600, 505] on button "Update" at bounding box center [586, 511] width 56 height 19
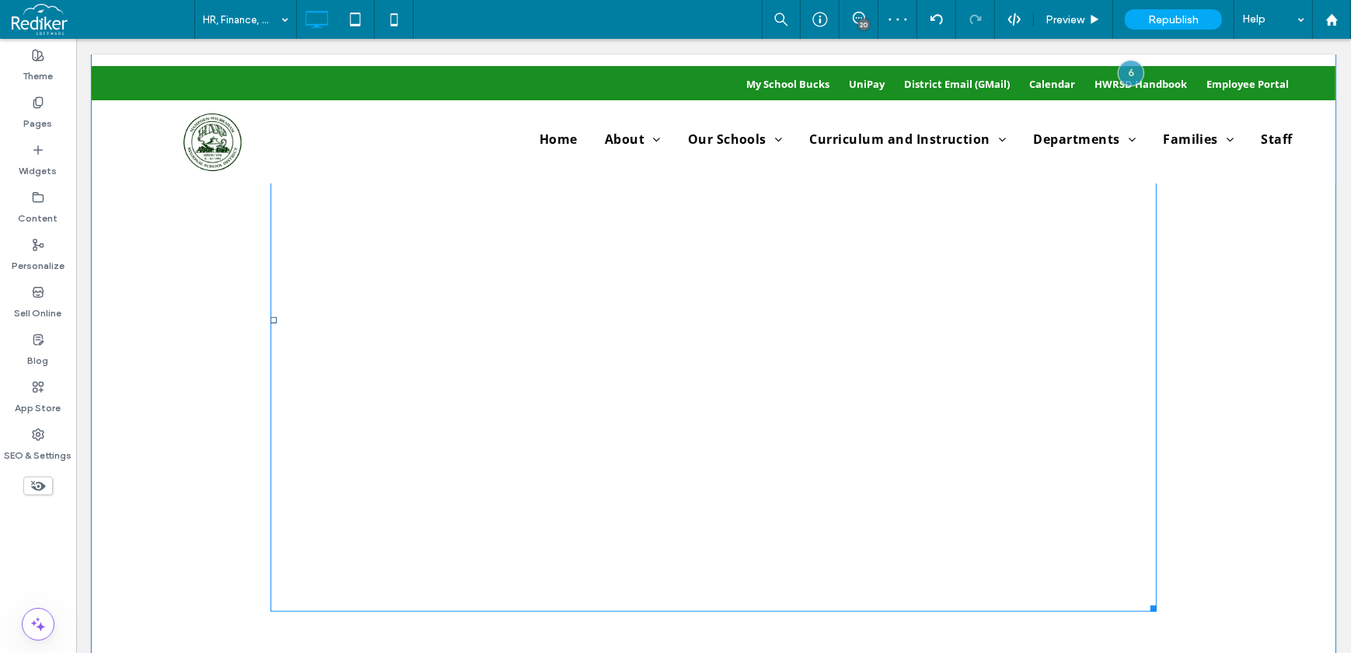
scroll to position [1625, 0]
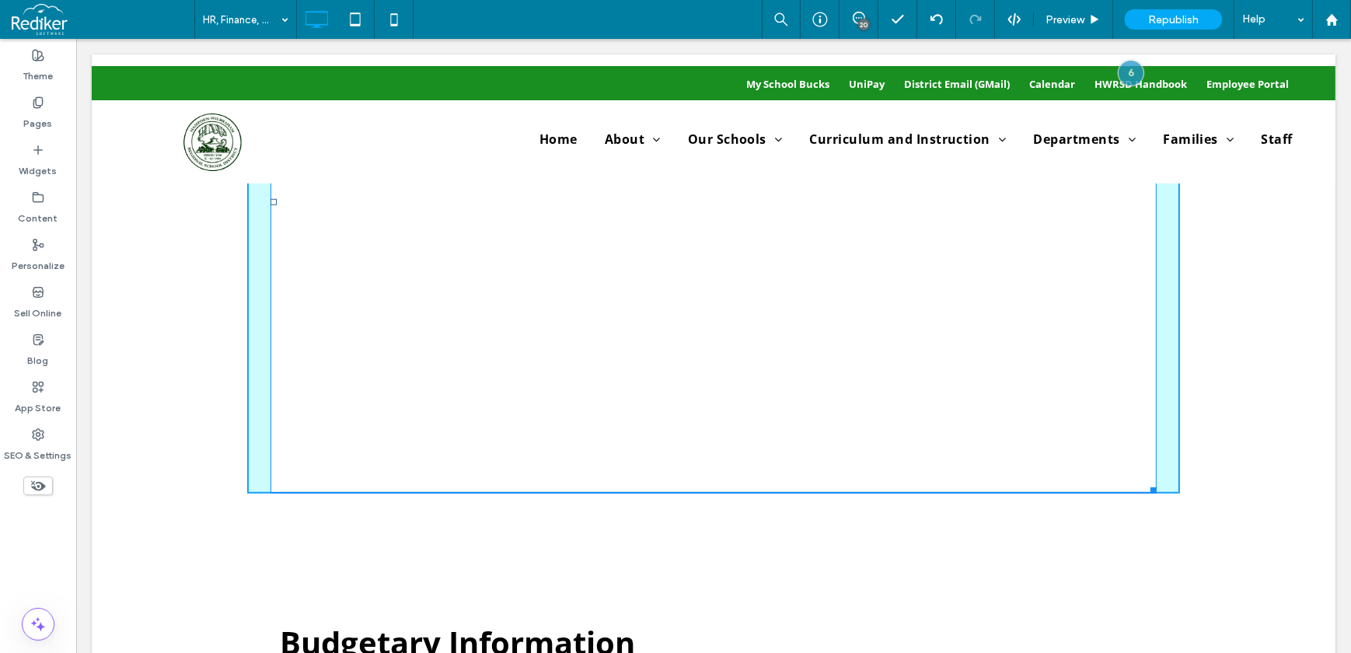
drag, startPoint x: 1143, startPoint y: 488, endPoint x: 1365, endPoint y: 385, distance: 245.2
click at [1305, 340] on div "HR Documents & Forms W:1140 H:750 Click To Paste Row + Add Section" at bounding box center [713, 177] width 1244 height 757
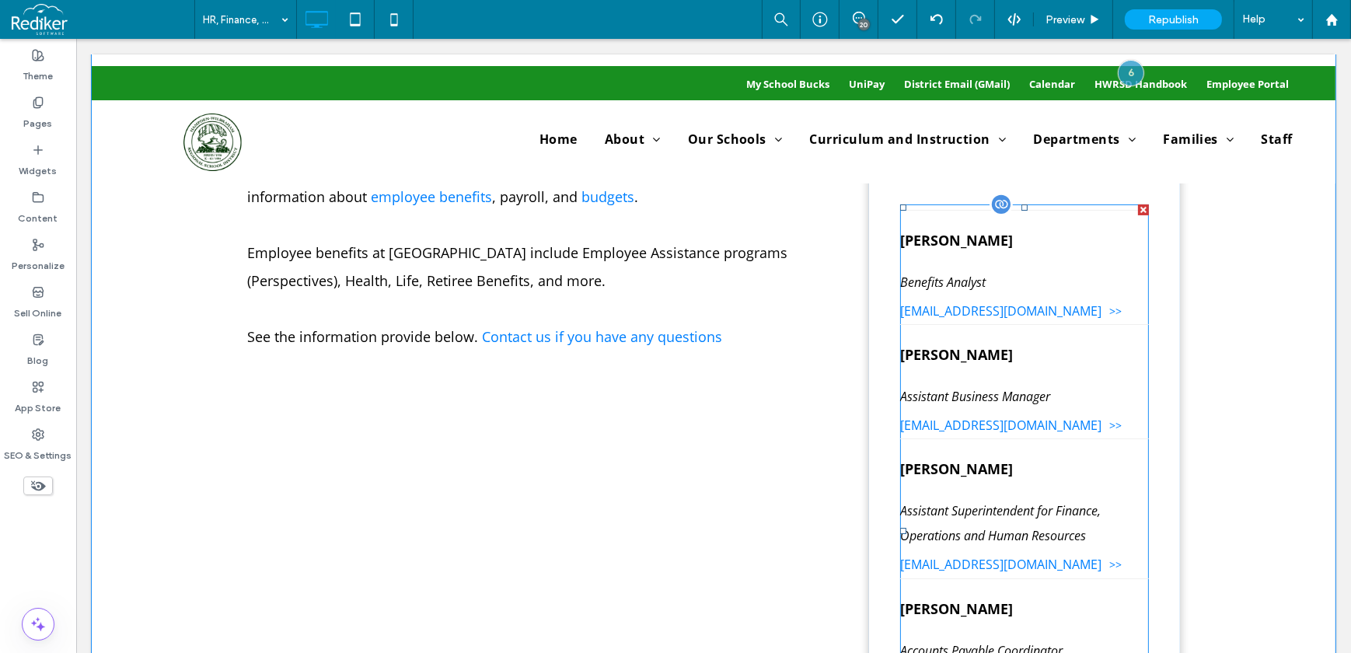
scroll to position [918, 0]
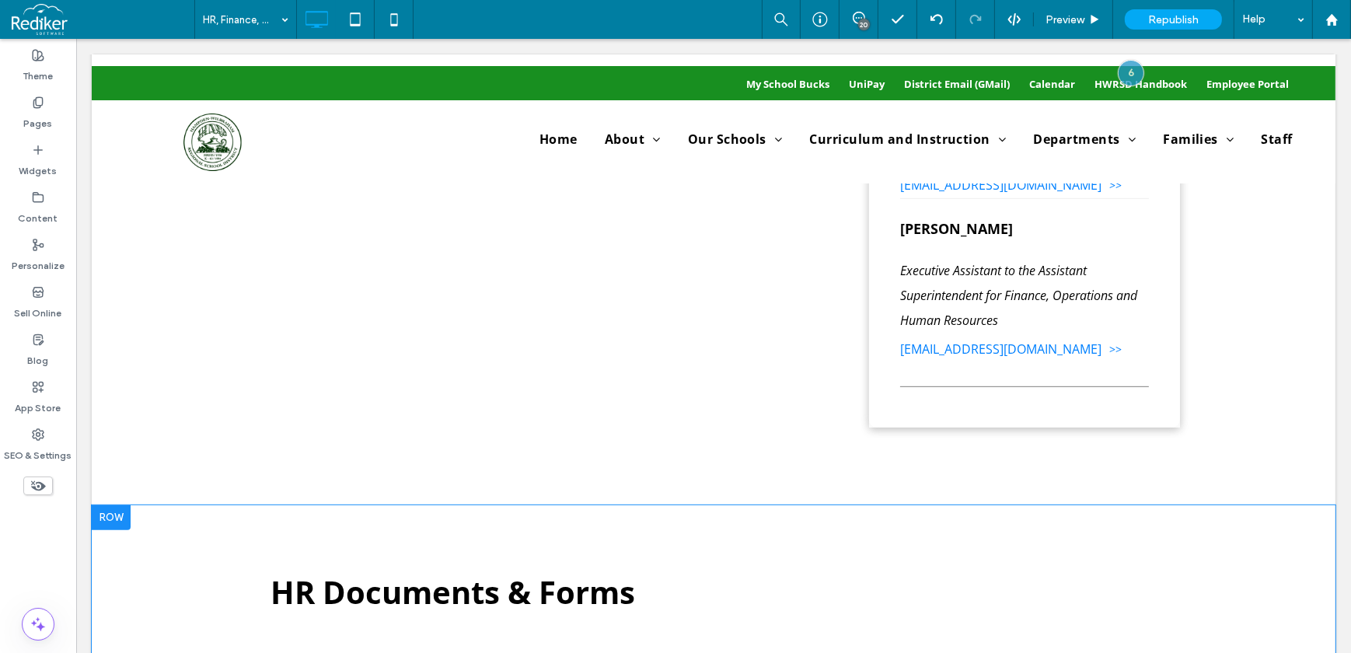
click at [116, 526] on div at bounding box center [110, 517] width 39 height 25
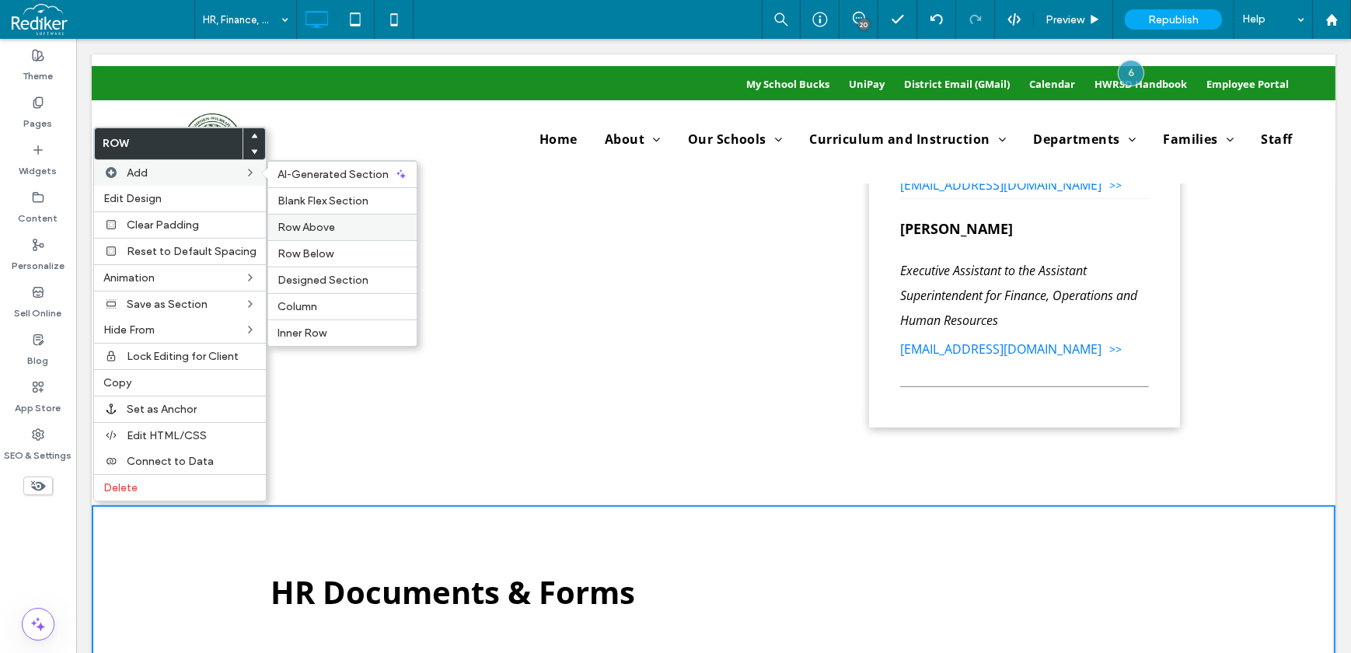
click at [297, 229] on span "Row Above" at bounding box center [306, 227] width 58 height 13
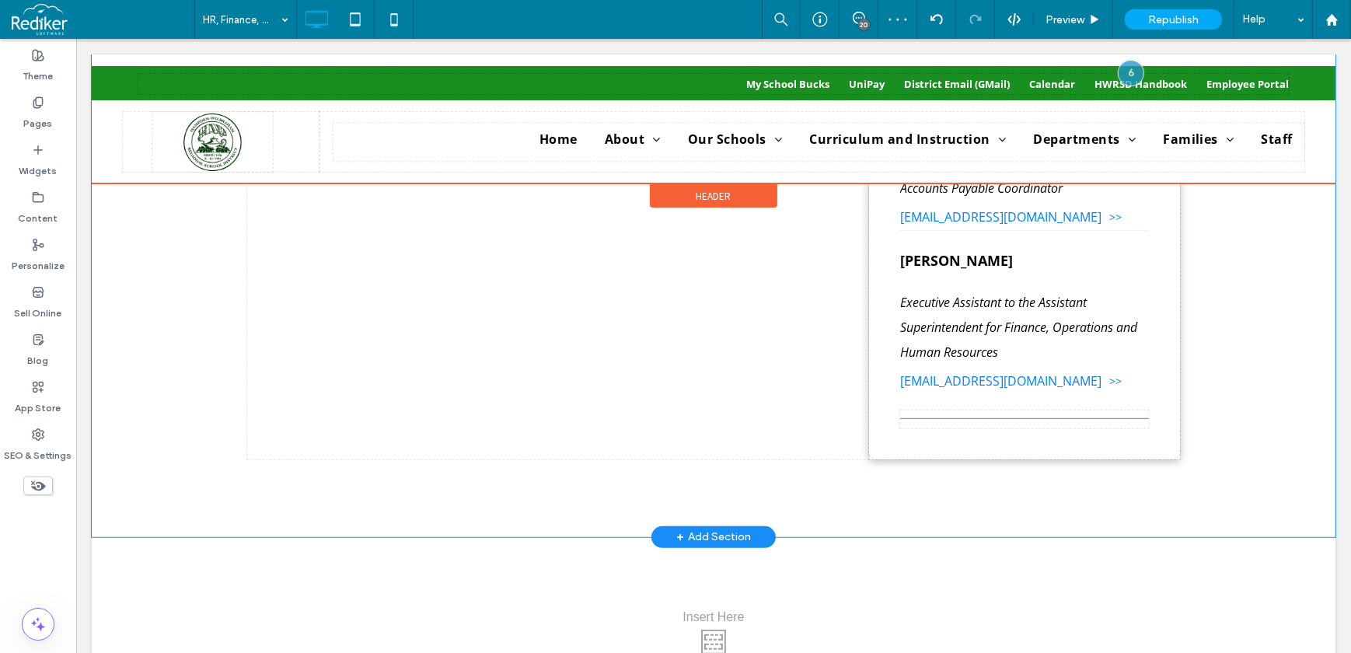
scroll to position [1130, 0]
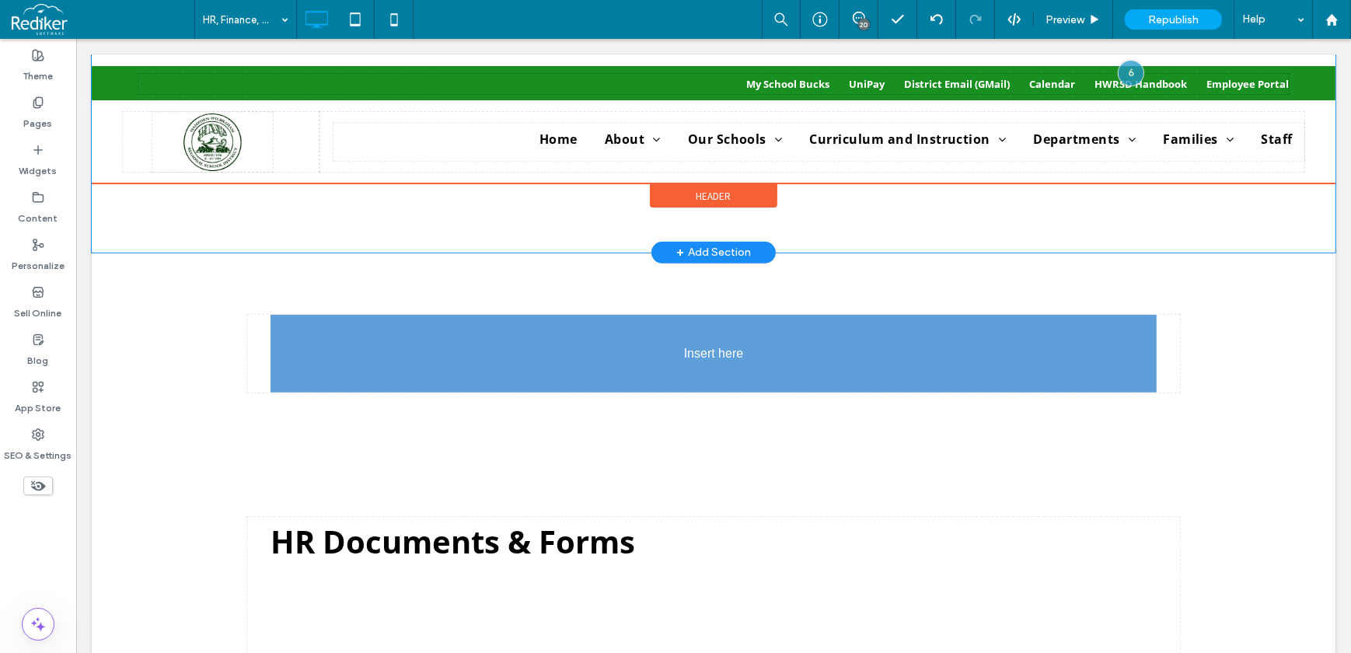
drag, startPoint x: 962, startPoint y: 353, endPoint x: 472, endPoint y: 350, distance: 489.7
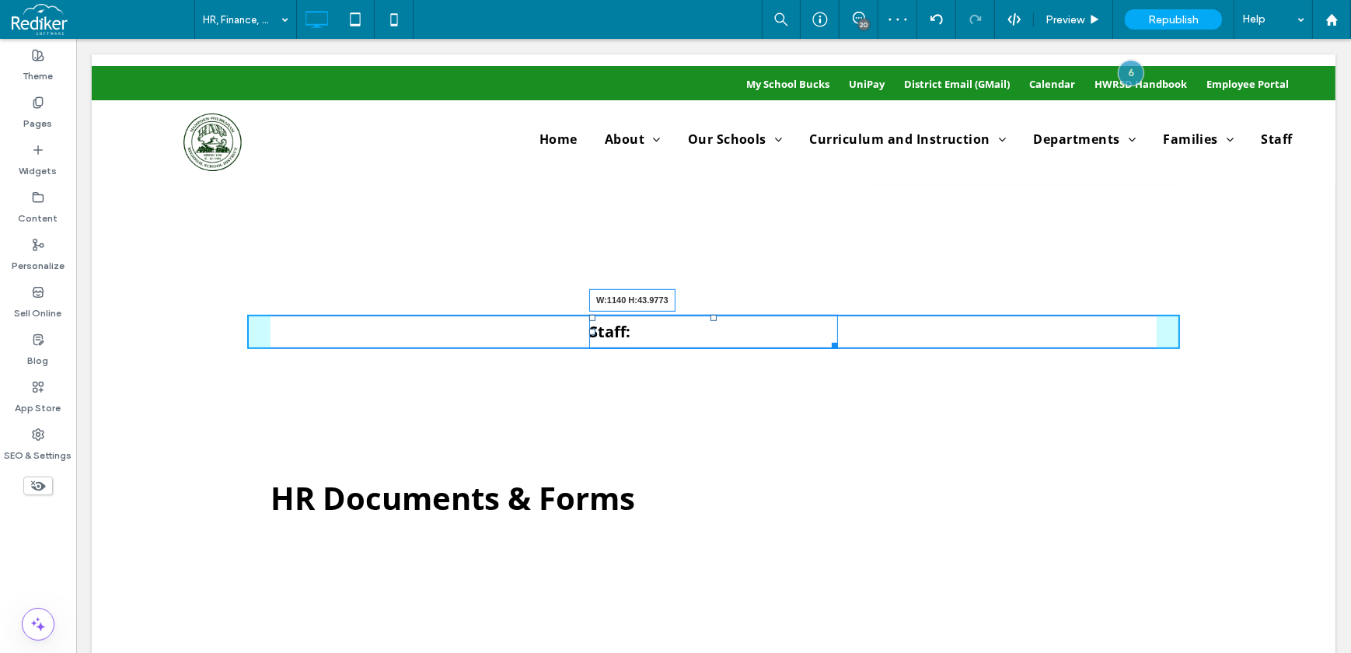
drag, startPoint x: 827, startPoint y: 342, endPoint x: 1352, endPoint y: 362, distance: 525.1
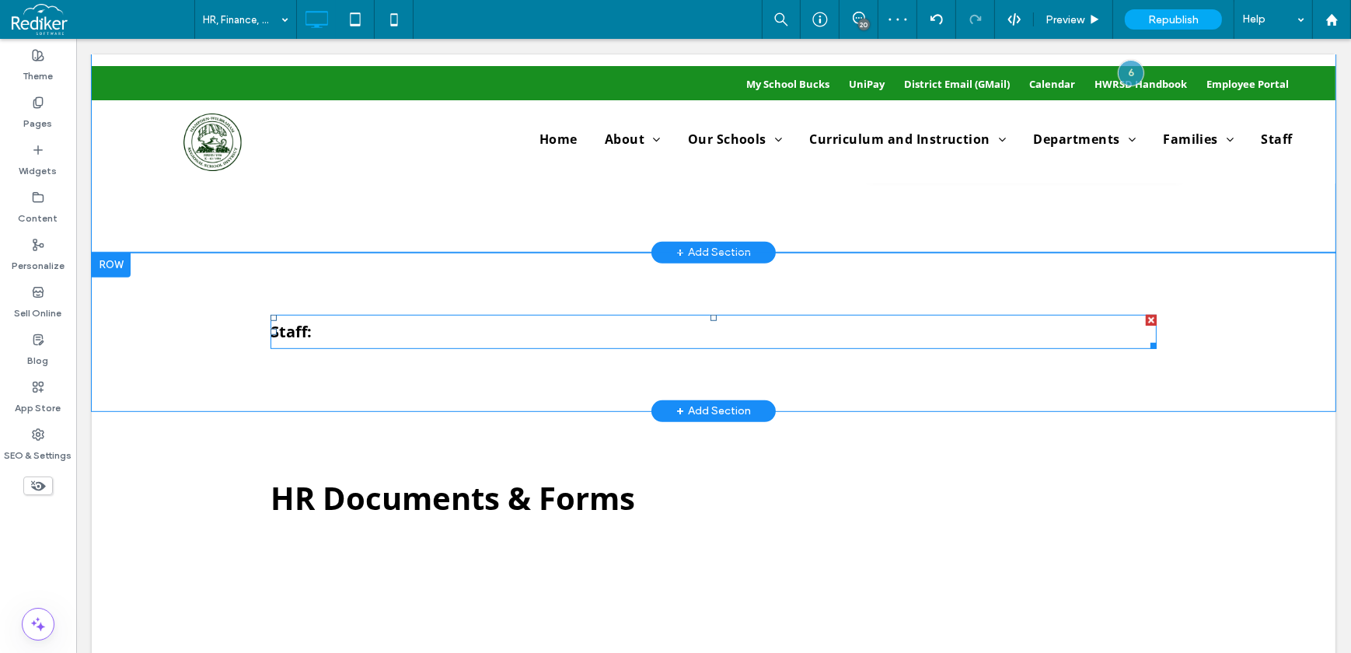
click at [355, 325] on p "Staff:" at bounding box center [713, 331] width 886 height 31
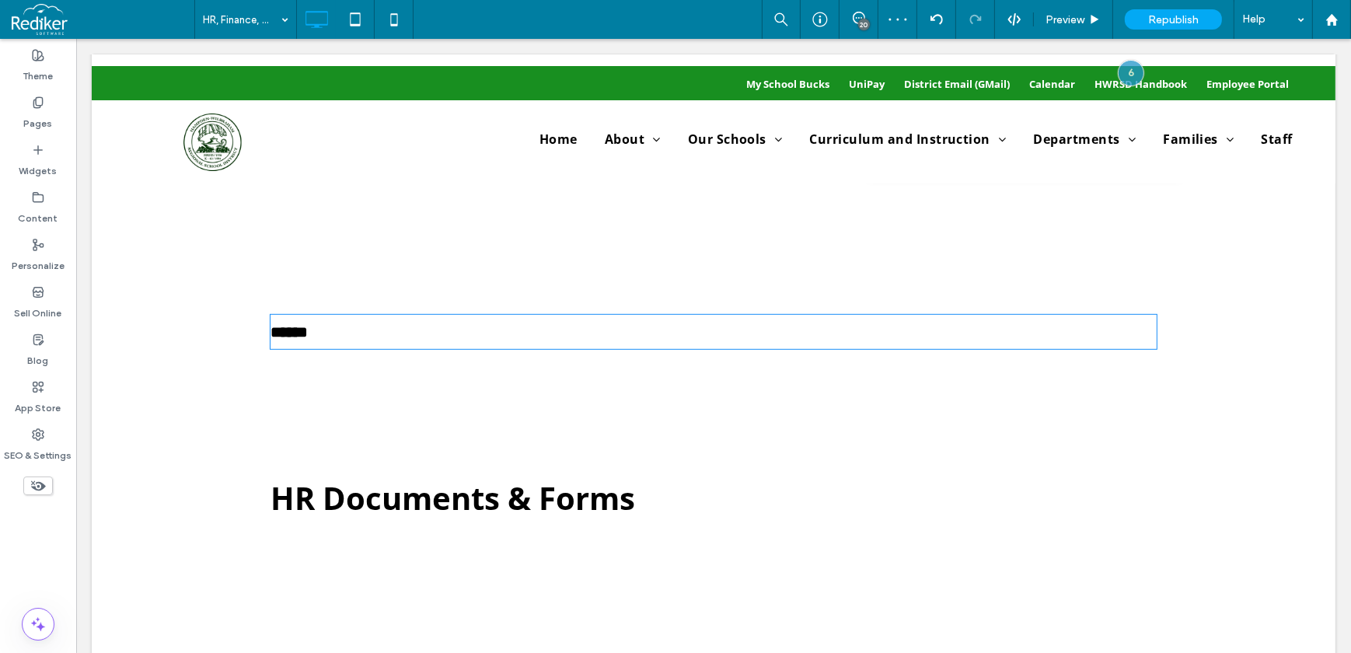
type input "*********"
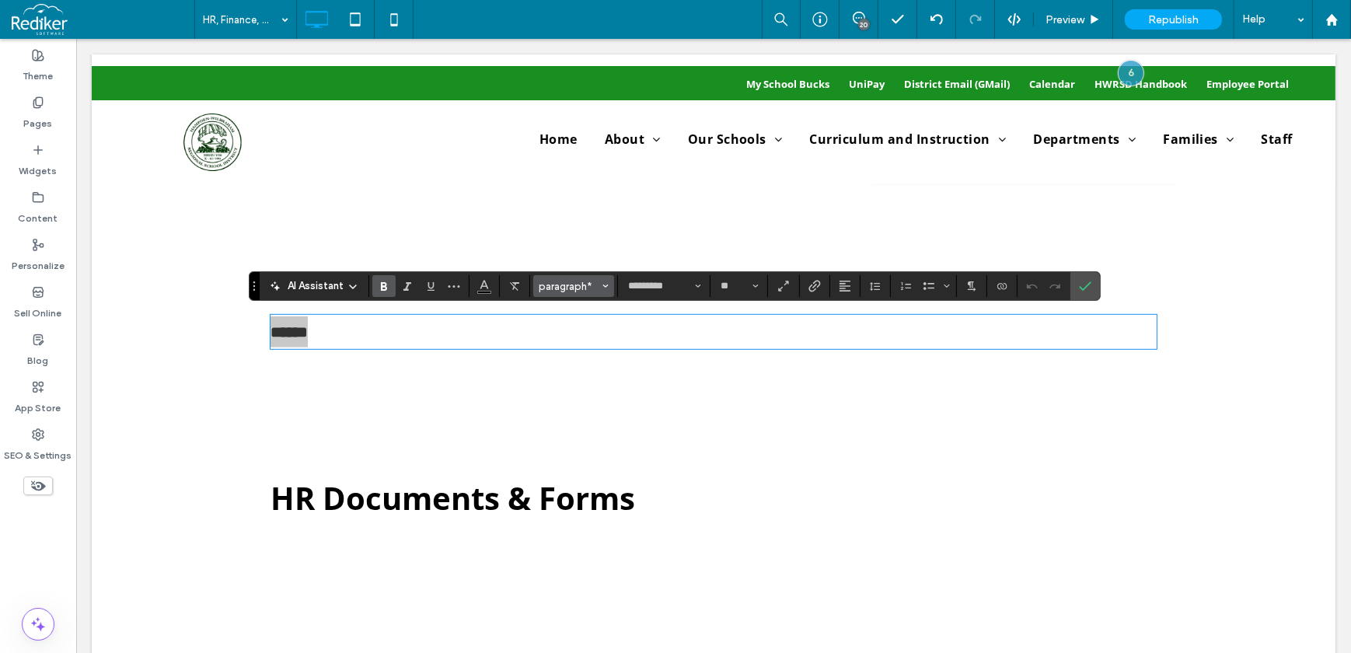
click at [588, 281] on span "paragraph*" at bounding box center [569, 287] width 61 height 12
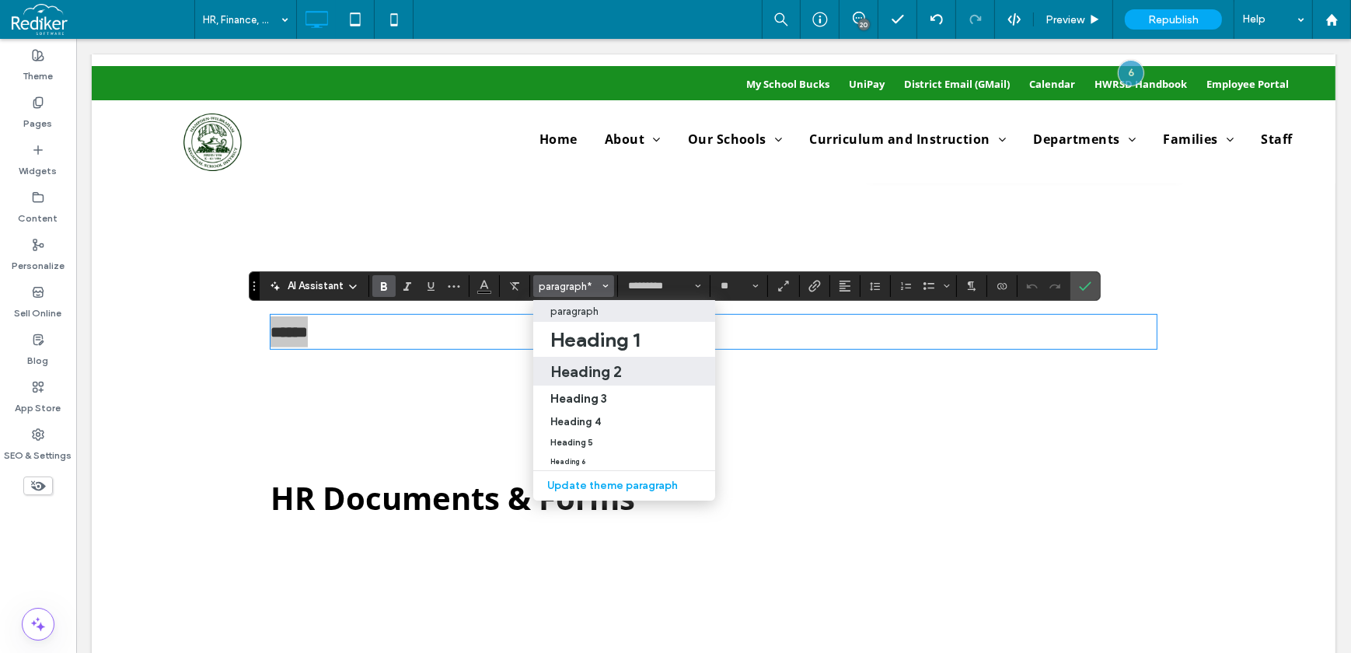
click at [613, 361] on label "Heading 2" at bounding box center [624, 371] width 182 height 29
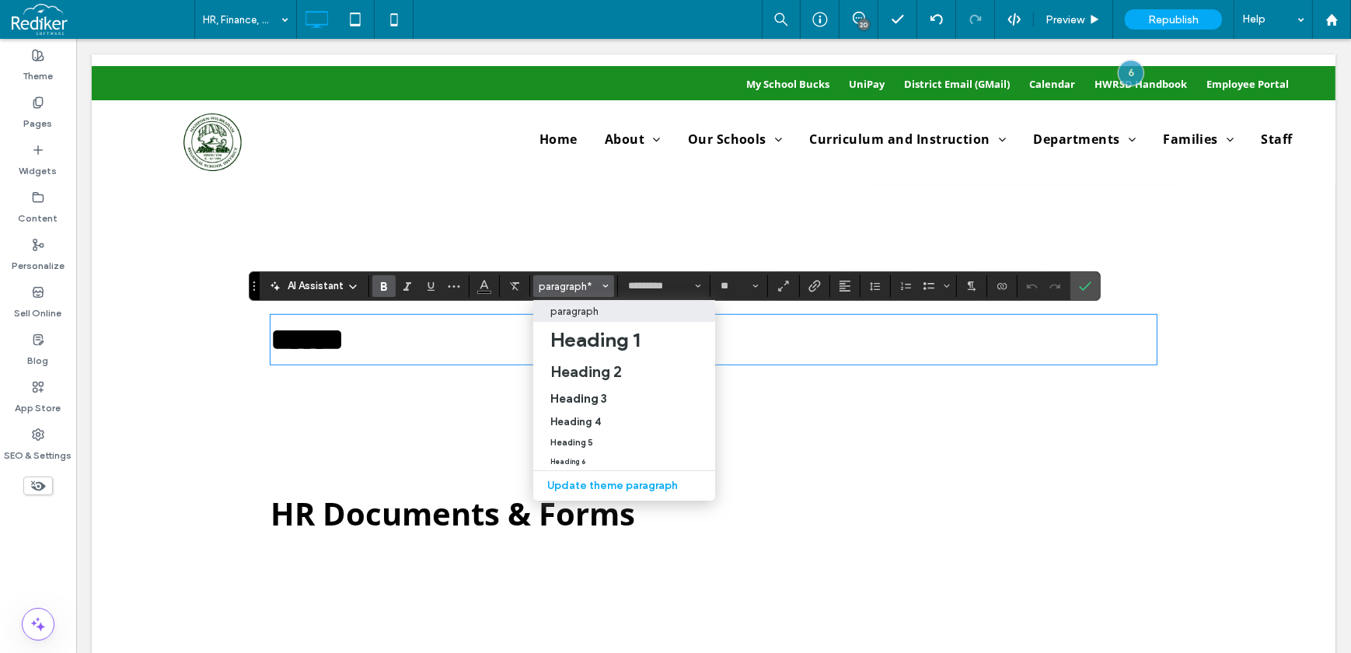
type input "**"
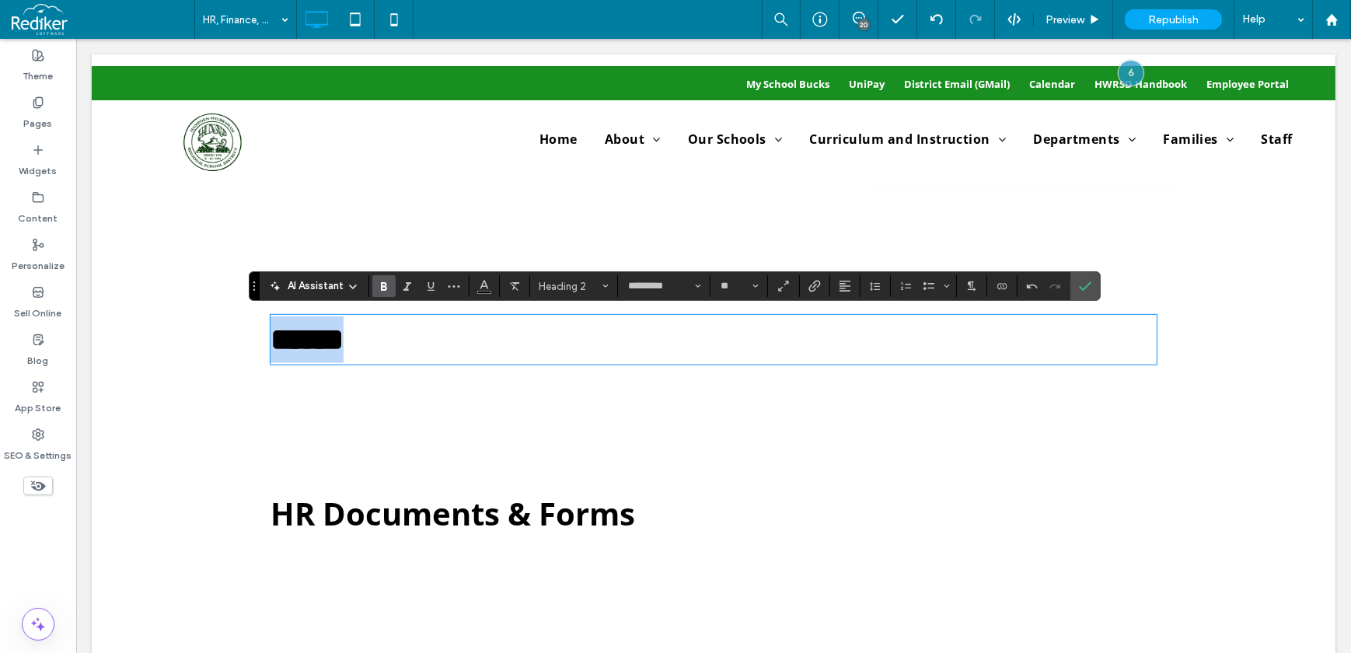
click at [427, 349] on h2 "******" at bounding box center [713, 339] width 886 height 47
drag, startPoint x: 948, startPoint y: 220, endPoint x: 975, endPoint y: 256, distance: 44.9
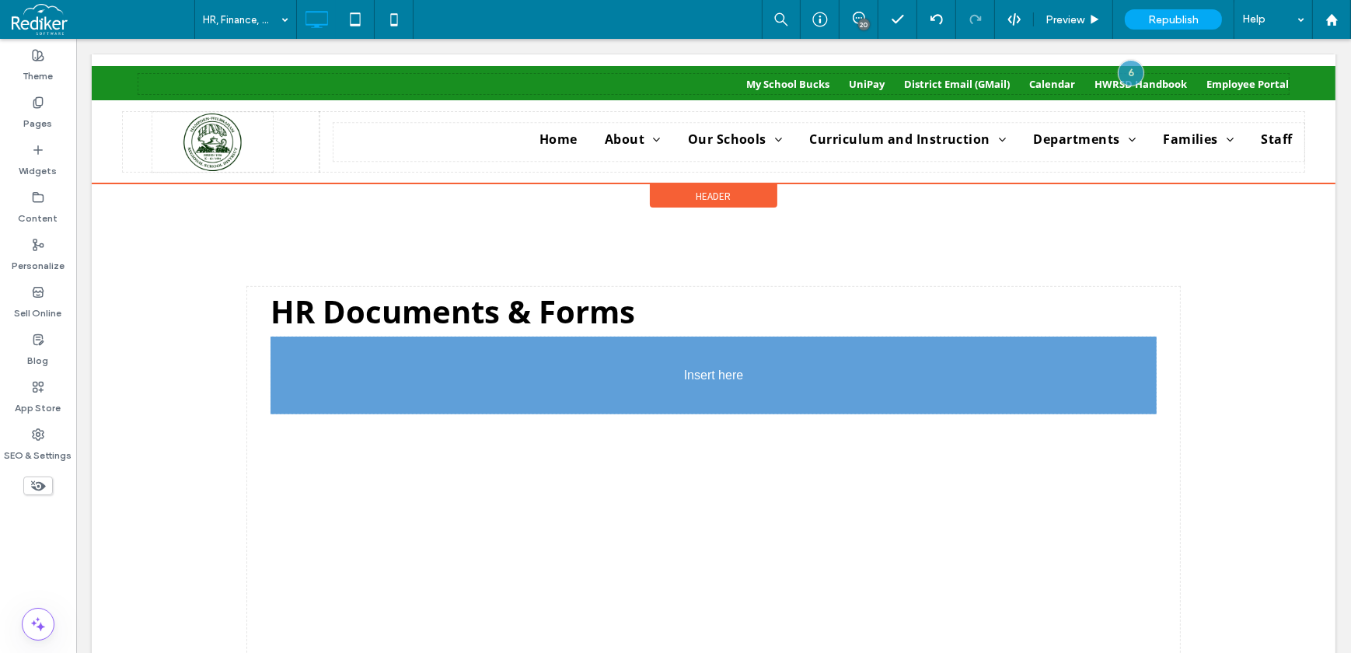
scroll to position [777, 0]
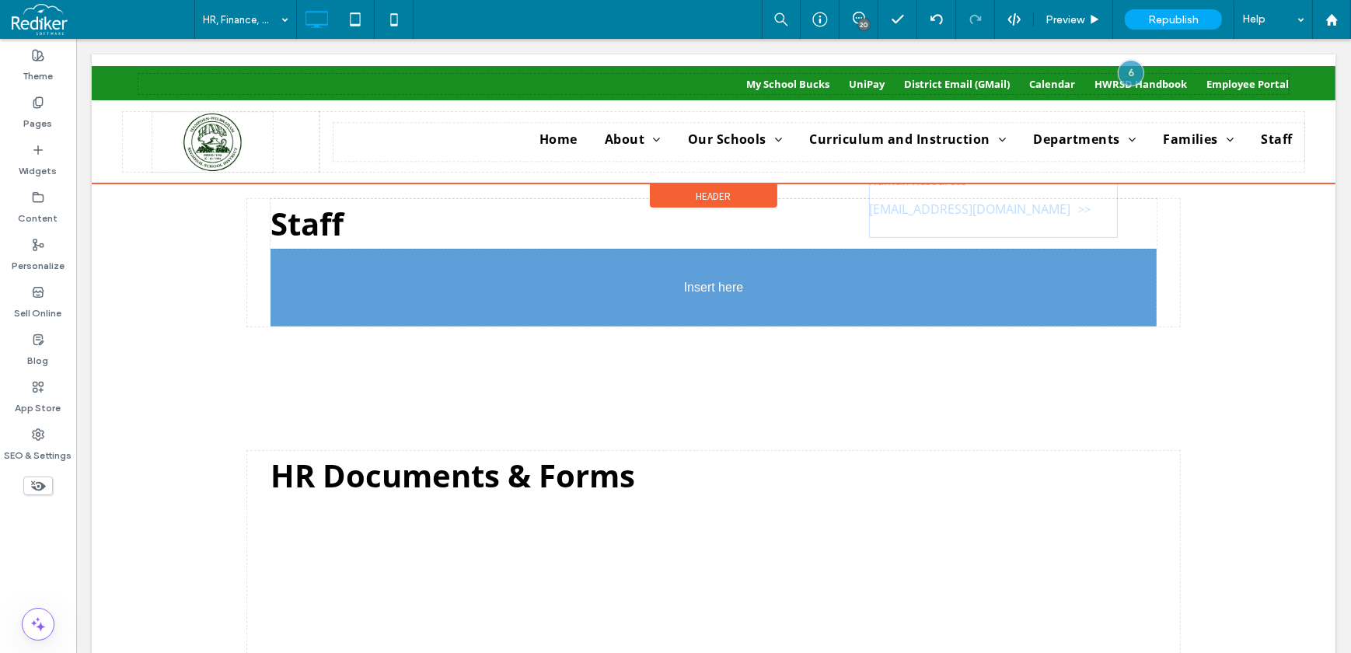
drag, startPoint x: 1077, startPoint y: 289, endPoint x: 334, endPoint y: 287, distance: 743.1
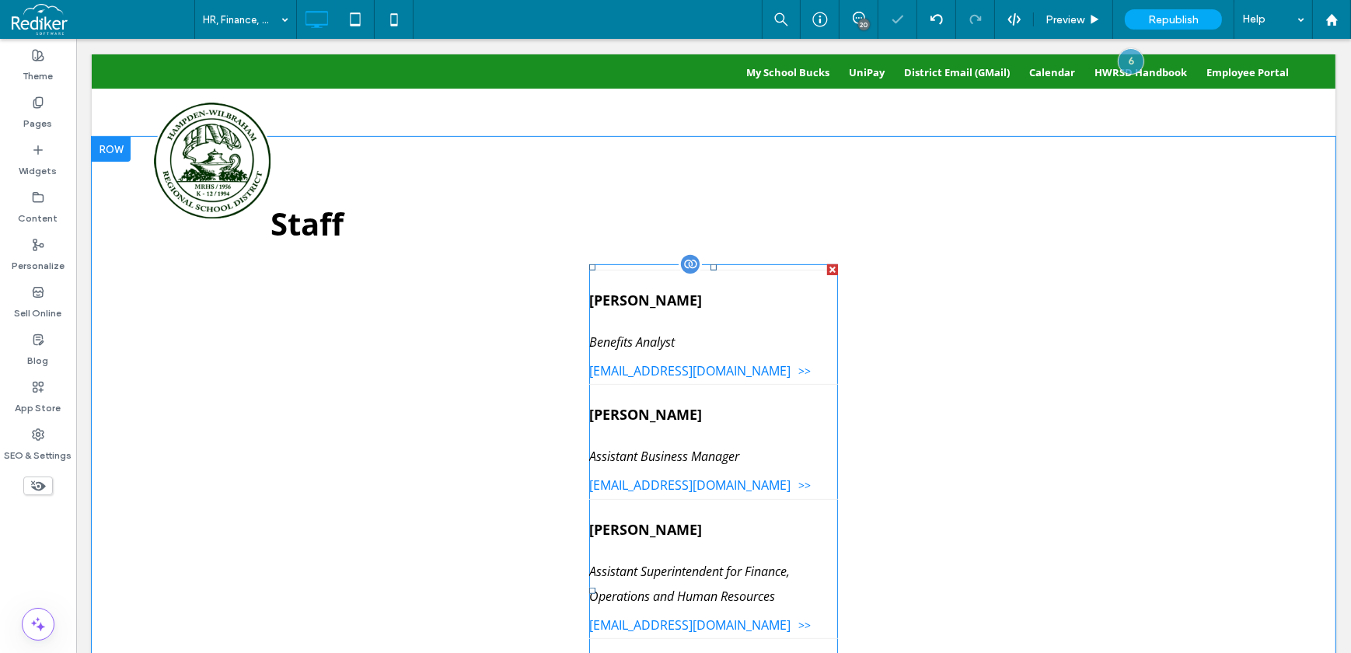
click at [802, 336] on span "Benefits Analyst" at bounding box center [712, 342] width 249 height 25
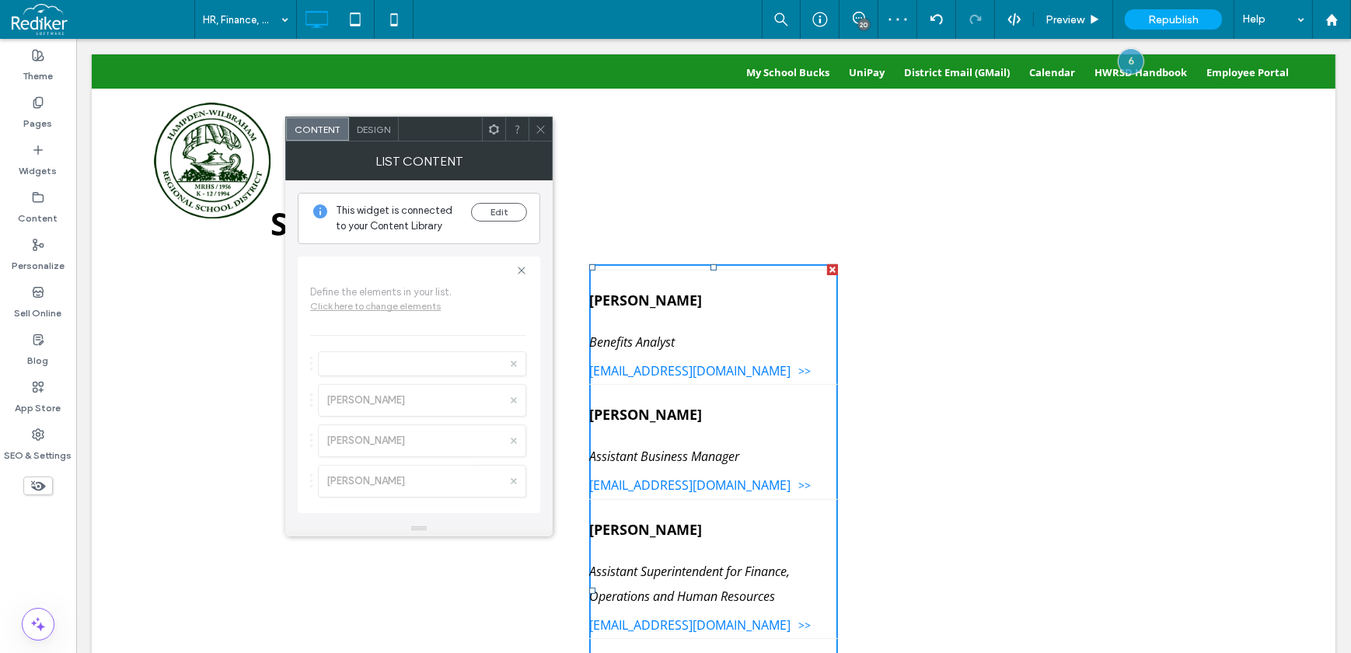
click at [376, 124] on span "Design" at bounding box center [373, 130] width 33 height 12
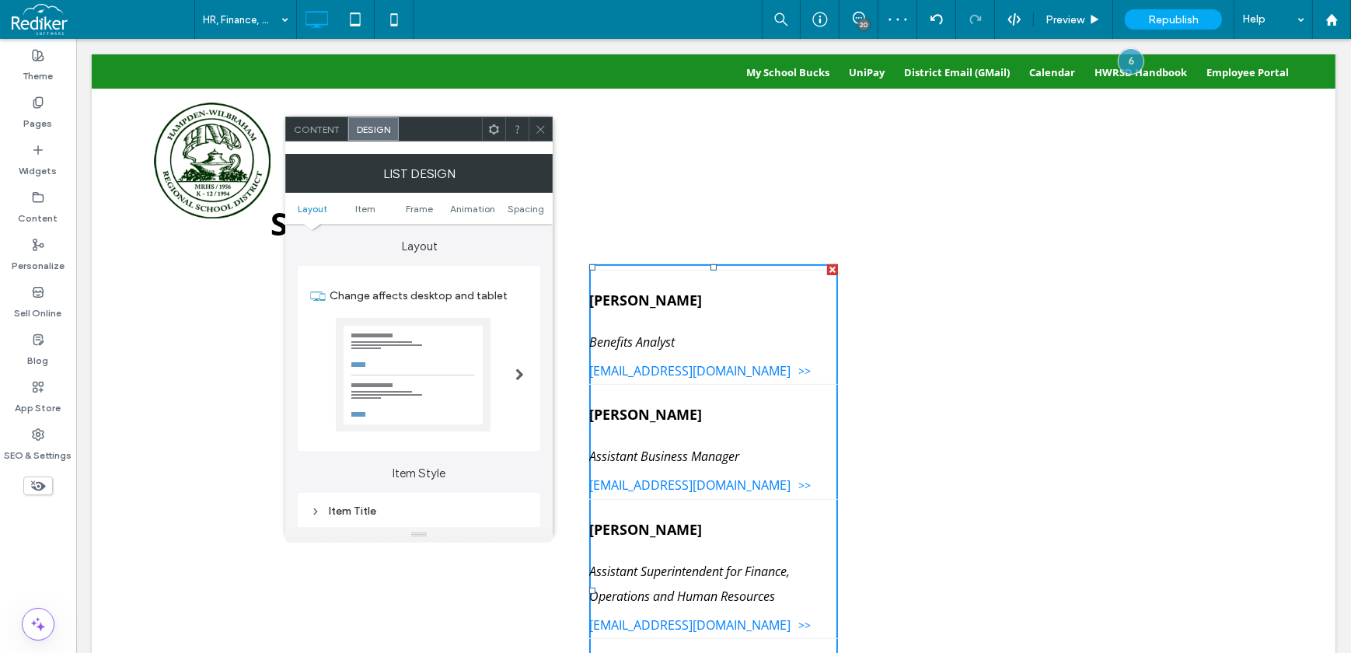
click at [509, 361] on div at bounding box center [520, 374] width 32 height 137
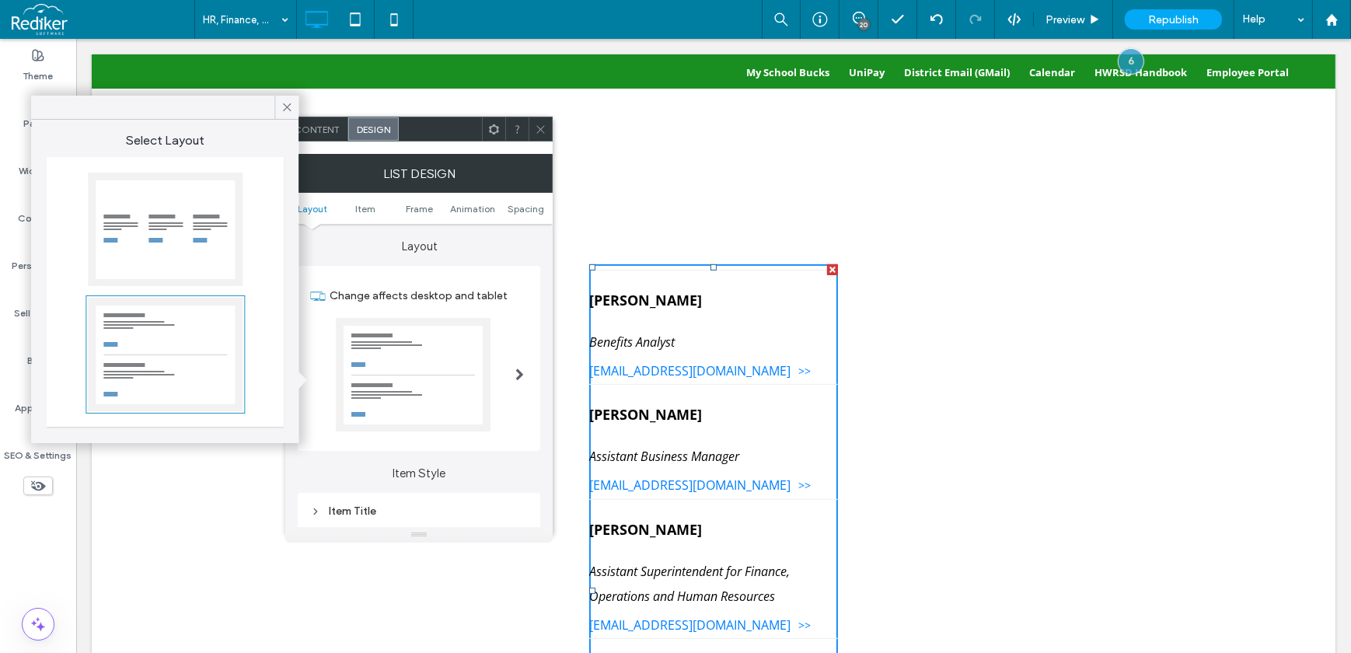
click at [181, 234] on div at bounding box center [165, 229] width 155 height 113
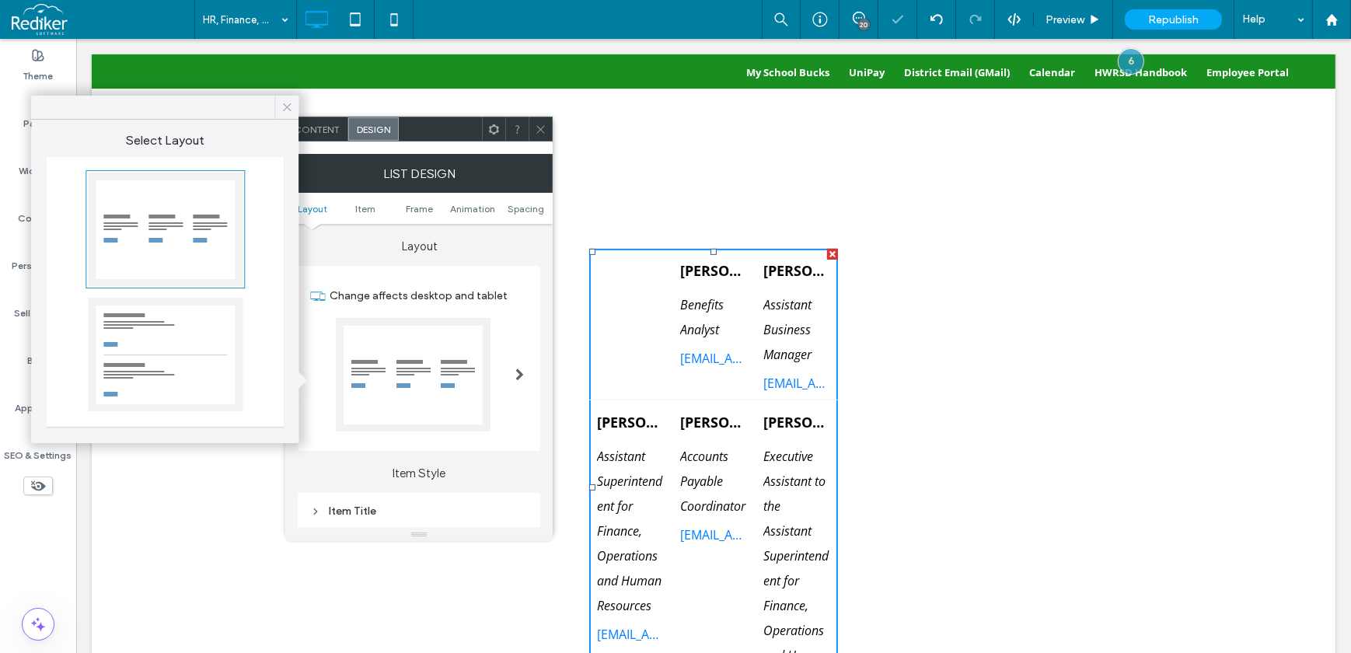
drag, startPoint x: 284, startPoint y: 110, endPoint x: 208, endPoint y: 75, distance: 83.8
click at [284, 110] on use at bounding box center [287, 107] width 8 height 8
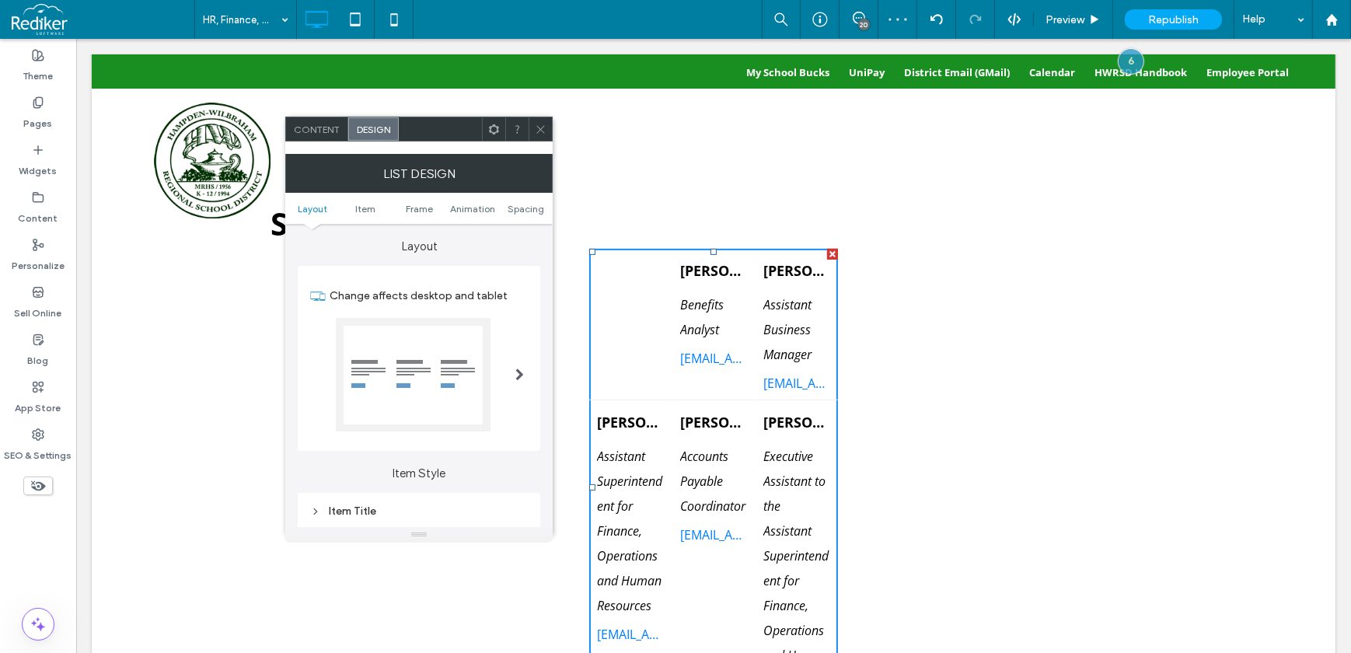
click at [528, 125] on div at bounding box center [516, 128] width 23 height 23
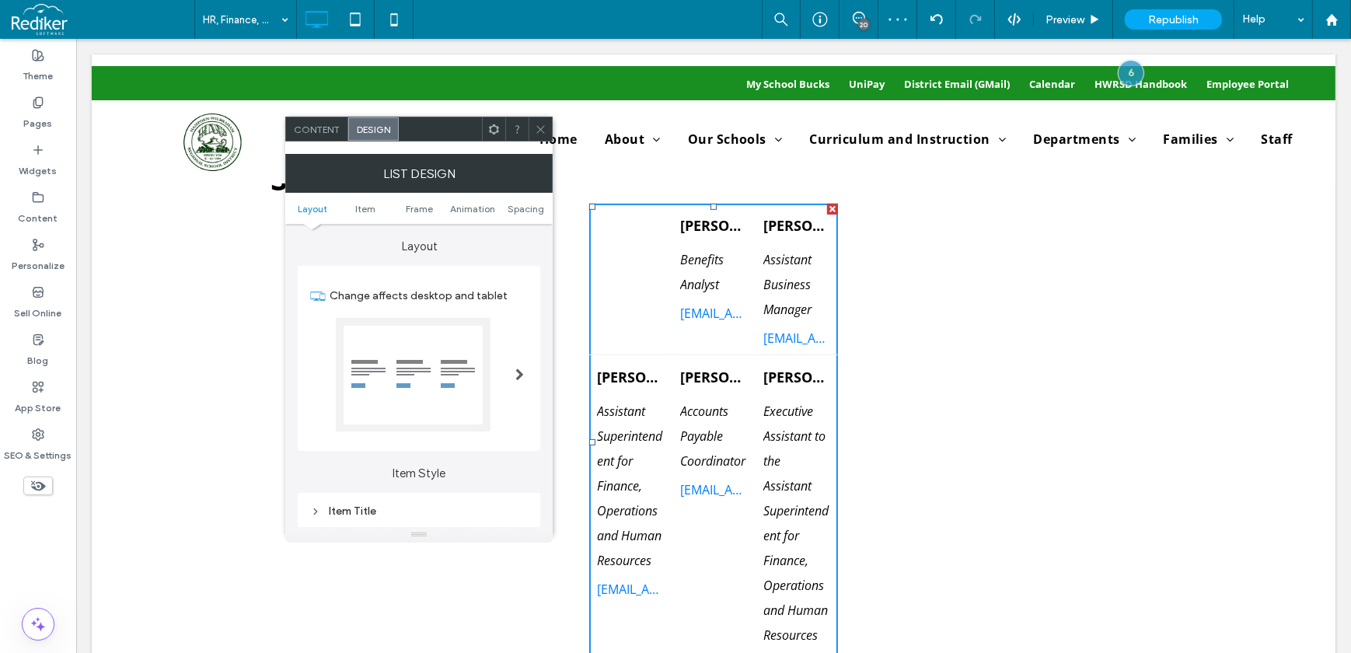
scroll to position [847, 0]
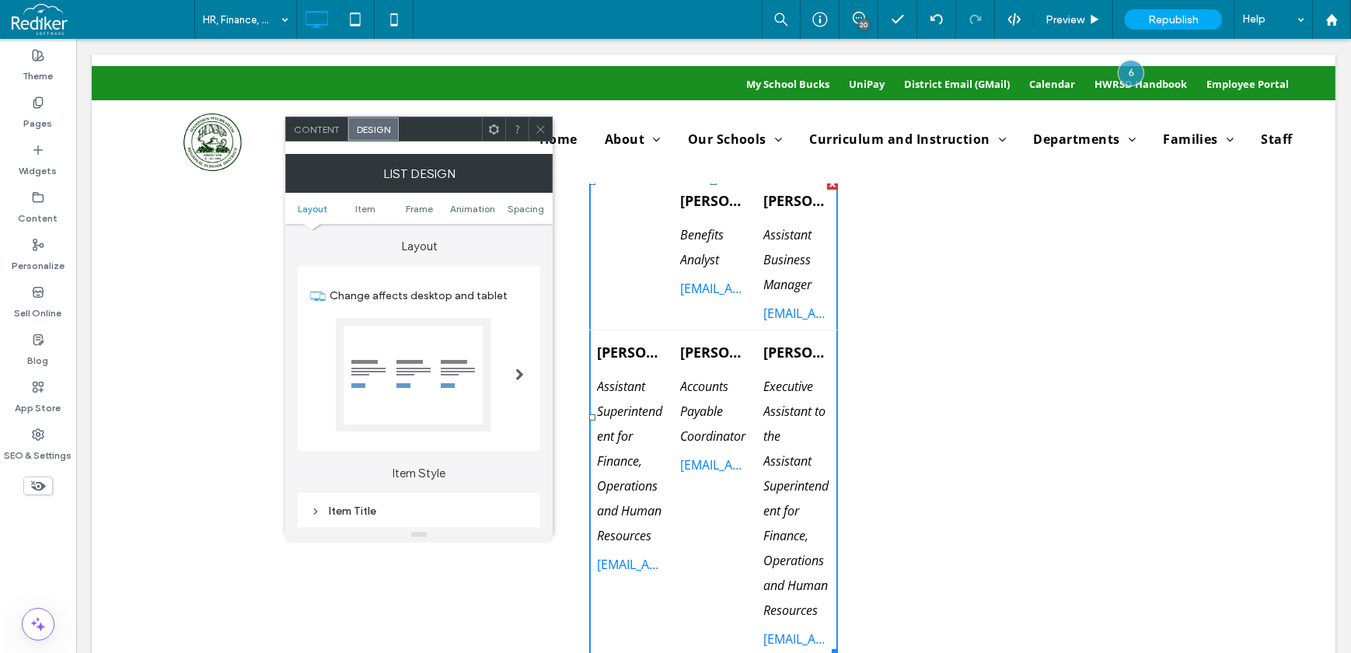
drag, startPoint x: 540, startPoint y: 132, endPoint x: 544, endPoint y: 141, distance: 10.1
click at [540, 133] on icon at bounding box center [541, 130] width 12 height 12
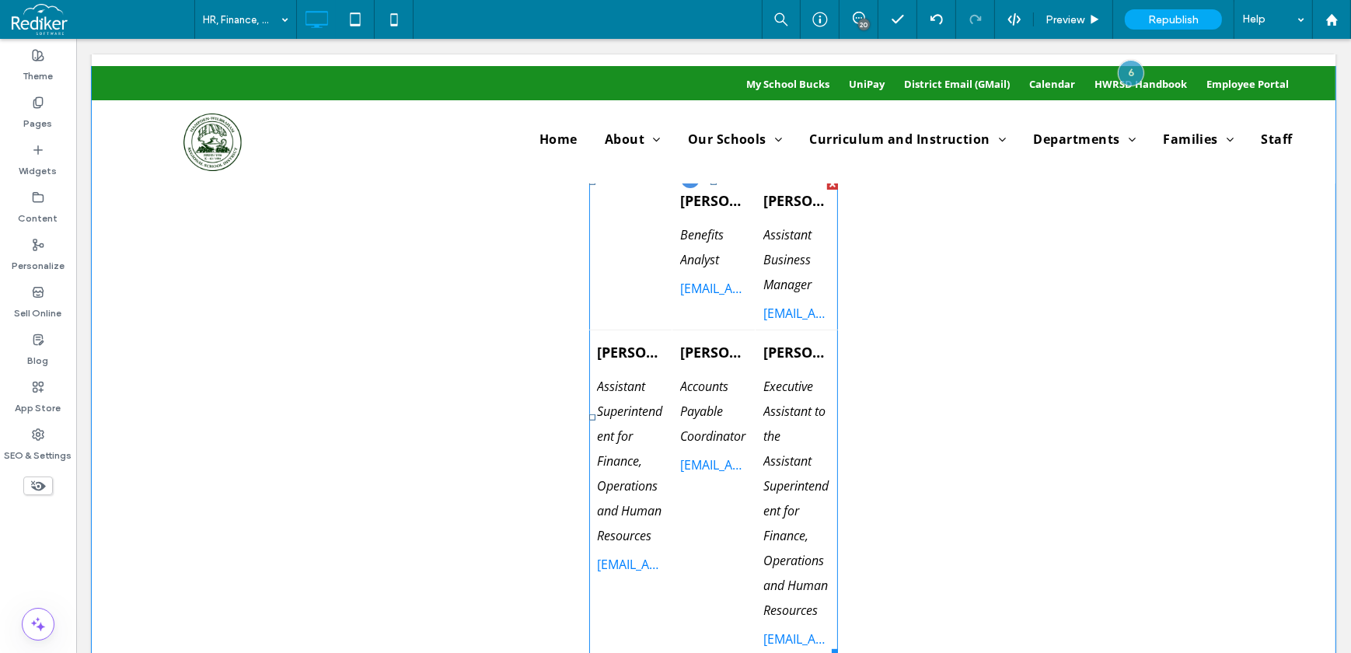
scroll to position [1130, 0]
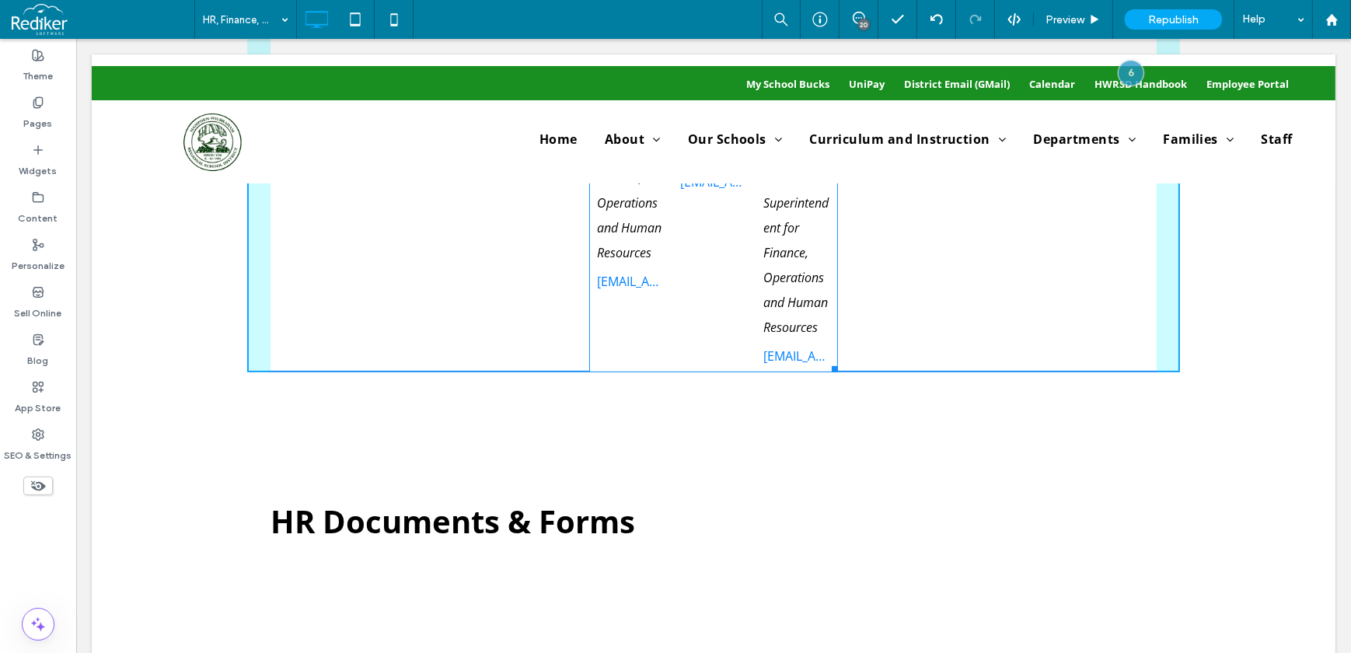
drag, startPoint x: 822, startPoint y: 365, endPoint x: 1352, endPoint y: 346, distance: 529.7
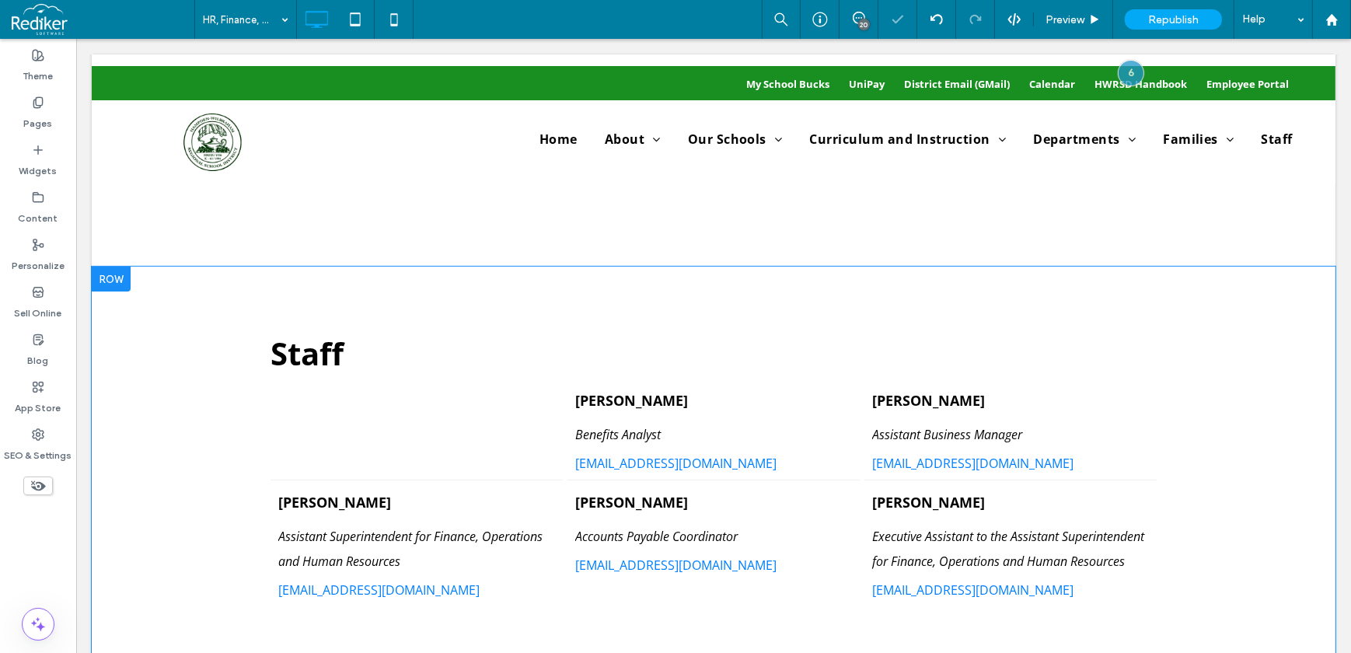
scroll to position [636, 0]
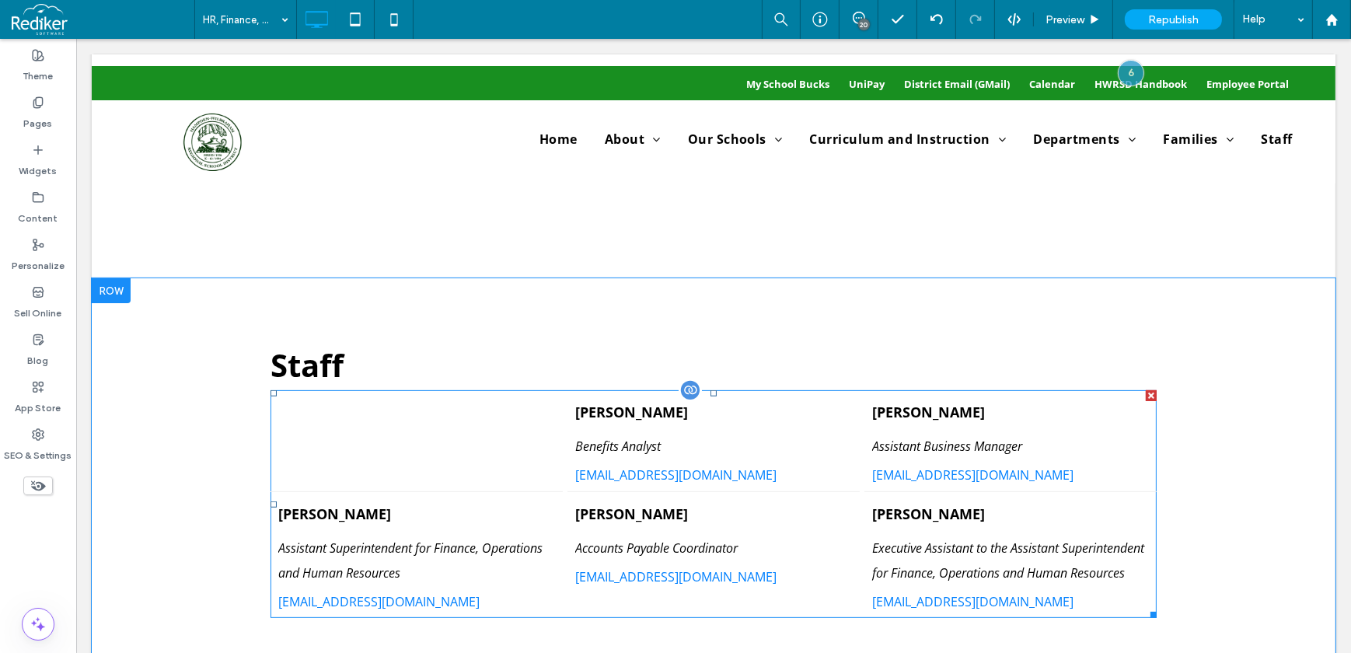
click at [474, 423] on li at bounding box center [416, 441] width 292 height 102
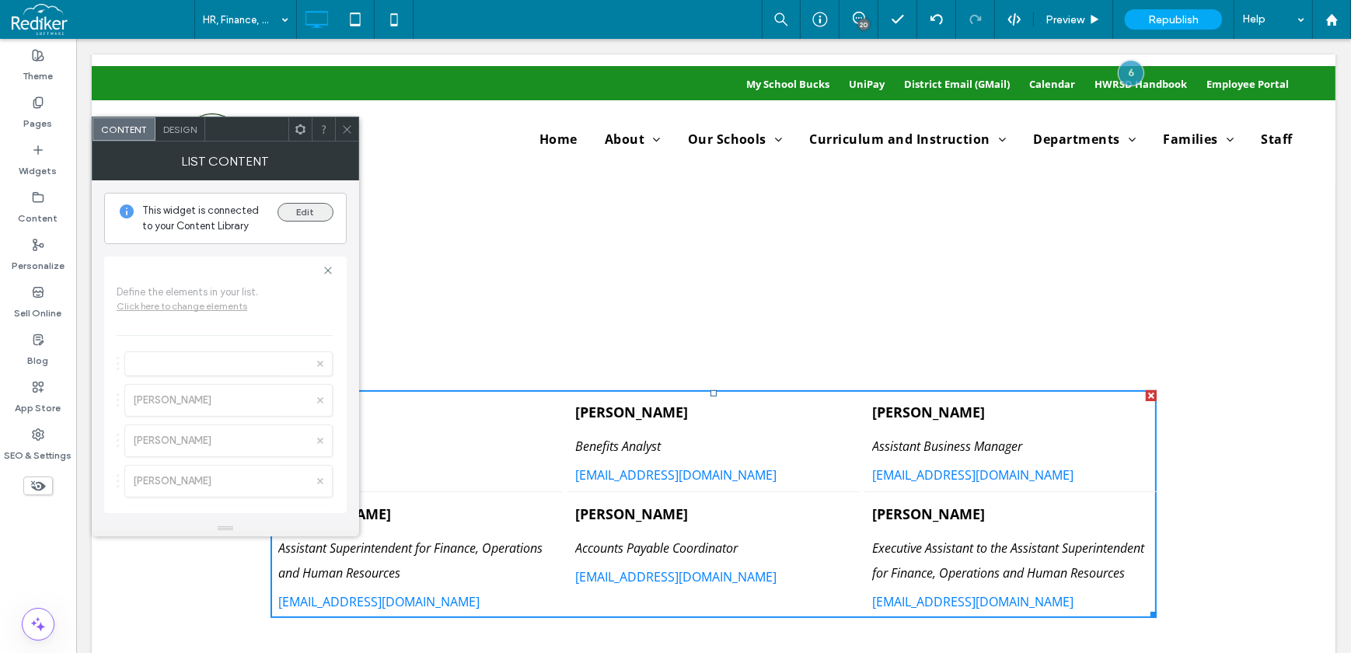
click at [308, 214] on button "Edit" at bounding box center [305, 212] width 56 height 19
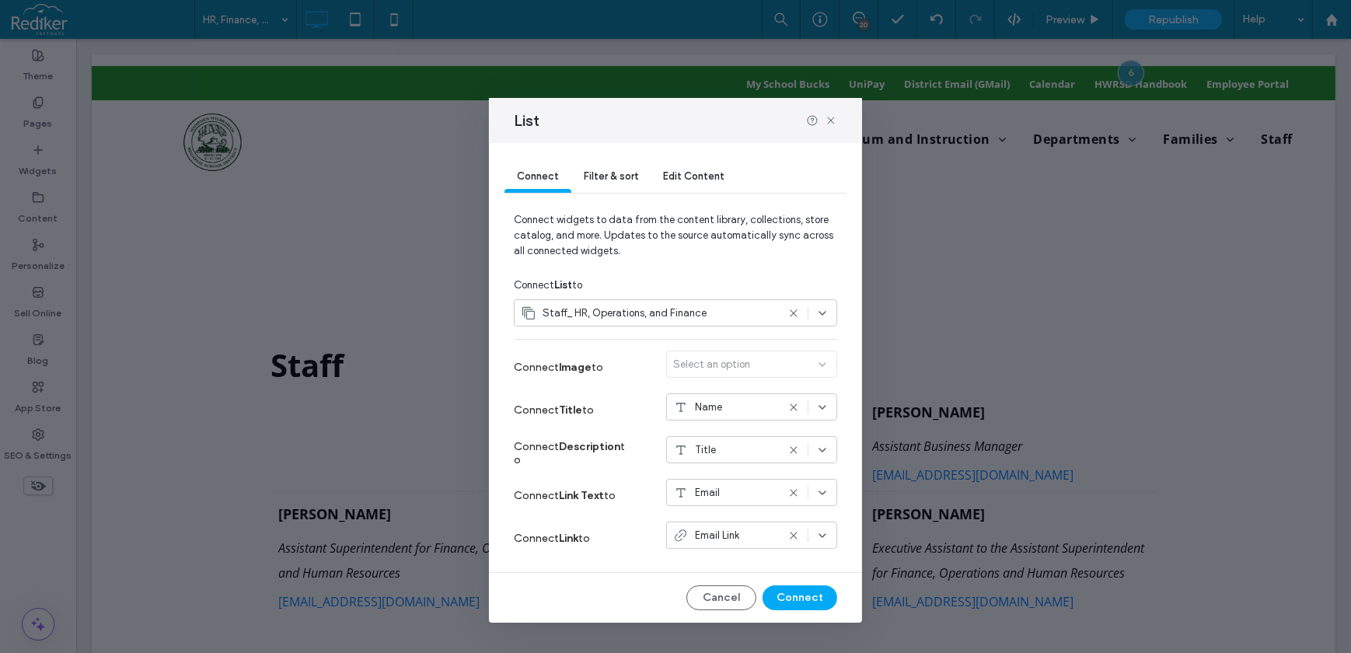
click at [617, 309] on span "Staff_ HR, Operations, and Finance" at bounding box center [625, 313] width 164 height 16
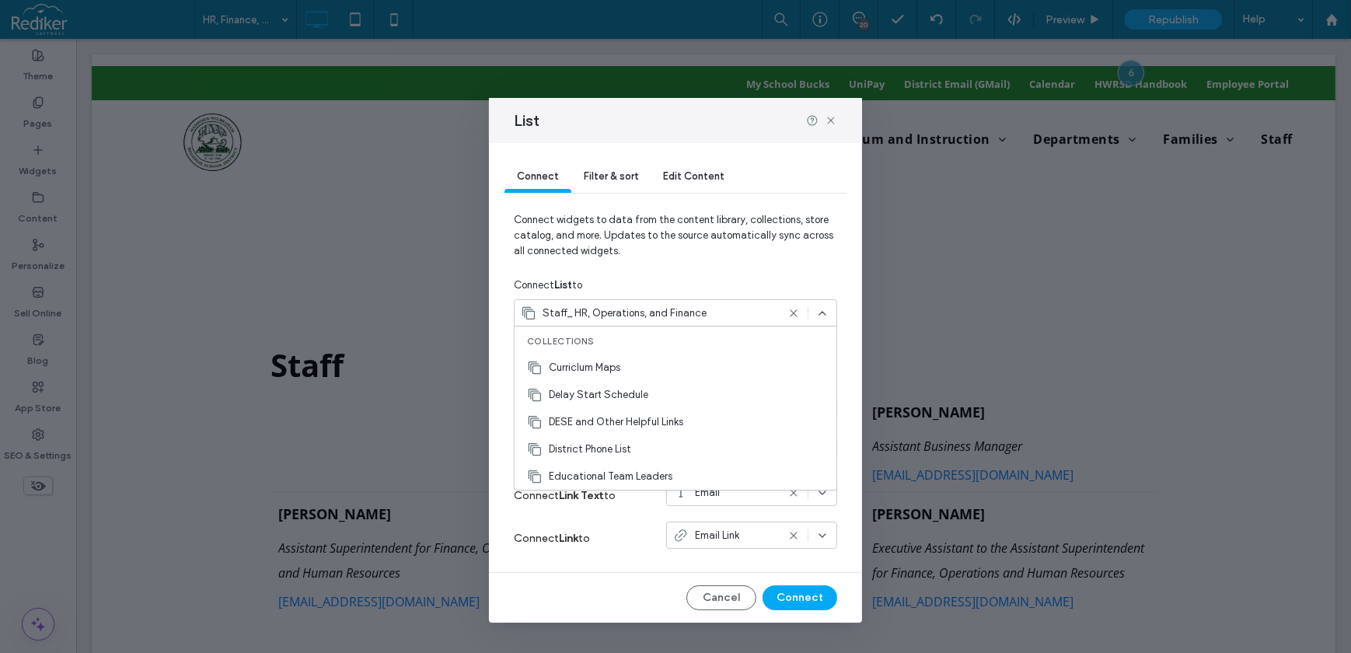
click at [634, 268] on span "Connect widgets to data from the content library, collections, store catalog, a…" at bounding box center [675, 241] width 323 height 59
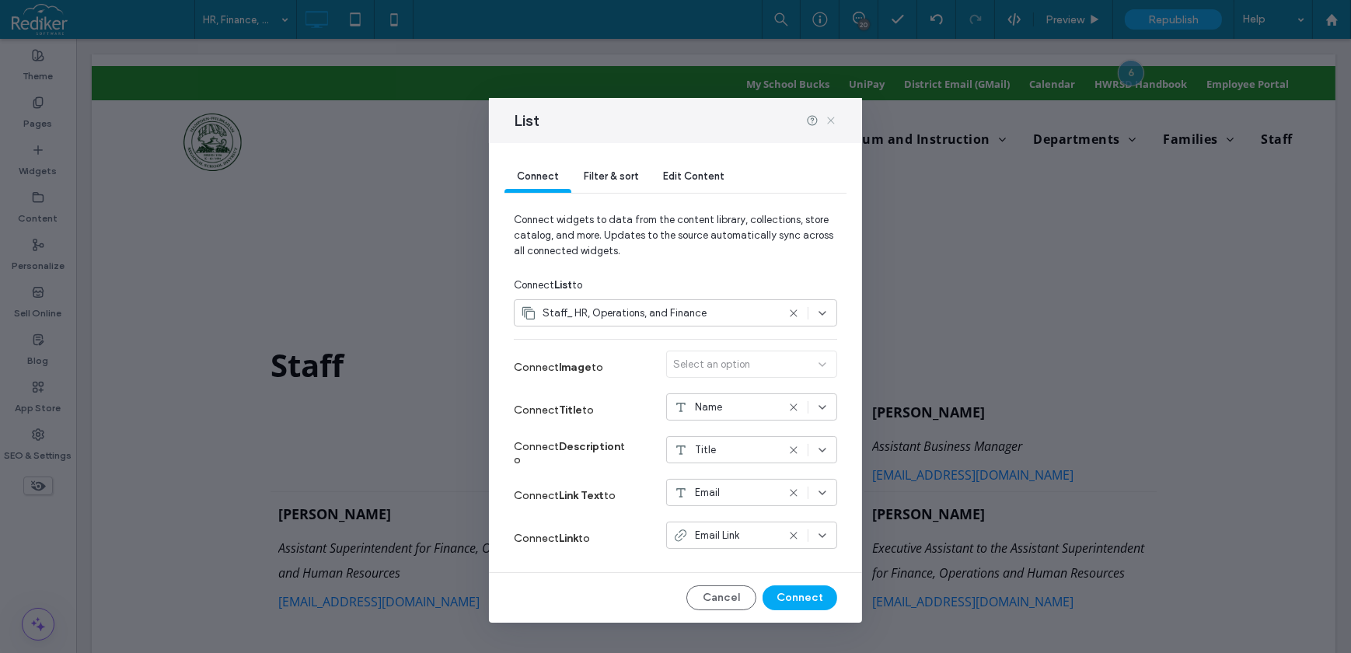
click at [836, 120] on icon at bounding box center [831, 120] width 12 height 12
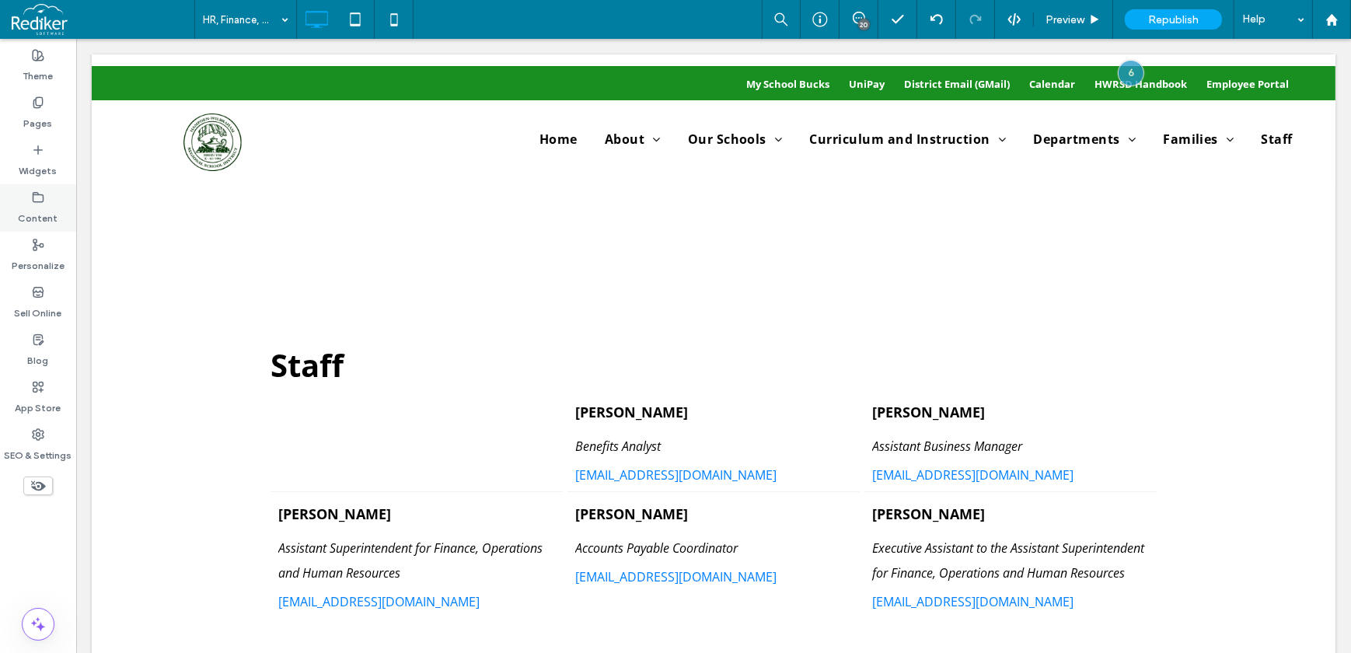
click at [54, 207] on label "Content" at bounding box center [39, 215] width 40 height 22
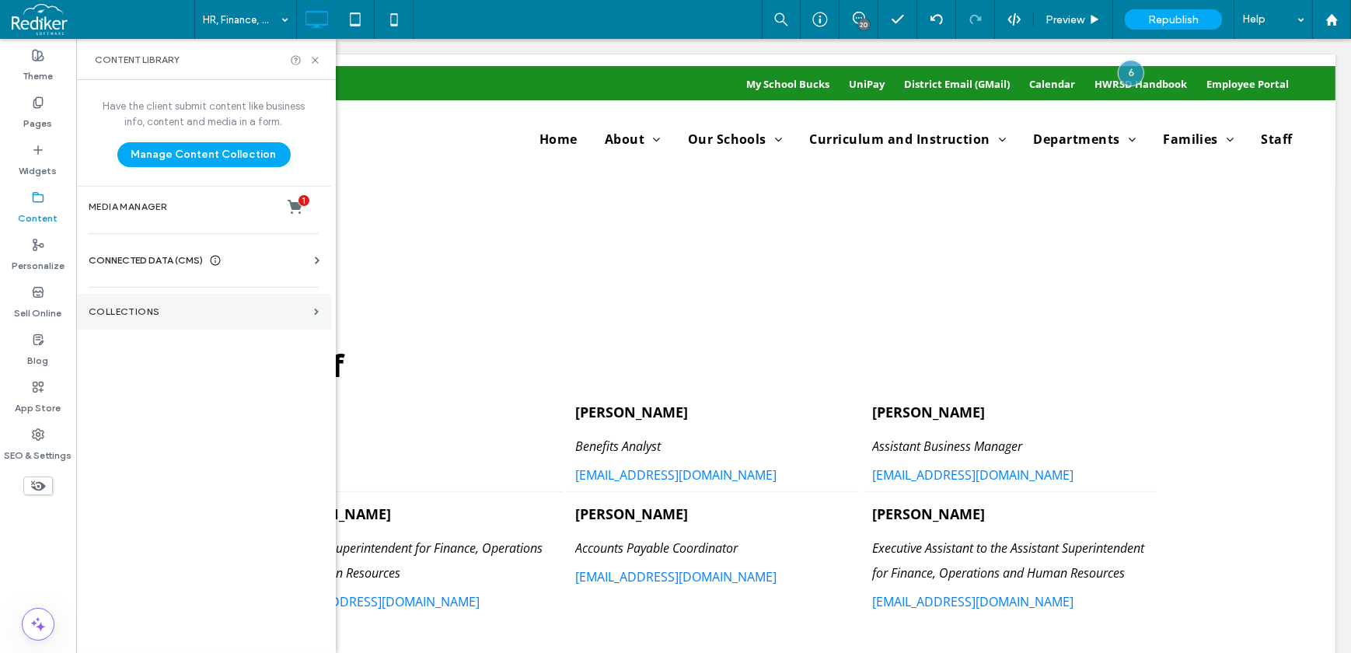
click at [128, 321] on section "Collections" at bounding box center [203, 312] width 255 height 36
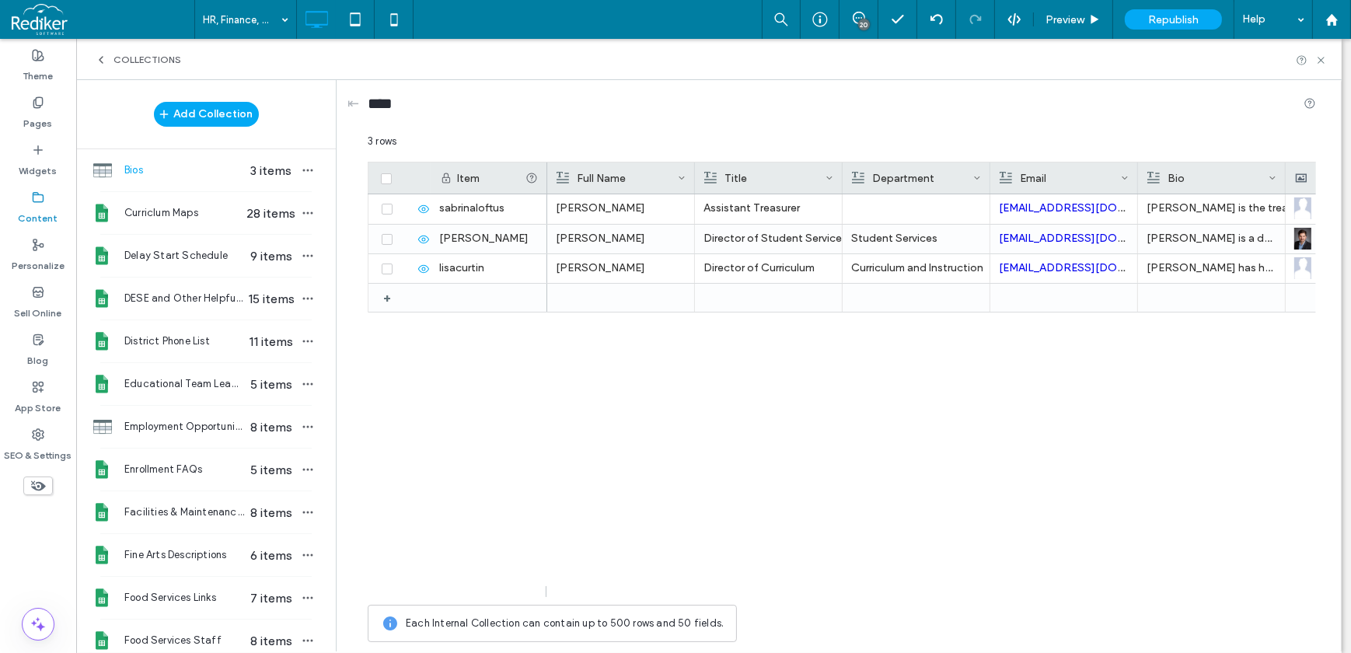
click at [144, 163] on span "Bios" at bounding box center [184, 170] width 120 height 16
click at [1304, 238] on img at bounding box center [1302, 239] width 17 height 22
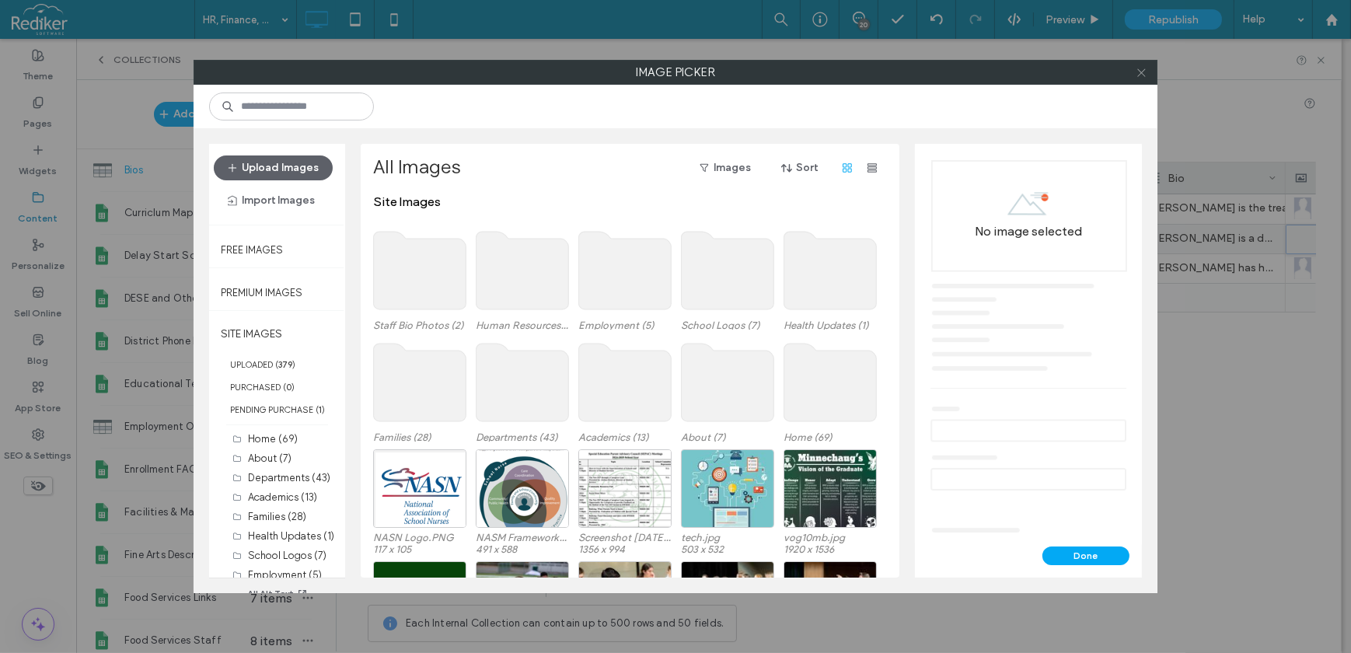
click at [1136, 78] on span at bounding box center [1142, 72] width 12 height 23
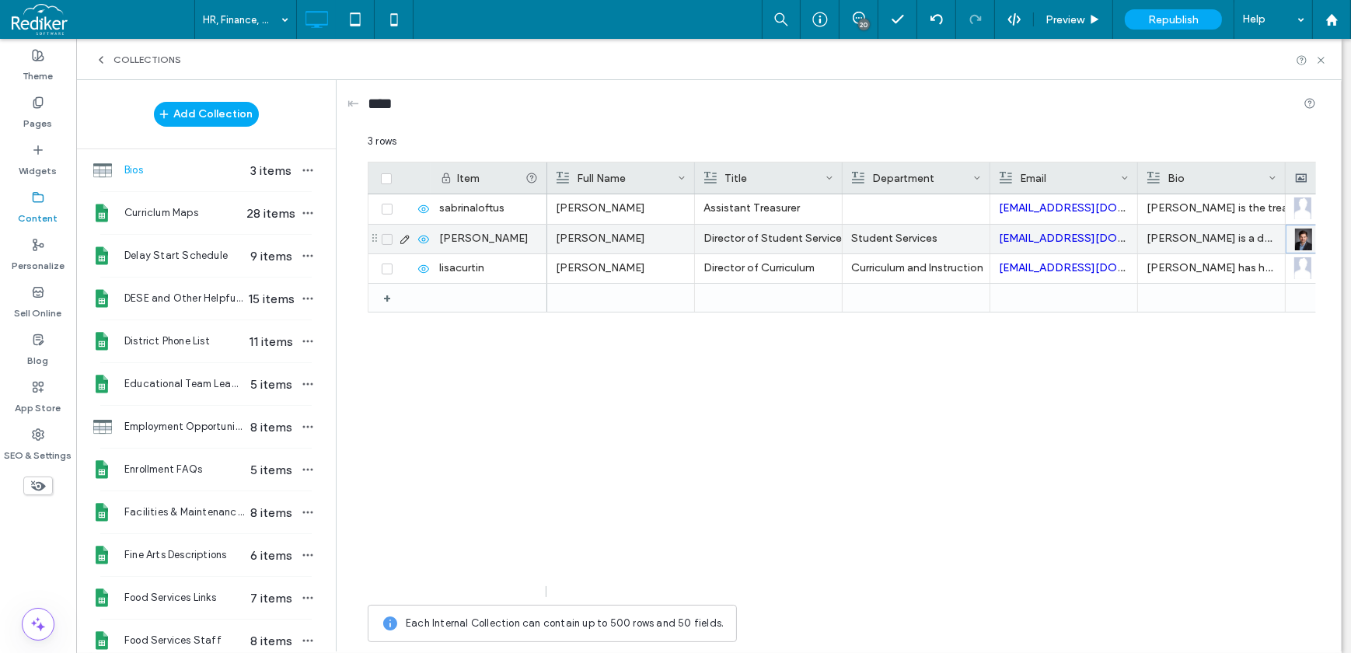
click at [408, 241] on icon at bounding box center [405, 239] width 12 height 12
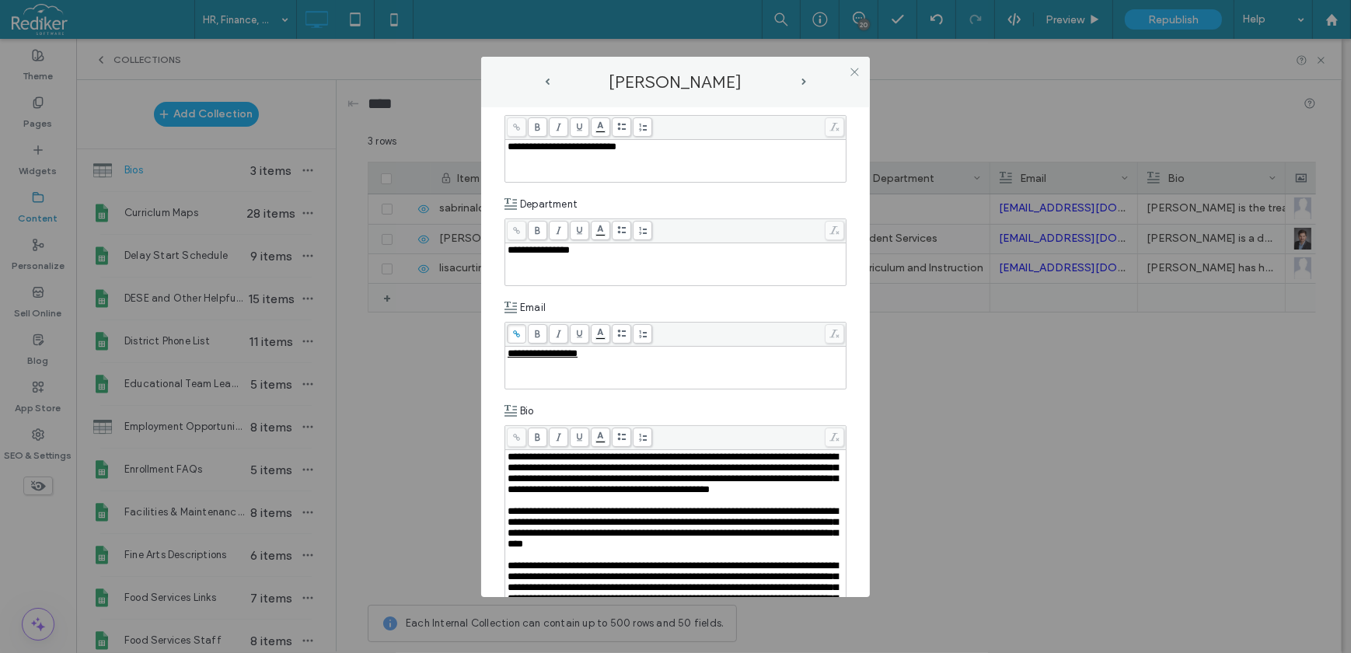
scroll to position [565, 0]
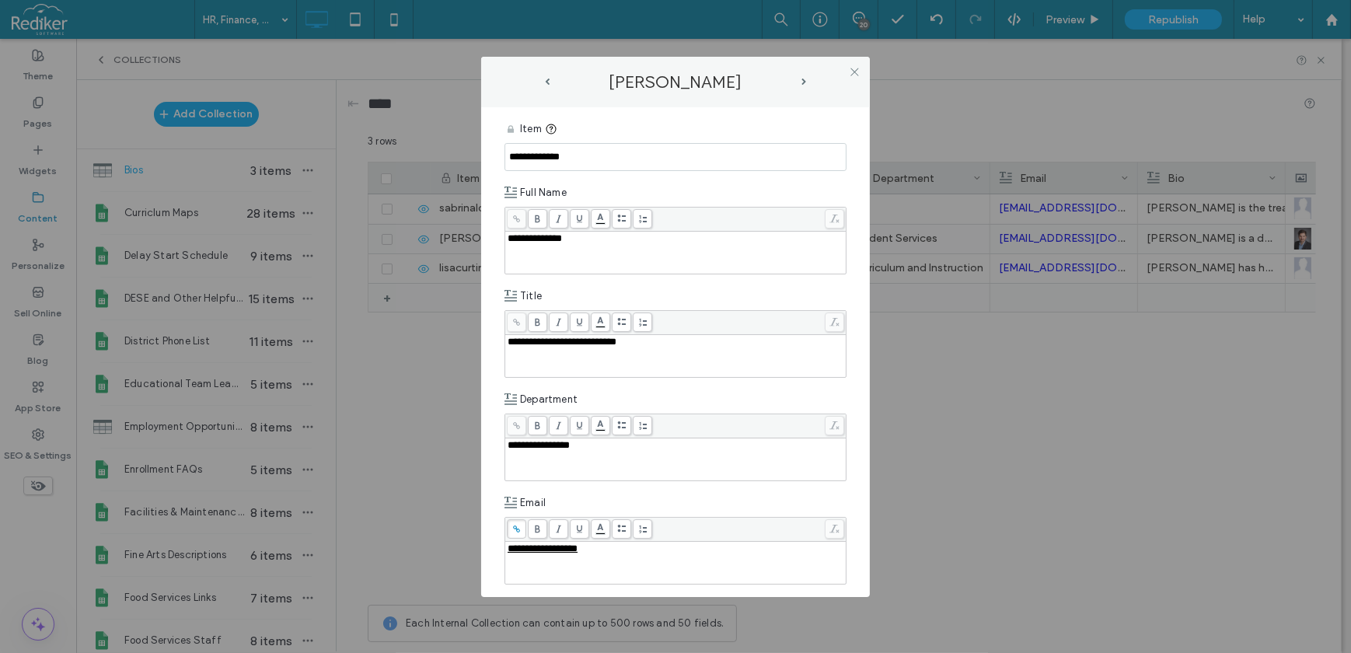
scroll to position [565, 0]
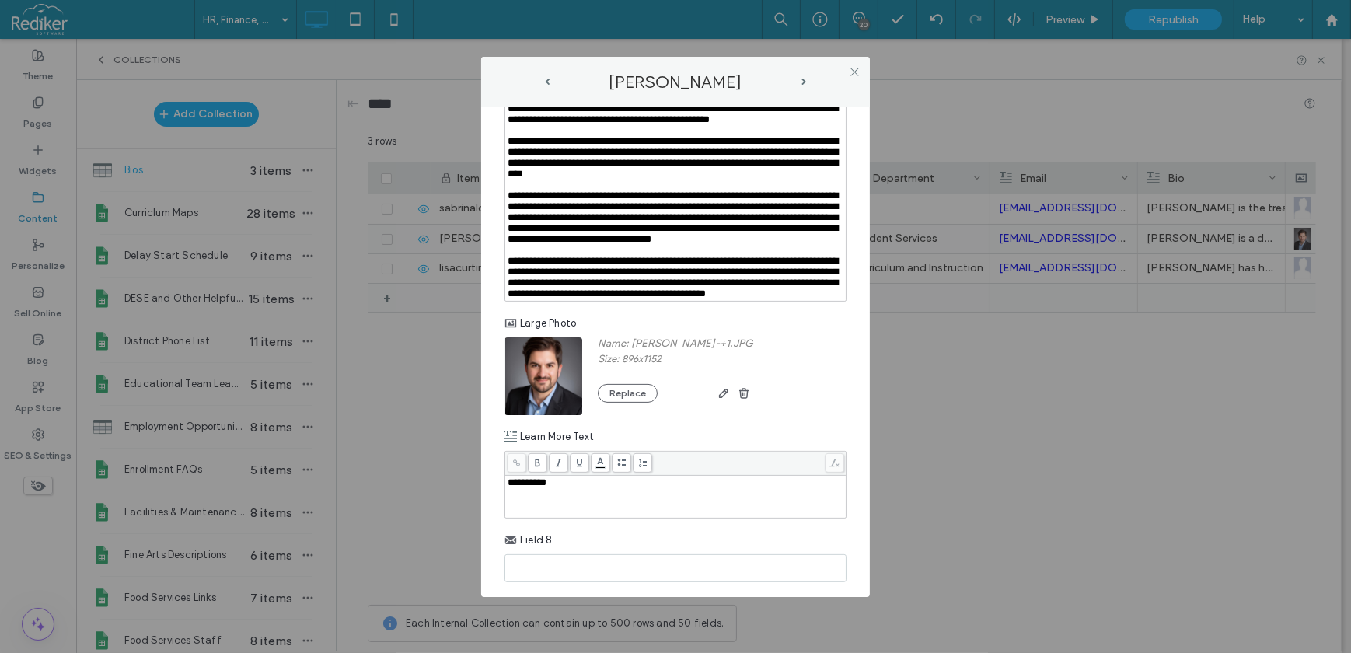
click at [544, 427] on img at bounding box center [543, 376] width 79 height 102
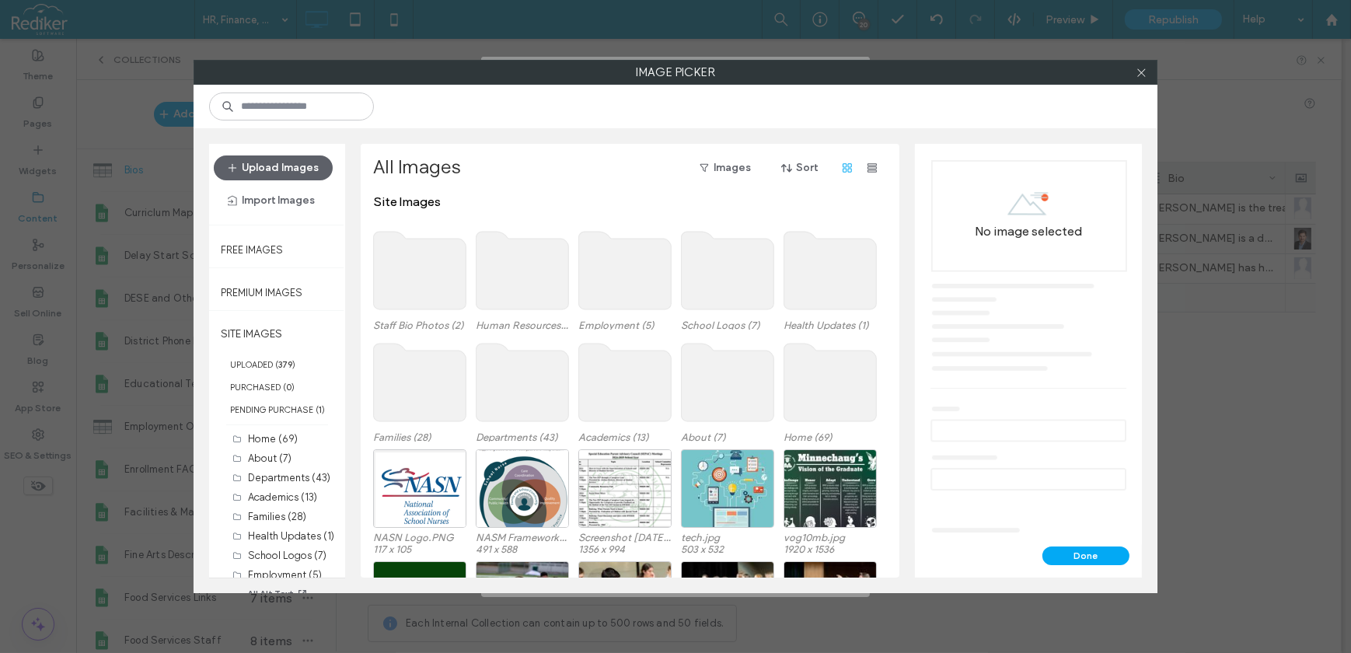
click at [438, 281] on use at bounding box center [420, 271] width 92 height 78
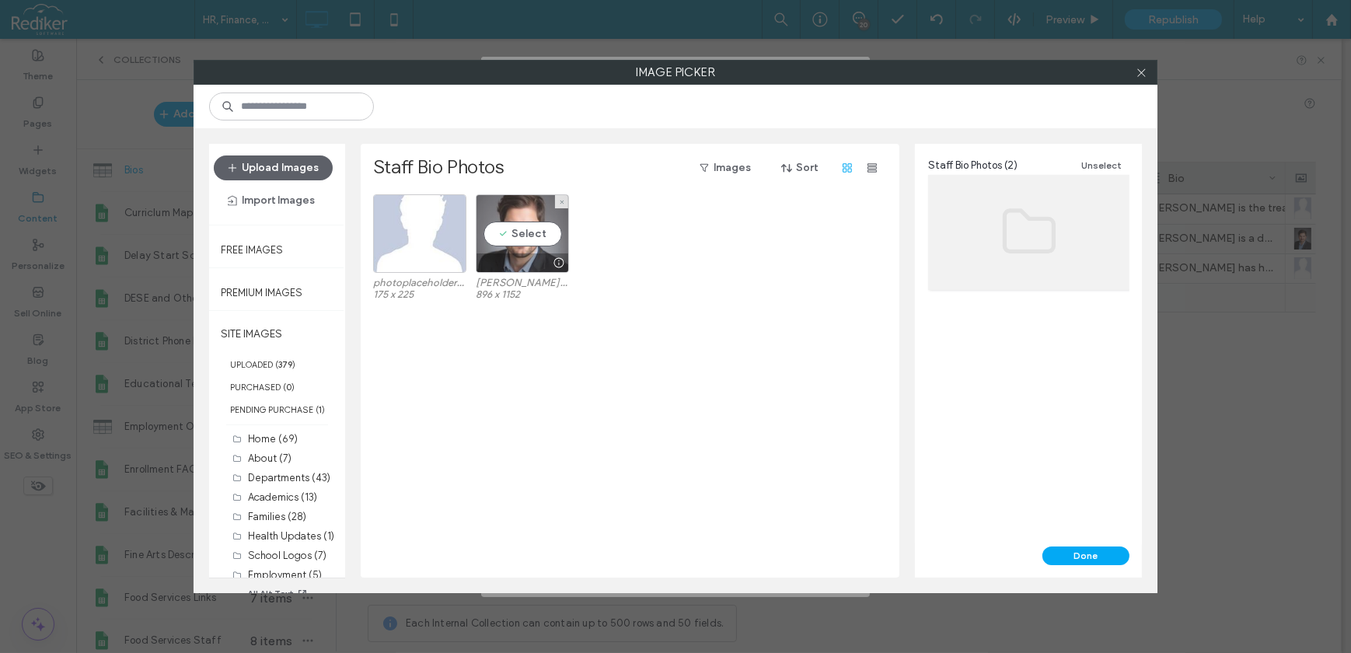
click at [520, 226] on div "Select" at bounding box center [522, 233] width 93 height 79
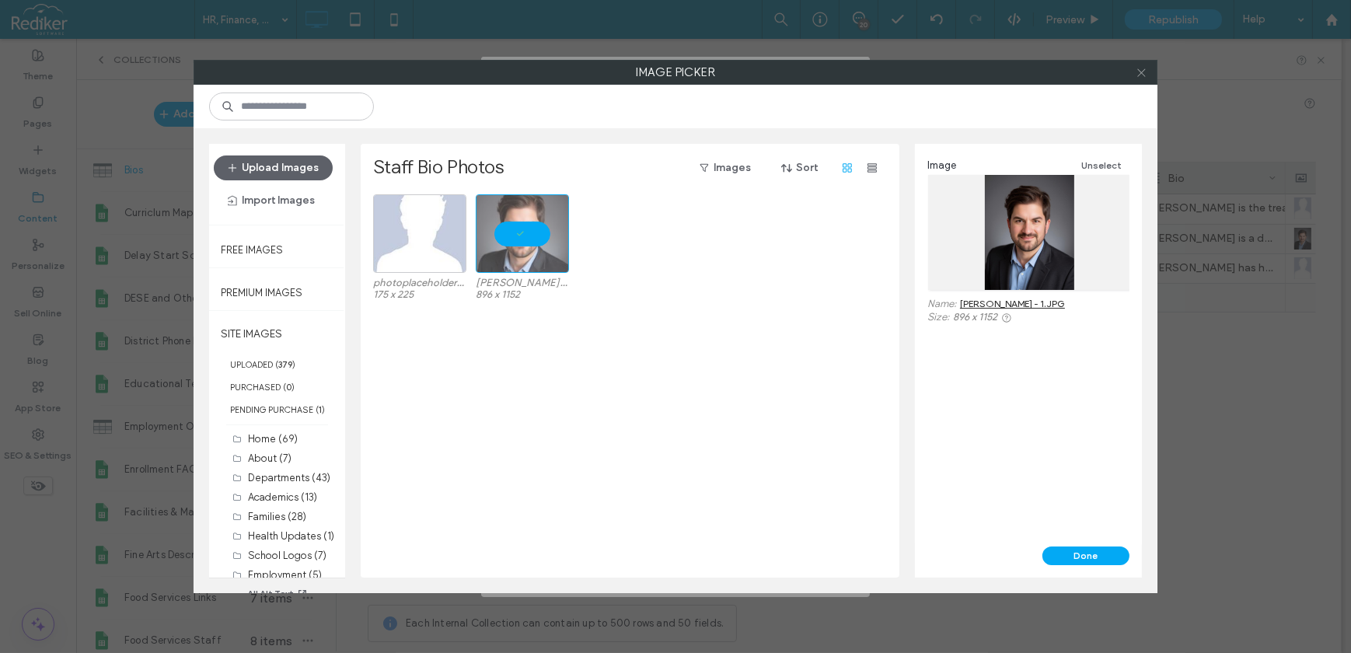
click at [1140, 69] on icon at bounding box center [1142, 73] width 12 height 12
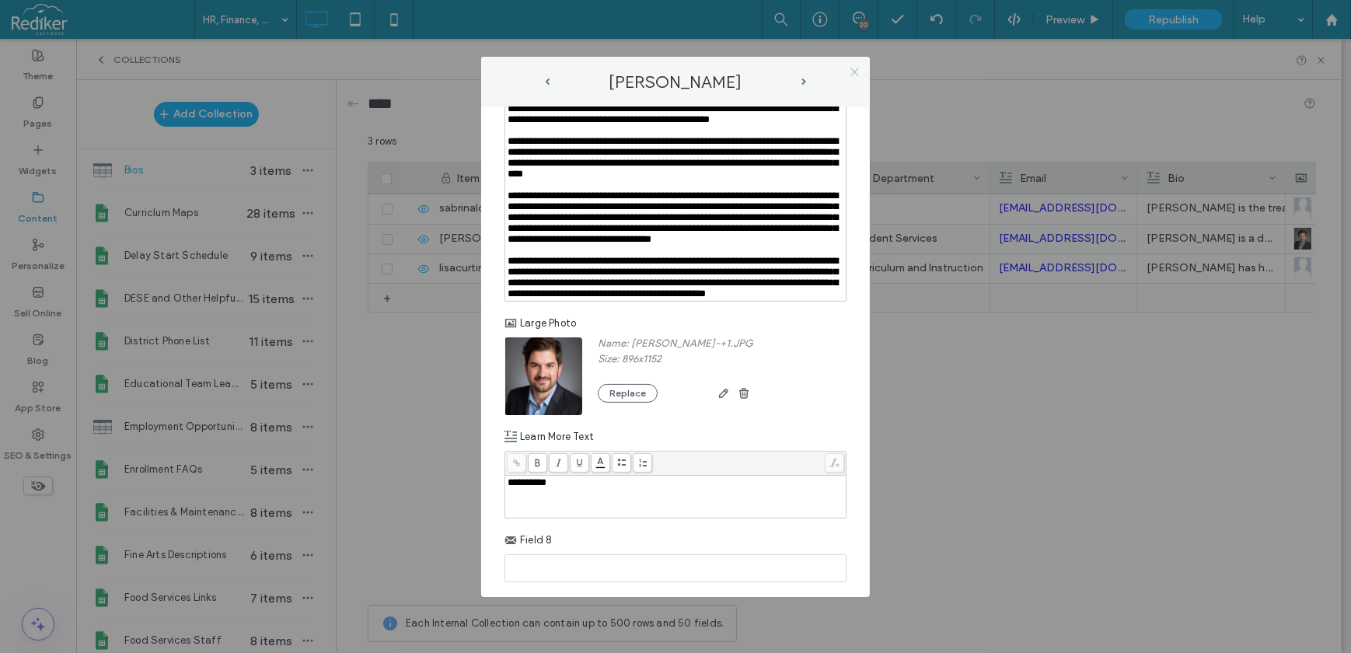
click at [853, 70] on icon at bounding box center [855, 72] width 12 height 12
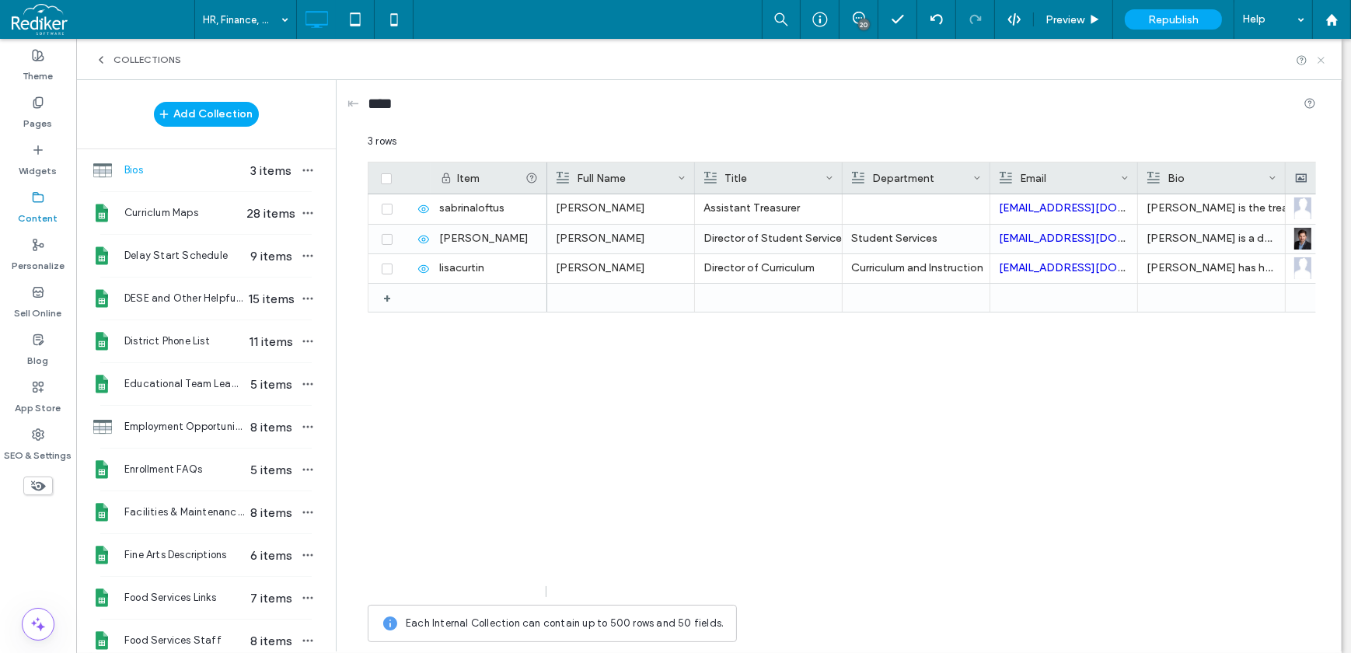
click at [1321, 61] on use at bounding box center [1321, 60] width 6 height 6
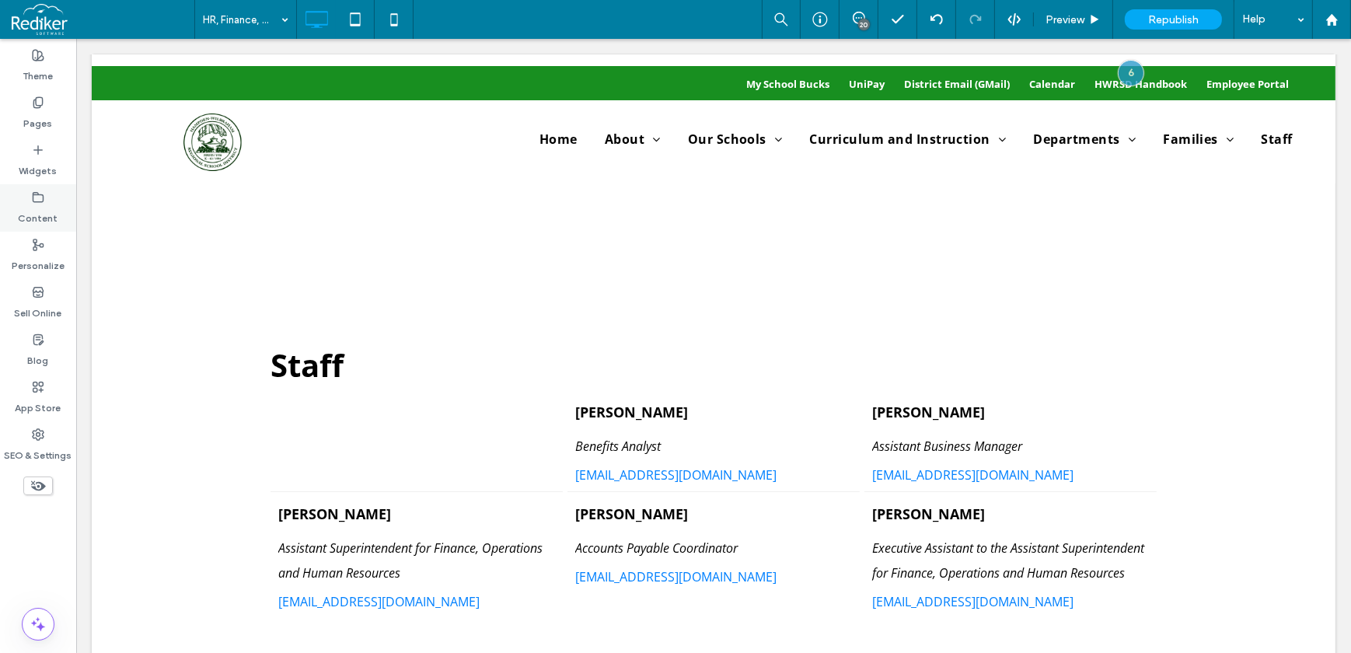
click at [23, 198] on div "Content" at bounding box center [38, 207] width 76 height 47
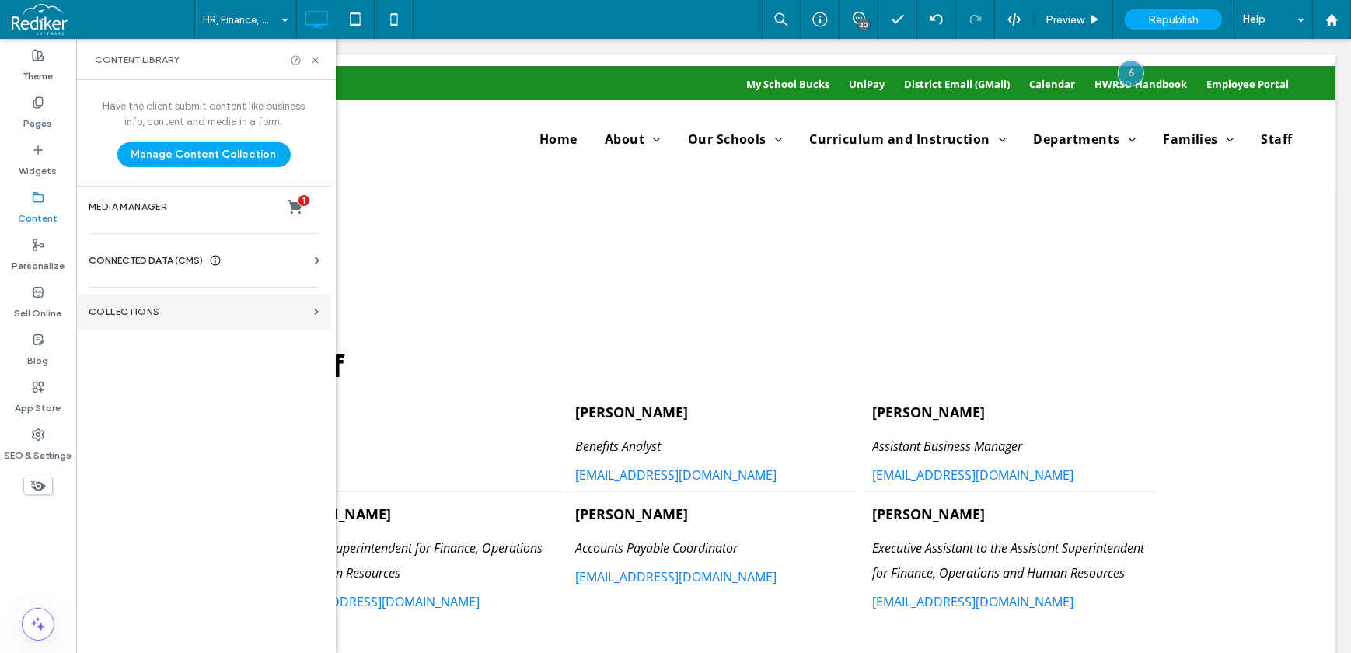
click at [152, 315] on label "Collections" at bounding box center [198, 311] width 219 height 11
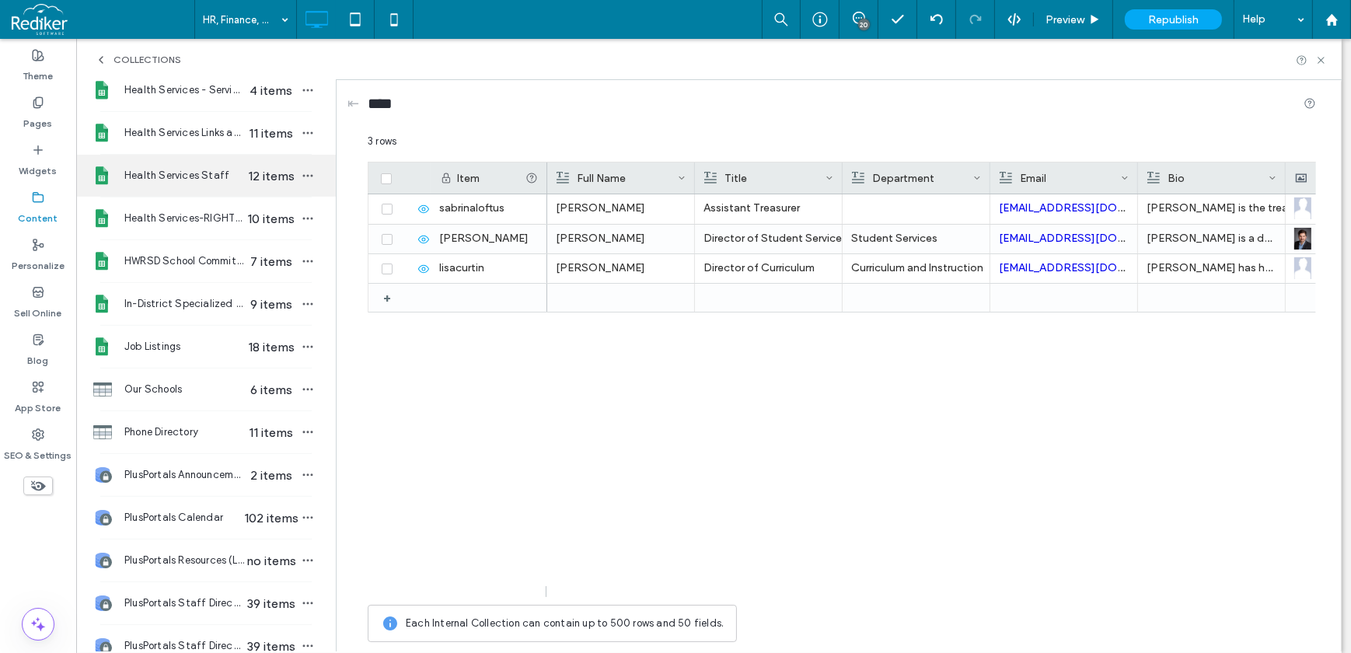
scroll to position [979, 0]
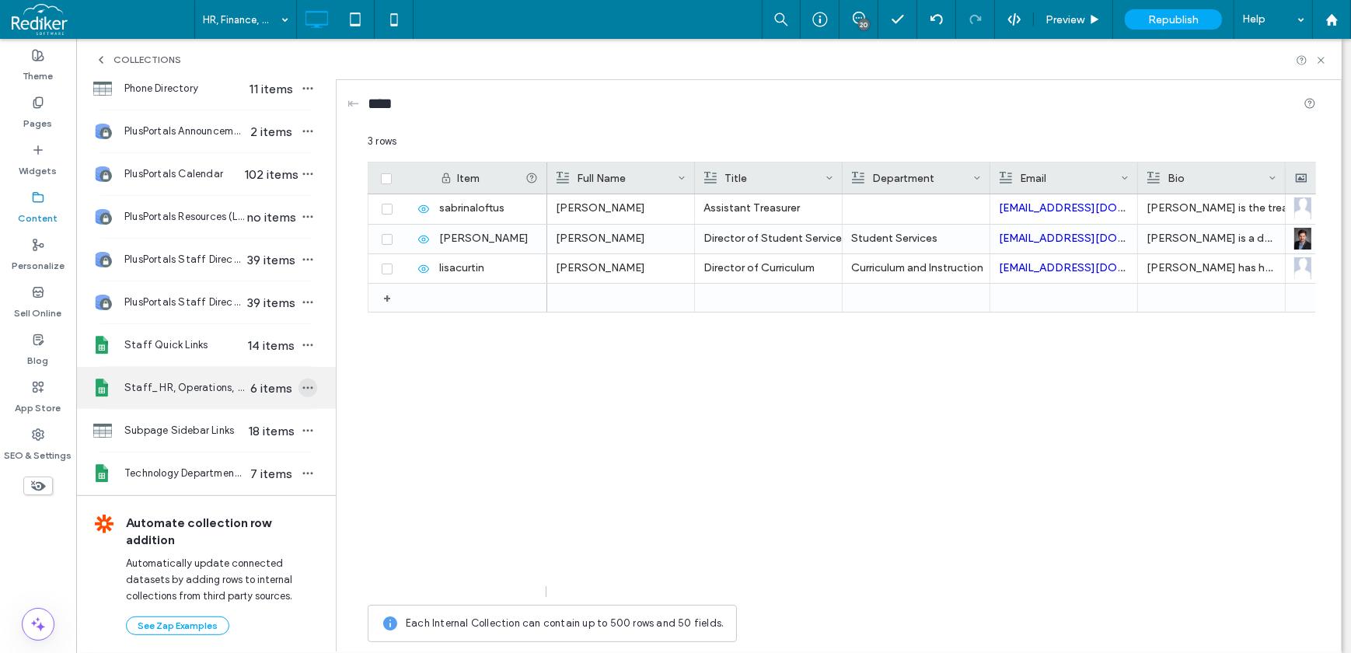
click at [302, 382] on icon "button" at bounding box center [308, 388] width 12 height 12
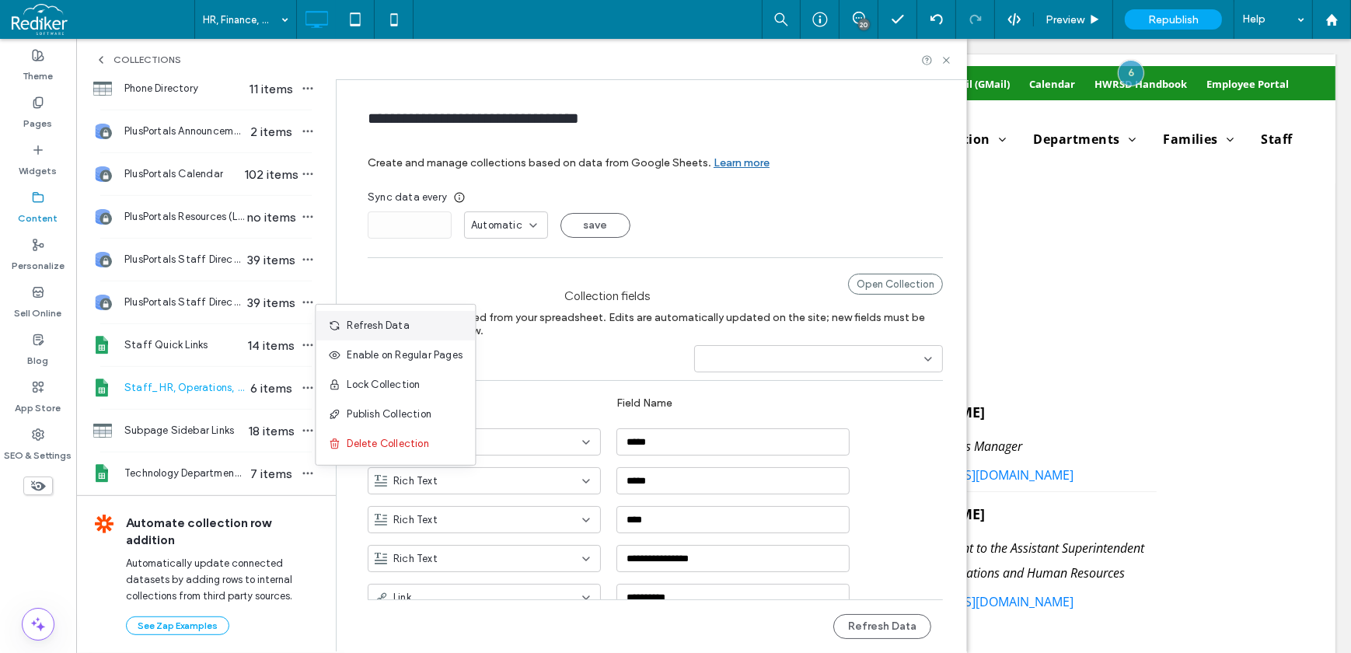
click at [379, 330] on span "Refresh Data" at bounding box center [378, 326] width 62 height 16
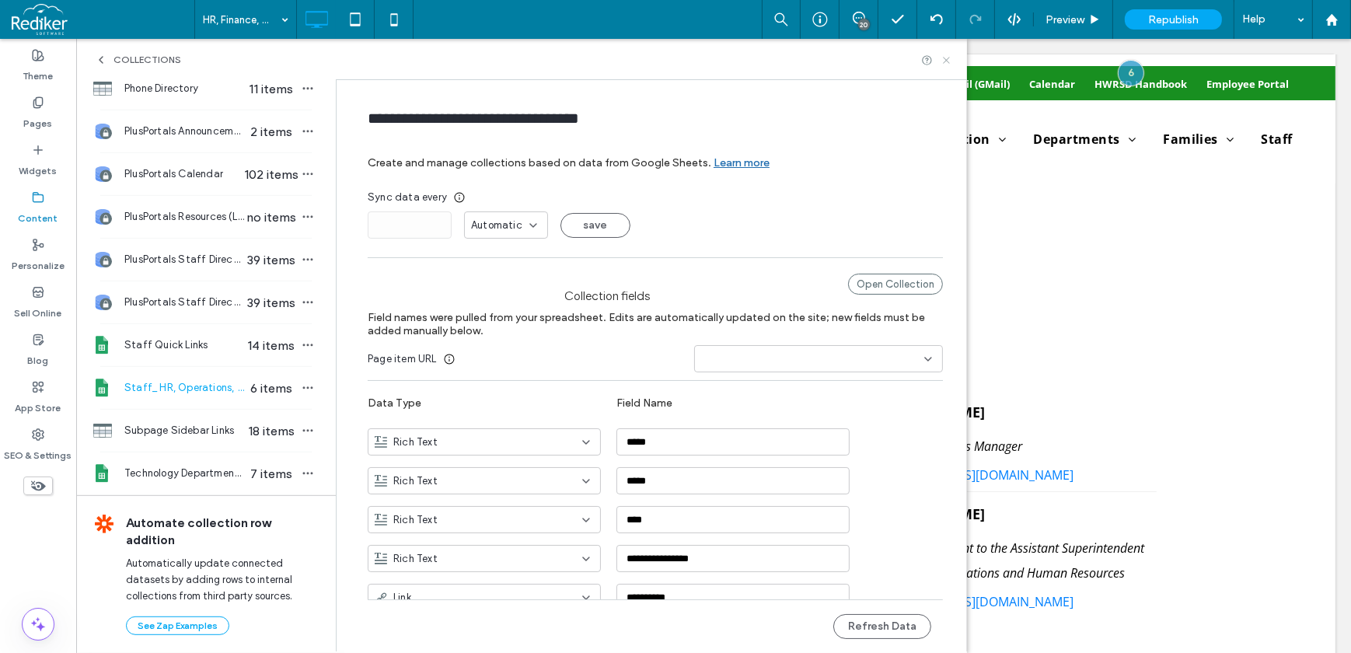
click at [948, 58] on icon at bounding box center [947, 60] width 12 height 12
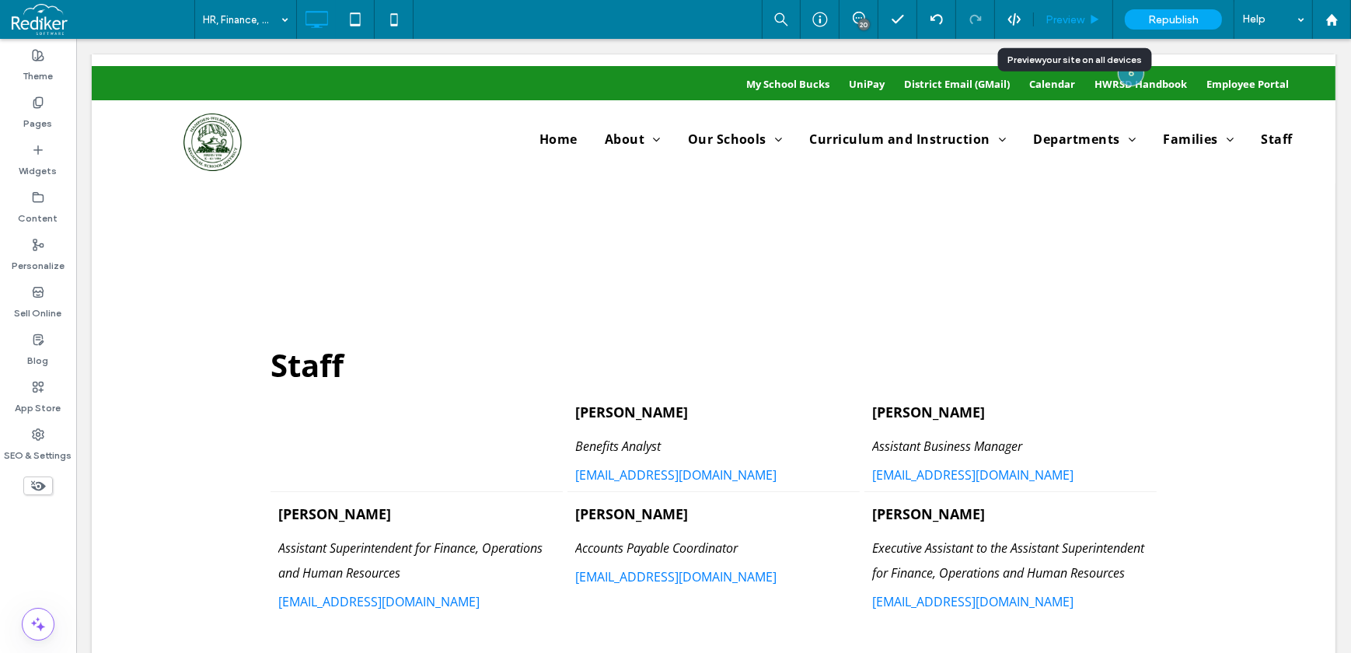
click at [1065, 18] on span "Preview" at bounding box center [1064, 19] width 39 height 13
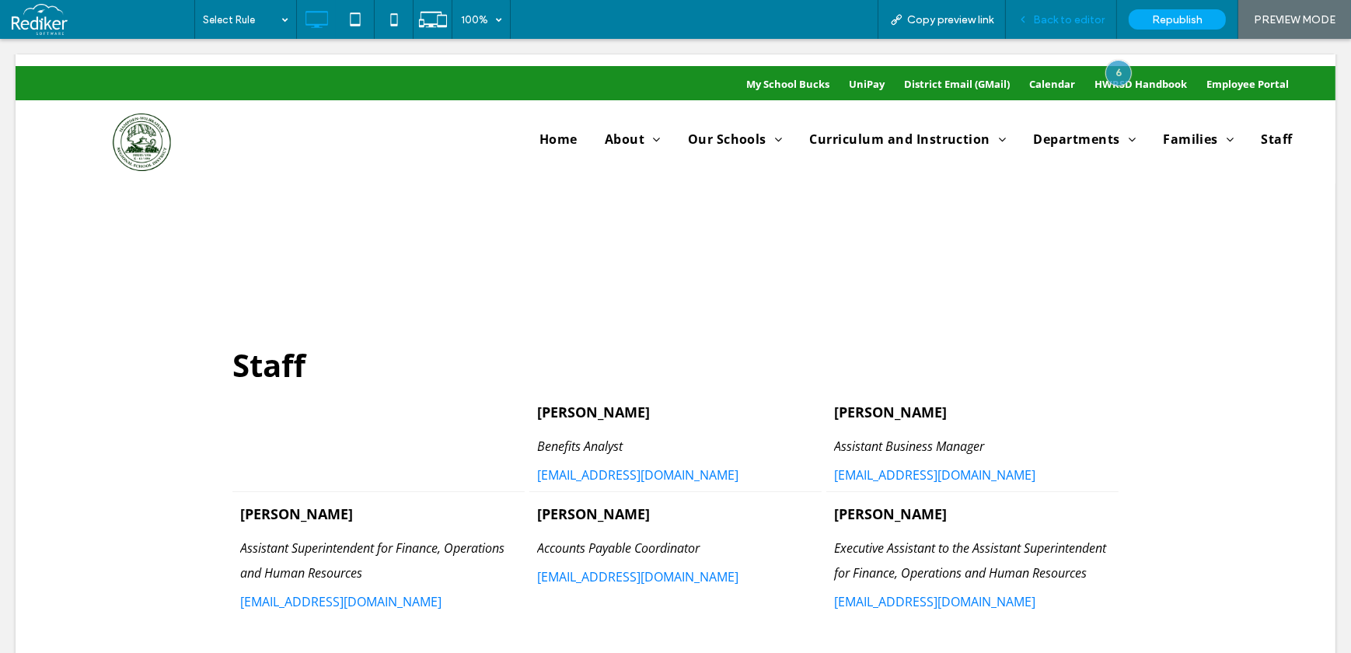
click at [1061, 26] on div "Back to editor" at bounding box center [1061, 19] width 111 height 39
click at [1065, 20] on span "Back to editor" at bounding box center [1069, 19] width 72 height 13
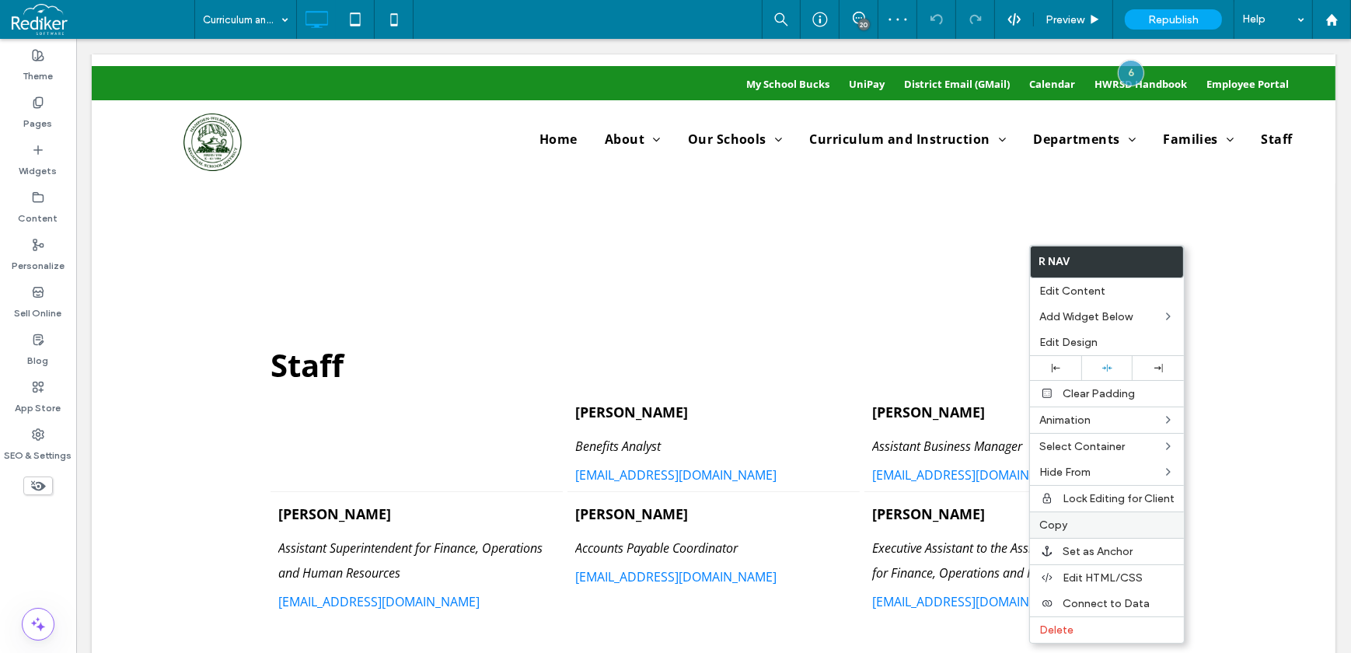
click at [1061, 529] on span "Copy" at bounding box center [1053, 524] width 28 height 13
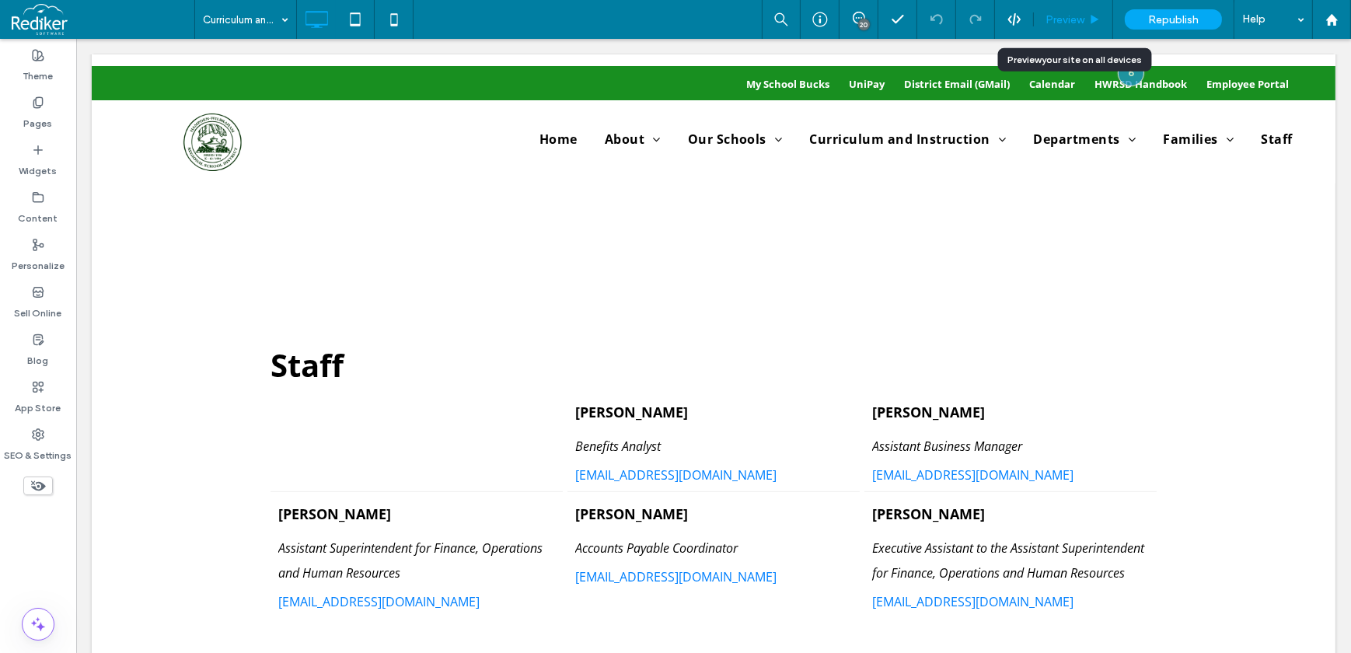
click at [1059, 18] on span "Preview" at bounding box center [1064, 19] width 39 height 13
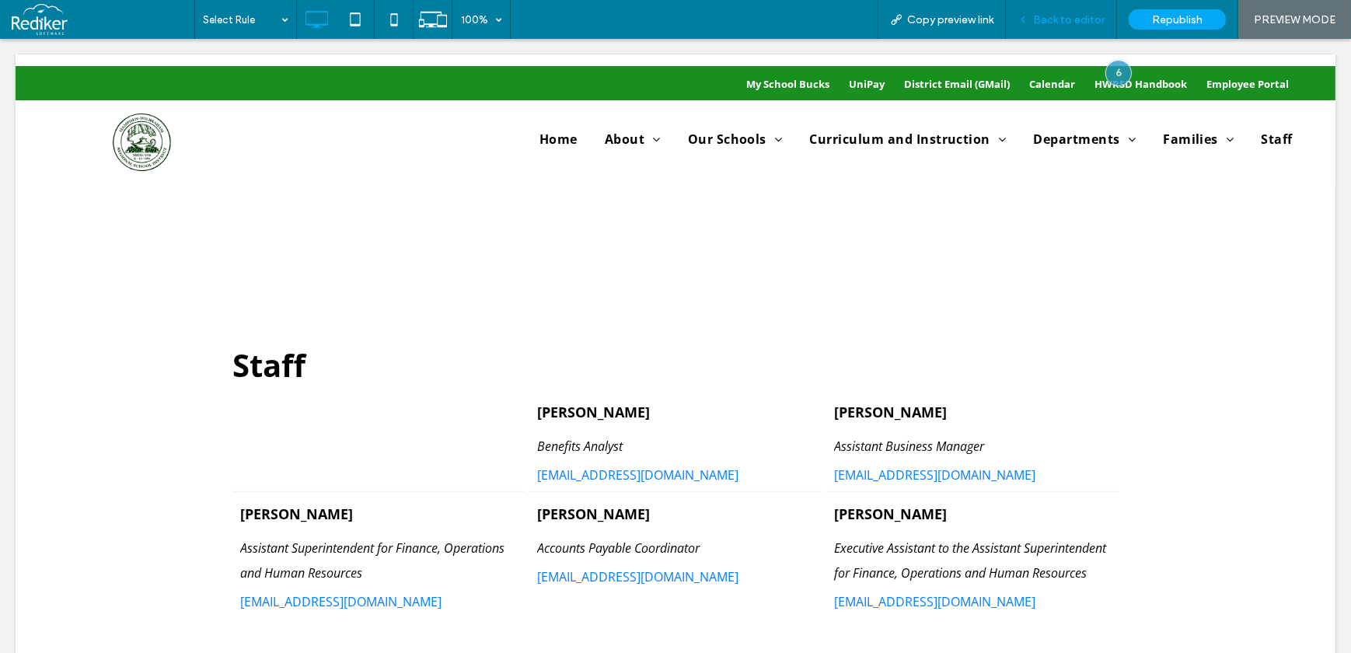
click at [1065, 23] on span "Back to editor" at bounding box center [1069, 19] width 72 height 13
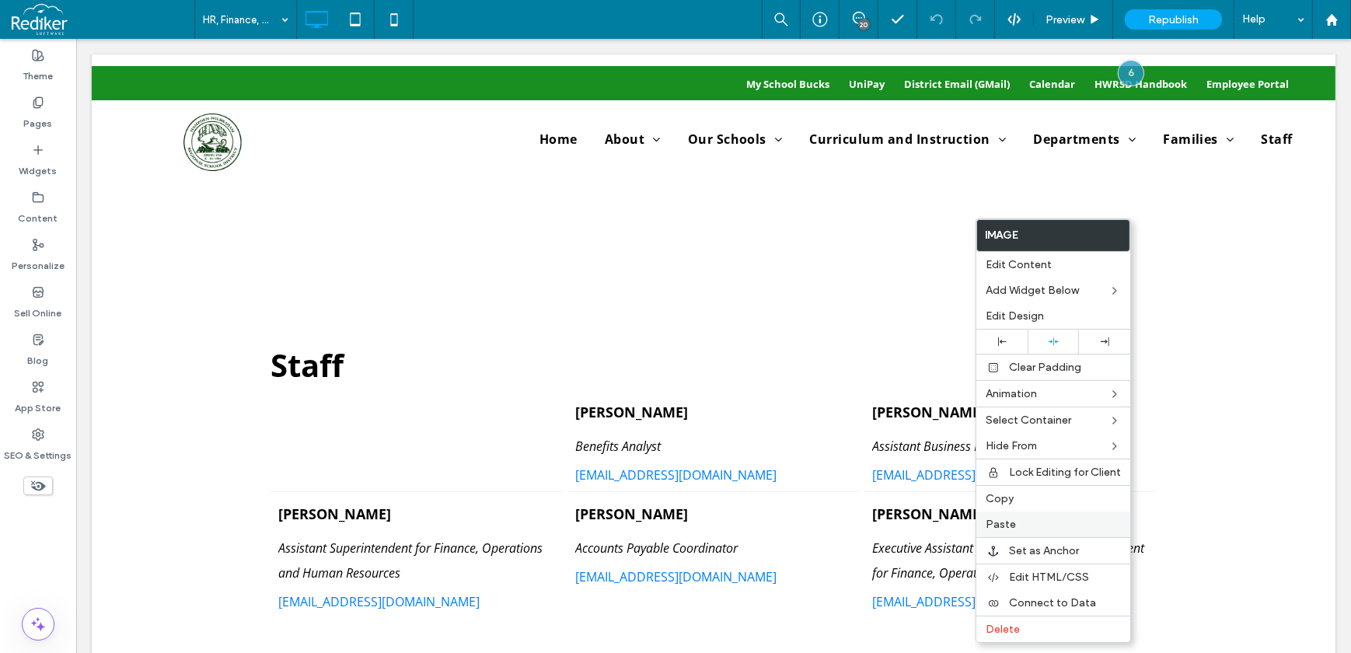
click at [1008, 529] on span "Paste" at bounding box center [1001, 524] width 30 height 13
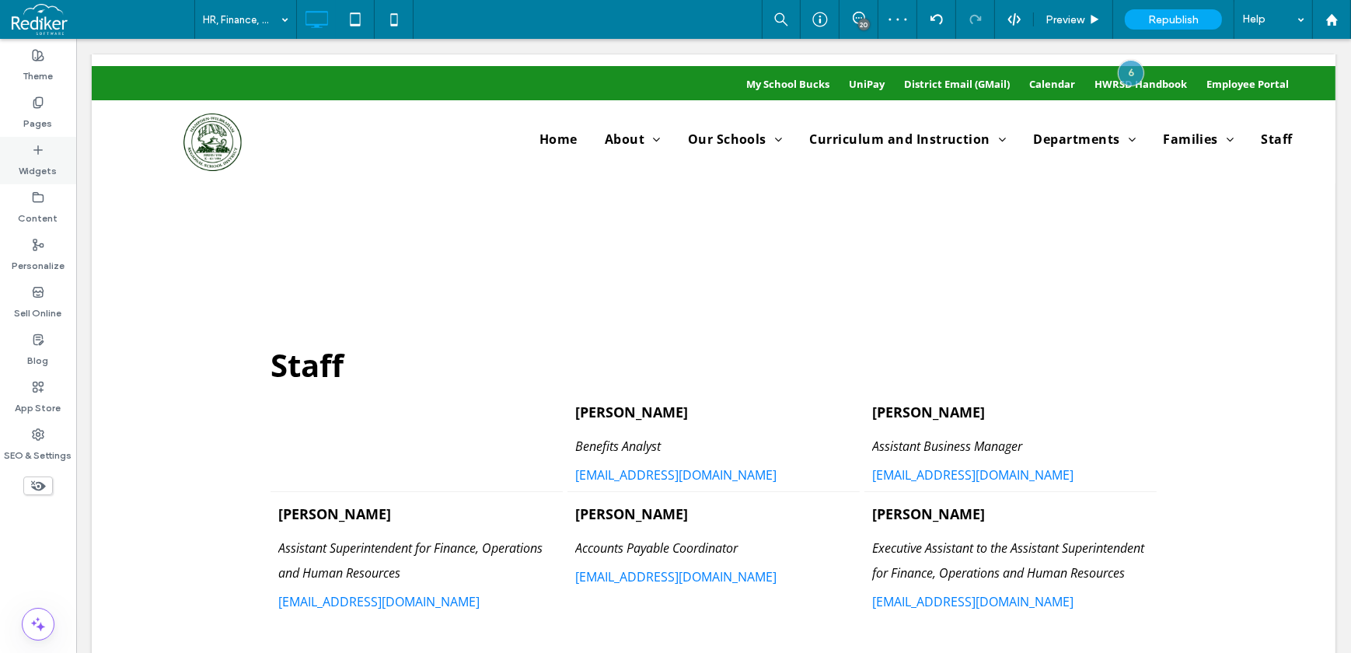
click at [41, 173] on label "Widgets" at bounding box center [38, 167] width 38 height 22
type input "*********"
type input "**"
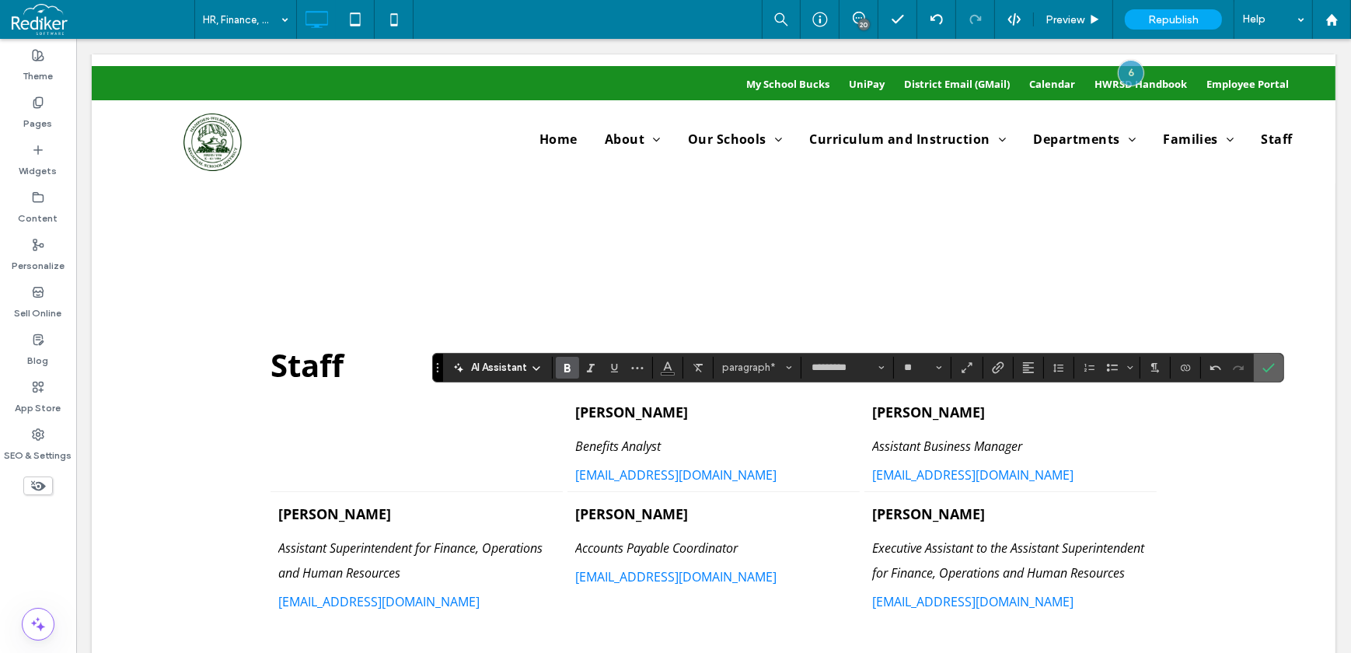
click at [1258, 368] on label "Confirm" at bounding box center [1268, 368] width 23 height 28
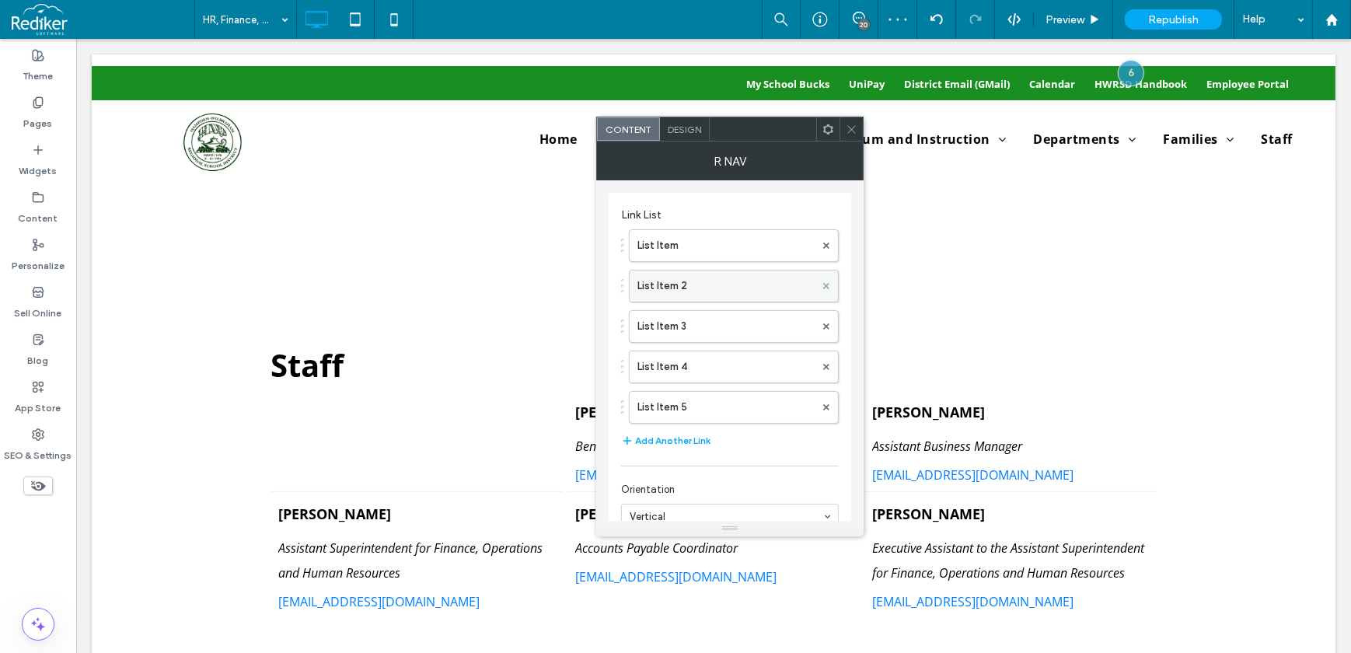
click at [829, 284] on icon at bounding box center [826, 286] width 6 height 6
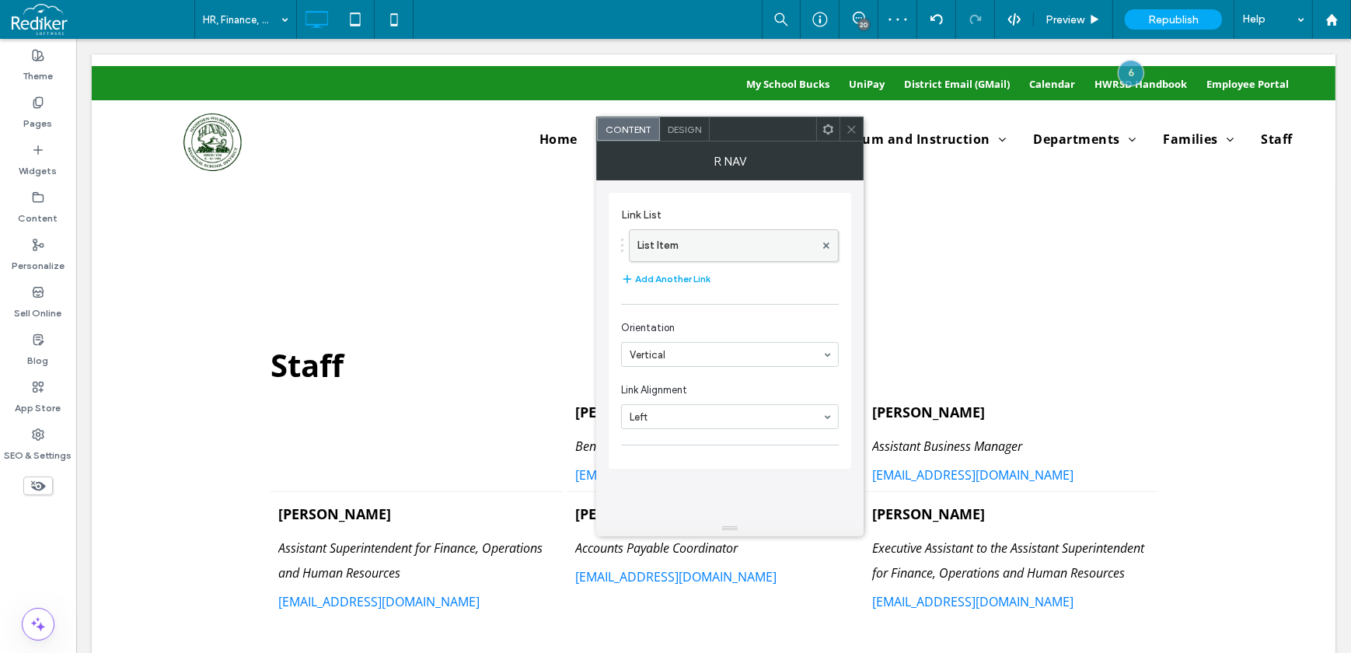
click at [738, 249] on label "List Item" at bounding box center [725, 245] width 177 height 31
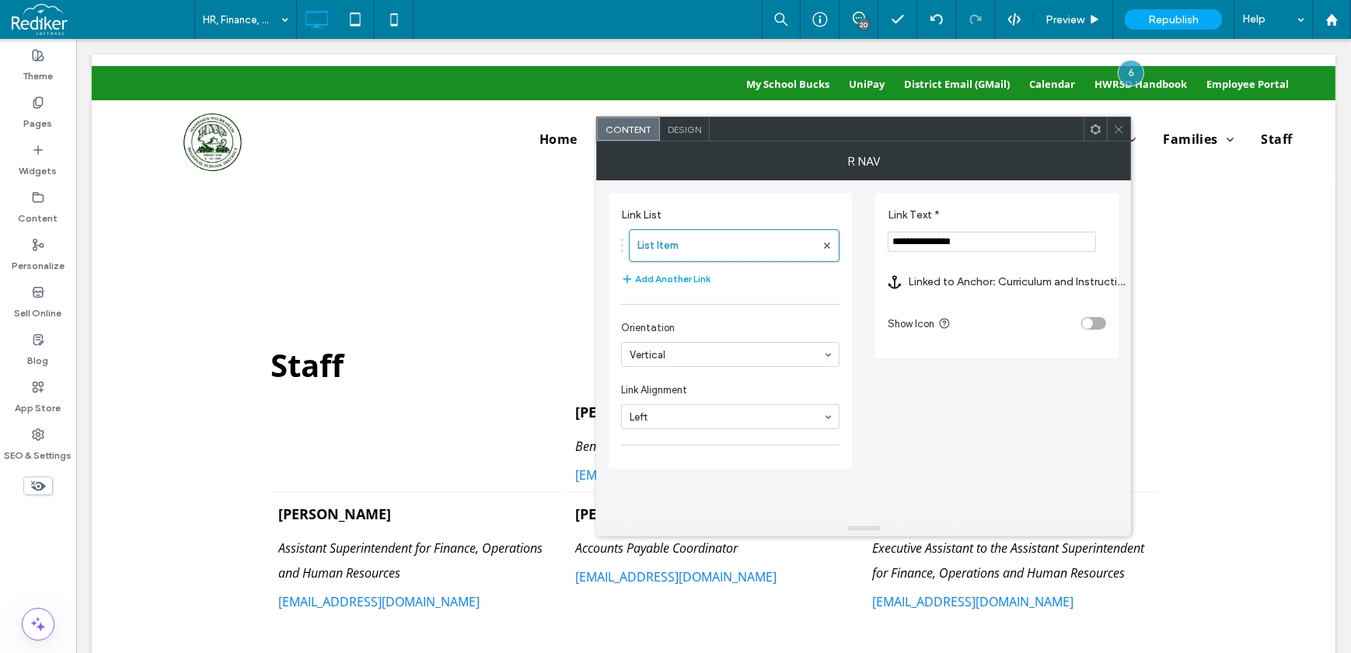
click at [1118, 129] on icon at bounding box center [1119, 130] width 12 height 12
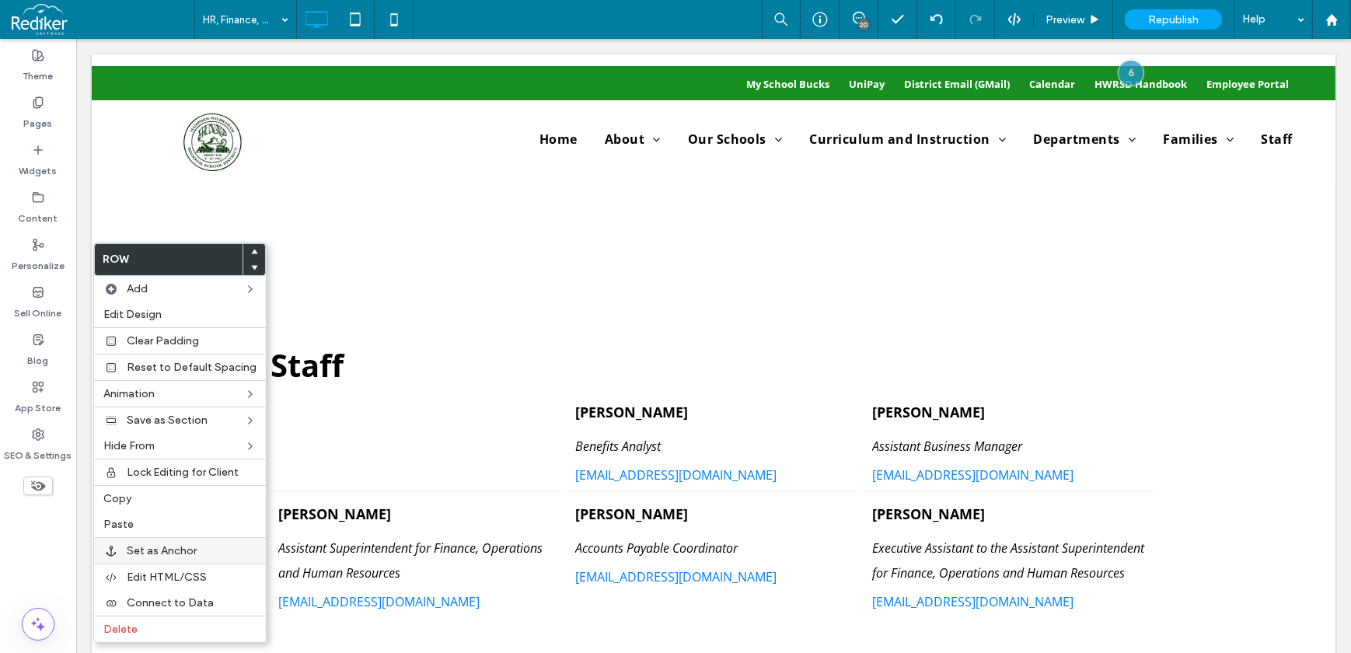
click at [178, 553] on span "Set as Anchor" at bounding box center [162, 550] width 70 height 13
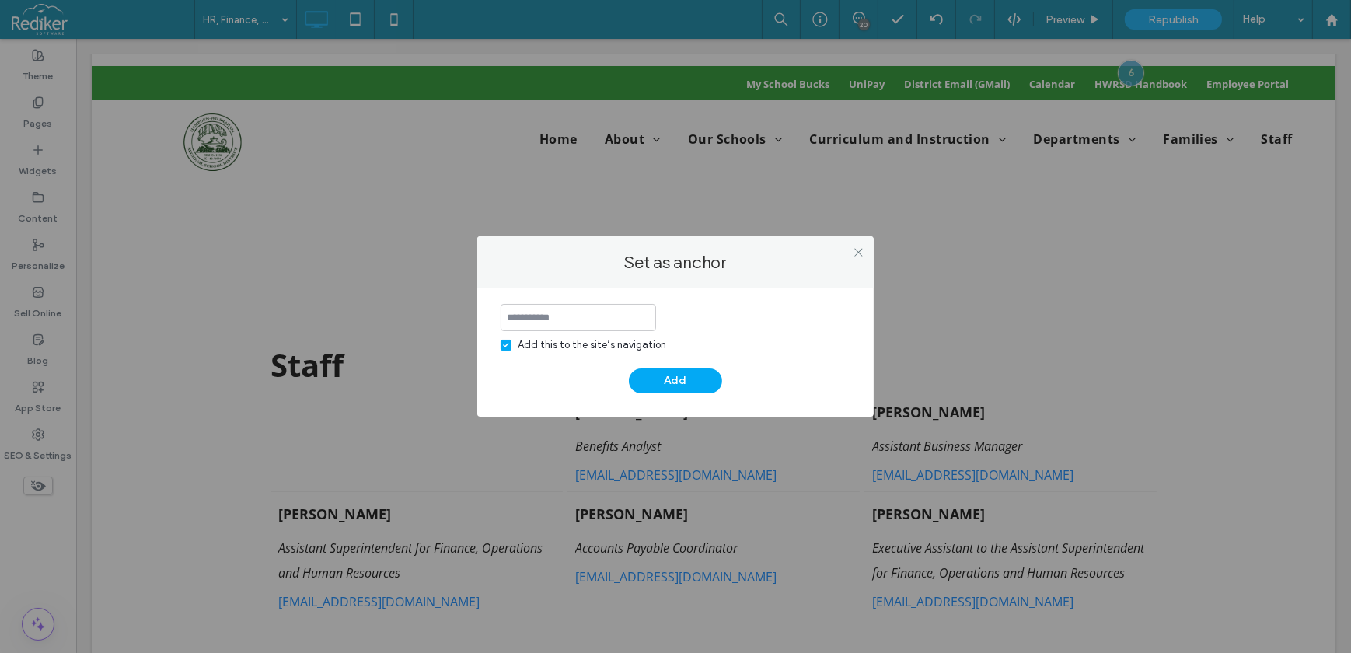
click at [538, 312] on input at bounding box center [578, 317] width 155 height 27
type input "*****"
click at [550, 340] on div "Add this to the site’s navigation" at bounding box center [592, 345] width 148 height 16
click at [667, 368] on button "Add" at bounding box center [675, 380] width 93 height 25
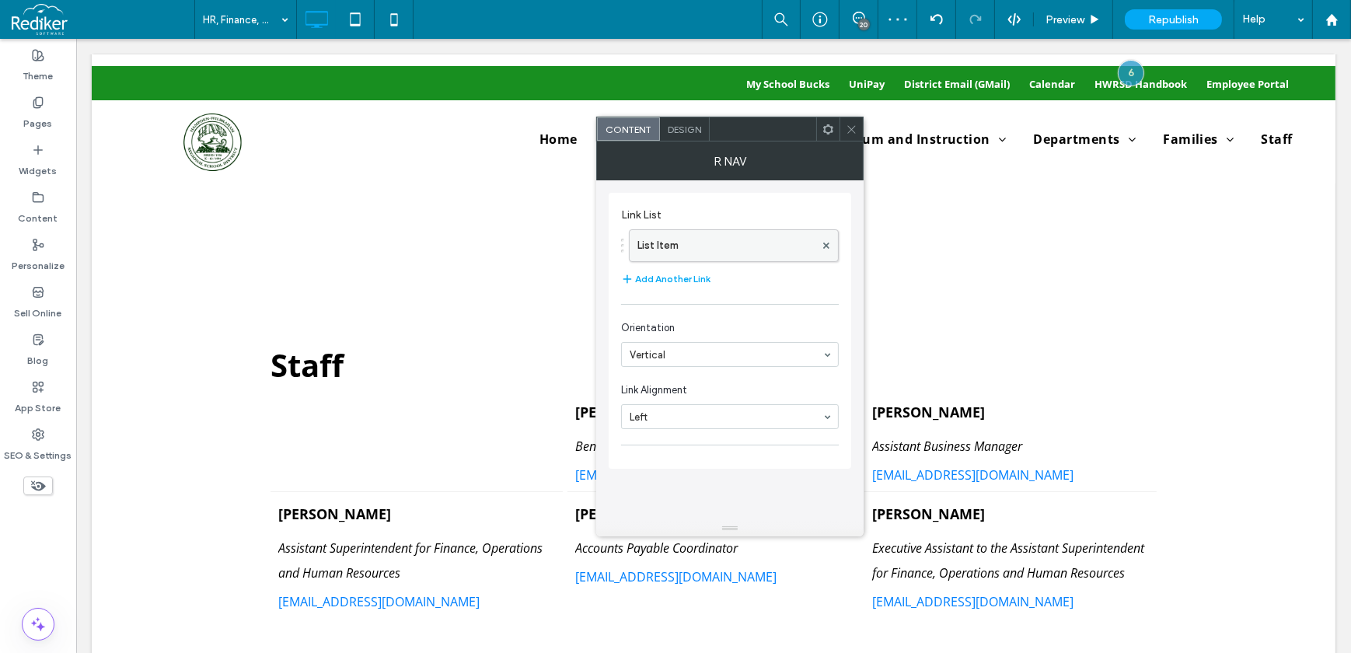
click at [691, 243] on label "List Item" at bounding box center [725, 245] width 177 height 31
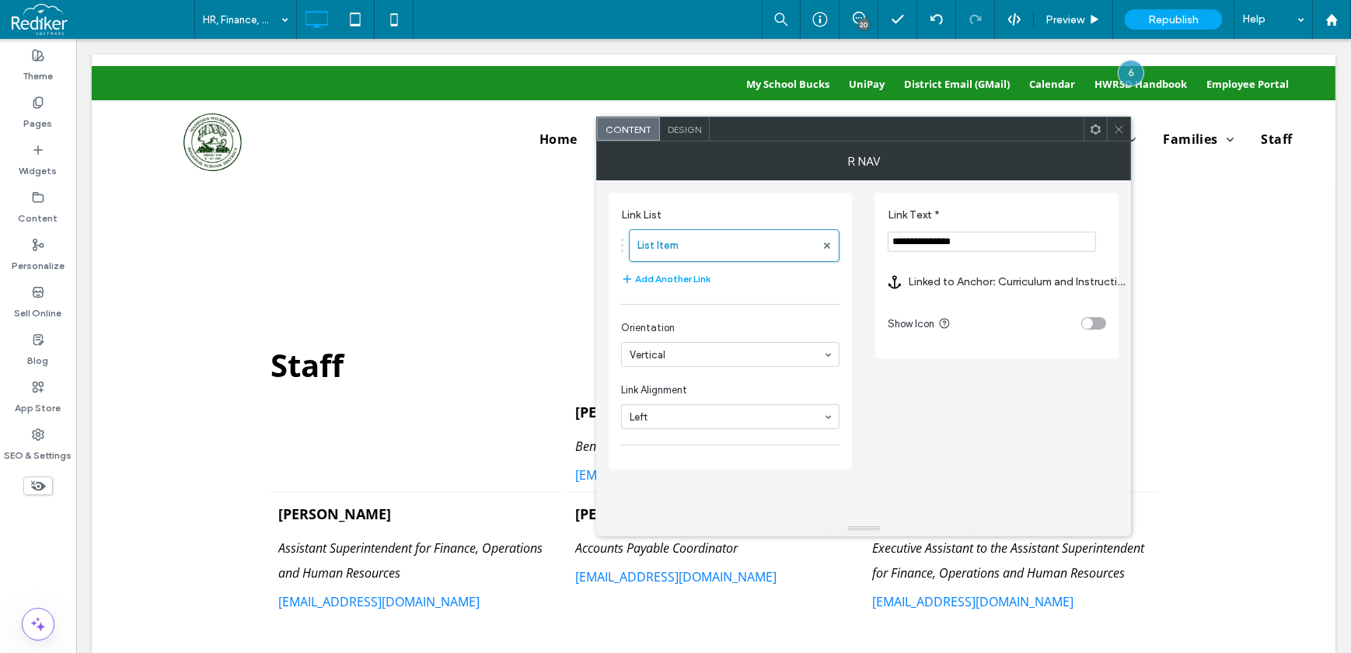
drag, startPoint x: 993, startPoint y: 236, endPoint x: 841, endPoint y: 240, distance: 151.6
click at [841, 240] on div "**********" at bounding box center [864, 324] width 510 height 288
type input "*****"
click at [1020, 283] on label "Linked to Anchor: Curriculum and Instruction#Curriculum Maps" at bounding box center [1017, 281] width 218 height 29
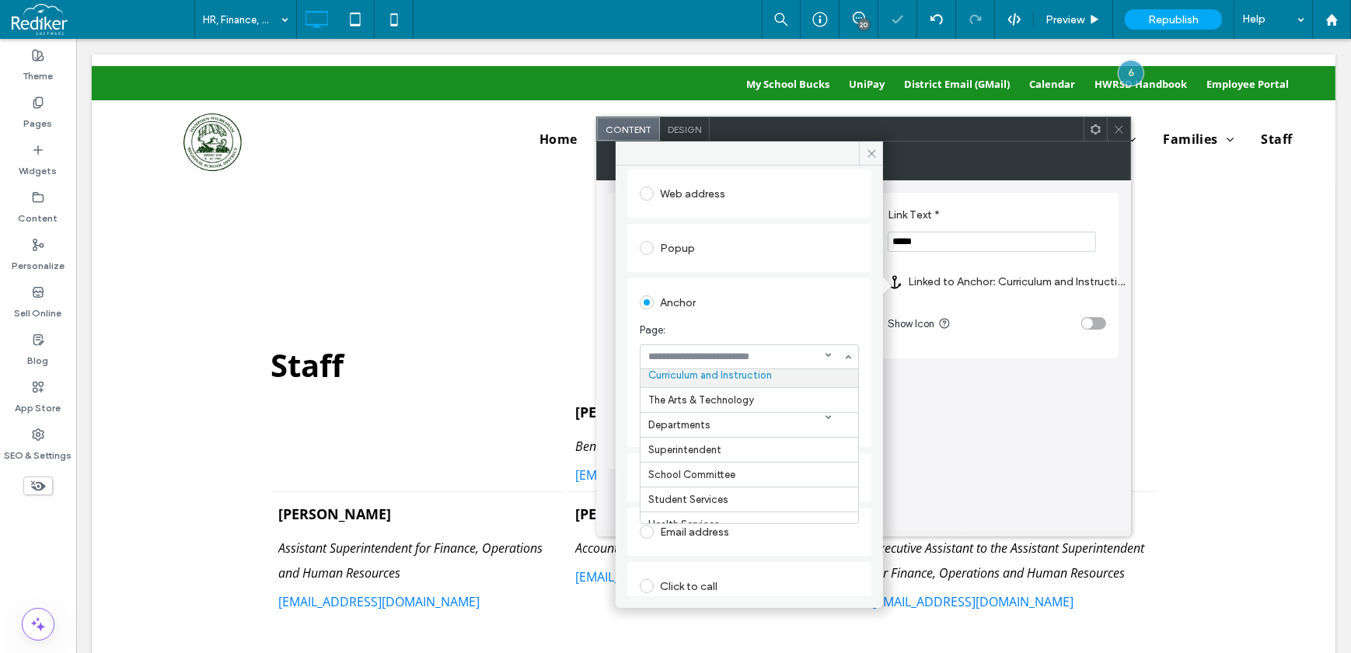
scroll to position [211, 0]
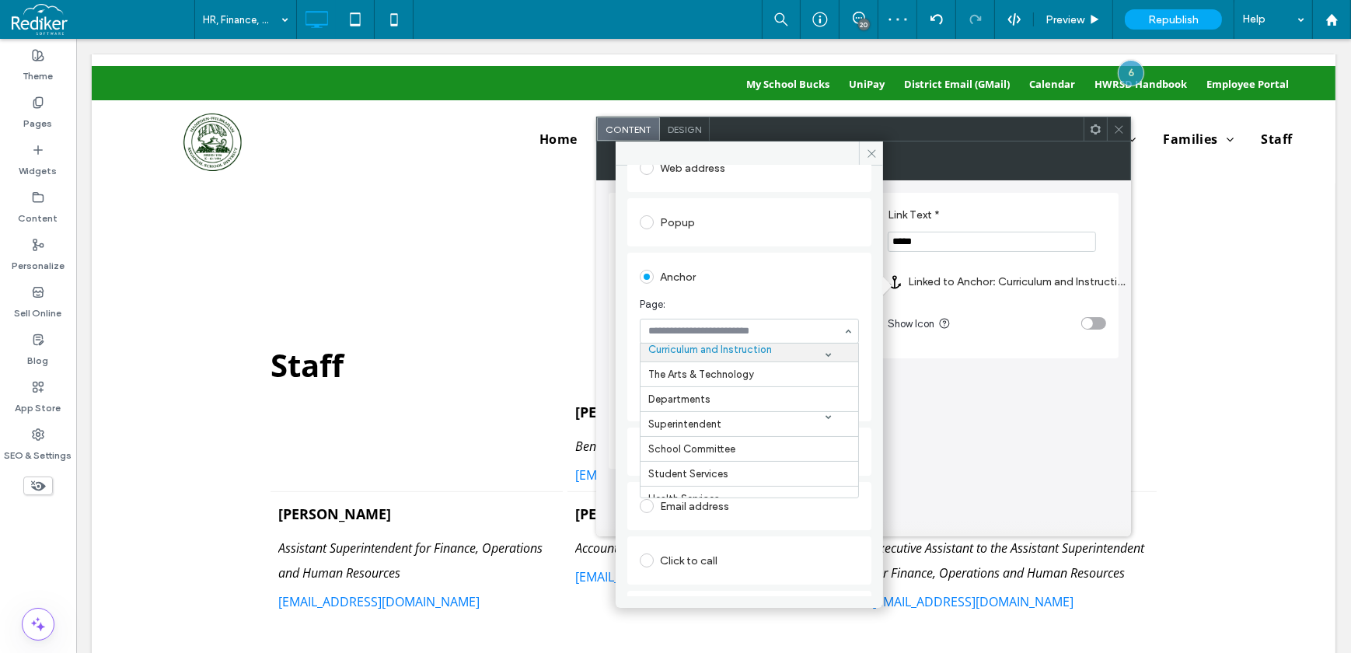
click at [766, 326] on input at bounding box center [745, 331] width 194 height 11
type input "**"
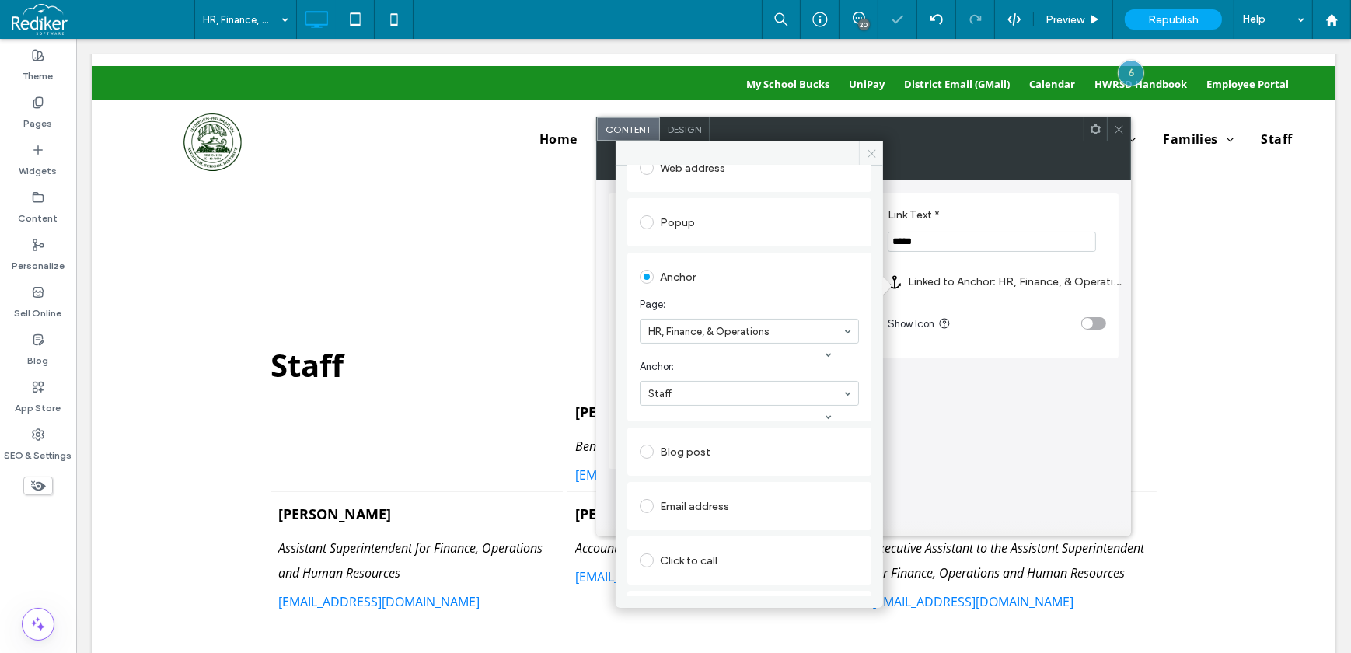
click at [867, 148] on icon at bounding box center [872, 154] width 12 height 12
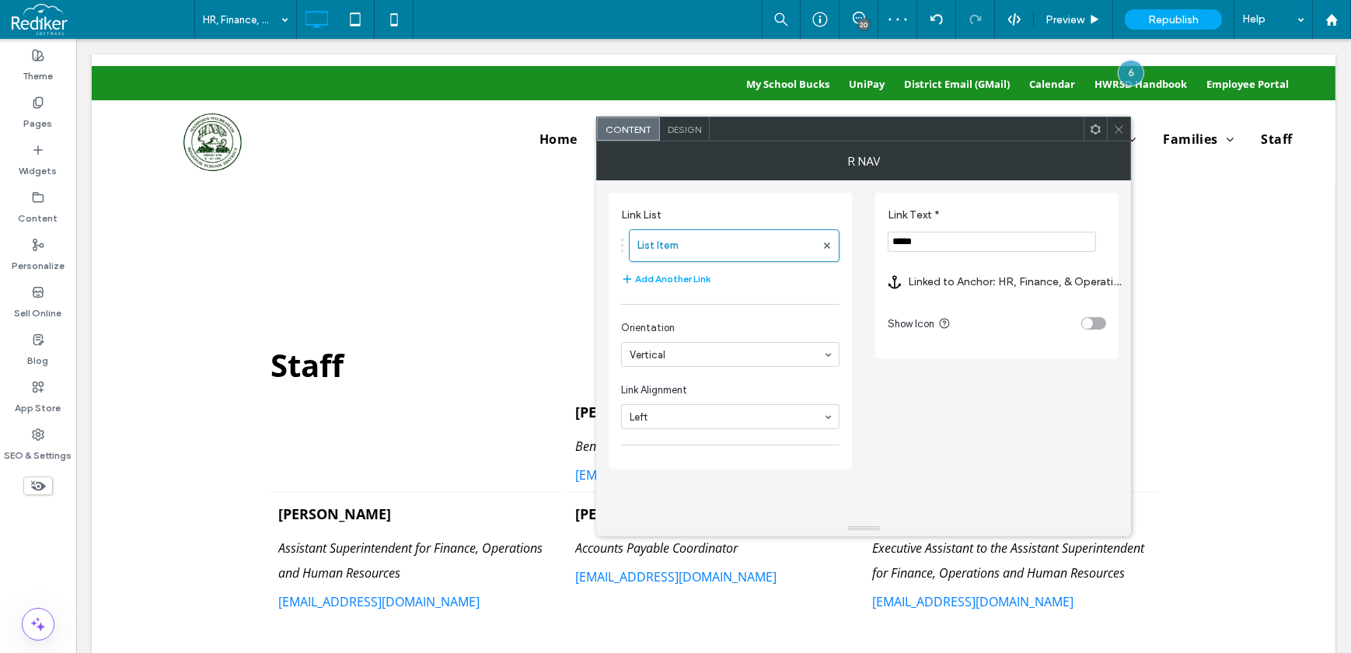
click at [1108, 136] on div at bounding box center [1118, 128] width 23 height 23
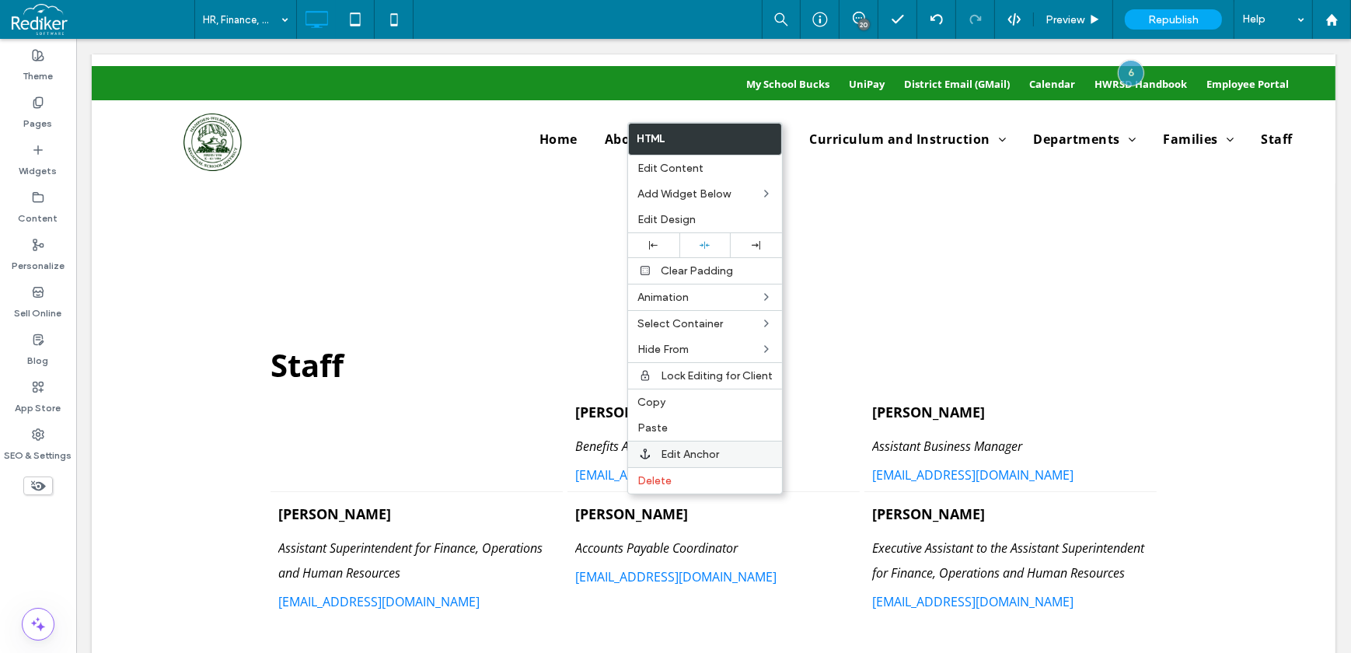
click at [707, 452] on span "Edit Anchor" at bounding box center [690, 454] width 58 height 13
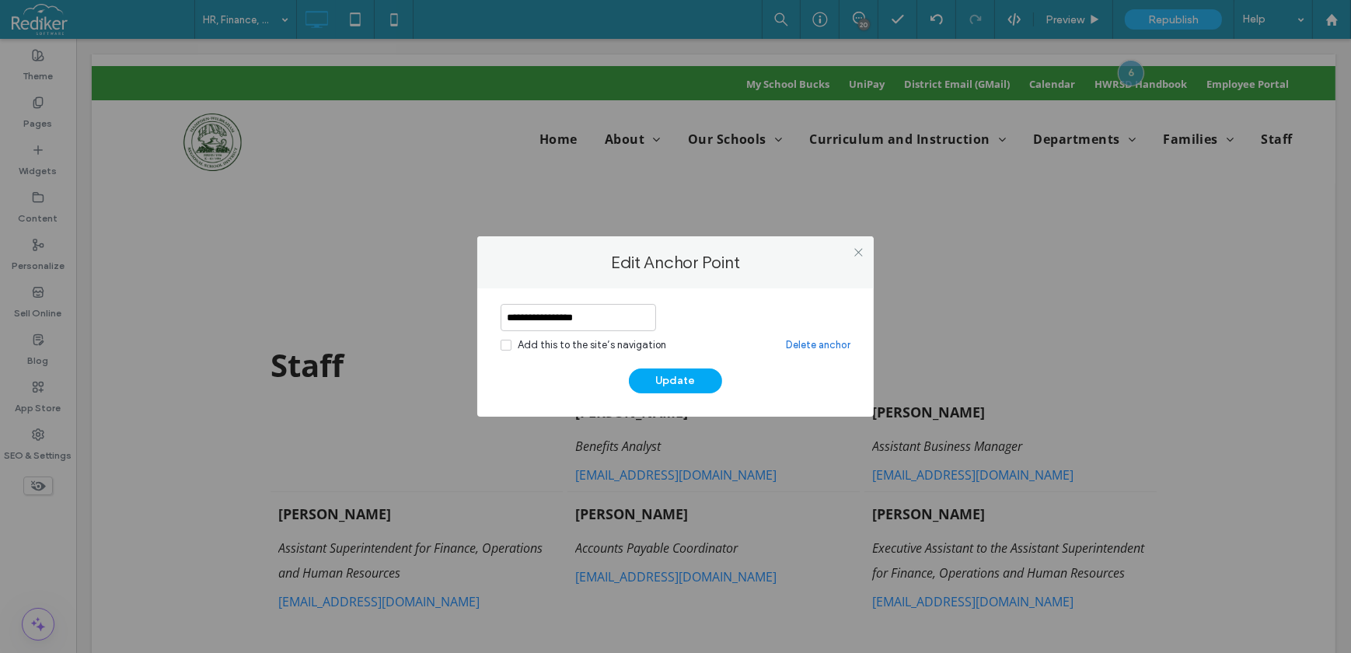
click at [807, 340] on link "Delete anchor" at bounding box center [818, 345] width 65 height 16
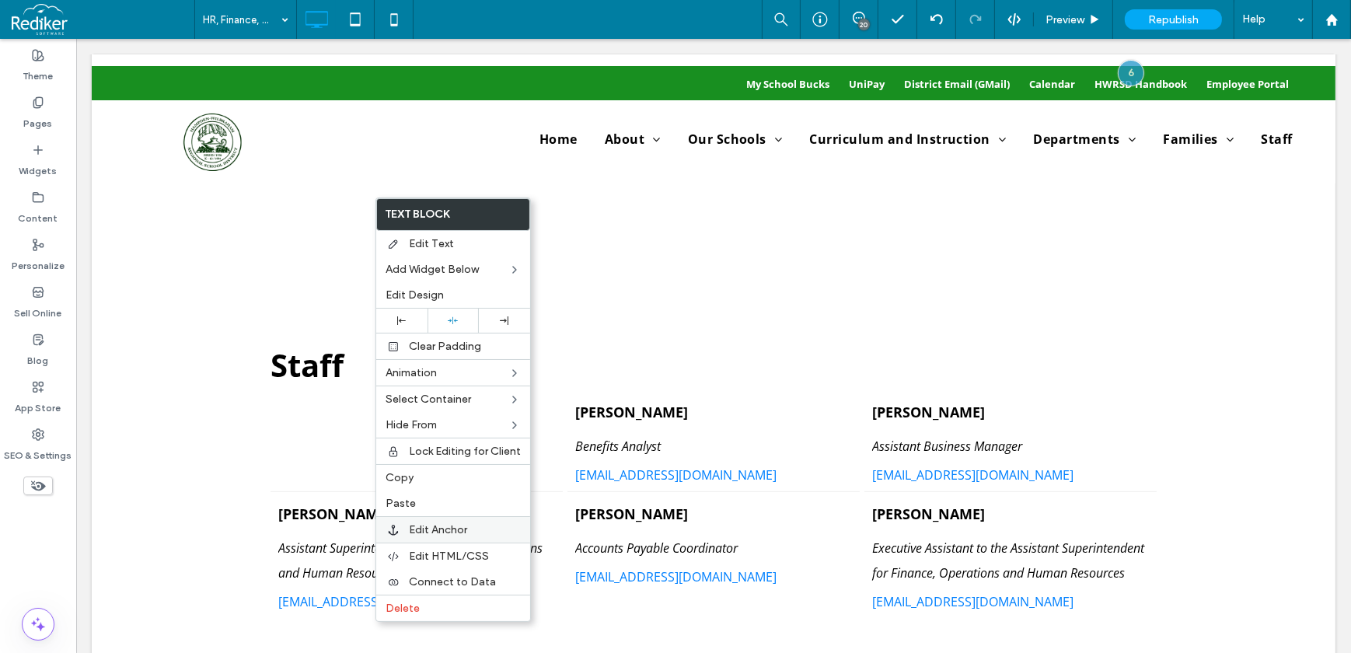
click at [469, 529] on label "Edit Anchor" at bounding box center [465, 529] width 112 height 13
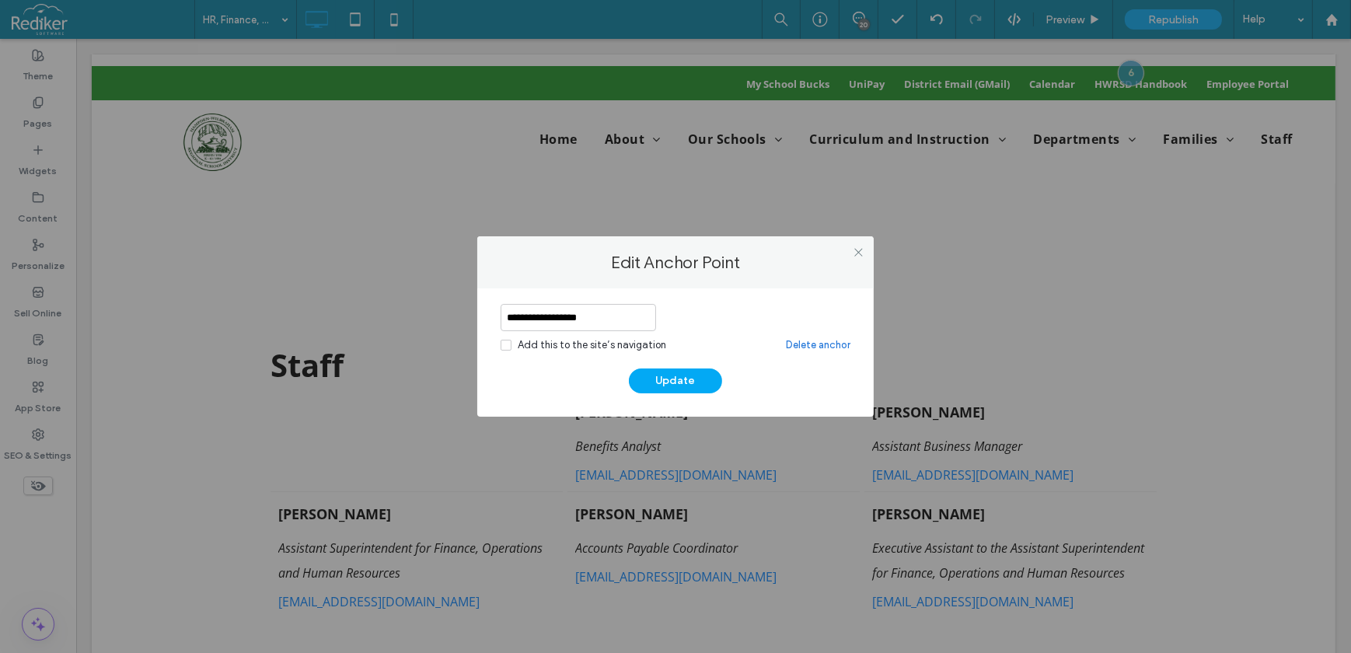
click at [800, 344] on link "Delete anchor" at bounding box center [818, 345] width 65 height 16
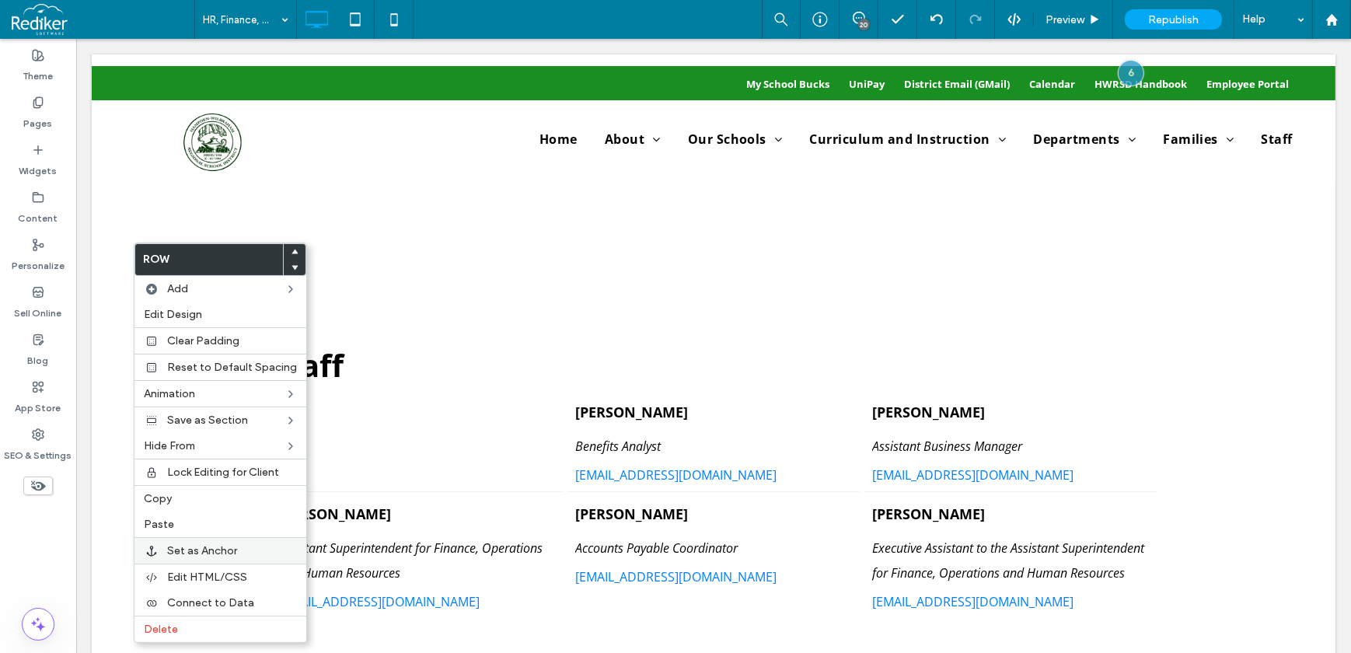
click at [197, 545] on span "Set as Anchor" at bounding box center [202, 550] width 70 height 13
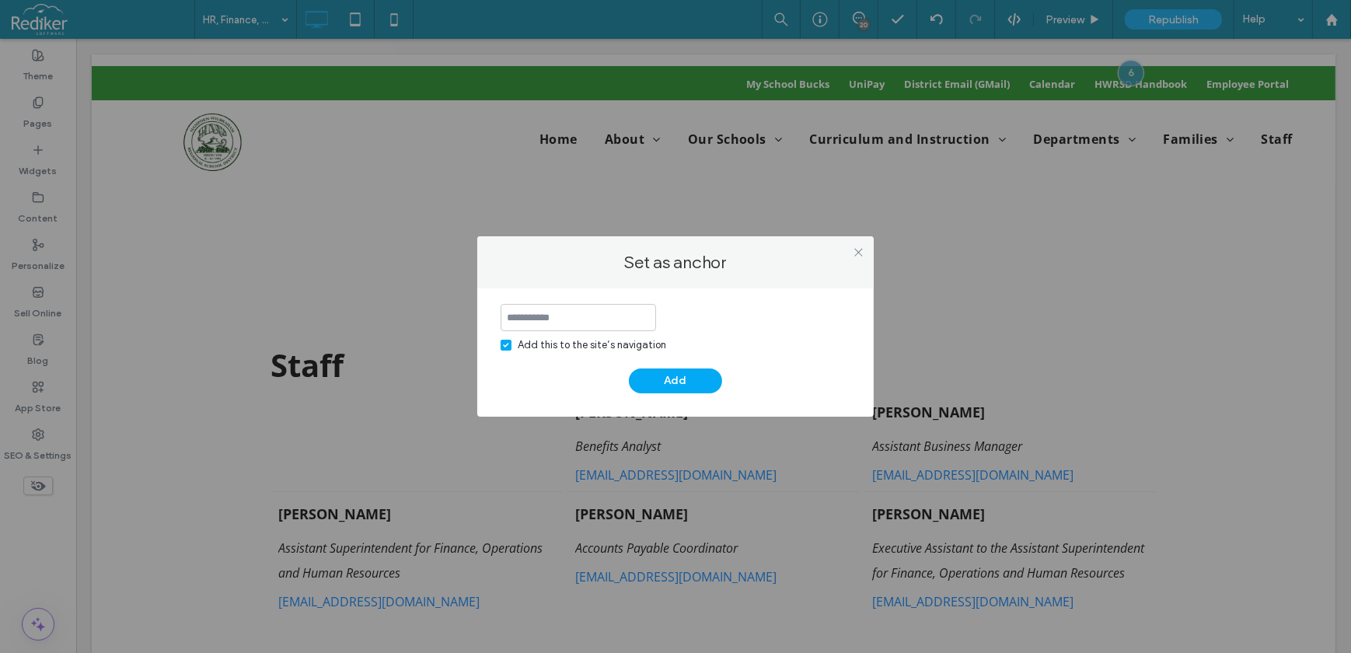
click at [540, 321] on input at bounding box center [578, 317] width 155 height 27
type input "**********"
click at [603, 345] on div "Add this to the site’s navigation" at bounding box center [592, 345] width 148 height 16
click at [670, 379] on button "Add" at bounding box center [675, 380] width 93 height 25
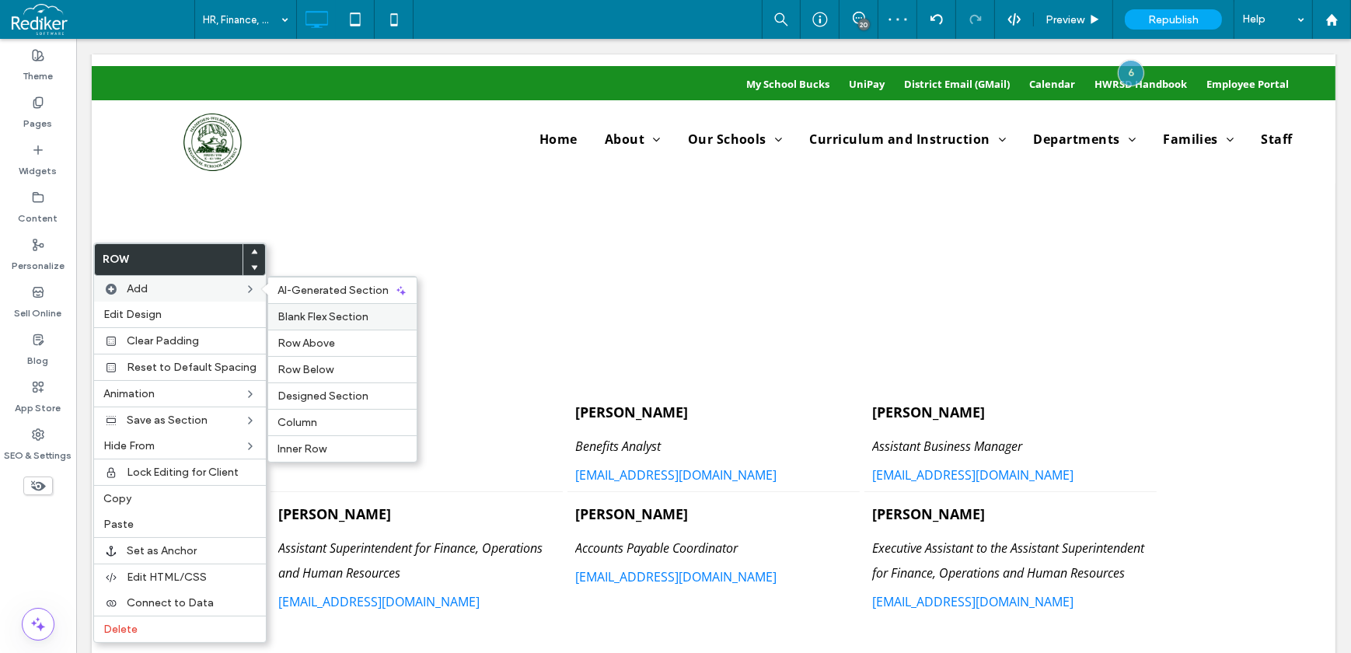
click at [383, 303] on div "Blank Flex Section" at bounding box center [342, 316] width 148 height 26
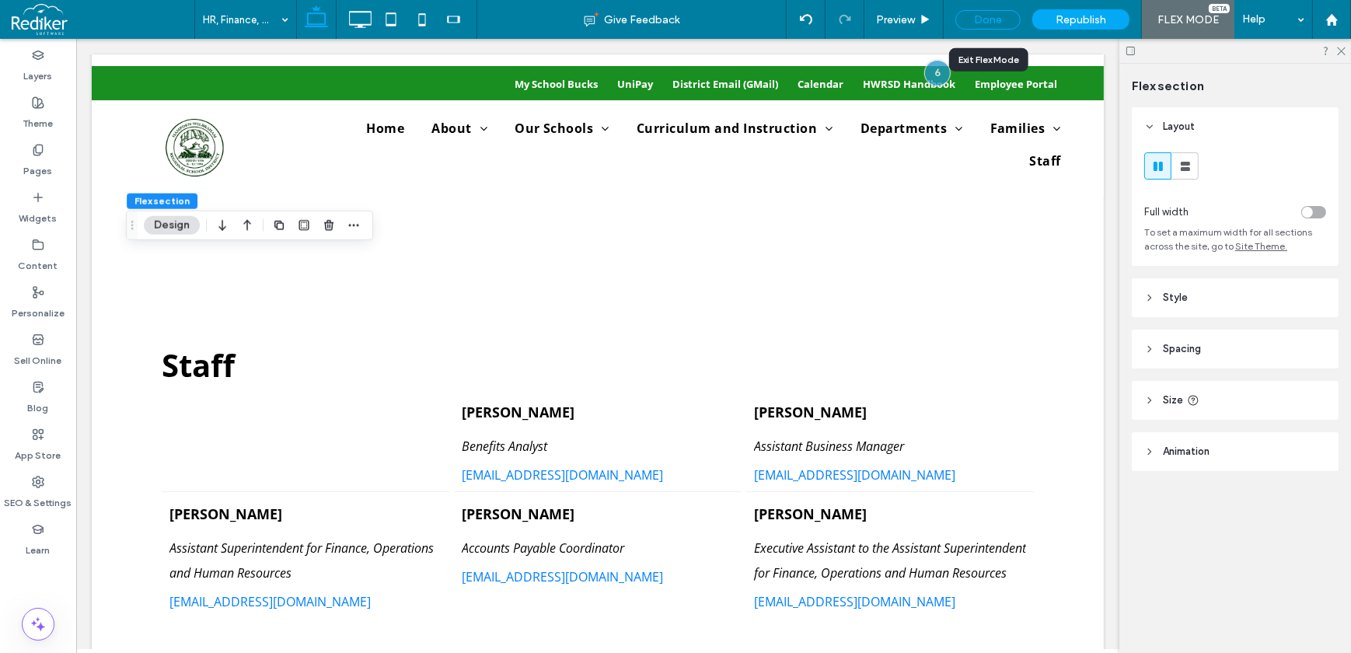
click at [991, 23] on div "Done" at bounding box center [987, 19] width 65 height 19
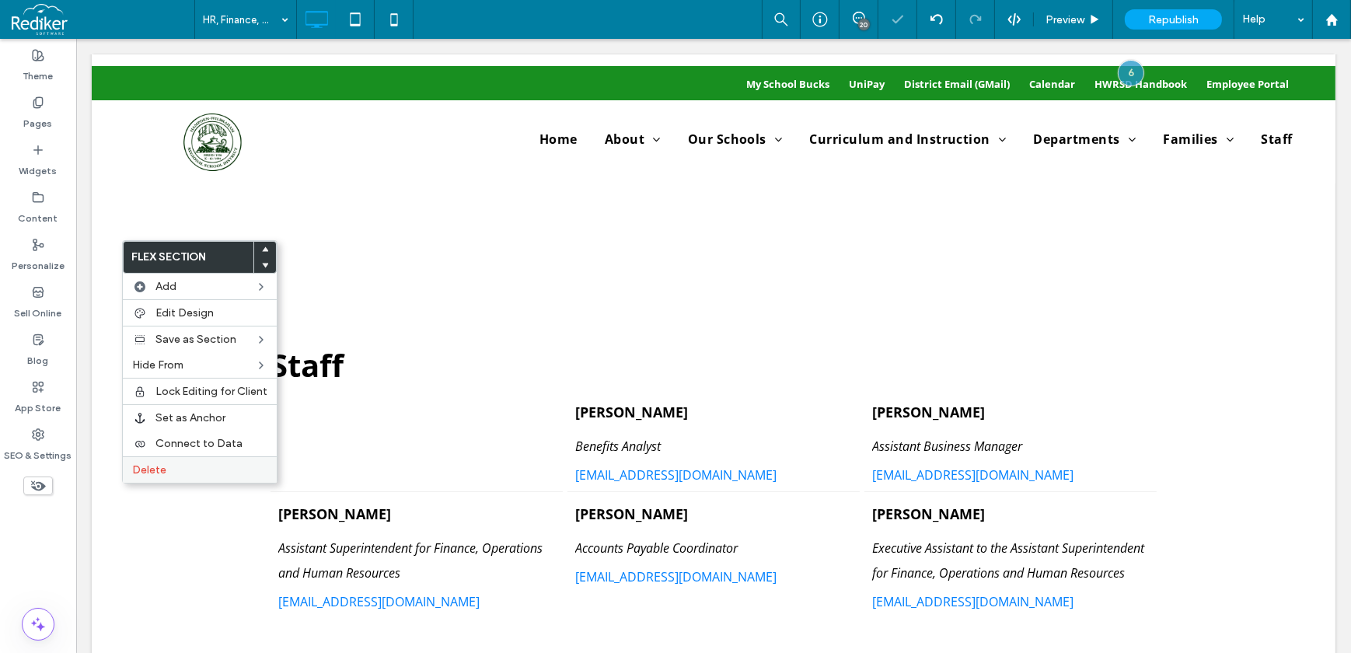
click at [151, 469] on span "Delete" at bounding box center [149, 469] width 34 height 13
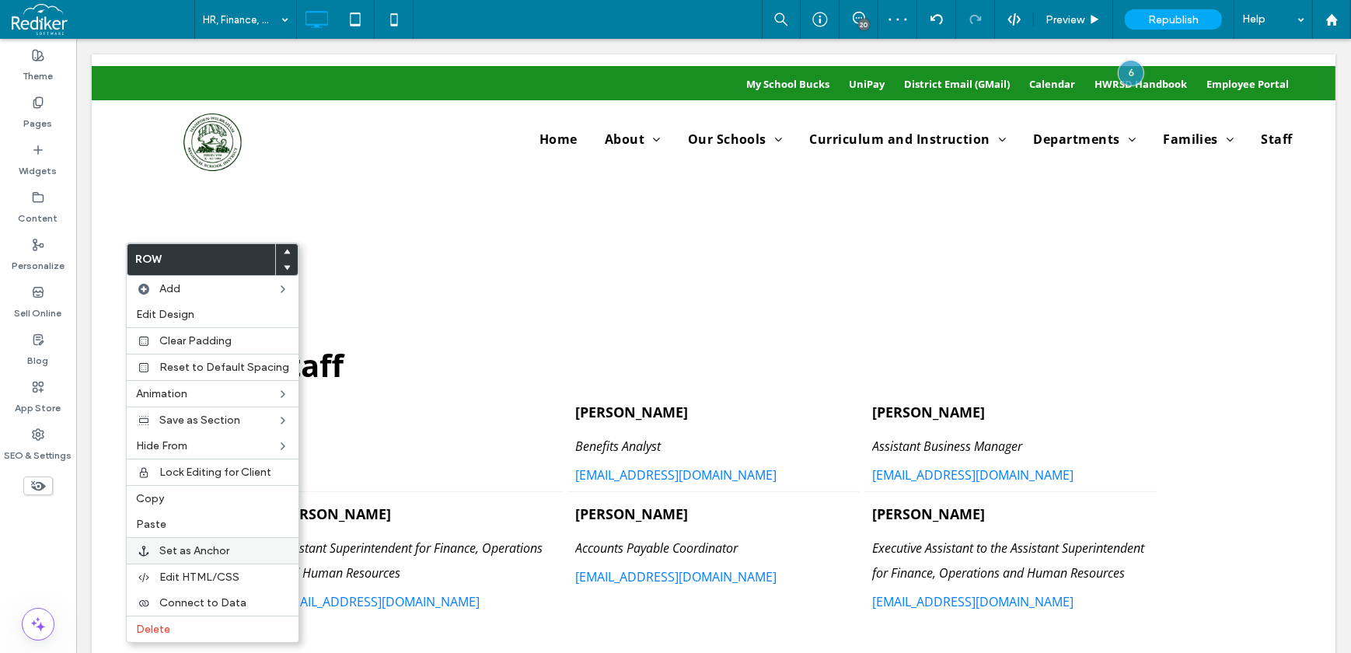
click at [164, 556] on span "Set as Anchor" at bounding box center [194, 550] width 70 height 13
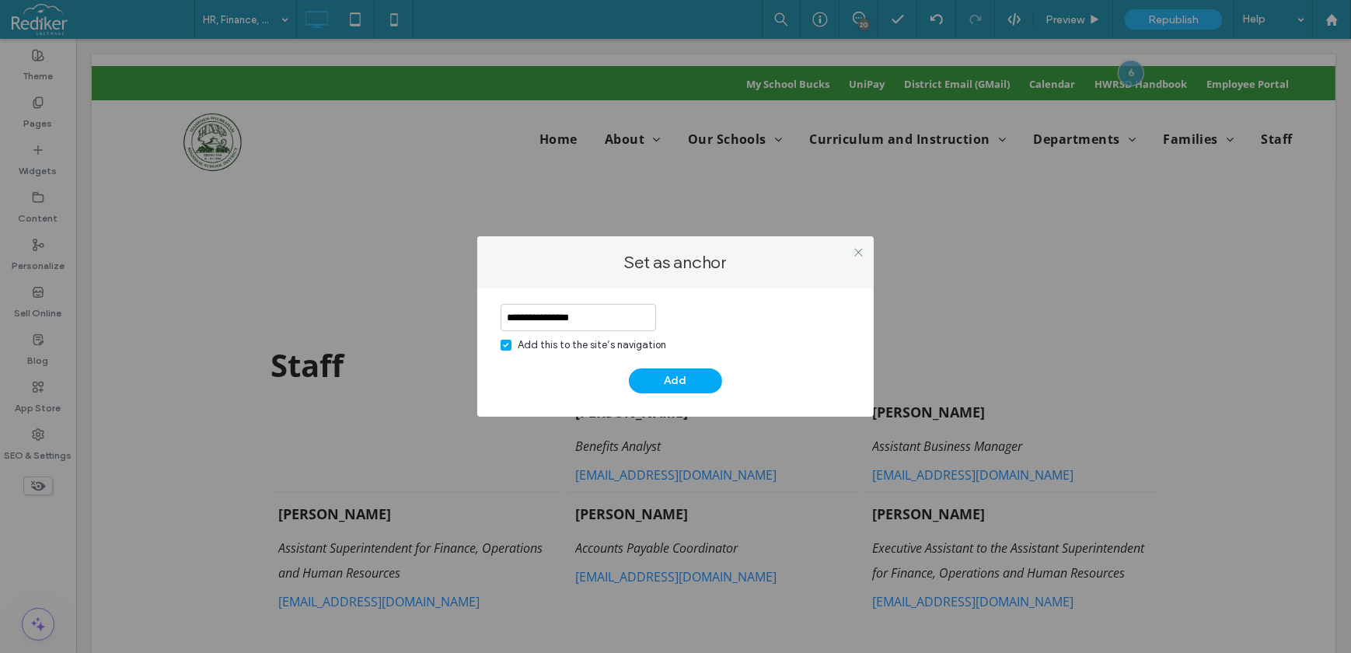
type input "**********"
click at [532, 341] on div "Add this to the site’s navigation" at bounding box center [592, 345] width 148 height 16
click at [691, 377] on button "Add" at bounding box center [675, 380] width 93 height 25
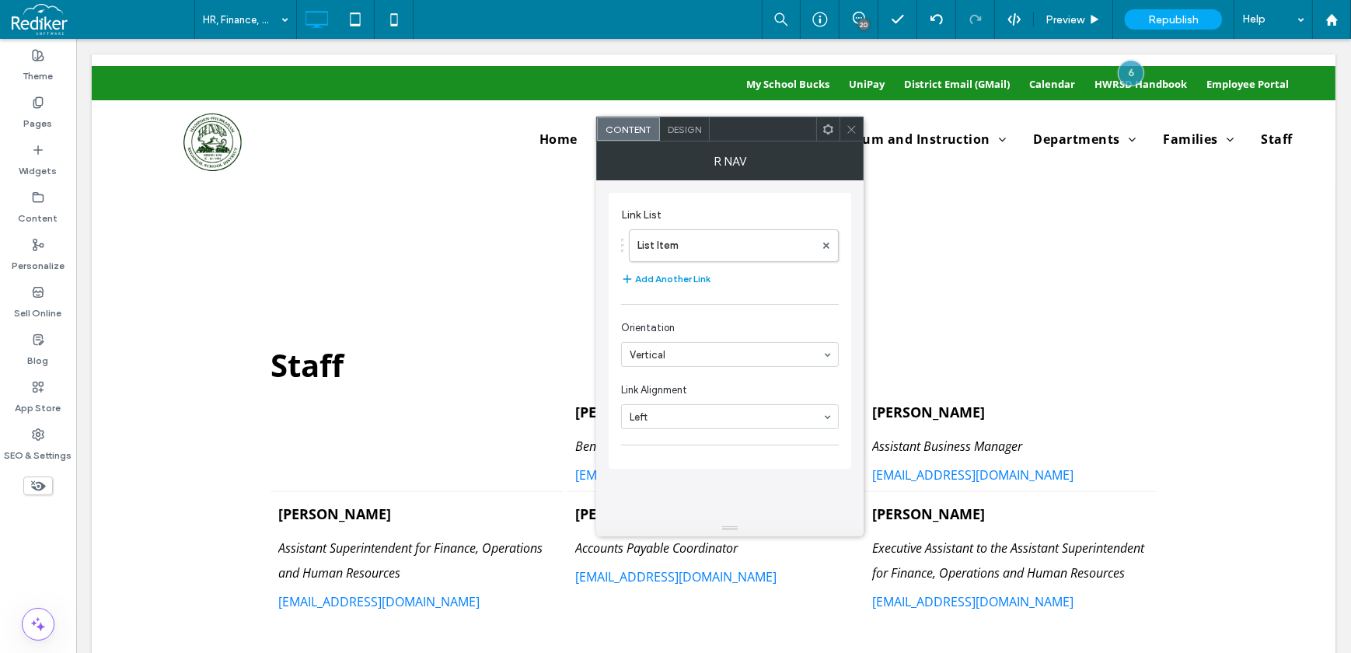
click at [654, 279] on button "Add Another Link" at bounding box center [665, 279] width 89 height 19
click at [666, 312] on button "Add Another Link" at bounding box center [665, 319] width 89 height 19
click at [699, 284] on label "List Item 2" at bounding box center [725, 286] width 177 height 31
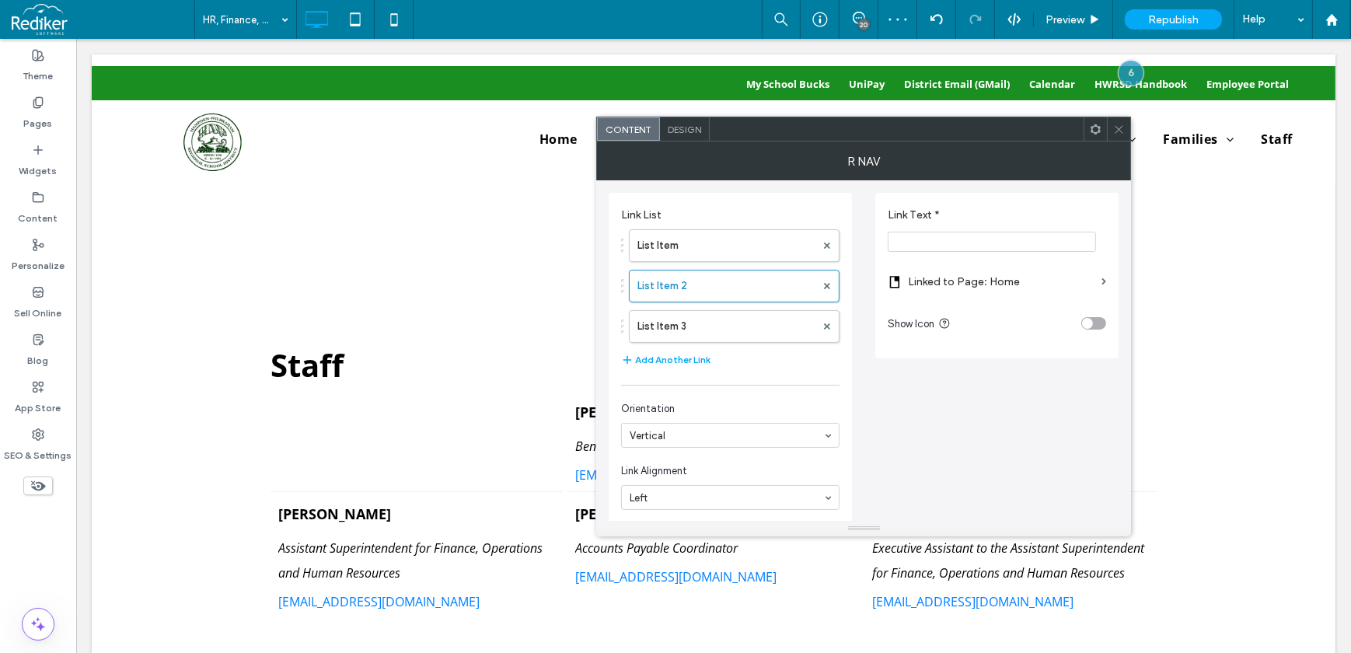
click at [933, 240] on input "Link Text *" at bounding box center [992, 242] width 208 height 20
type input "**********"
click at [1019, 281] on label "Linked to Page: Home" at bounding box center [1001, 281] width 187 height 29
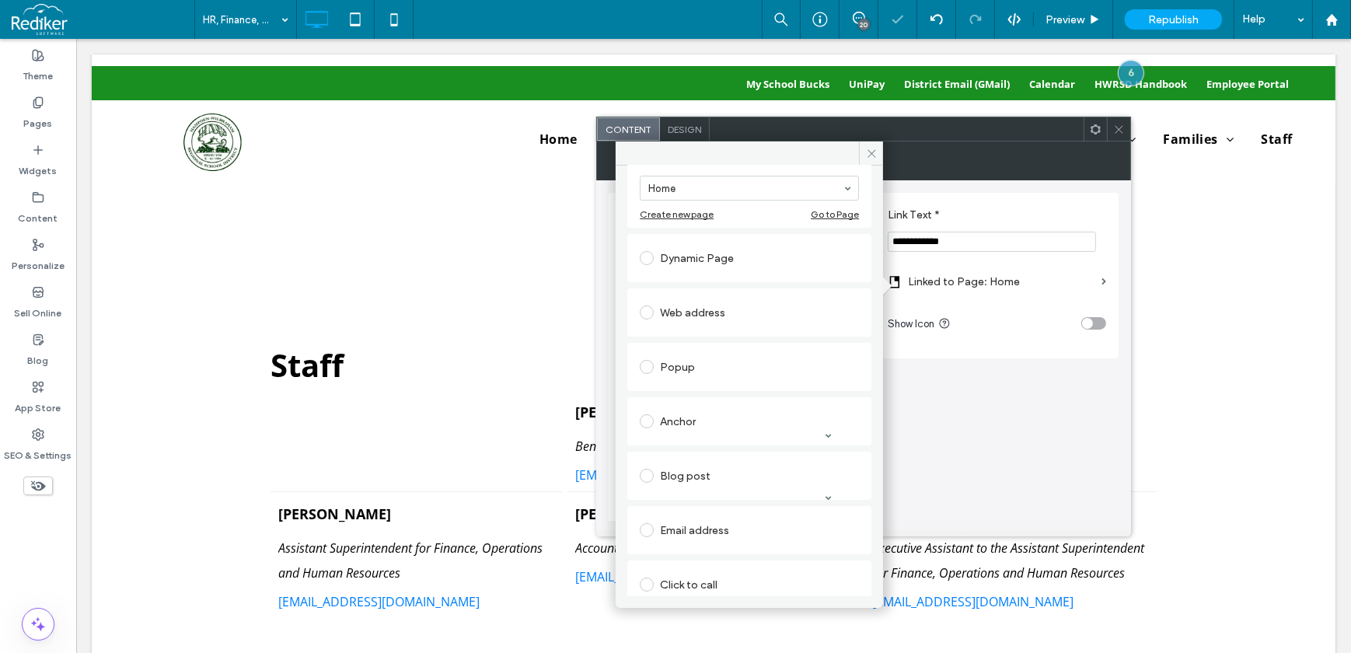
scroll to position [141, 0]
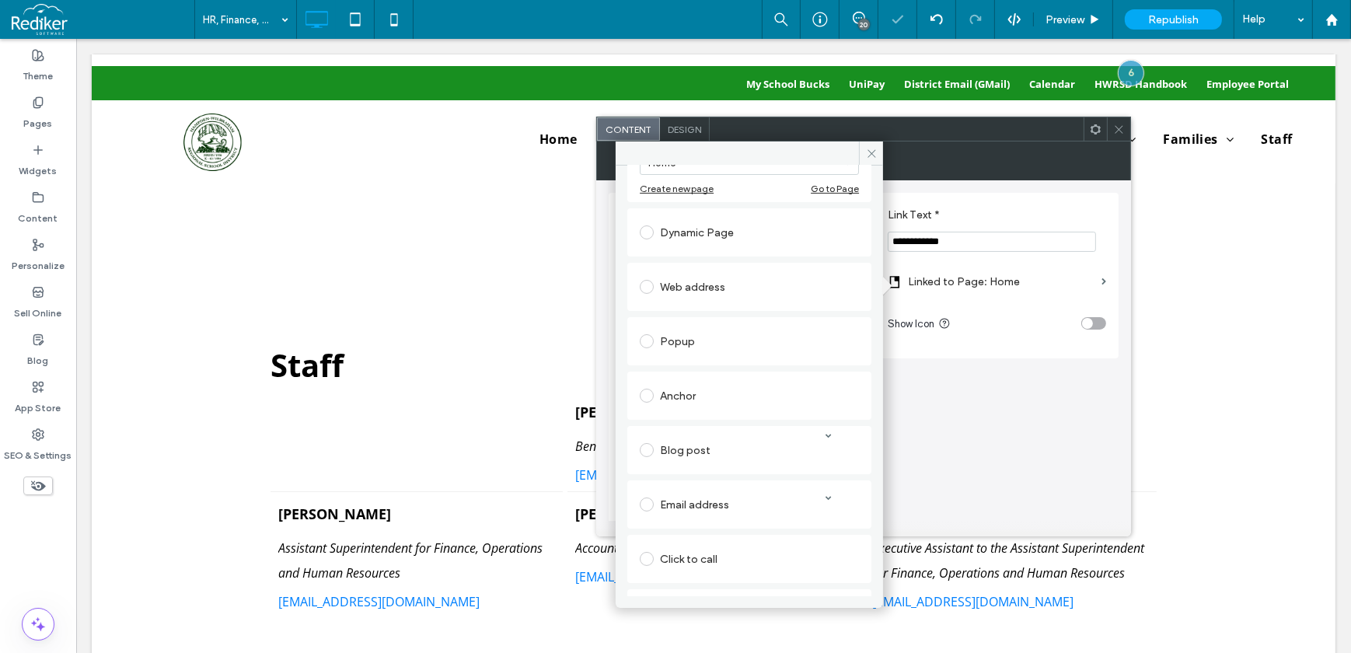
click at [720, 391] on div "Anchor" at bounding box center [749, 395] width 219 height 25
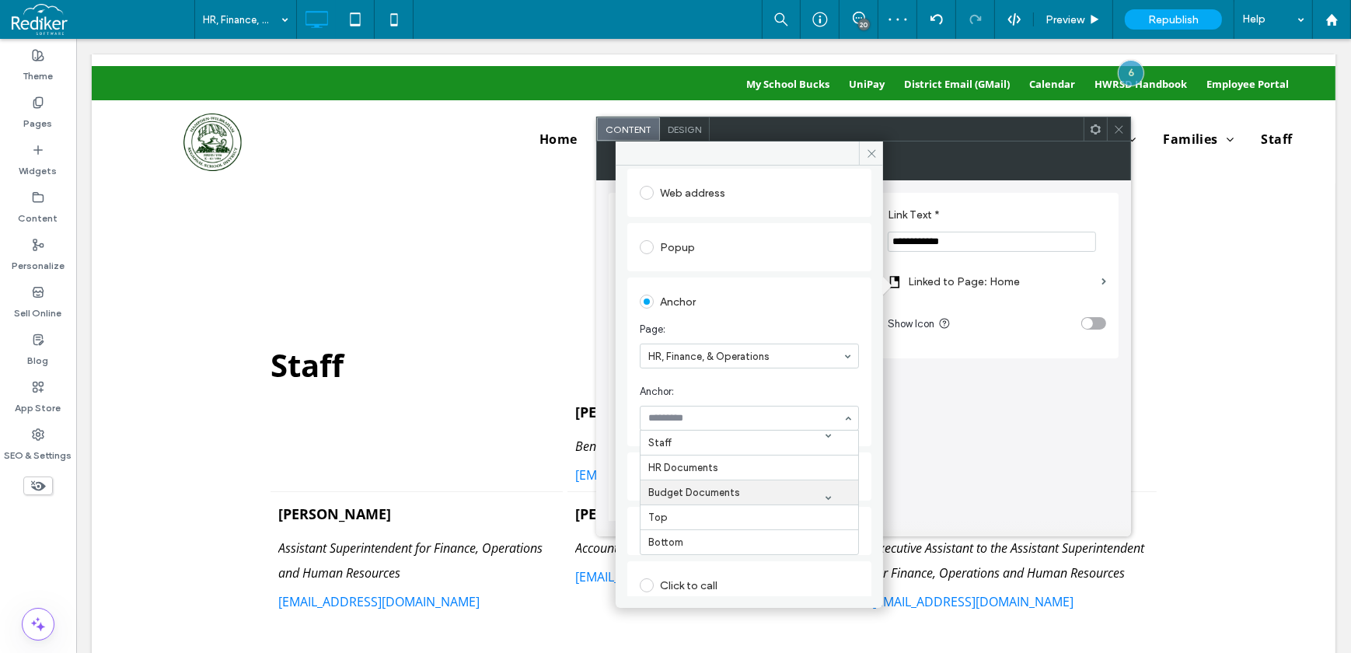
scroll to position [211, 0]
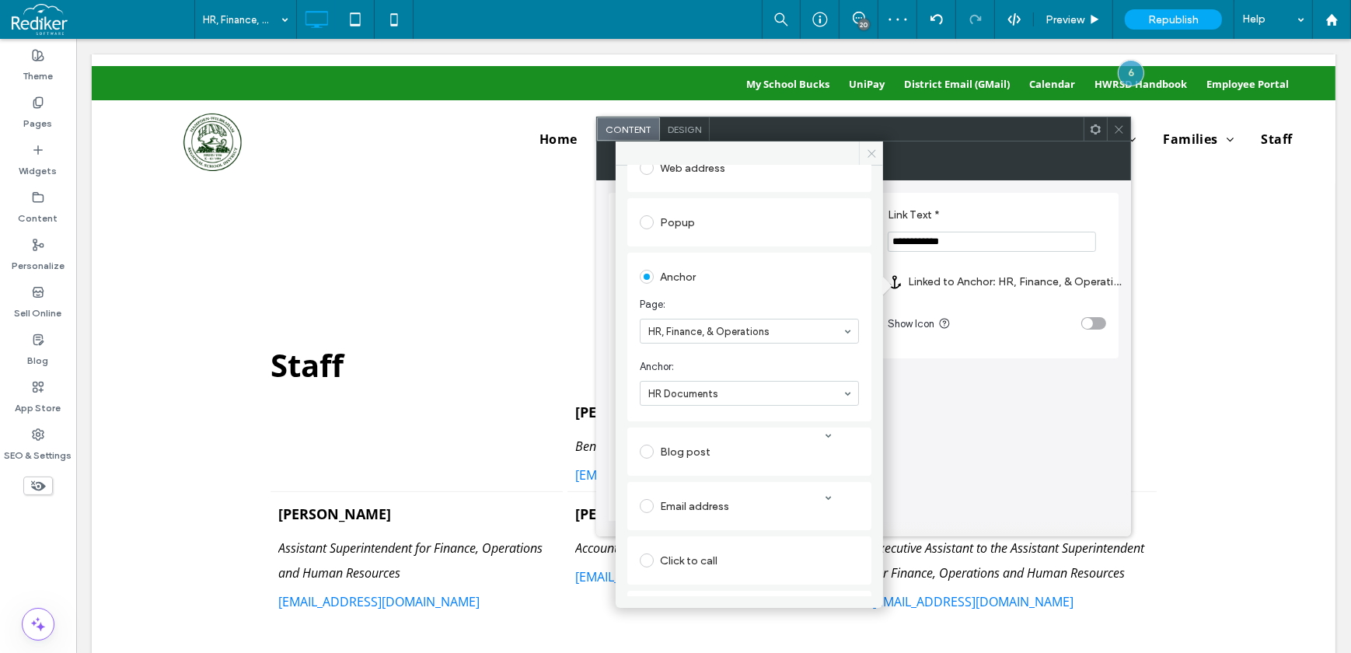
click at [878, 155] on span at bounding box center [871, 152] width 24 height 23
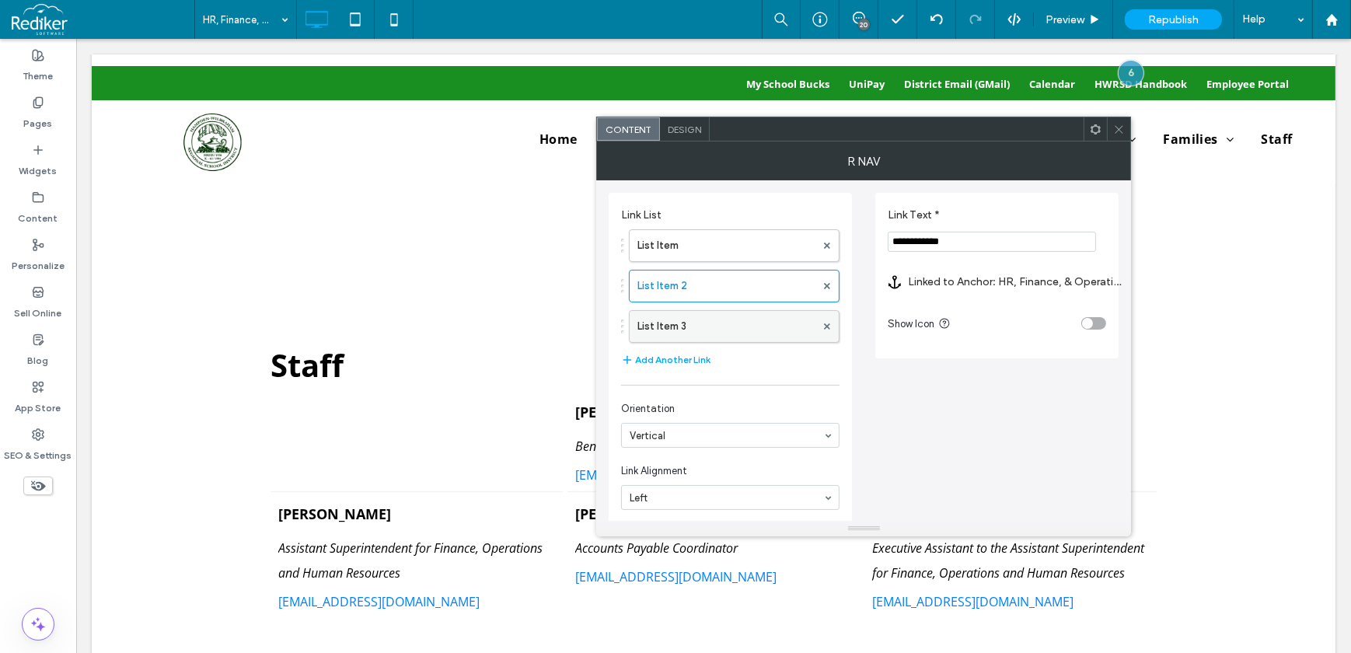
click at [683, 329] on label "List Item 3" at bounding box center [726, 326] width 178 height 31
drag, startPoint x: 973, startPoint y: 246, endPoint x: 958, endPoint y: 248, distance: 14.9
click at [972, 246] on input "Link Text *" at bounding box center [992, 242] width 208 height 20
type input "**********"
click at [990, 291] on label "Linked to Page: Home" at bounding box center [1001, 281] width 187 height 29
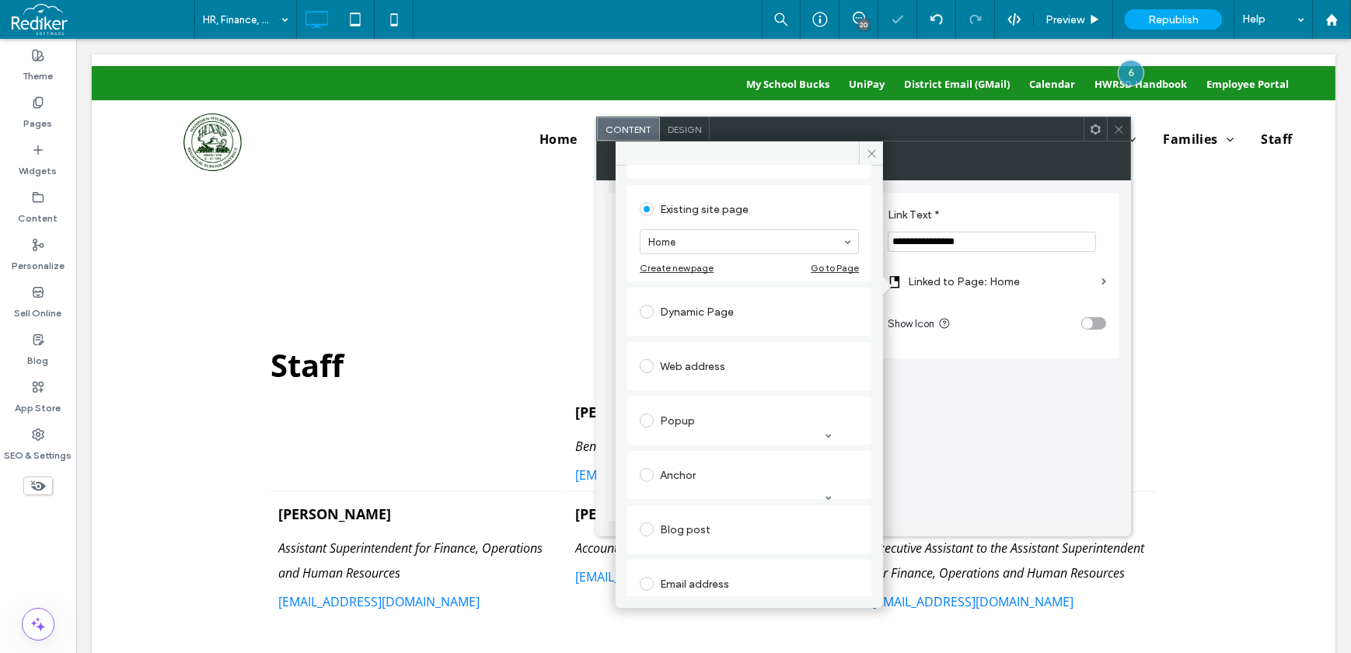
scroll to position [181, 0]
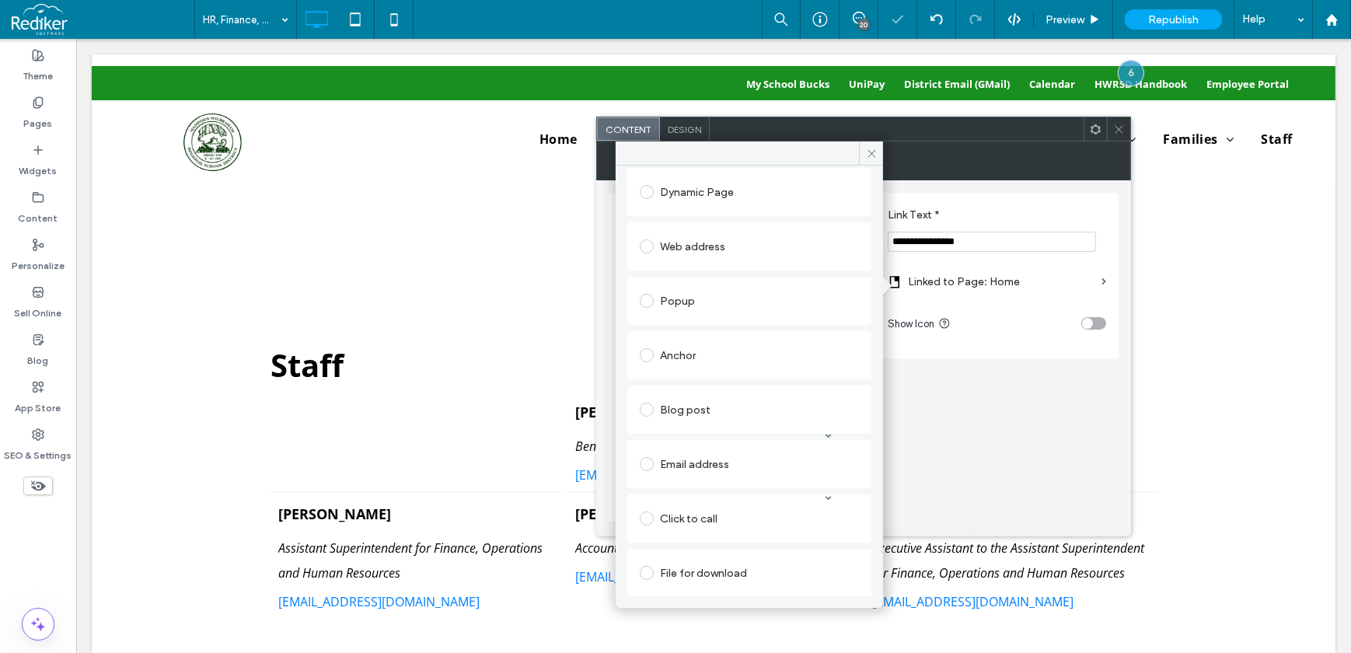
click at [671, 345] on div "Anchor" at bounding box center [749, 355] width 219 height 25
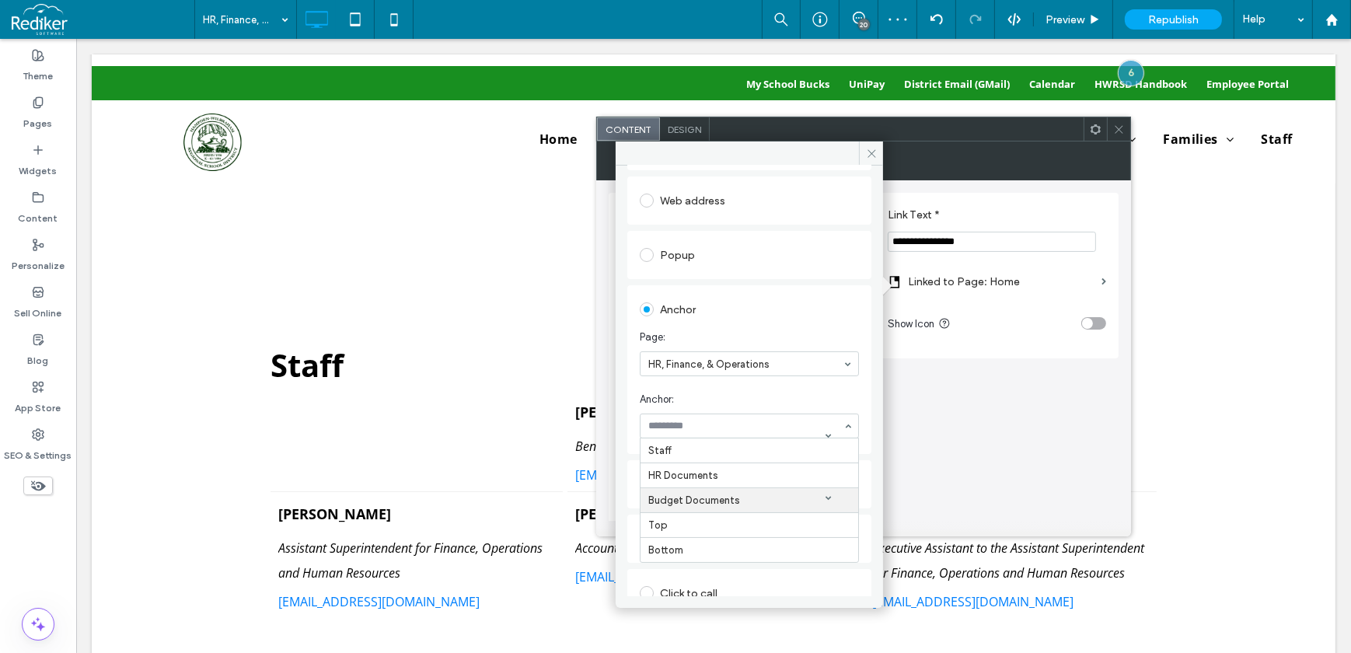
scroll to position [204, 0]
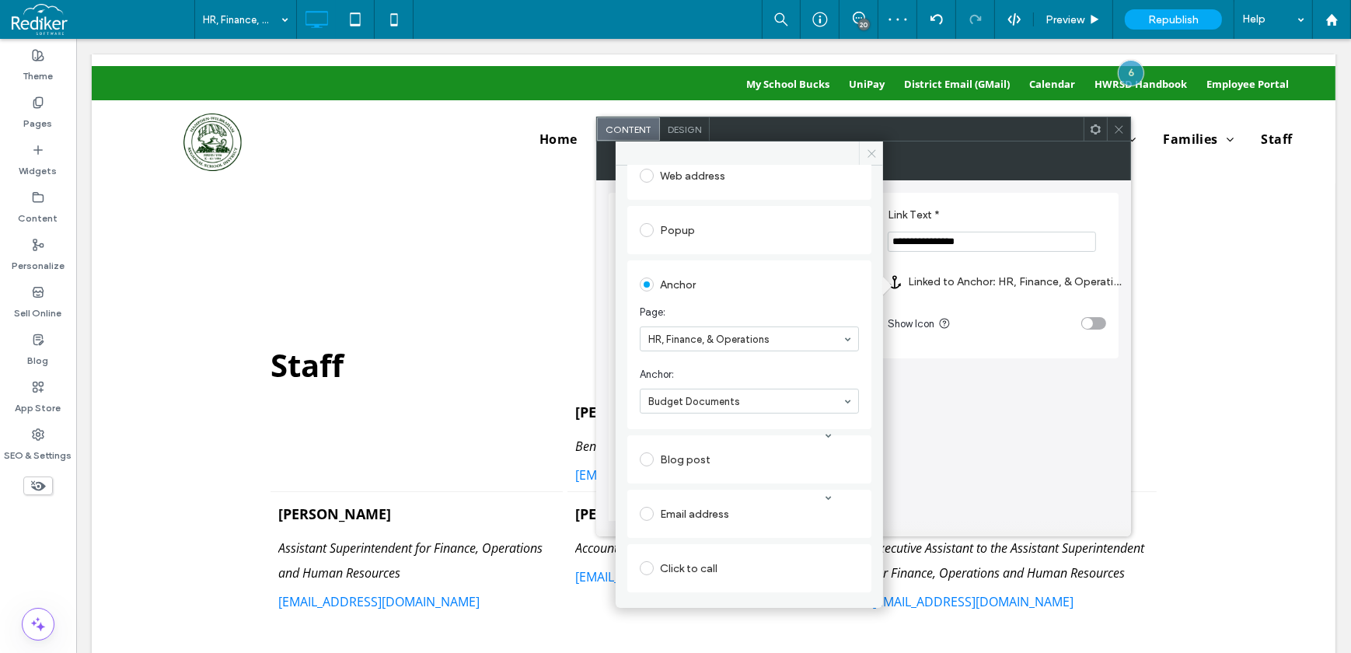
click at [878, 160] on span at bounding box center [871, 152] width 24 height 23
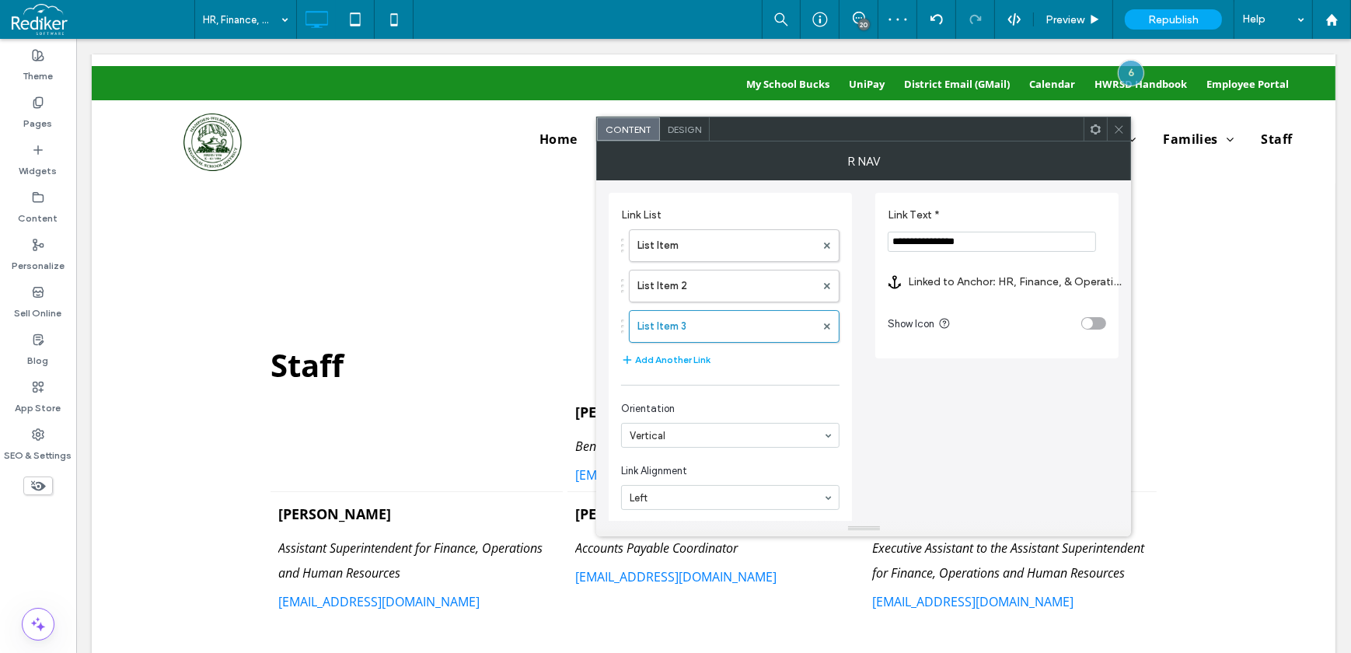
click at [1112, 127] on div at bounding box center [1118, 128] width 23 height 23
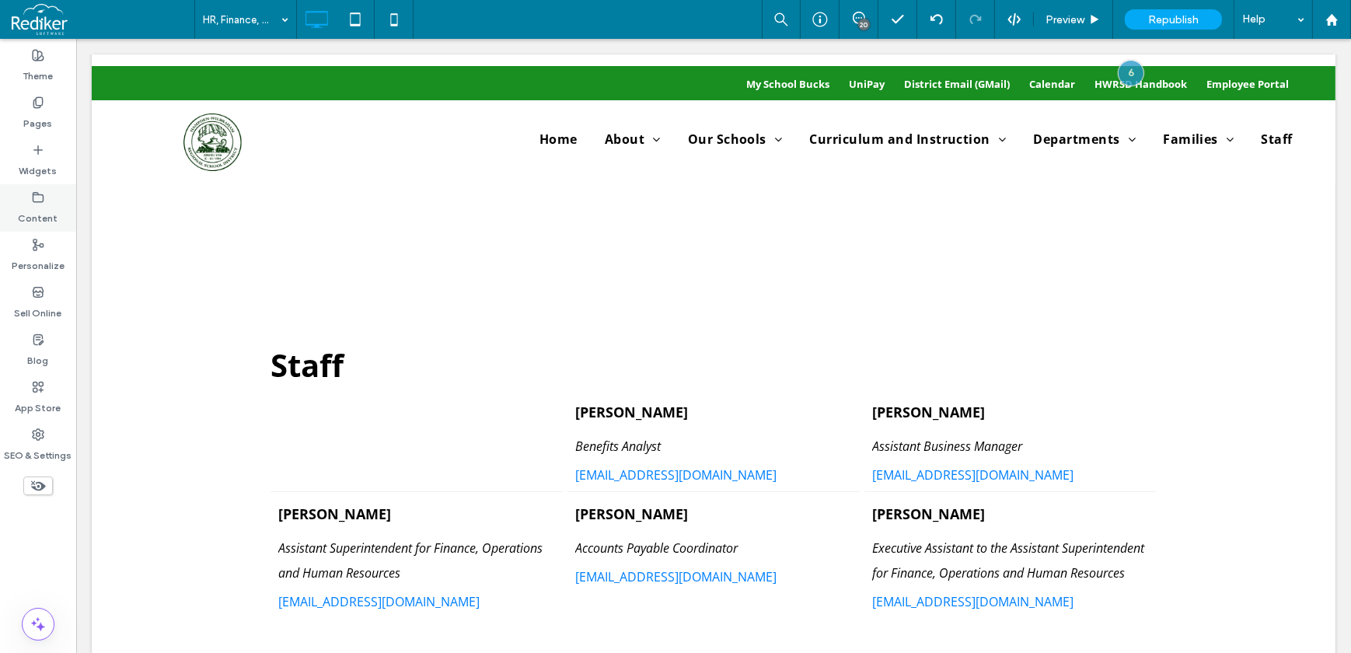
click at [30, 204] on label "Content" at bounding box center [39, 215] width 40 height 22
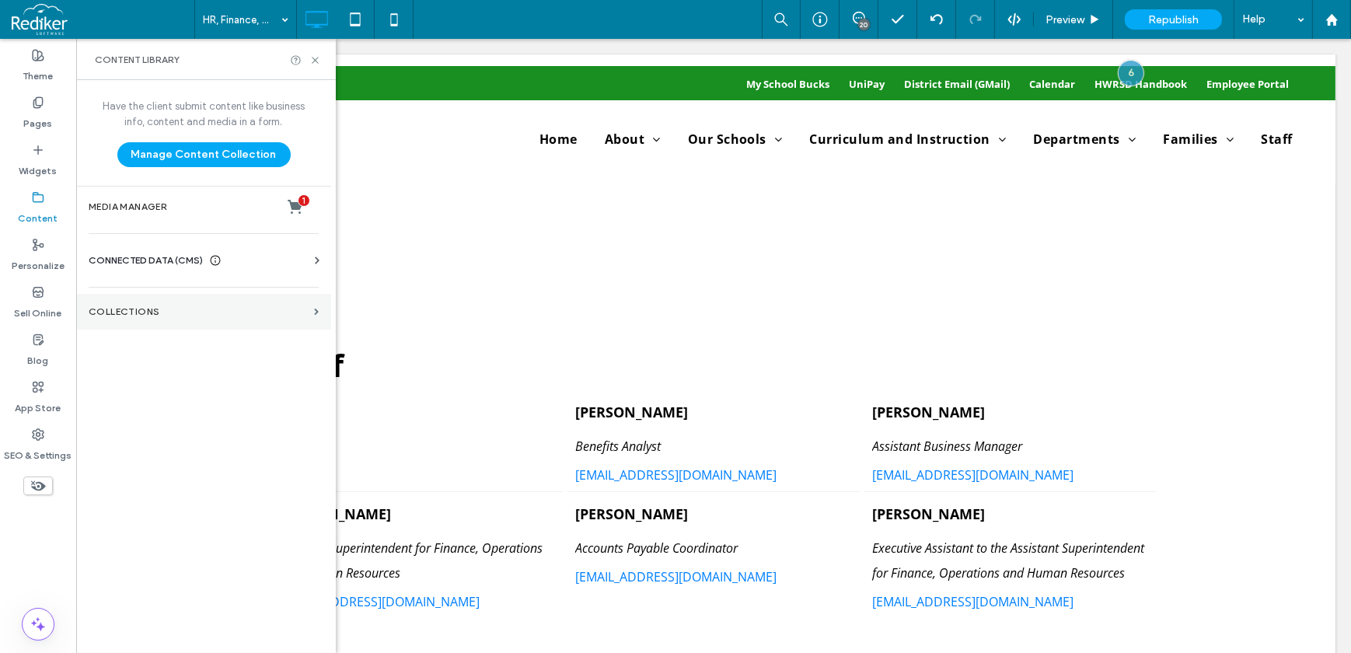
click at [127, 306] on label "Collections" at bounding box center [198, 311] width 219 height 11
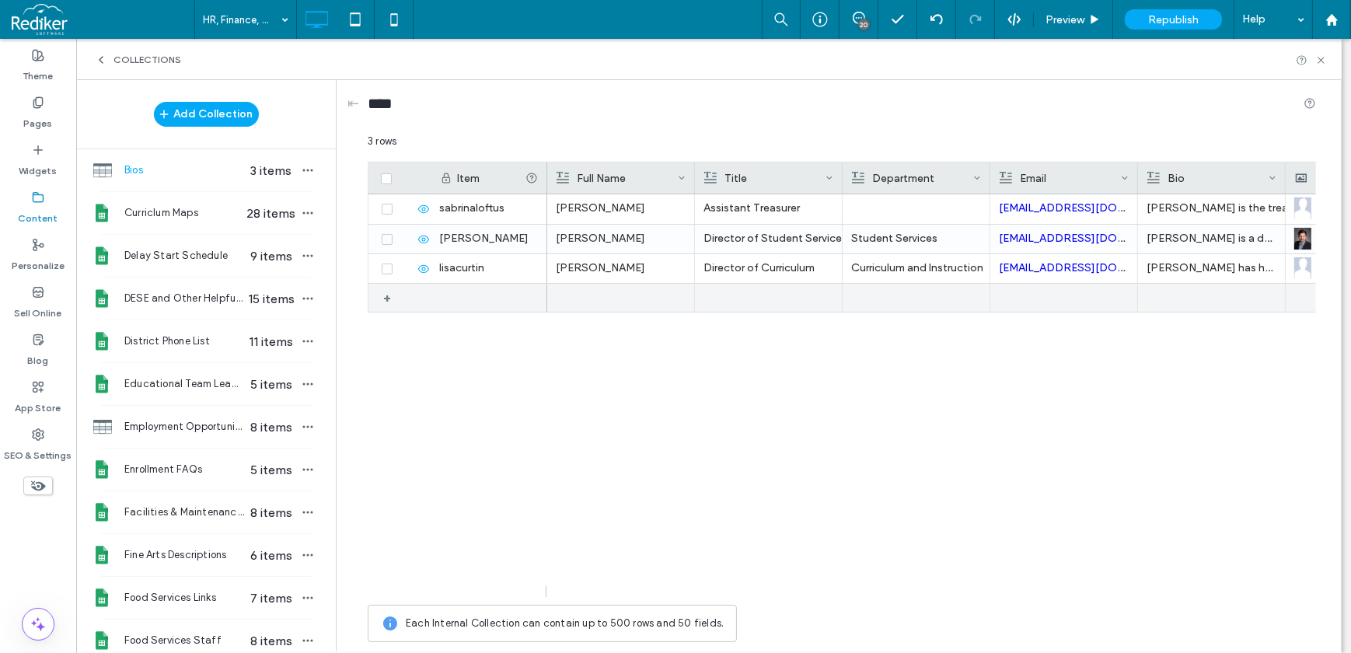
click at [389, 299] on div "+" at bounding box center [392, 298] width 19 height 28
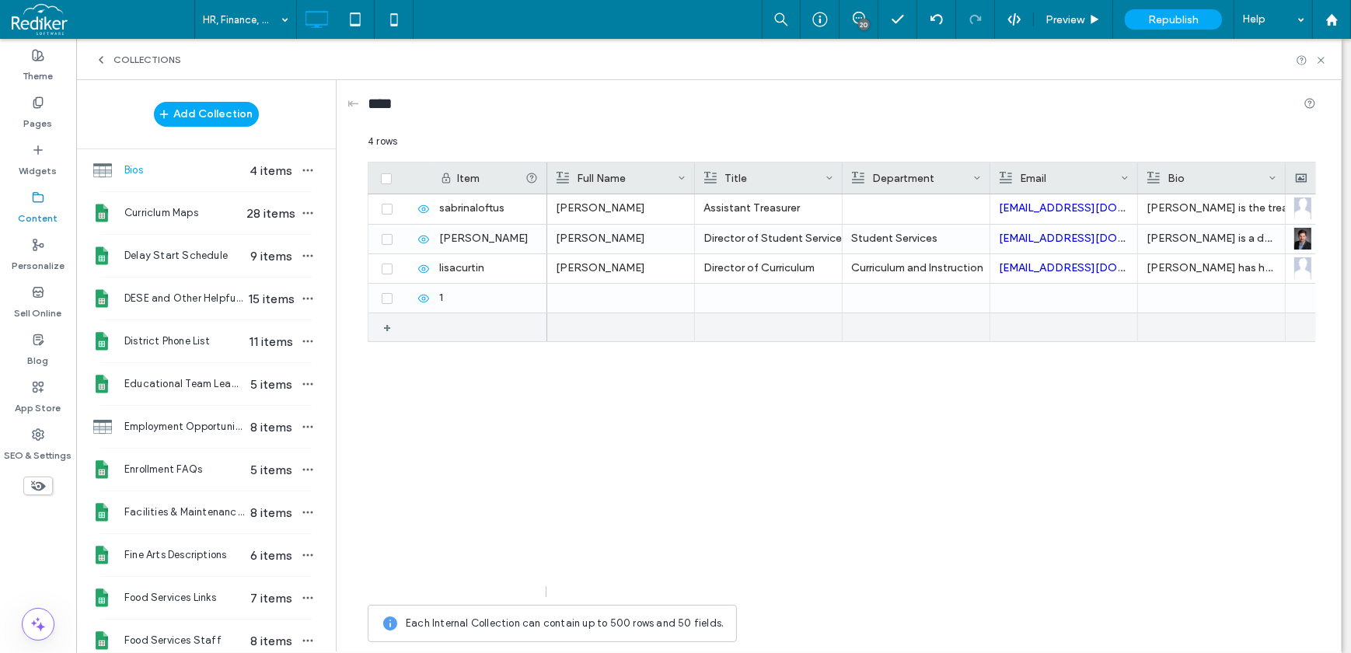
click at [388, 326] on div "+" at bounding box center [392, 327] width 19 height 28
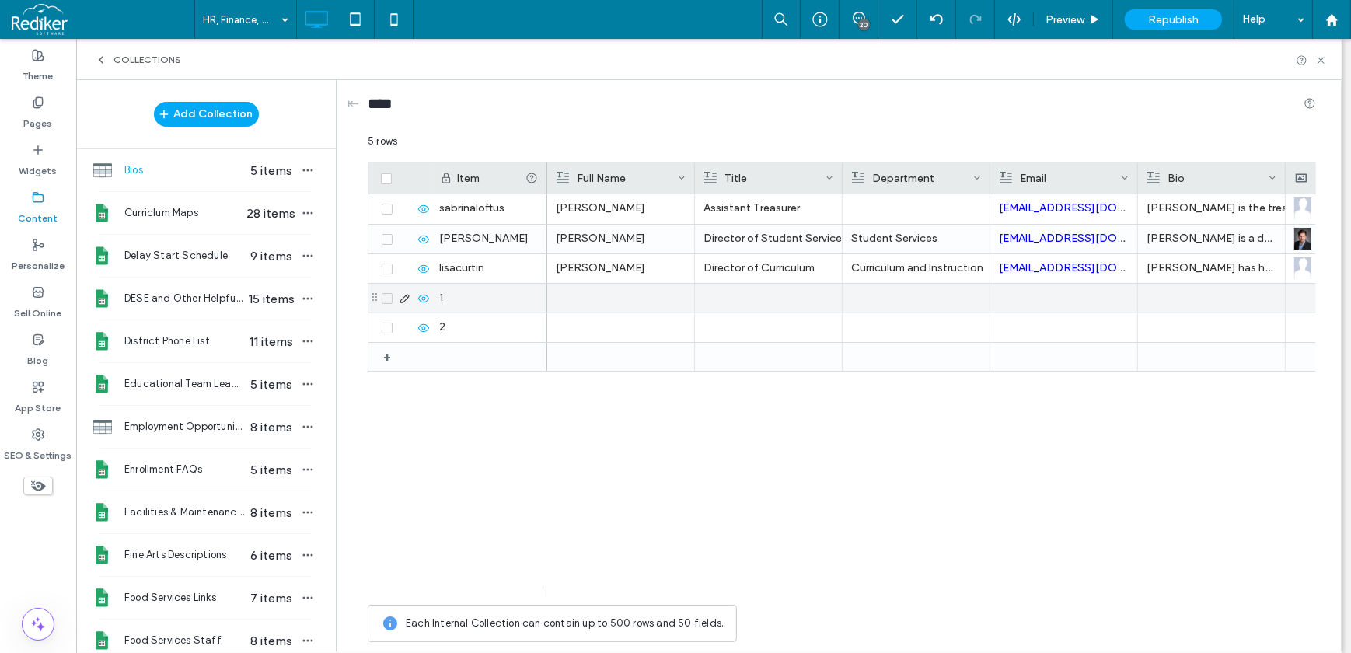
click at [1197, 291] on div at bounding box center [1212, 298] width 130 height 29
click at [1197, 291] on div at bounding box center [1211, 297] width 129 height 27
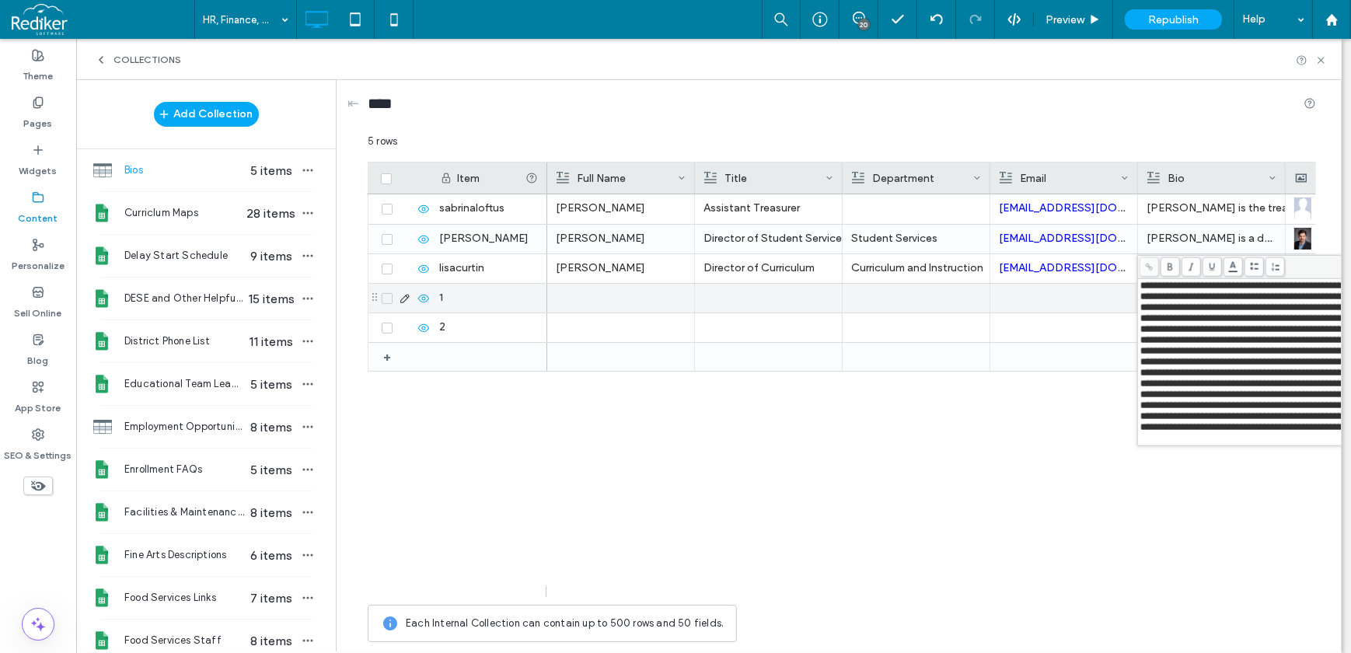
scroll to position [8, 0]
click at [1094, 319] on div at bounding box center [1064, 327] width 130 height 29
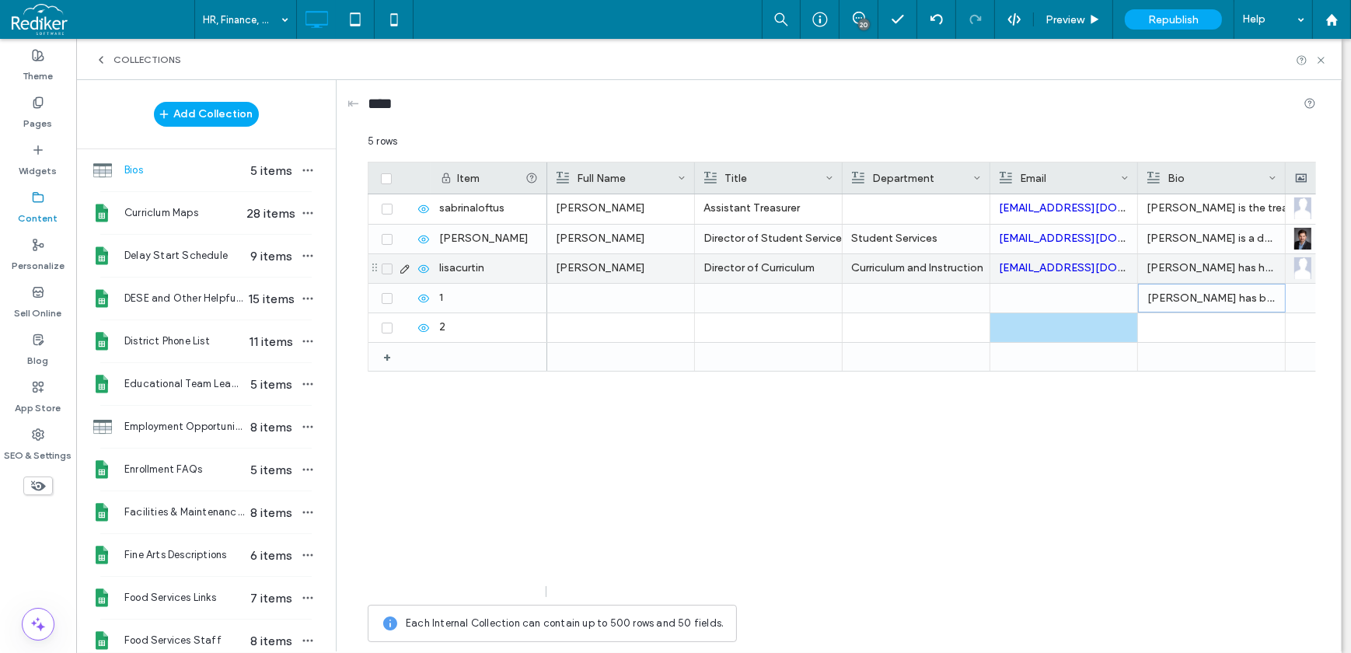
click at [630, 280] on div "[PERSON_NAME]" at bounding box center [621, 268] width 130 height 28
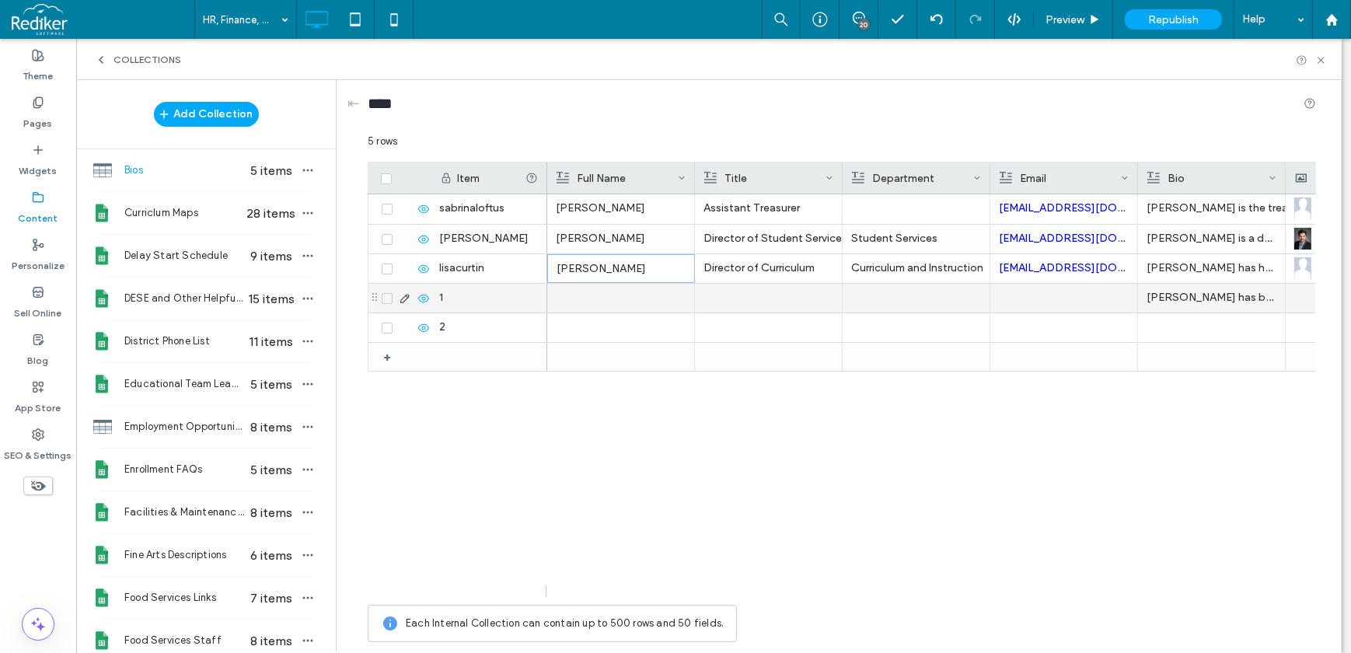
click at [606, 303] on div at bounding box center [621, 298] width 130 height 29
click at [1185, 295] on p "[PERSON_NAME] has been a dedicated employee of the Hampden-Wilbraham Regional S…" at bounding box center [1212, 298] width 130 height 28
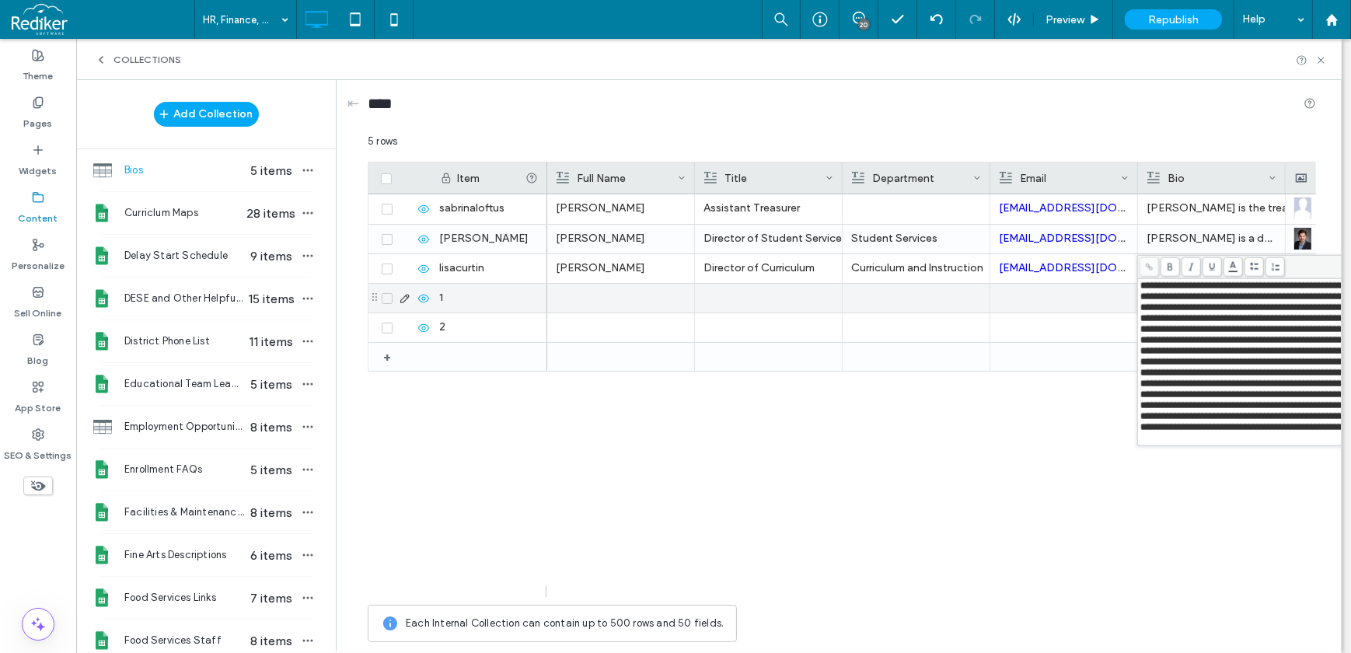
click at [620, 291] on div at bounding box center [621, 298] width 130 height 29
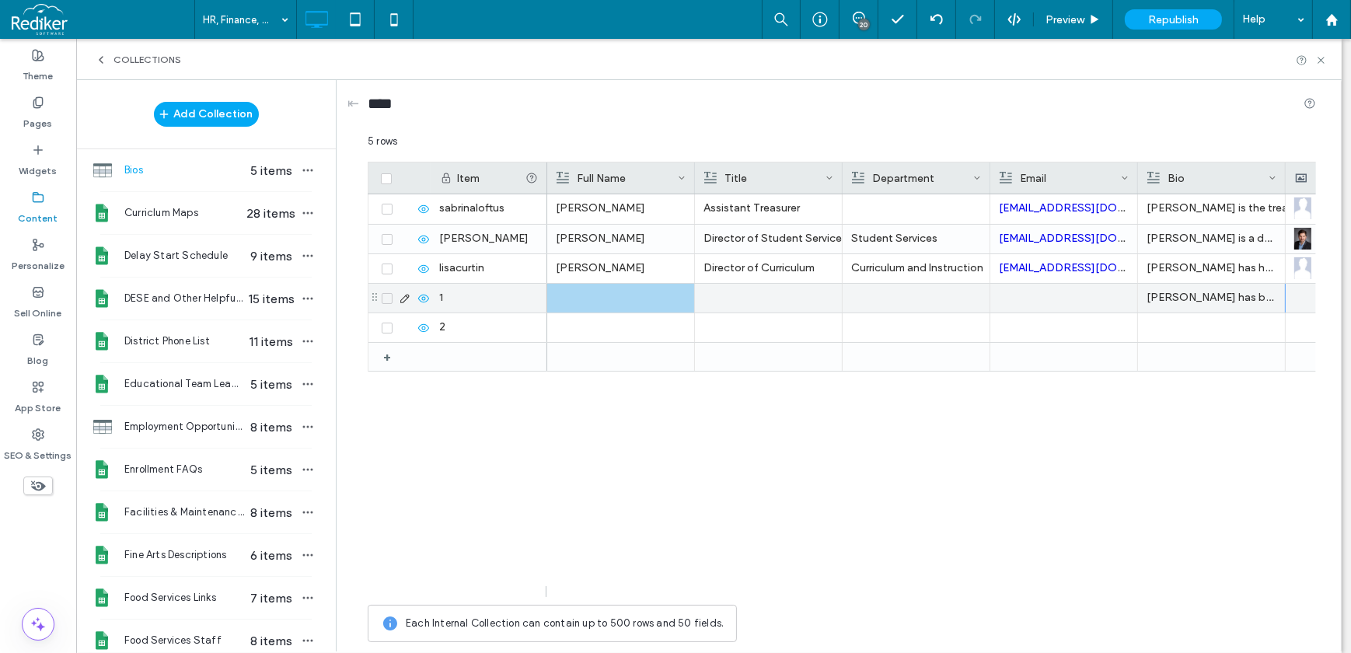
click at [576, 302] on div at bounding box center [621, 298] width 130 height 29
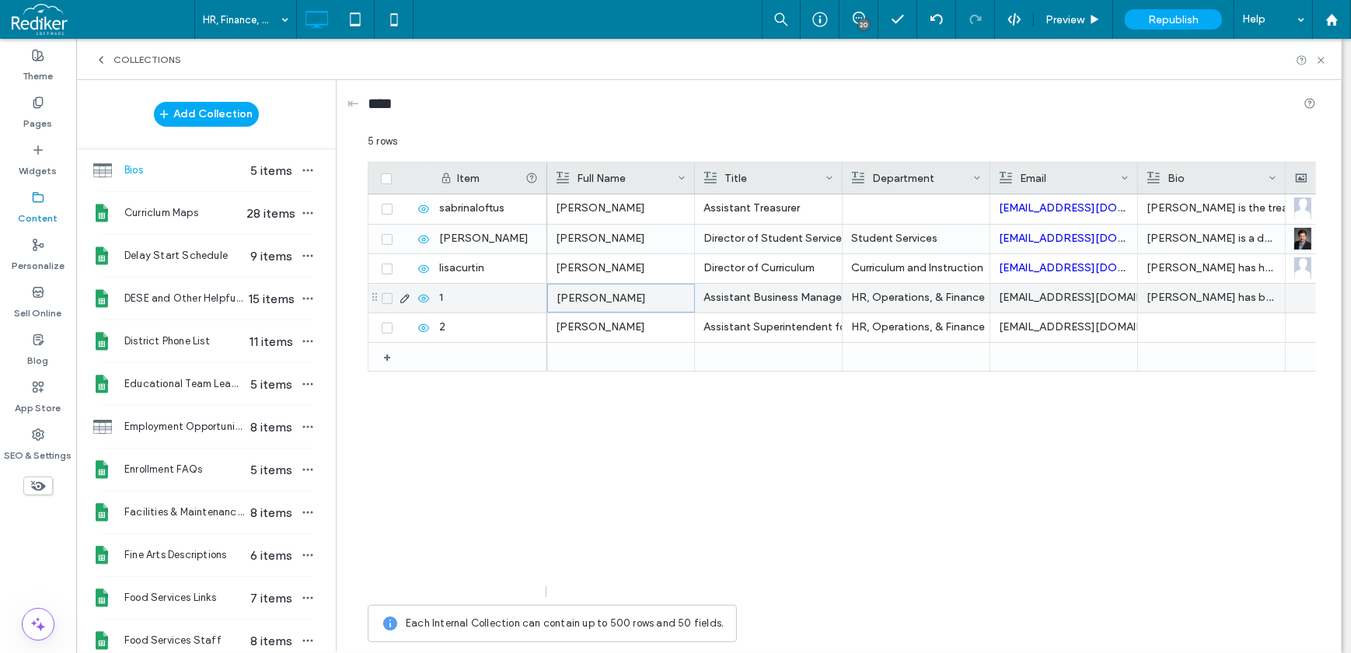
click at [577, 299] on div "[PERSON_NAME]" at bounding box center [621, 298] width 129 height 28
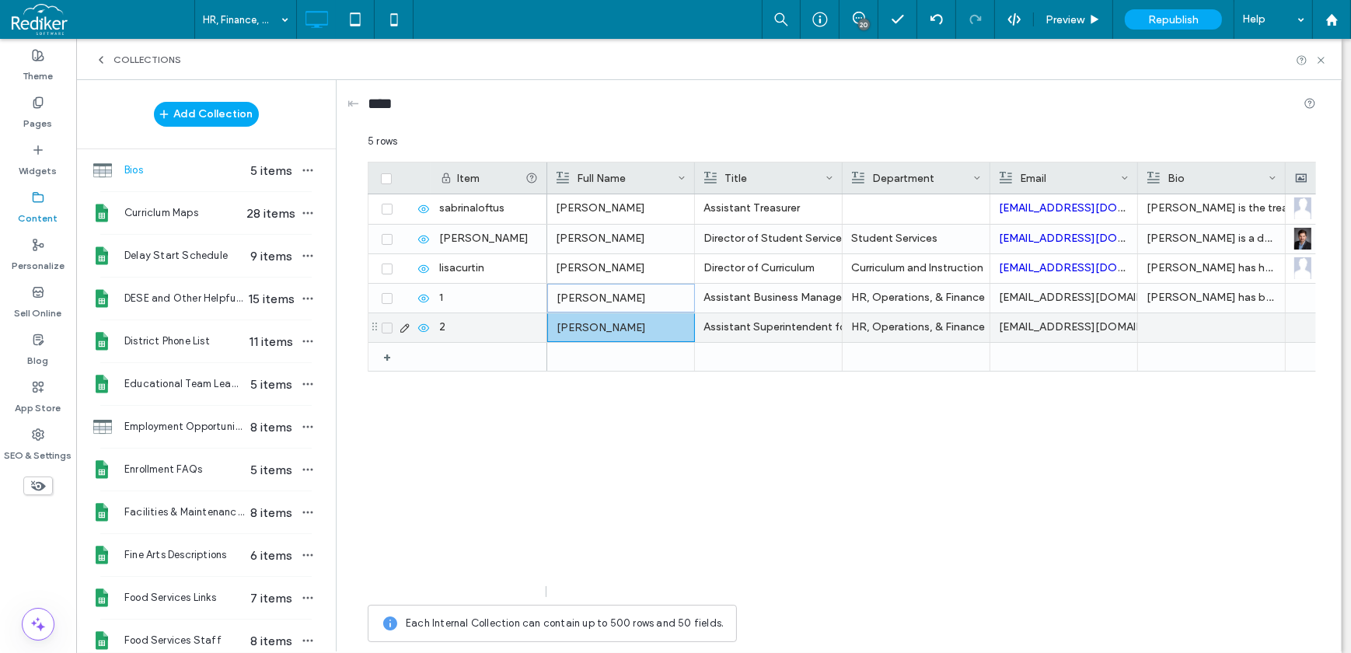
drag, startPoint x: 595, startPoint y: 295, endPoint x: 595, endPoint y: 323, distance: 28.0
click at [595, 323] on div "[PERSON_NAME] Assistant Superintendent for Finance, Operations and Human Resour…" at bounding box center [1165, 282] width 1236 height 177
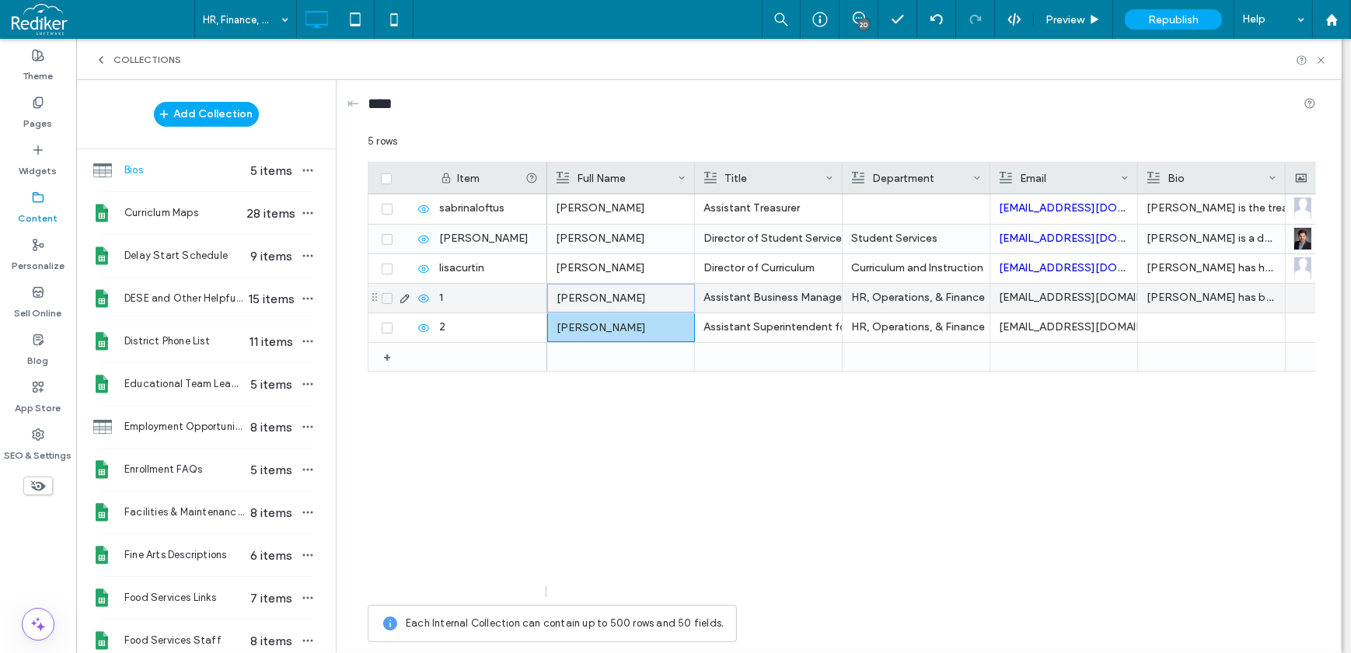
click at [459, 303] on div "1" at bounding box center [489, 298] width 117 height 29
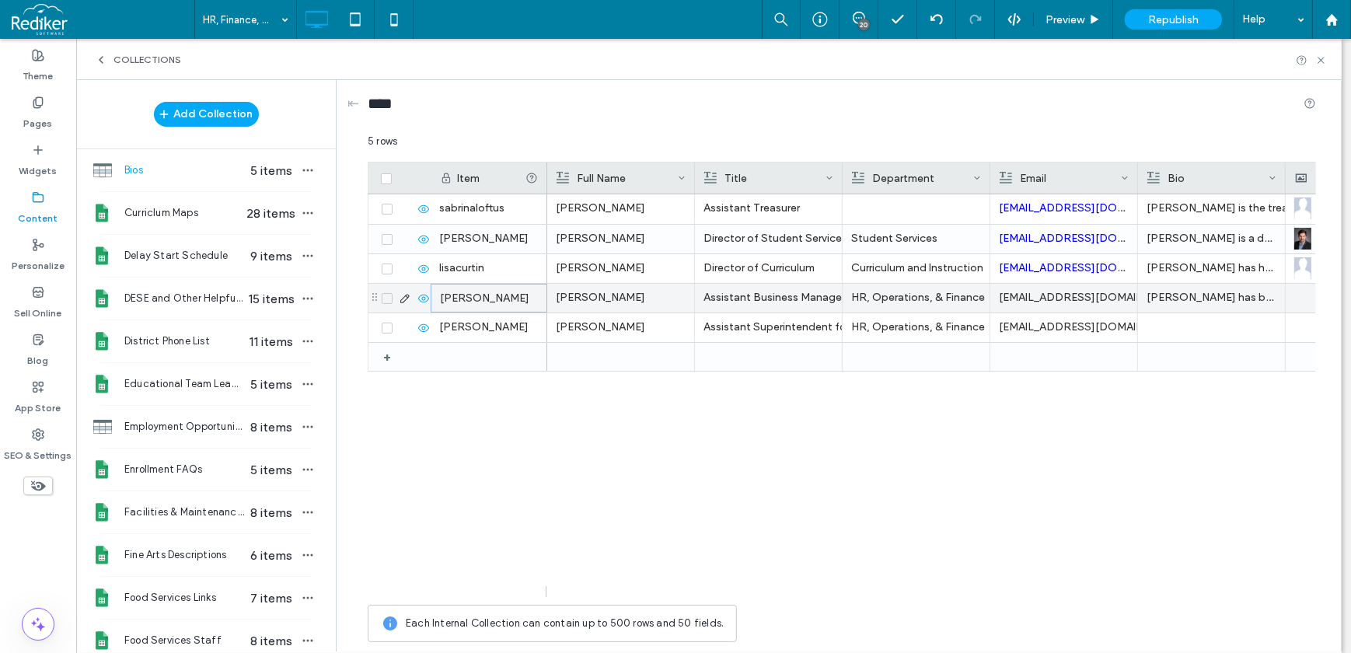
click at [472, 296] on div "[PERSON_NAME]" at bounding box center [489, 298] width 117 height 29
type input "**********"
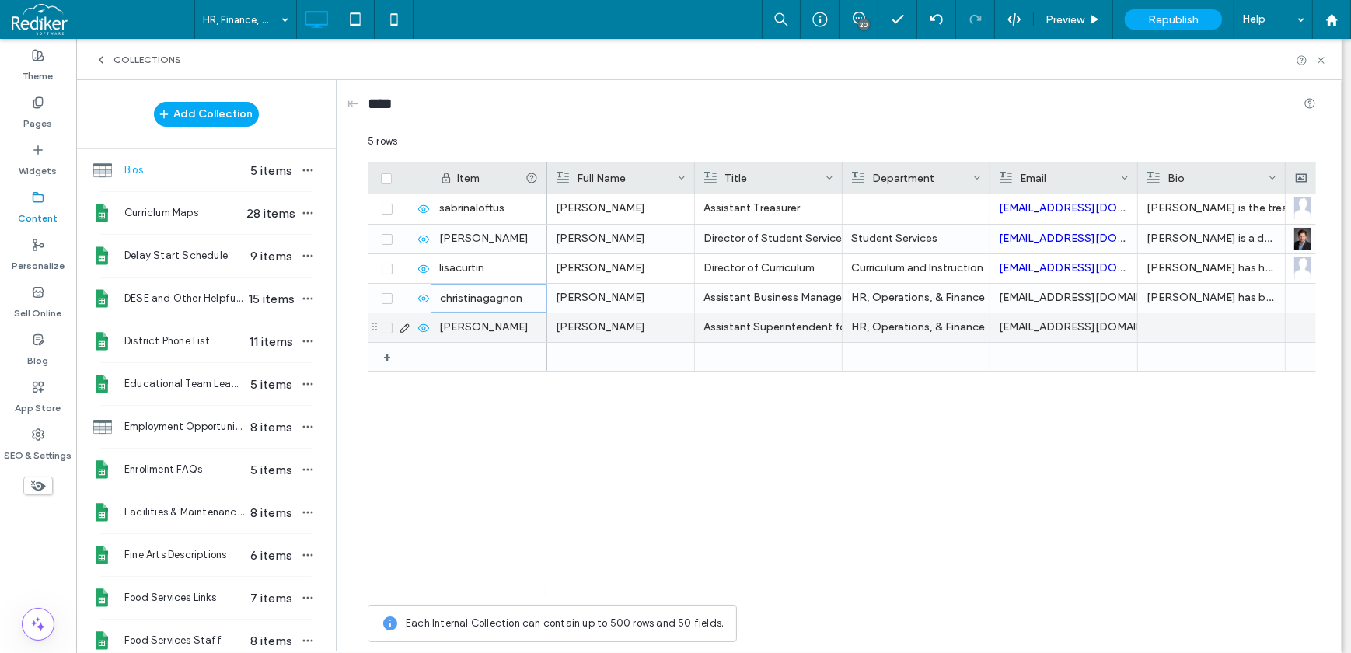
click at [478, 315] on div "[PERSON_NAME]" at bounding box center [489, 327] width 117 height 29
click at [476, 326] on div "[PERSON_NAME]" at bounding box center [489, 327] width 117 height 29
click at [476, 321] on input "**********" at bounding box center [488, 328] width 115 height 28
type input "**********"
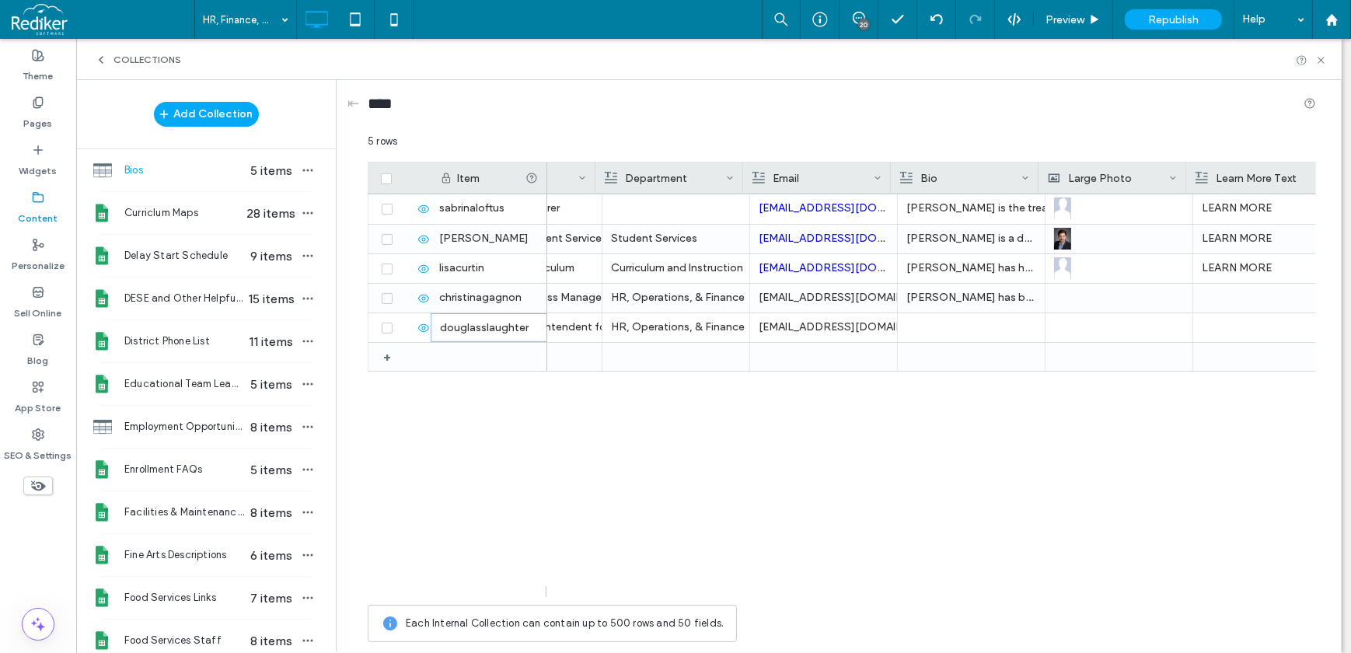
scroll to position [0, 249]
click at [1209, 299] on div at bounding box center [1258, 298] width 130 height 29
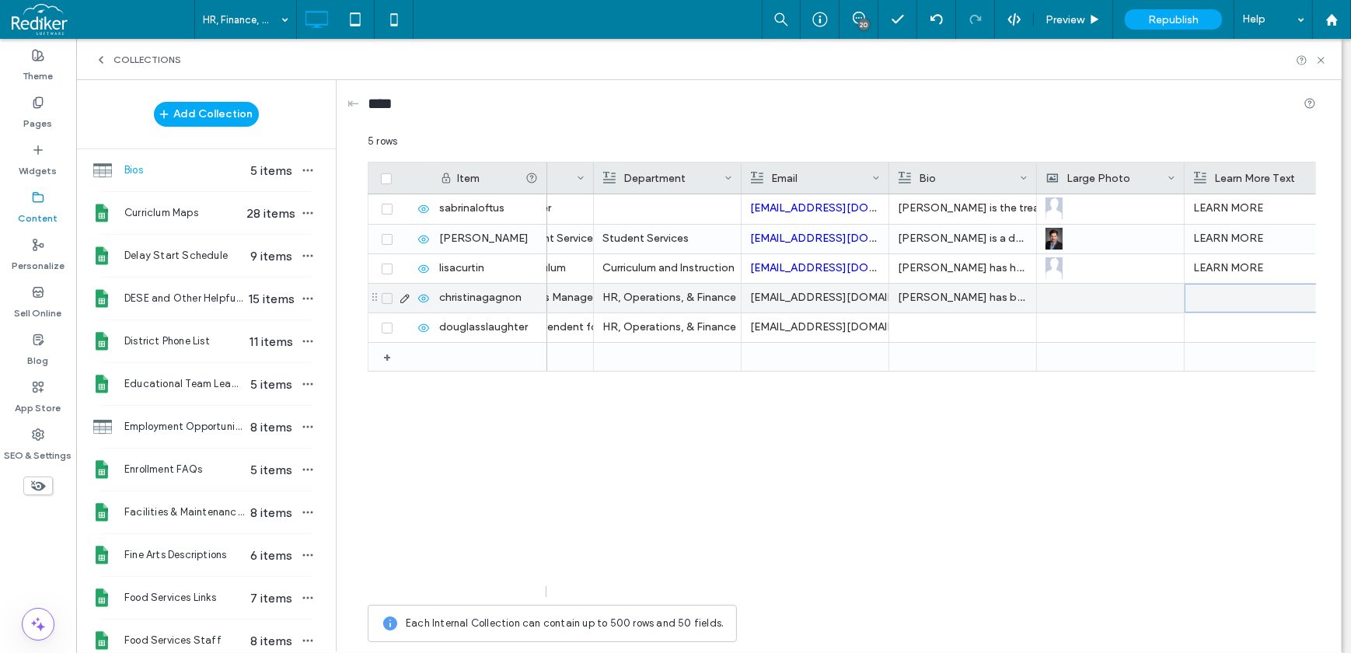
click at [1209, 299] on div at bounding box center [1258, 297] width 129 height 27
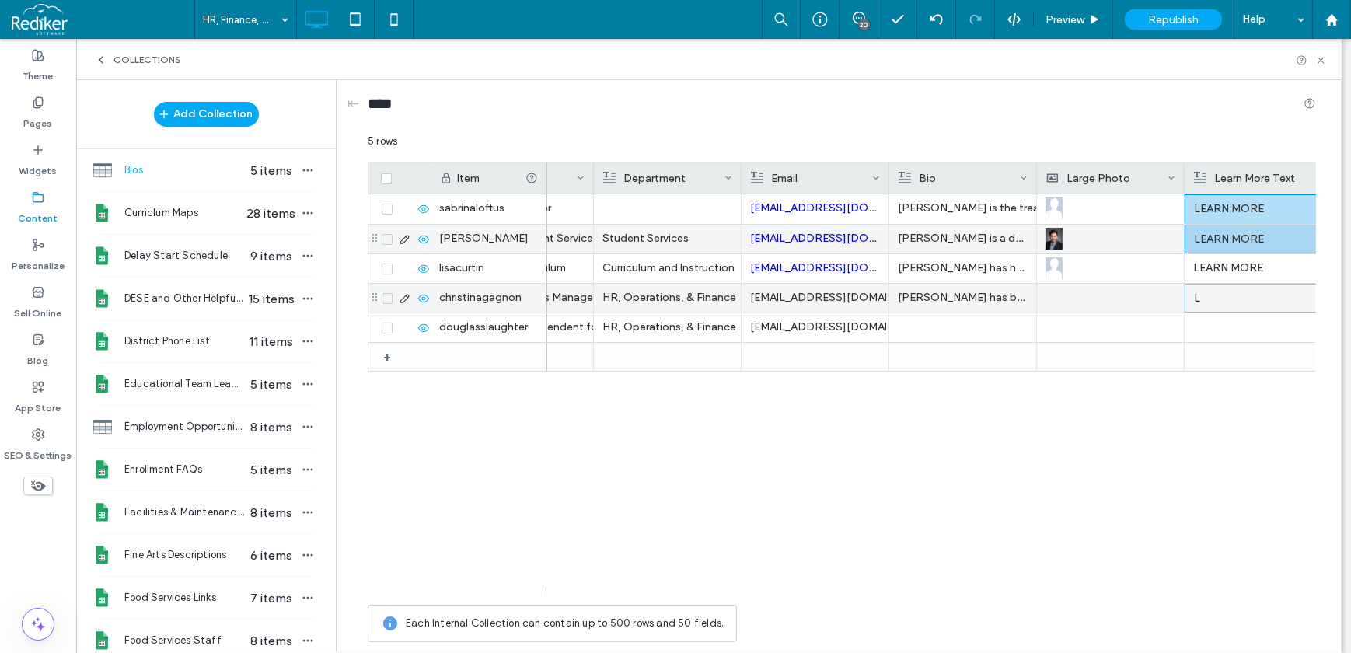
drag, startPoint x: 1228, startPoint y: 202, endPoint x: 1228, endPoint y: 236, distance: 34.2
click at [1228, 236] on div "[PERSON_NAME] Assistant Superintendent for Finance, Operations and Human Resour…" at bounding box center [916, 282] width 1236 height 177
click at [1234, 299] on p "L" at bounding box center [1258, 298] width 129 height 28
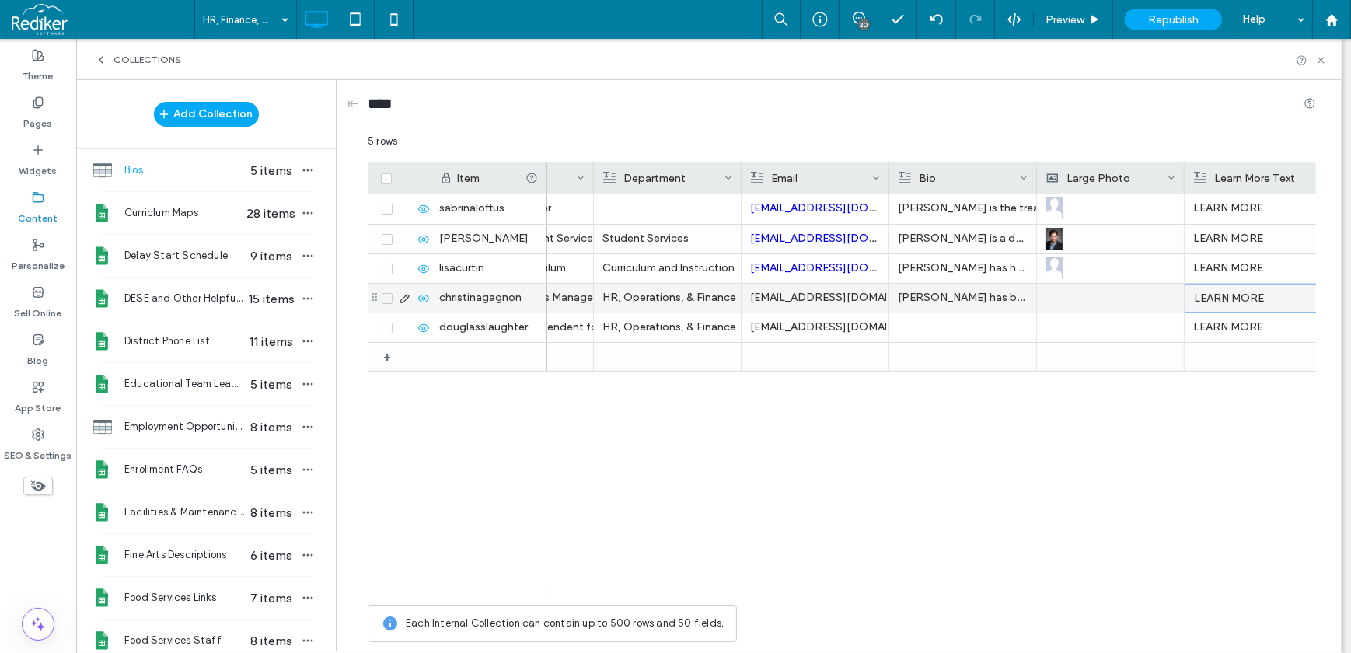
click at [1087, 305] on div at bounding box center [1110, 298] width 130 height 29
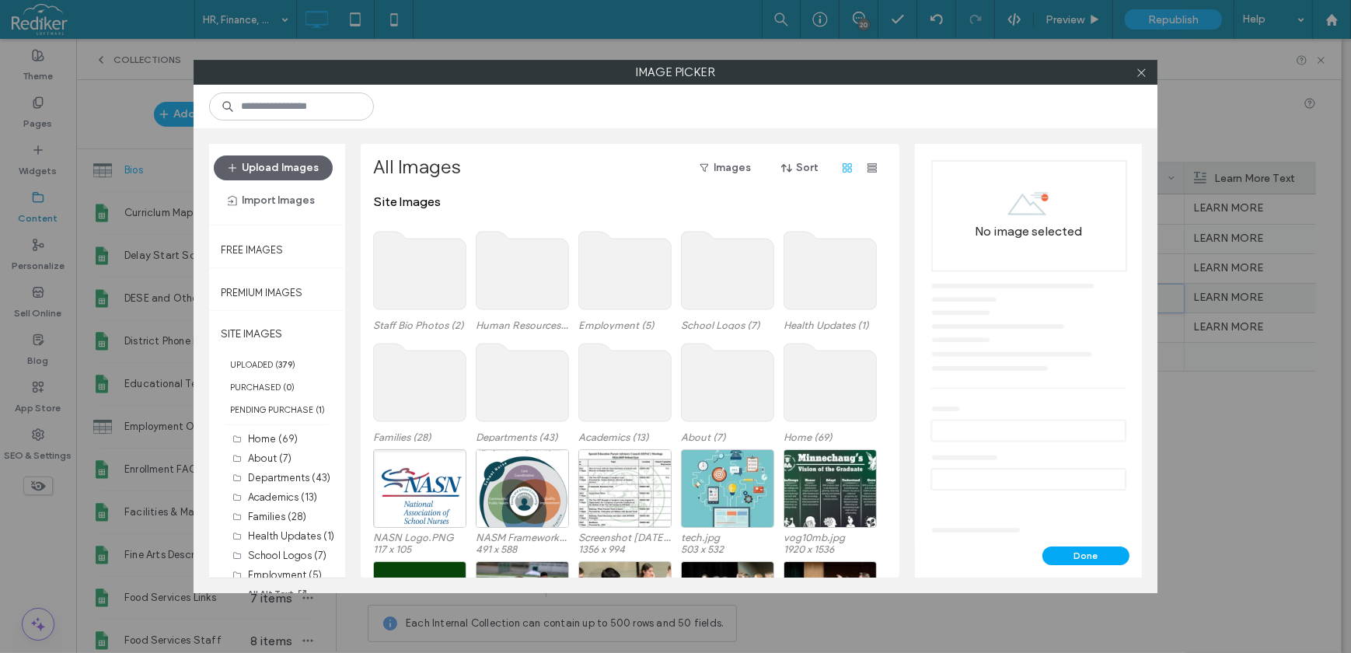
click at [404, 261] on use at bounding box center [420, 271] width 92 height 78
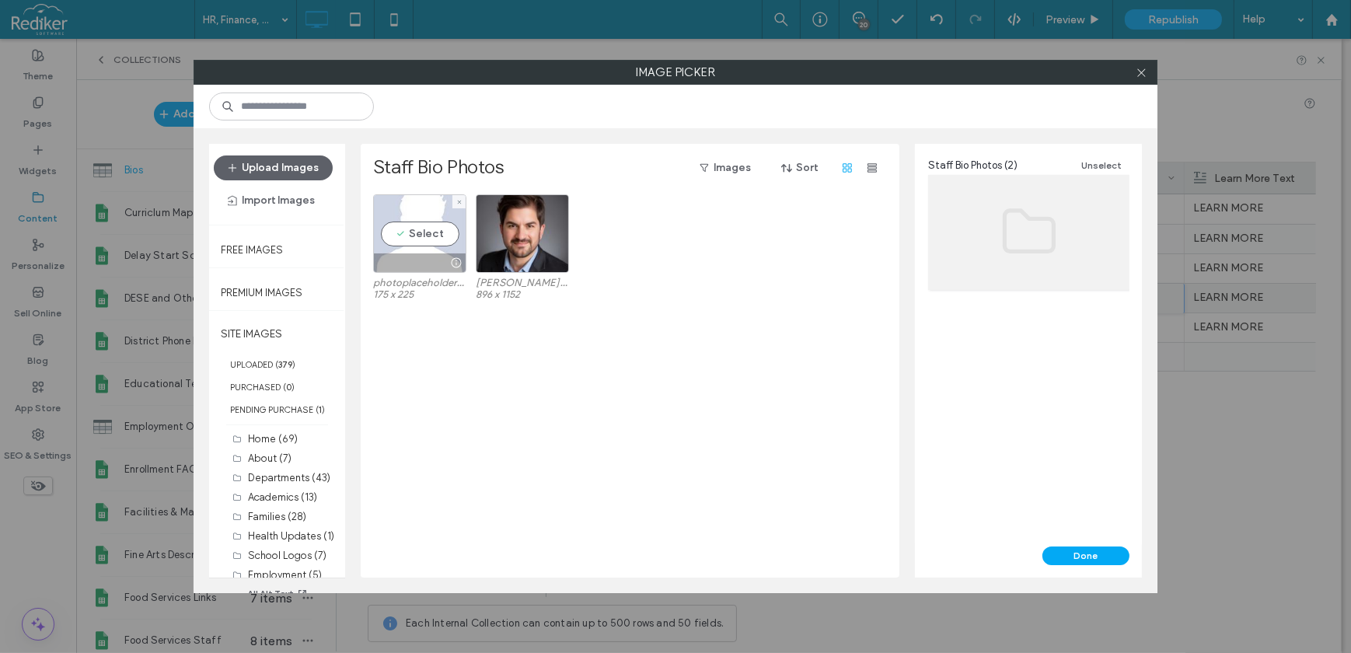
click at [411, 243] on div "Select" at bounding box center [419, 233] width 93 height 79
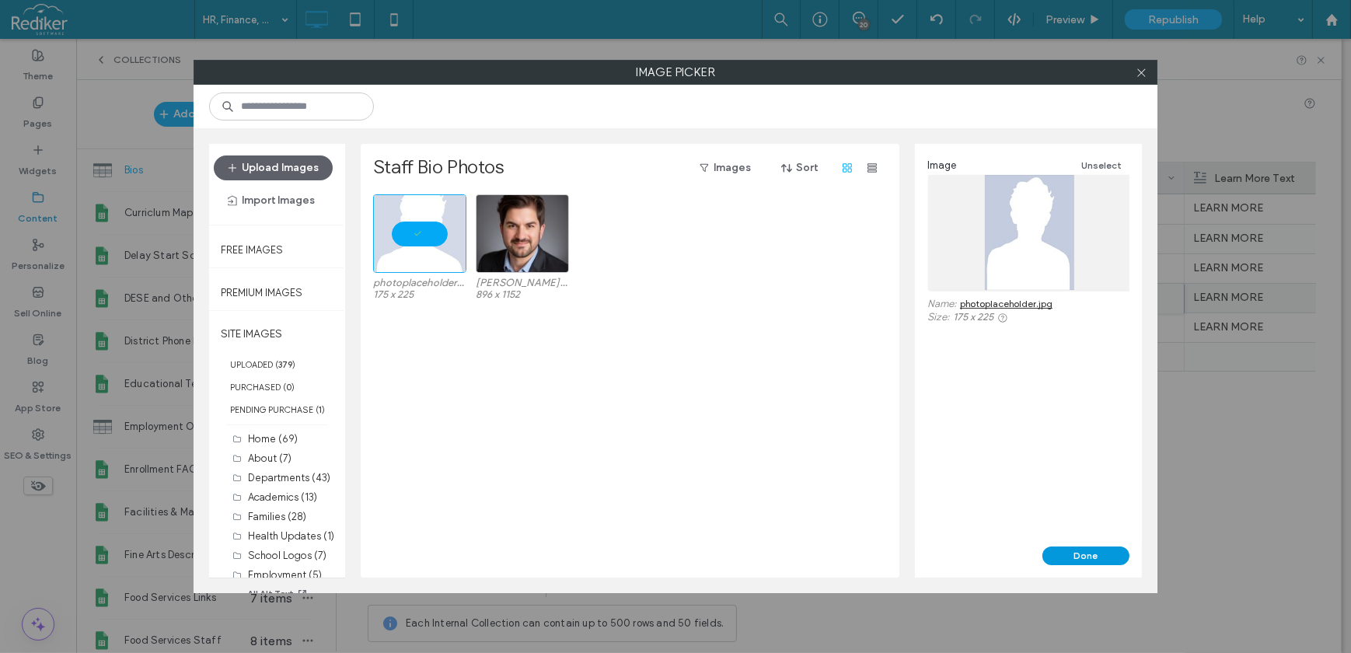
click at [1085, 552] on button "Done" at bounding box center [1085, 555] width 87 height 19
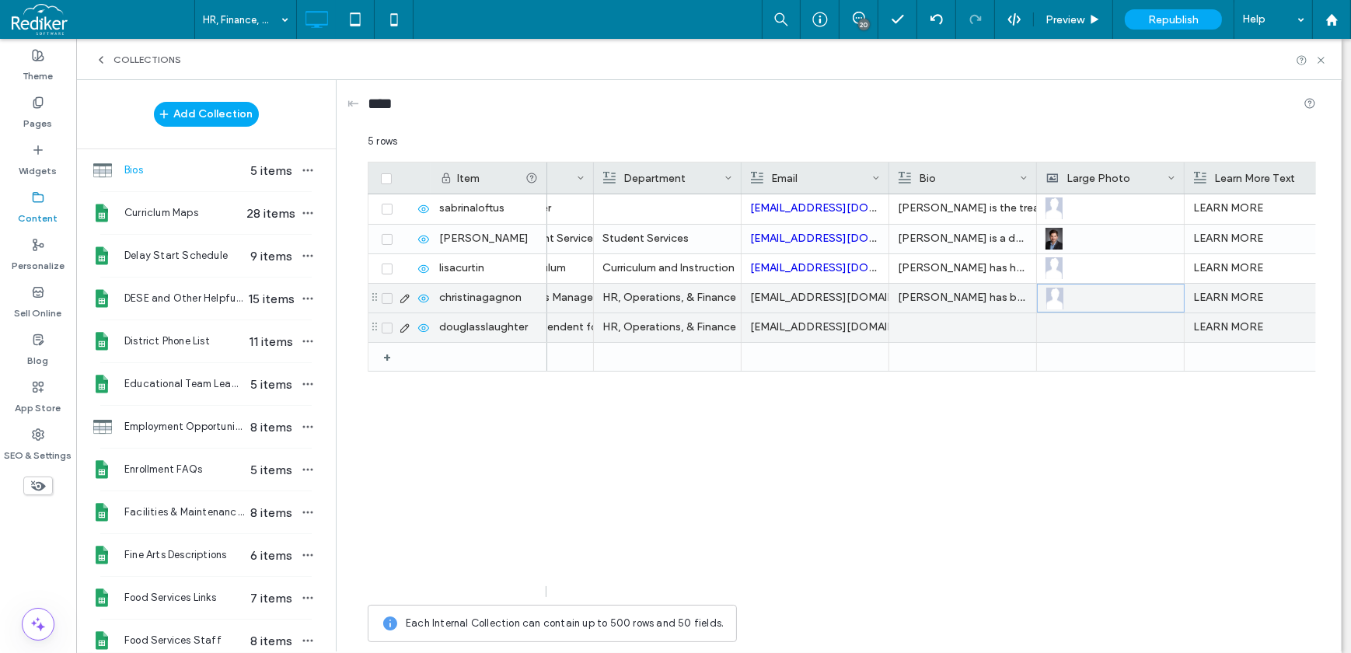
click at [1070, 319] on div at bounding box center [1110, 327] width 130 height 29
click at [1070, 321] on div at bounding box center [1110, 327] width 130 height 29
click at [1070, 321] on div at bounding box center [1110, 327] width 129 height 27
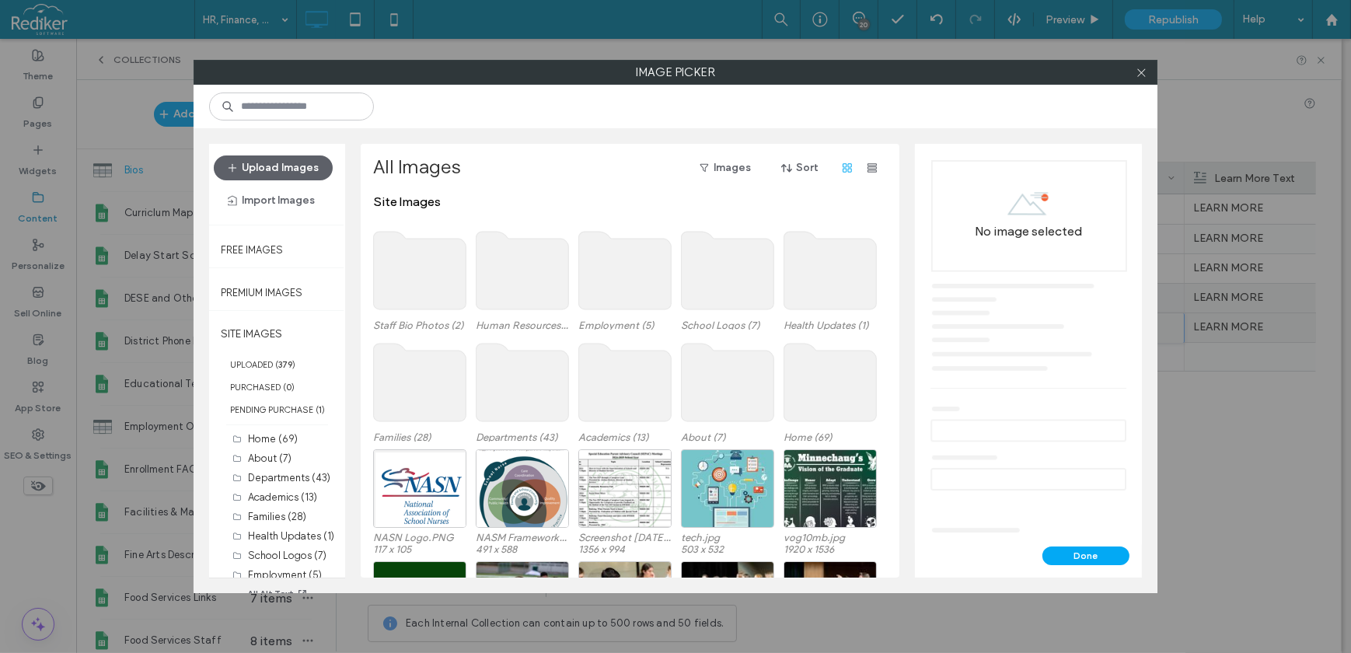
click at [443, 263] on use at bounding box center [420, 271] width 92 height 78
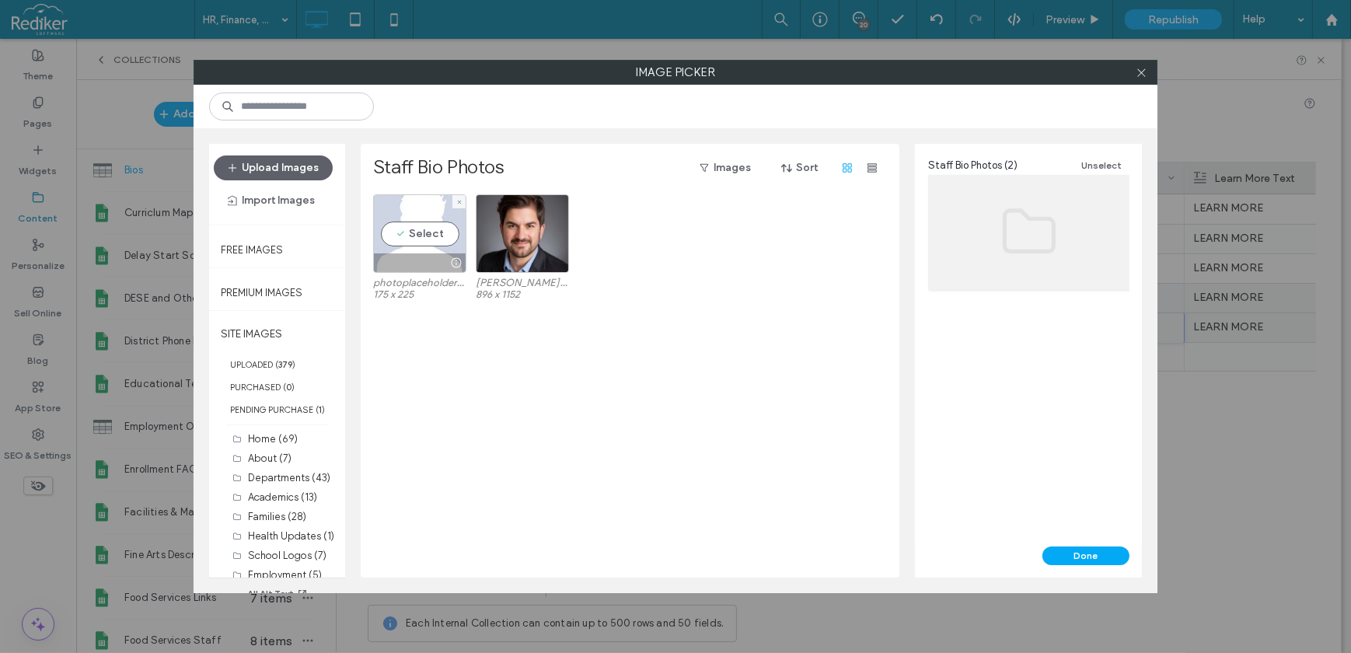
click at [433, 223] on div "Select" at bounding box center [419, 233] width 93 height 79
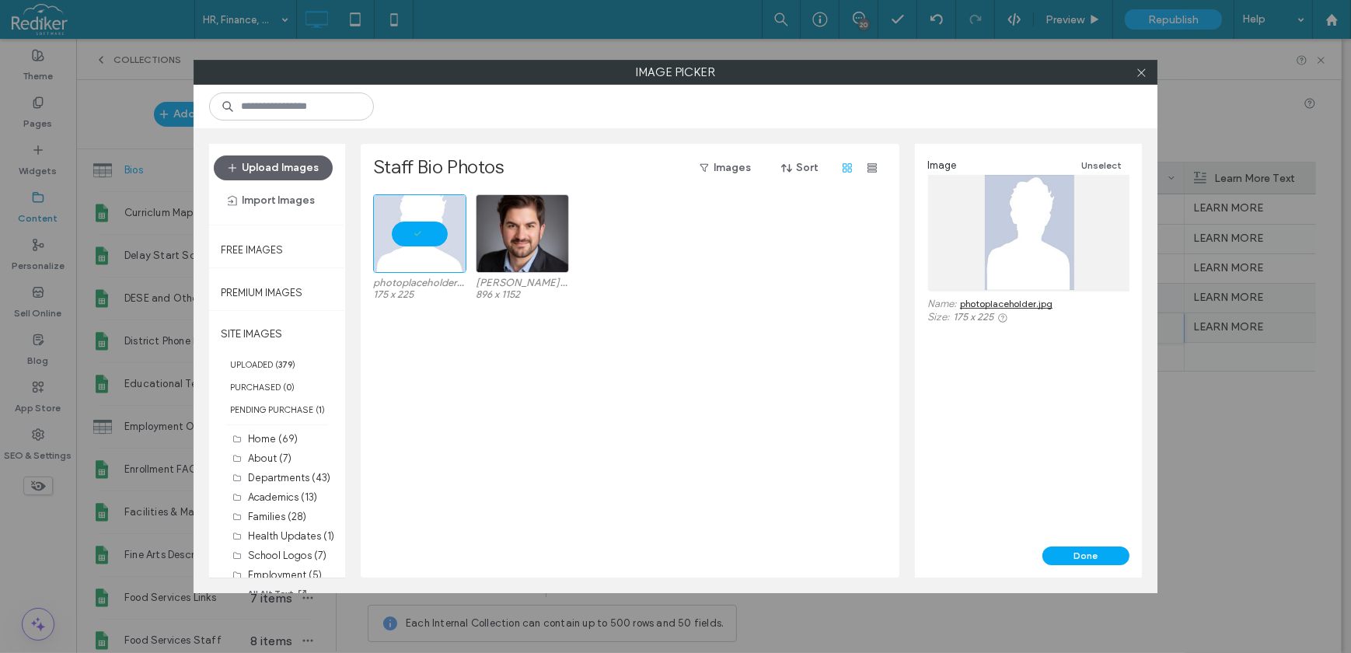
click at [1066, 560] on button "Done" at bounding box center [1085, 555] width 87 height 19
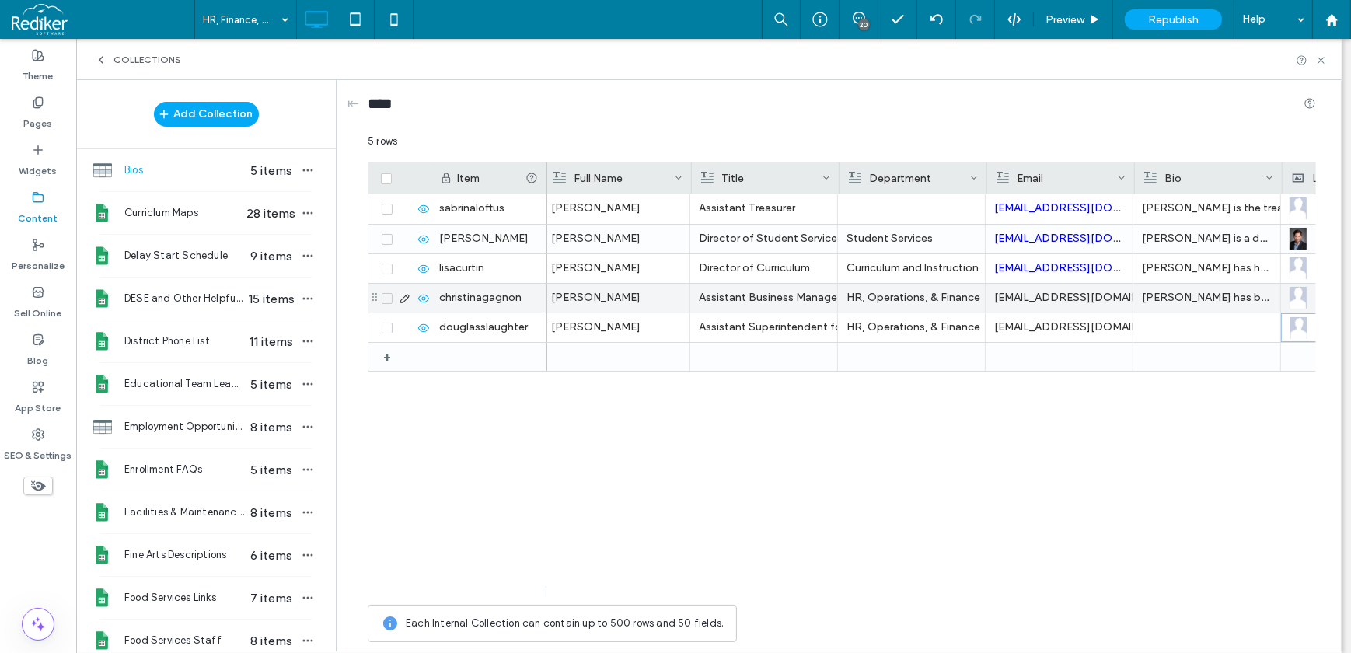
scroll to position [0, 0]
click at [1102, 291] on div "[EMAIL_ADDRESS][DOMAIN_NAME]" at bounding box center [1064, 298] width 130 height 28
drag, startPoint x: 1101, startPoint y: 291, endPoint x: 987, endPoint y: 294, distance: 114.3
click at [987, 294] on div "**********" at bounding box center [842, 392] width 948 height 516
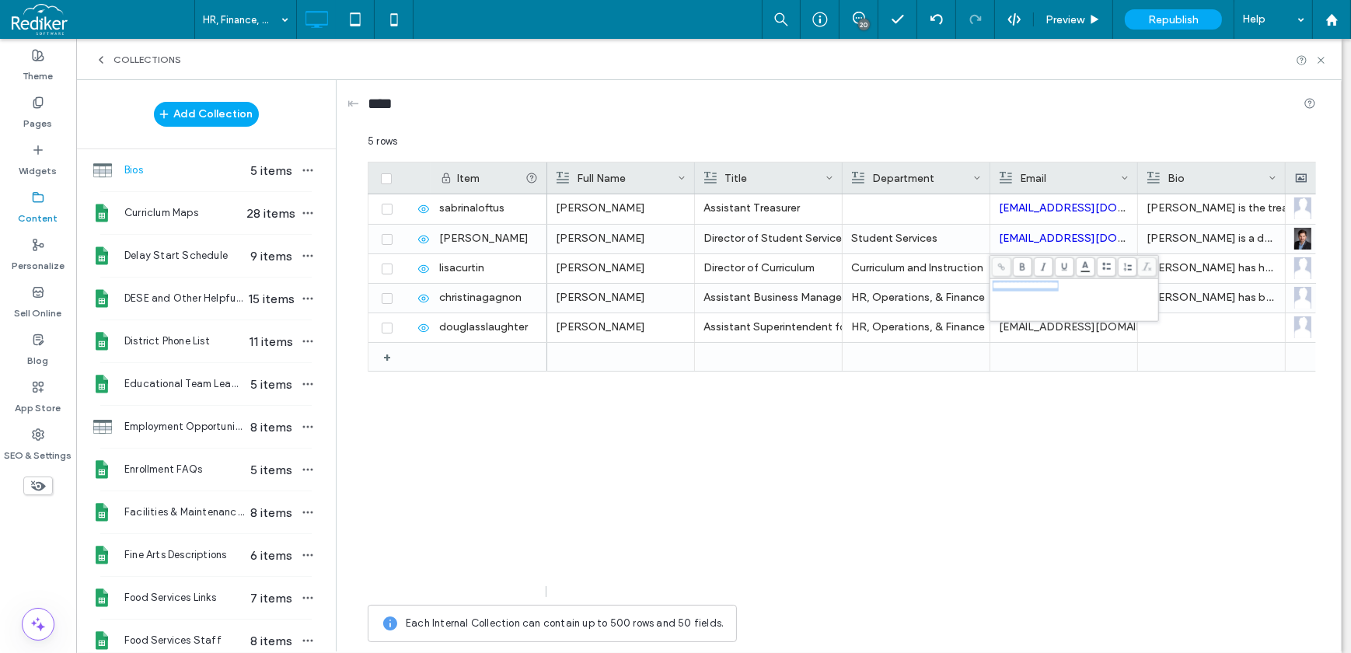
drag, startPoint x: 1098, startPoint y: 291, endPoint x: 991, endPoint y: 281, distance: 107.8
click at [993, 281] on div "**********" at bounding box center [1075, 286] width 164 height 11
copy span "**********"
click at [1000, 260] on span at bounding box center [1001, 266] width 19 height 19
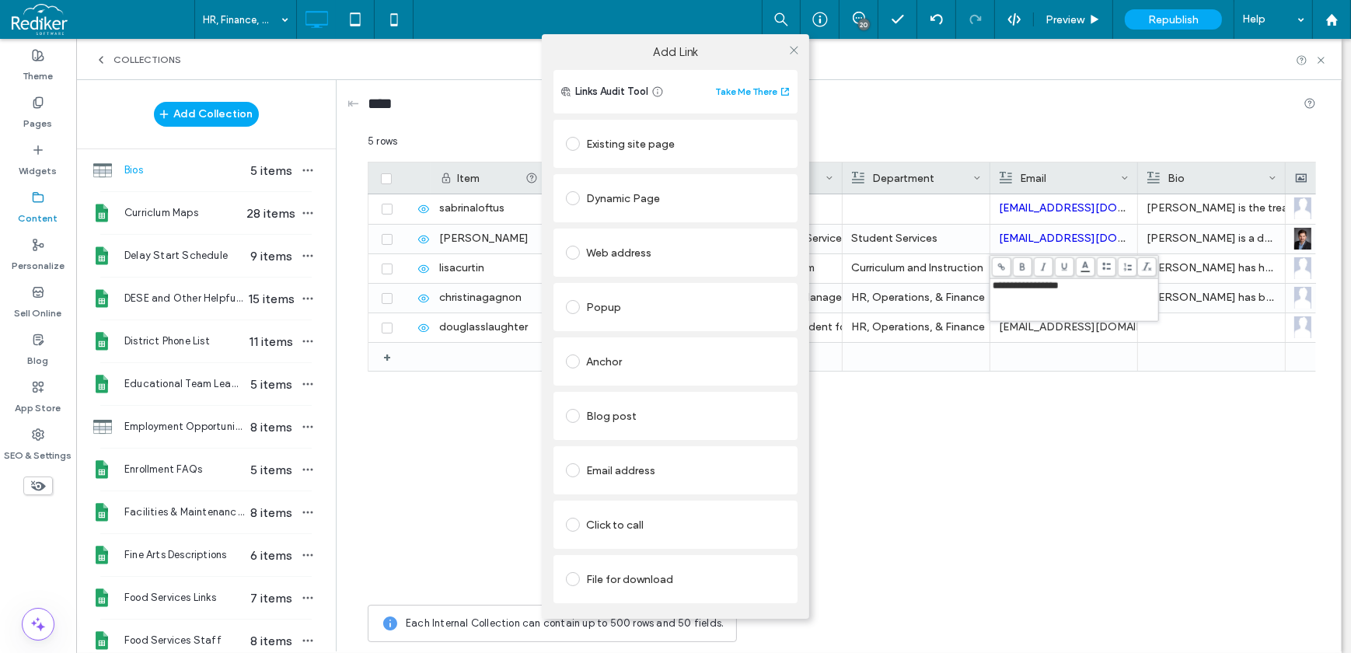
click at [602, 473] on div "Email address" at bounding box center [675, 470] width 219 height 25
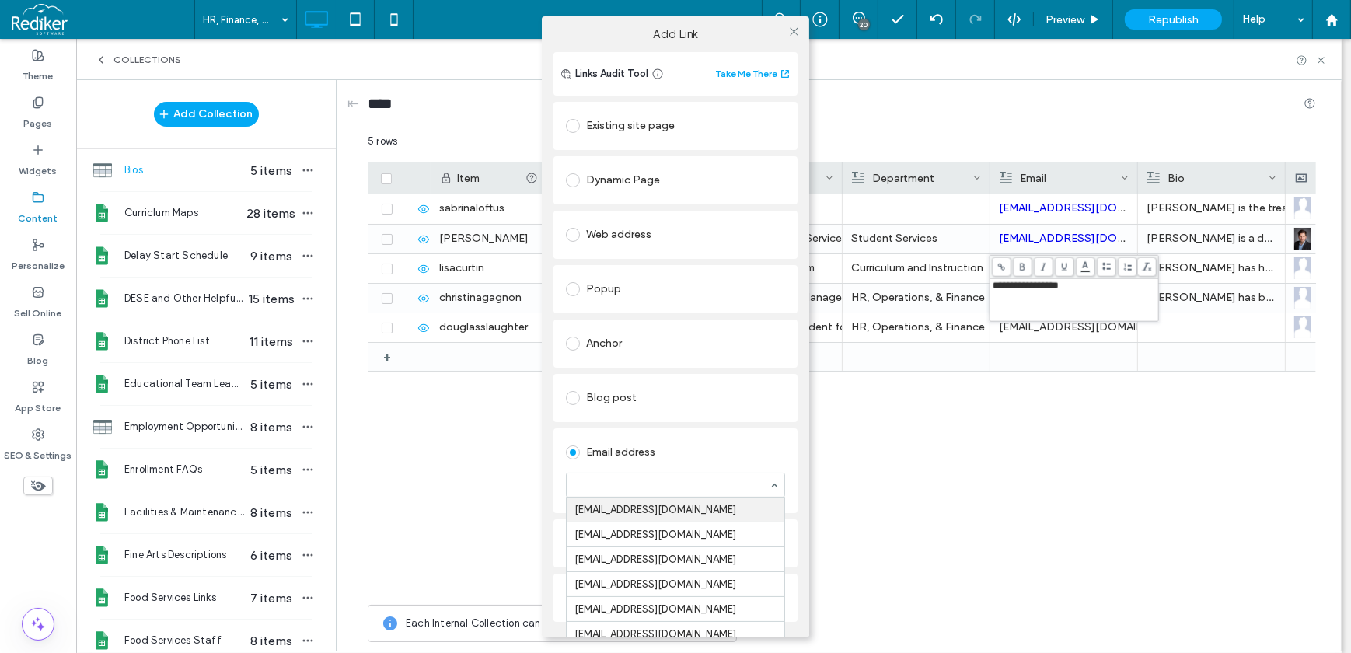
paste input "**********"
type input "**********"
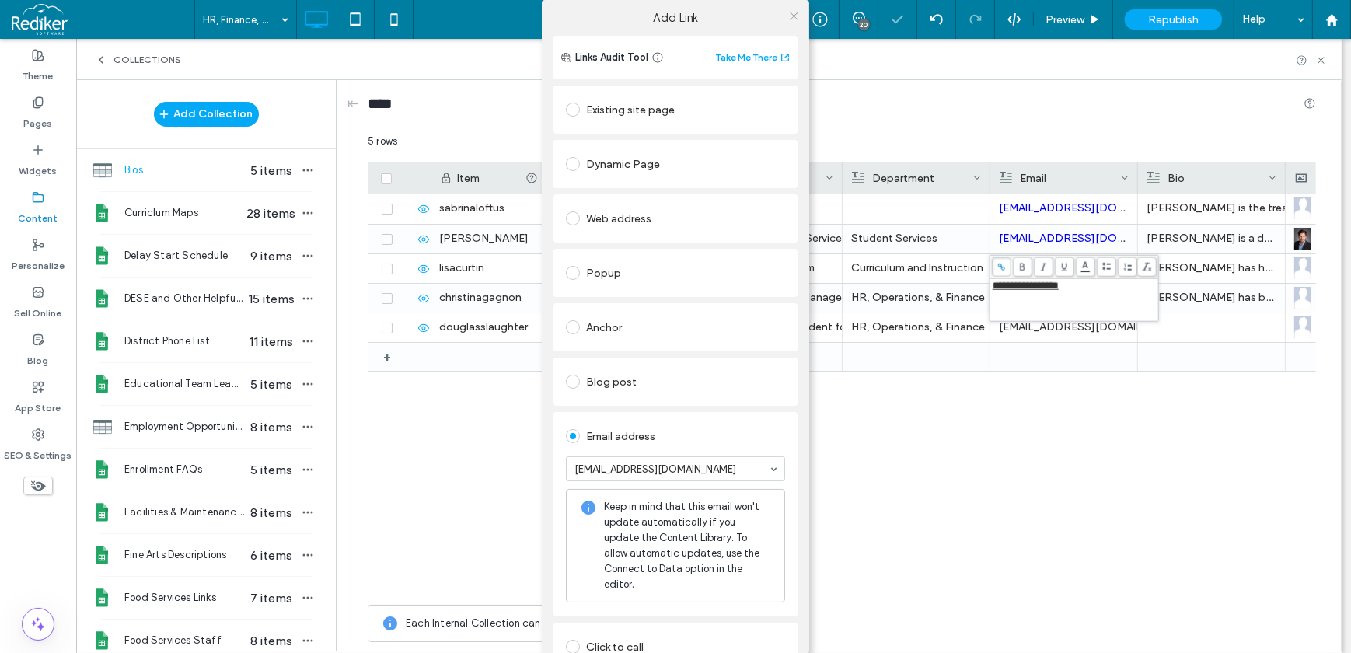
click at [788, 23] on span at bounding box center [794, 15] width 12 height 23
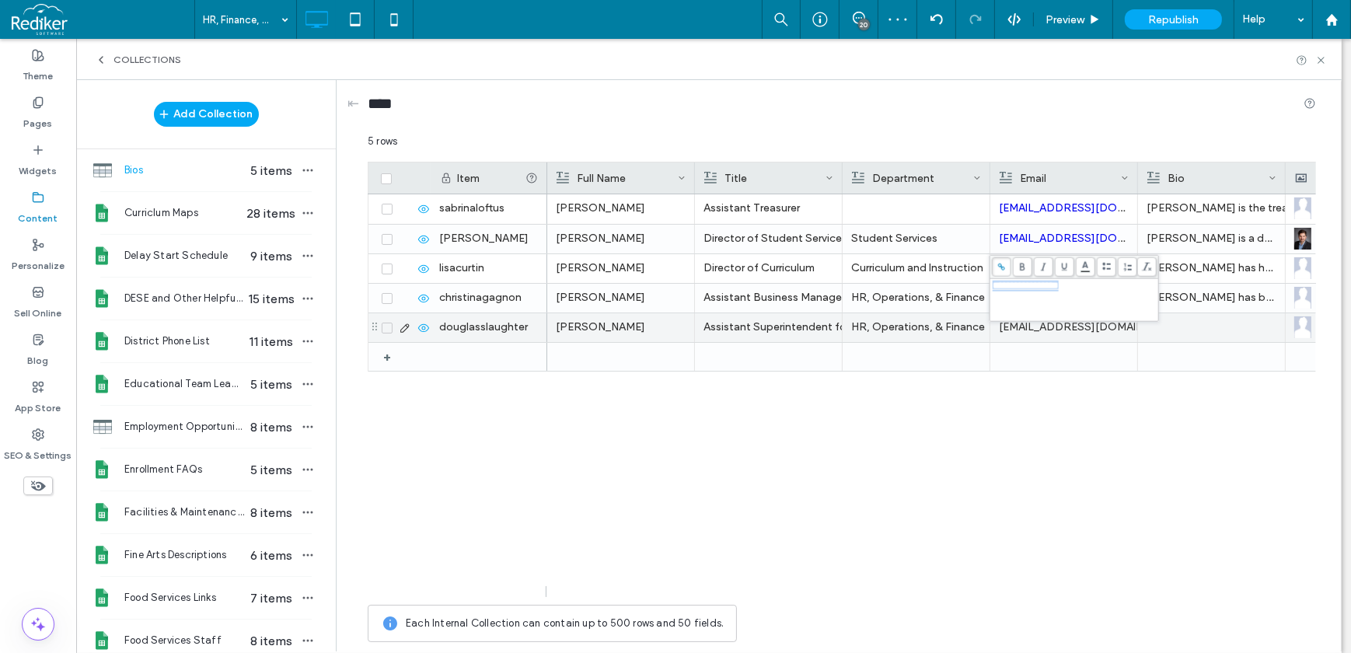
click at [1045, 330] on div "[EMAIL_ADDRESS][DOMAIN_NAME]" at bounding box center [1064, 327] width 130 height 28
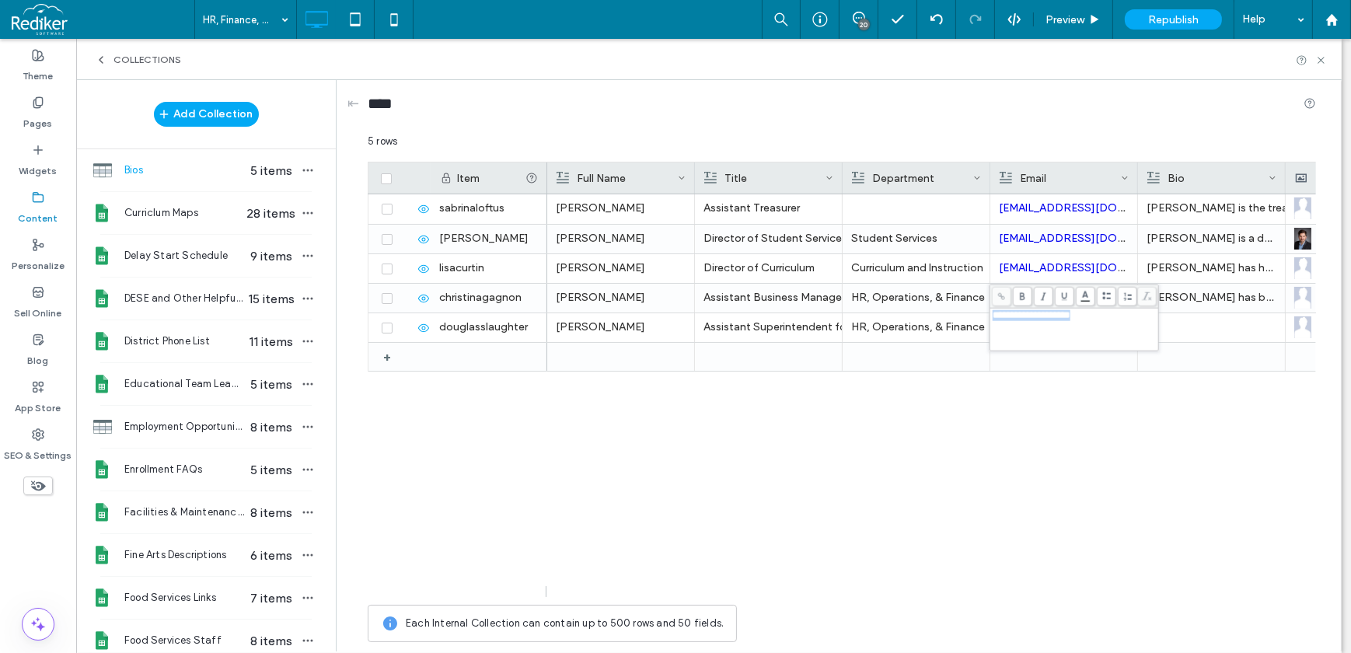
drag, startPoint x: 1104, startPoint y: 317, endPoint x: 993, endPoint y: 319, distance: 110.4
click at [993, 319] on div "**********" at bounding box center [1075, 315] width 164 height 11
copy span "**********"
click at [1001, 297] on use at bounding box center [1001, 296] width 7 height 7
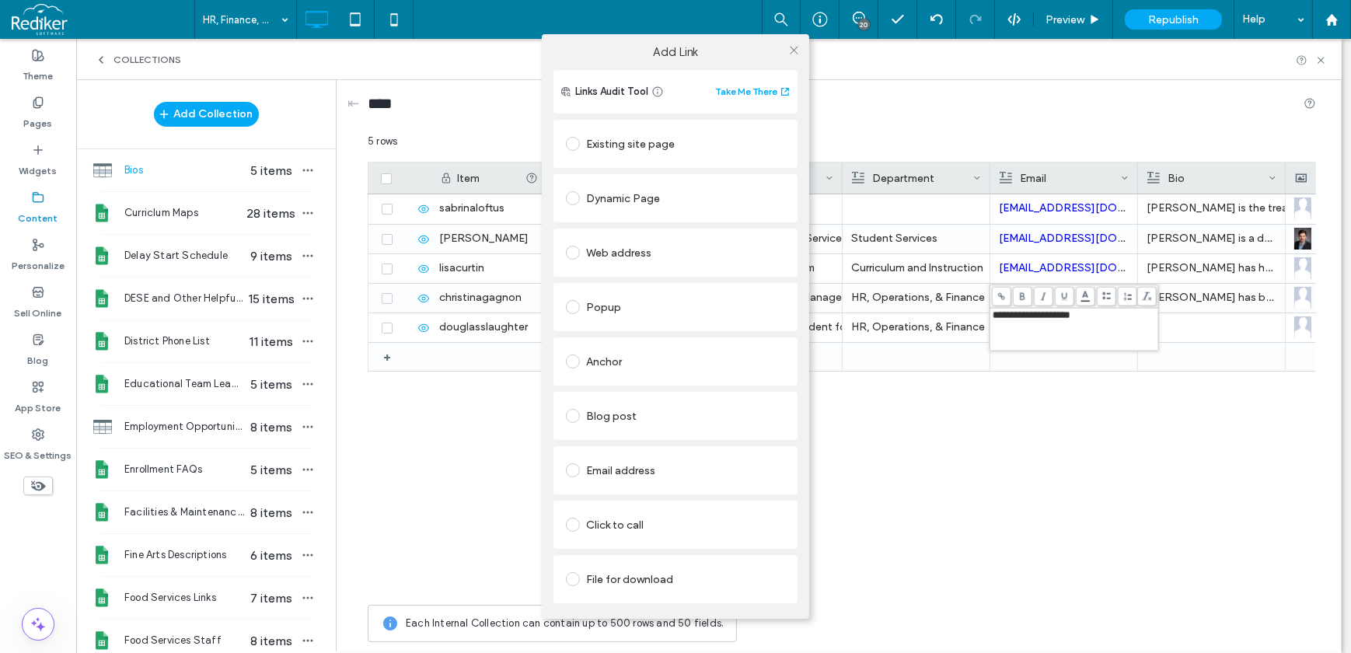
click at [615, 470] on div "Email address" at bounding box center [675, 470] width 219 height 25
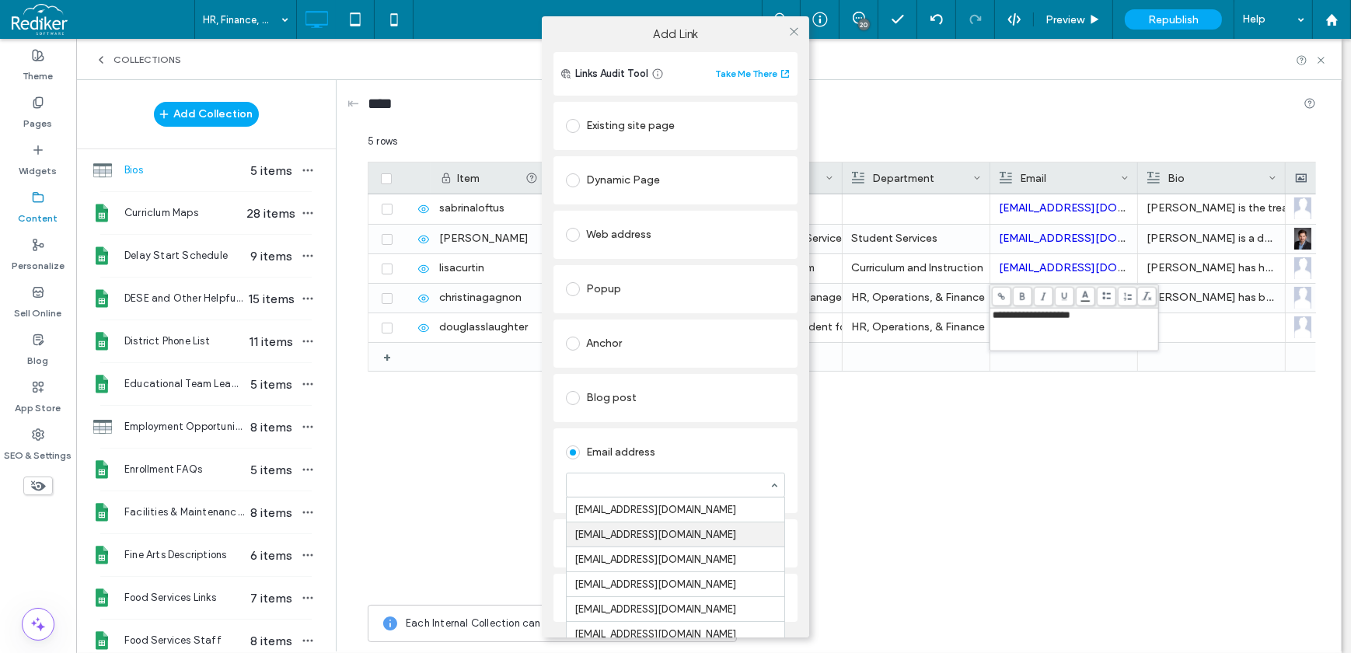
paste input "**********"
type input "**********"
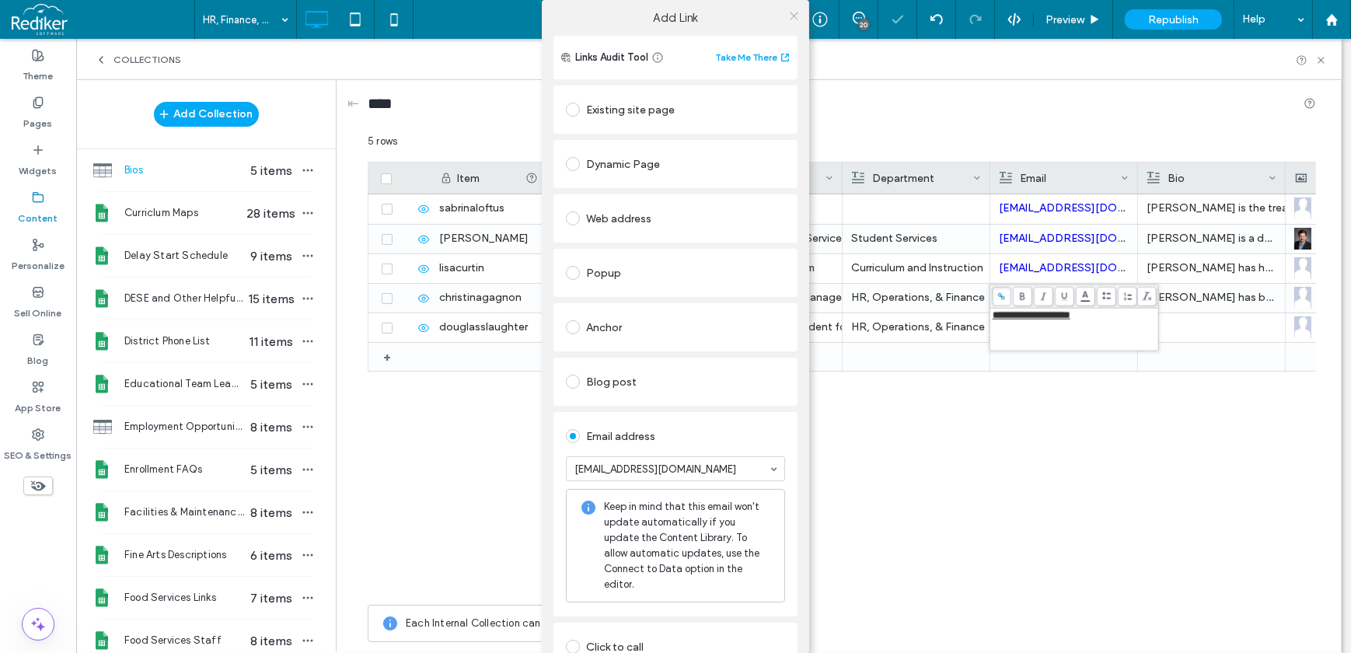
click at [788, 20] on icon at bounding box center [794, 16] width 12 height 12
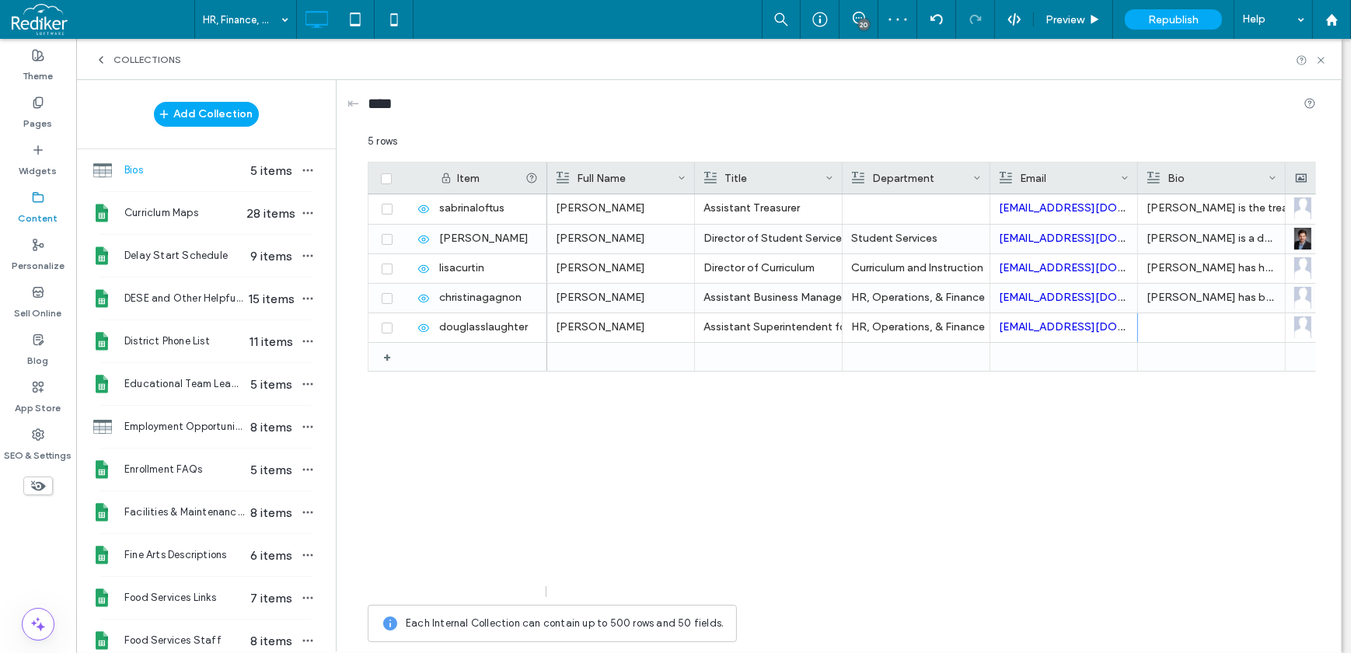
click at [907, 399] on div "[PERSON_NAME] Assistant Superintendent for Finance, Operations and Human Resour…" at bounding box center [931, 395] width 769 height 403
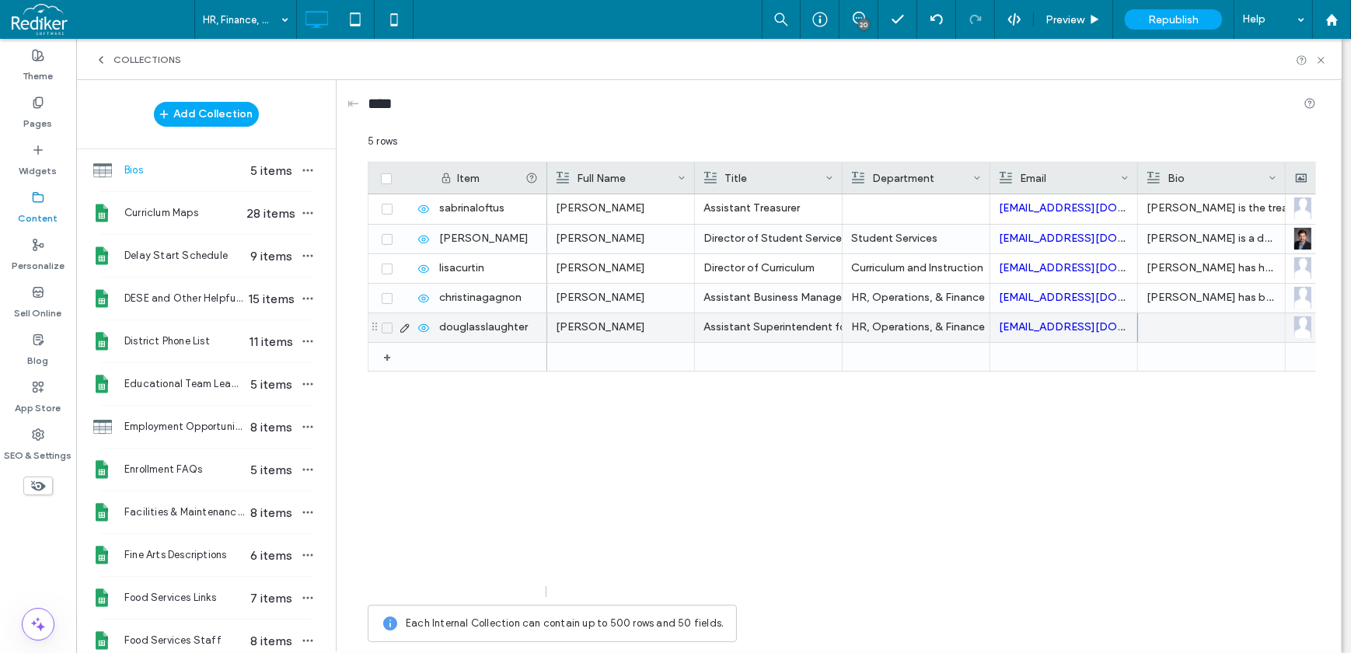
click at [761, 336] on div "Assistant Superintendent for Finance, Operations and Human Resources" at bounding box center [768, 327] width 130 height 28
click at [766, 330] on div "Assistant Superintendent for Finance, Operations and Human Resources" at bounding box center [768, 328] width 129 height 28
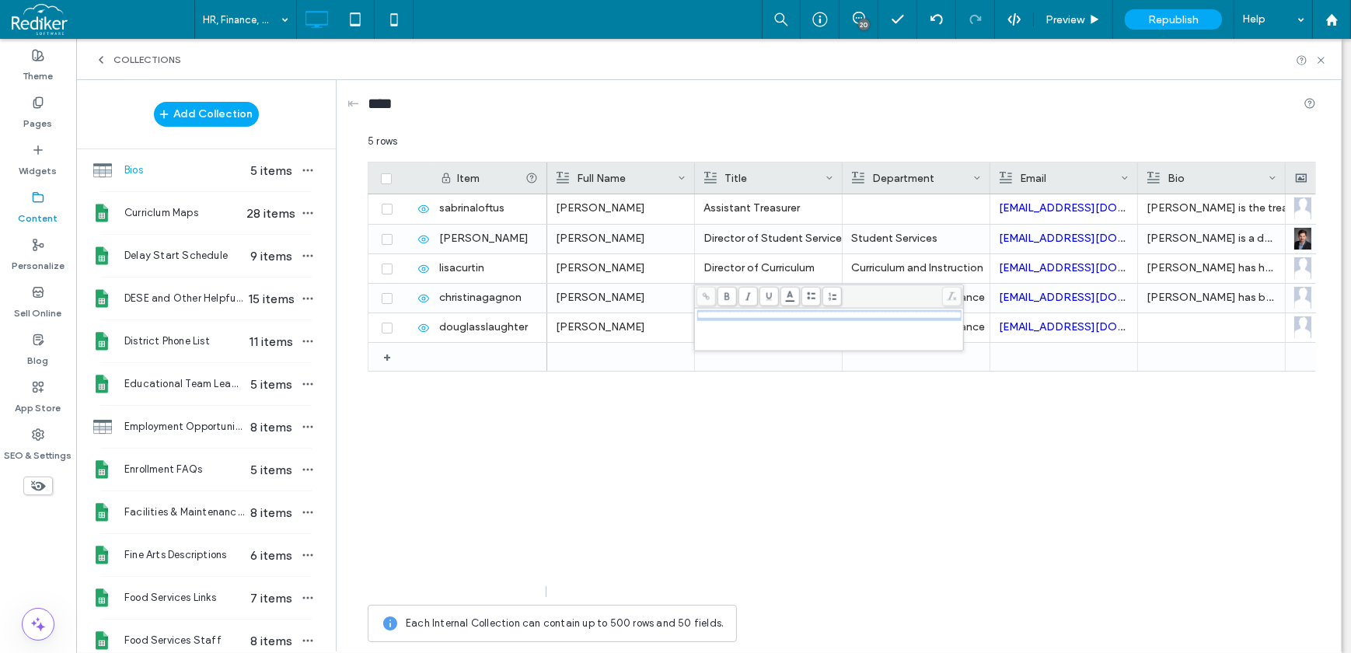
drag, startPoint x: 764, startPoint y: 330, endPoint x: 695, endPoint y: 319, distance: 70.0
click at [696, 319] on div "**********" at bounding box center [828, 329] width 265 height 39
copy span "**********"
click at [792, 438] on div "[PERSON_NAME] HR, Operations, & Finance [EMAIL_ADDRESS][DOMAIN_NAME] LEARN MORE…" at bounding box center [931, 395] width 769 height 403
click at [1325, 59] on icon at bounding box center [1321, 60] width 12 height 12
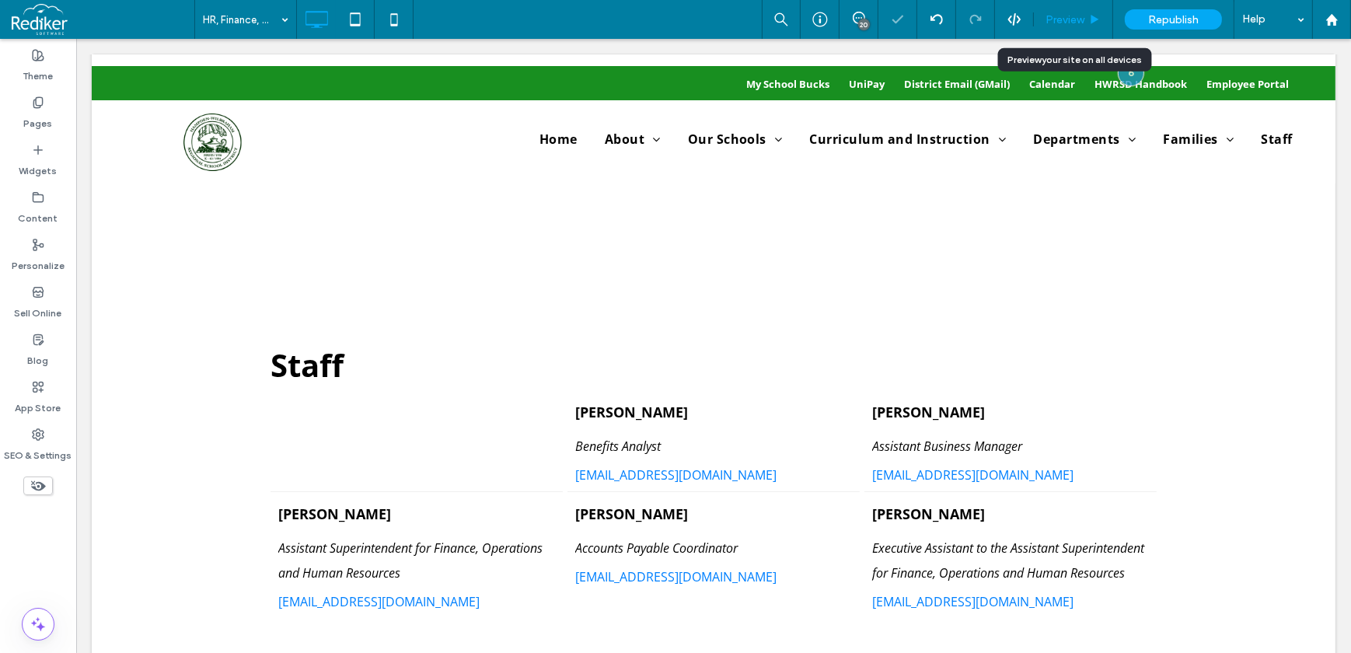
click at [1077, 19] on span "Preview" at bounding box center [1064, 19] width 39 height 13
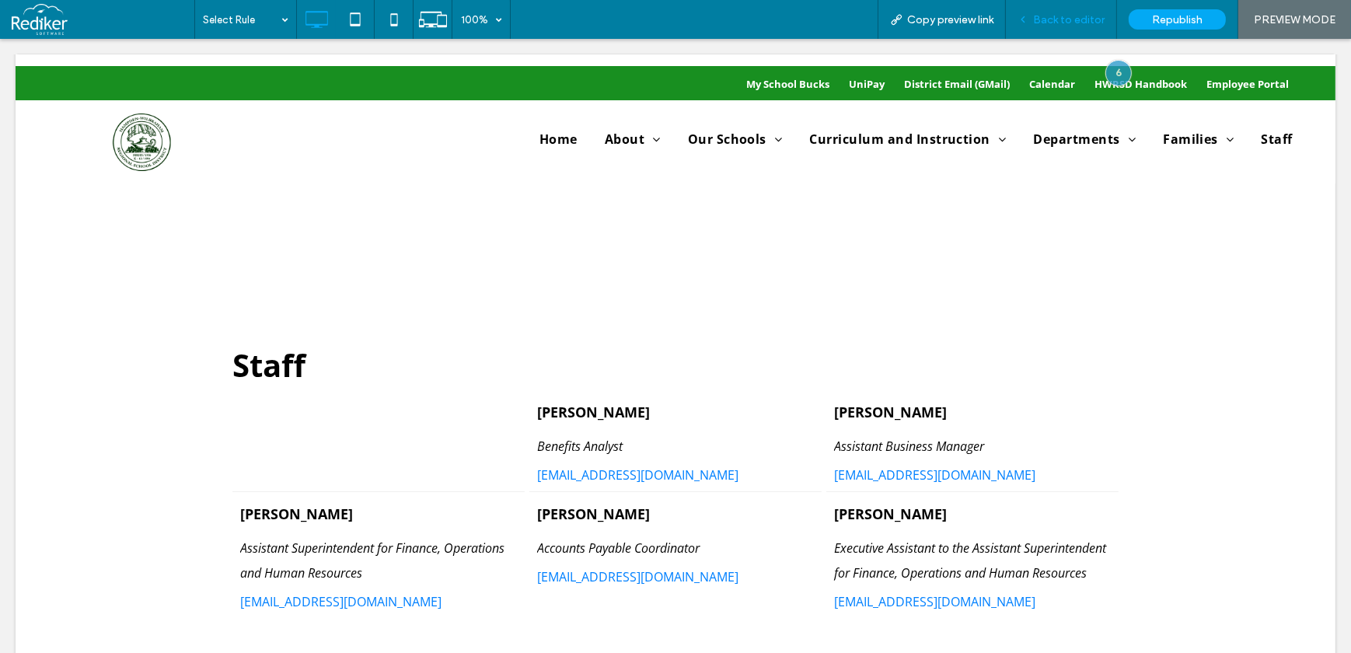
click at [1066, 31] on div "Back to editor" at bounding box center [1061, 19] width 111 height 39
click at [1063, 17] on span "Back to editor" at bounding box center [1069, 19] width 72 height 13
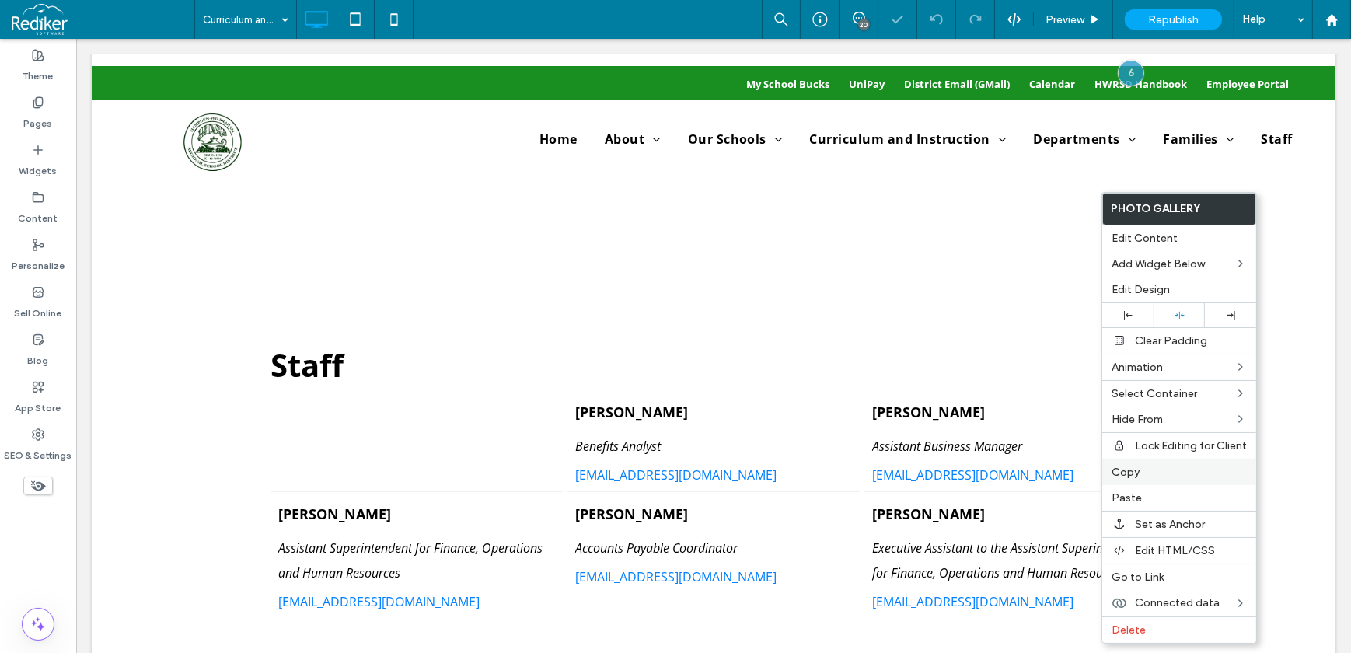
click at [1143, 480] on div "Copy" at bounding box center [1179, 472] width 154 height 26
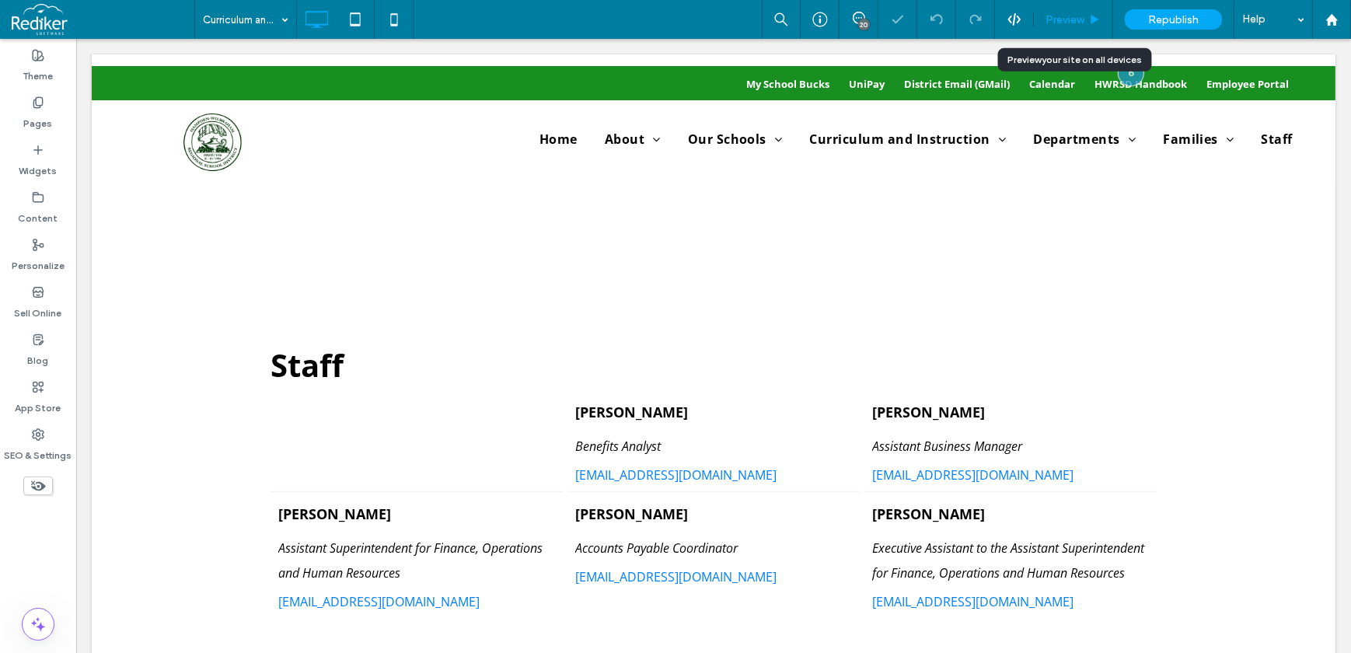
click at [1066, 29] on div "Preview" at bounding box center [1073, 19] width 79 height 39
click at [1073, 11] on div "Preview" at bounding box center [1073, 19] width 79 height 39
click at [1080, 16] on span "Preview" at bounding box center [1064, 19] width 39 height 13
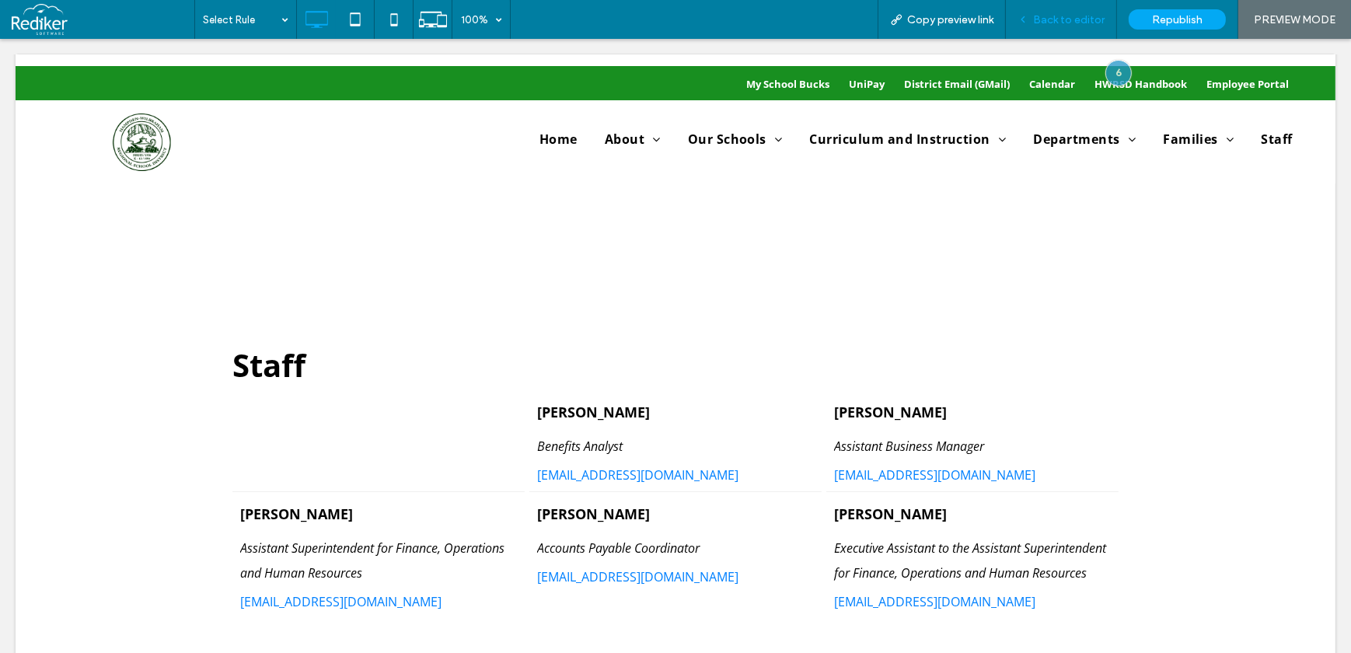
click at [1070, 14] on span "Back to editor" at bounding box center [1069, 19] width 72 height 13
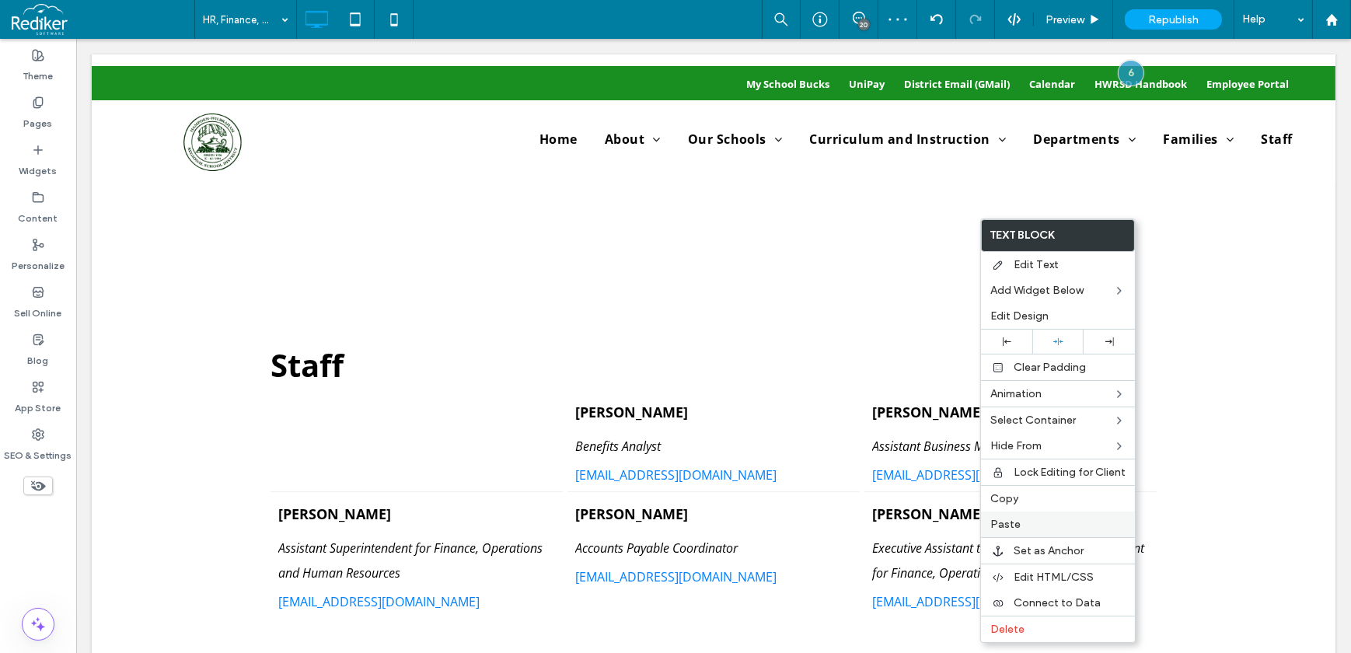
click at [1038, 525] on label "Paste" at bounding box center [1057, 524] width 135 height 13
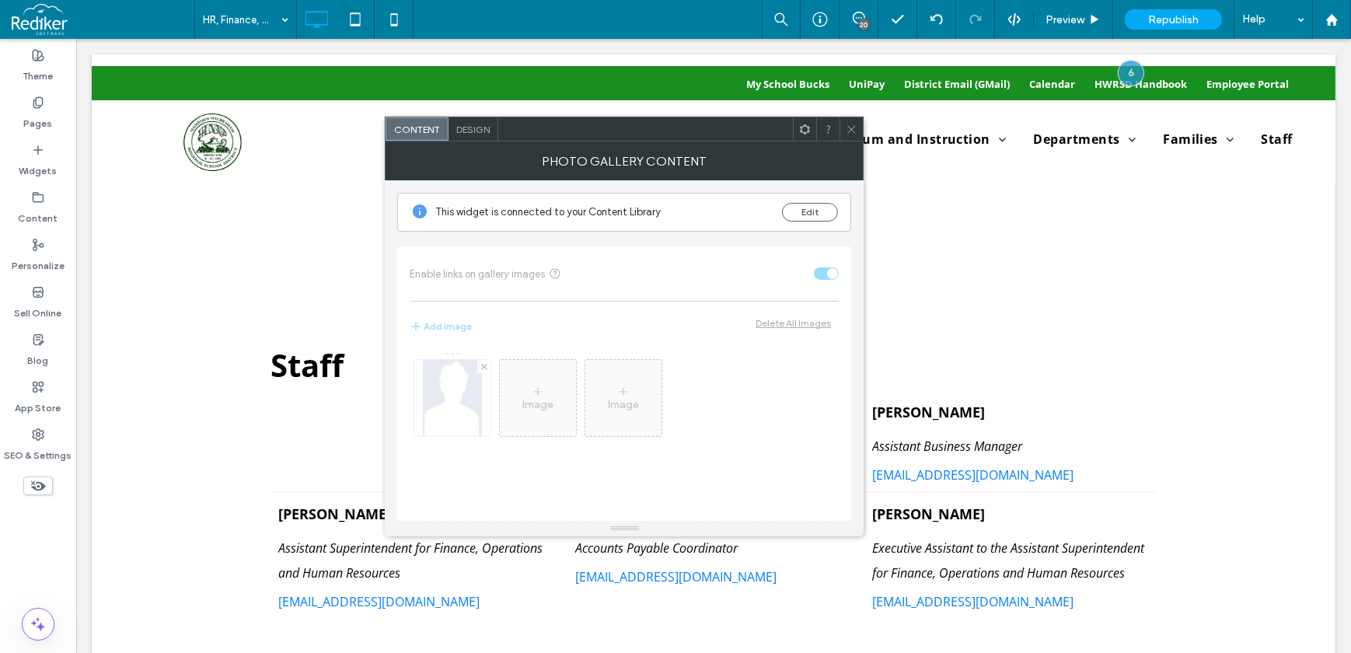
click at [801, 131] on use at bounding box center [805, 129] width 10 height 10
click at [803, 131] on icon at bounding box center [805, 130] width 12 height 12
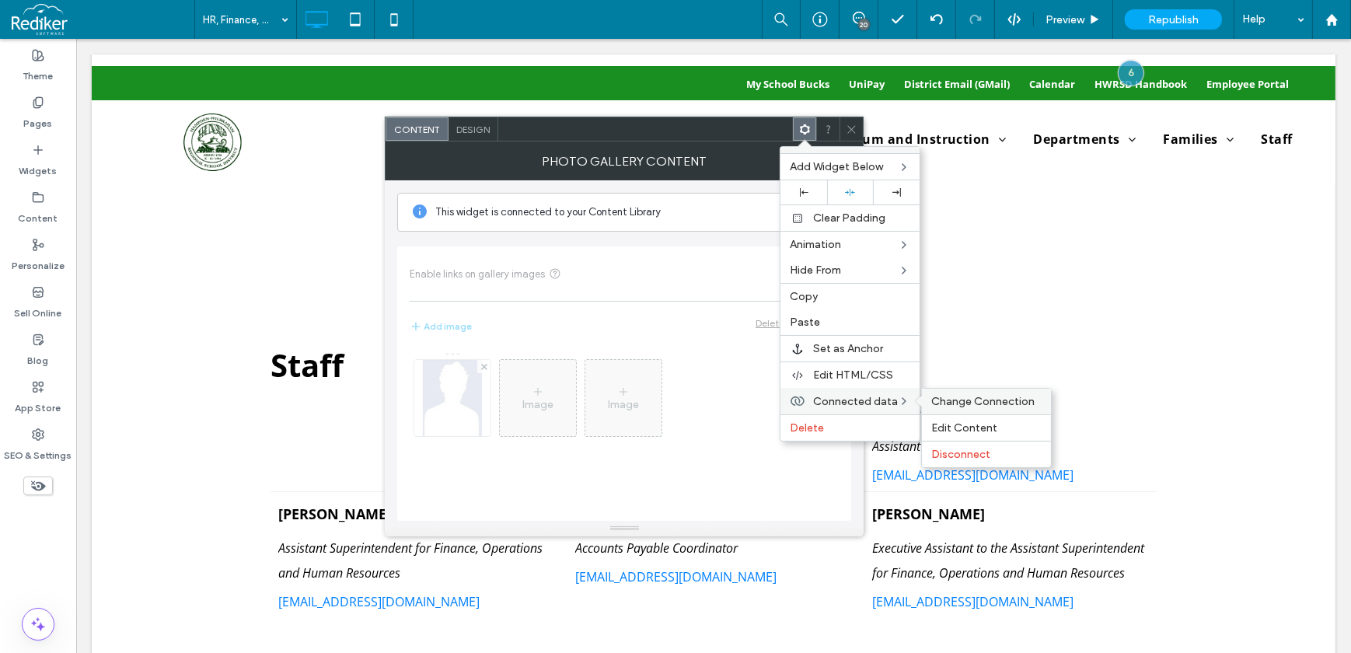
click at [955, 398] on span "Change Connection" at bounding box center [982, 401] width 103 height 13
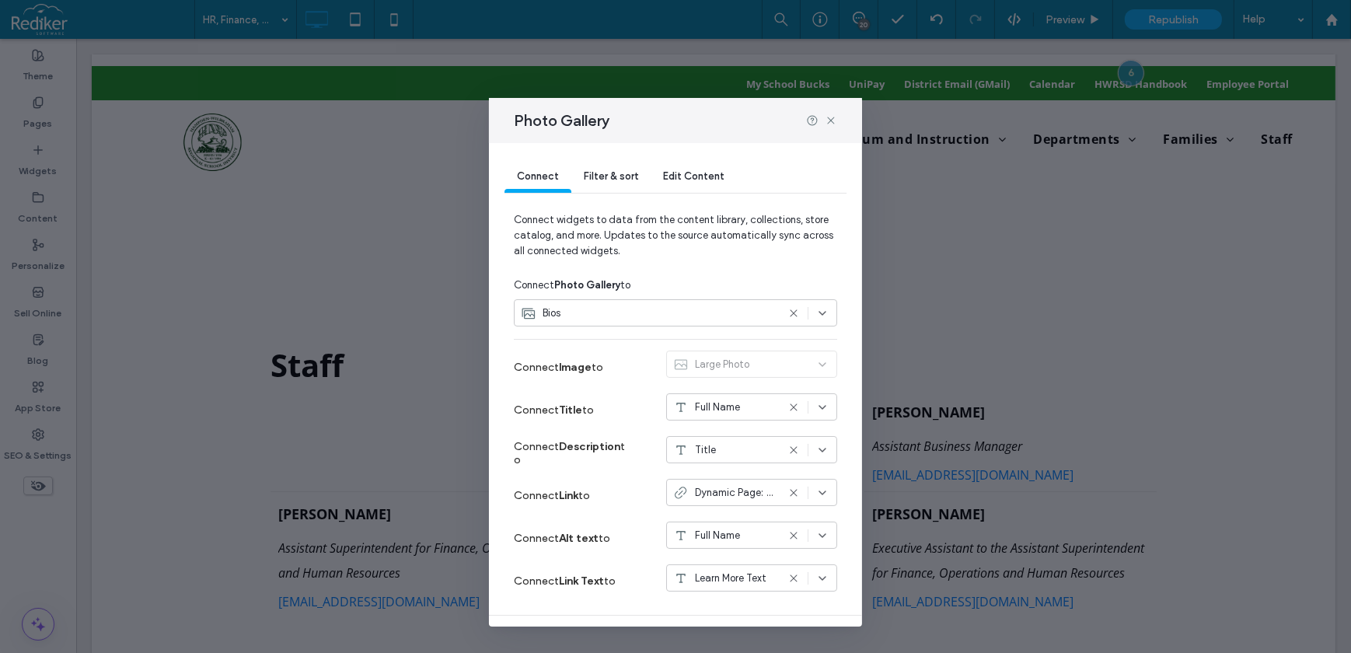
click at [592, 177] on span "Filter & sort" at bounding box center [611, 176] width 54 height 12
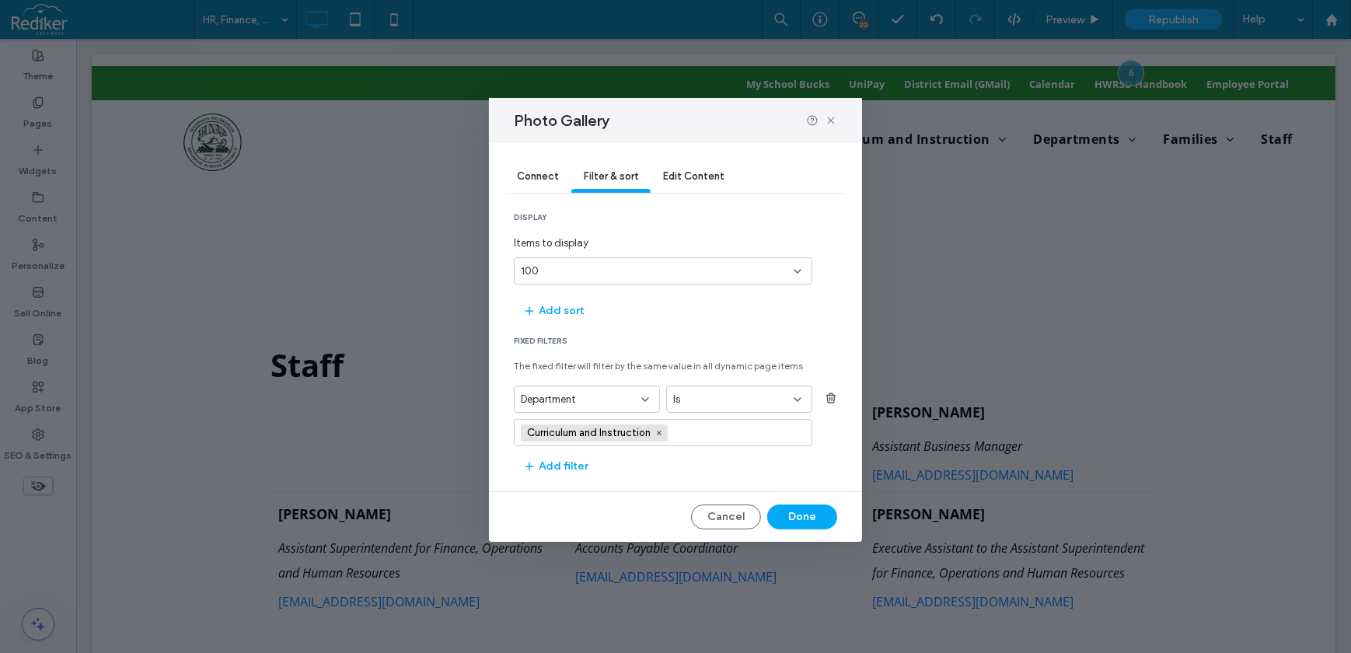
click at [720, 401] on div "Is" at bounding box center [729, 400] width 113 height 16
click at [614, 395] on div "Department" at bounding box center [577, 400] width 113 height 16
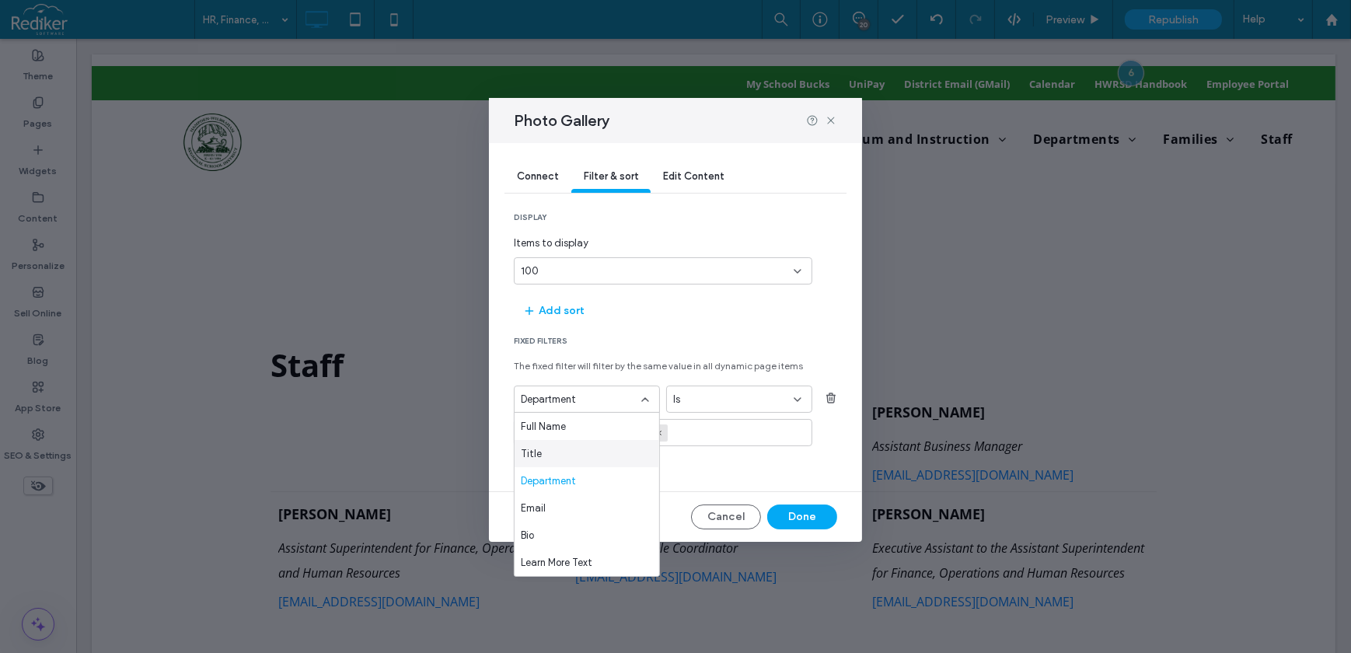
click at [564, 458] on div "Title" at bounding box center [587, 453] width 145 height 27
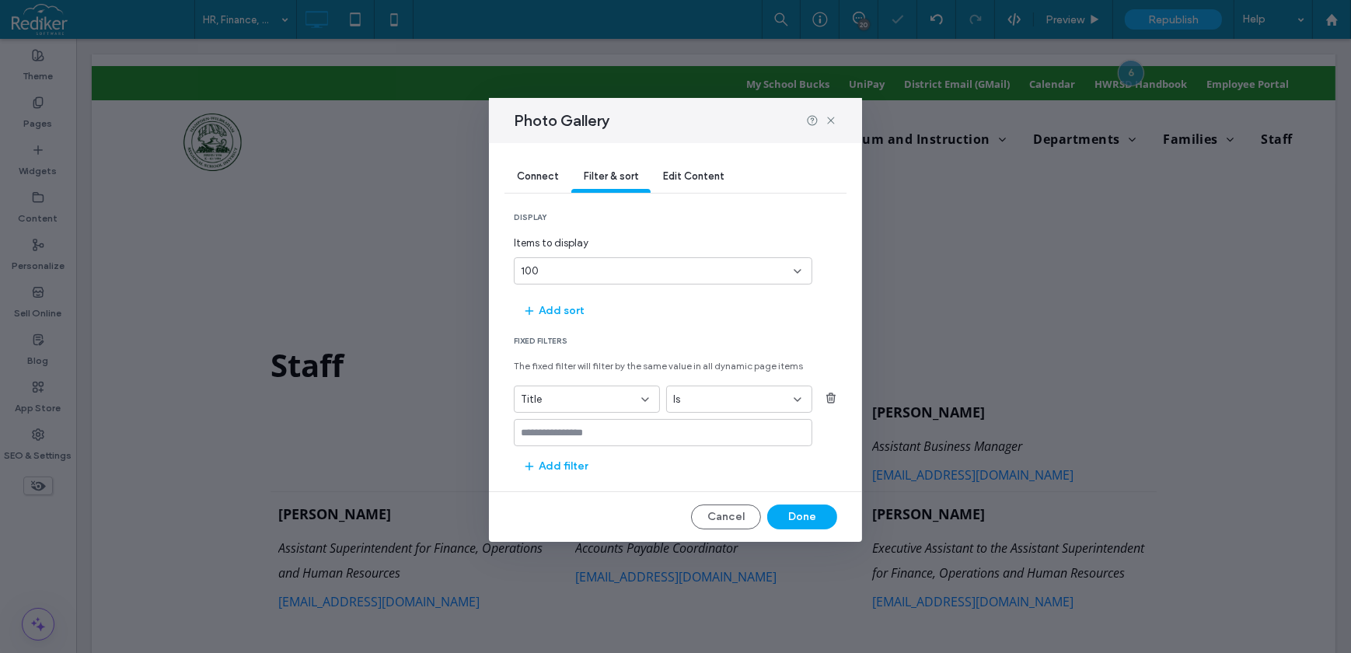
click at [598, 435] on input "values-textbox" at bounding box center [657, 433] width 273 height 12
paste input "**********"
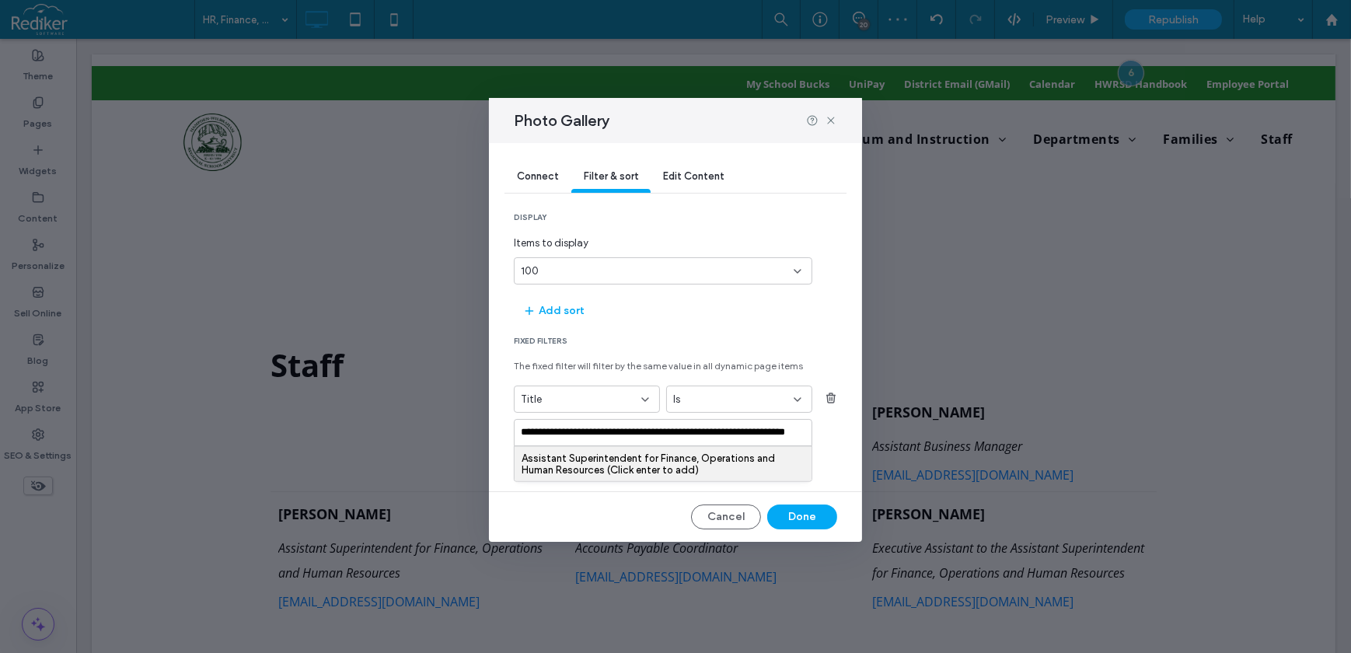
type input "**********"
click at [659, 455] on div "Assistant Superintendent for Finance, Operations and Human Resources (Click ent…" at bounding box center [663, 463] width 283 height 23
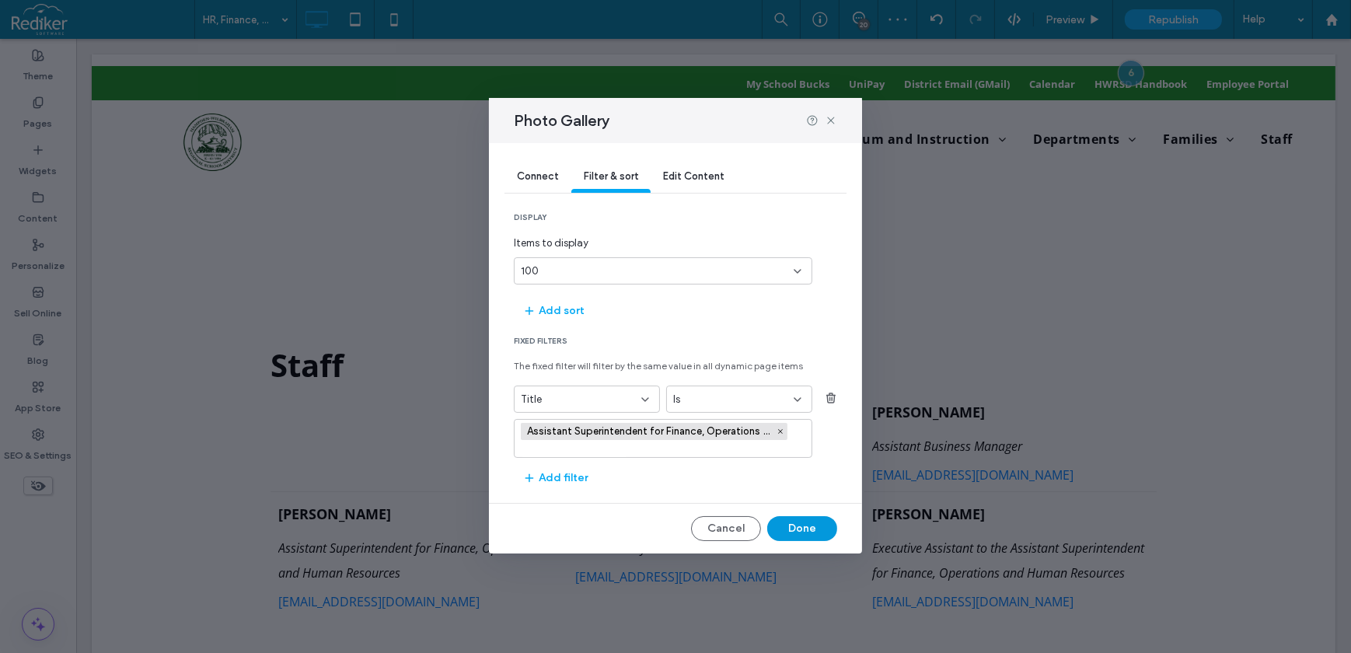
click at [800, 525] on button "Done" at bounding box center [802, 528] width 70 height 25
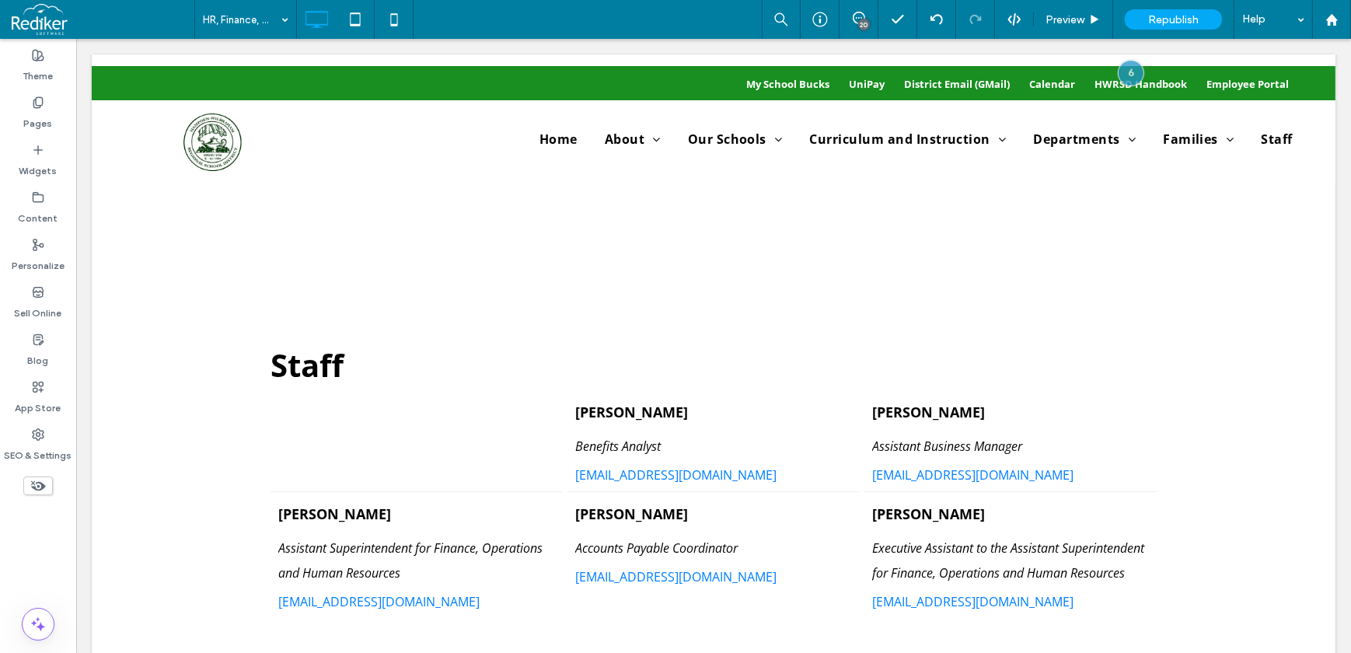
type input "*********"
type input "**"
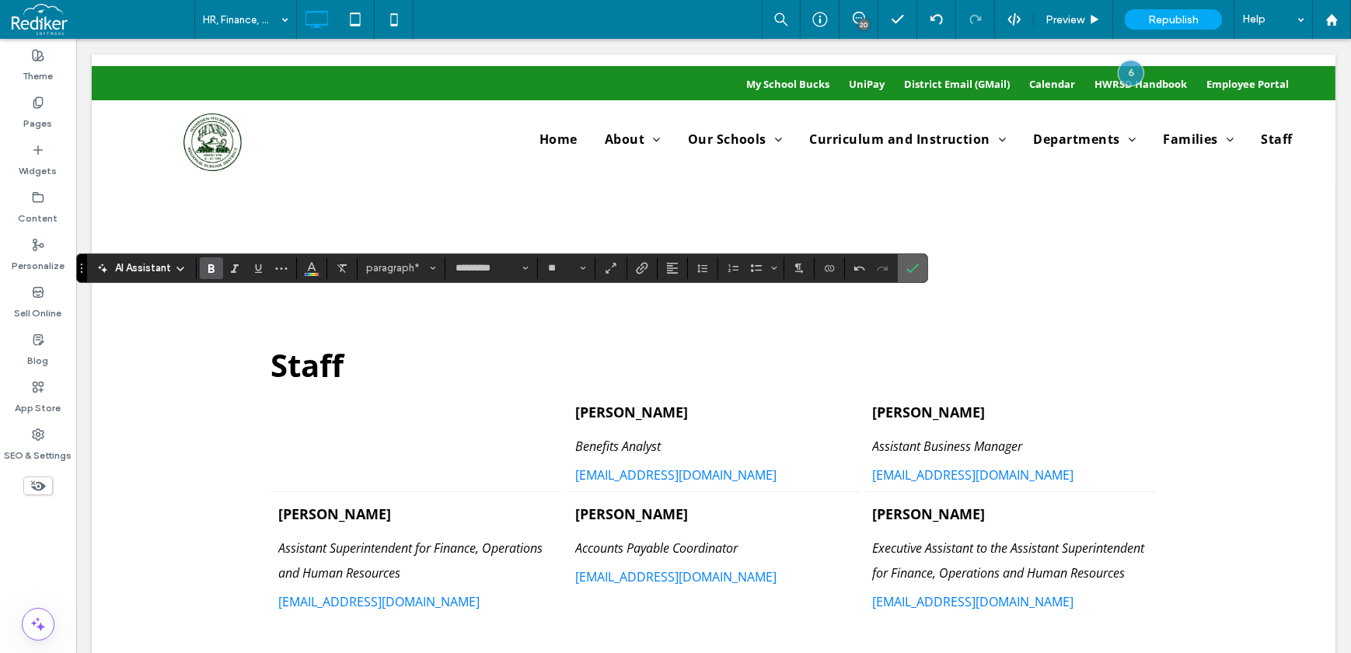
click at [909, 264] on icon "Confirm" at bounding box center [912, 268] width 12 height 12
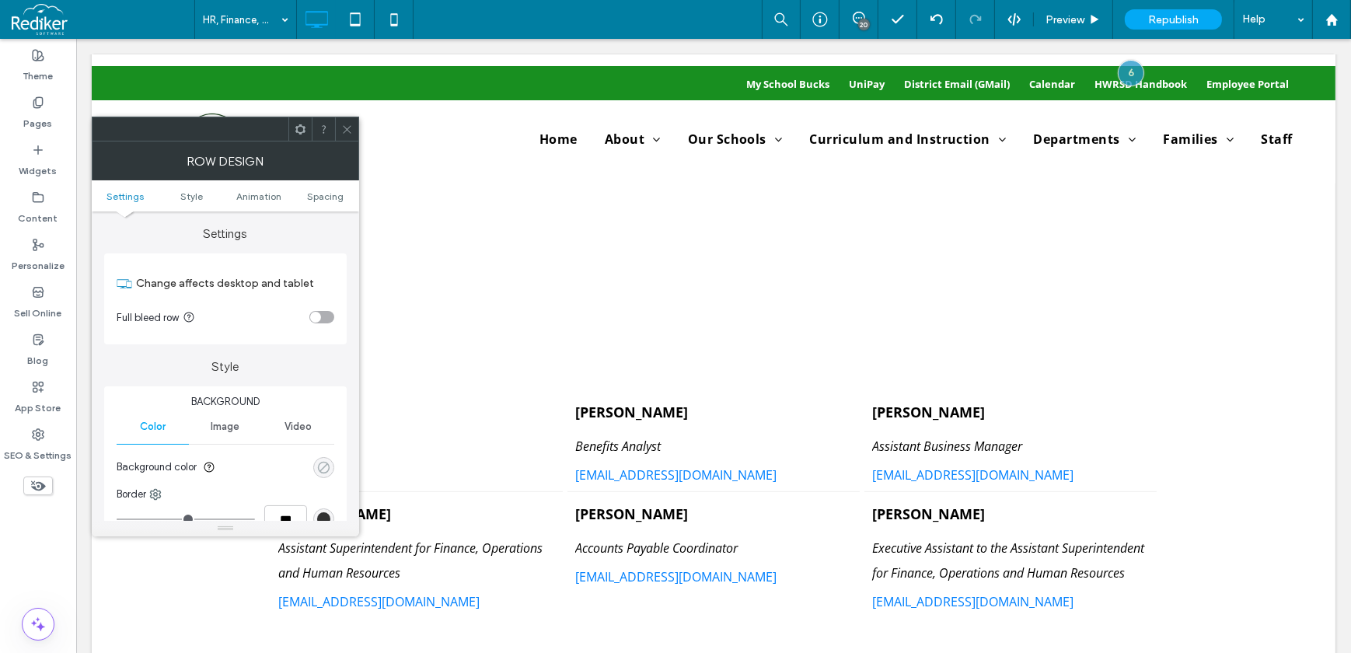
click at [323, 472] on div "rgba(0, 0, 0, 0)" at bounding box center [323, 467] width 13 height 13
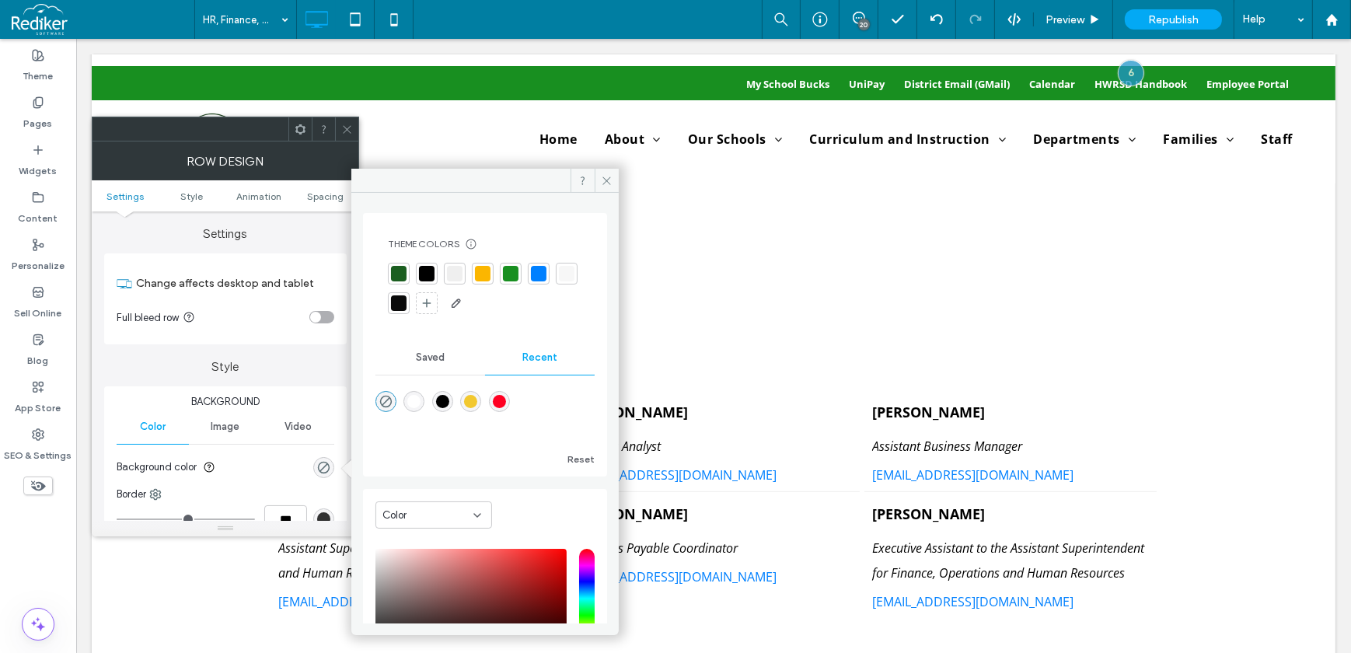
click at [556, 284] on div at bounding box center [567, 274] width 22 height 22
click at [343, 130] on icon at bounding box center [347, 130] width 12 height 12
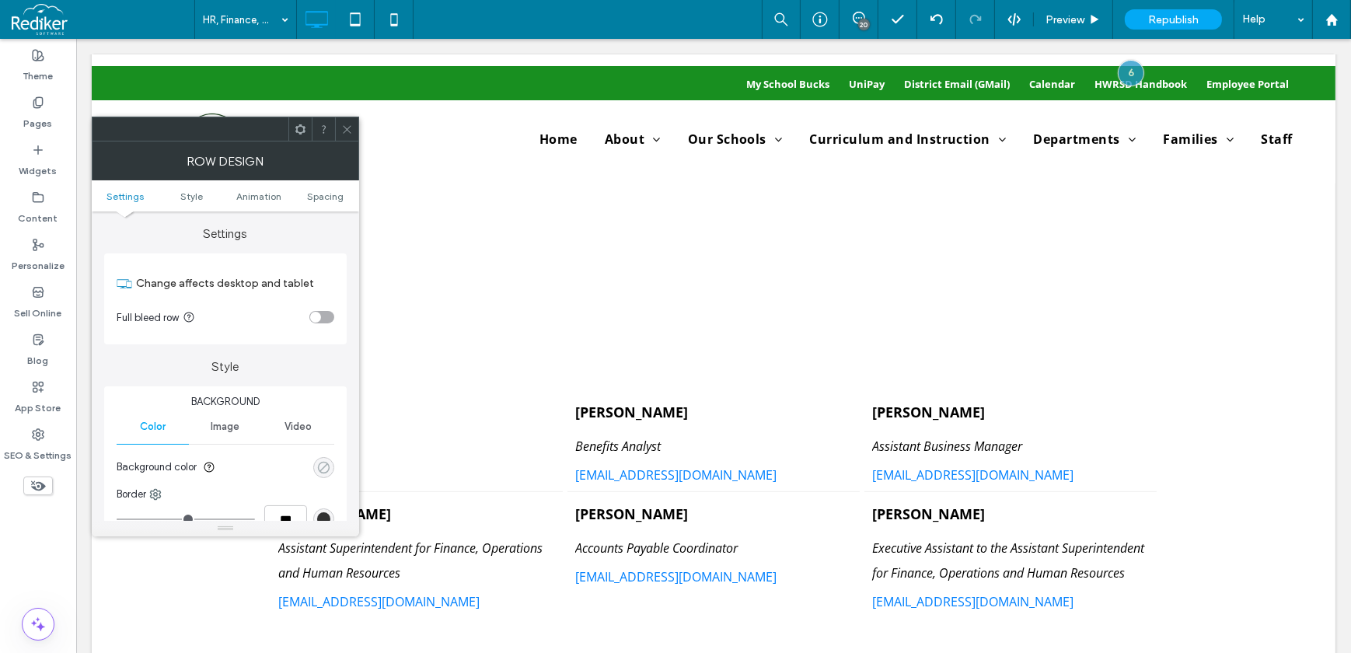
click at [326, 473] on div "rgba(0, 0, 0, 0)" at bounding box center [323, 467] width 13 height 13
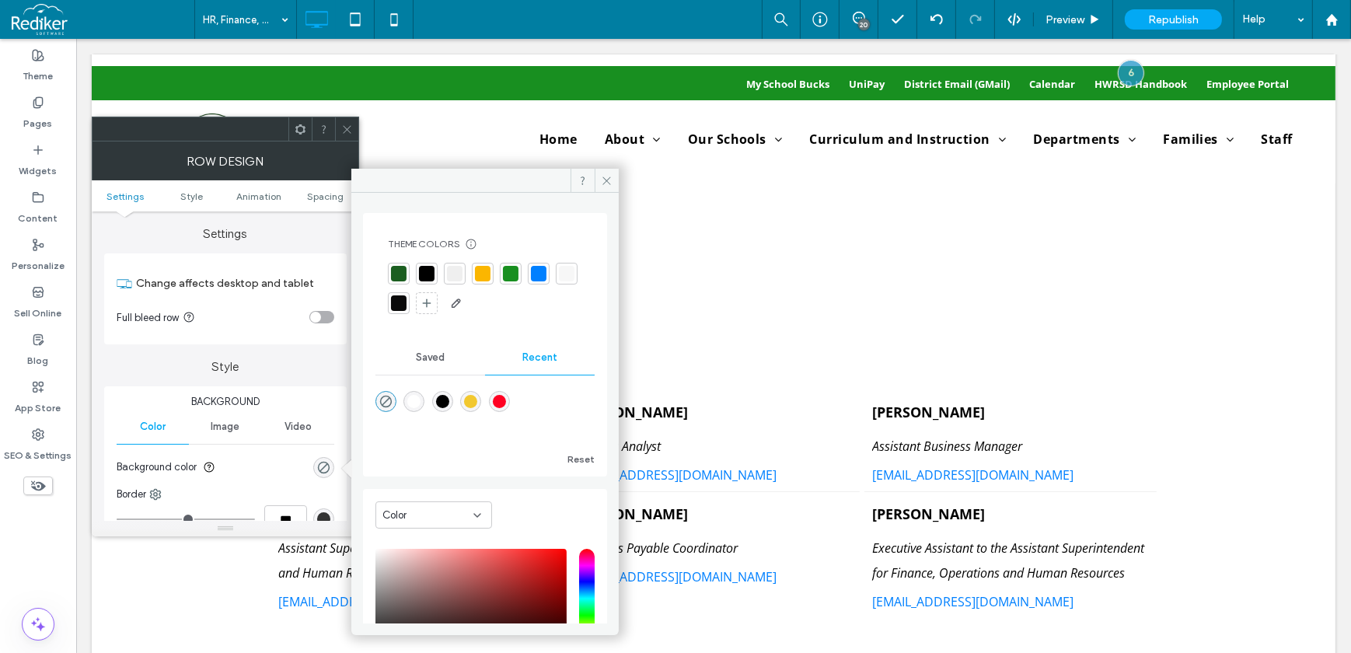
click at [559, 281] on div at bounding box center [567, 274] width 16 height 16
click at [346, 128] on use at bounding box center [347, 129] width 8 height 8
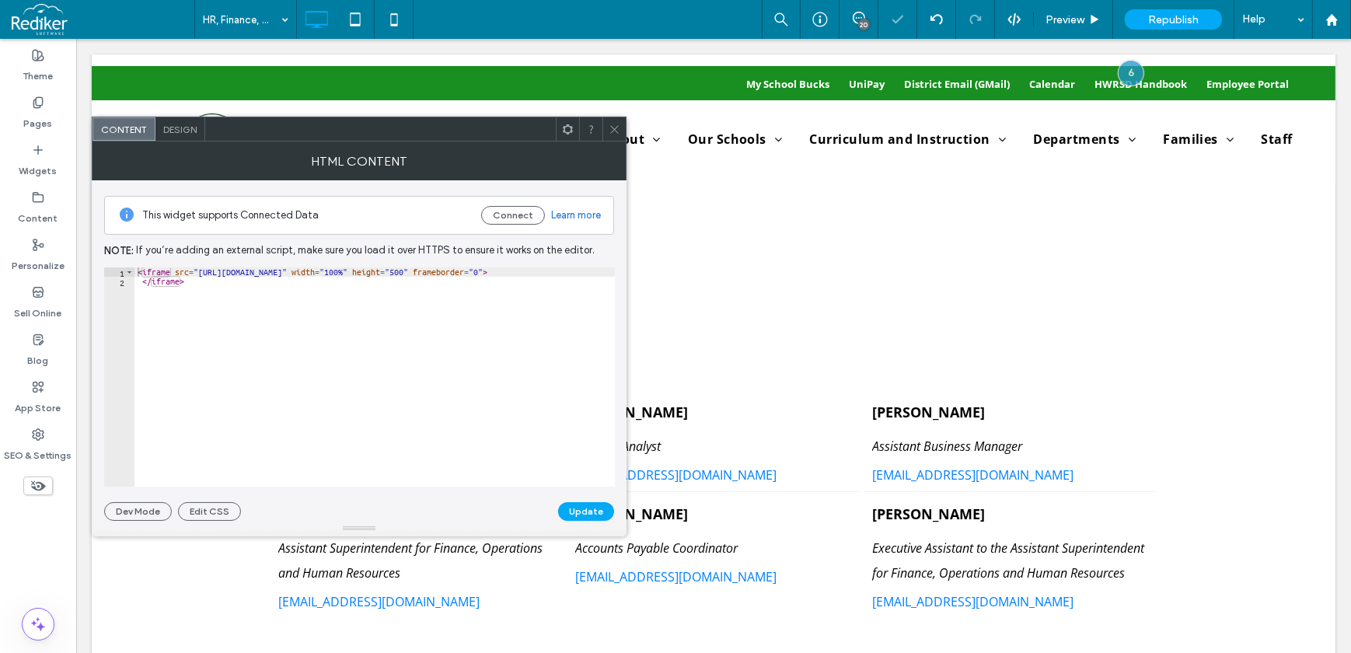
click at [176, 124] on span "Design" at bounding box center [179, 130] width 33 height 12
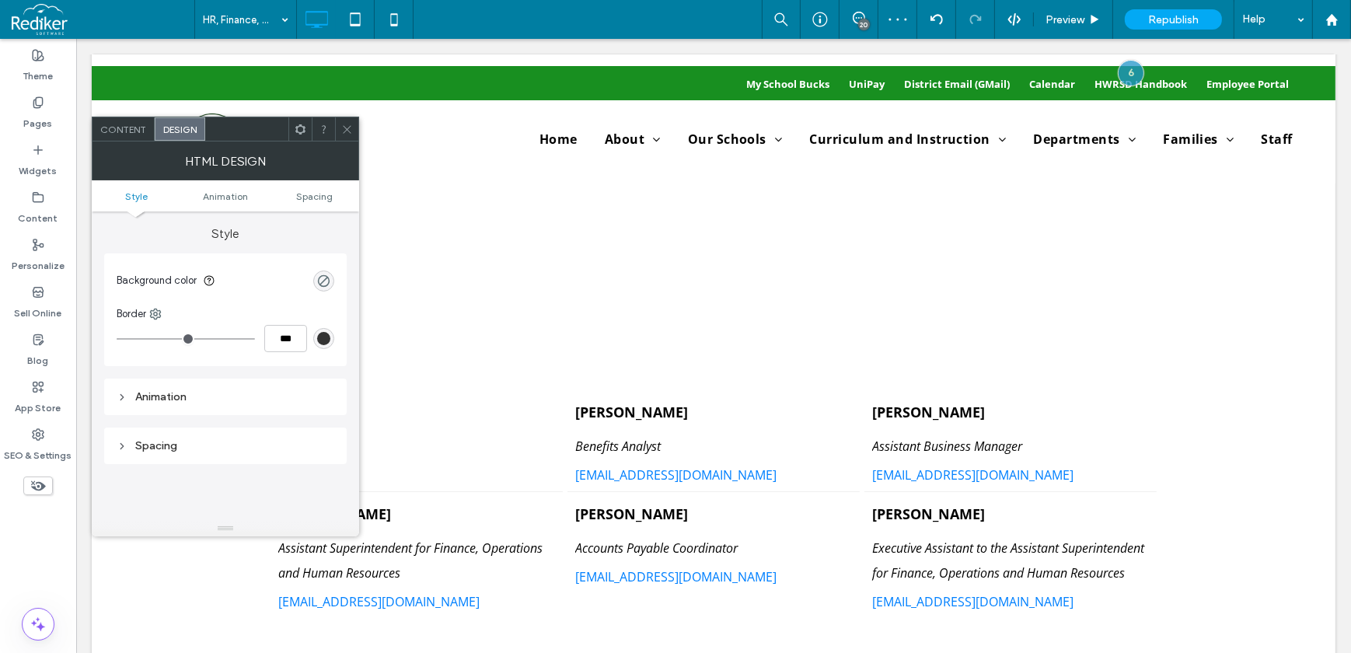
click at [140, 138] on div "Content" at bounding box center [123, 128] width 62 height 23
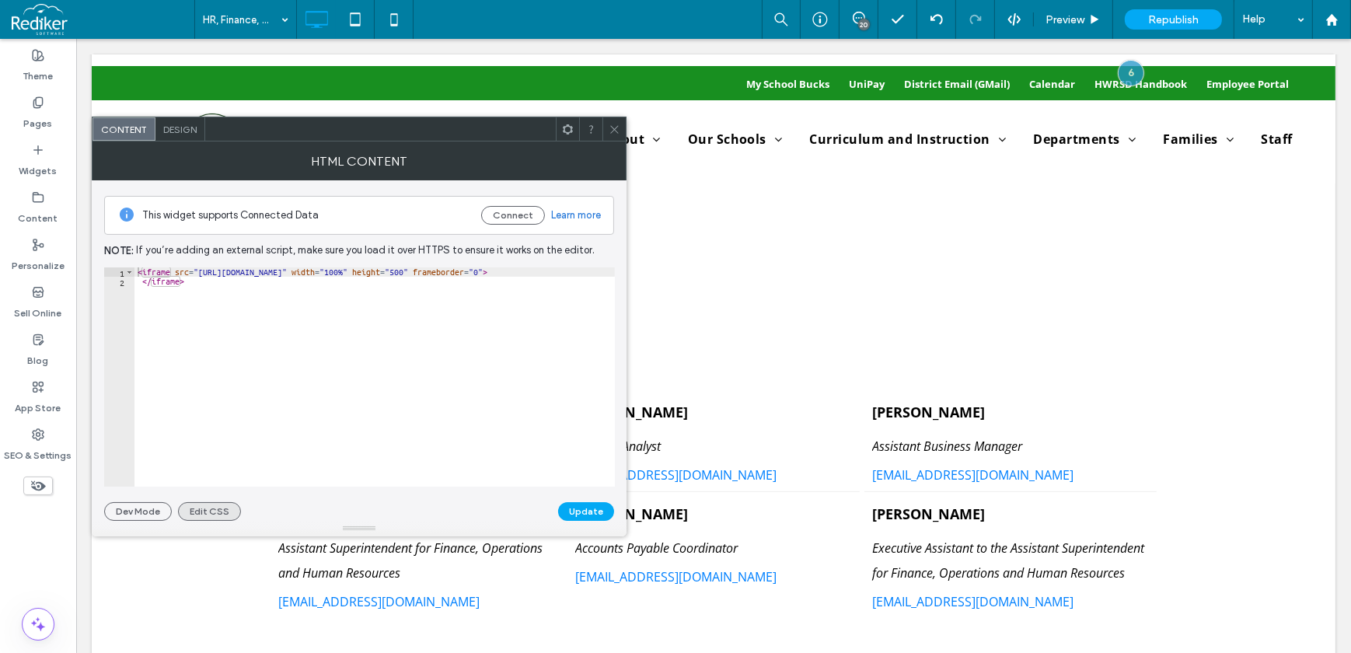
click at [197, 508] on button "Edit CSS" at bounding box center [209, 511] width 63 height 19
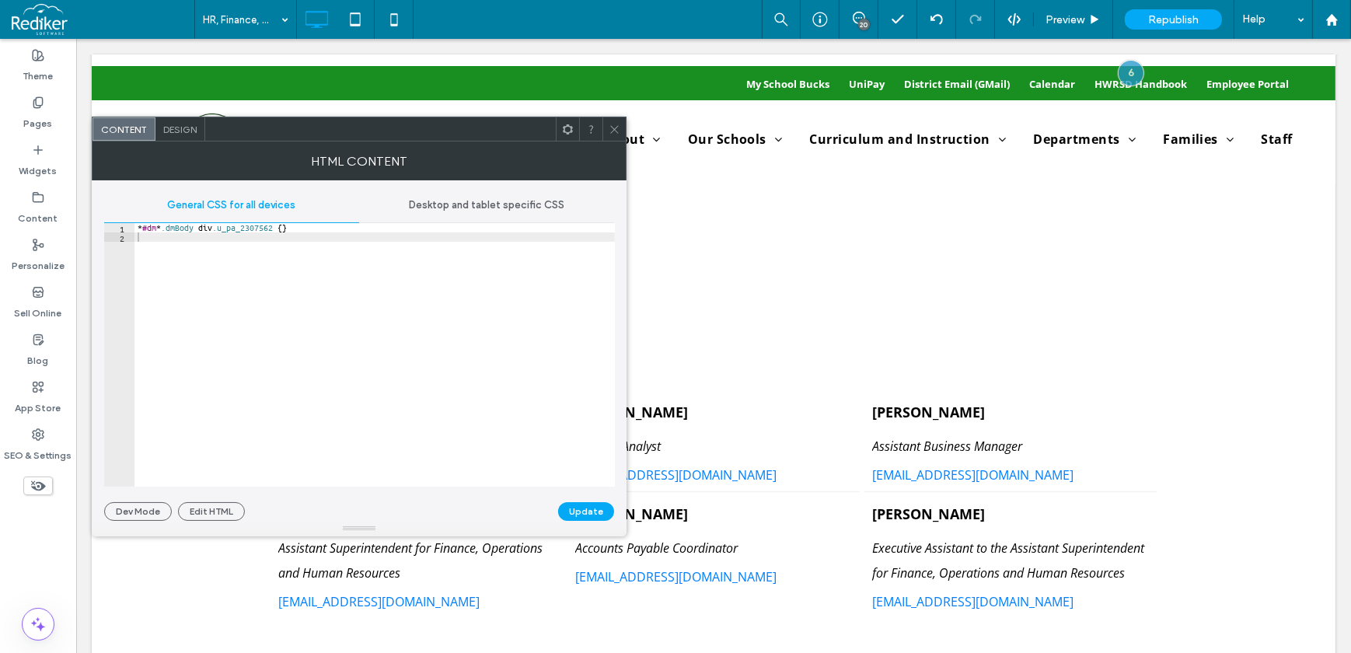
click at [453, 204] on span "Desktop and tablet specific CSS" at bounding box center [486, 205] width 155 height 12
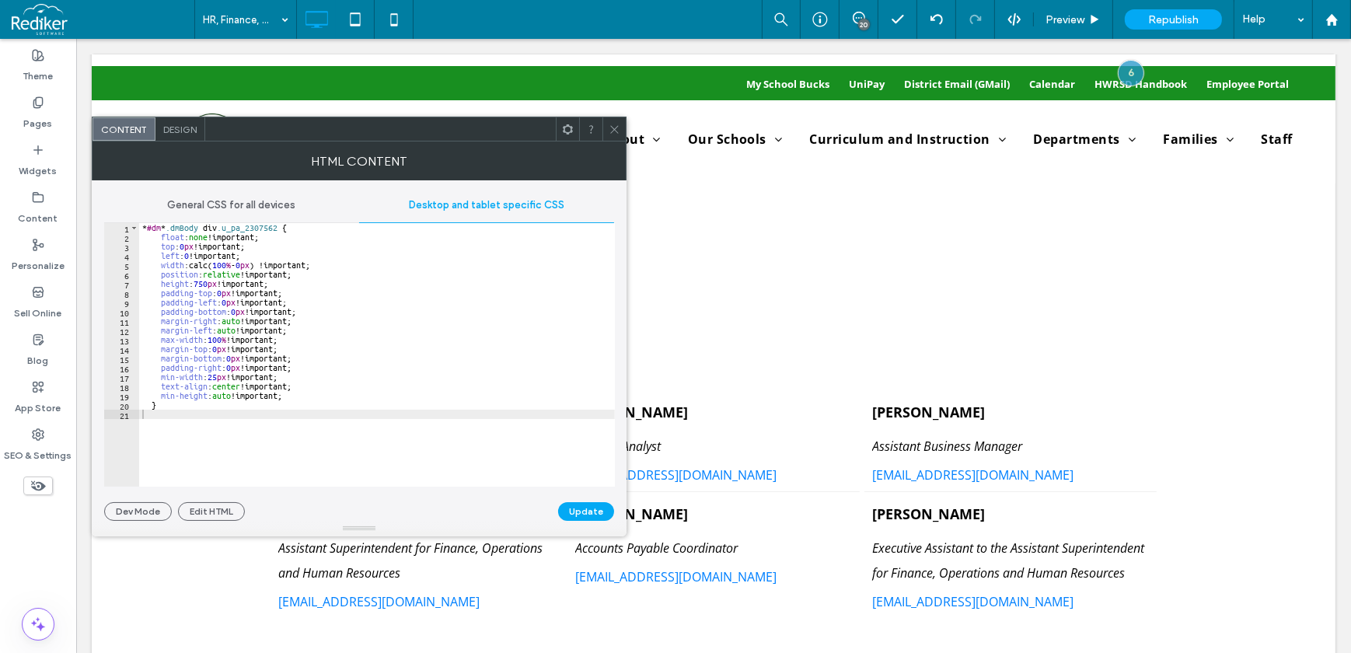
click at [194, 281] on div "* #dm * .dmBody div .u_pa_2307562 { float : none !important; top : 0 px !import…" at bounding box center [377, 364] width 476 height 282
type textarea "**********"
click at [578, 515] on button "Update" at bounding box center [586, 511] width 56 height 19
click at [614, 130] on icon at bounding box center [615, 130] width 12 height 12
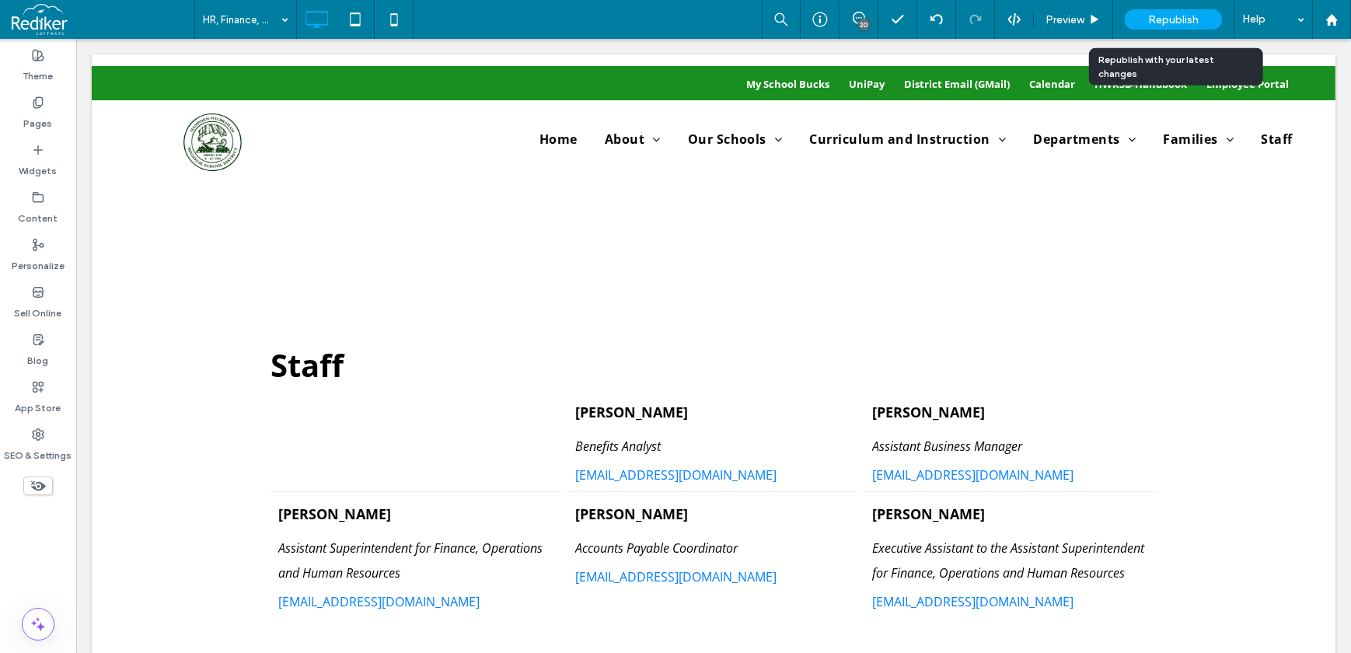
click at [1183, 16] on span "Republish" at bounding box center [1173, 19] width 51 height 13
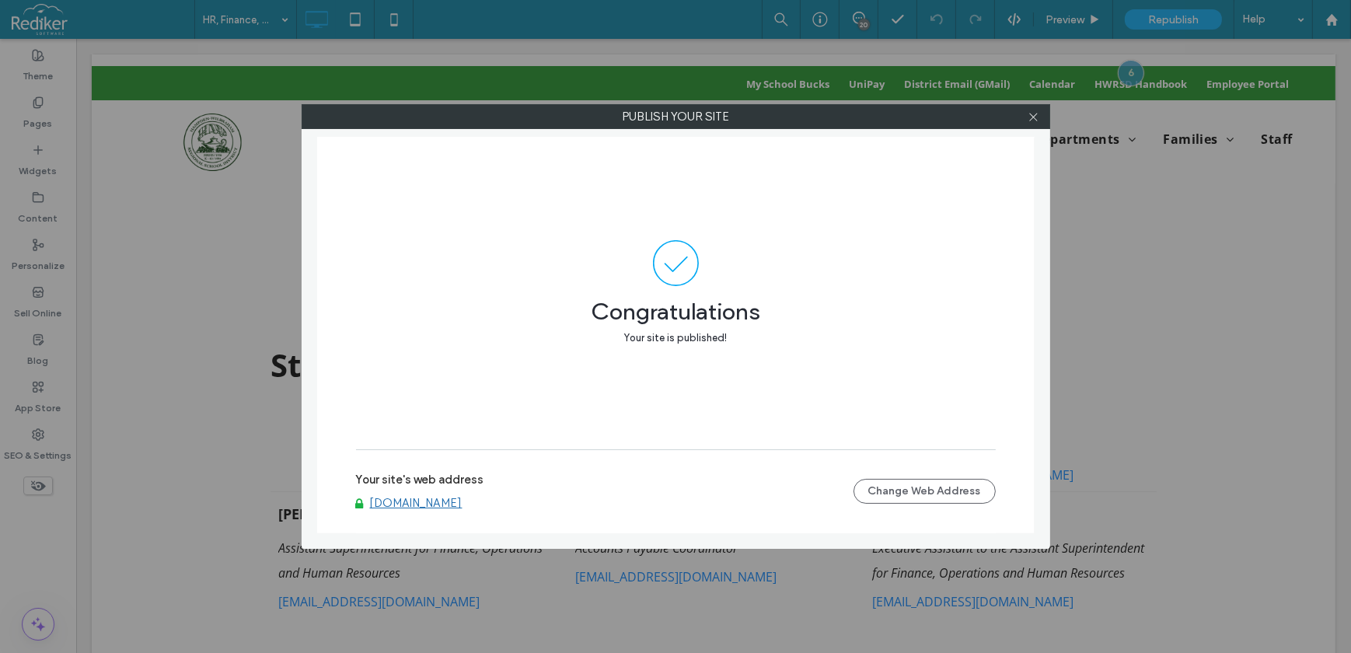
click at [1028, 90] on div "Publish your site Congratulations Your site is published! Your site's web addre…" at bounding box center [675, 326] width 1351 height 653
click at [1032, 120] on icon at bounding box center [1034, 117] width 12 height 12
